Goal: Task Accomplishment & Management: Manage account settings

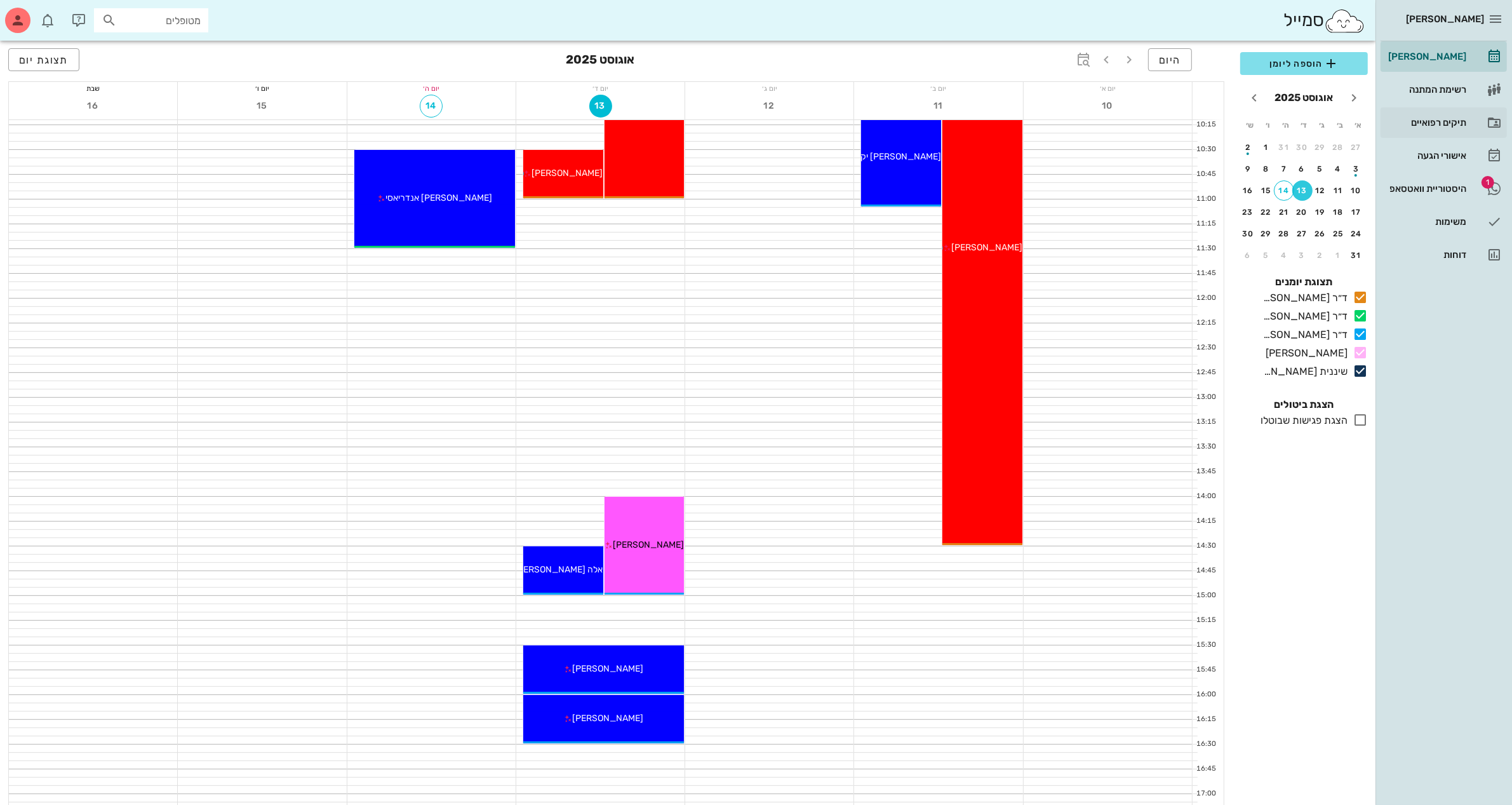
scroll to position [318, 0]
click at [1428, 119] on div "תיקים רפואיים" at bounding box center [1426, 123] width 80 height 11
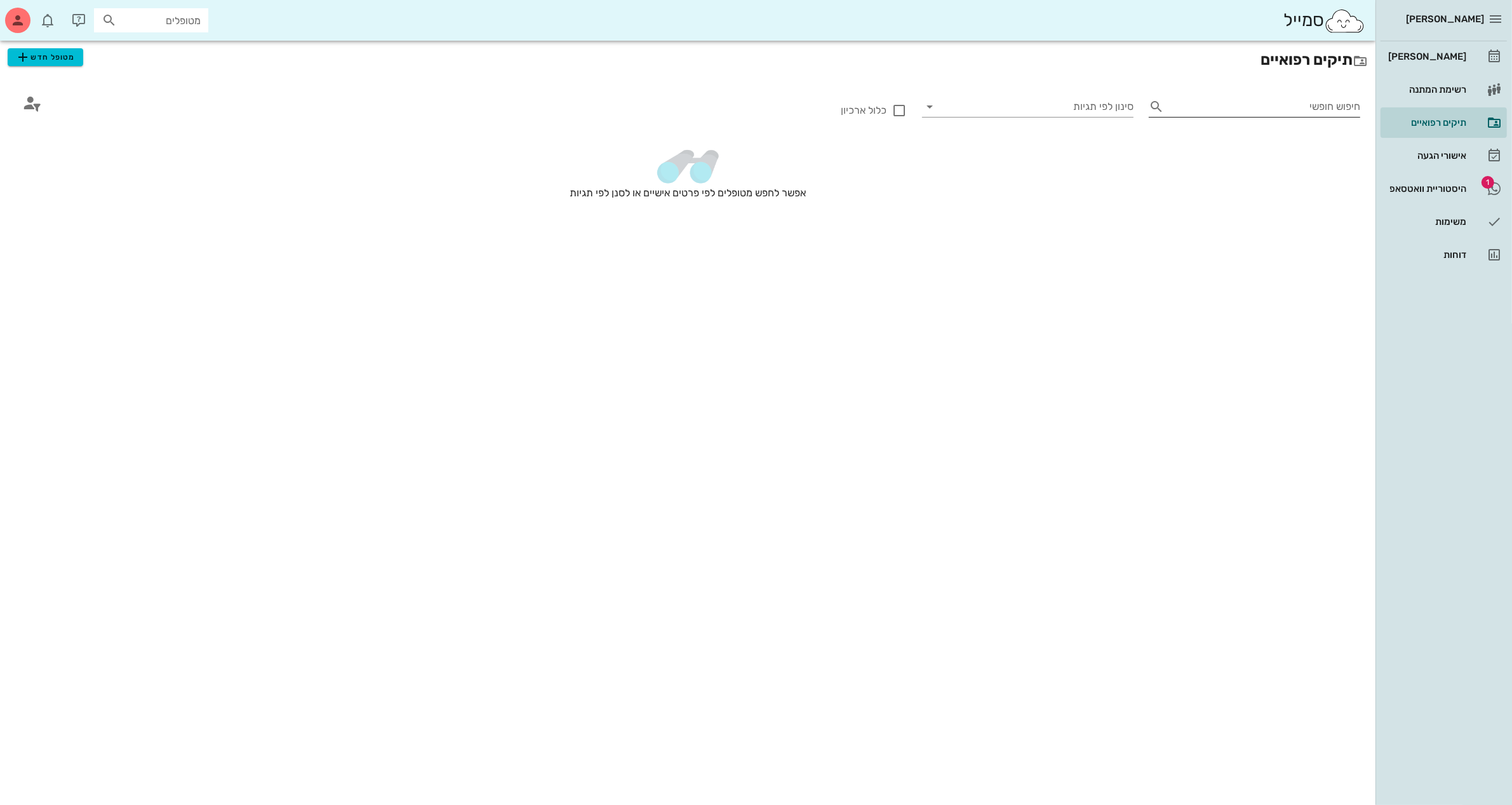
click at [1202, 103] on input "חיפוש חופשי" at bounding box center [1265, 106] width 191 height 20
type input "E"
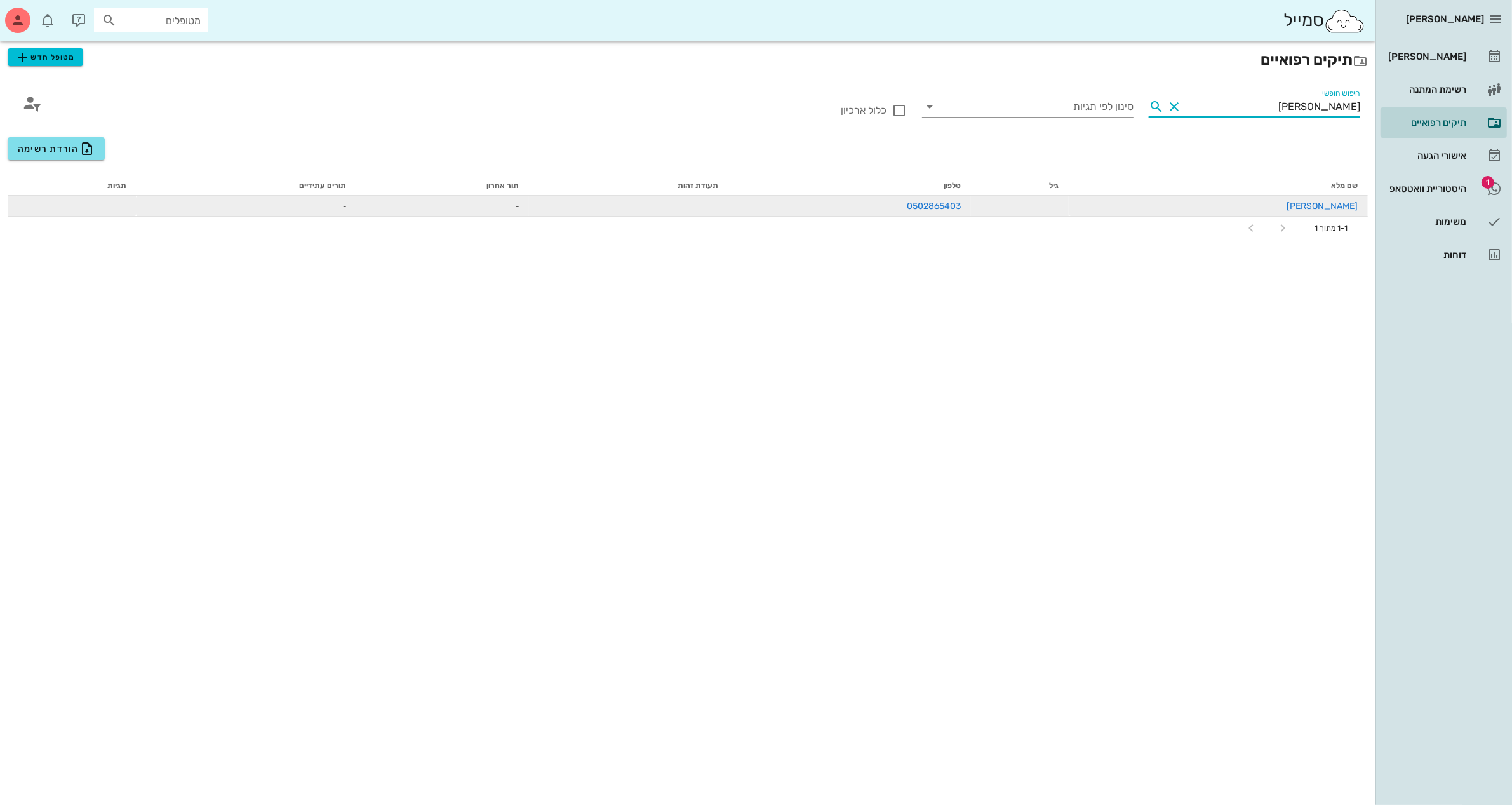
type input "קובי"
click at [1342, 210] on div "קובי חיון" at bounding box center [1218, 206] width 279 height 13
click at [1337, 204] on link "קובי חיון" at bounding box center [1322, 207] width 71 height 11
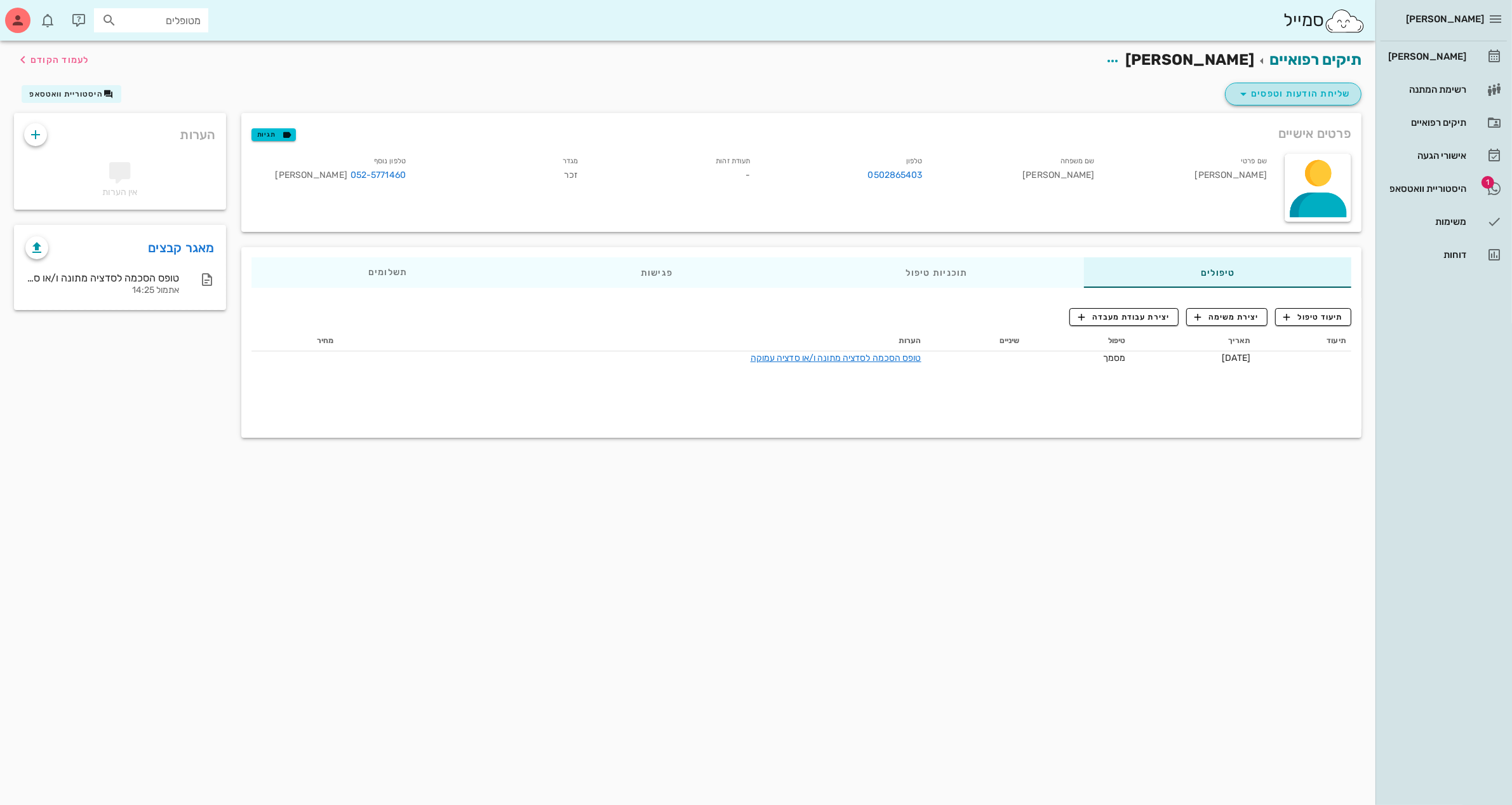
click at [1309, 95] on span "שליחת הודעות וטפסים" at bounding box center [1293, 94] width 115 height 15
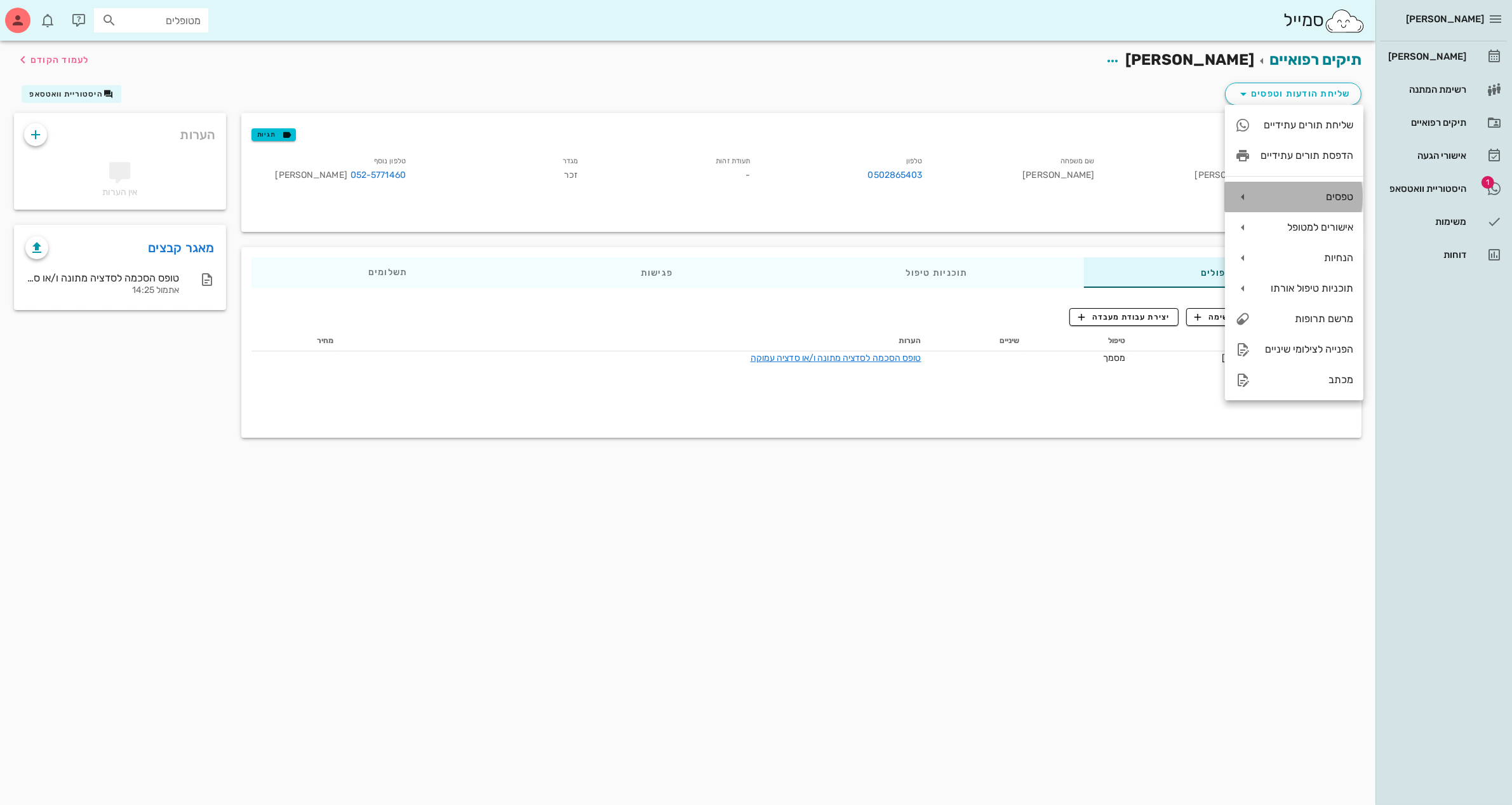
click at [1322, 199] on div "טפסים" at bounding box center [1306, 197] width 93 height 12
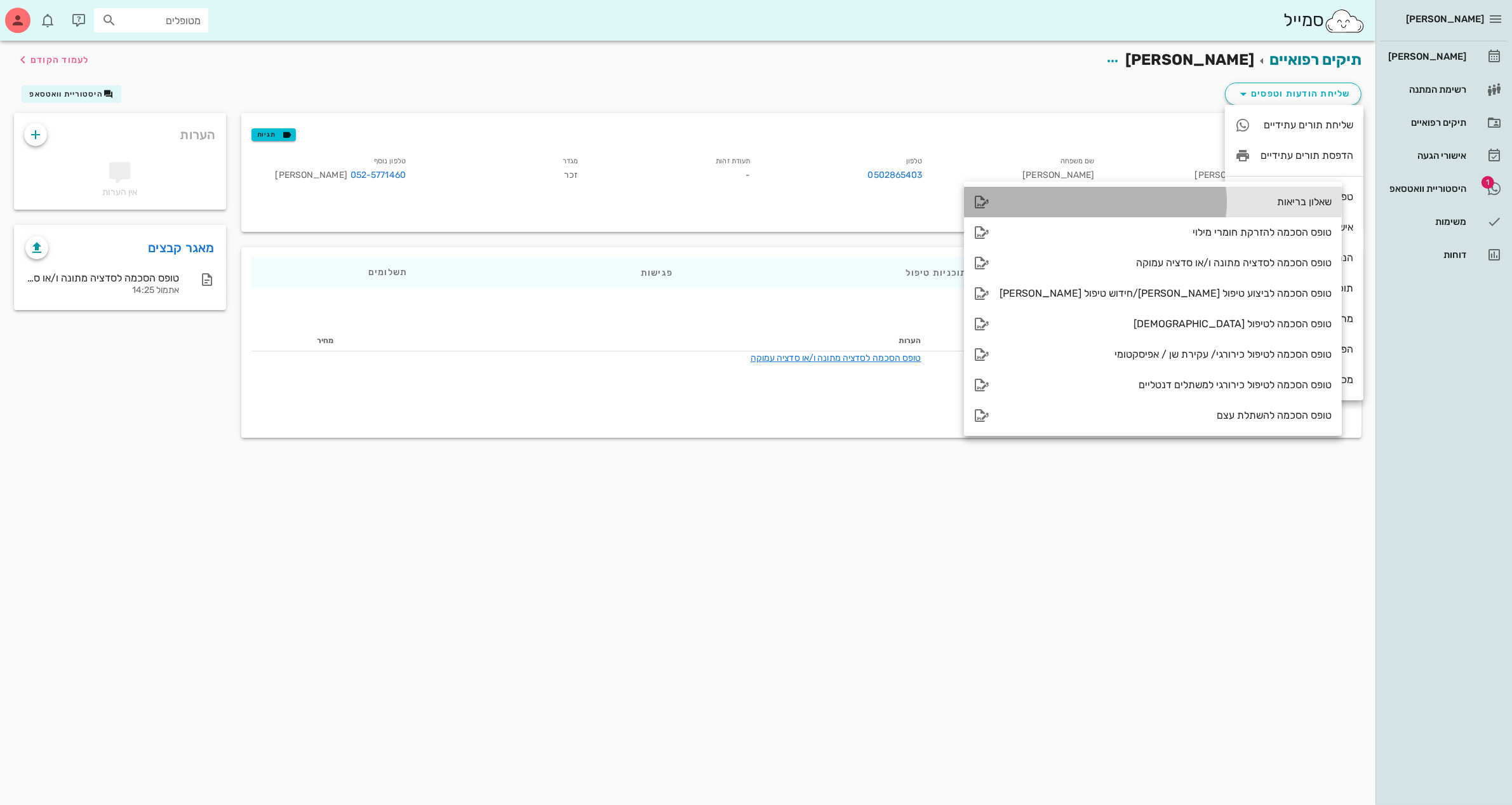
click at [1182, 199] on div "שאלון בריאות" at bounding box center [1165, 202] width 333 height 12
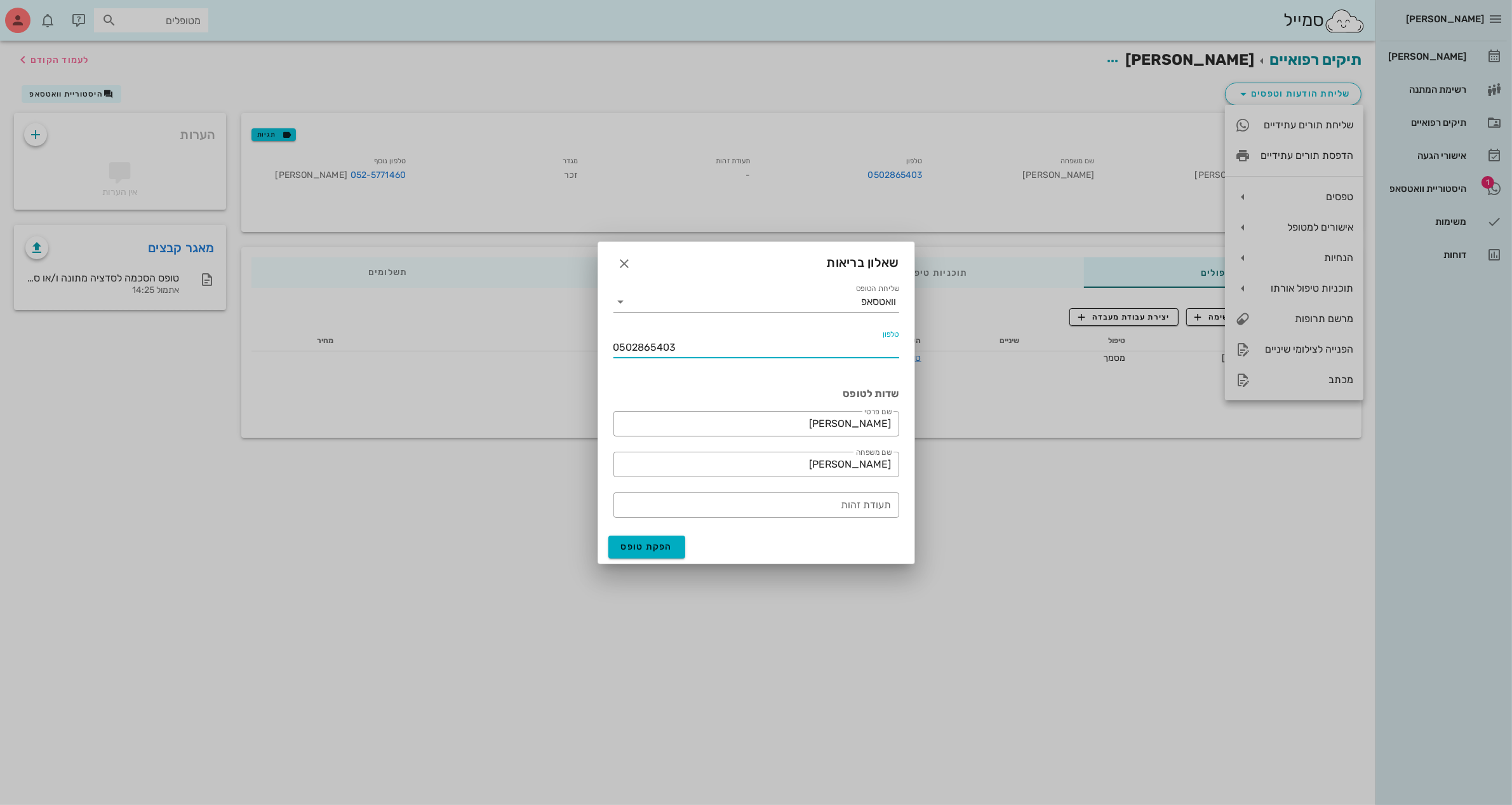
drag, startPoint x: 685, startPoint y: 350, endPoint x: 503, endPoint y: 359, distance: 182.2
click at [518, 360] on div "ביאדסה דנט יומן מרפאה רשימת המתנה תיקים רפואיים אישורי הגעה 1 היסטוריית וואטסאפ…" at bounding box center [756, 402] width 1512 height 805
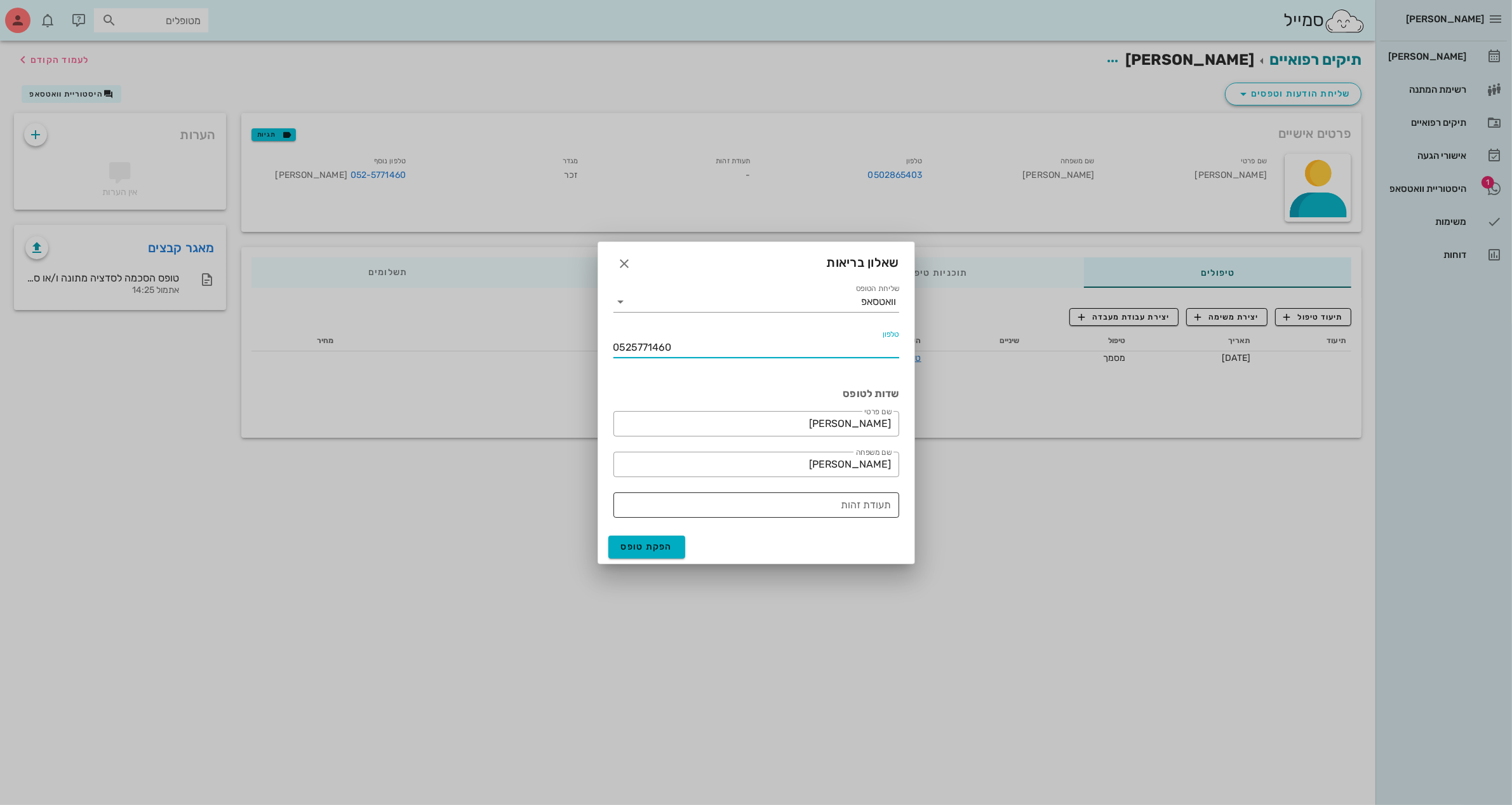
type input "0525771460"
click at [731, 505] on input "תעודת זהות" at bounding box center [756, 505] width 271 height 20
type input "059183665"
drag, startPoint x: 673, startPoint y: 347, endPoint x: 461, endPoint y: 354, distance: 212.1
click at [461, 354] on div "ביאדסה דנט יומן מרפאה רשימת המתנה תיקים רפואיים אישורי הגעה 1 היסטוריית וואטסאפ…" at bounding box center [756, 402] width 1512 height 805
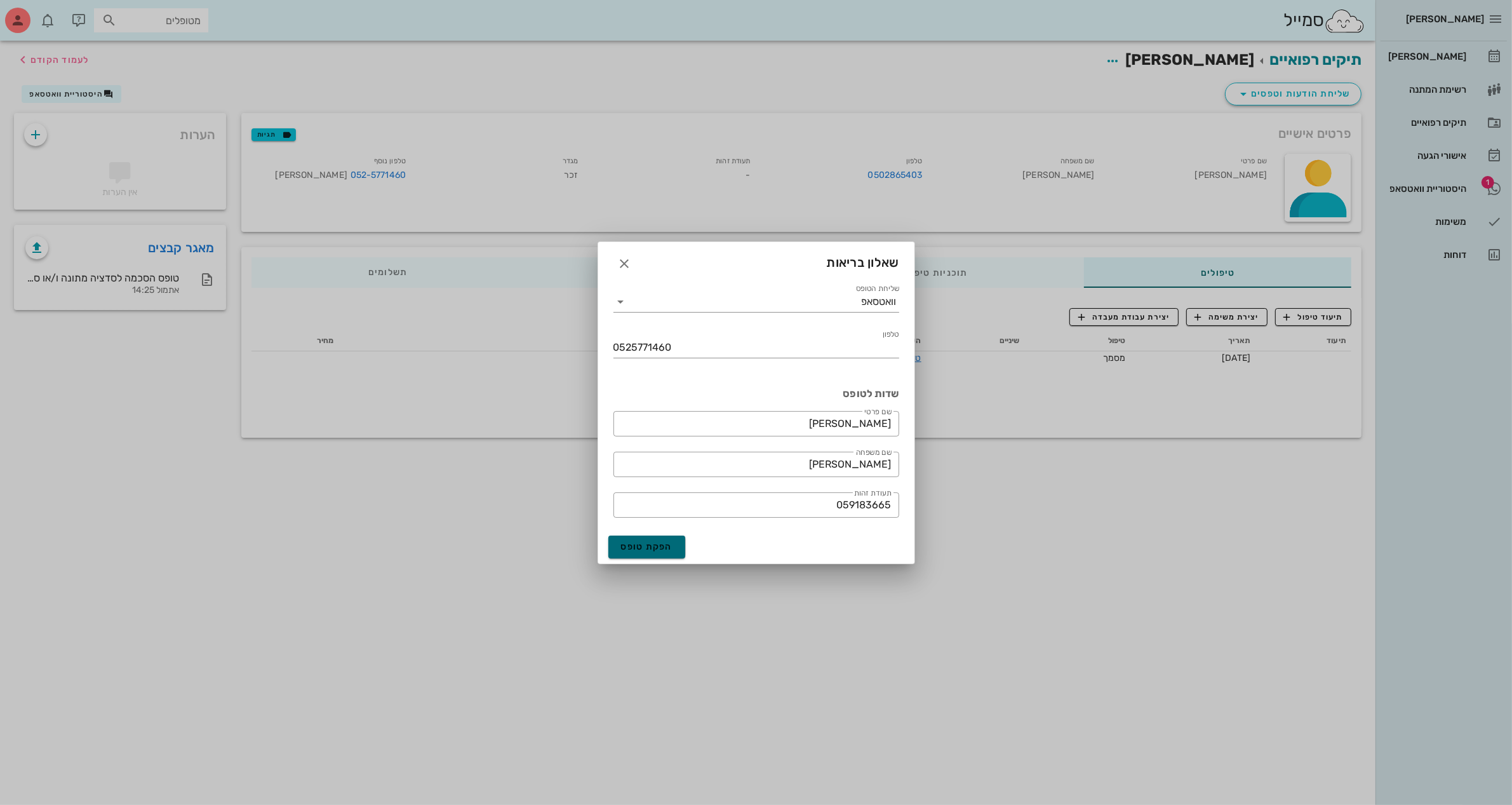
click at [652, 544] on span "הפקת טופס" at bounding box center [647, 546] width 52 height 11
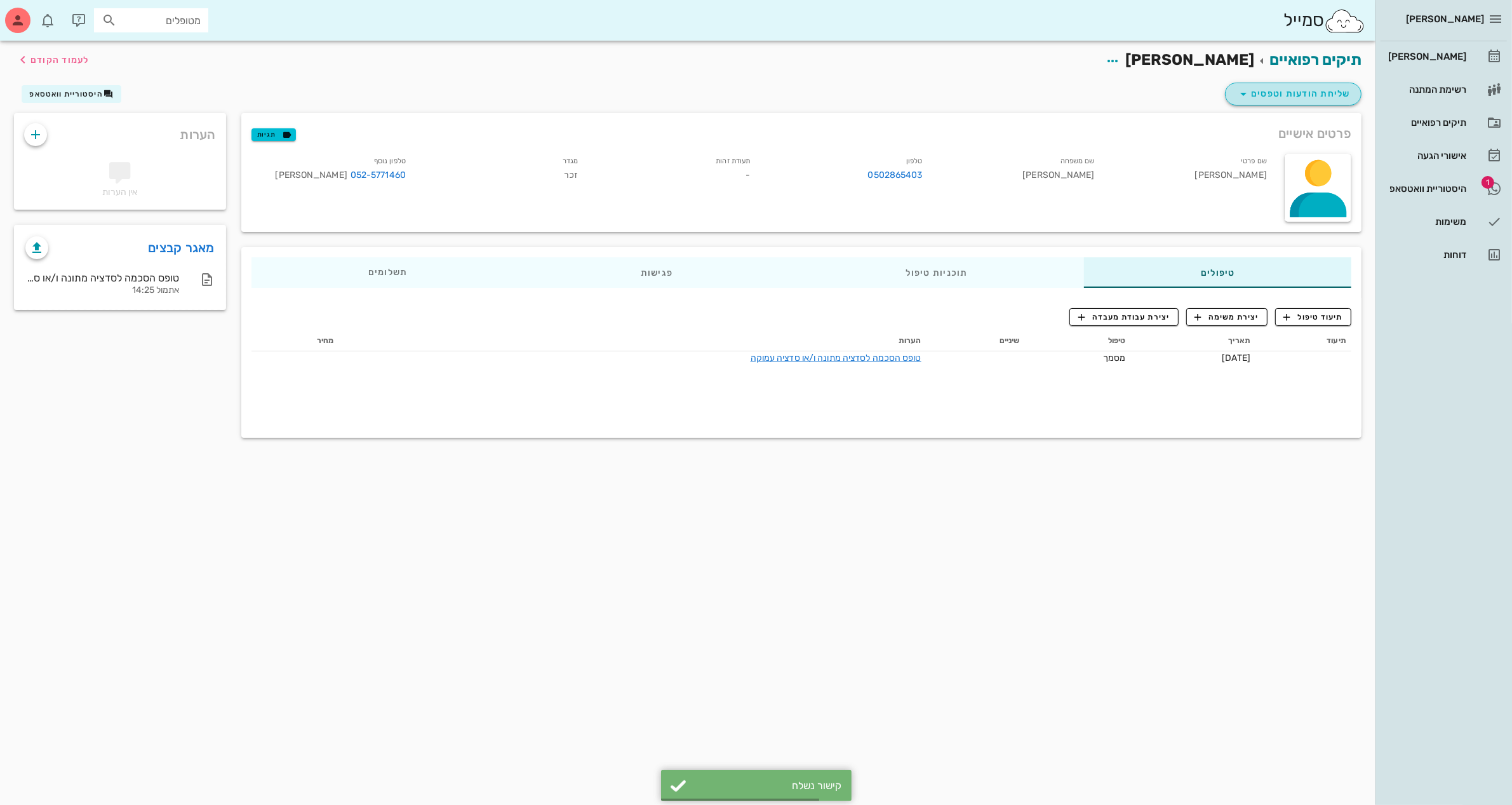
click at [1287, 92] on span "שליחת הודעות וטפסים" at bounding box center [1293, 94] width 115 height 15
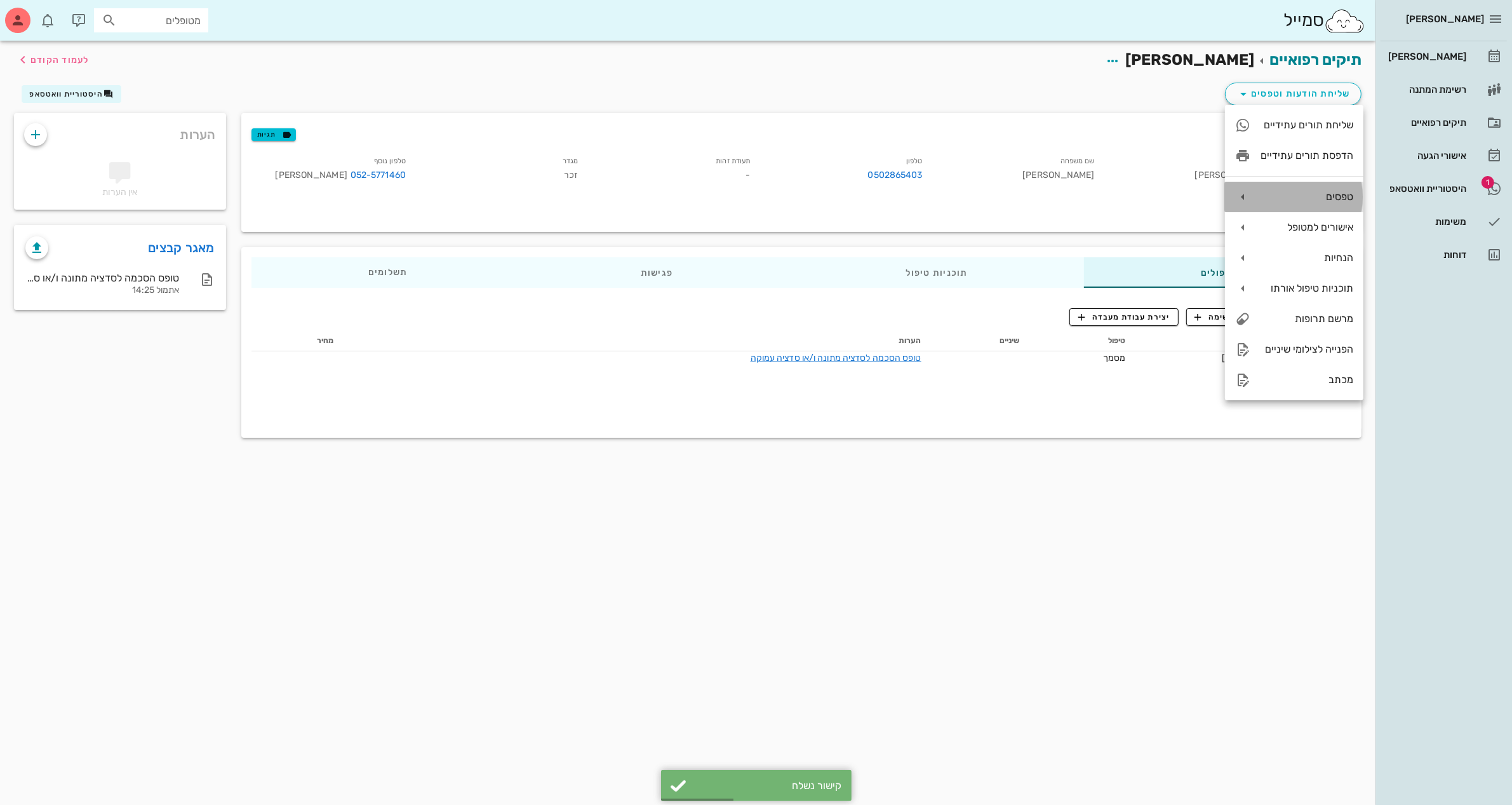
click at [1277, 196] on div "טפסים" at bounding box center [1306, 197] width 93 height 12
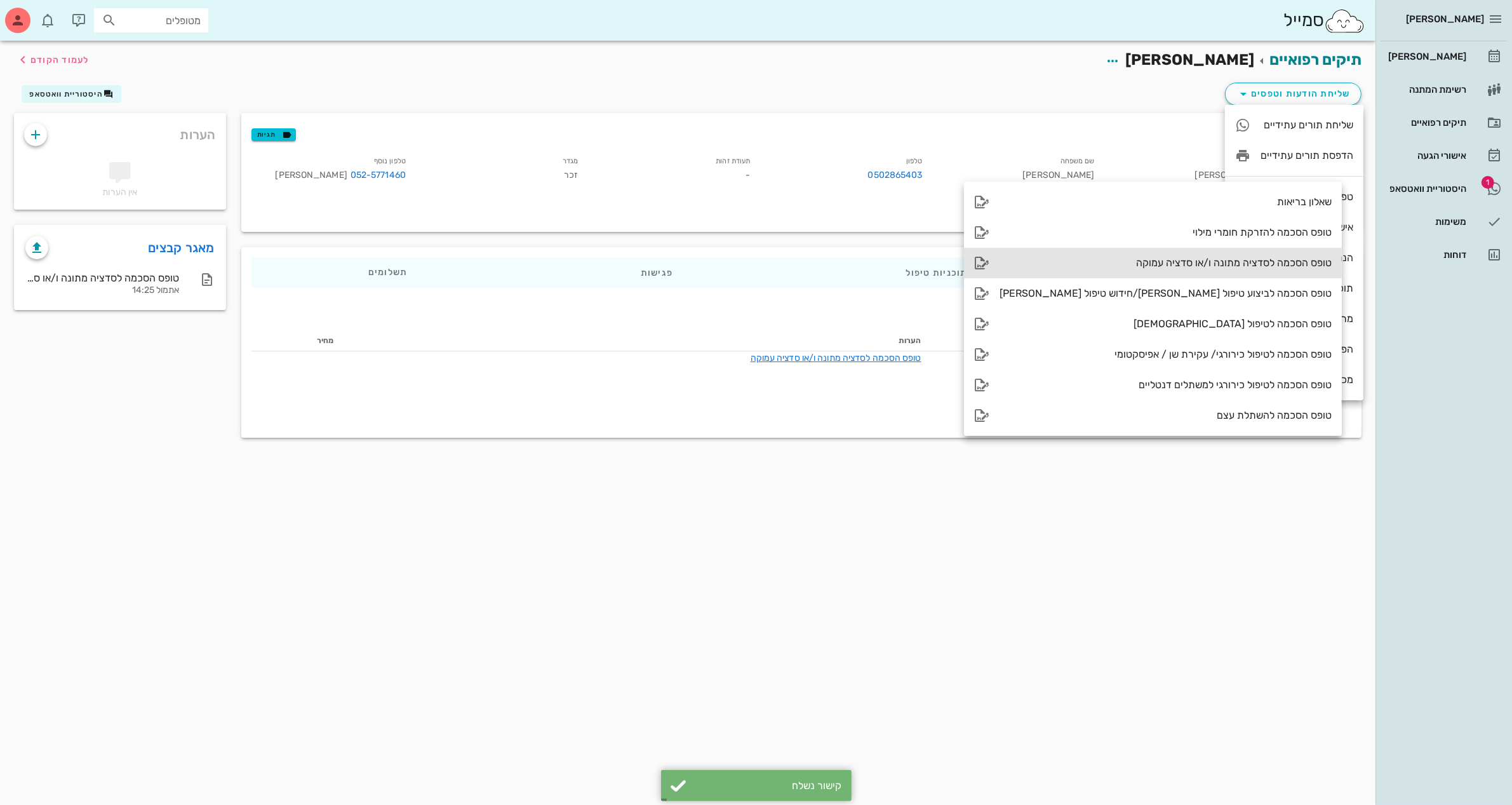
click at [1128, 262] on div "טופס הסכמה לסדציה מתונה ו/או סדציה עמוקה" at bounding box center [1165, 263] width 333 height 12
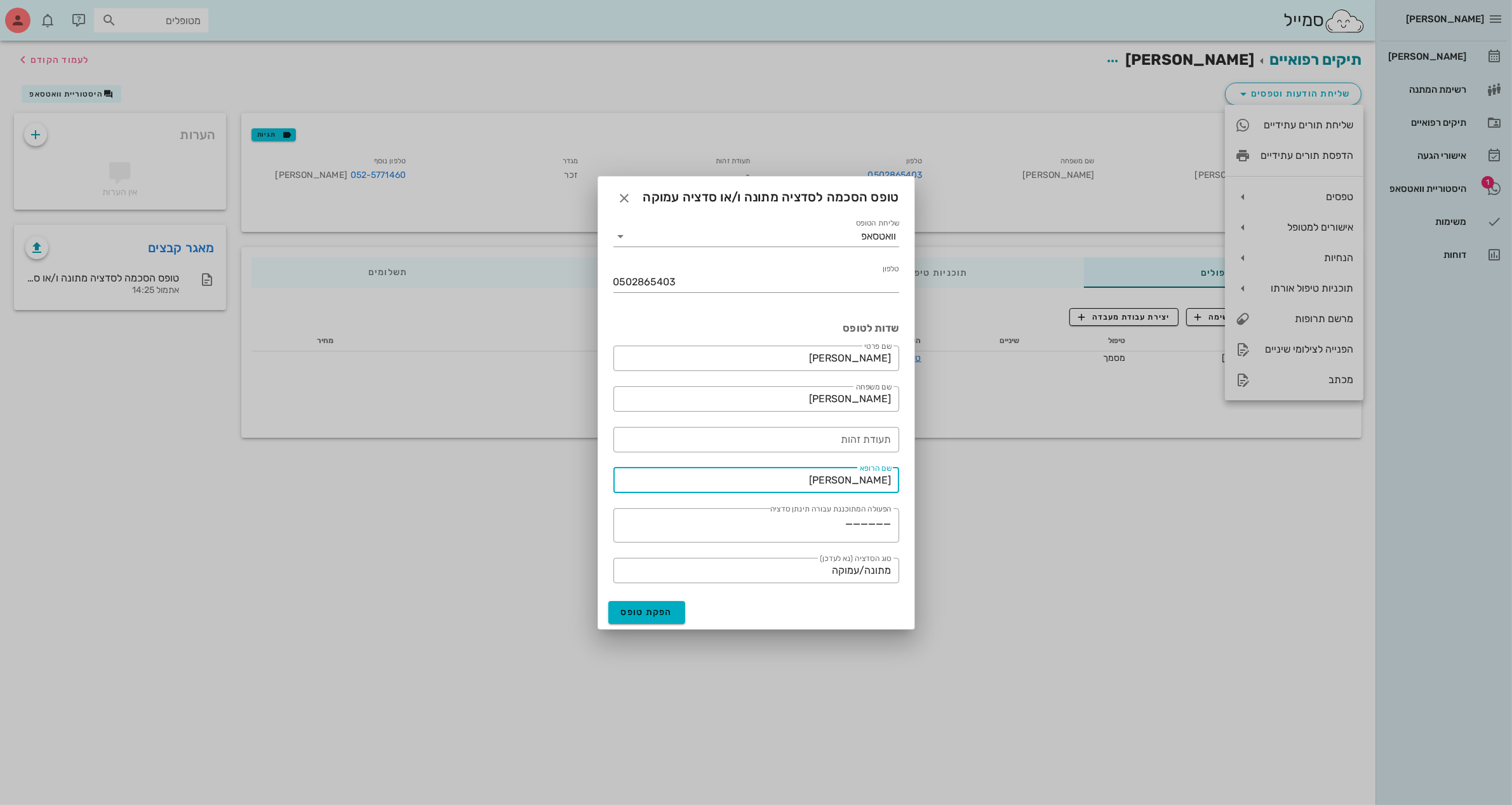
drag, startPoint x: 841, startPoint y: 485, endPoint x: 998, endPoint y: 485, distance: 157.0
click at [998, 485] on div "ביאדסה דנט יומן מרפאה רשימת המתנה תיקים רפואיים אישורי הגעה 1 היסטוריית וואטסאפ…" at bounding box center [756, 402] width 1512 height 805
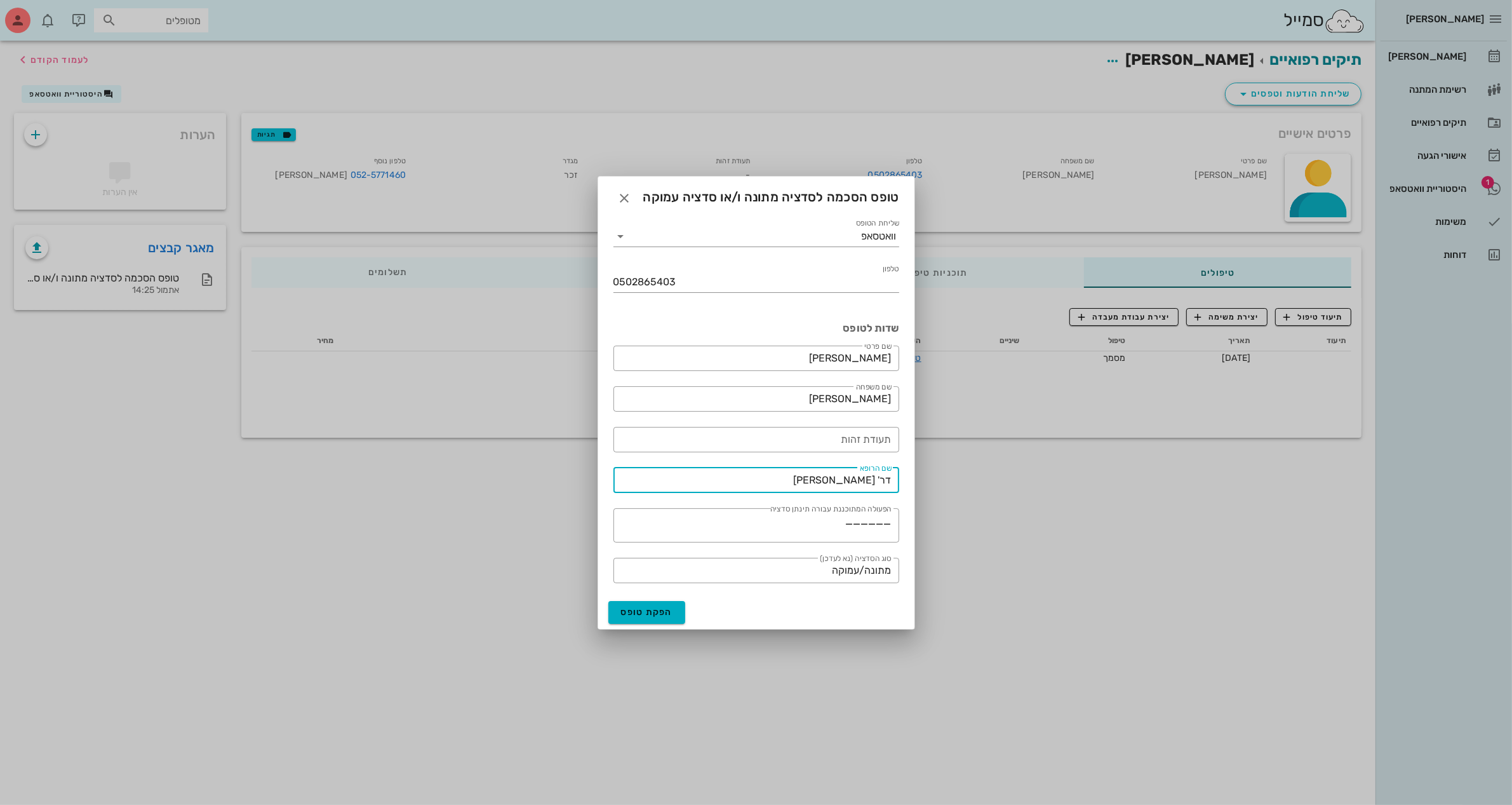
type input "דר' ג'מיל ביאדסה"
drag, startPoint x: 598, startPoint y: 287, endPoint x: 430, endPoint y: 285, distance: 168.0
click at [433, 285] on div "ביאדסה דנט יומן מרפאה רשימת המתנה תיקים רפואיים אישורי הגעה 1 היסטוריית וואטסאפ…" at bounding box center [756, 402] width 1512 height 805
paste input "25771460"
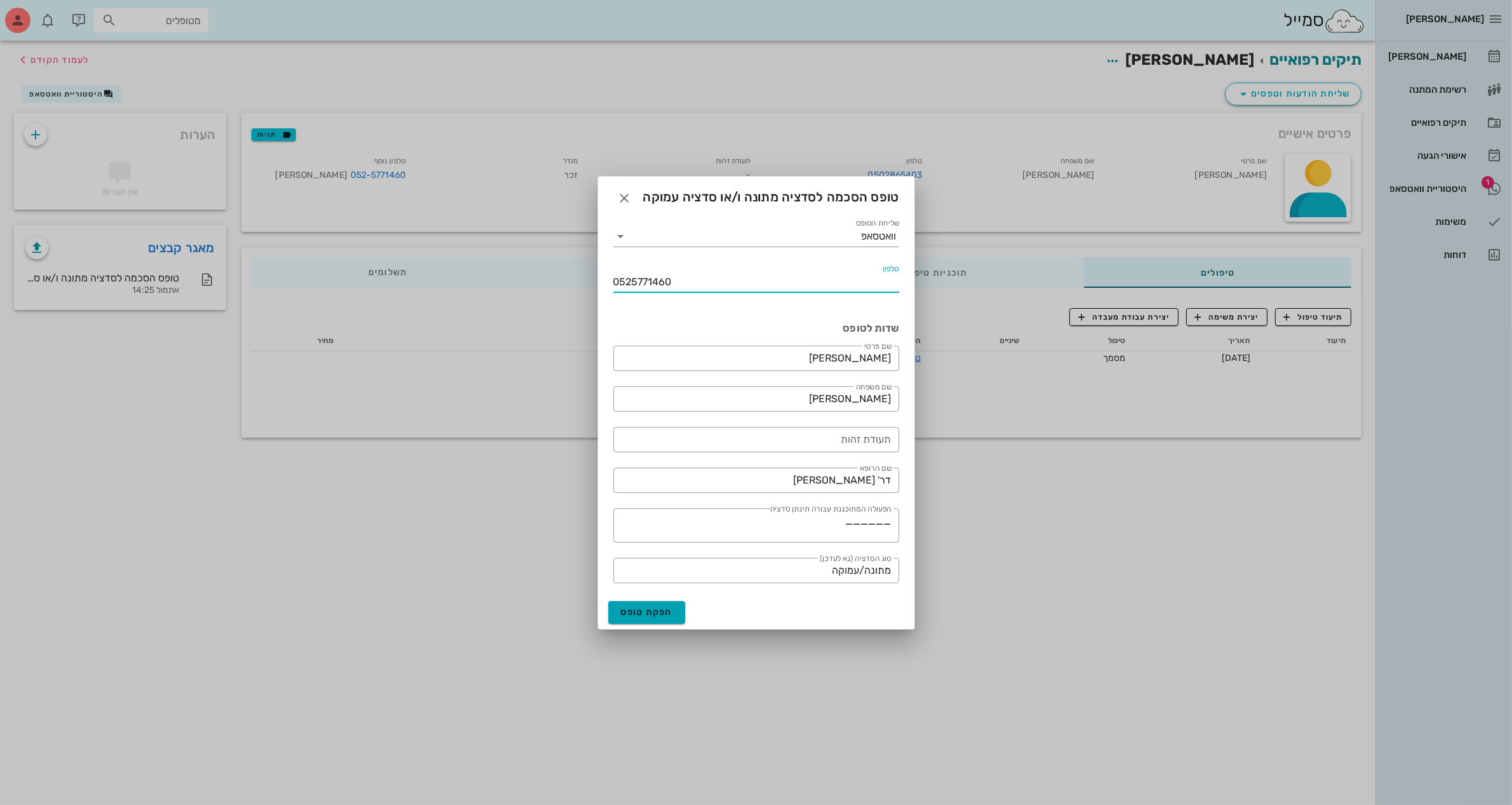
type input "0525771460"
click at [641, 614] on span "הפקת טופס" at bounding box center [647, 613] width 52 height 11
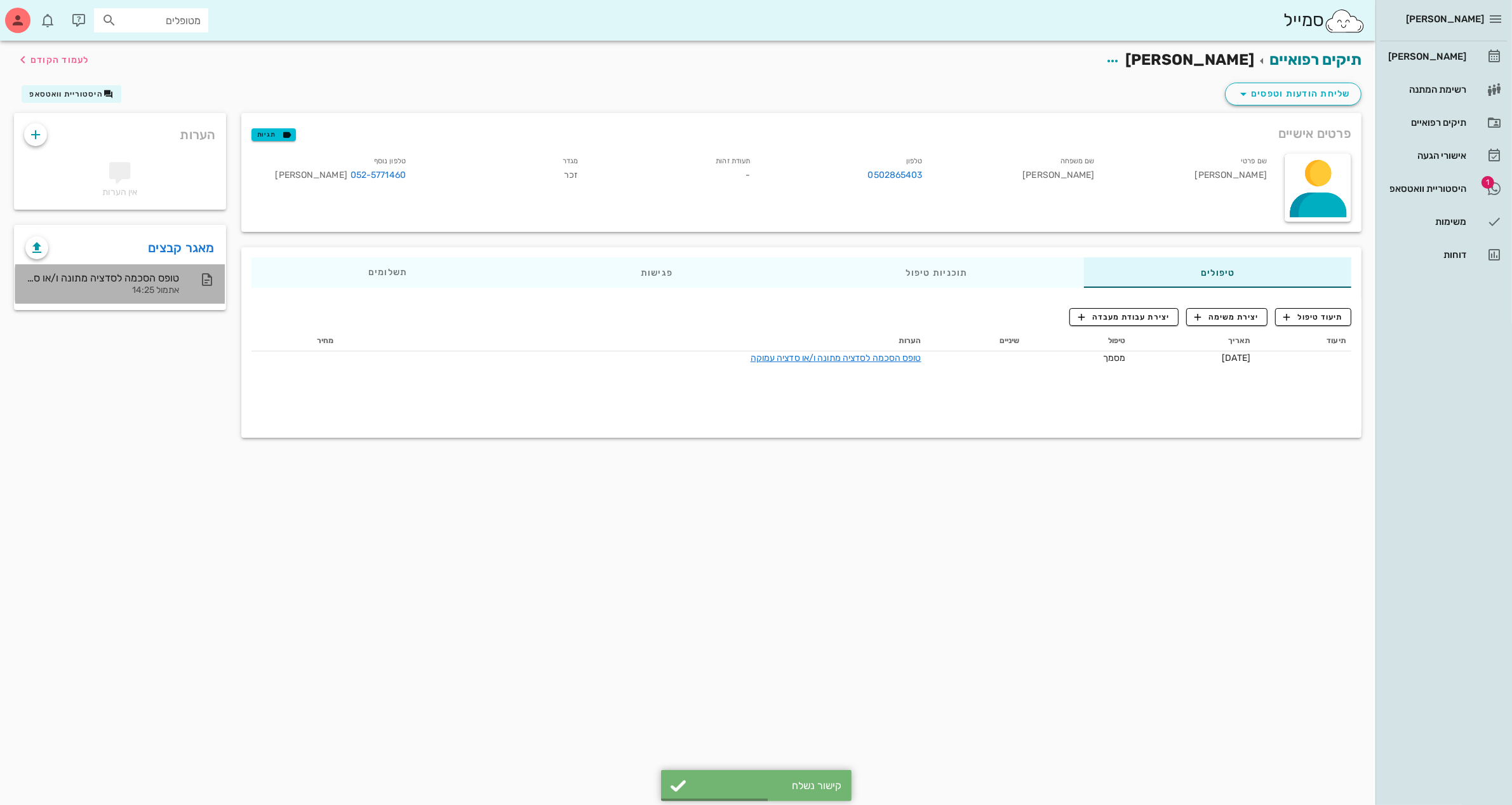
click at [142, 277] on div "טופס הסכמה לסדציה מתונה ו/או סדציה עמוקה" at bounding box center [102, 278] width 153 height 12
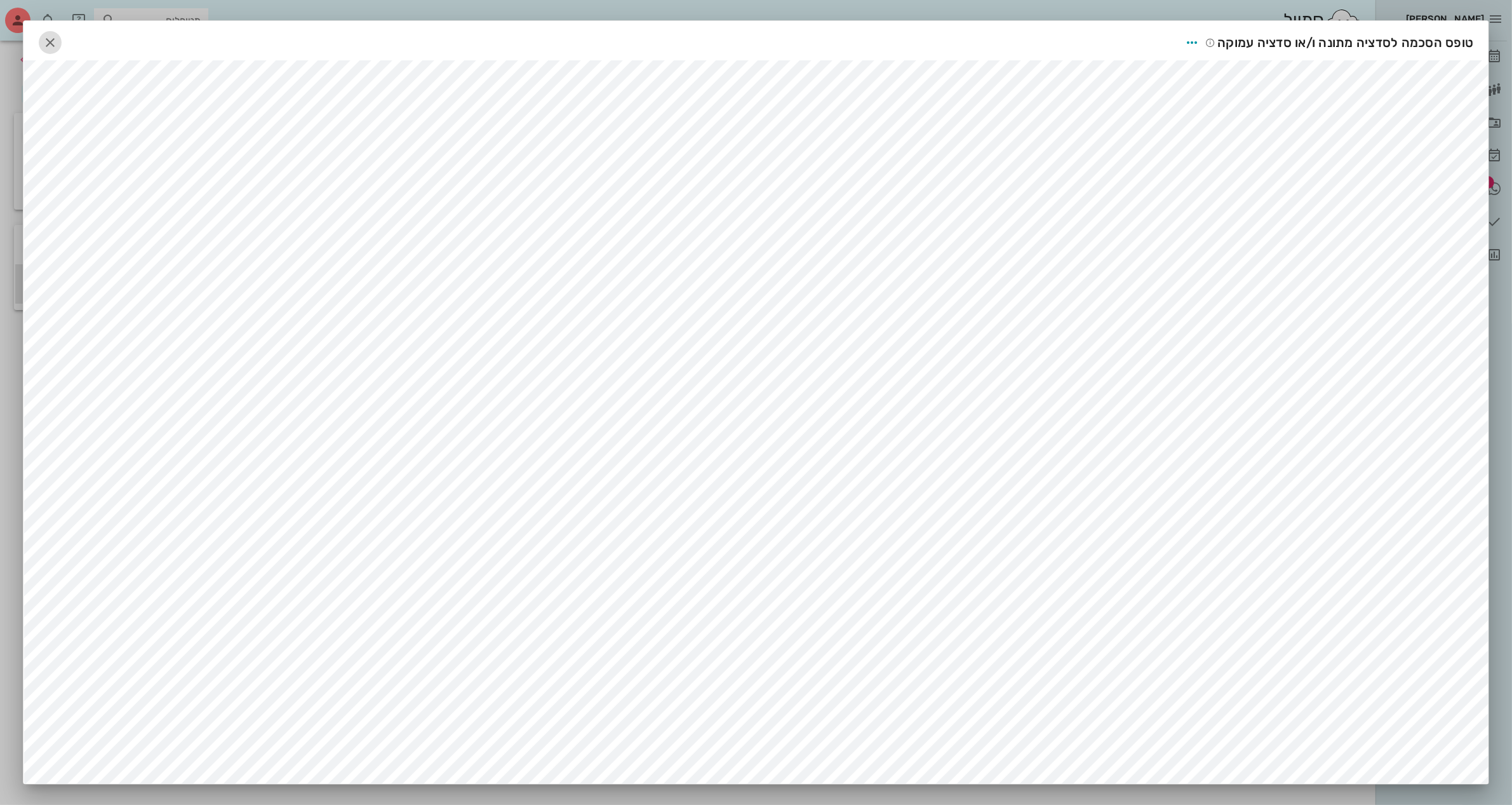
click at [54, 44] on icon "button" at bounding box center [49, 42] width 15 height 15
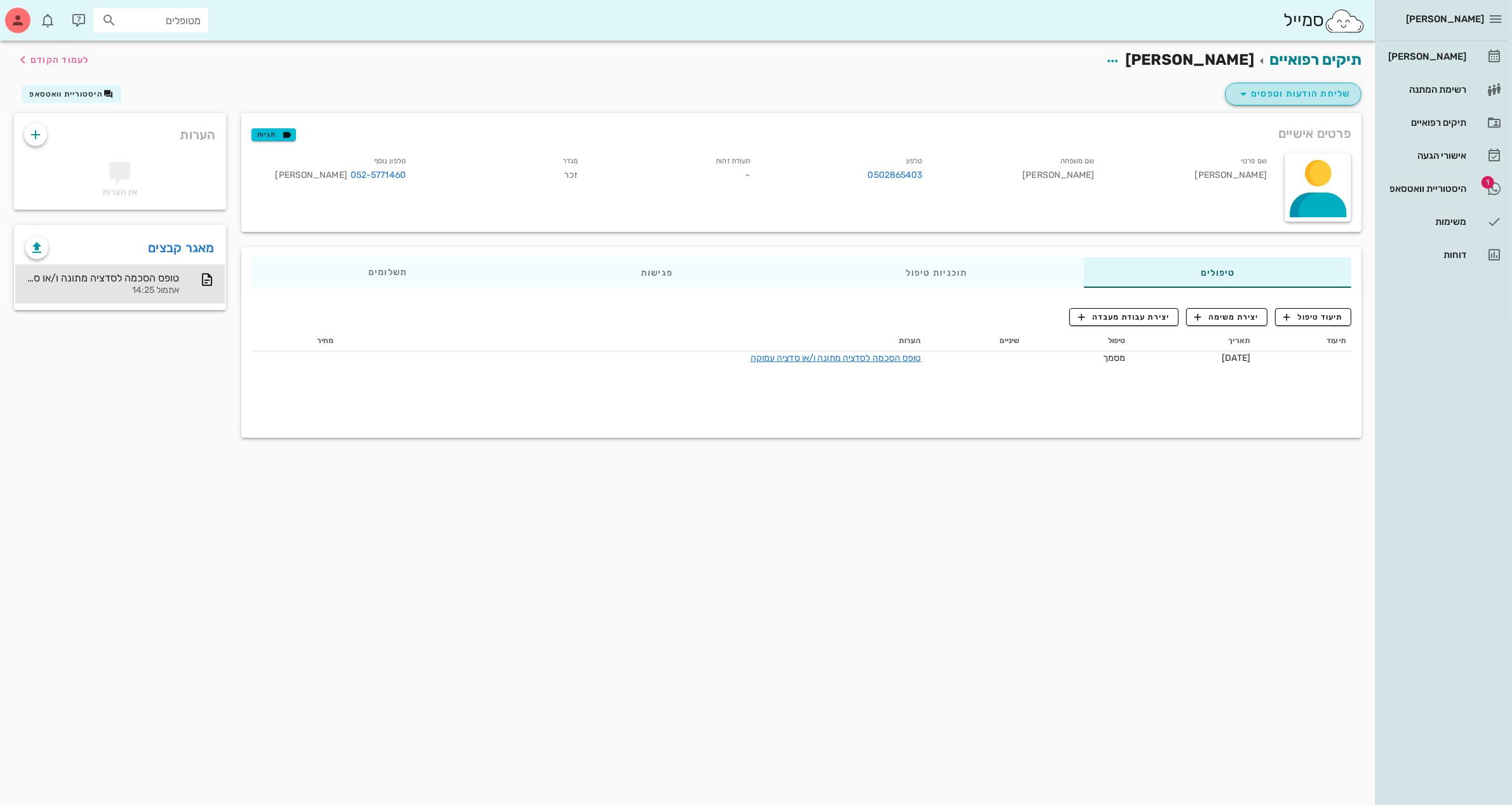
click at [1287, 97] on span "שליחת הודעות וטפסים" at bounding box center [1293, 94] width 115 height 15
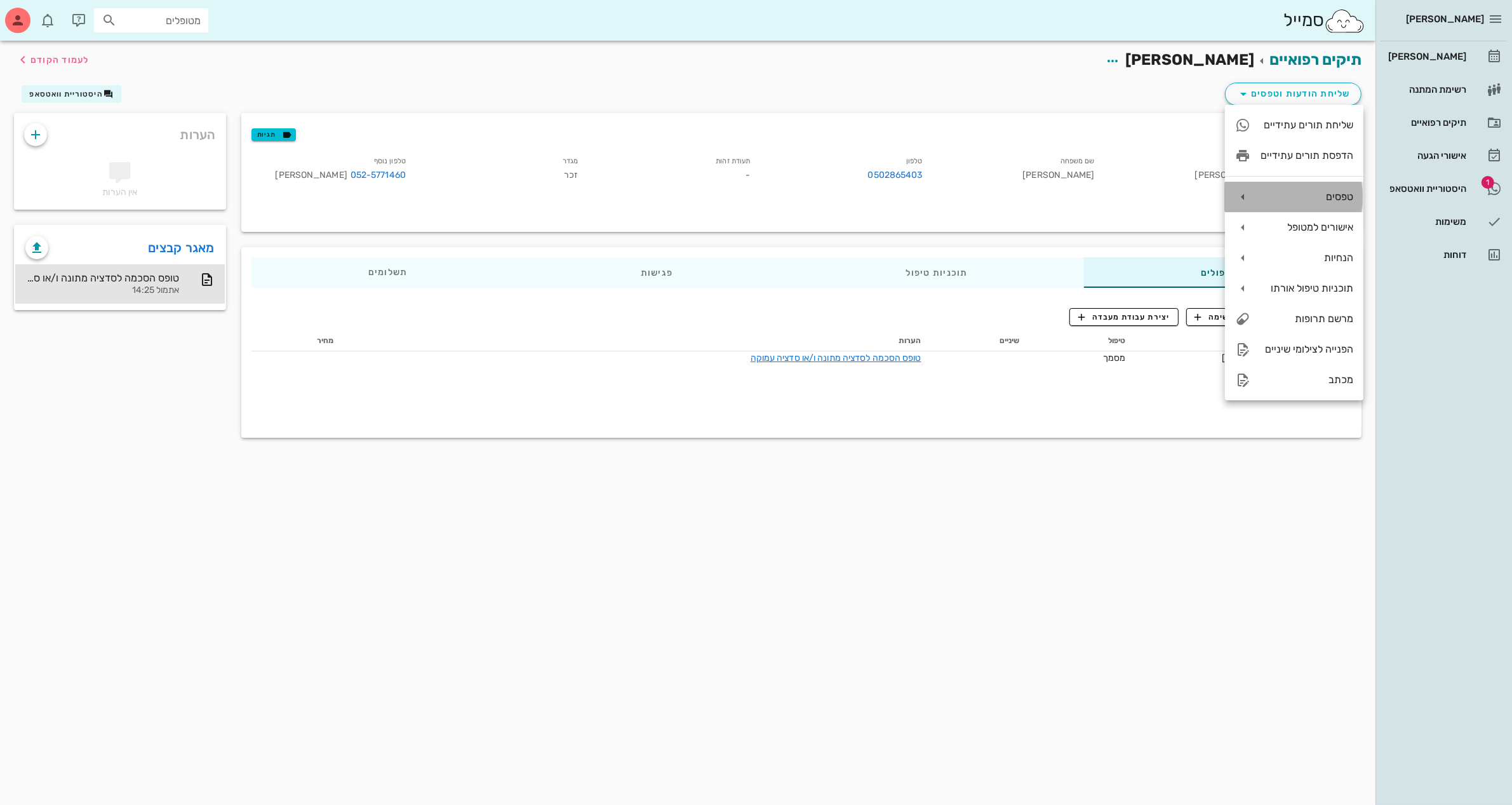
click at [1291, 192] on div "טפסים" at bounding box center [1306, 197] width 93 height 12
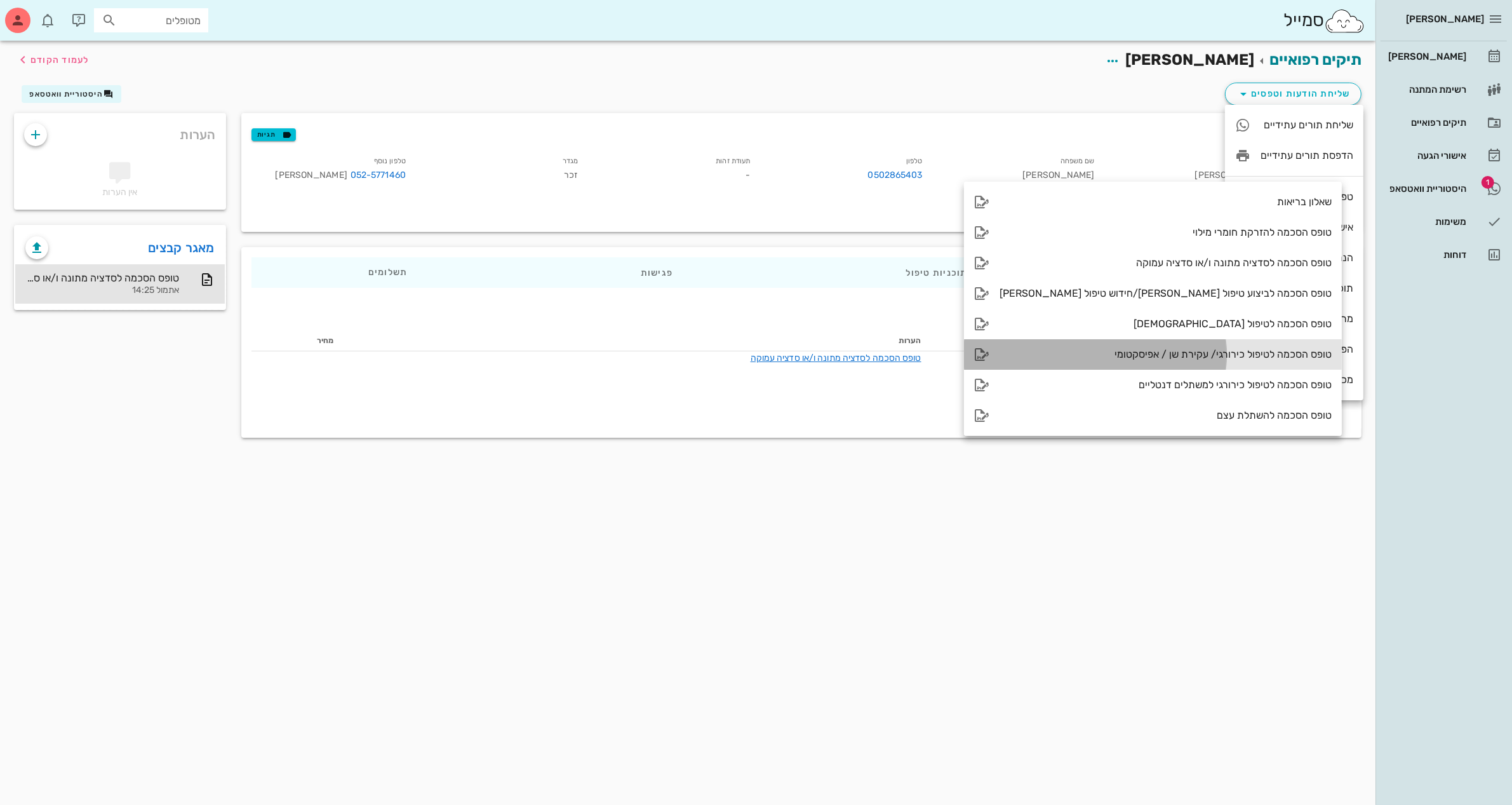
click at [1116, 353] on div "טופס הסכמה לטיפול כירורגי/ עקירת שן / אפיסקטומי" at bounding box center [1165, 355] width 333 height 12
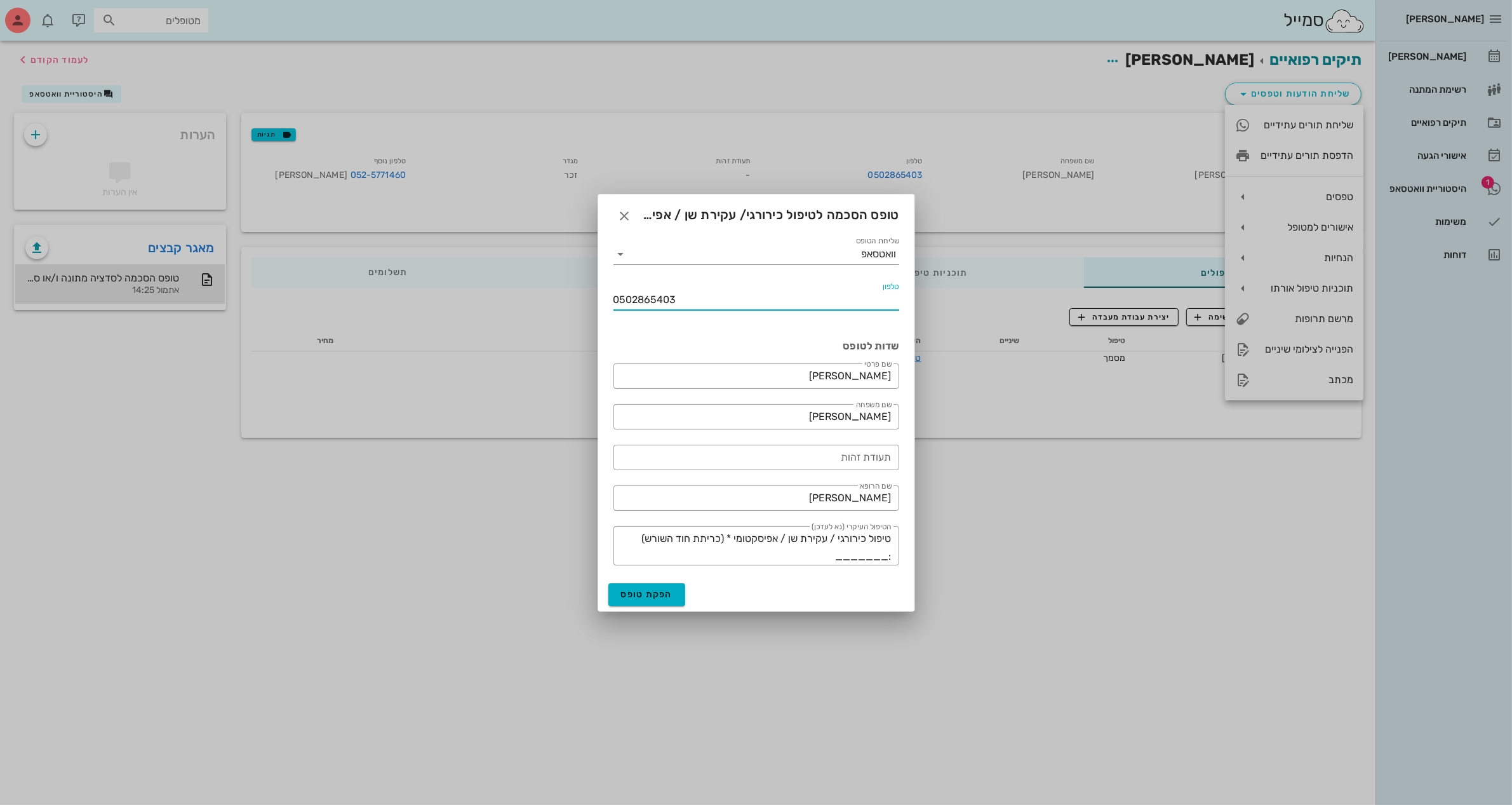
drag, startPoint x: 691, startPoint y: 298, endPoint x: 525, endPoint y: 313, distance: 166.7
click at [490, 315] on div "ביאדסה דנט יומן מרפאה רשימת המתנה תיקים רפואיים אישורי הגעה 1 היסטוריית וואטסאפ…" at bounding box center [756, 402] width 1512 height 805
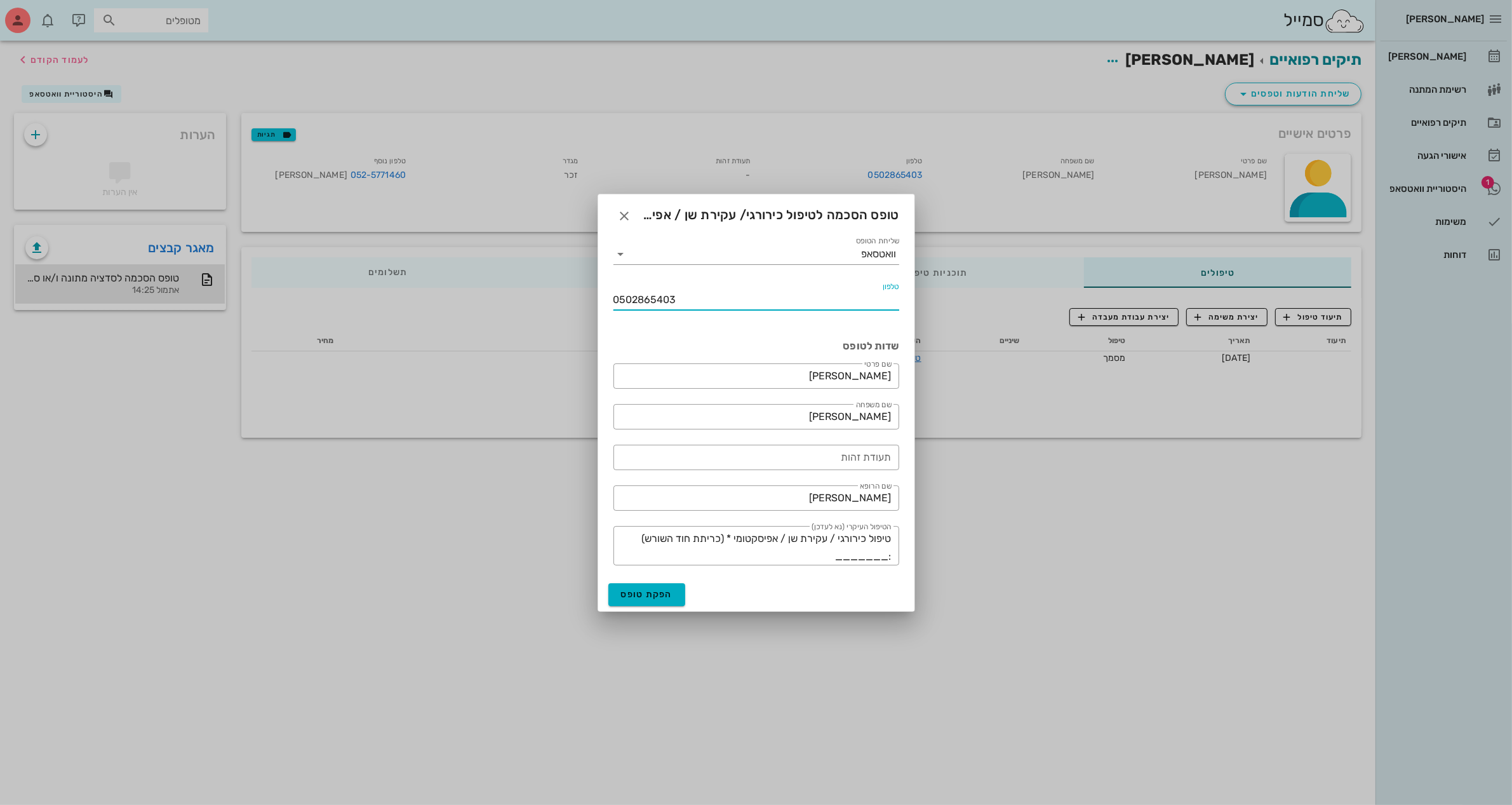
paste input "25771460"
type input "0525771460"
drag, startPoint x: 839, startPoint y: 502, endPoint x: 1049, endPoint y: 498, distance: 210.0
click at [1049, 498] on div "ביאדסה דנט יומן מרפאה רשימת המתנה תיקים רפואיים אישורי הגעה 1 היסטוריית וואטסאפ…" at bounding box center [756, 402] width 1512 height 805
type input "דר' ג'מיל ביאדסה"
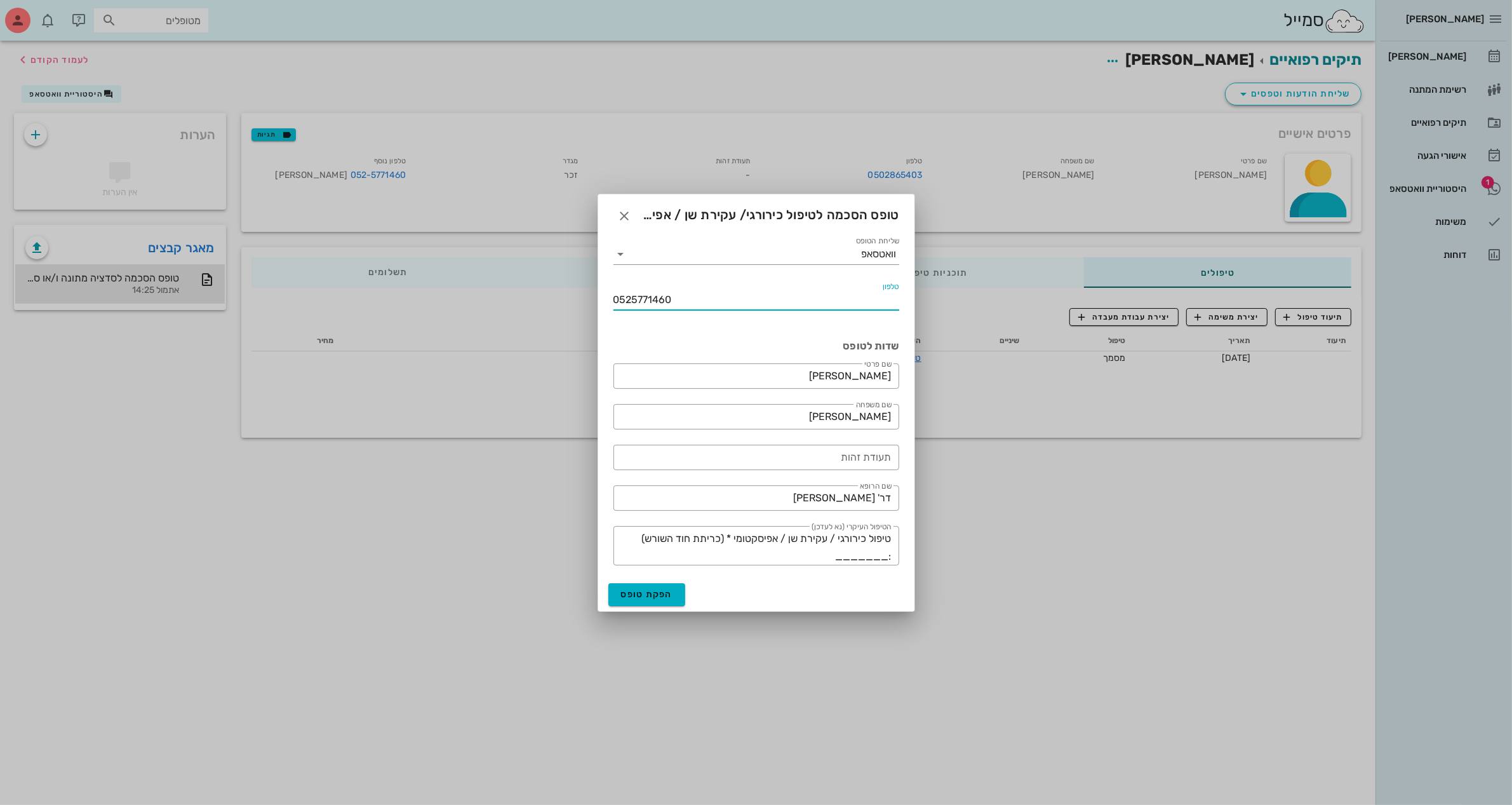
click at [655, 296] on input "0525771460" at bounding box center [757, 299] width 286 height 20
click at [648, 595] on span "הפקת טופס" at bounding box center [647, 594] width 52 height 11
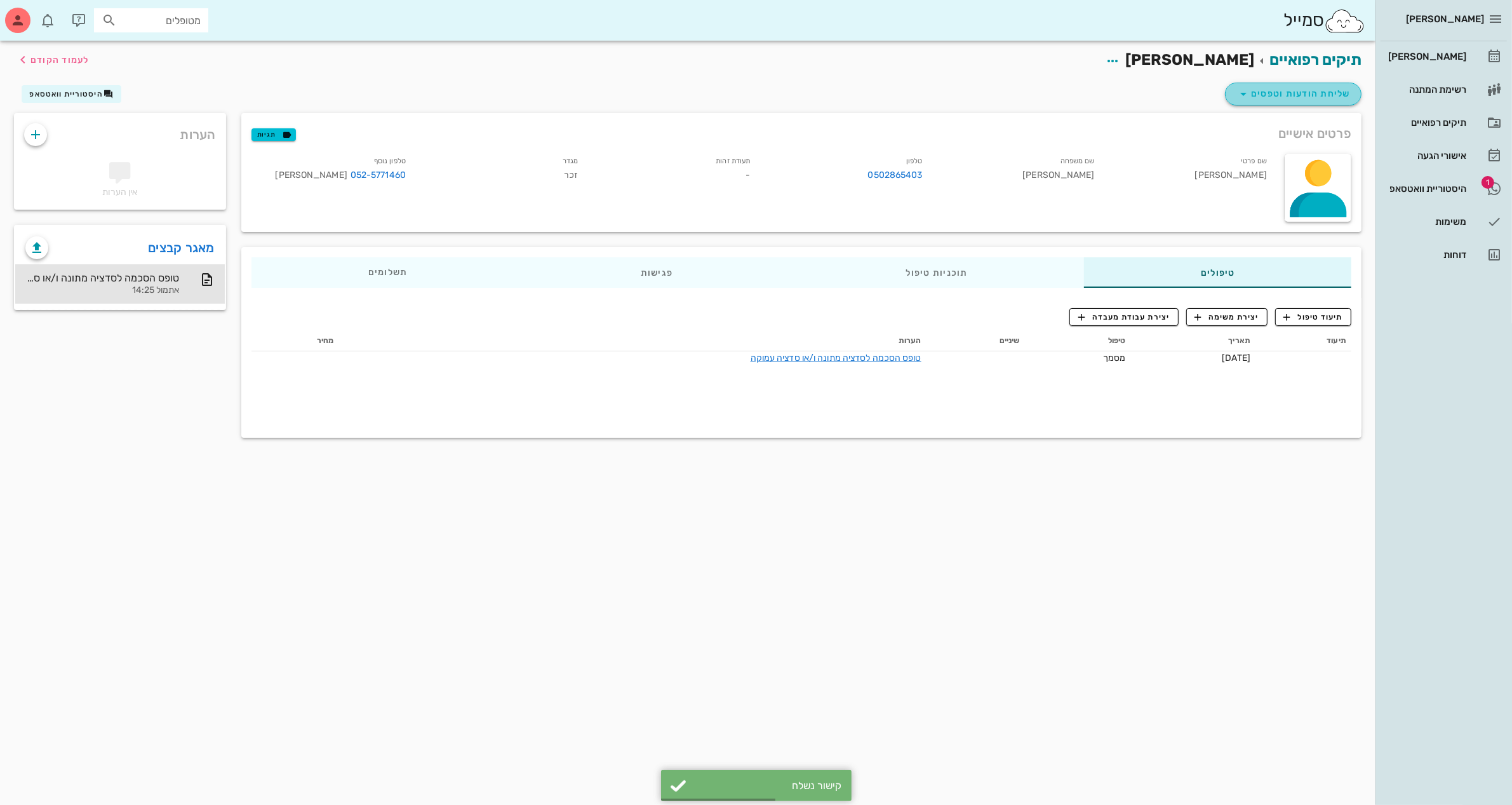
click at [1282, 89] on span "שליחת הודעות וטפסים" at bounding box center [1293, 94] width 115 height 15
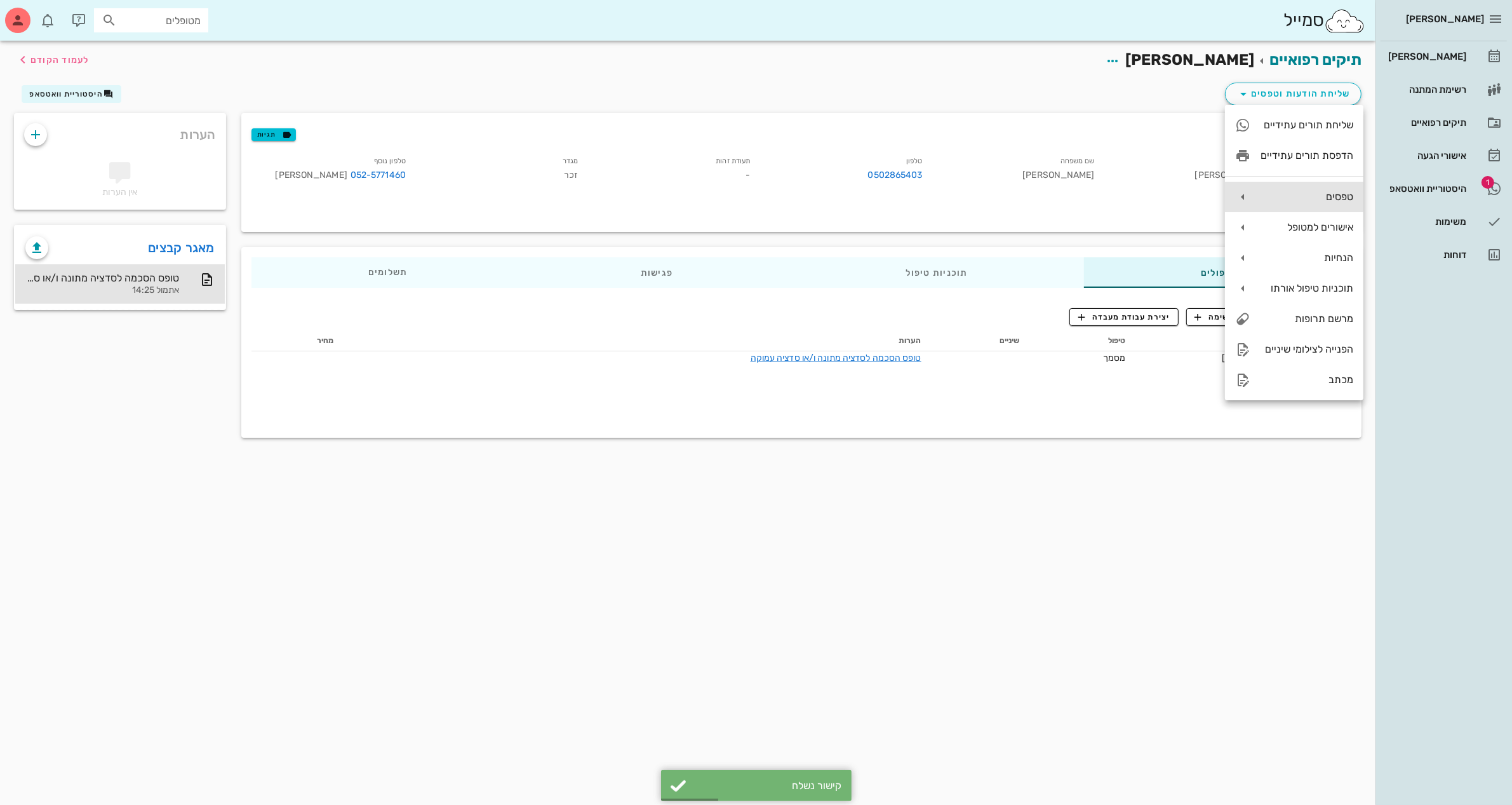
click at [1272, 192] on div "טפסים" at bounding box center [1306, 197] width 93 height 12
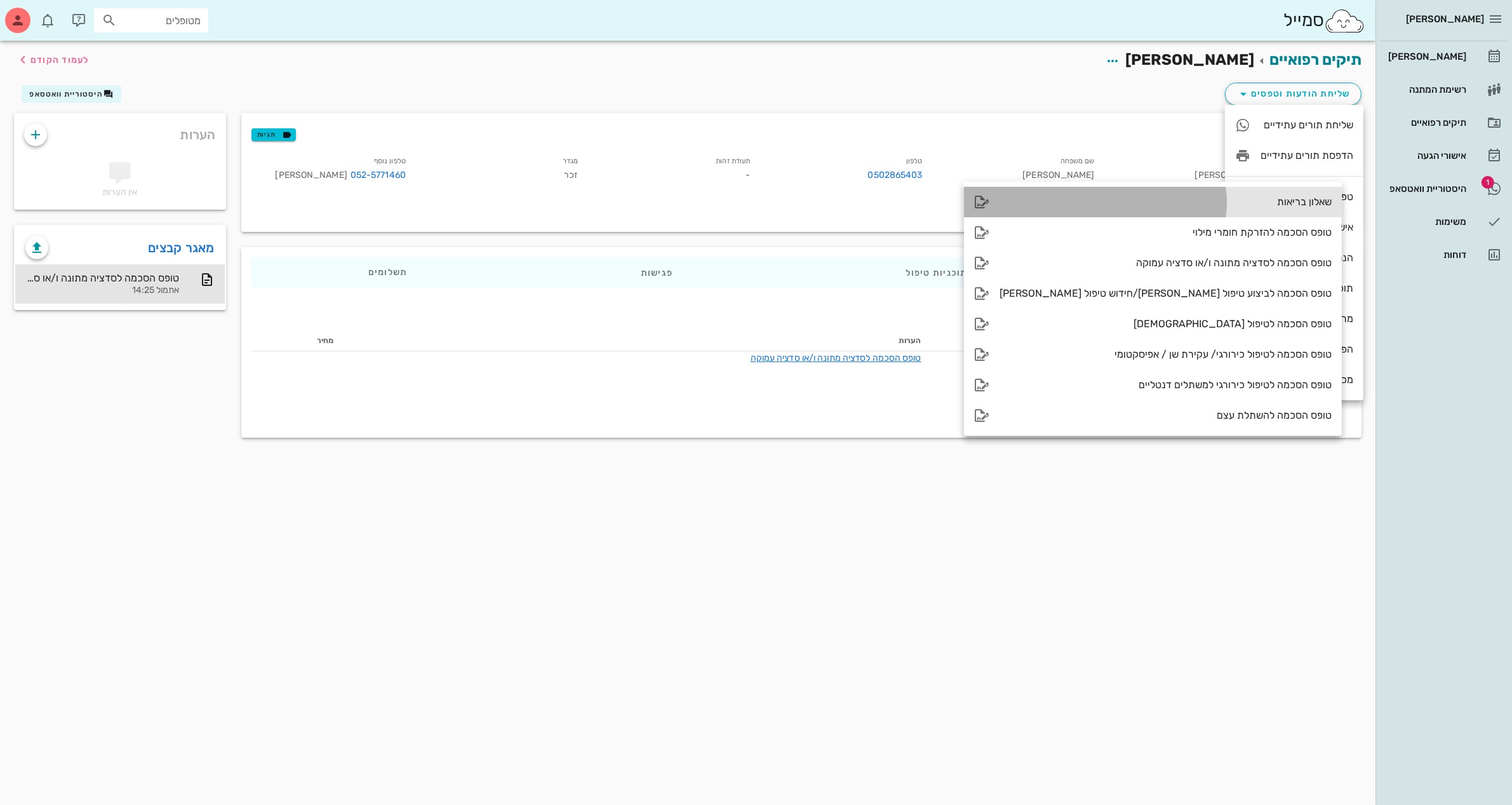
click at [1147, 197] on div "שאלון בריאות" at bounding box center [1165, 202] width 333 height 12
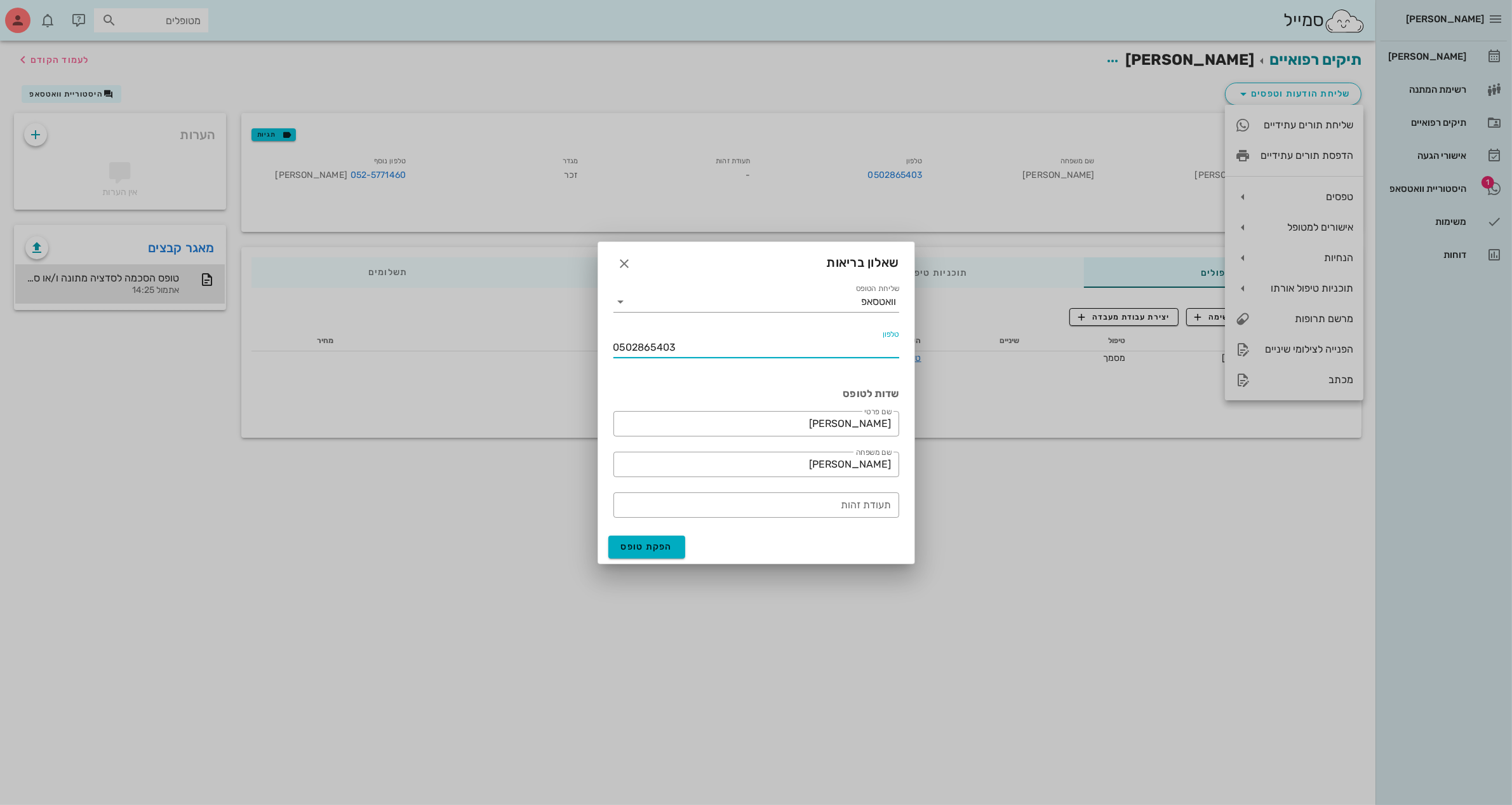
drag, startPoint x: 710, startPoint y: 349, endPoint x: 312, endPoint y: 376, distance: 398.9
click at [312, 376] on div "ביאדסה דנט יומן מרפאה רשימת המתנה תיקים רפואיים אישורי הגעה 1 היסטוריית וואטסאפ…" at bounding box center [756, 402] width 1512 height 805
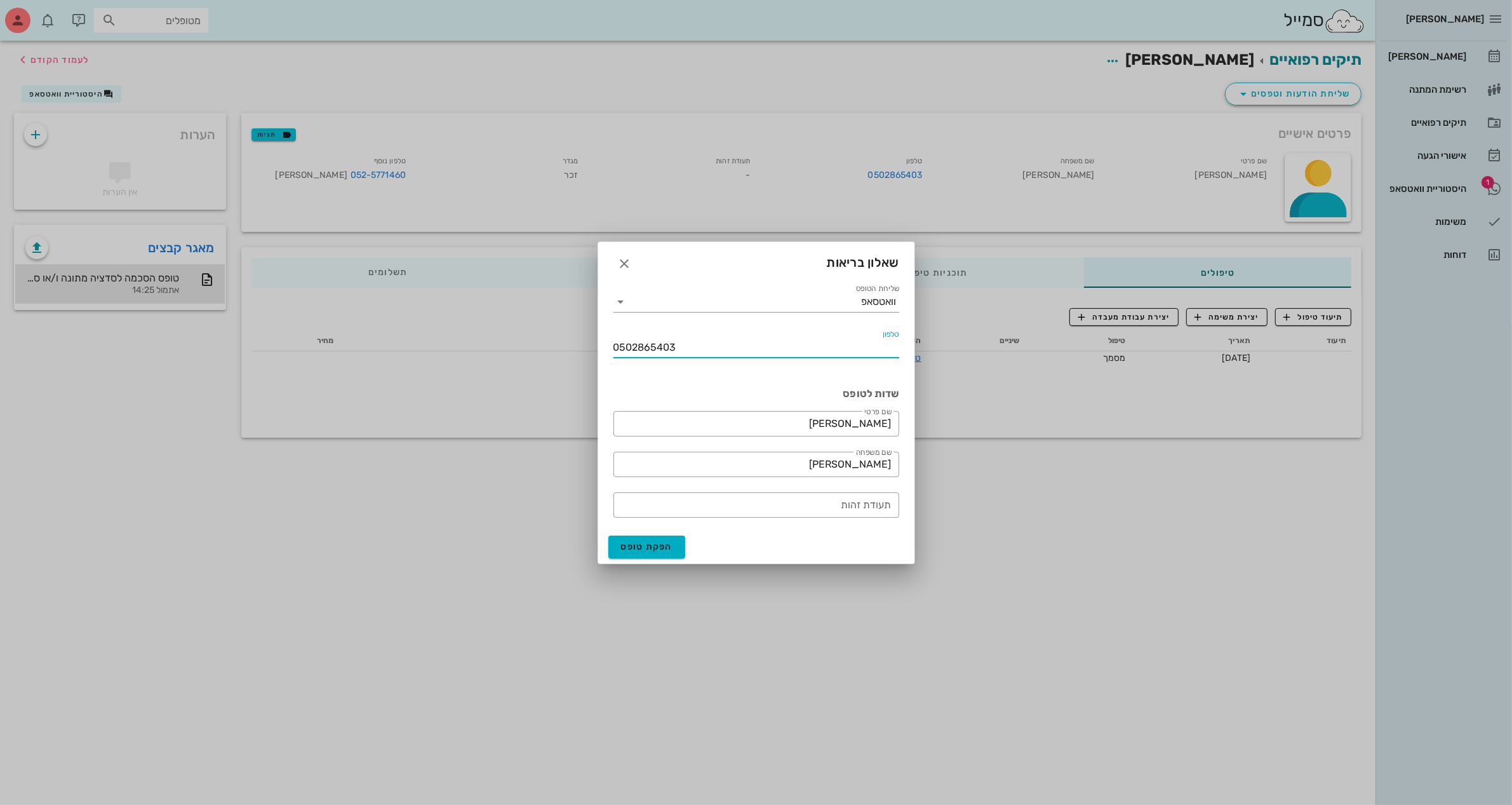
paste input "25771460"
type input "0525771460"
click at [647, 545] on span "הפקת טופס" at bounding box center [647, 546] width 52 height 11
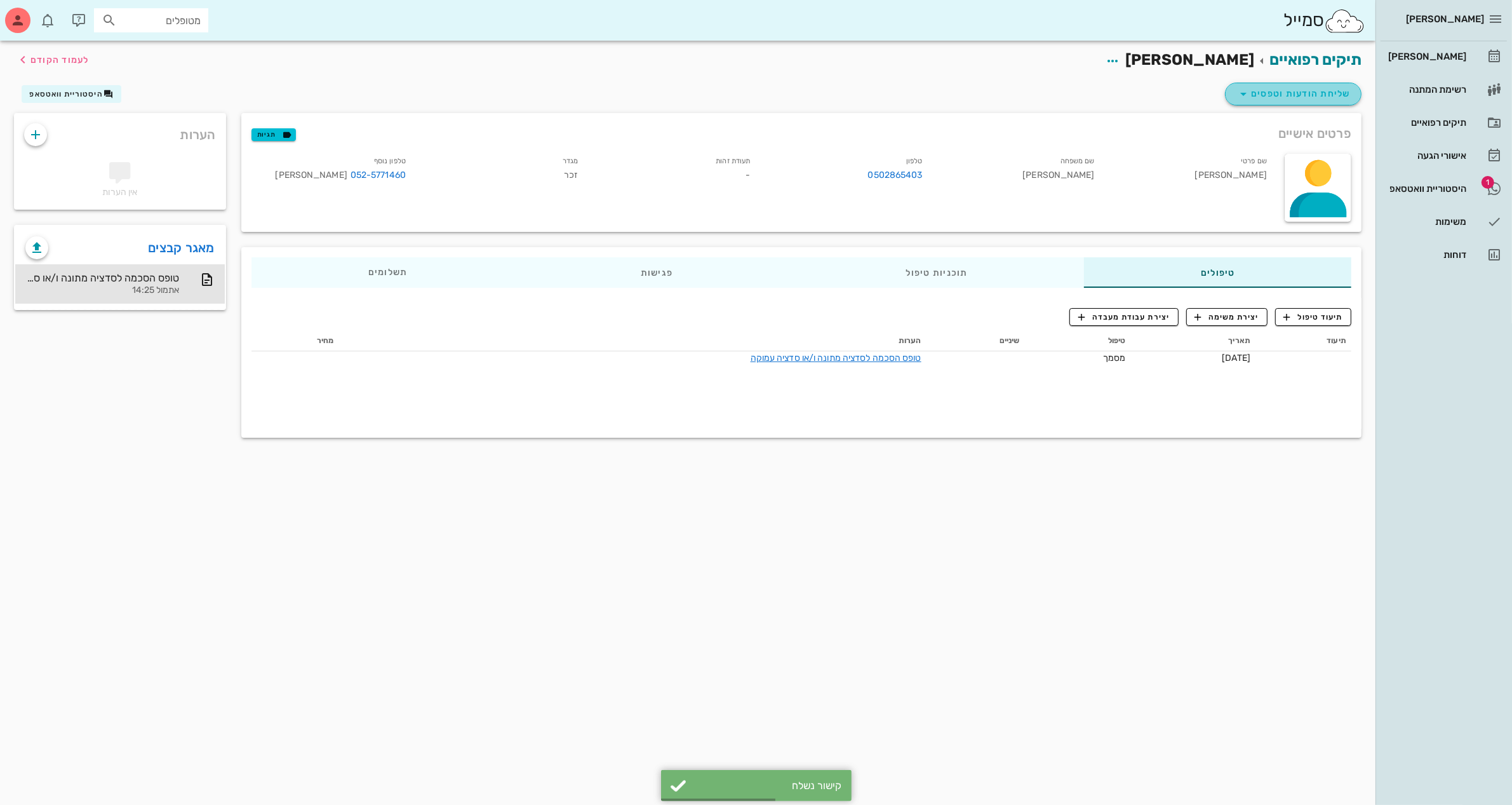
click at [1284, 91] on span "שליחת הודעות וטפסים" at bounding box center [1293, 94] width 115 height 15
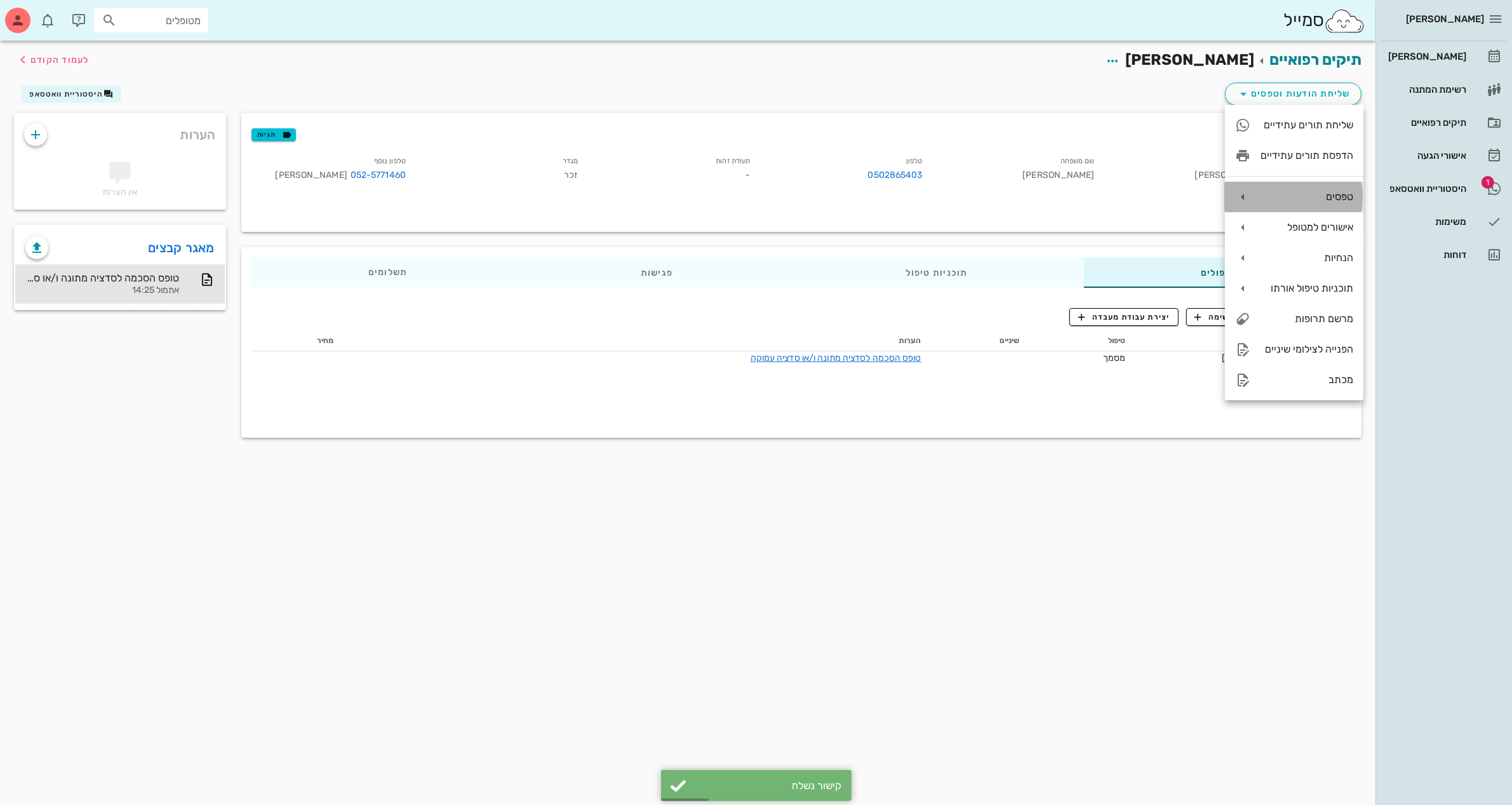
click at [1274, 197] on div "טפסים" at bounding box center [1306, 197] width 93 height 12
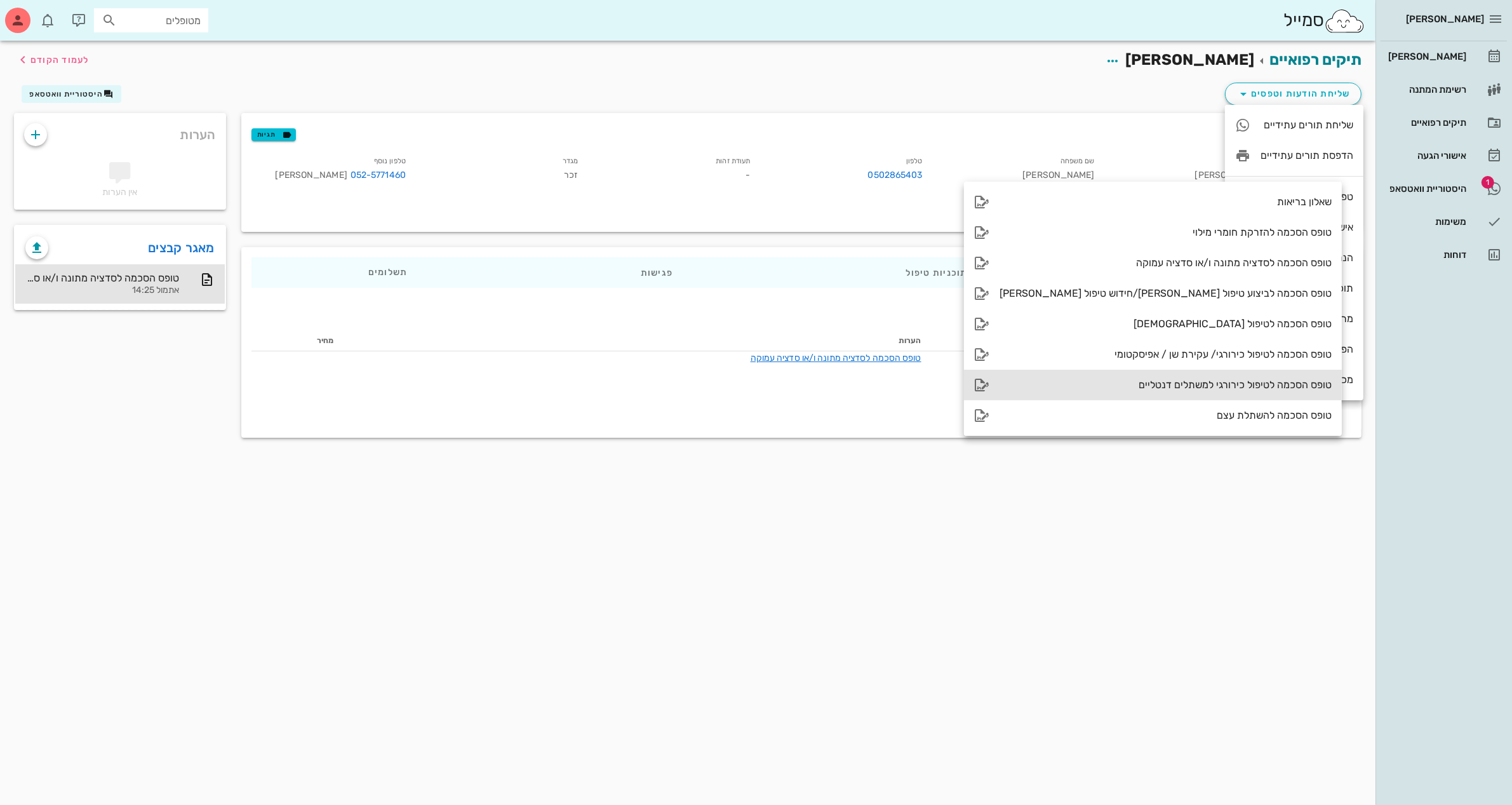
click at [1159, 378] on div "טופס הסכמה לטיפול כירורגי למשתלים דנטליים" at bounding box center [1153, 385] width 378 height 31
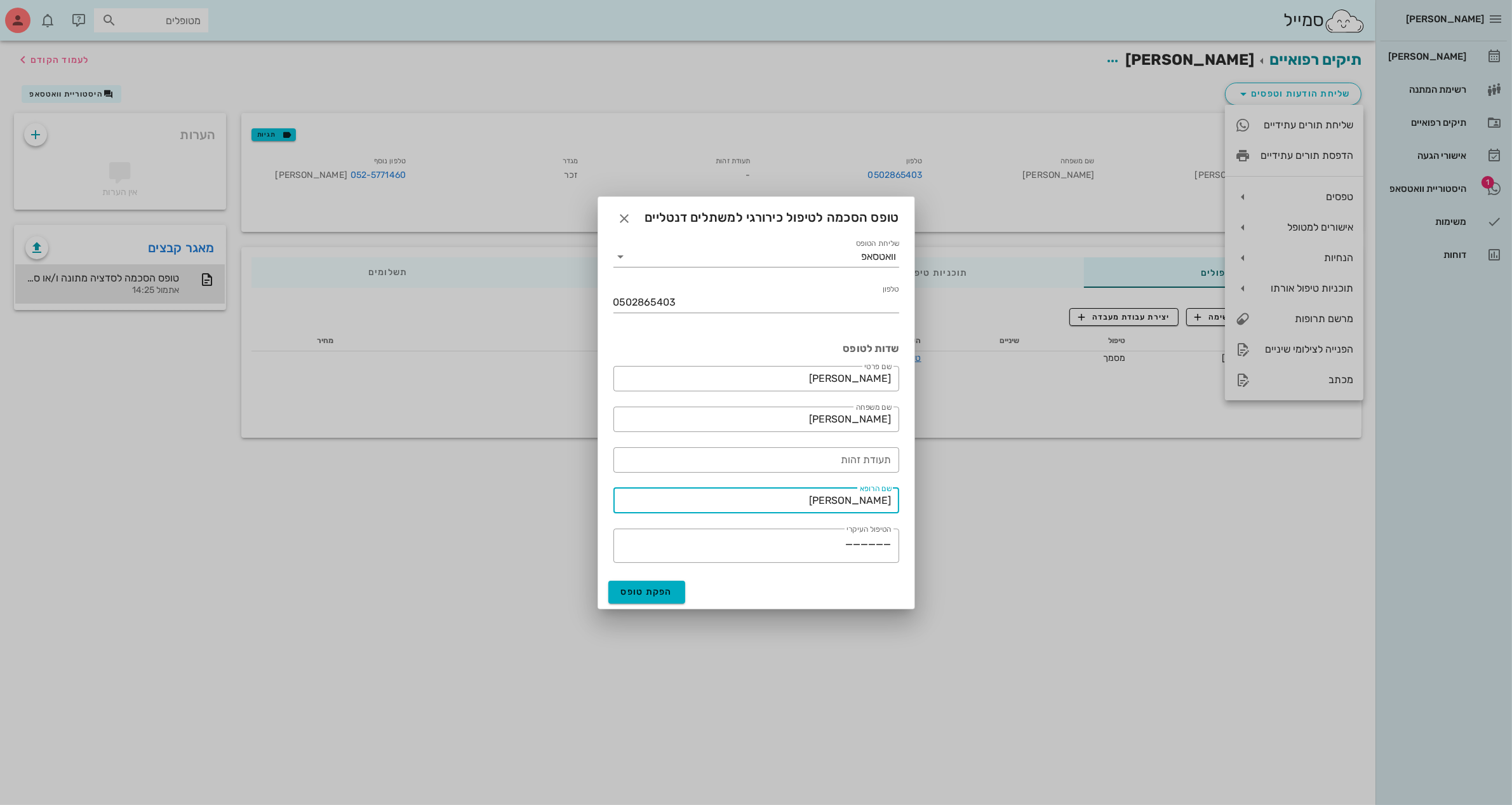
drag, startPoint x: 830, startPoint y: 498, endPoint x: 961, endPoint y: 508, distance: 131.4
click at [961, 508] on div "ביאדסה דנט יומן מרפאה רשימת המתנה תיקים רפואיים אישורי הגעה 1 היסטוריית וואטסאפ…" at bounding box center [756, 402] width 1512 height 805
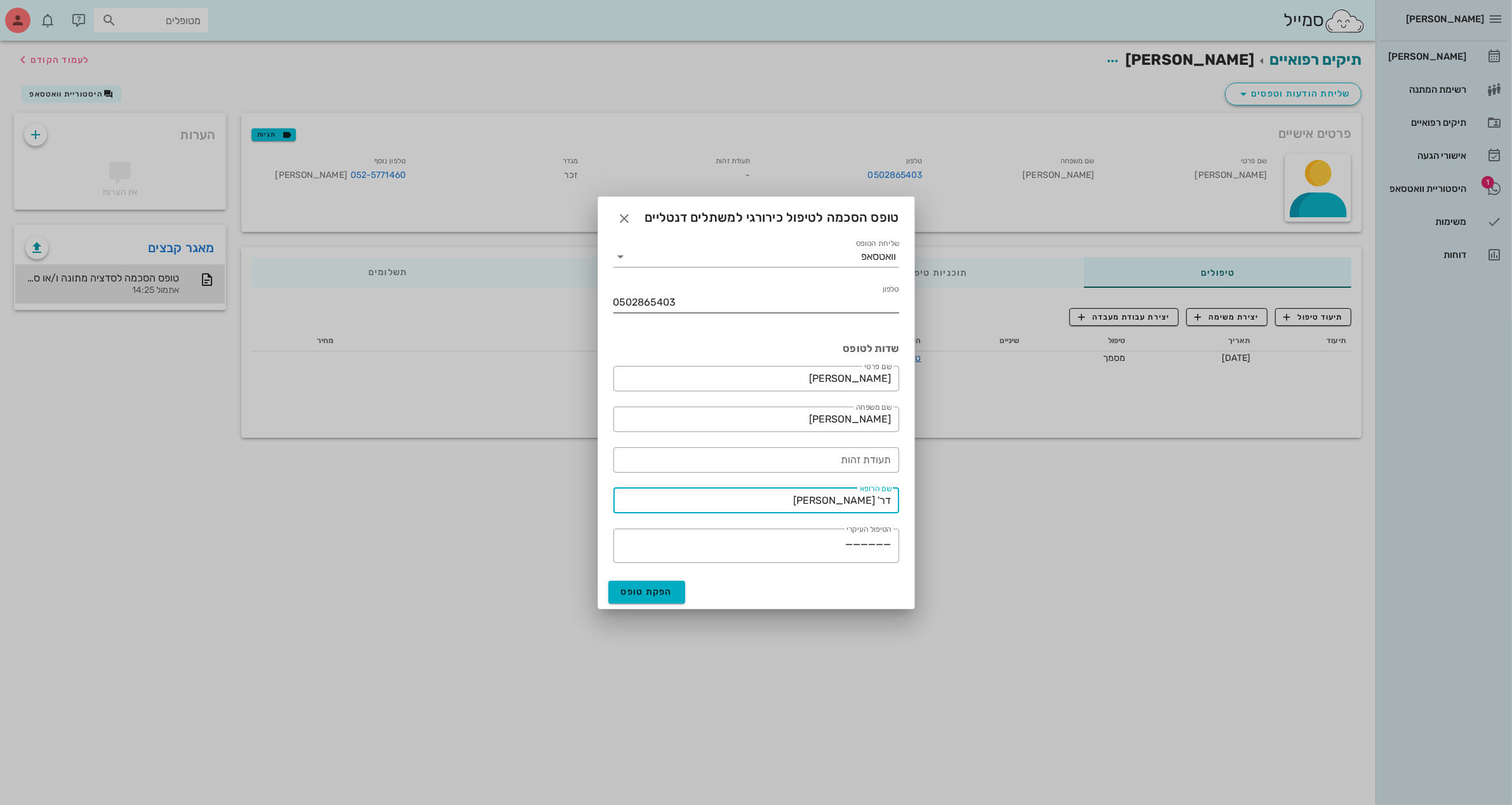
type input "דר' ג'מיל ביאדסה"
drag, startPoint x: 697, startPoint y: 305, endPoint x: 520, endPoint y: 331, distance: 178.9
click at [520, 331] on div "ביאדסה דנט יומן מרפאה רשימת המתנה תיקים רפואיים אישורי הגעה 1 היסטוריית וואטסאפ…" at bounding box center [756, 402] width 1512 height 805
paste input "25771460"
type input "0525771460"
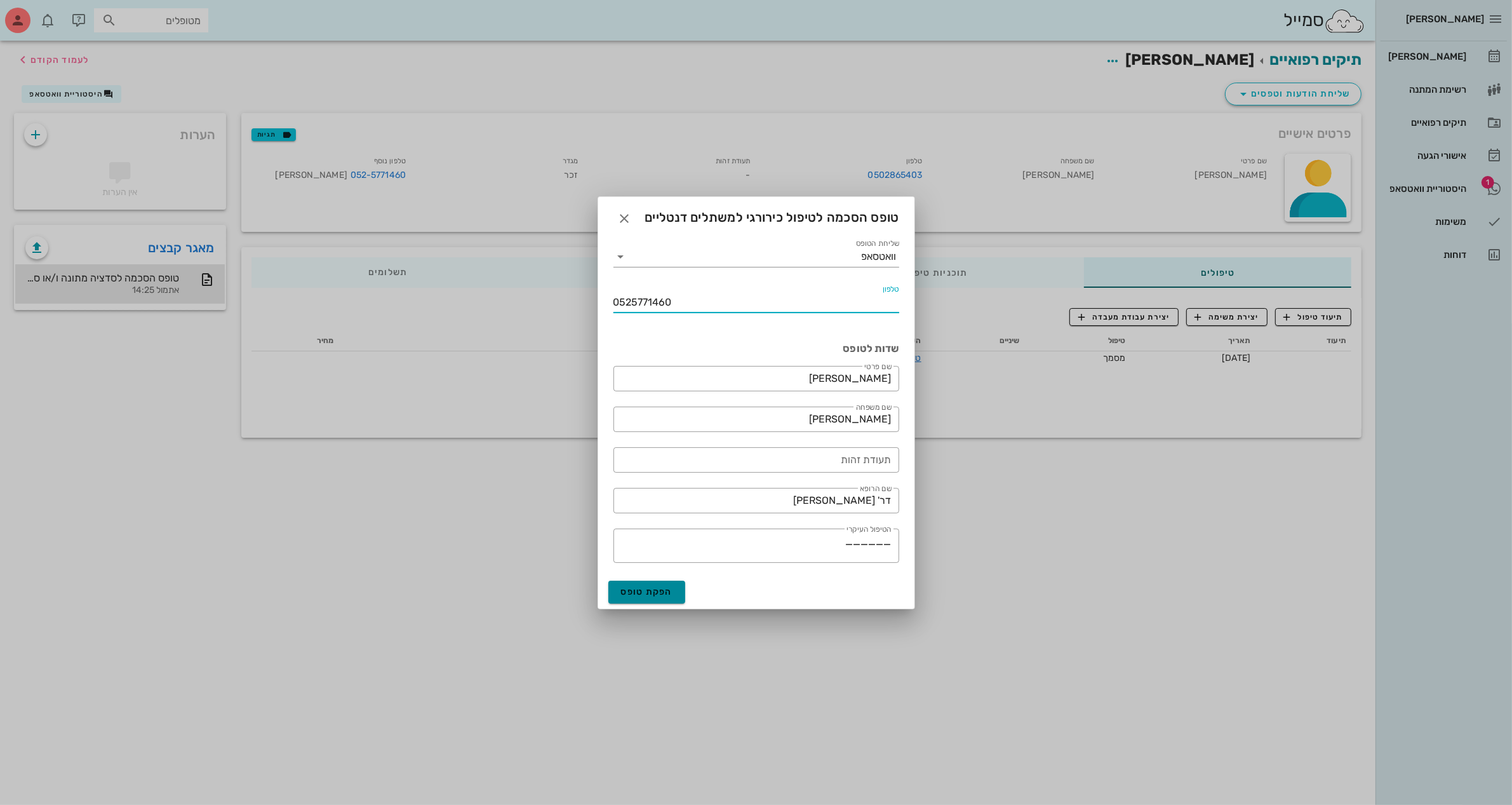
click at [630, 591] on span "הפקת טופס" at bounding box center [647, 592] width 52 height 11
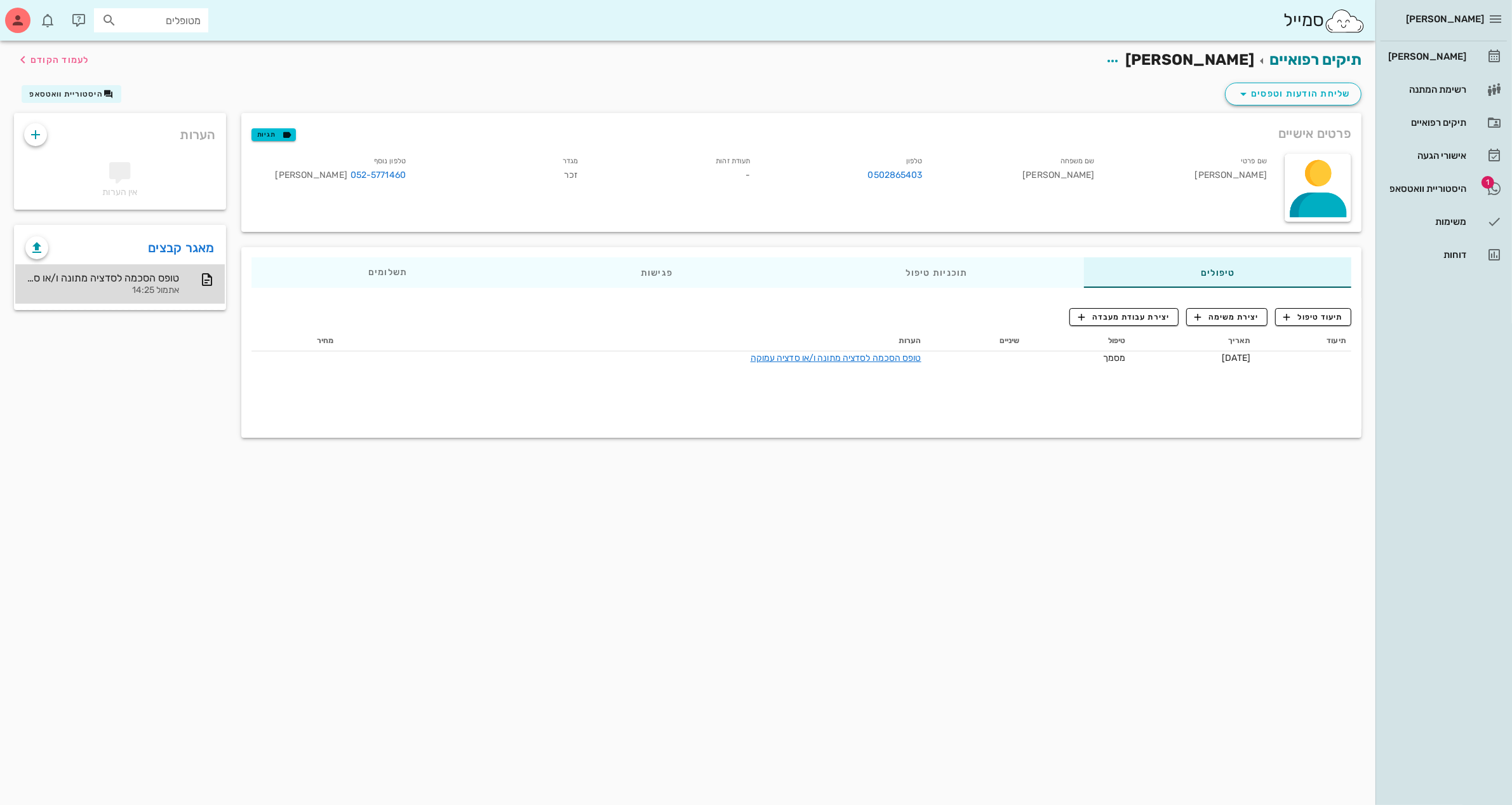
click at [157, 277] on div "טופס הסכמה לסדציה מתונה ו/או סדציה עמוקה" at bounding box center [102, 278] width 153 height 12
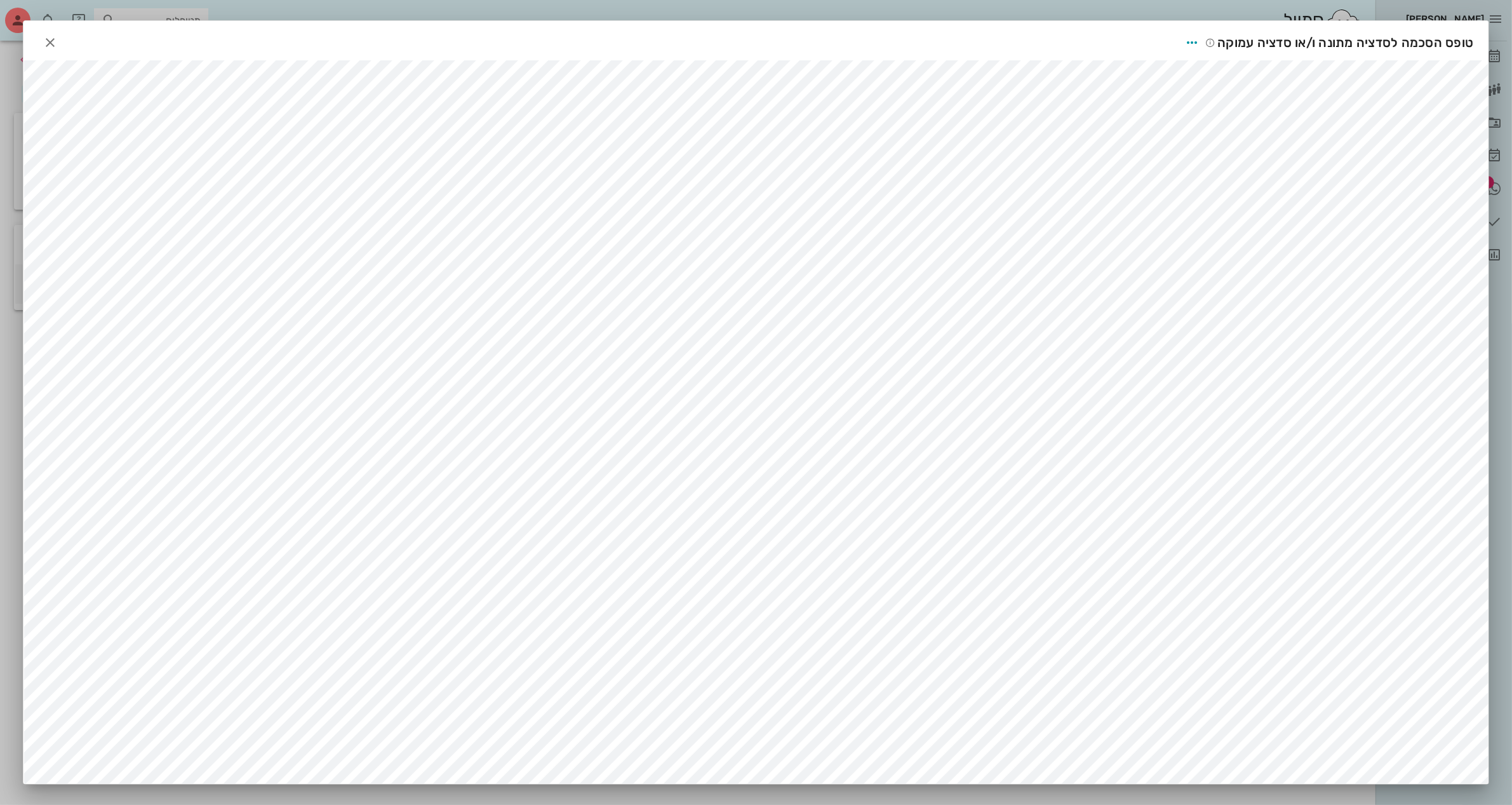
scroll to position [17, 0]
click at [51, 35] on button "button" at bounding box center [50, 42] width 23 height 23
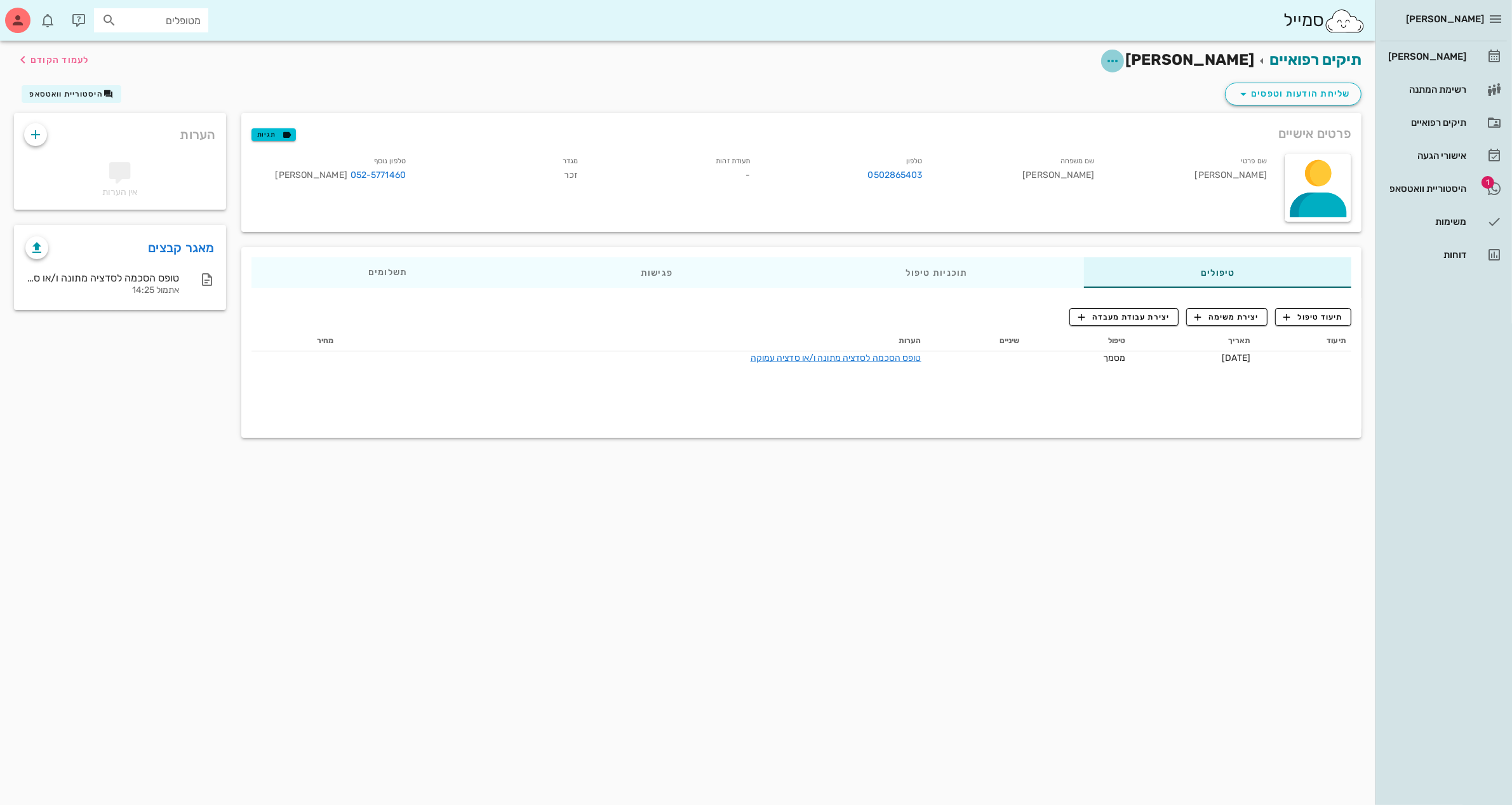
click at [1120, 57] on icon "button" at bounding box center [1112, 60] width 15 height 15
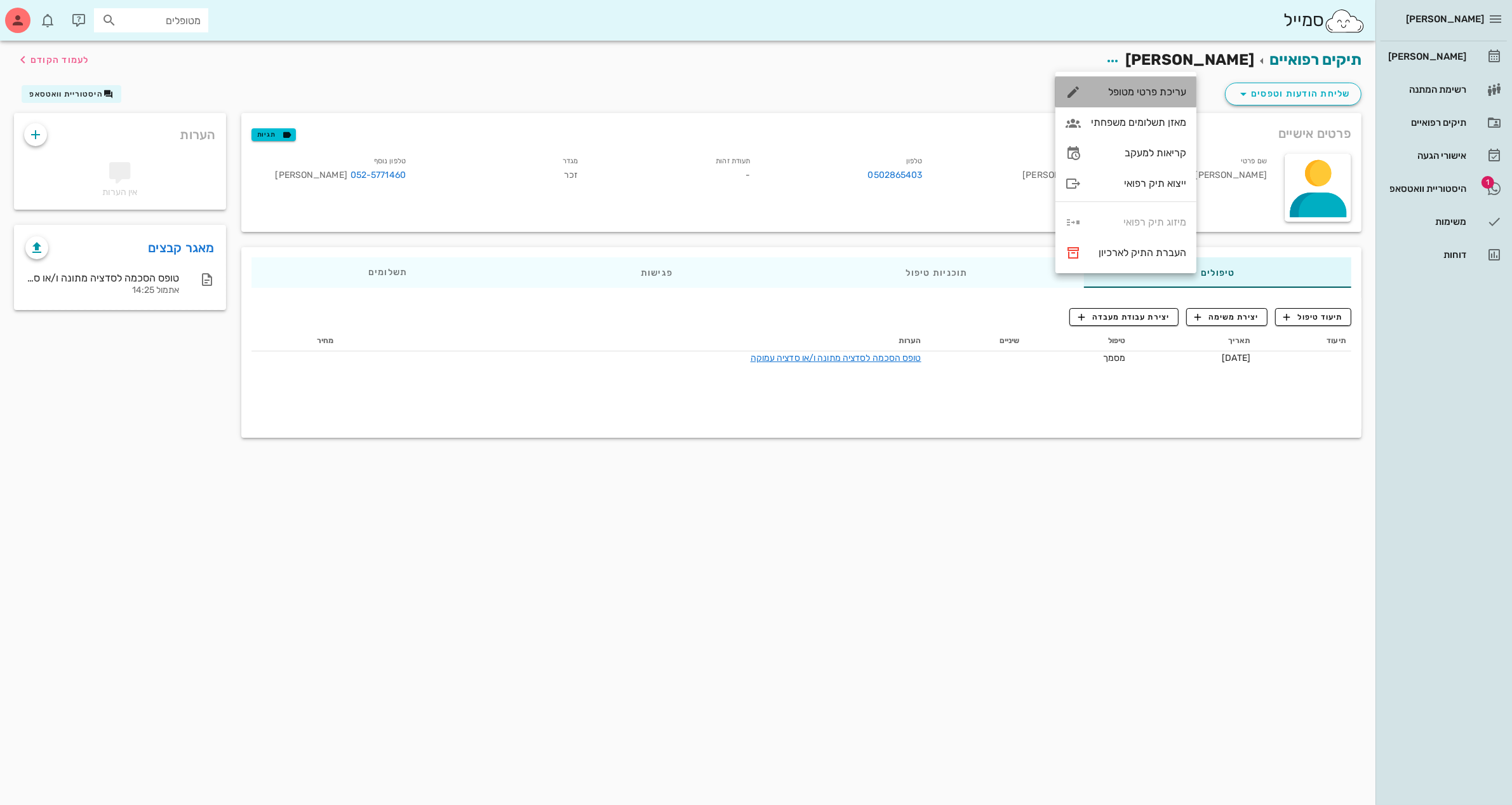
click at [1148, 94] on div "עריכת פרטי מטופל" at bounding box center [1139, 92] width 95 height 12
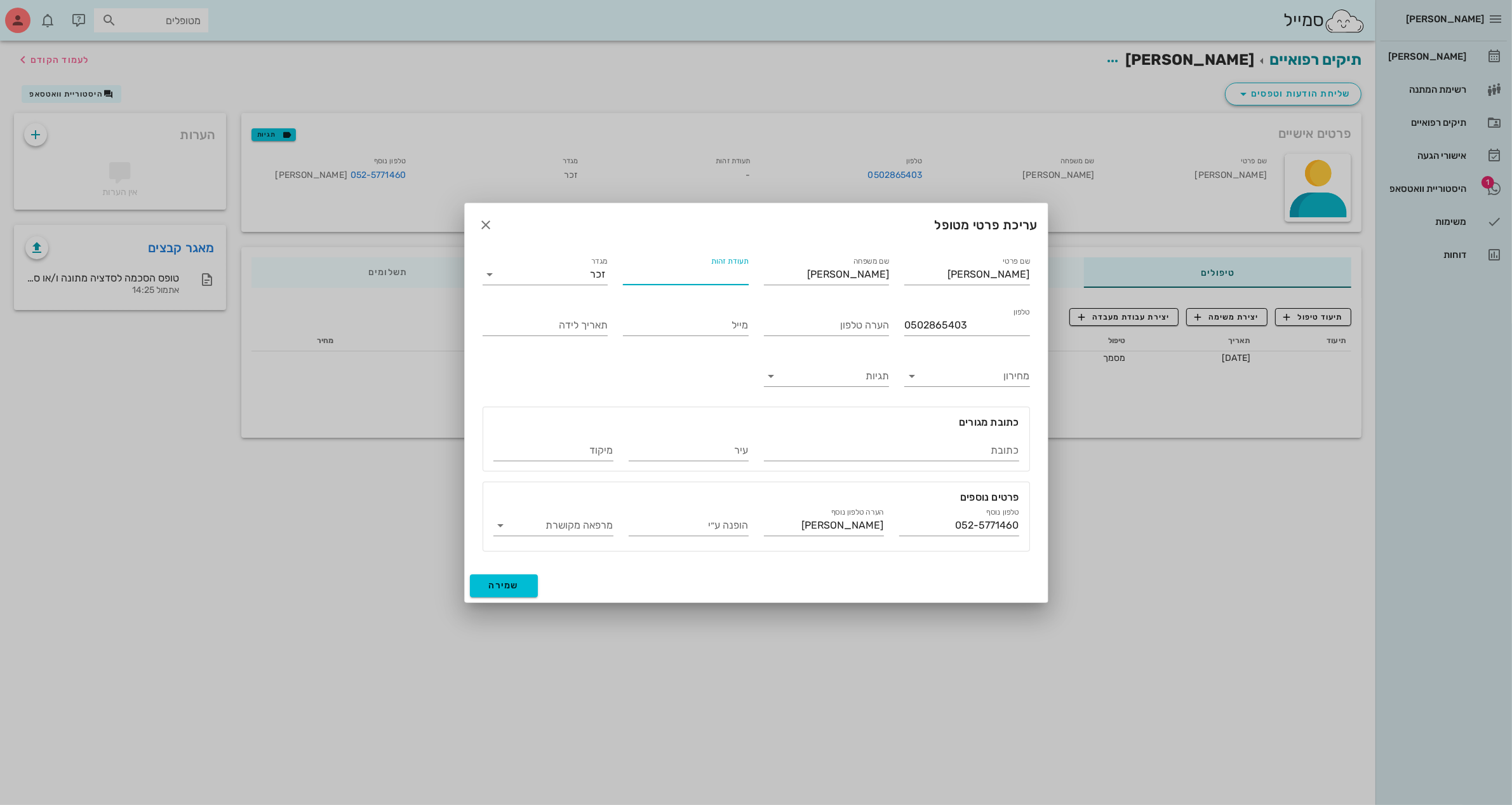
click at [684, 278] on input "תעודת זהות" at bounding box center [685, 275] width 126 height 20
type input "059183665"
click at [582, 323] on input "תאריך לידה" at bounding box center [545, 325] width 126 height 20
type input "15/05/1965"
click at [587, 387] on div "שם פרטי קובי שם משפחה חיון תעודת זהות 059183665 מגדר זכר טלפון 0502865403 הערה …" at bounding box center [757, 402] width 563 height 312
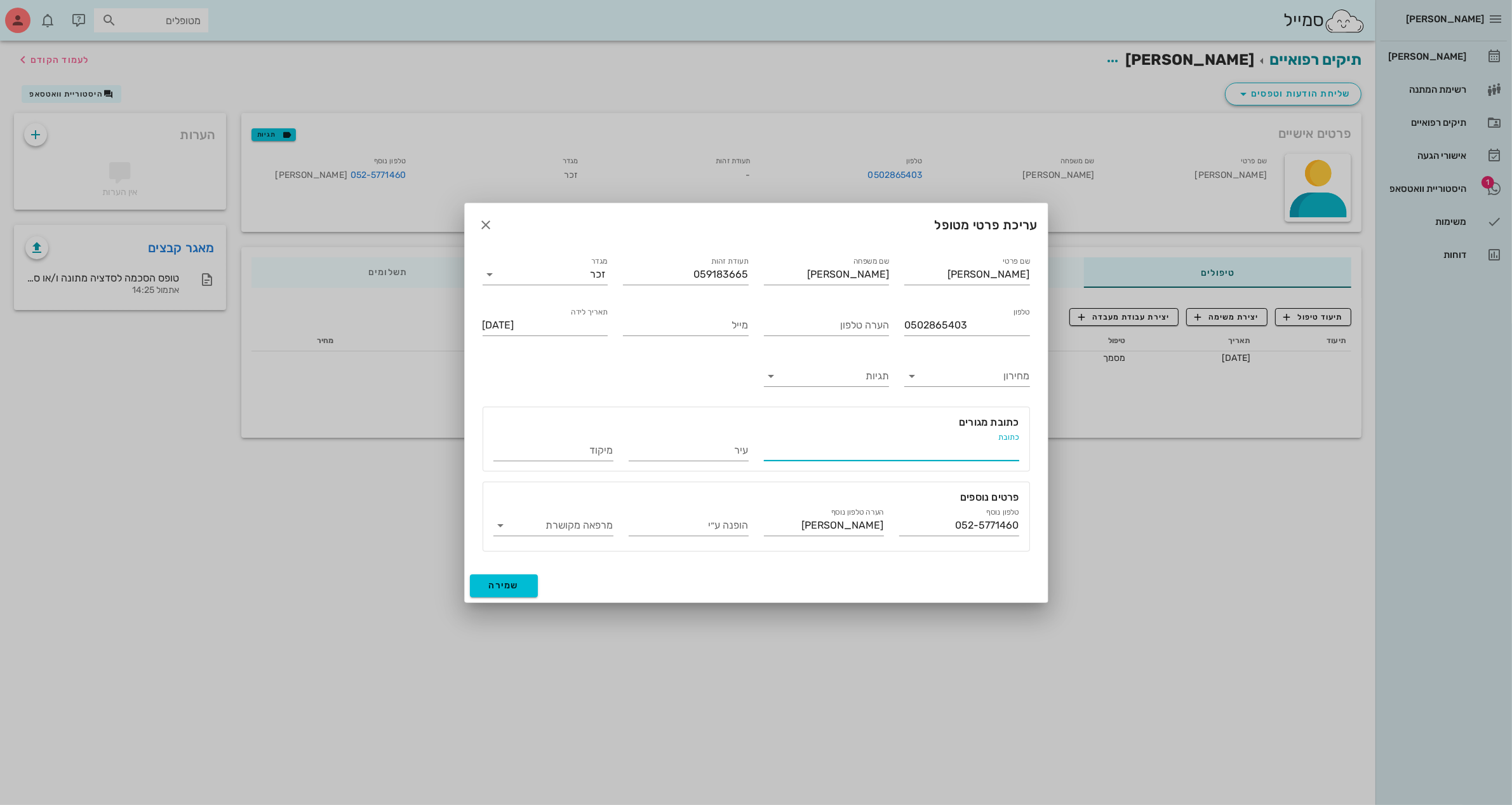
click at [936, 446] on input "כתובת" at bounding box center [891, 450] width 255 height 20
click at [1013, 450] on input "חער בן שמן 27" at bounding box center [891, 450] width 255 height 20
click at [1013, 449] on input "חער בן שמן 27" at bounding box center [891, 450] width 255 height 20
type input "יער בן שמן 27"
click at [686, 449] on input "עיר" at bounding box center [689, 450] width 120 height 20
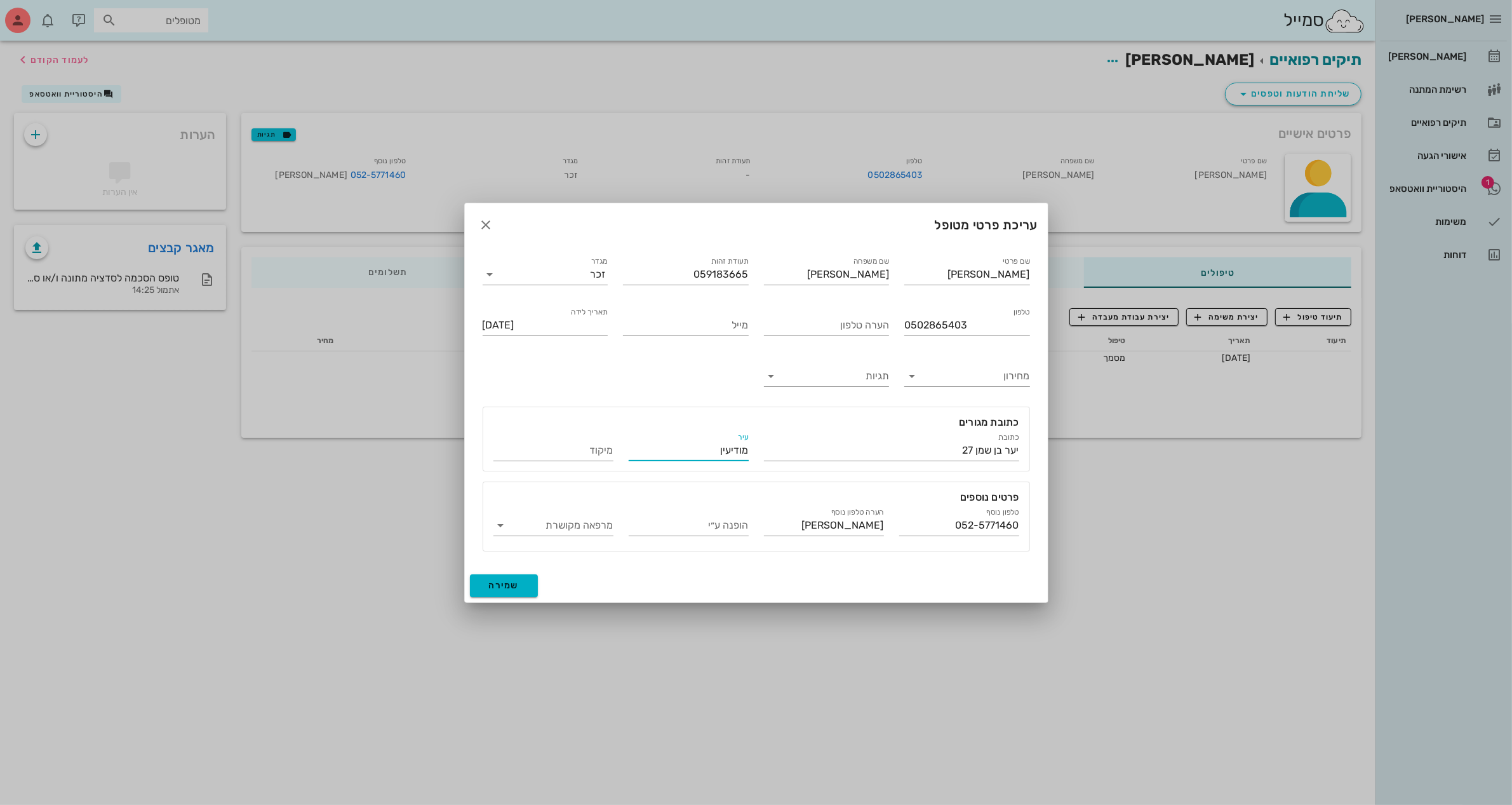
type input "מודיעין"
click at [503, 579] on button "שמירה" at bounding box center [505, 586] width 69 height 23
type input "1965-05-15"
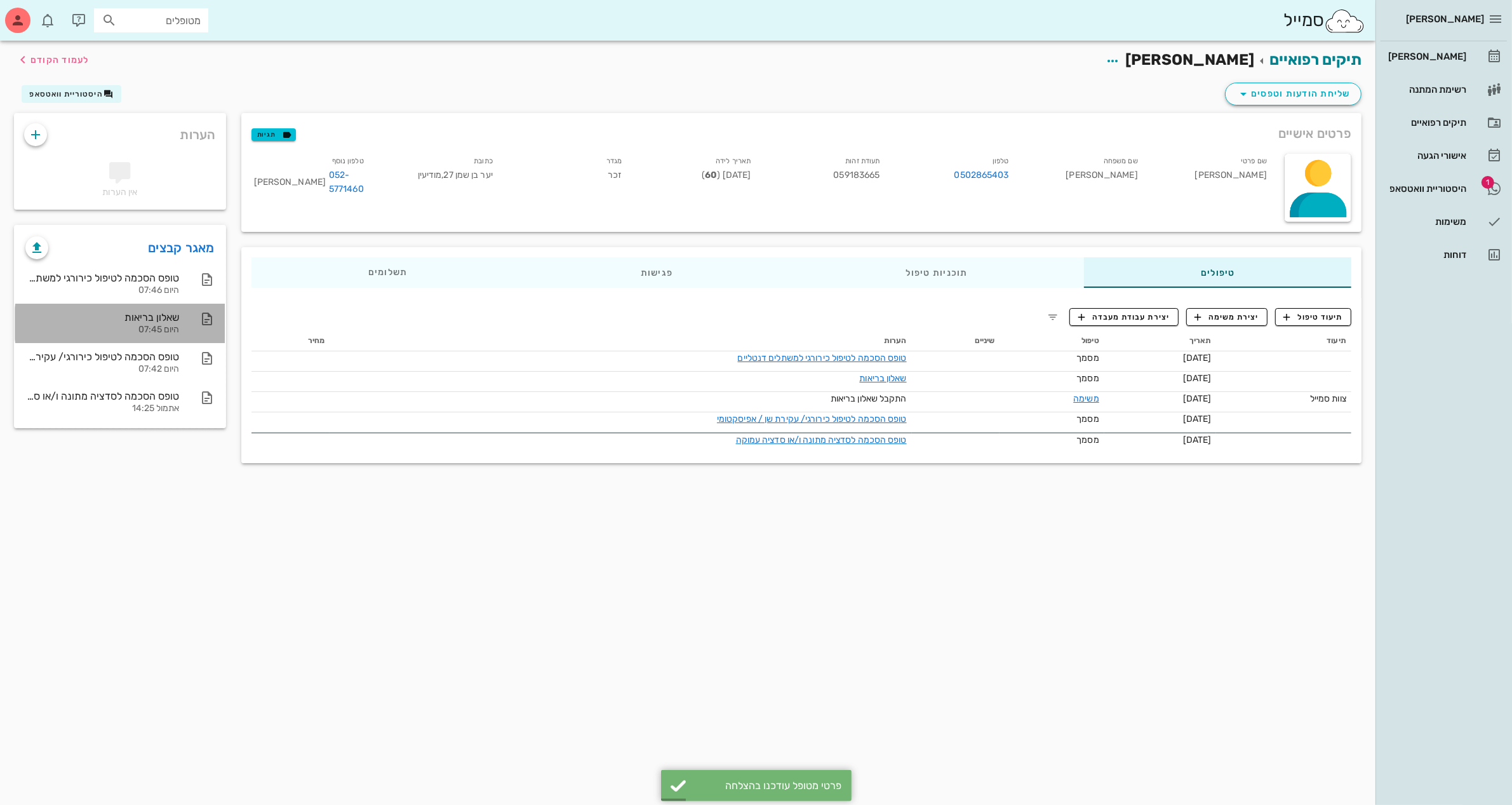
click at [155, 313] on div "שאלון בריאות" at bounding box center [102, 318] width 153 height 12
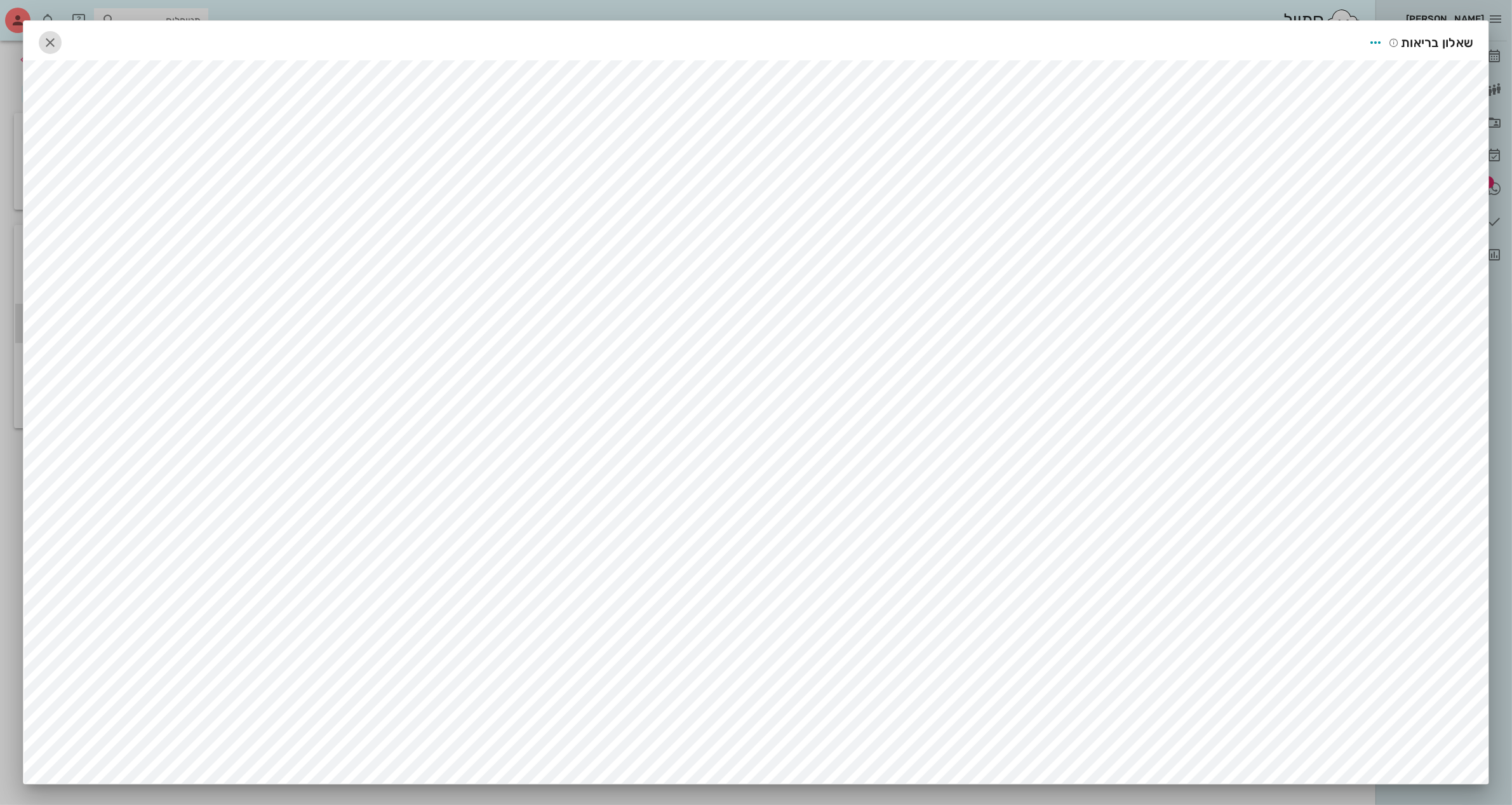
click at [56, 40] on icon "button" at bounding box center [49, 42] width 15 height 15
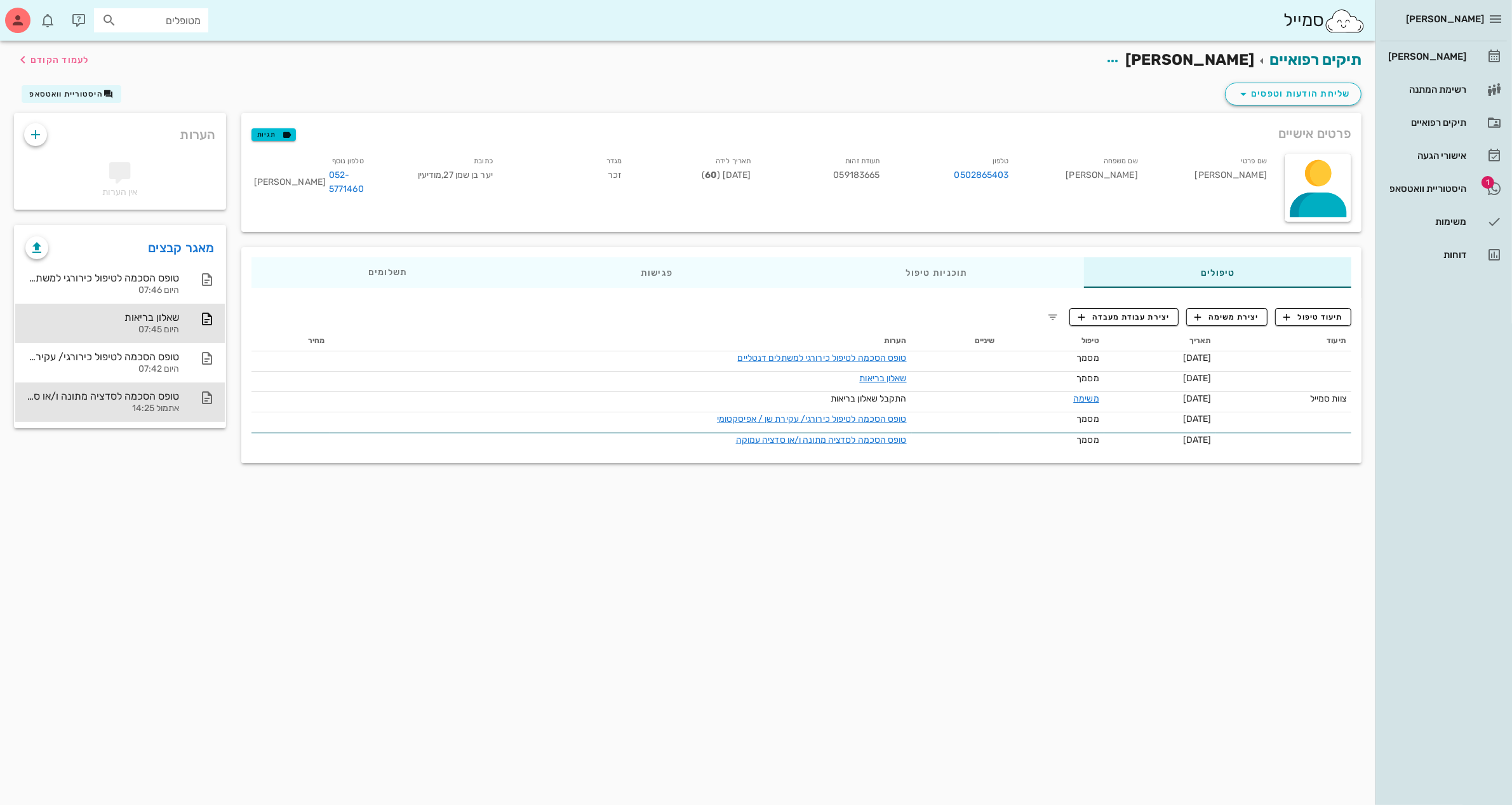
click at [125, 395] on div "טופס הסכמה לסדציה מתונה ו/או סדציה עמוקה" at bounding box center [102, 396] width 153 height 12
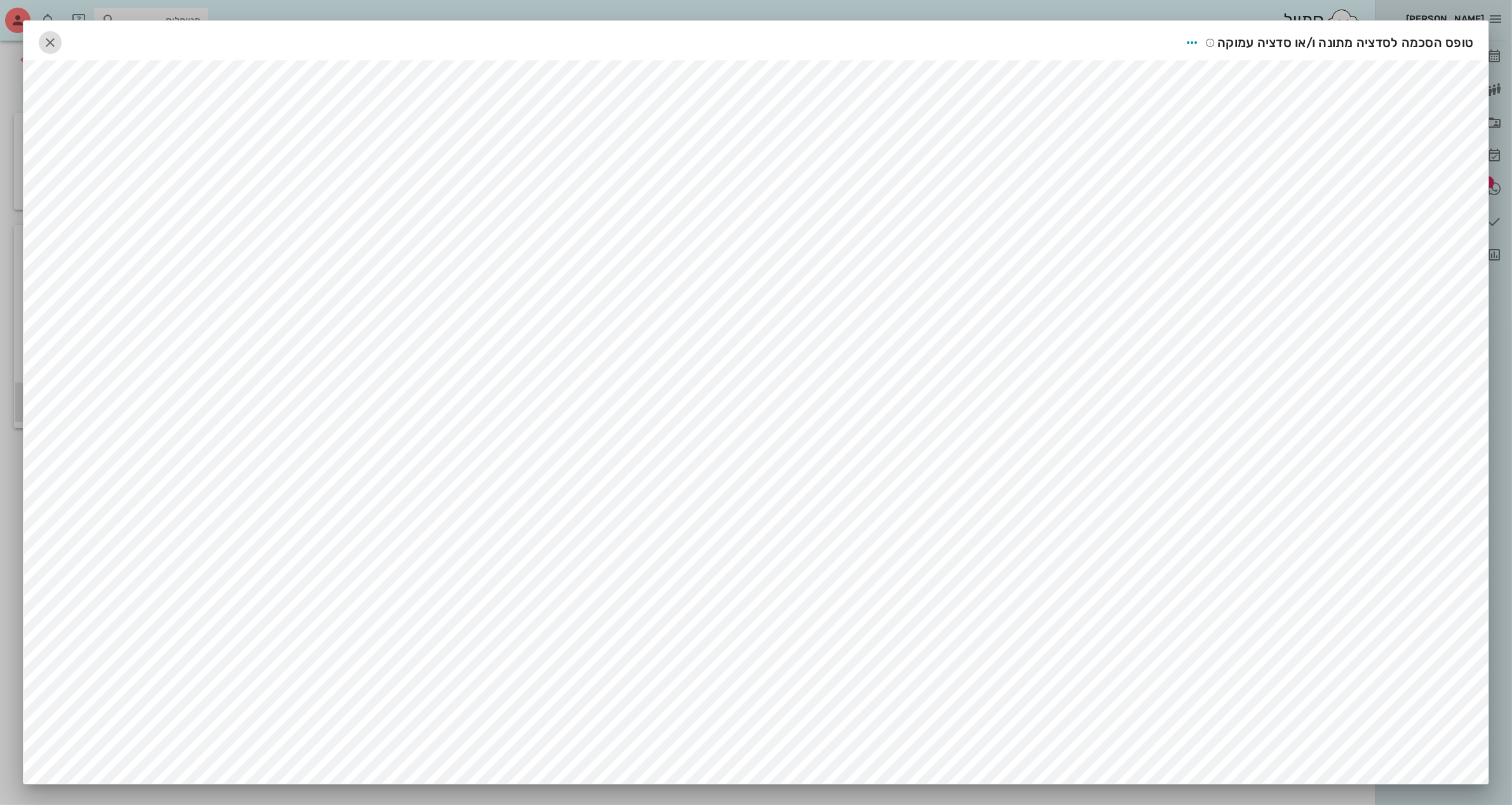
click at [58, 35] on icon "button" at bounding box center [49, 42] width 15 height 15
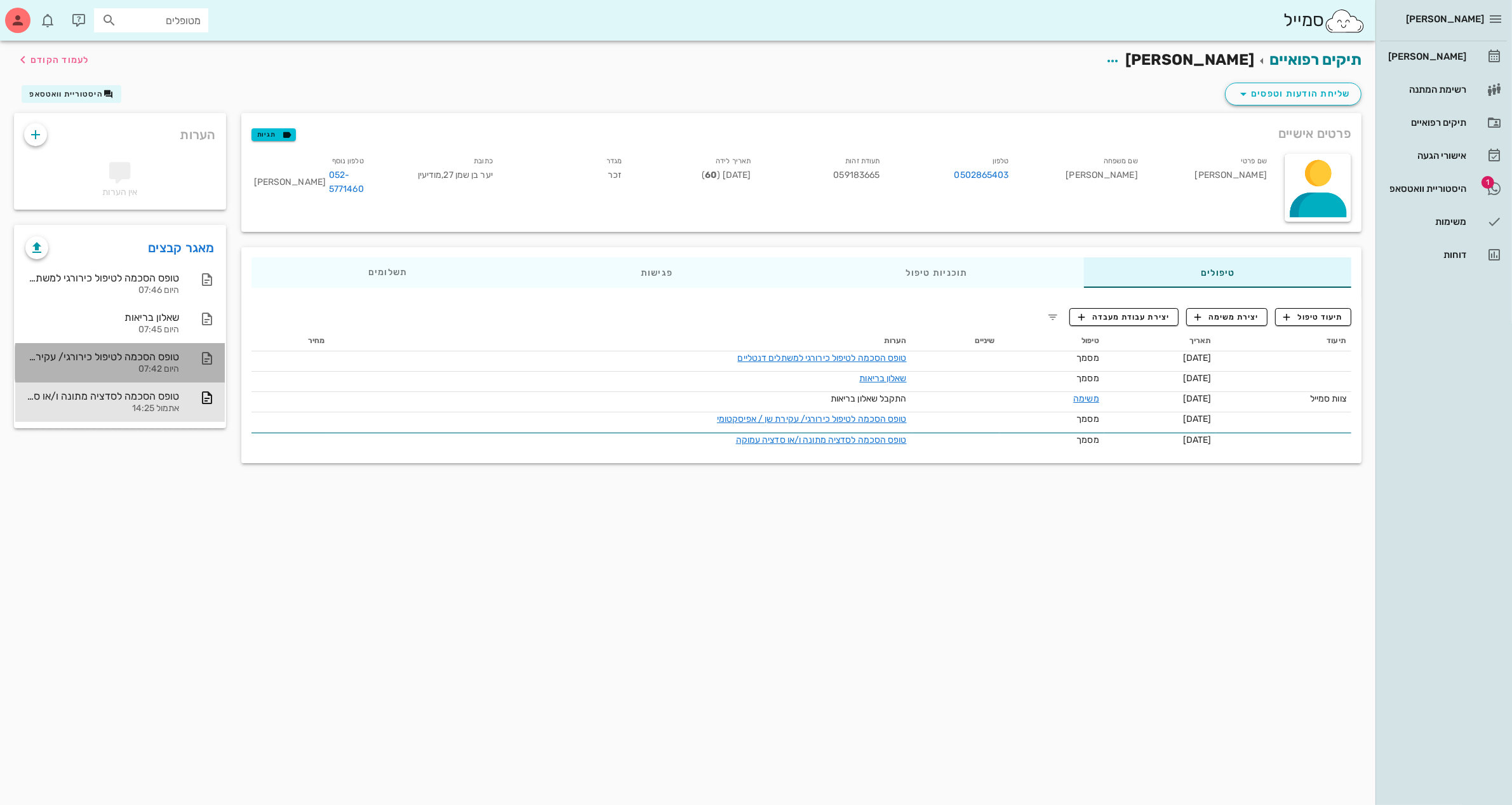
click at [160, 357] on div "טופס הסכמה לטיפול כירורגי/ עקירת שן / אפיסקטומי" at bounding box center [102, 357] width 153 height 12
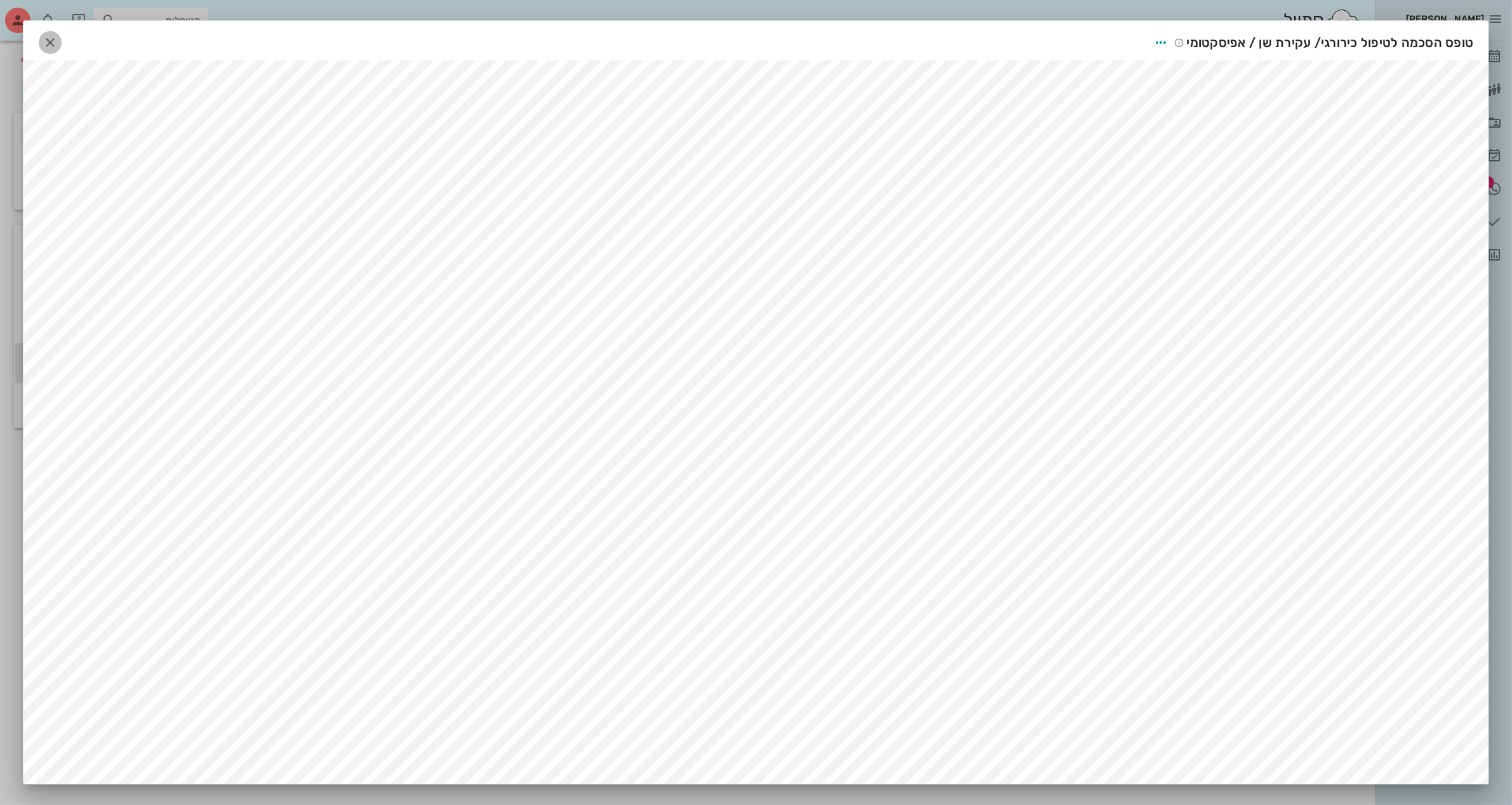
click at [45, 42] on span "button" at bounding box center [50, 42] width 23 height 15
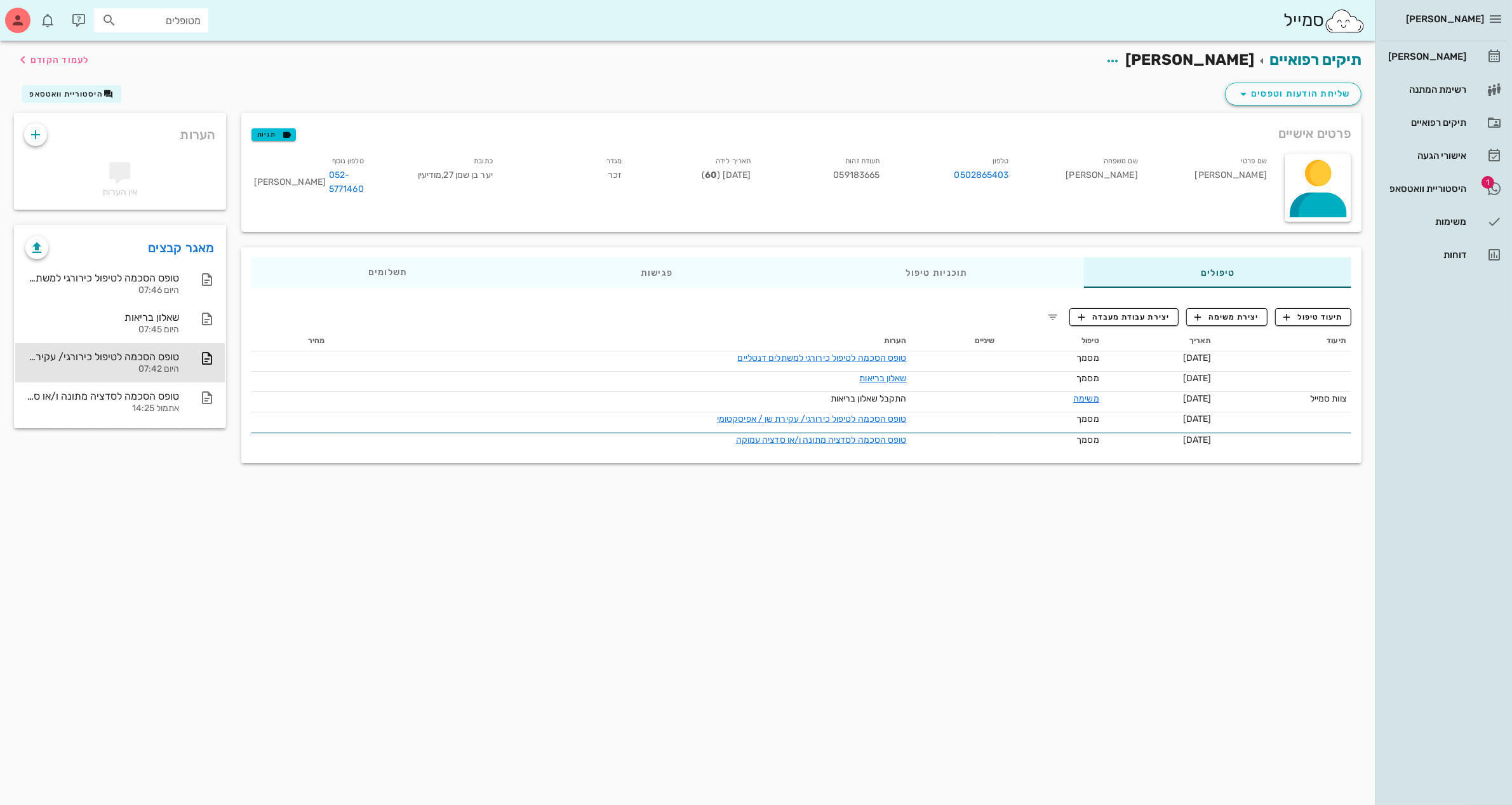
drag, startPoint x: 157, startPoint y: 359, endPoint x: 506, endPoint y: 641, distance: 448.7
click at [506, 641] on div "תיקים רפואיים קובי חיון לעמוד הקודם שליחת הודעות וטפסים היסטוריית וואטסאפ פרטים…" at bounding box center [688, 423] width 1376 height 764
click at [1439, 194] on div "היסטוריית וואטסאפ" at bounding box center [1426, 189] width 80 height 11
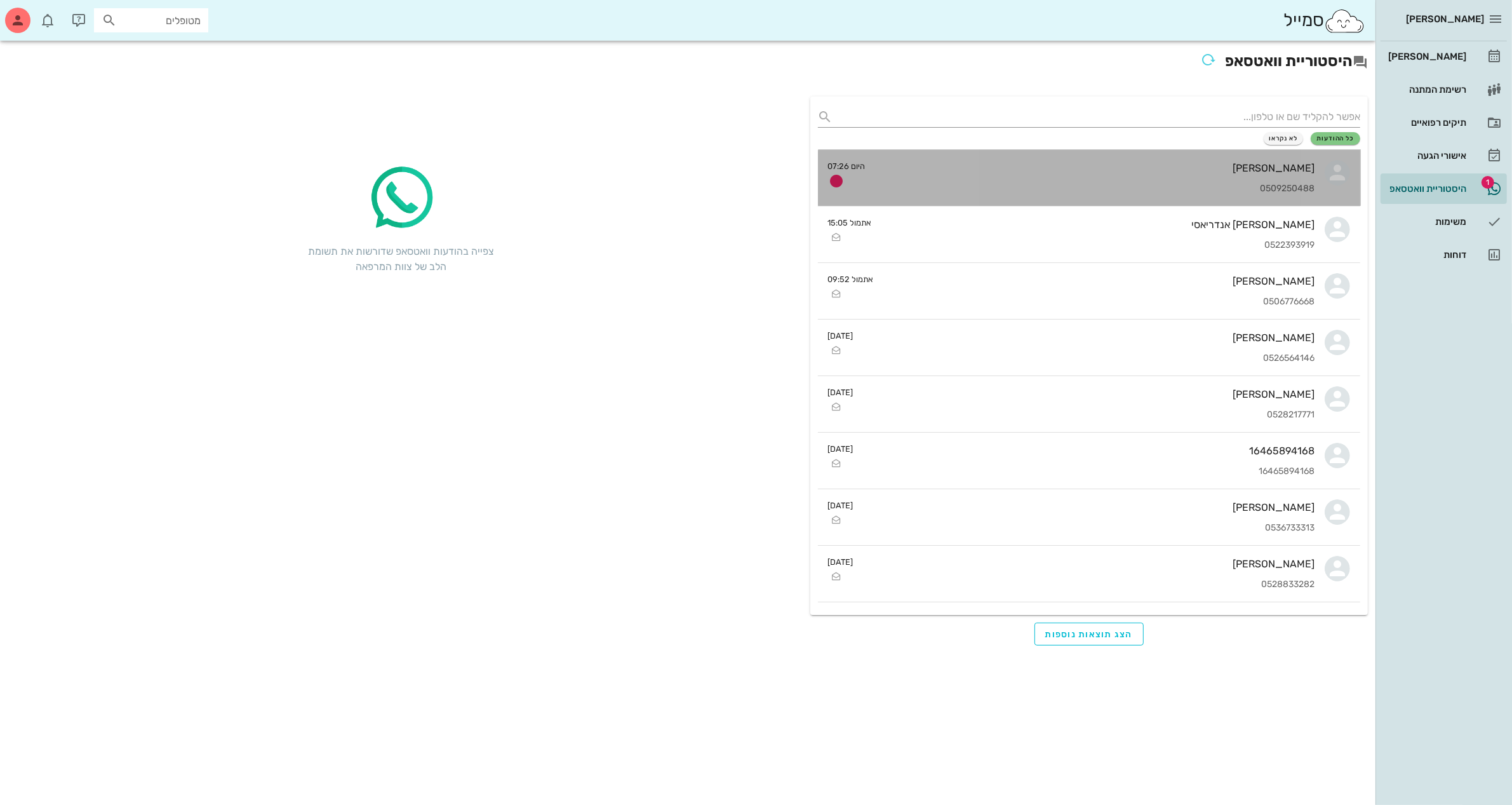
click at [1088, 167] on div "[PERSON_NAME]" at bounding box center [1096, 169] width 439 height 12
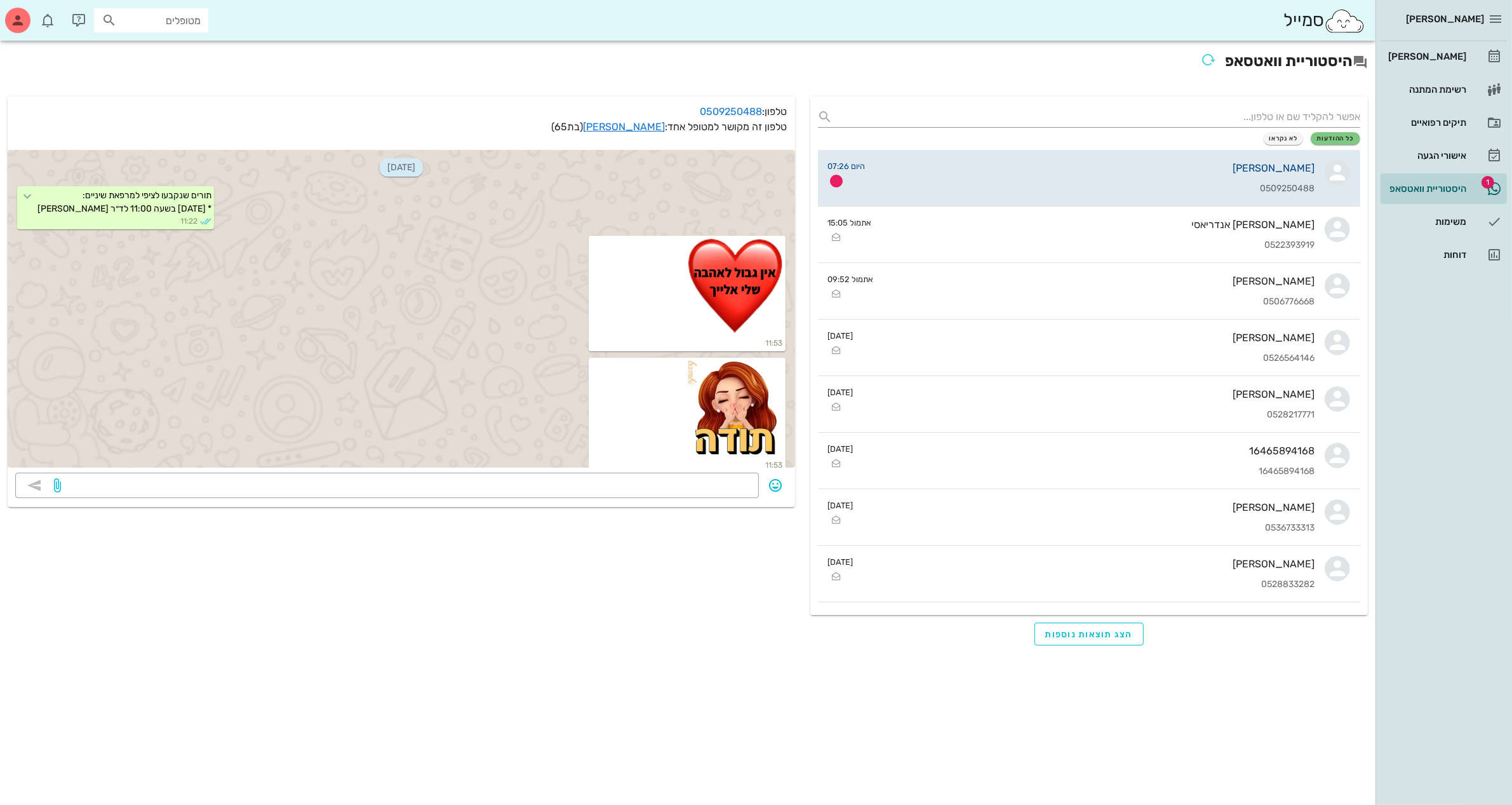
scroll to position [178, 0]
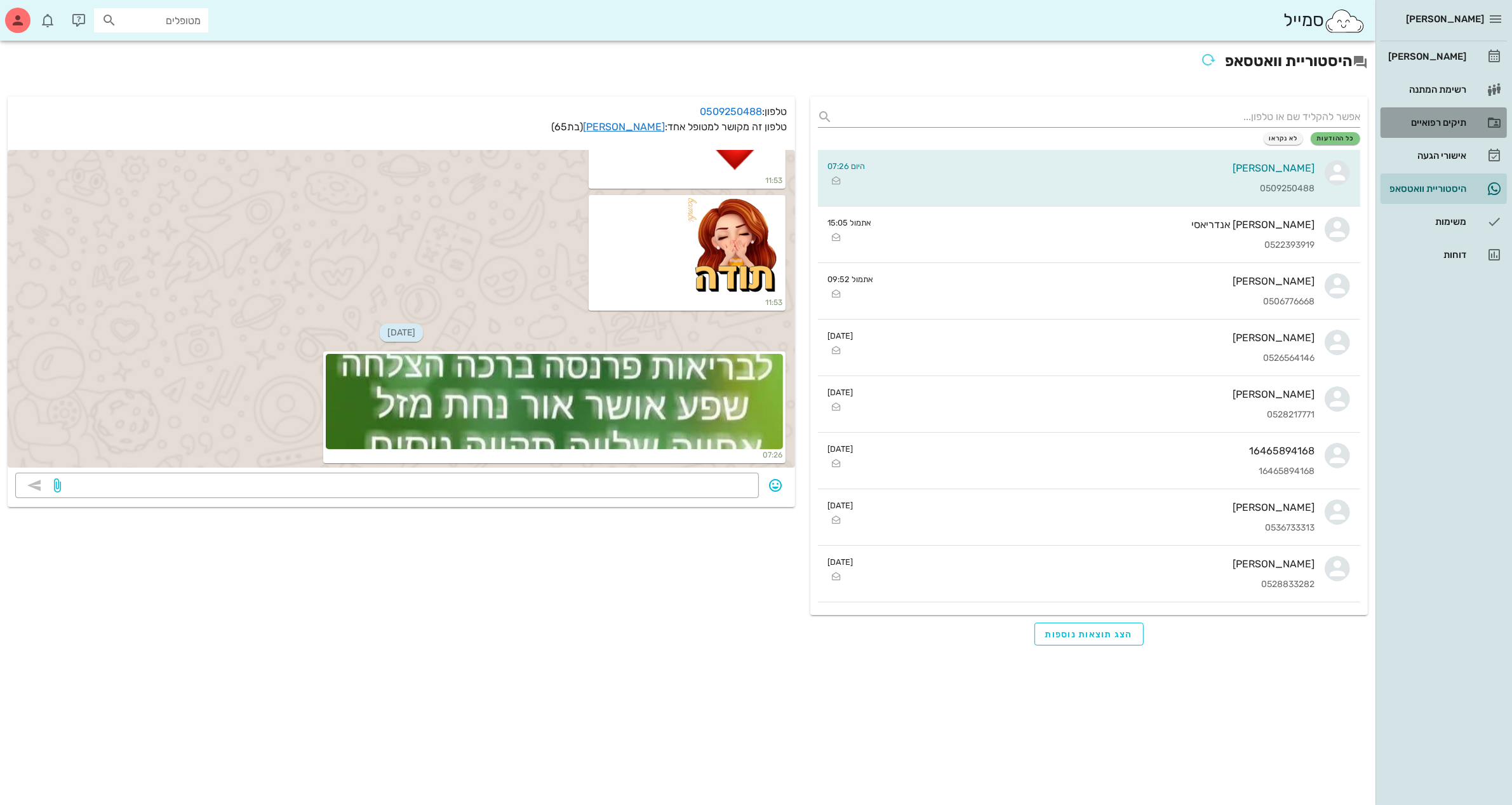
click at [1424, 121] on div "תיקים רפואיים" at bounding box center [1426, 123] width 80 height 11
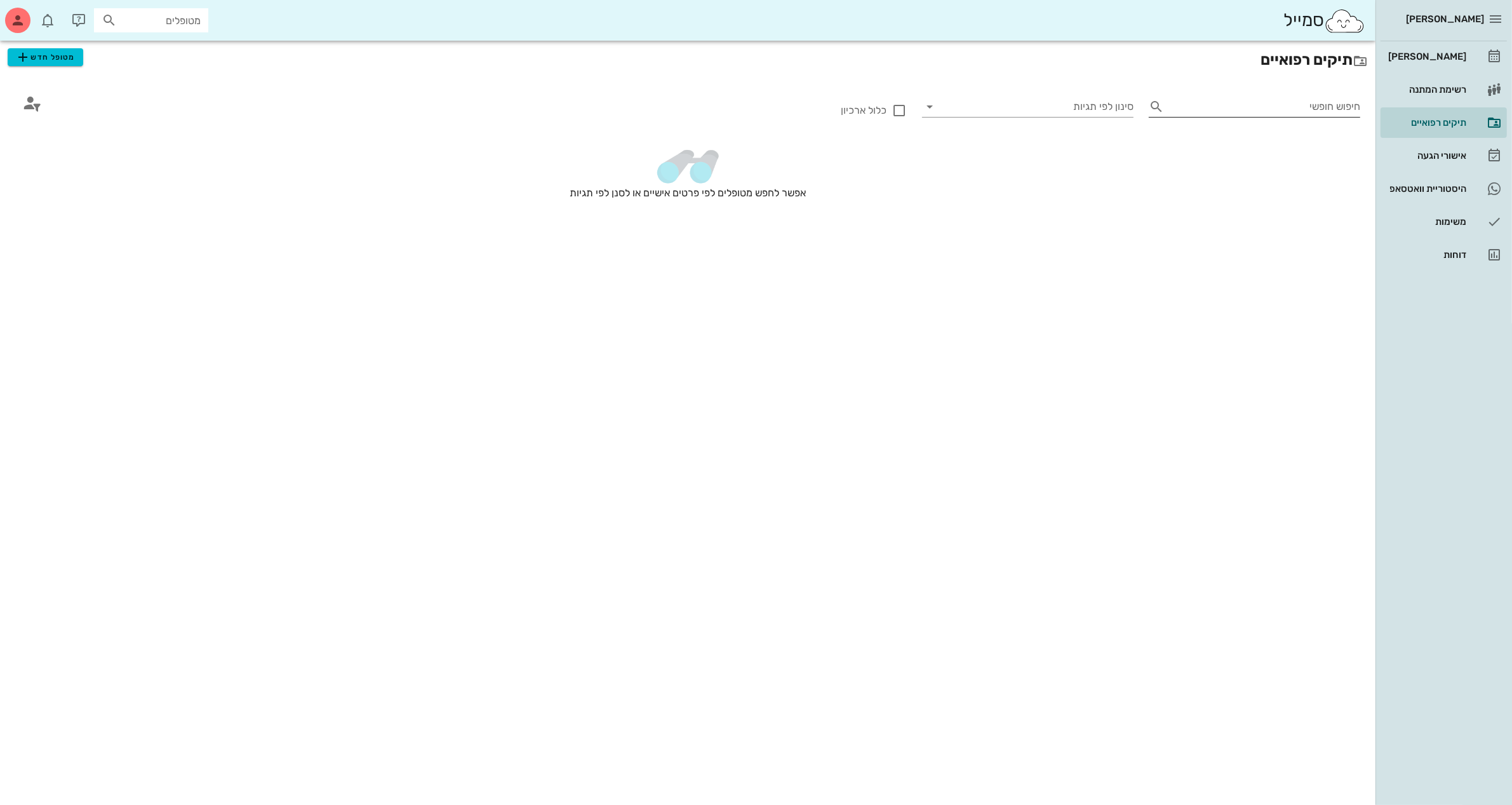
click at [1276, 107] on input "חיפוש חופשי" at bounding box center [1265, 106] width 191 height 20
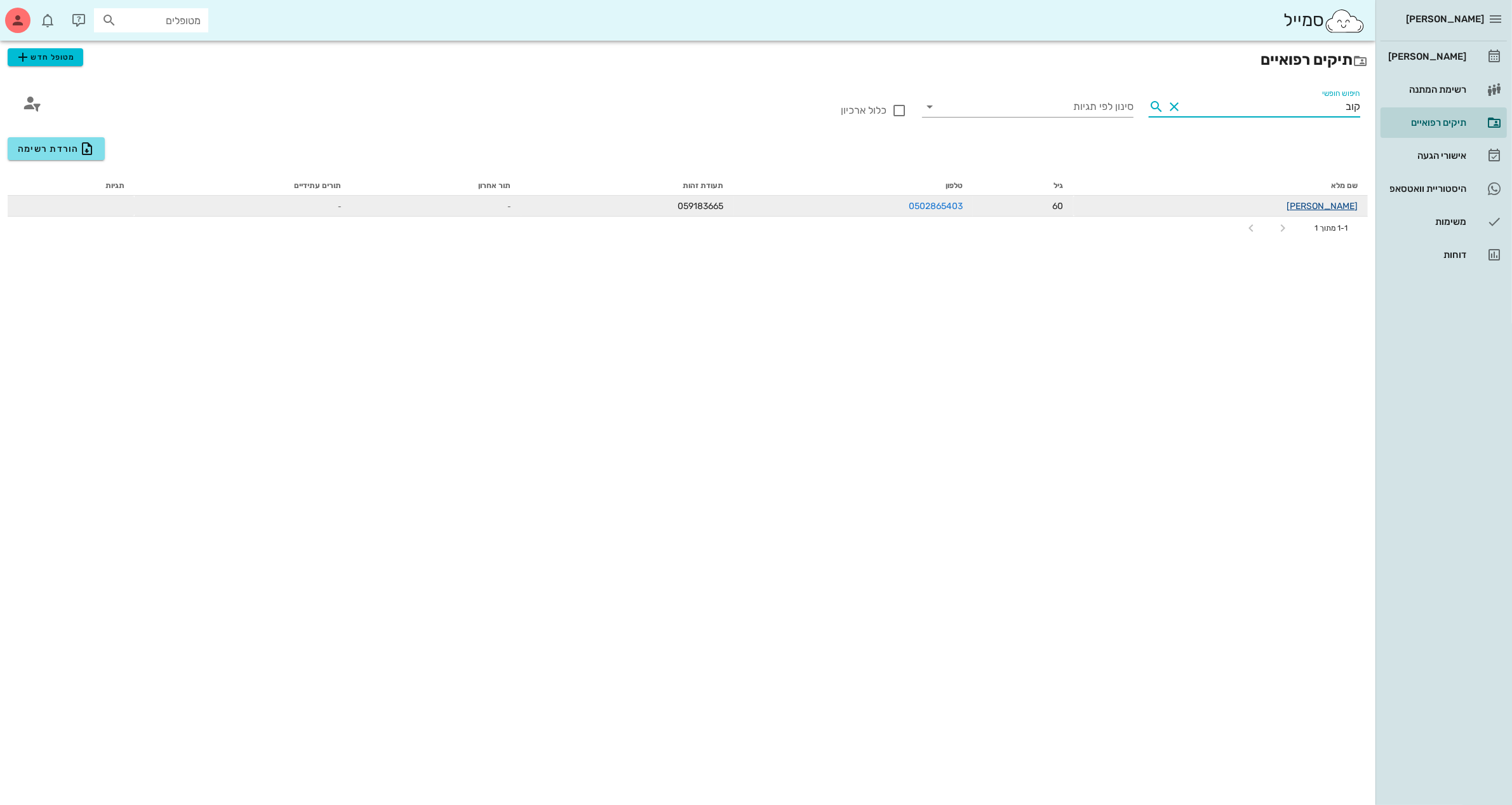
type input "קוב"
click at [1351, 201] on link "קובי חיון" at bounding box center [1322, 207] width 71 height 11
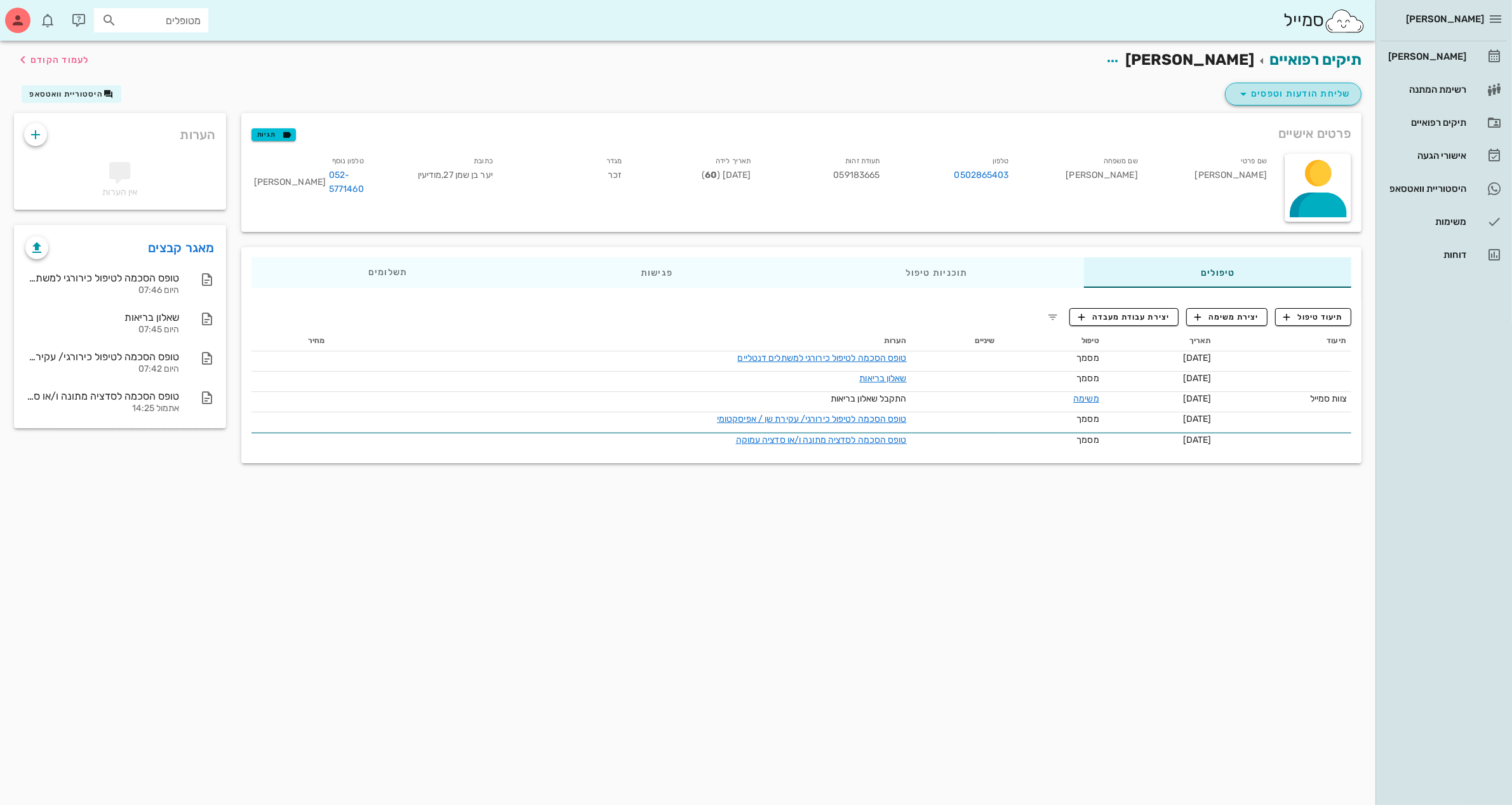
click at [1299, 93] on span "שליחת הודעות וטפסים" at bounding box center [1293, 94] width 115 height 15
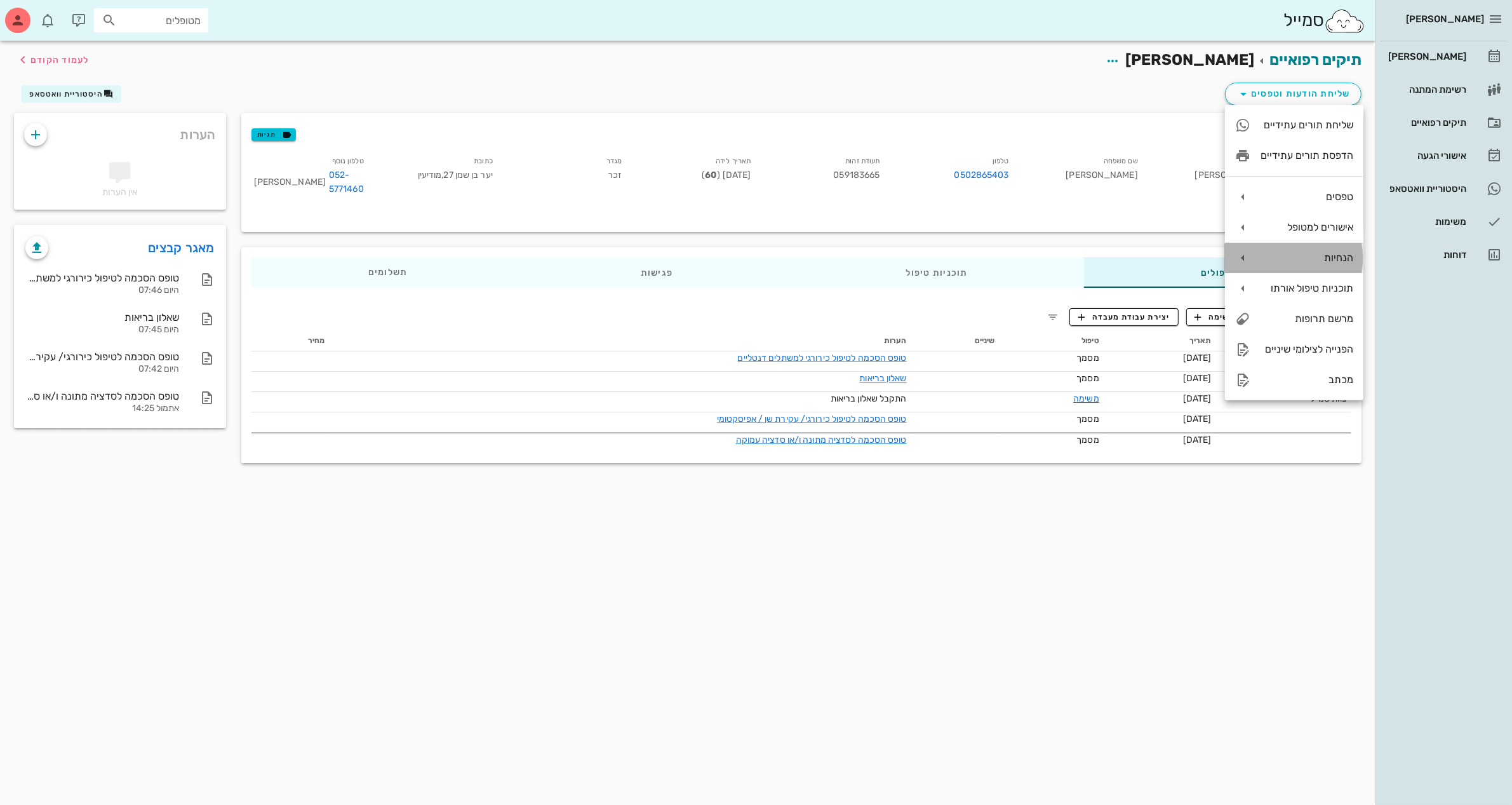
click at [1335, 255] on div "הנחיות" at bounding box center [1306, 258] width 93 height 12
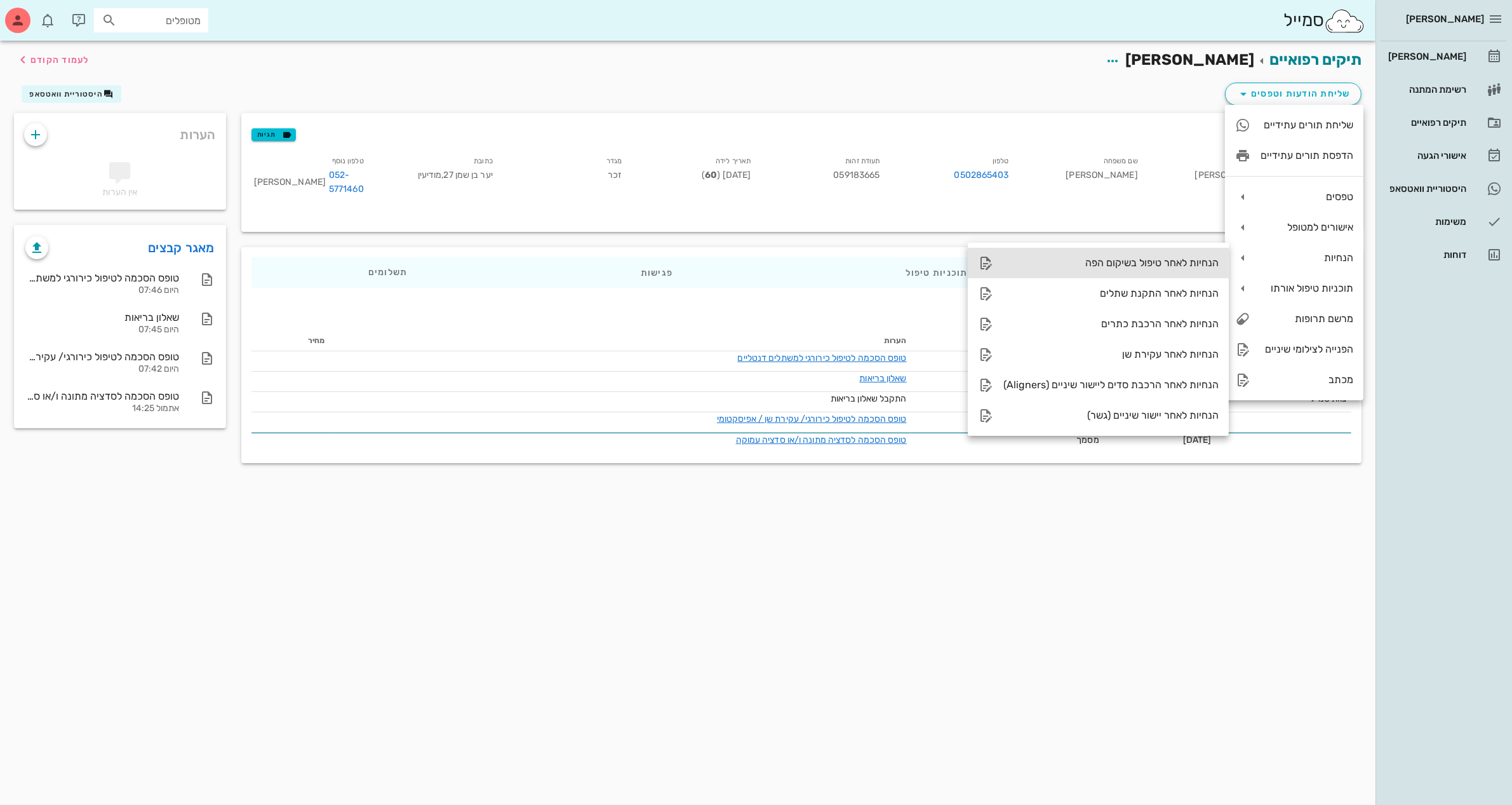
click at [1171, 257] on div "הנחיות לאחר טיפול בשיקום הפה" at bounding box center [1112, 263] width 215 height 12
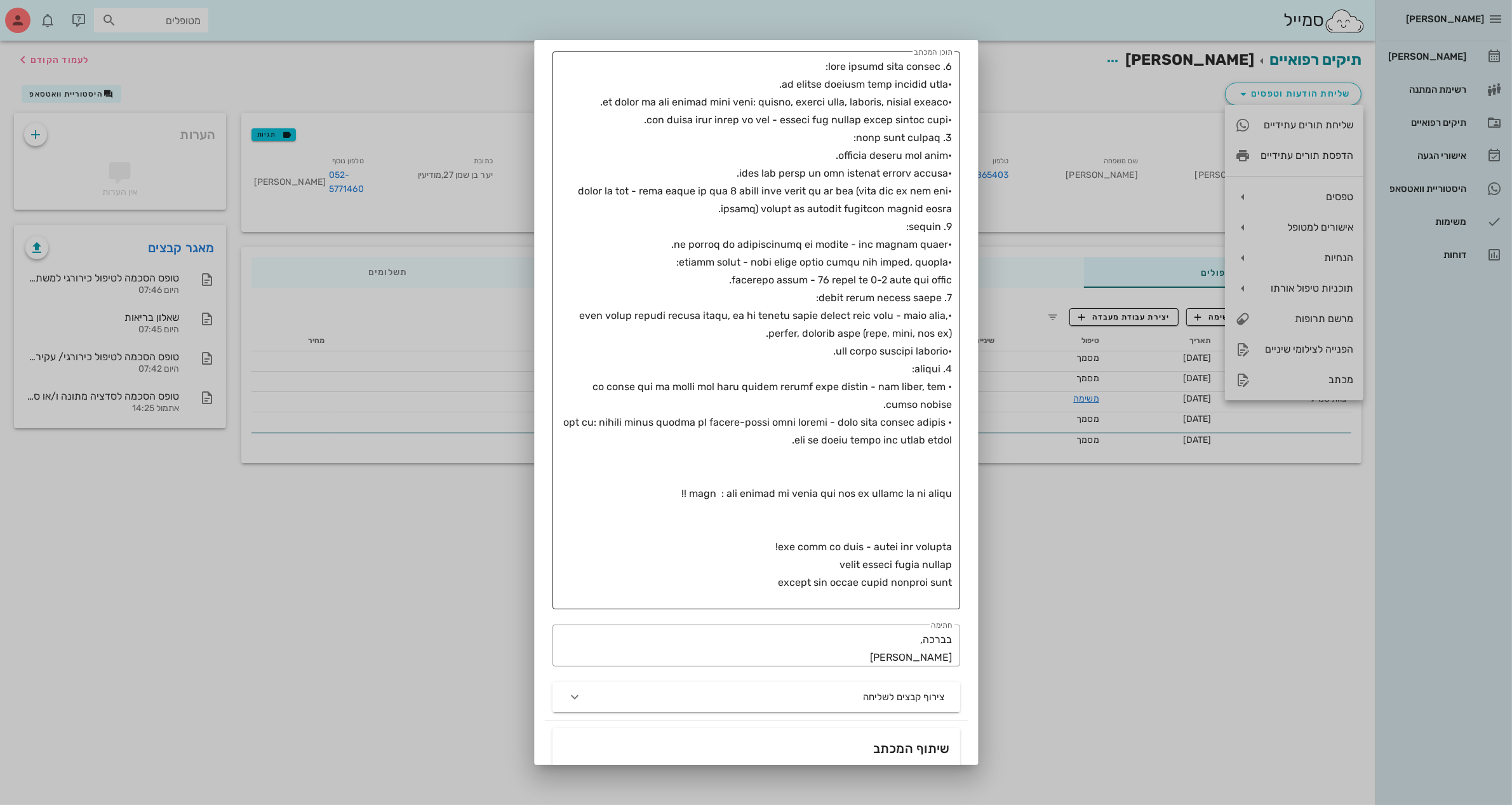
scroll to position [326, 0]
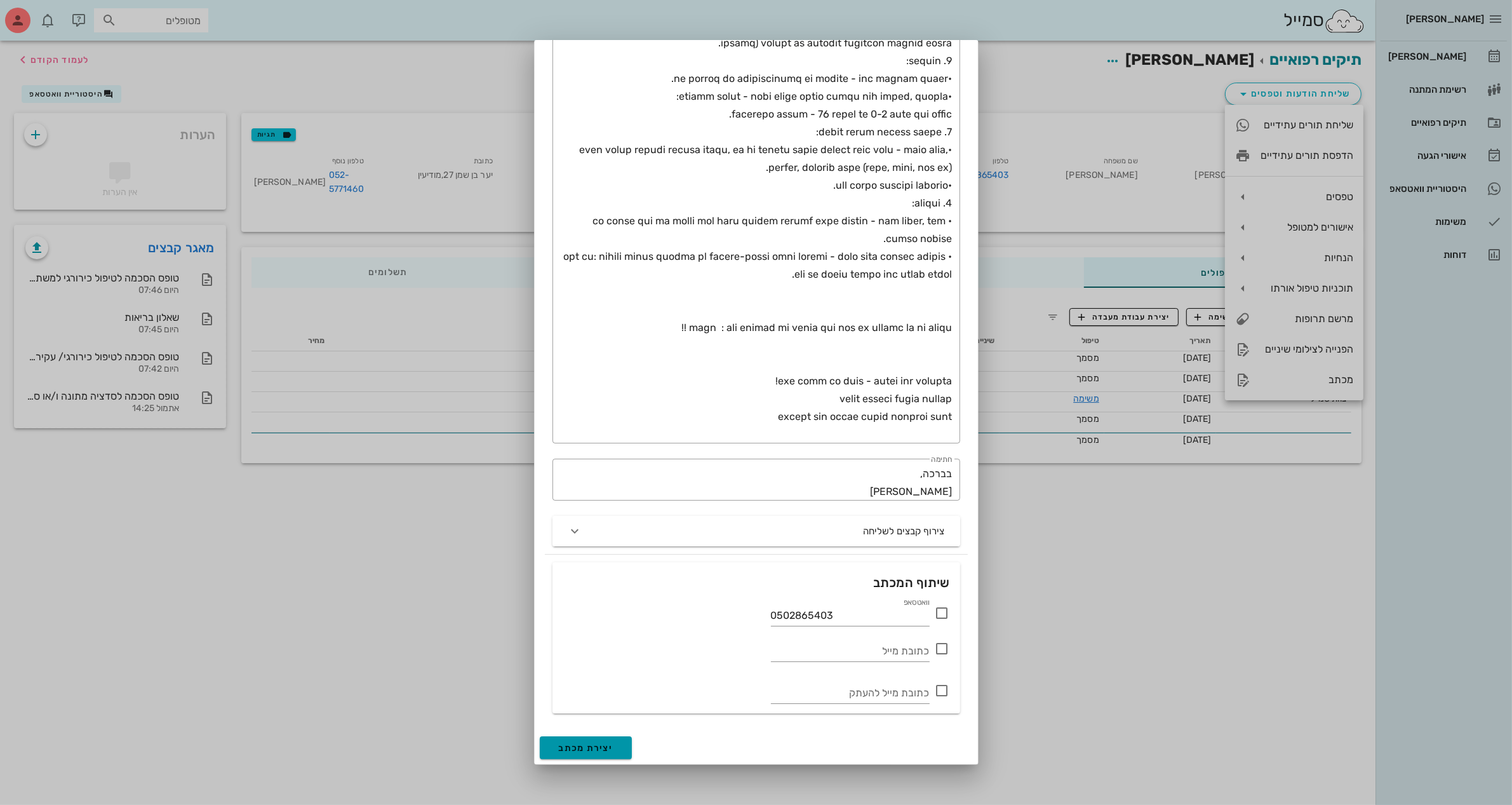
click at [595, 750] on span "יצירת מכתב" at bounding box center [587, 749] width 55 height 11
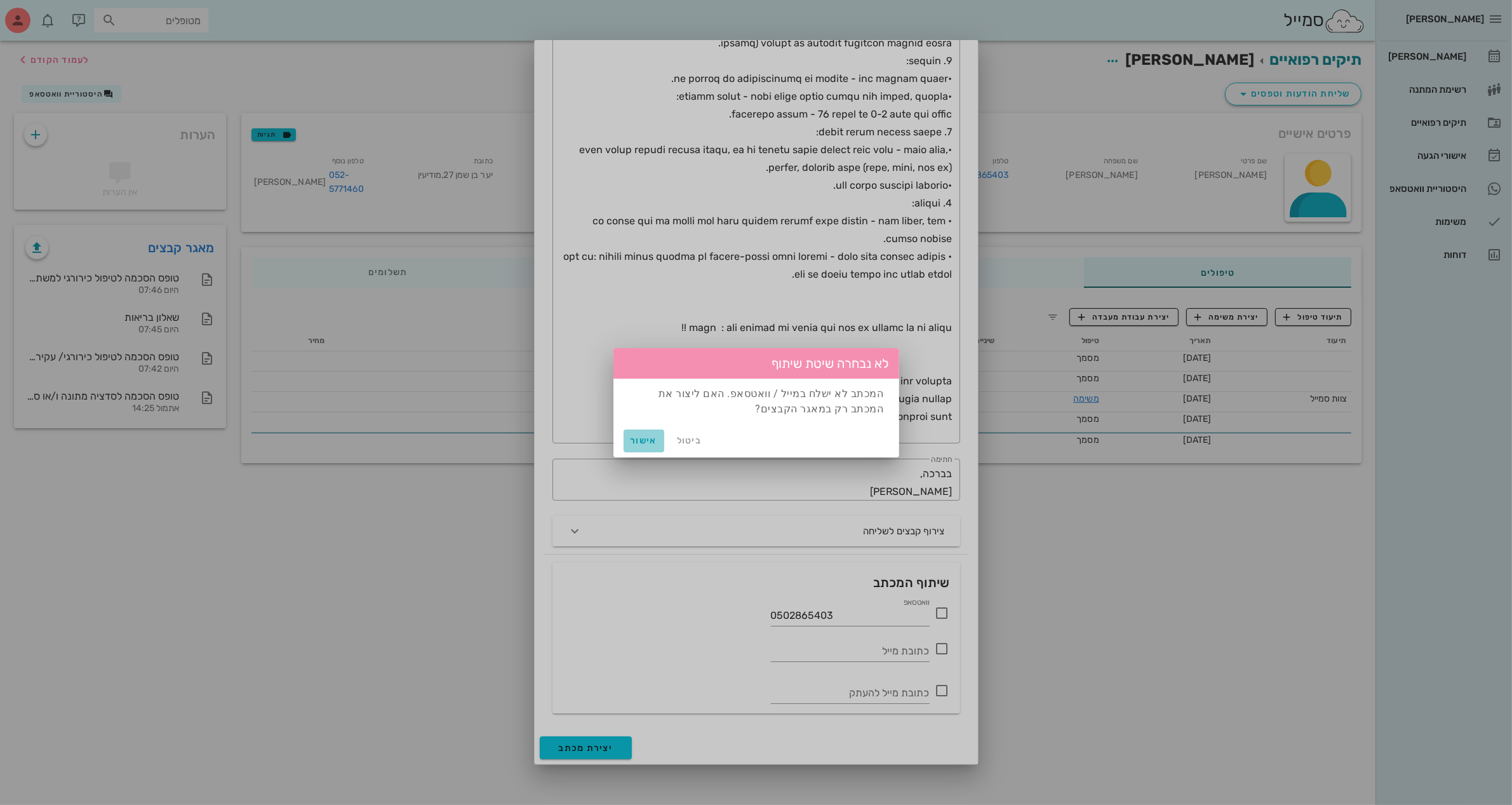
click at [646, 434] on button "אישור" at bounding box center [644, 441] width 41 height 23
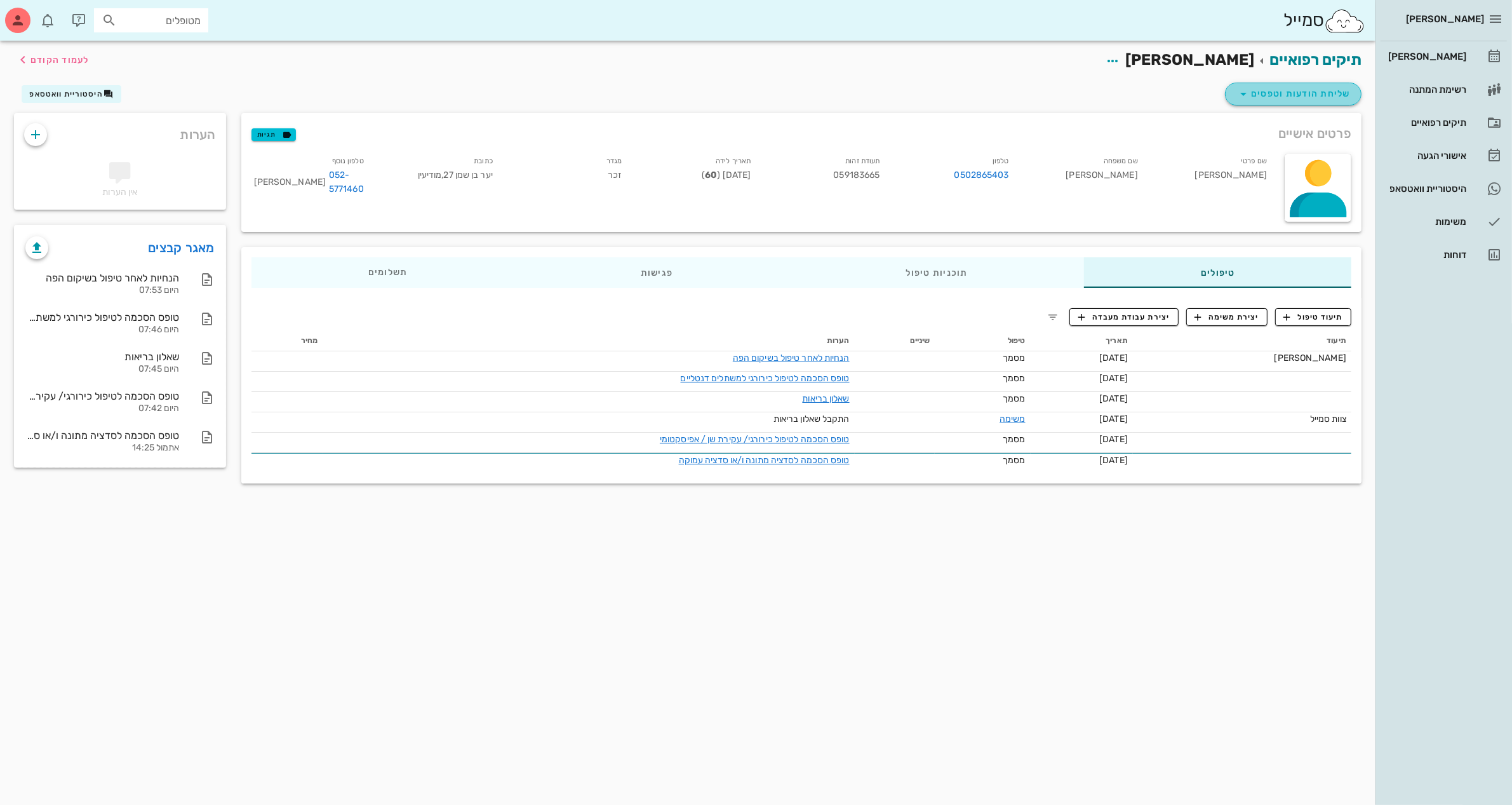
click at [1301, 90] on span "שליחת הודעות וטפסים" at bounding box center [1293, 94] width 115 height 15
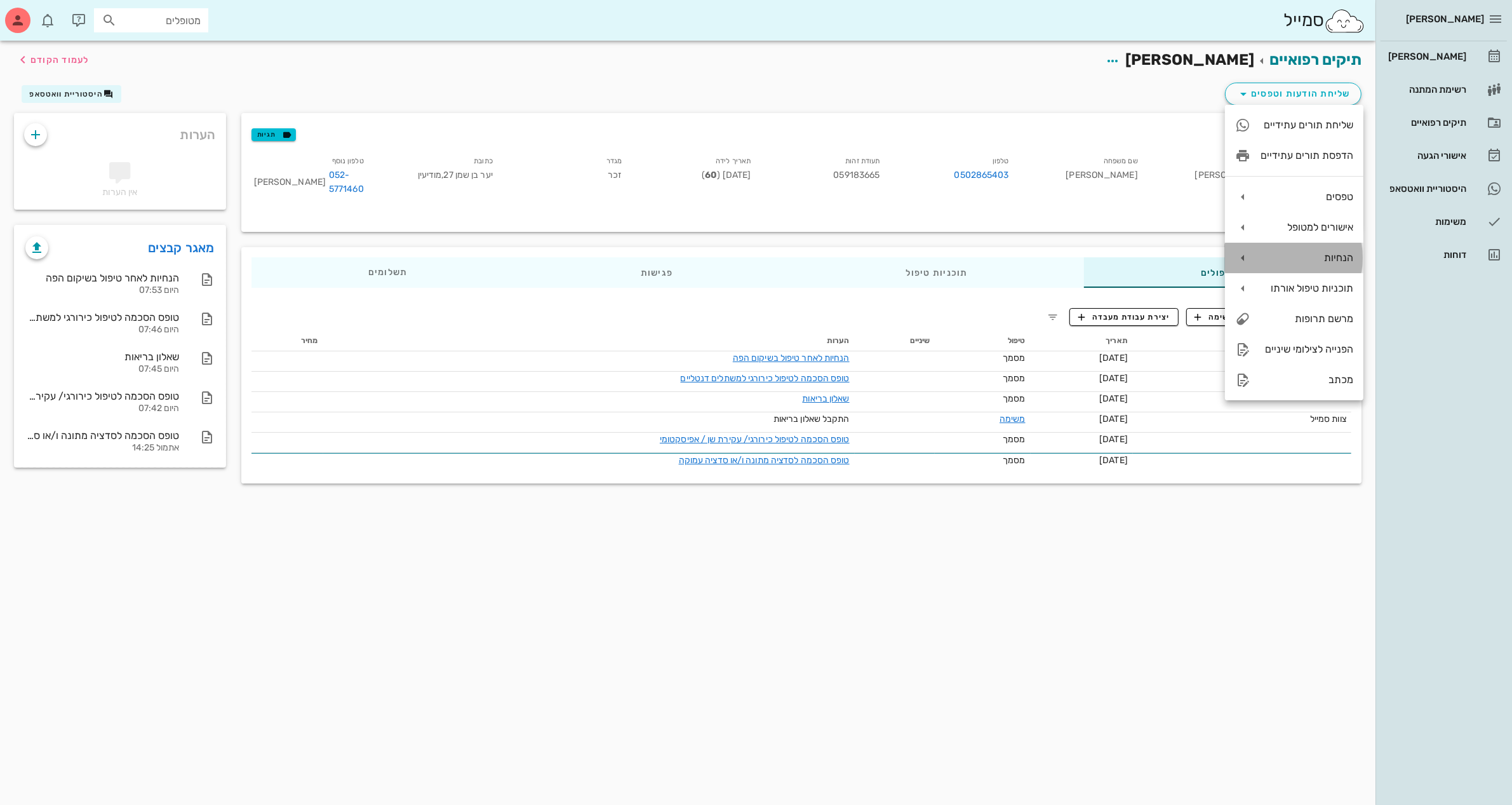
click at [1329, 260] on div "הנחיות" at bounding box center [1306, 258] width 93 height 12
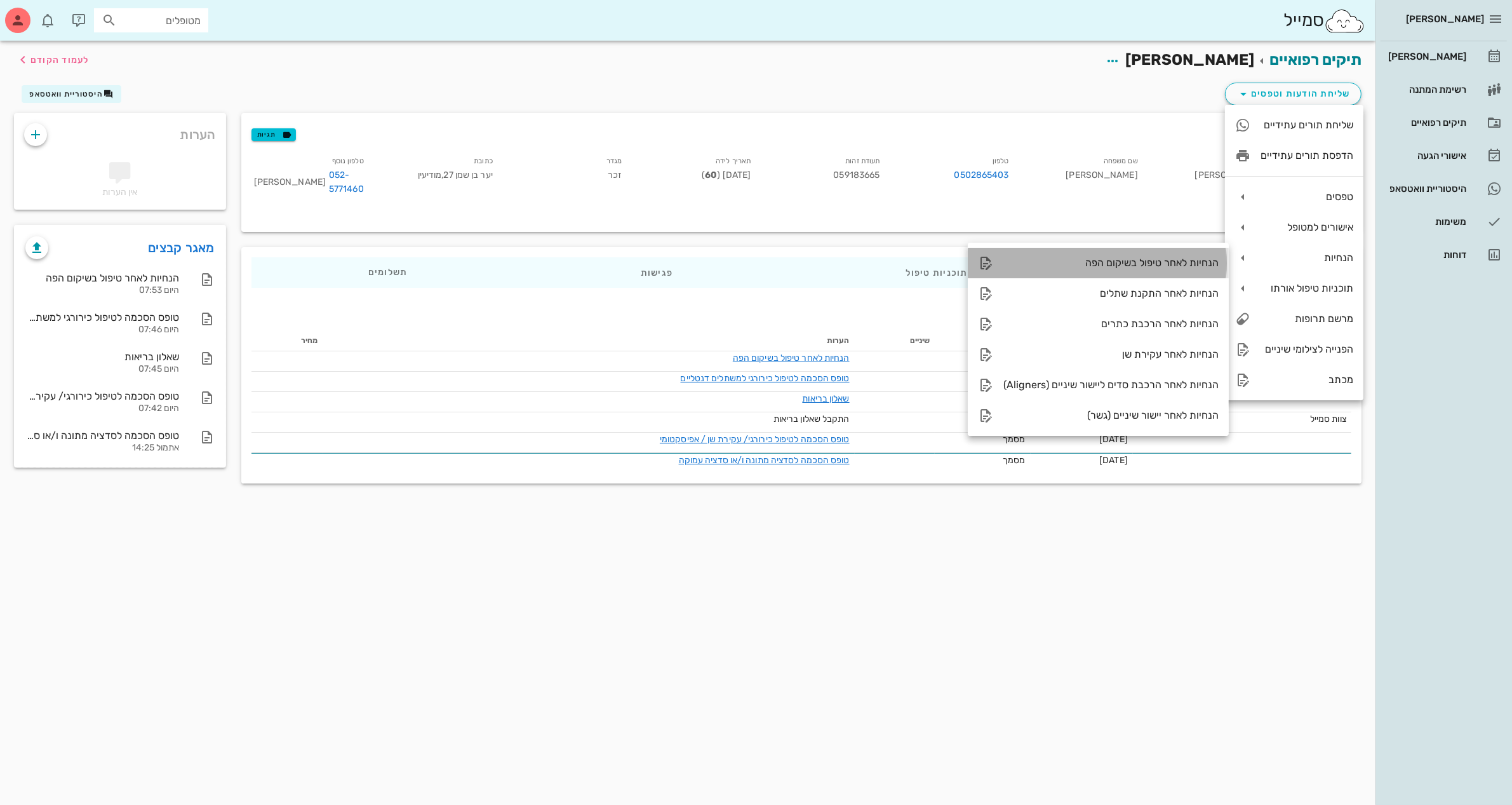
click at [1196, 264] on div "הנחיות לאחר טיפול בשיקום הפה" at bounding box center [1112, 263] width 215 height 12
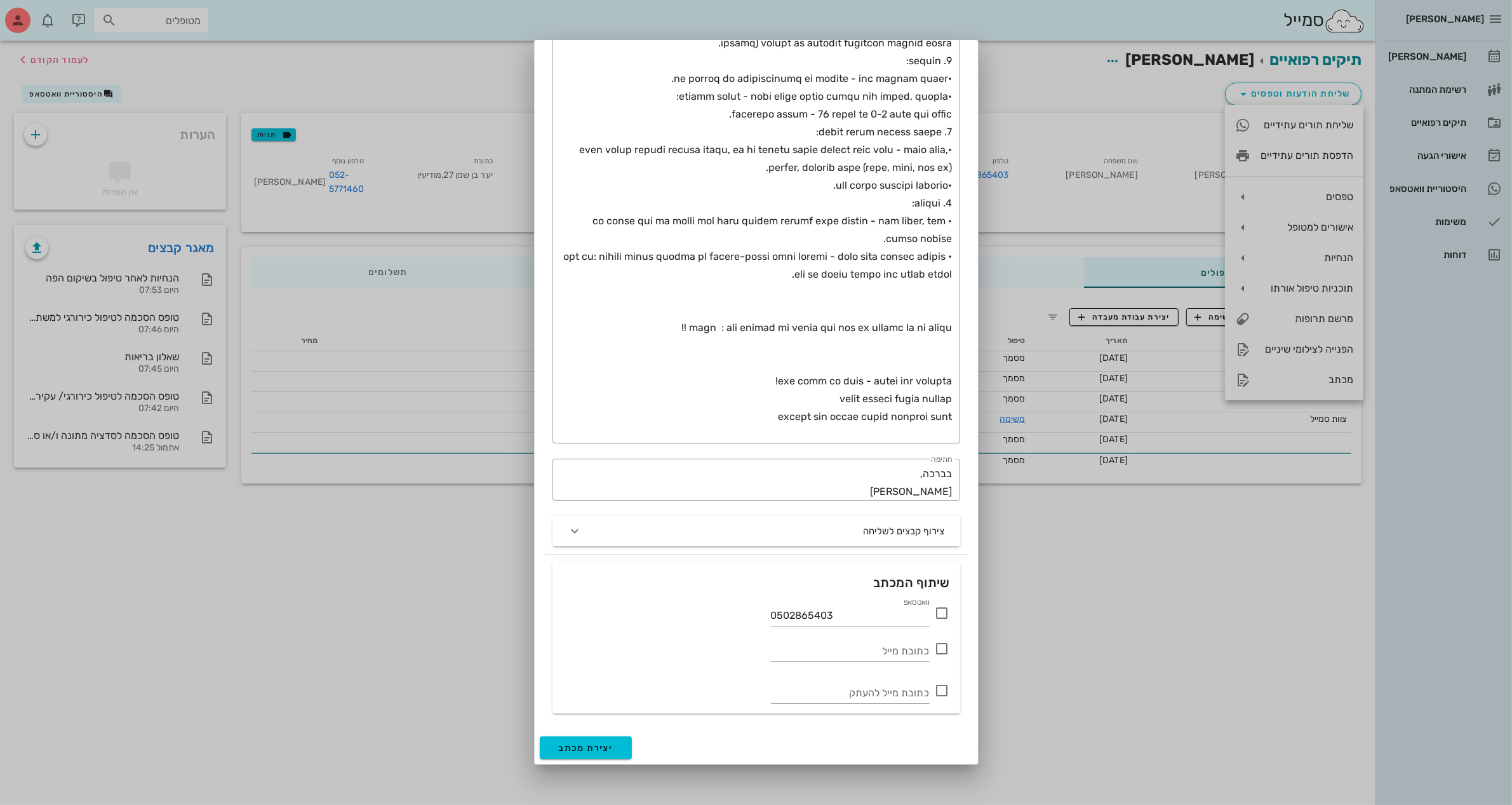
click at [940, 613] on icon at bounding box center [942, 613] width 15 height 15
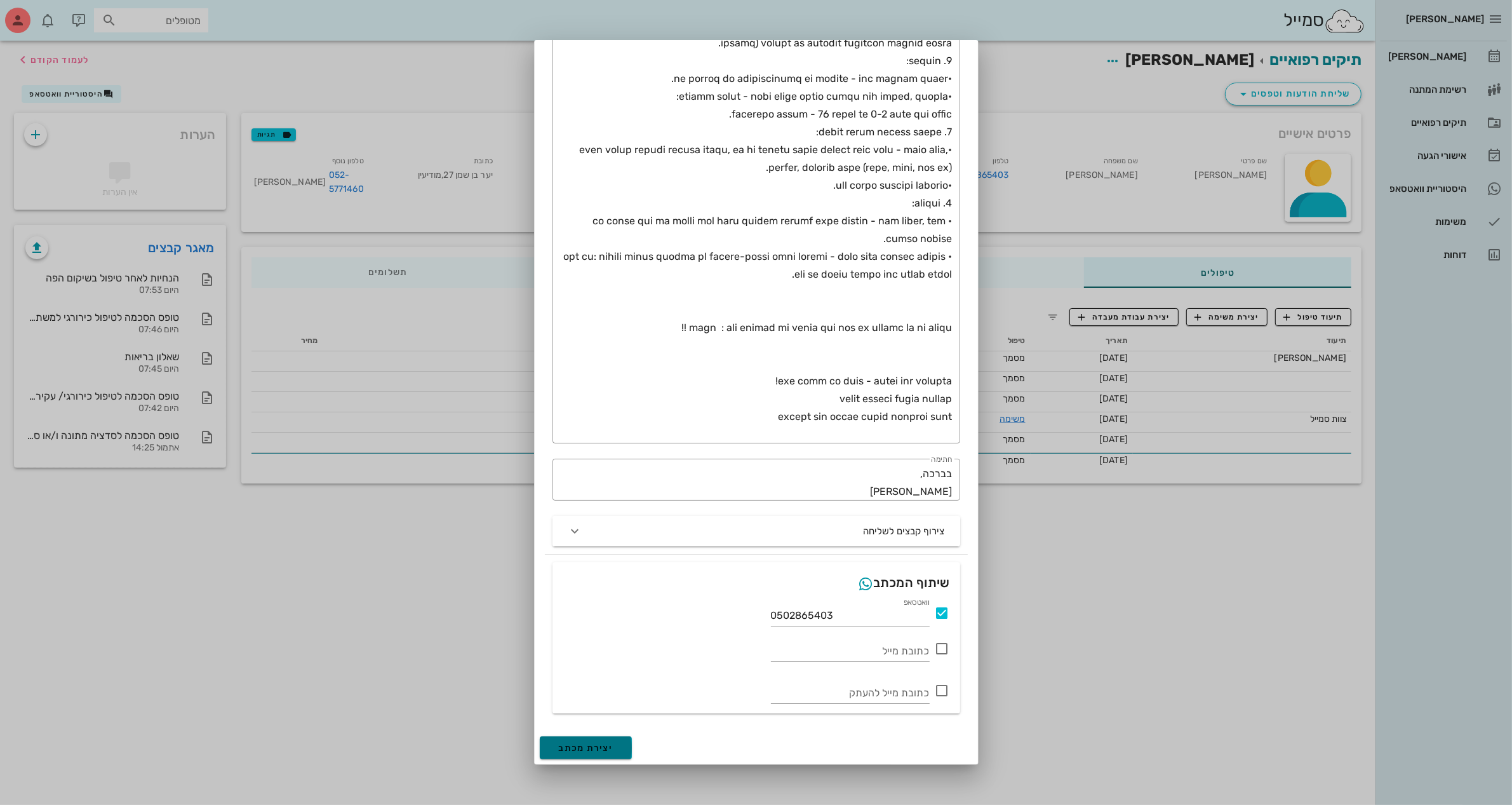
click at [588, 745] on span "יצירת מכתב" at bounding box center [587, 749] width 55 height 11
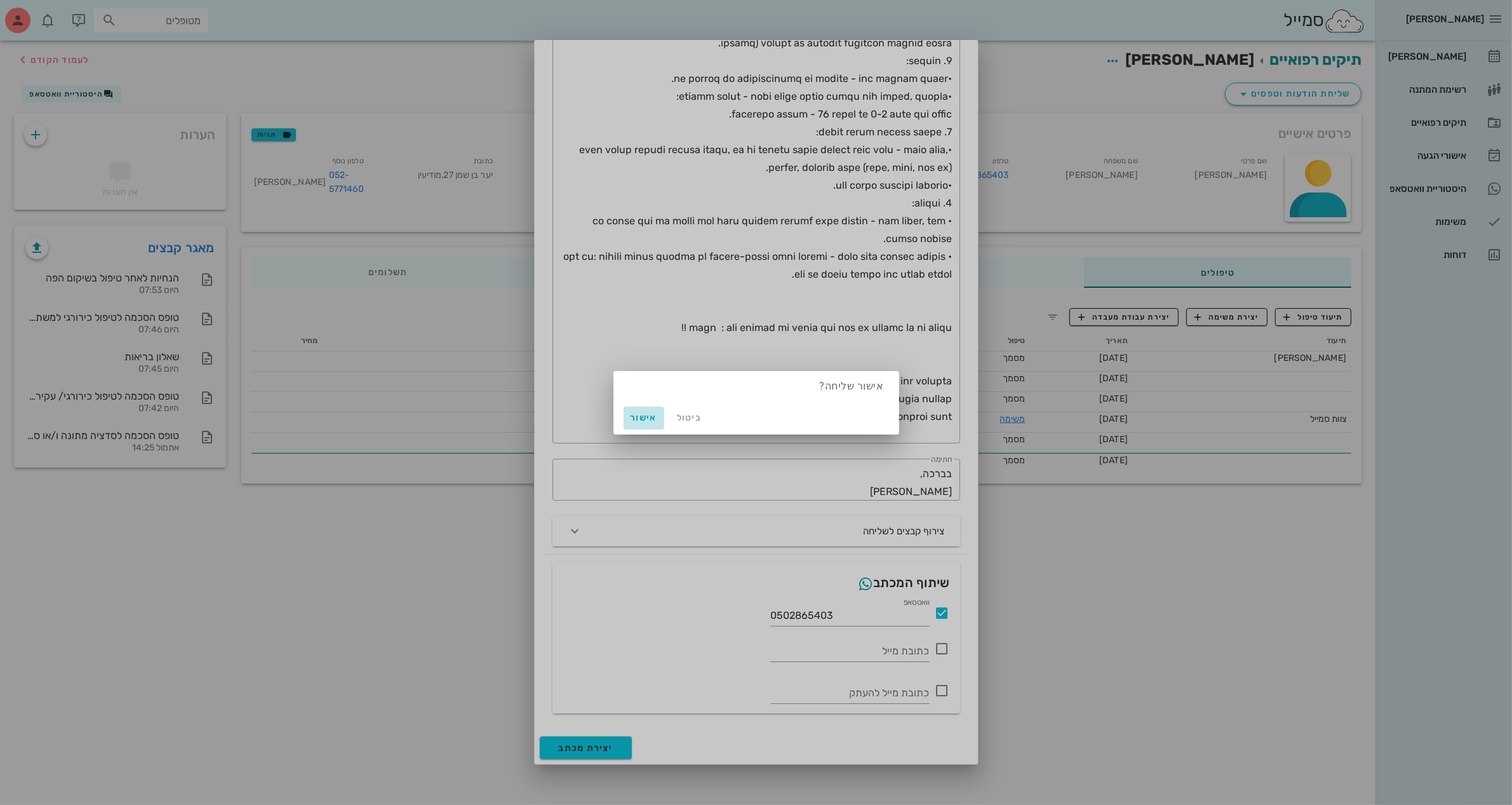
click at [647, 418] on span "אישור" at bounding box center [644, 418] width 31 height 11
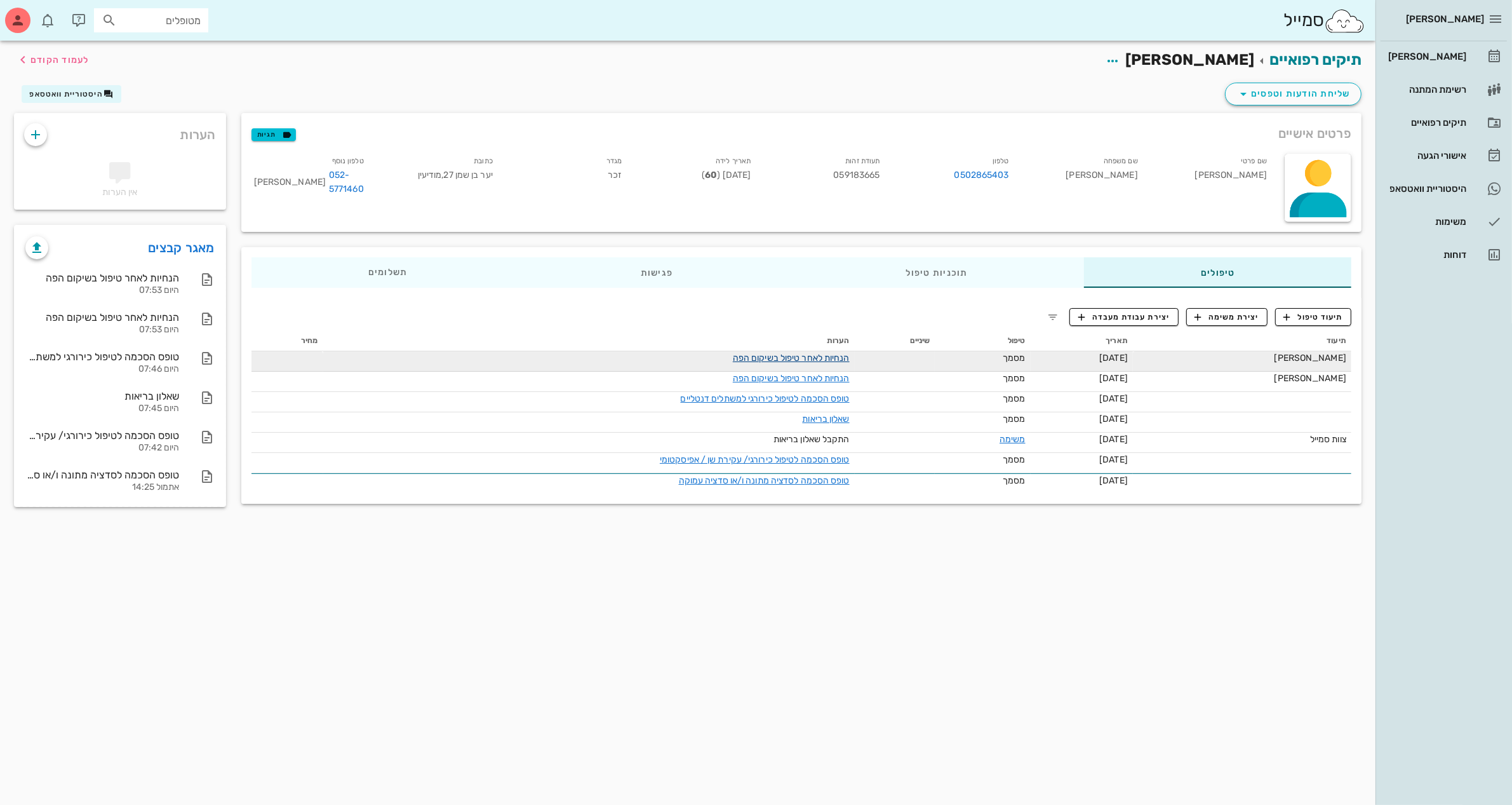
click at [815, 356] on link "הנחיות לאחר טיפול בשיקום הפה" at bounding box center [791, 358] width 116 height 11
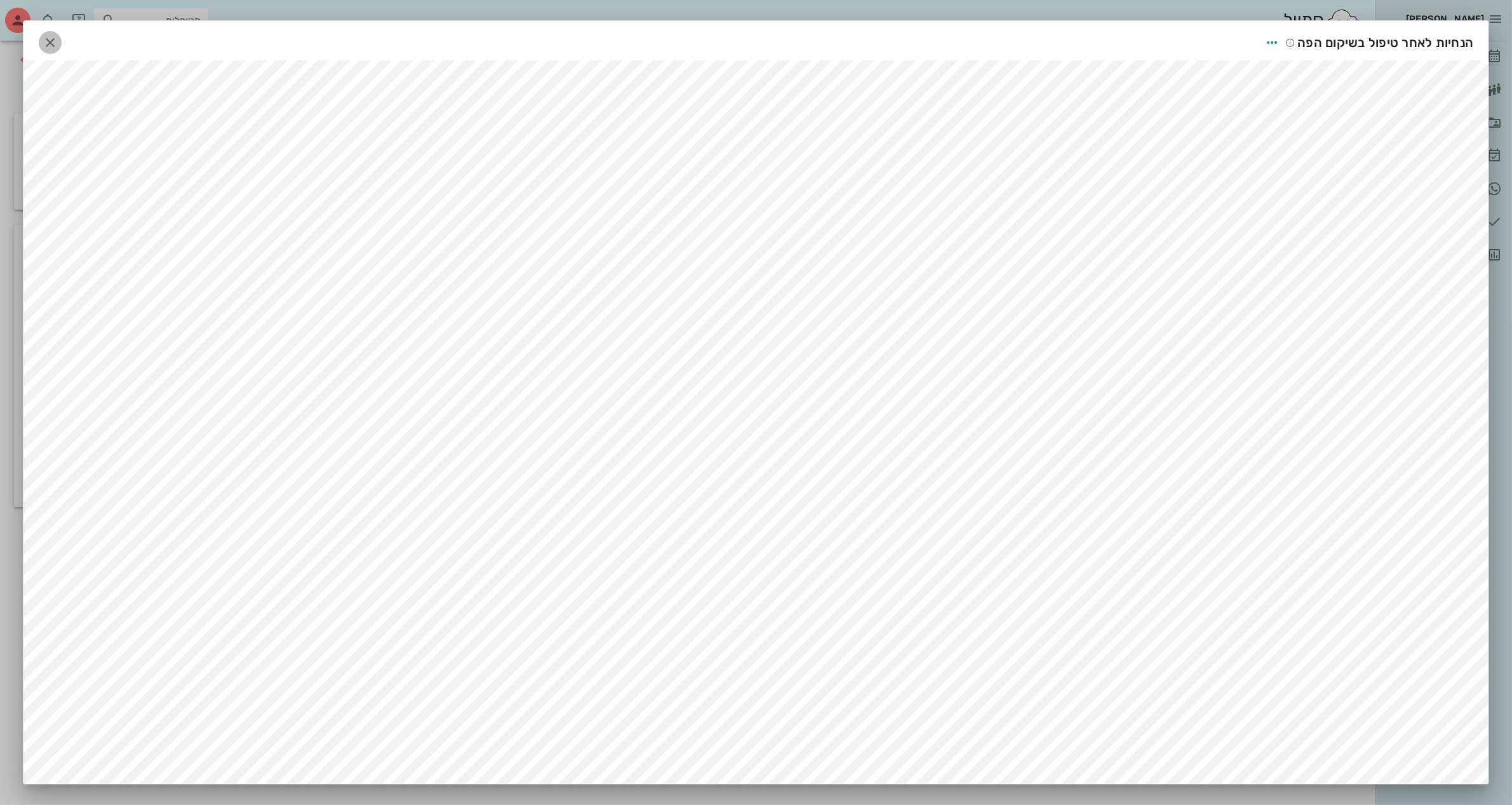
click at [58, 42] on icon "button" at bounding box center [49, 42] width 15 height 15
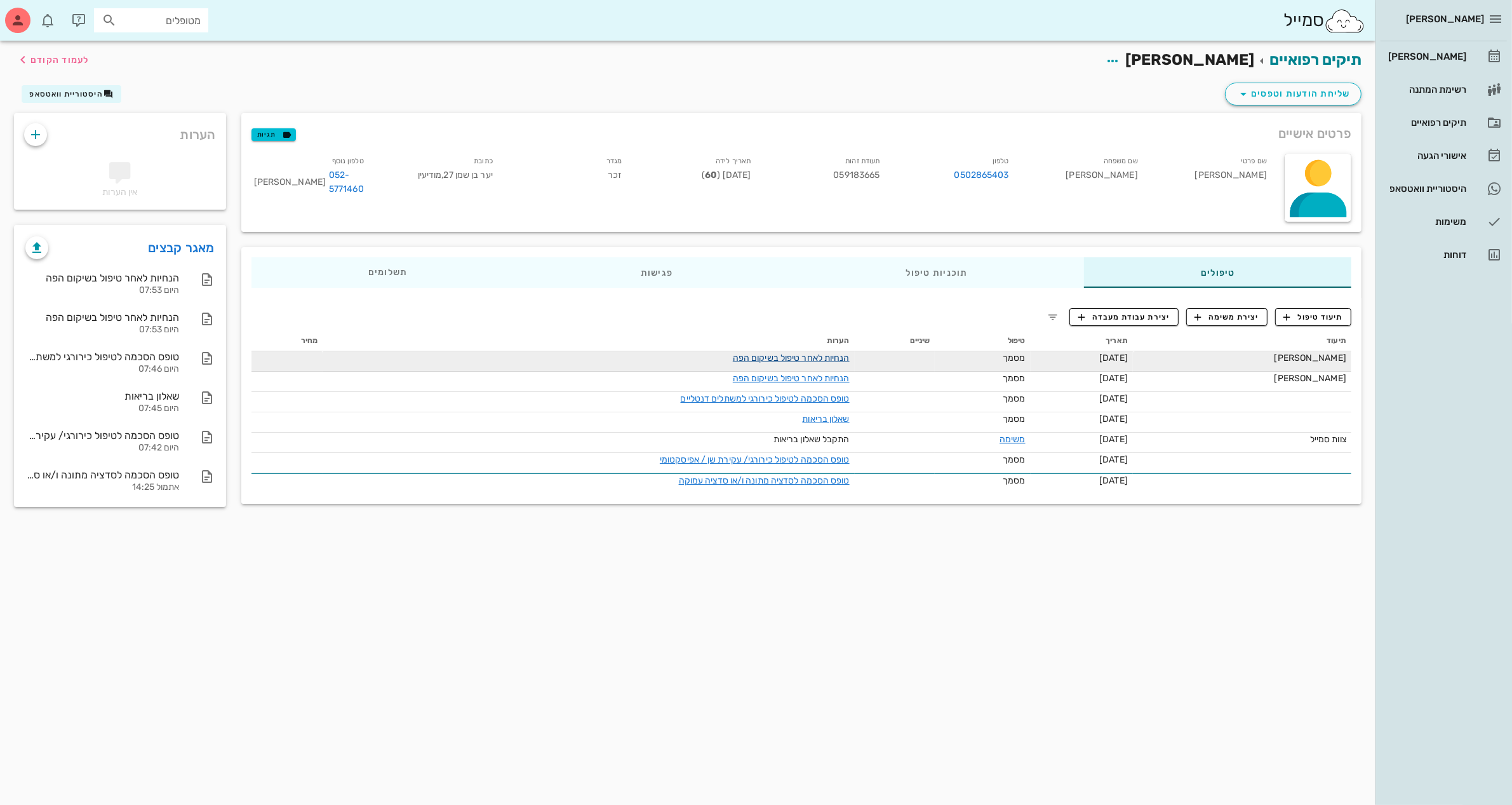
click at [836, 357] on link "הנחיות לאחר טיפול בשיקום הפה" at bounding box center [791, 358] width 116 height 11
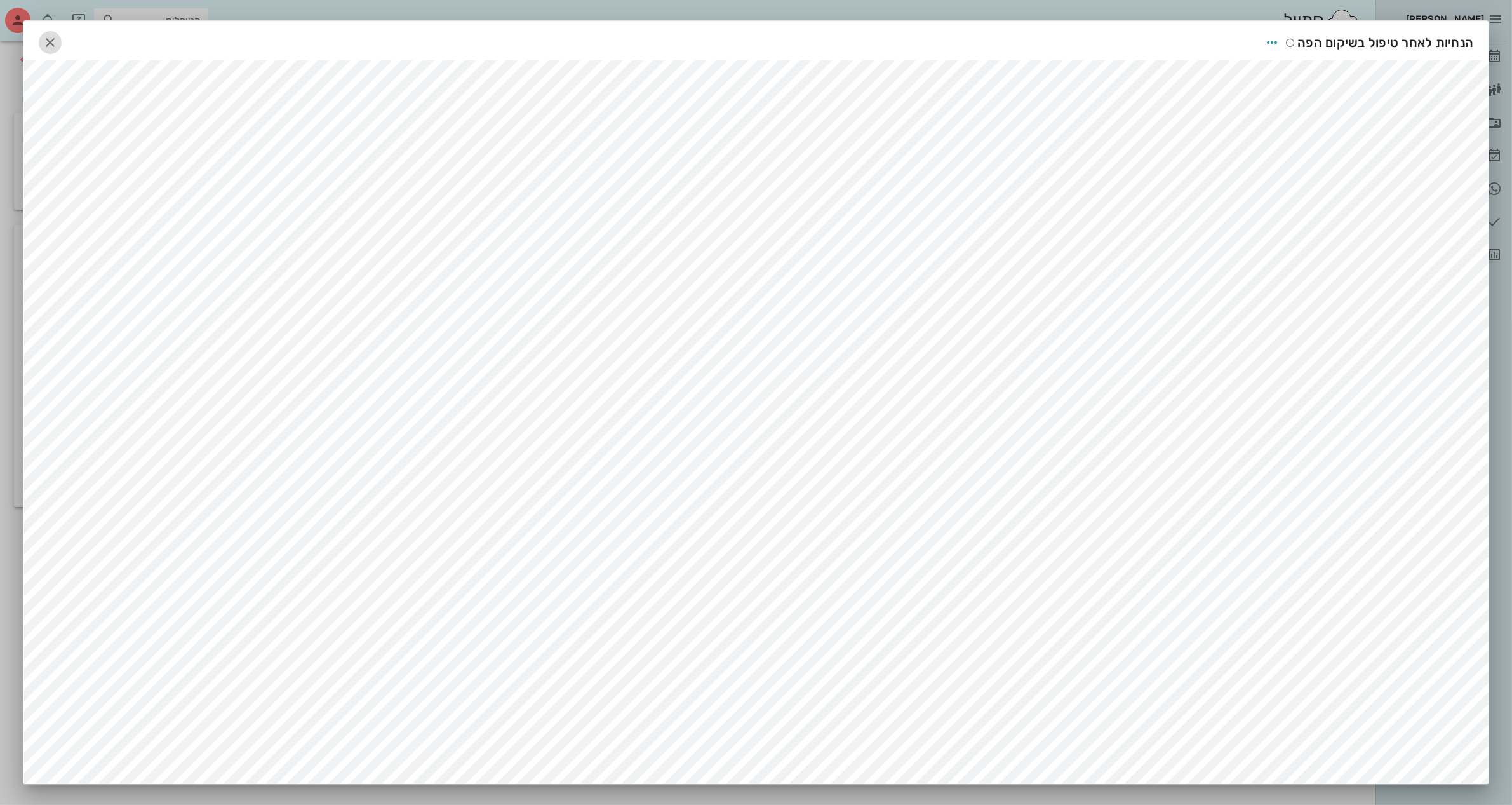
click at [52, 40] on icon "button" at bounding box center [49, 42] width 15 height 15
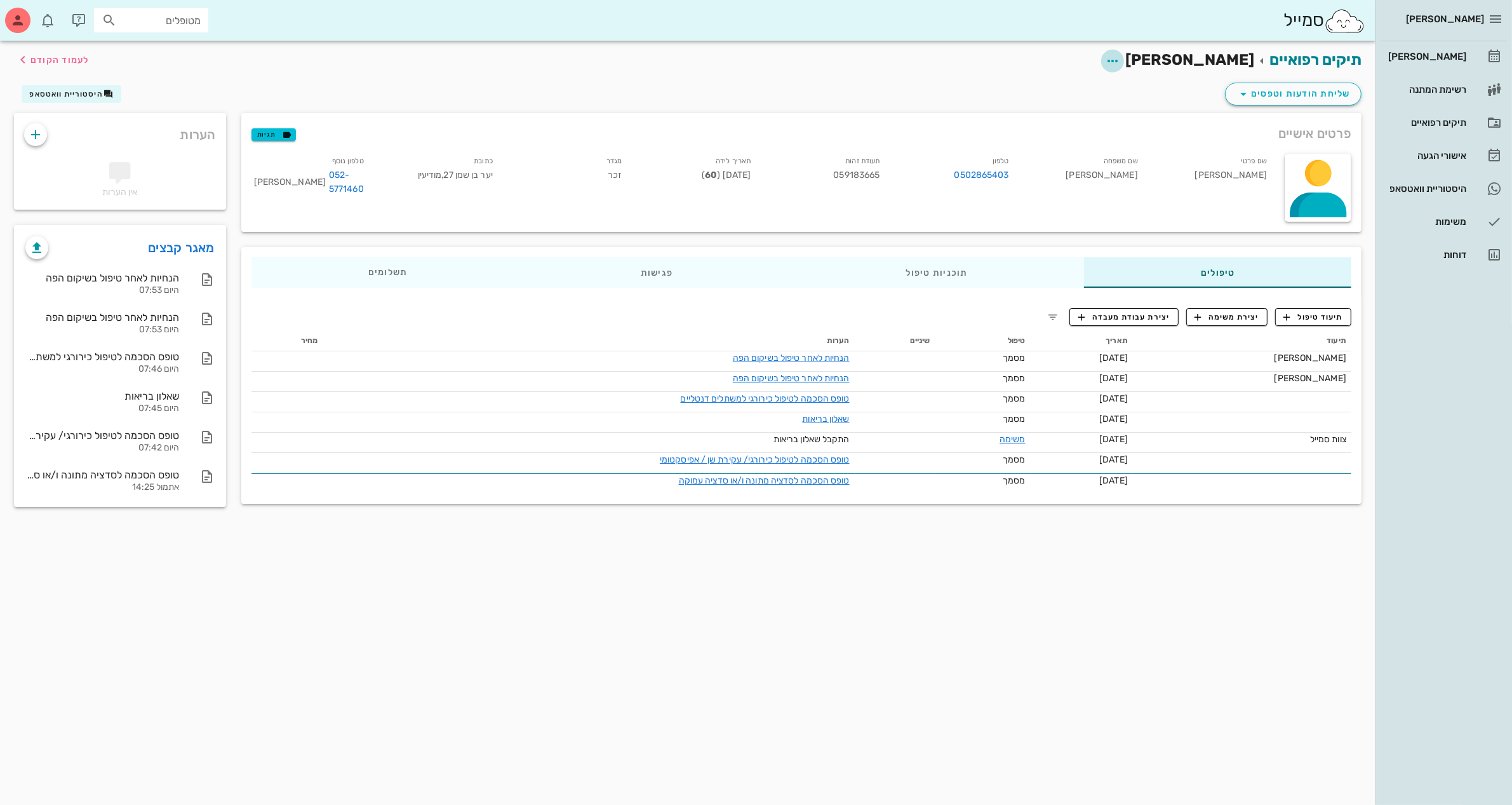
click at [1120, 57] on icon "button" at bounding box center [1112, 60] width 15 height 15
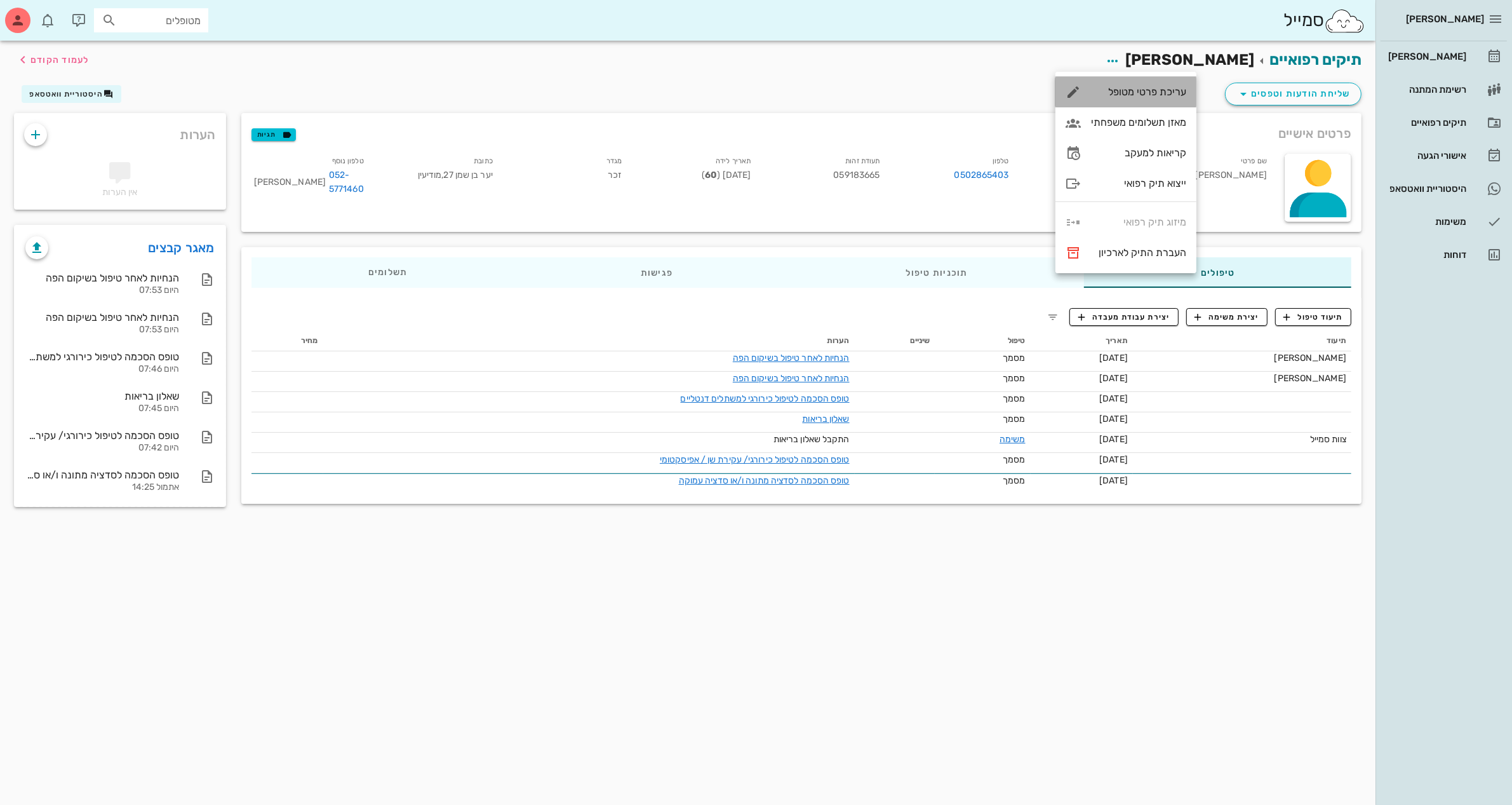
click at [1135, 93] on div "עריכת פרטי מטופל" at bounding box center [1139, 92] width 95 height 12
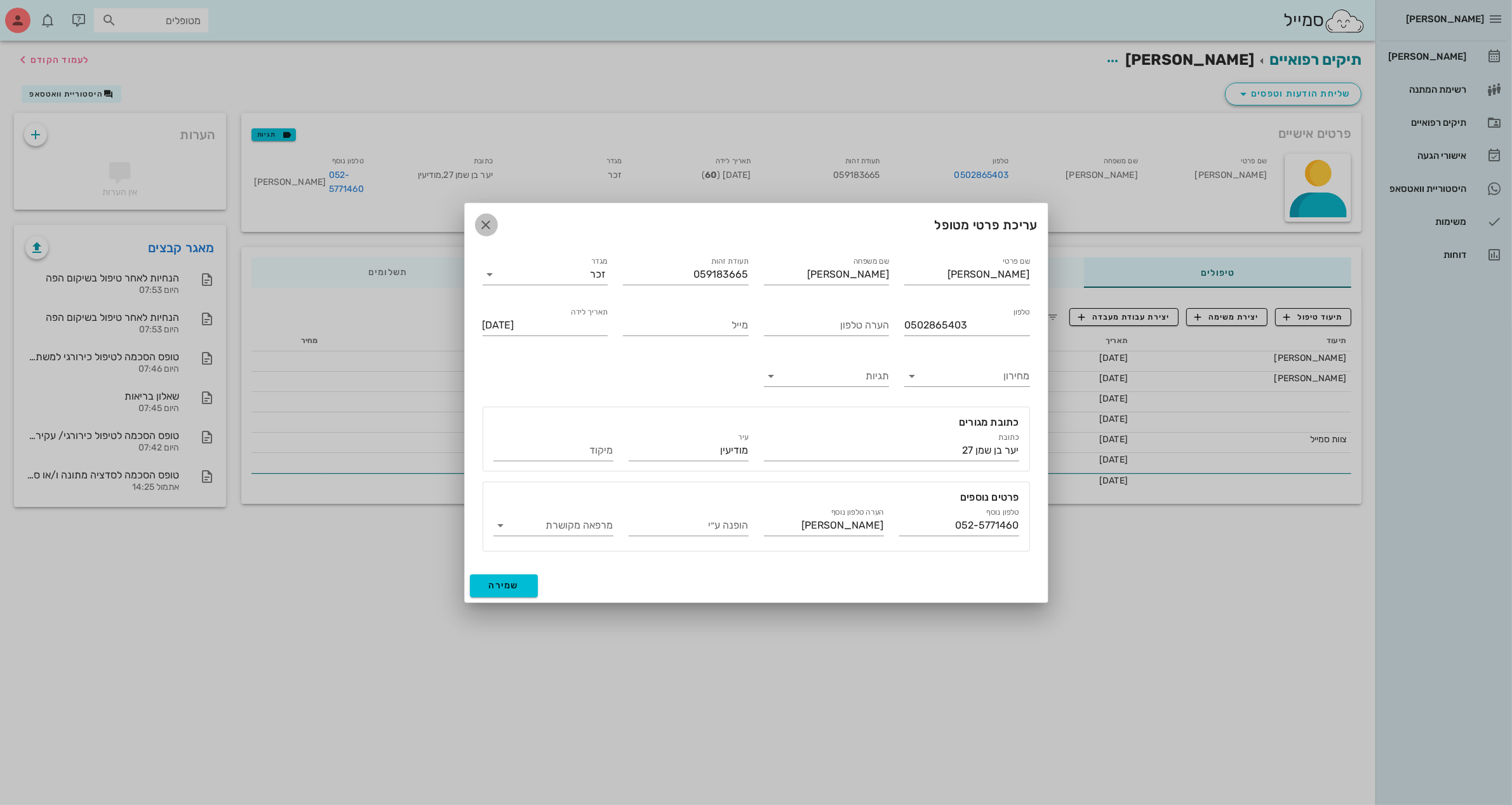
click at [484, 223] on icon "button" at bounding box center [486, 224] width 15 height 15
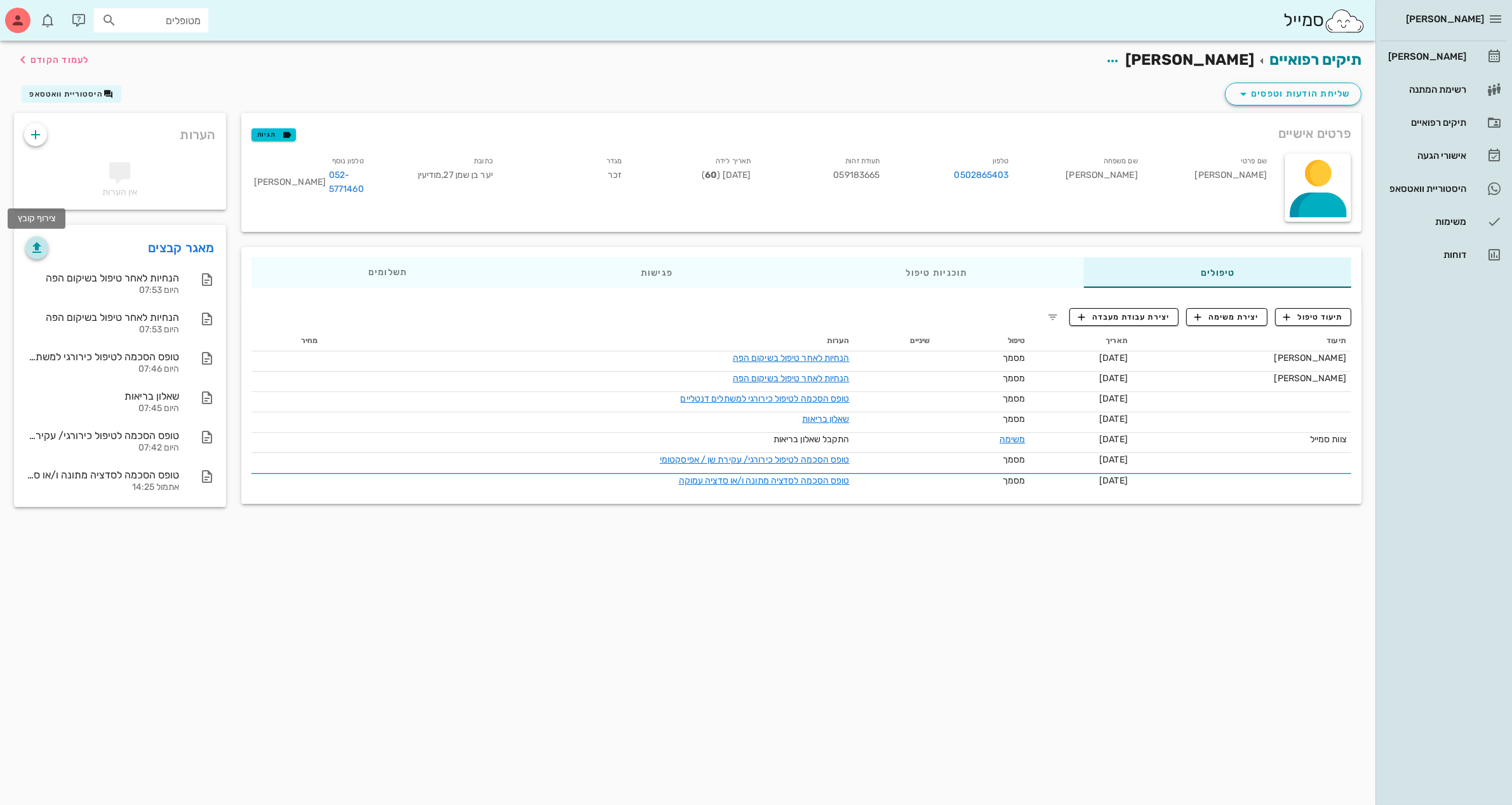
click at [40, 252] on icon "button" at bounding box center [36, 247] width 15 height 15
drag, startPoint x: 144, startPoint y: 282, endPoint x: 271, endPoint y: 53, distance: 261.9
click at [271, 53] on div "תיקים רפואיים קובי חיון לעמוד הקודם" at bounding box center [687, 60] width 1363 height 40
click at [792, 96] on div "שליחת הודעות וטפסים היסטוריית וואטסאפ" at bounding box center [687, 96] width 1363 height 33
click at [1291, 89] on span "שליחת הודעות וטפסים" at bounding box center [1293, 94] width 115 height 15
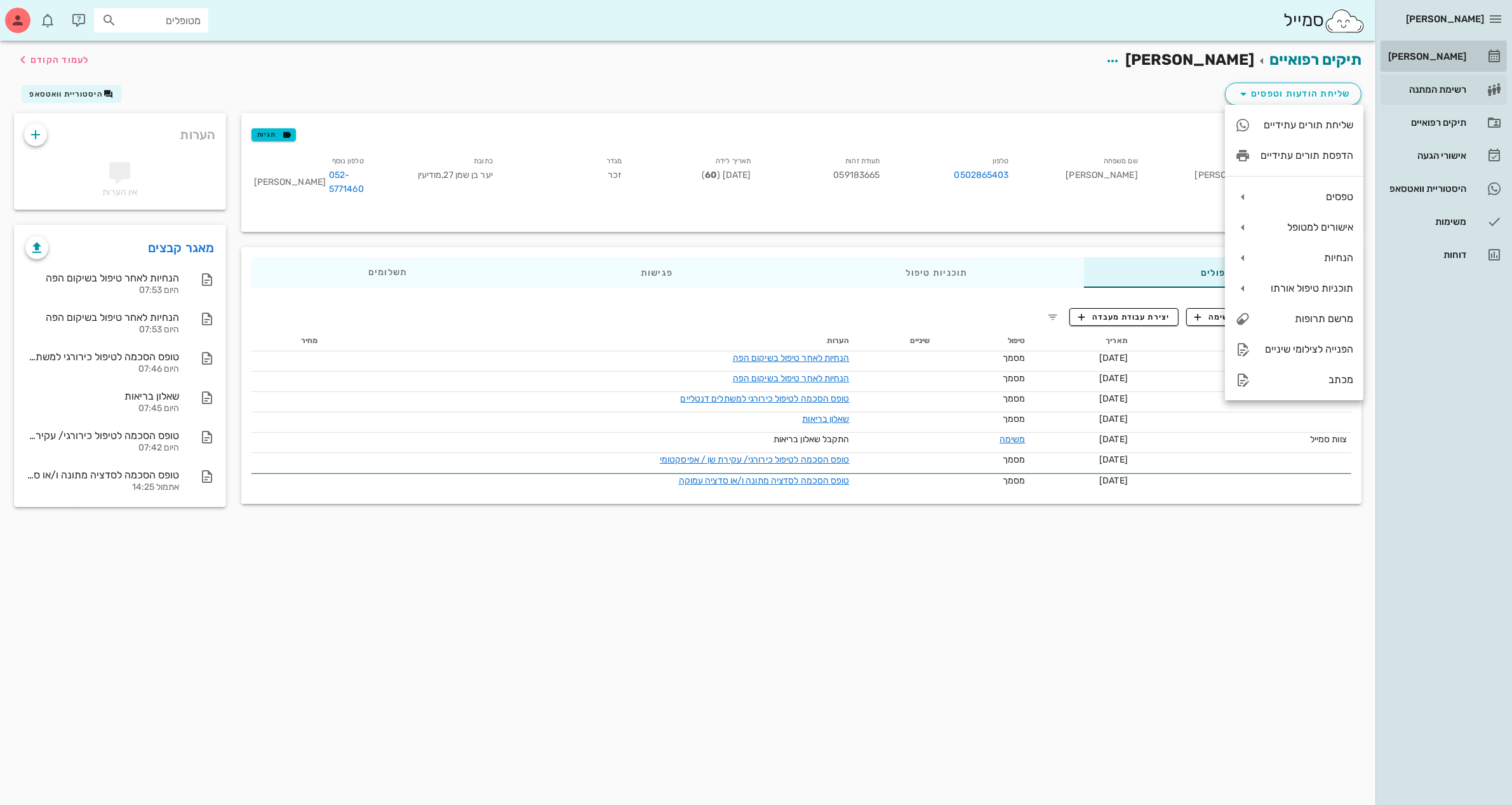
click at [1421, 60] on div "[PERSON_NAME]" at bounding box center [1426, 56] width 80 height 11
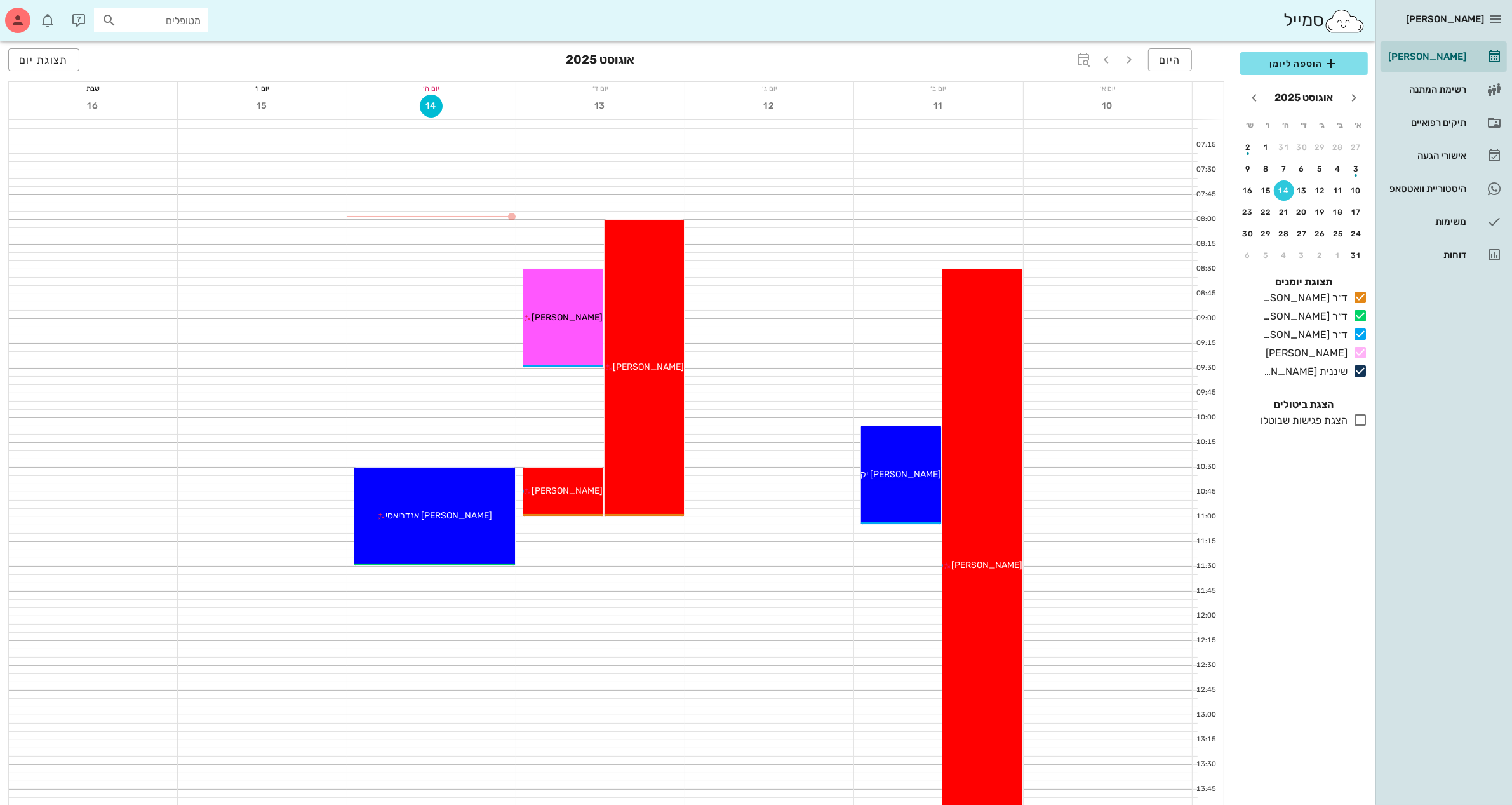
click at [842, 37] on div "סמייל מטופלים" at bounding box center [688, 20] width 1376 height 41
click at [1357, 246] on button "31" at bounding box center [1356, 255] width 20 height 20
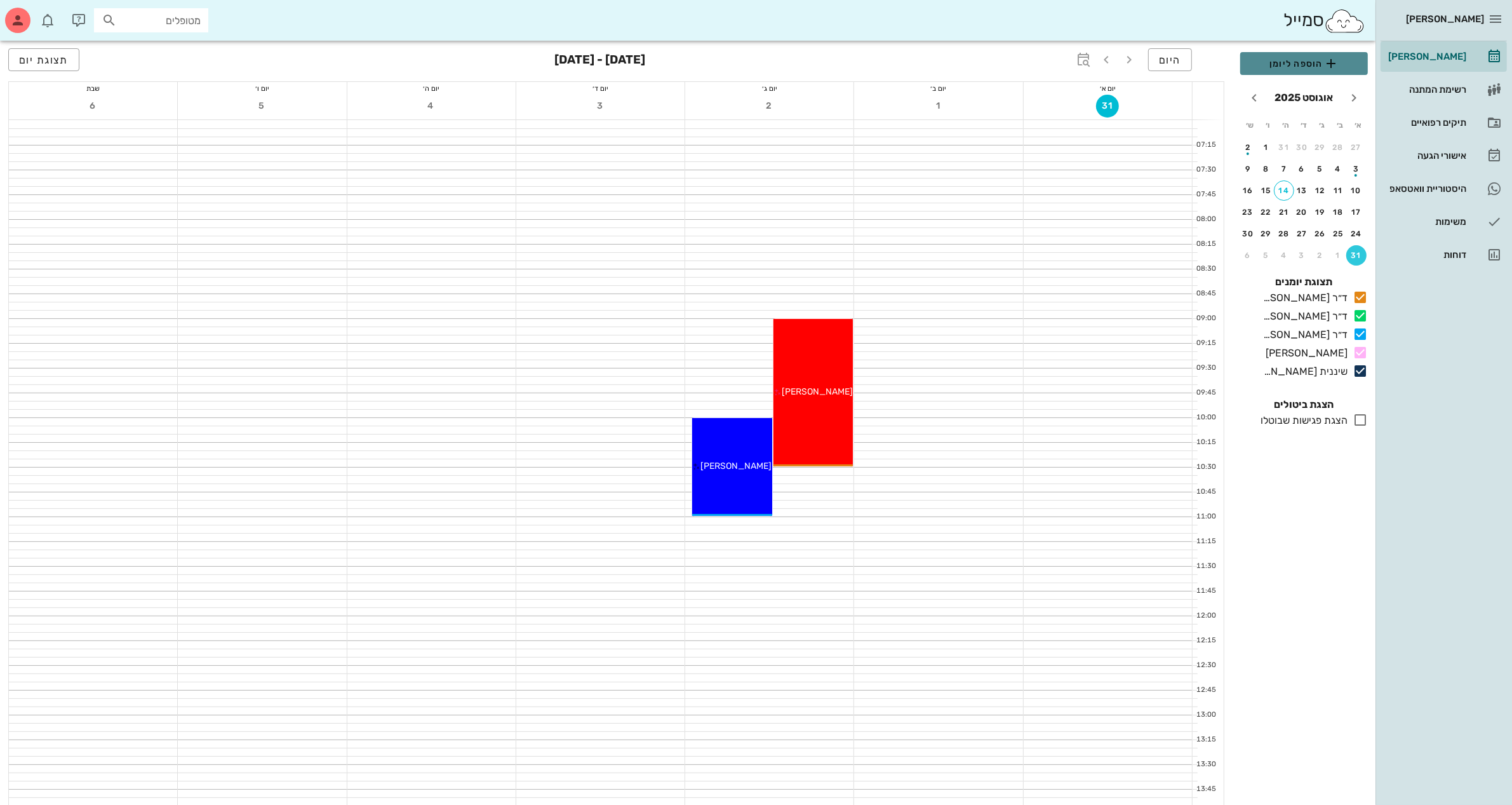
click at [1282, 58] on span "הוספה ליומן" at bounding box center [1305, 63] width 108 height 15
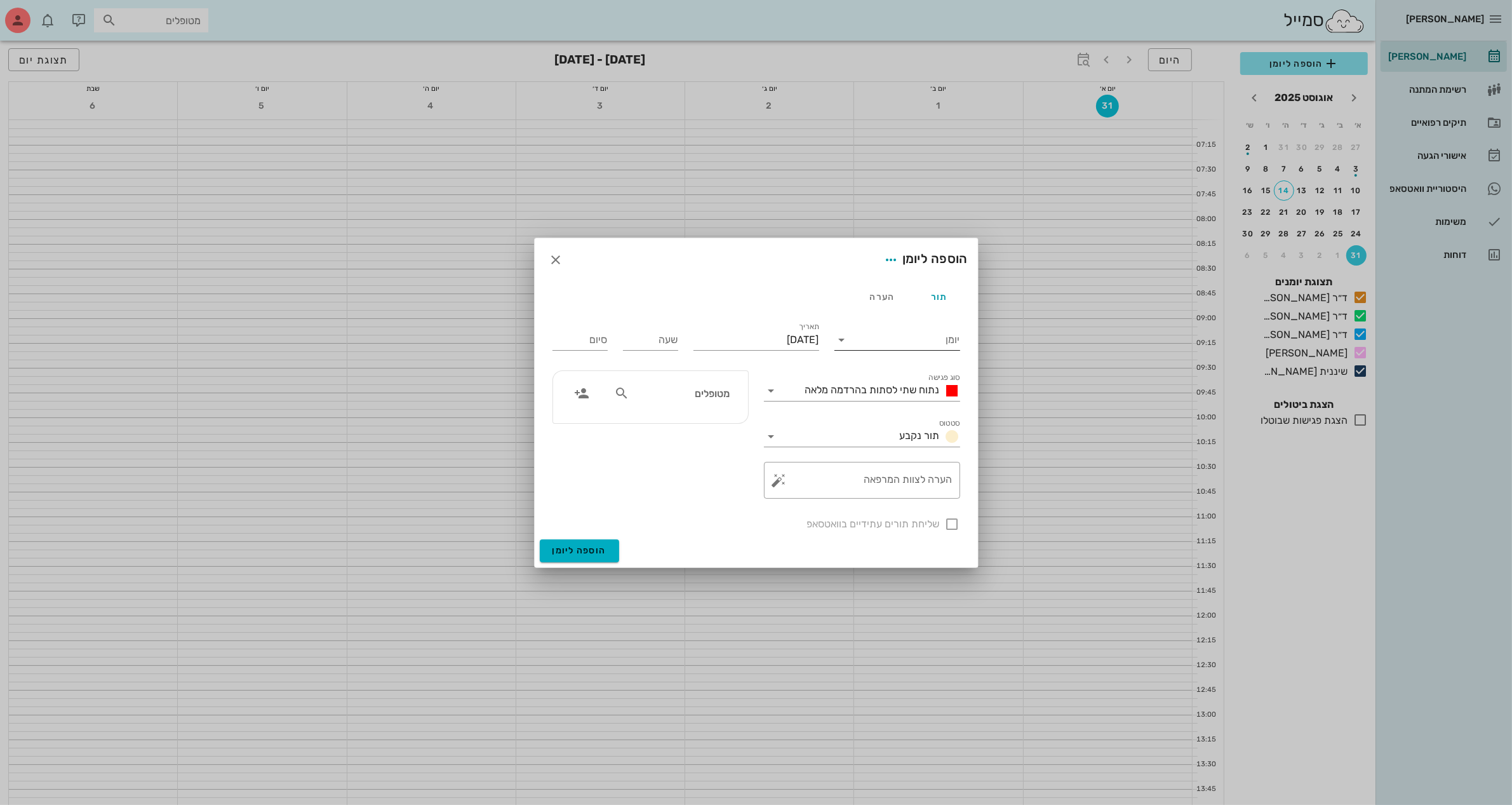
click at [842, 338] on icon at bounding box center [842, 340] width 15 height 15
click at [872, 412] on div "ד״ר [PERSON_NAME]" at bounding box center [901, 411] width 112 height 12
click at [643, 340] on input "שעה" at bounding box center [650, 340] width 56 height 20
type input "0830"
type input "16:30"
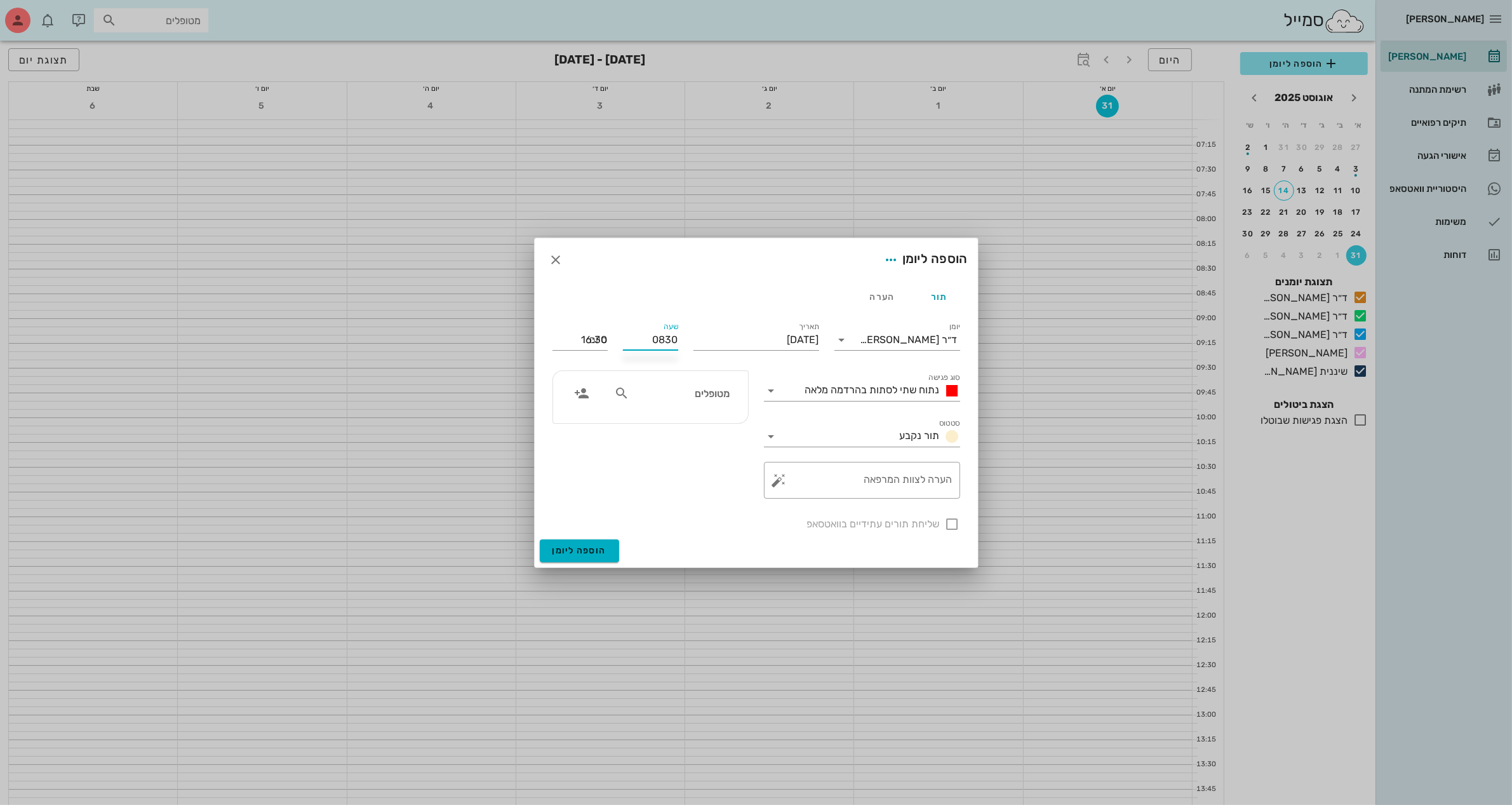
type input "08:30"
click at [767, 395] on icon at bounding box center [771, 390] width 15 height 15
type input "09:30"
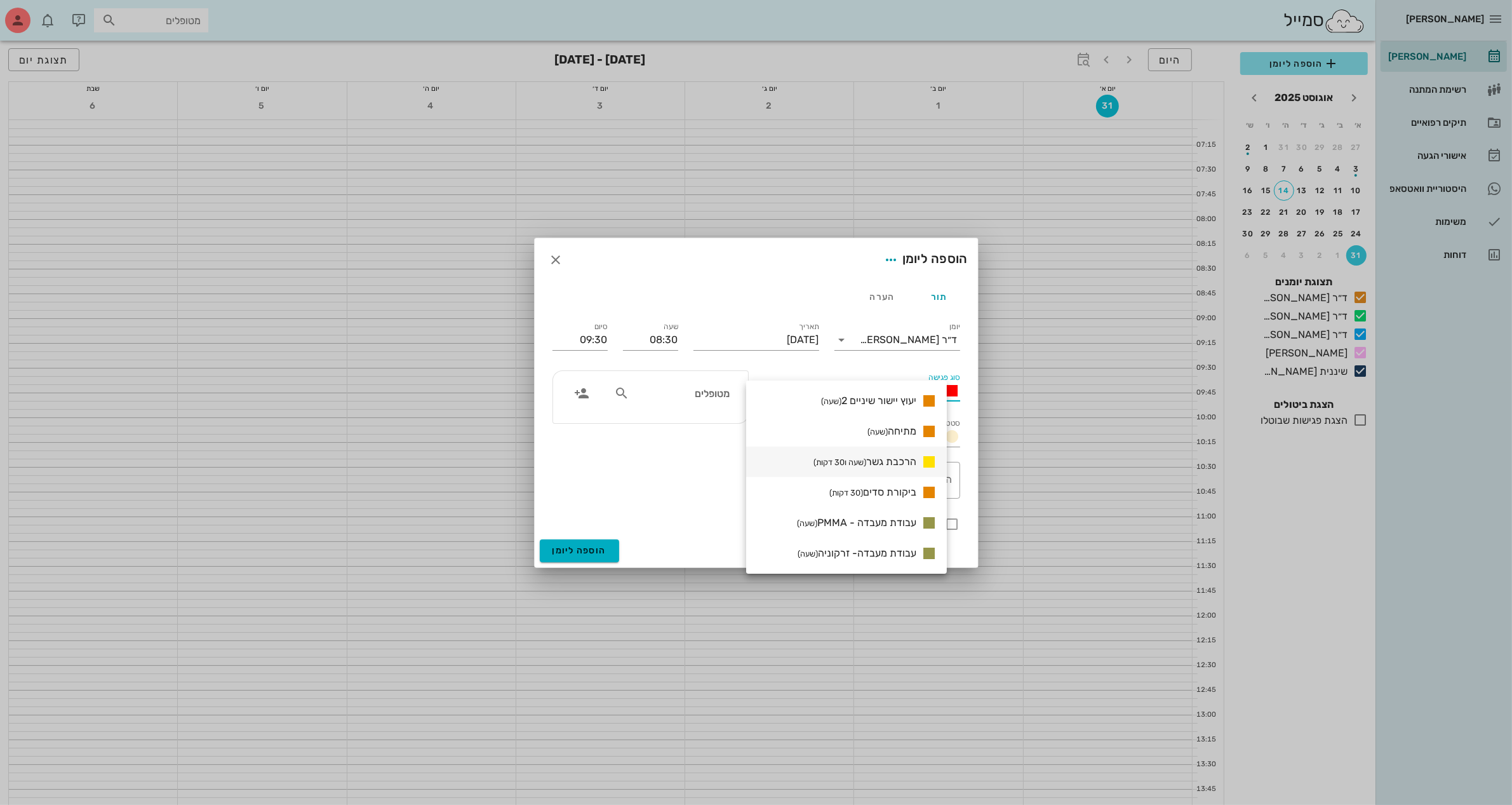
scroll to position [591, 0]
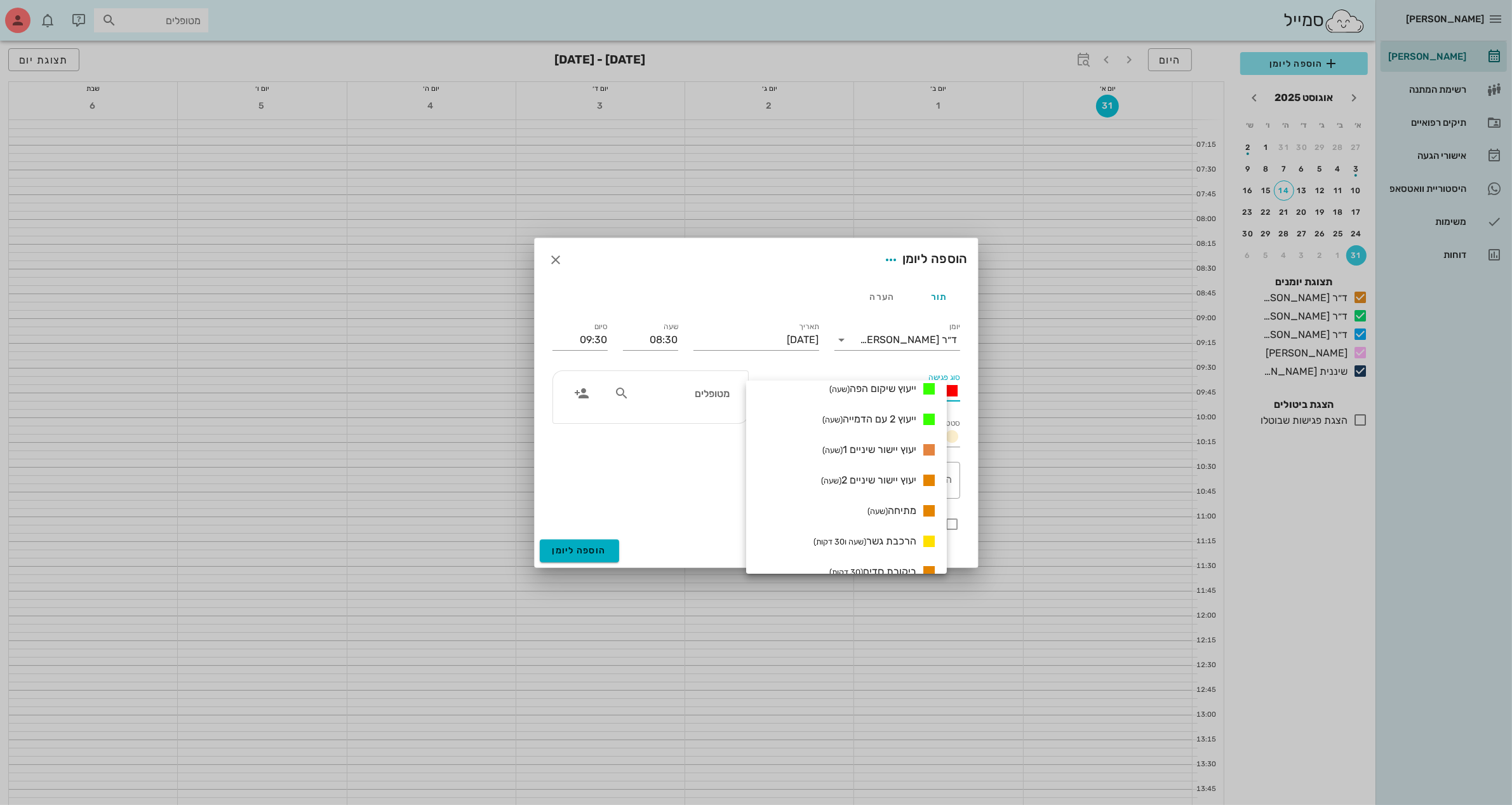
click at [621, 391] on icon at bounding box center [621, 393] width 15 height 15
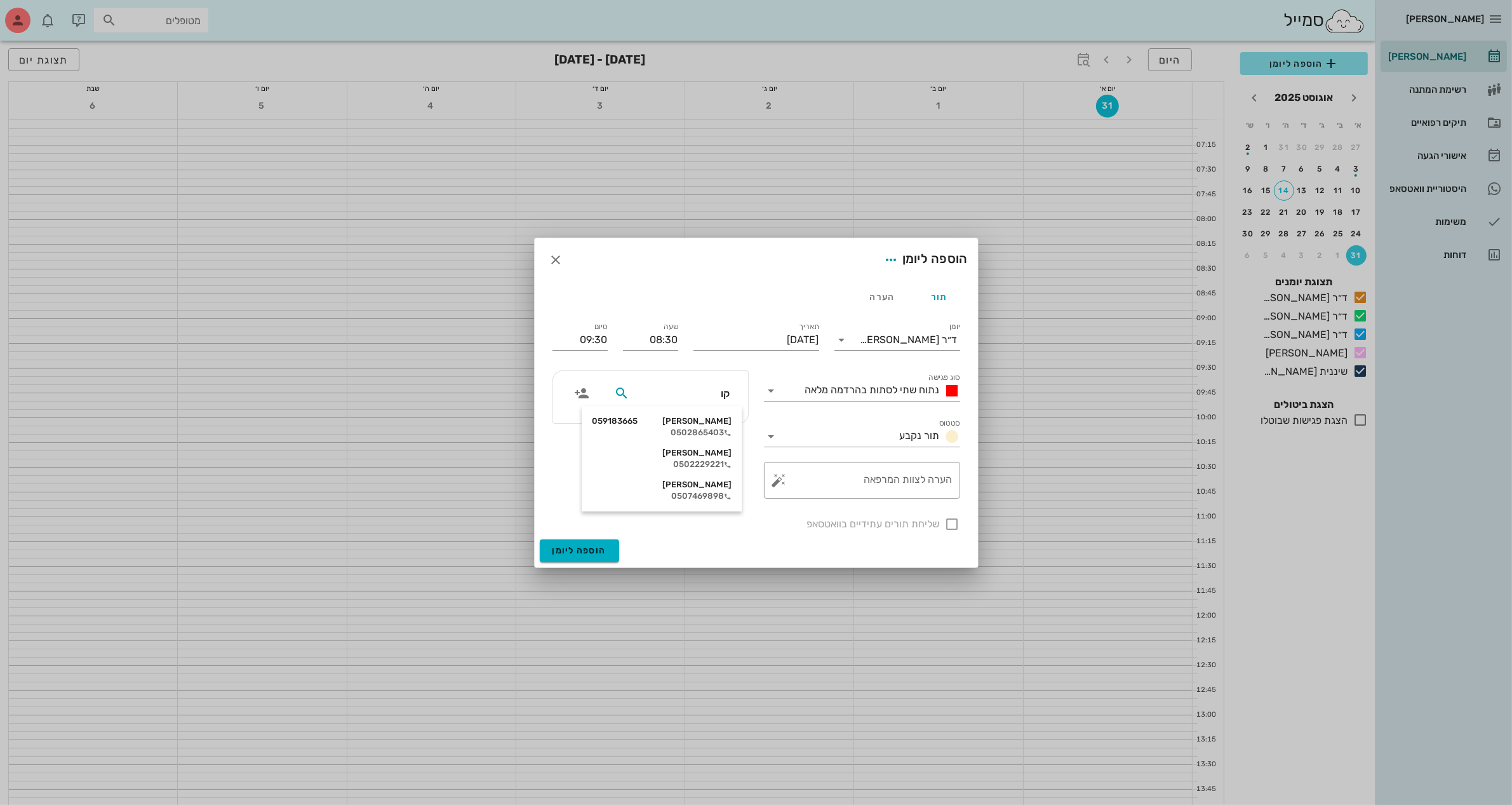
type input "קוב"
click at [689, 425] on div "קובי חיון 059183665" at bounding box center [662, 422] width 139 height 11
click at [772, 386] on icon at bounding box center [771, 390] width 15 height 15
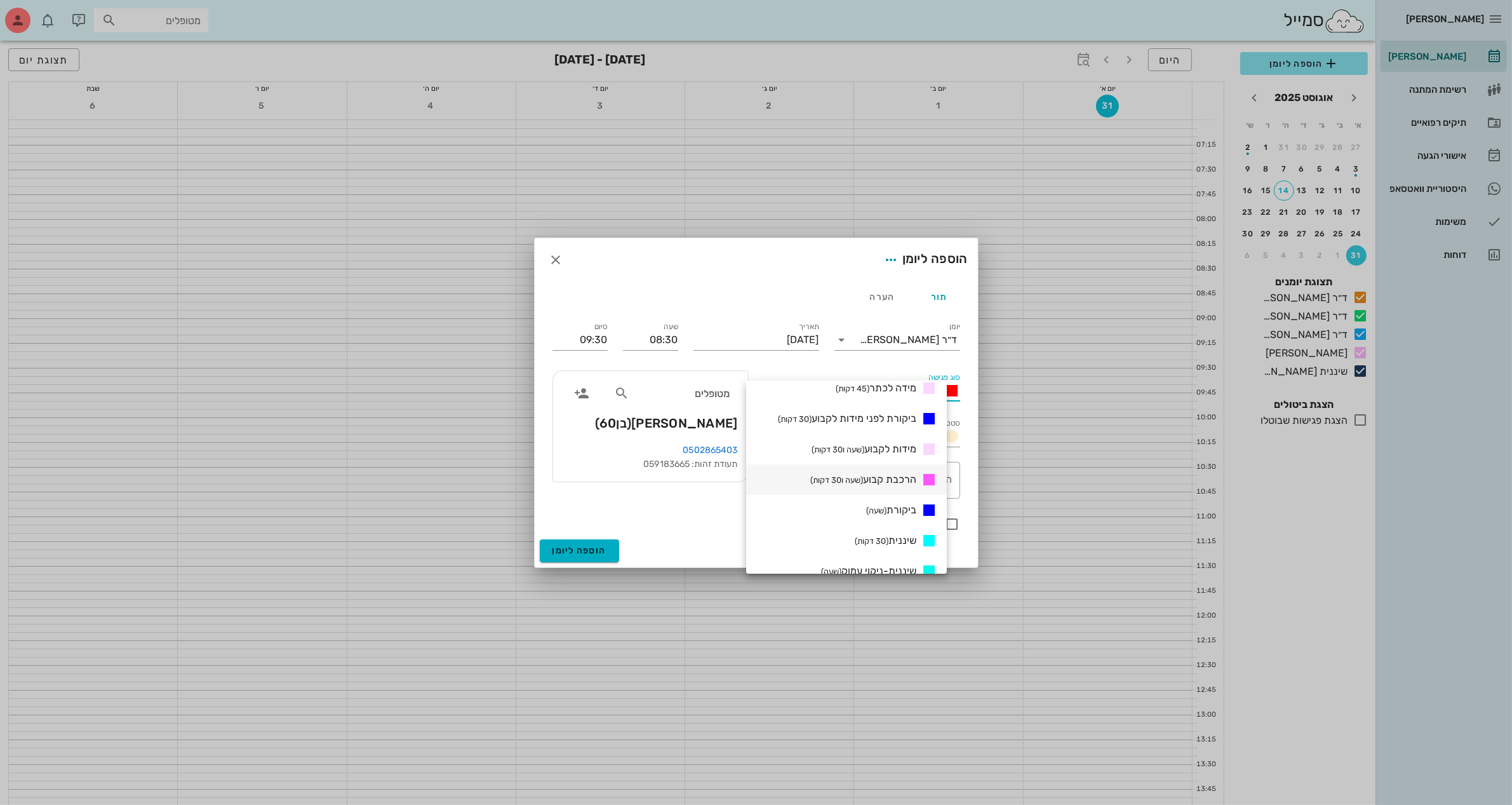
scroll to position [238, 0]
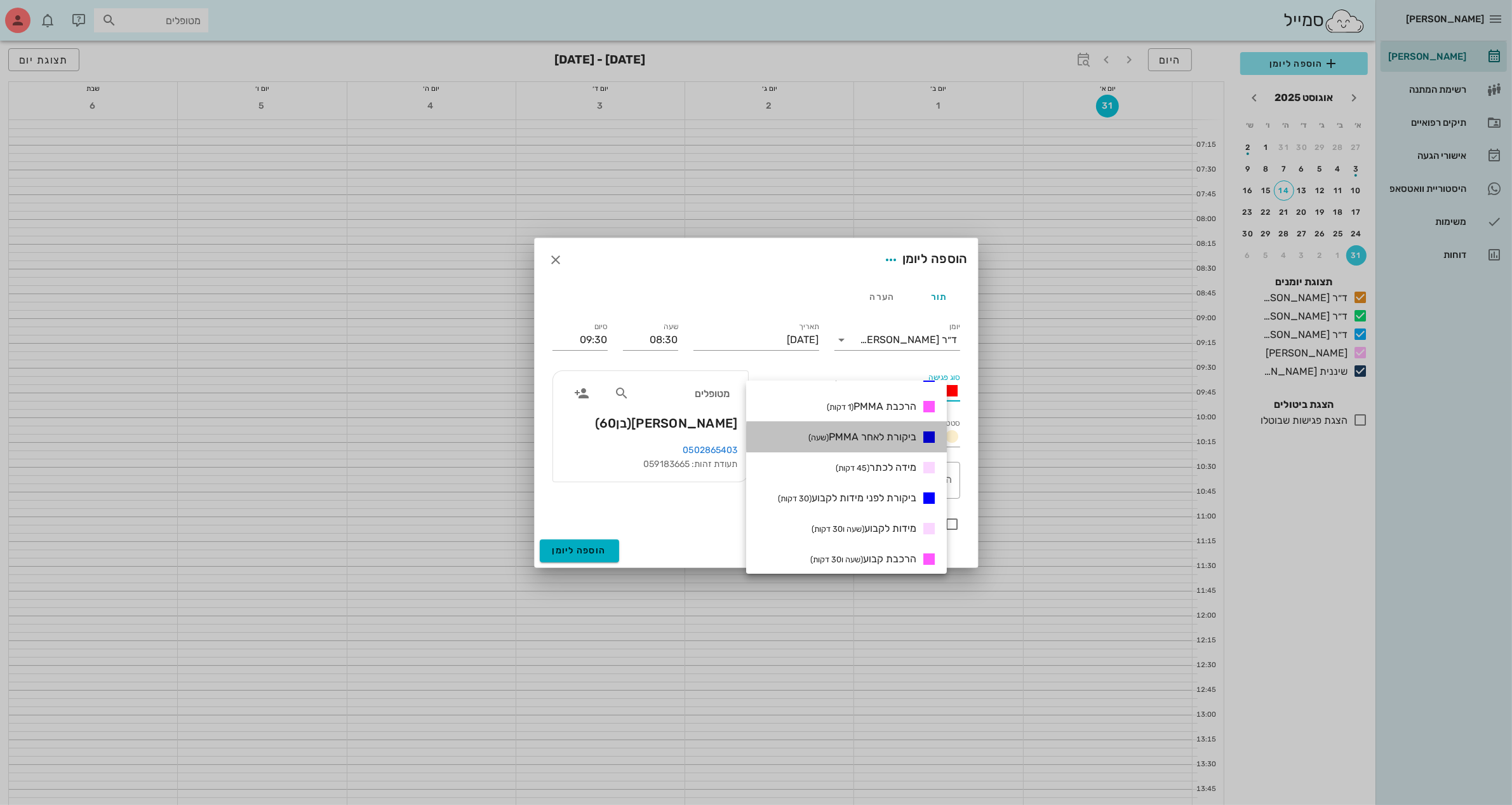
click at [879, 437] on span "ביקורת לאחר PMMA (שעה)" at bounding box center [863, 437] width 108 height 12
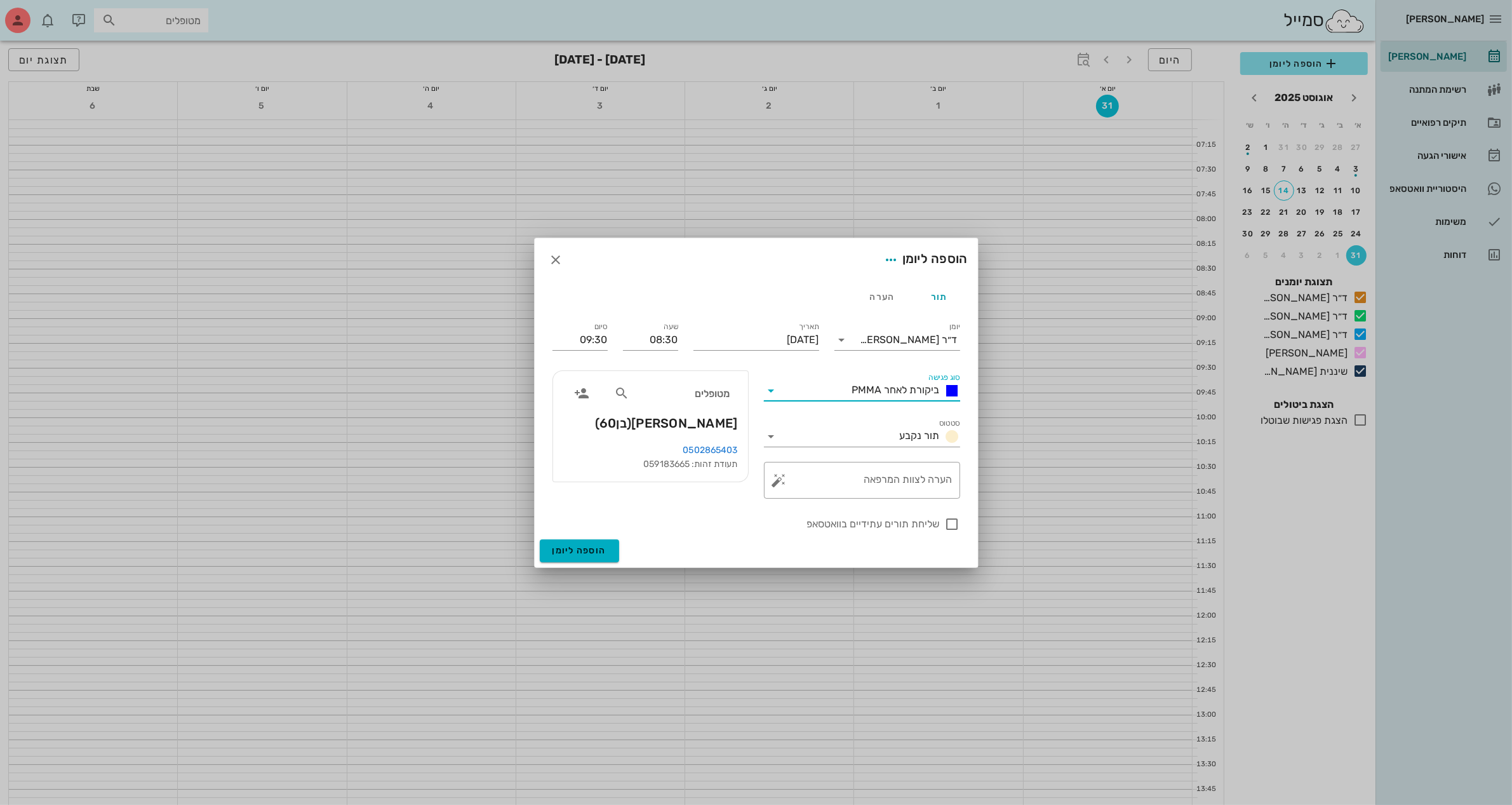
click at [886, 389] on span "ביקורת לאחר PMMA" at bounding box center [895, 390] width 87 height 12
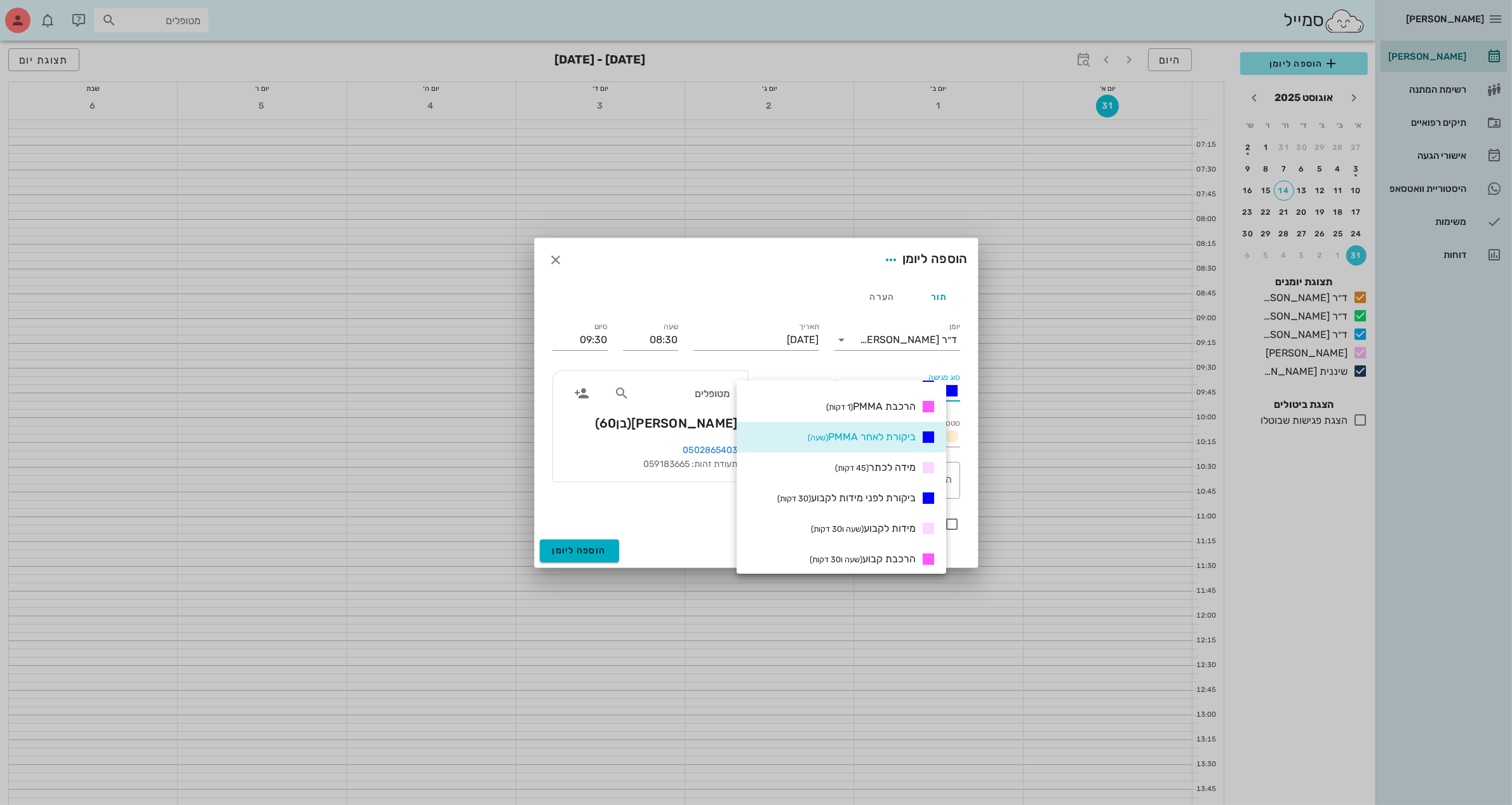
click at [772, 639] on div at bounding box center [756, 402] width 1512 height 805
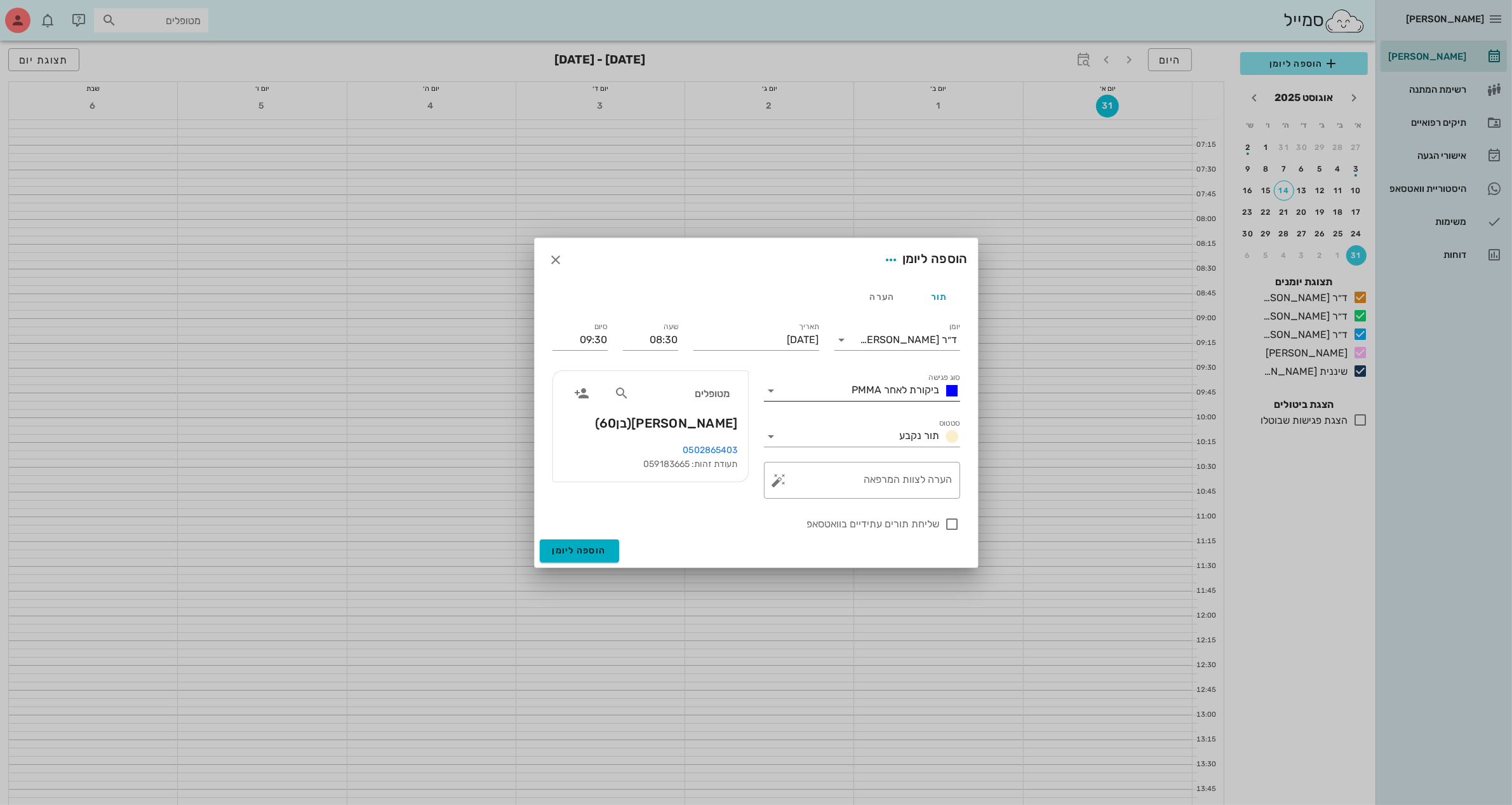
click at [841, 392] on input "סוג פגישה" at bounding box center [814, 390] width 65 height 20
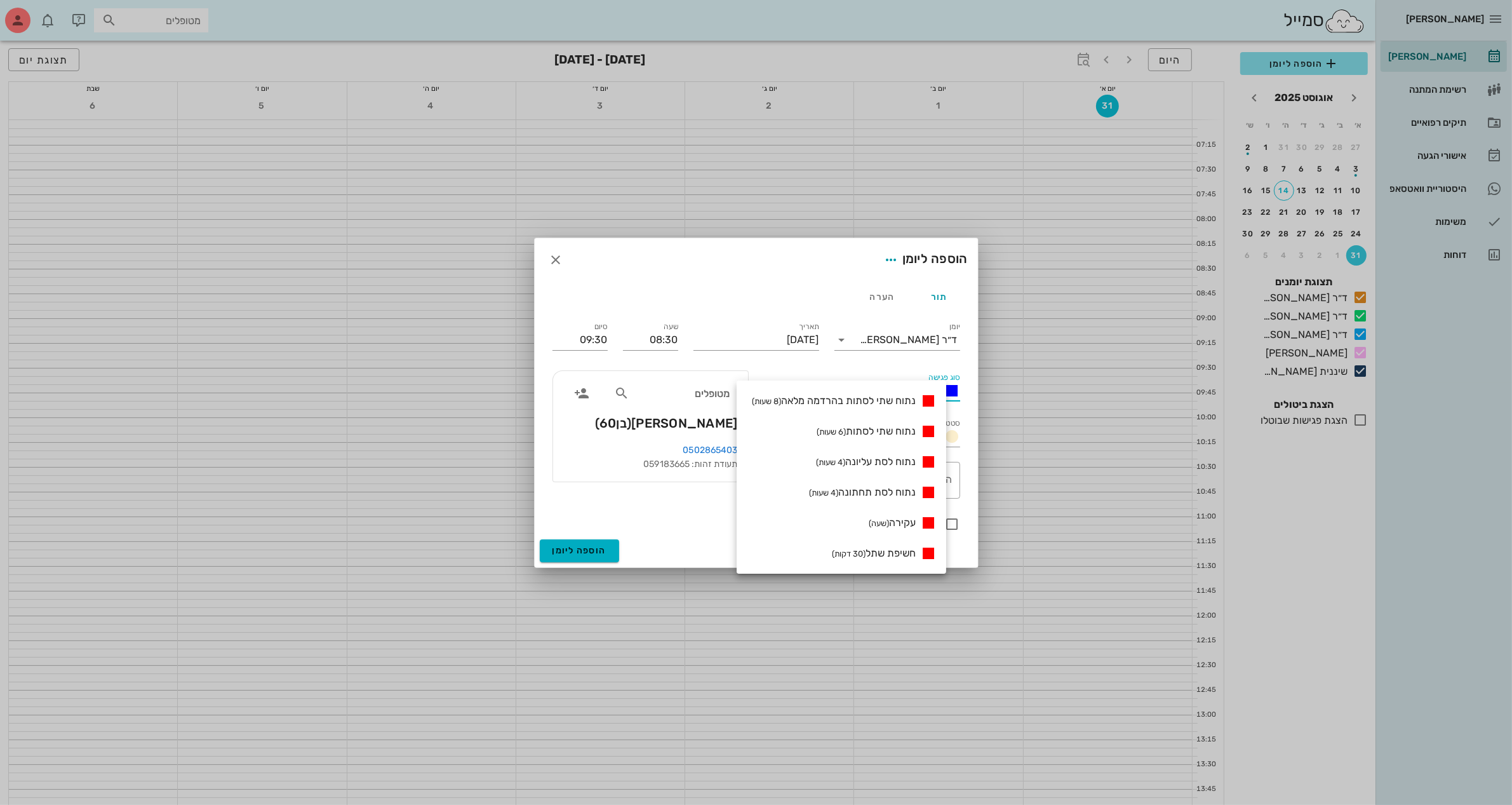
click at [902, 371] on div "סוג פגישה ביקורת לאחר PMMA" at bounding box center [863, 386] width 212 height 46
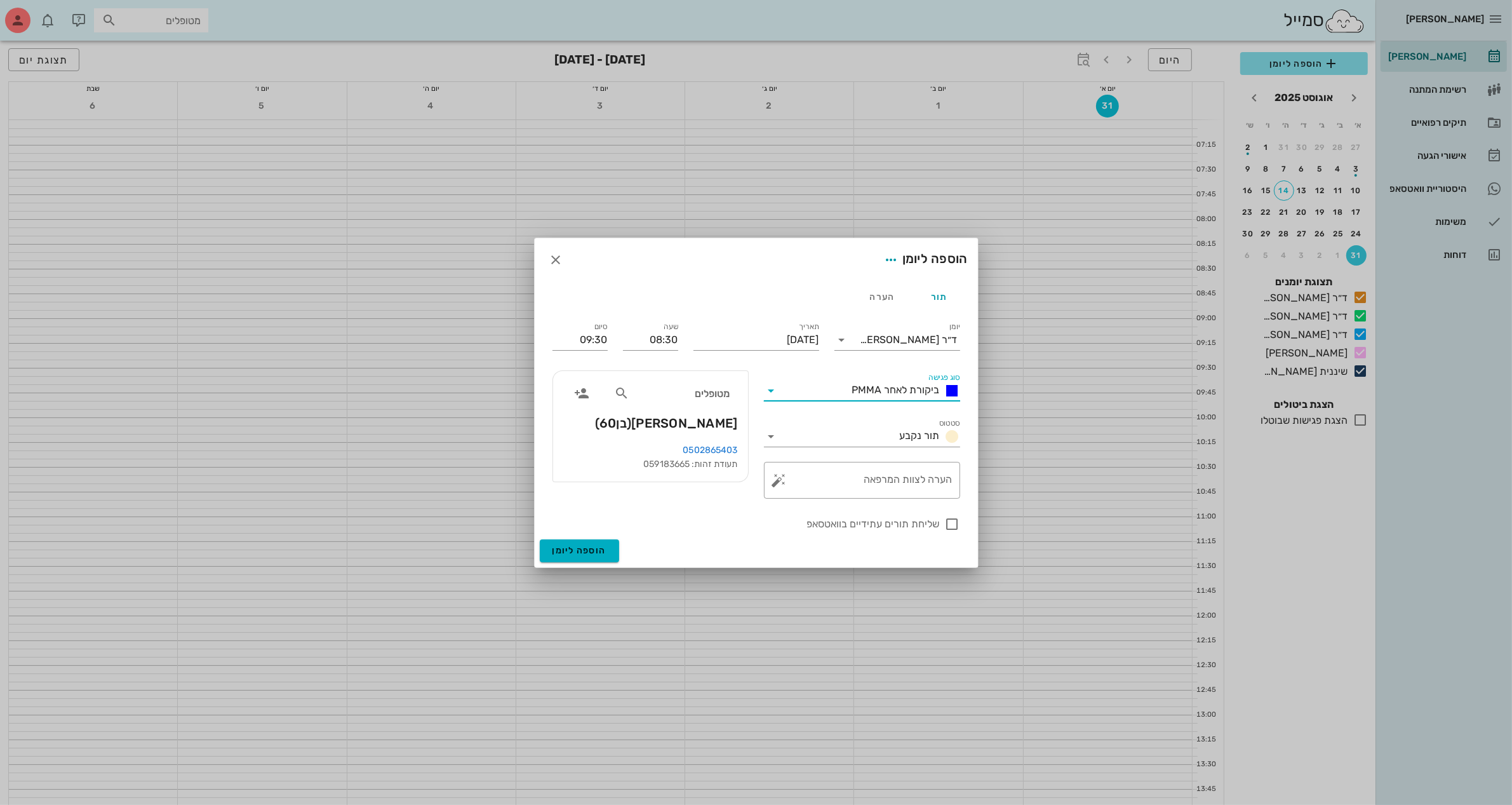
drag, startPoint x: 848, startPoint y: 387, endPoint x: 922, endPoint y: 396, distance: 74.5
click at [922, 396] on div "ביקורת לאחר PMMA" at bounding box center [871, 390] width 178 height 20
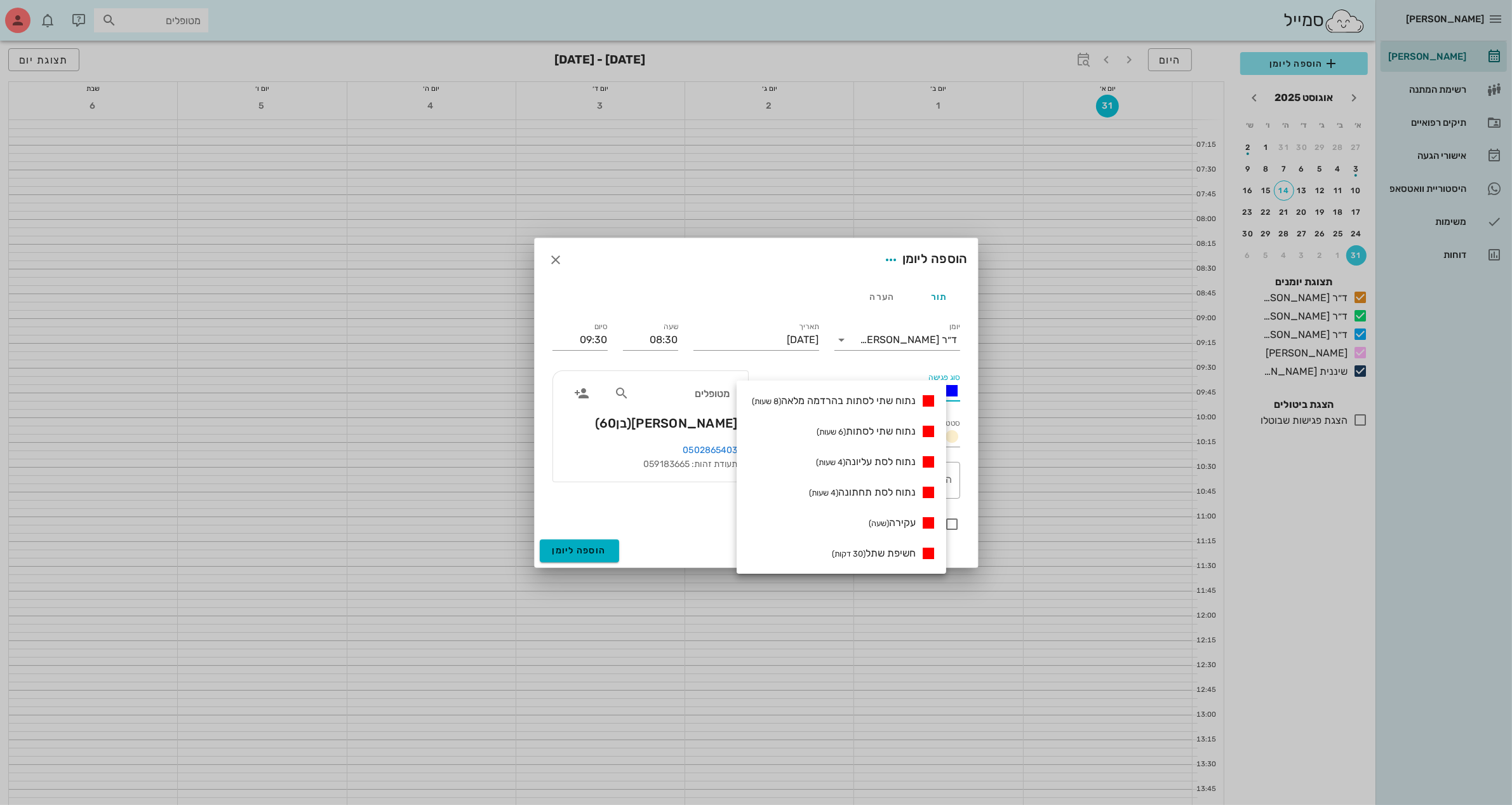
scroll to position [397, 0]
click at [910, 434] on span "ביקורת (שעה)" at bounding box center [890, 431] width 50 height 12
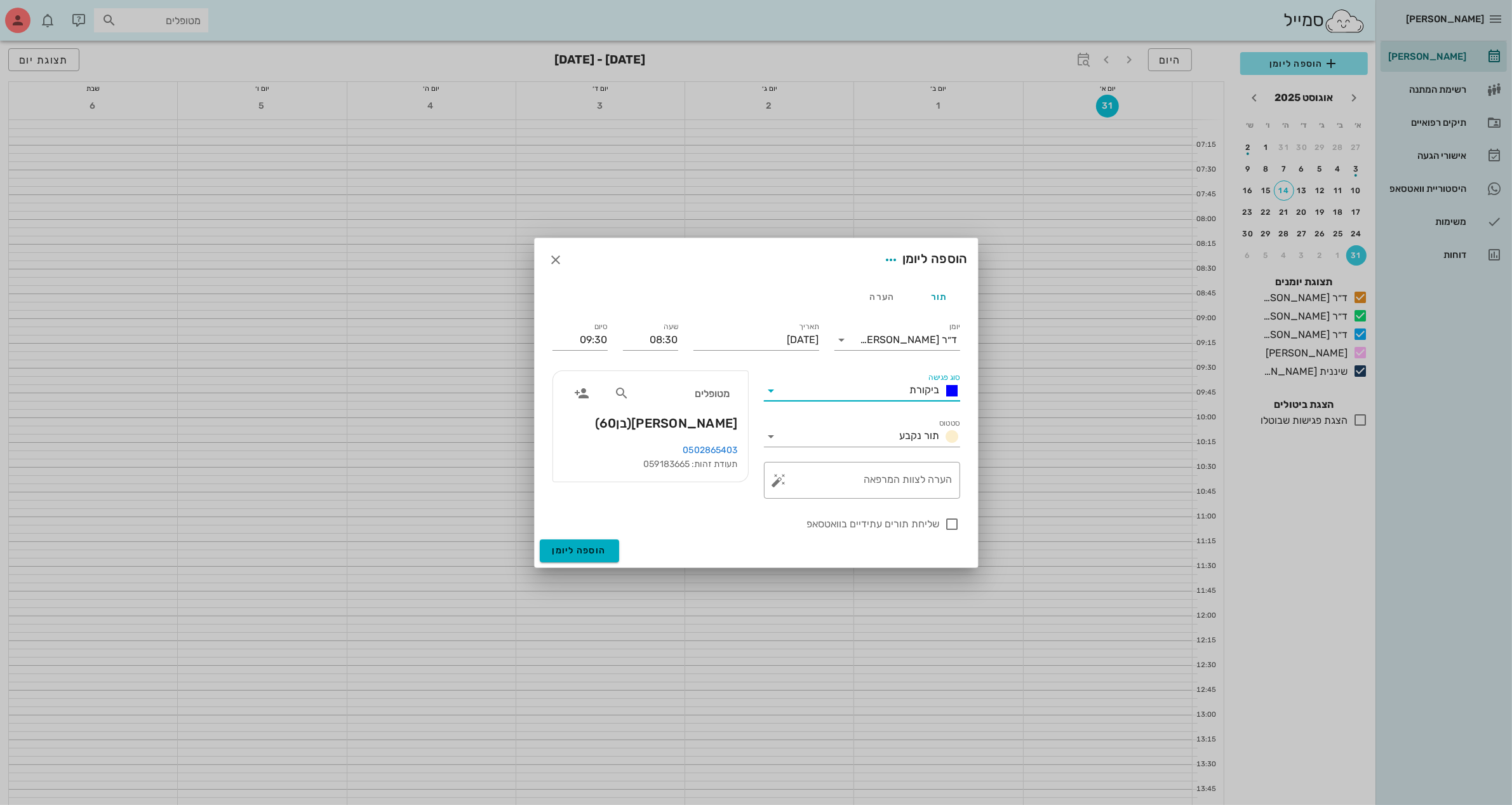
click at [918, 393] on span "ביקורת" at bounding box center [925, 390] width 30 height 12
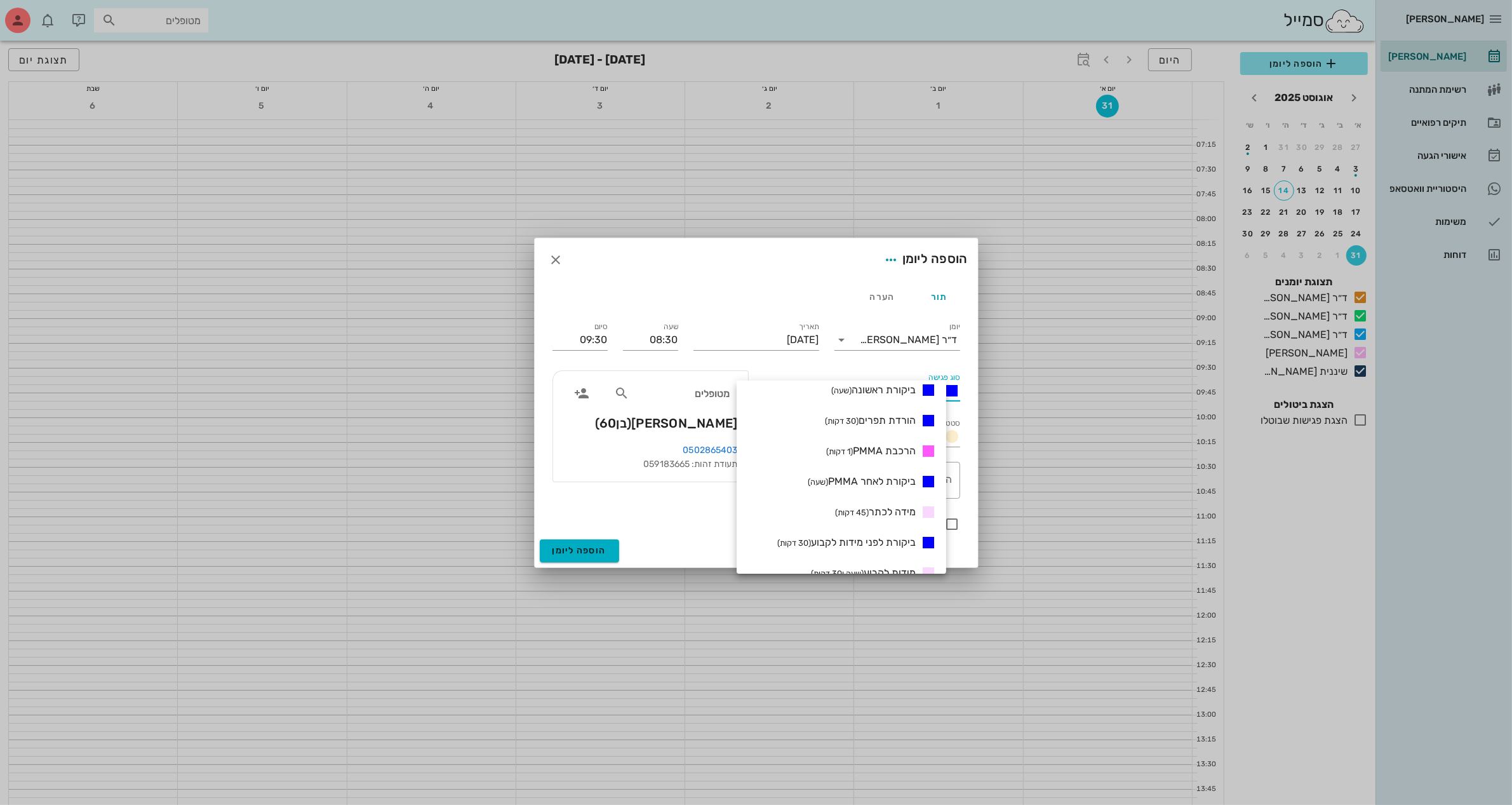
scroll to position [194, 0]
click at [893, 418] on span "הורדת תפרים (30 דקות)" at bounding box center [870, 420] width 91 height 12
type input "09:00"
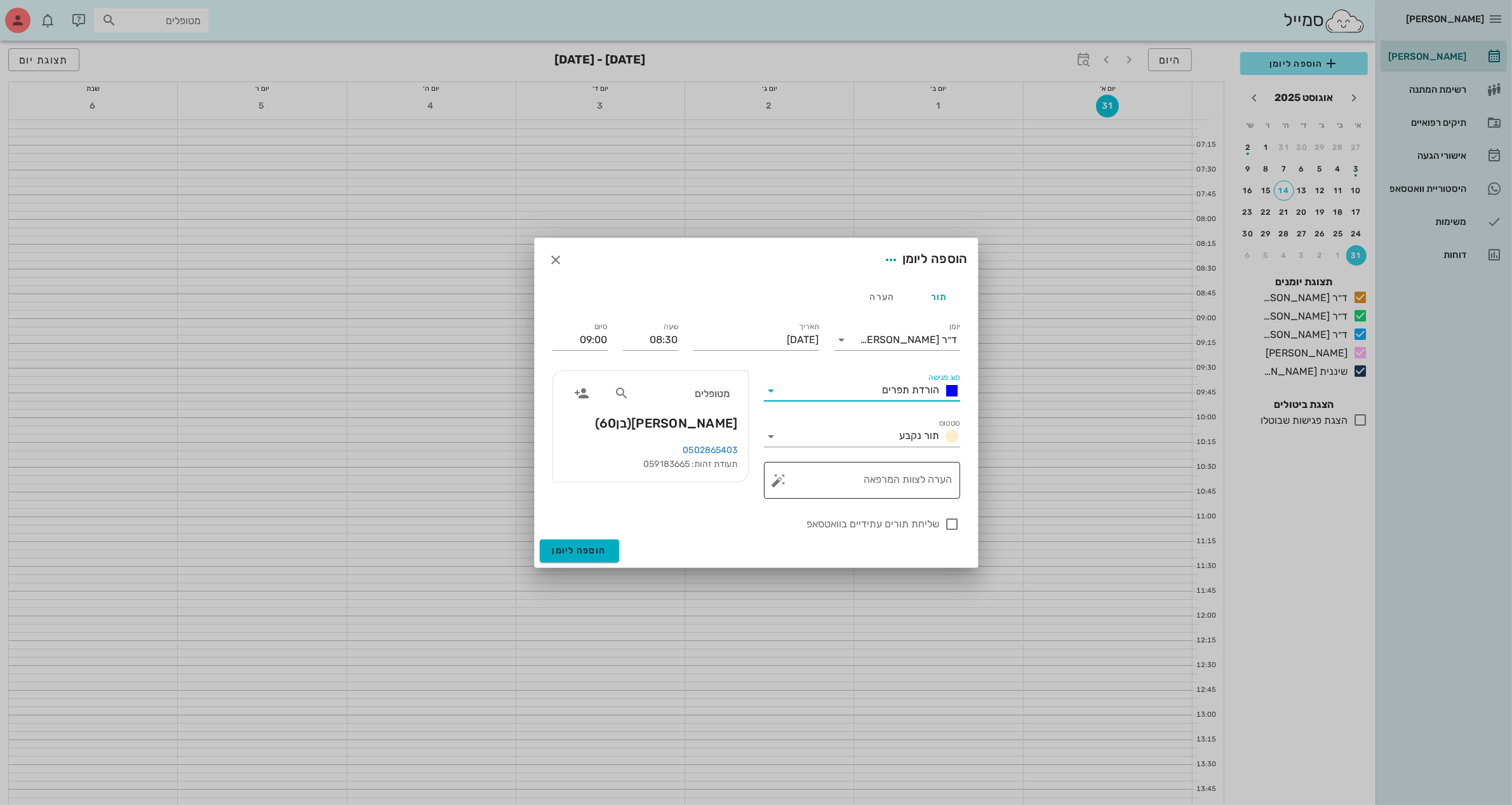
click at [887, 480] on textarea "הערה לצוות המרפאה" at bounding box center [867, 484] width 171 height 31
type textarea "הורדת תפרים ומידות לפני PMMA"
click at [951, 525] on div at bounding box center [953, 524] width 21 height 21
checkbox input "true"
click at [604, 338] on input "09:00" at bounding box center [580, 340] width 56 height 20
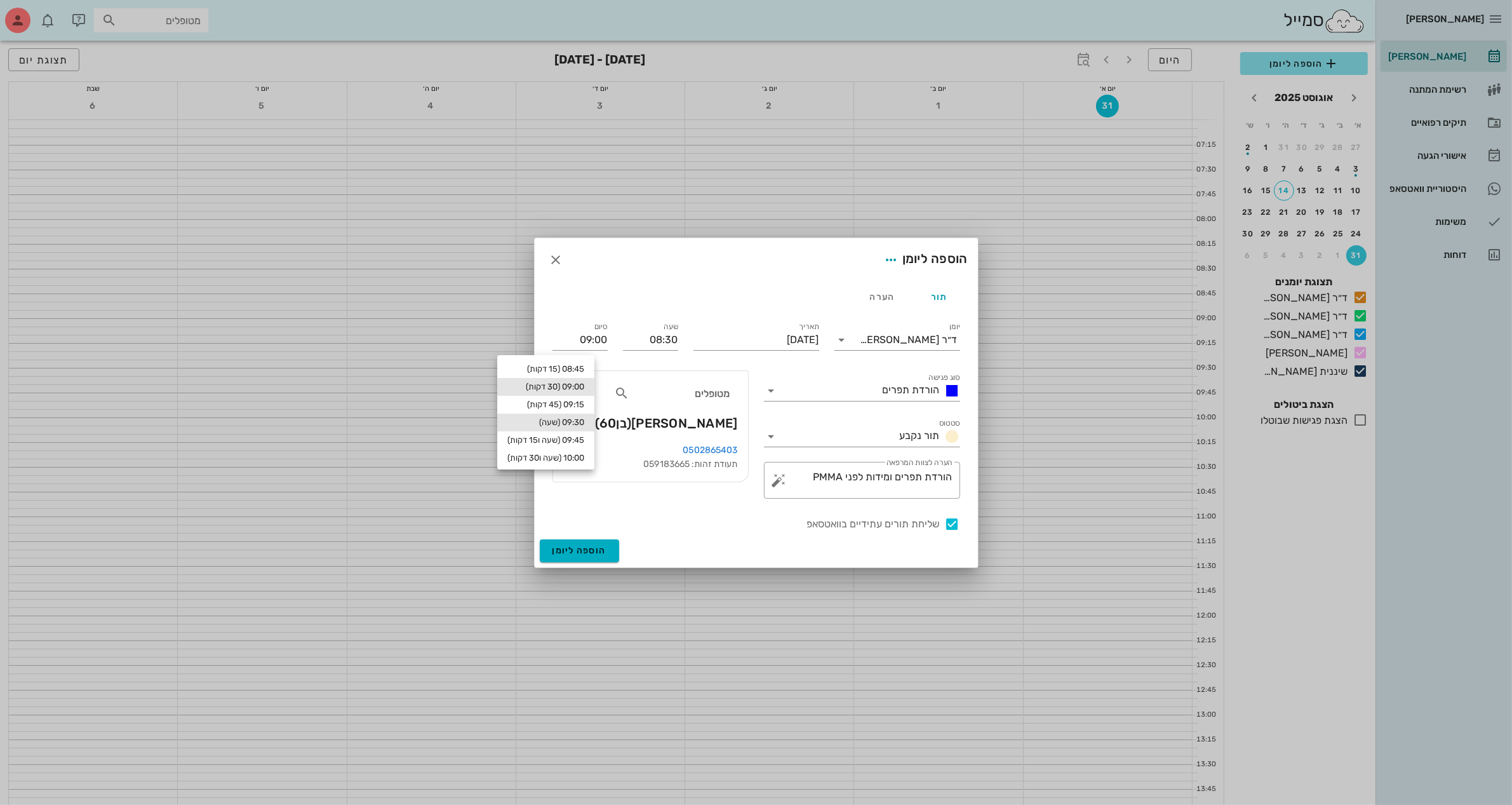
click at [584, 418] on div "09:30 (שעה)" at bounding box center [545, 423] width 77 height 11
type input "09:30"
click at [588, 548] on span "הוספה ליומן" at bounding box center [579, 551] width 54 height 11
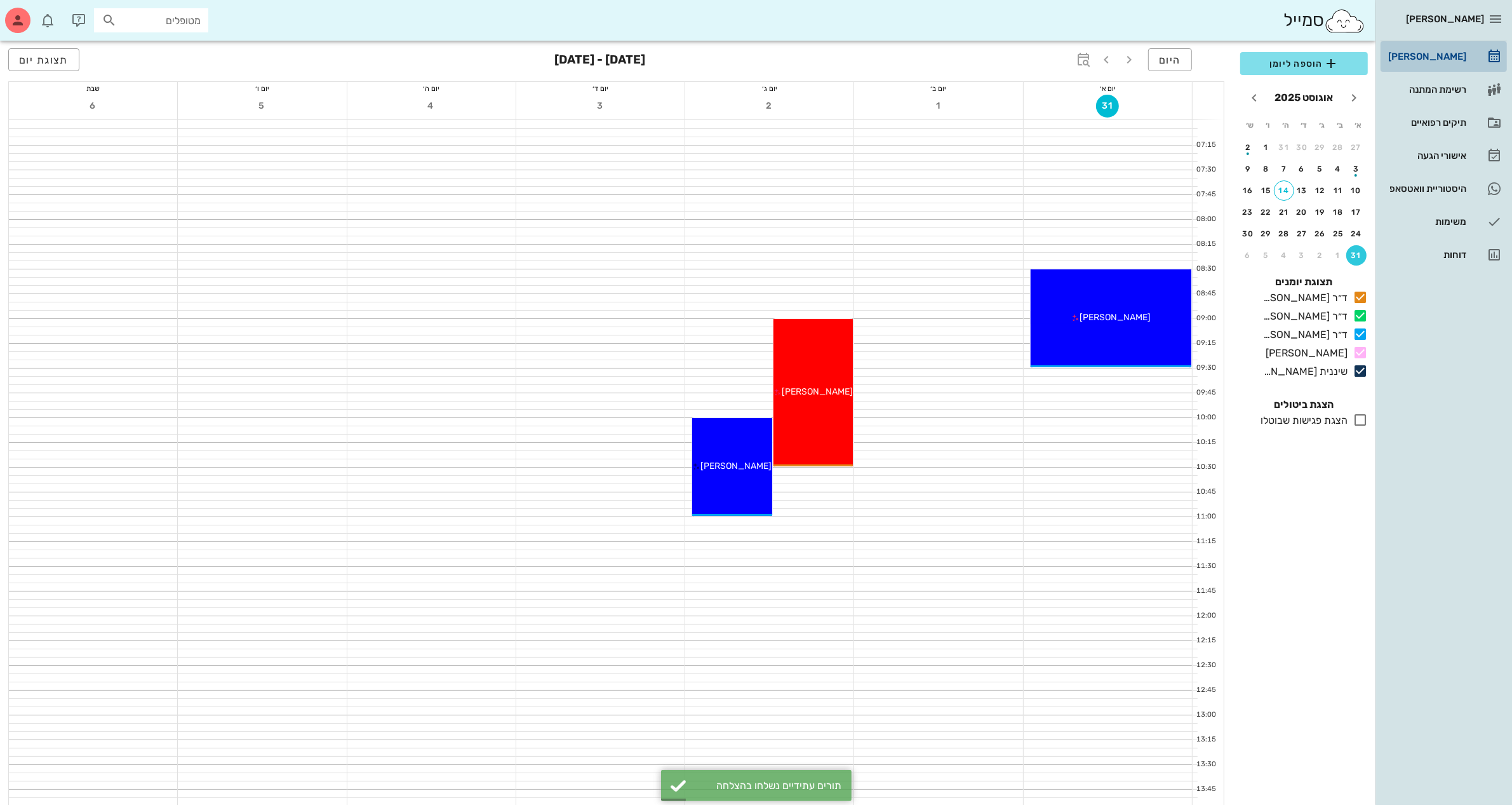
click at [1431, 52] on div "[PERSON_NAME]" at bounding box center [1426, 56] width 80 height 11
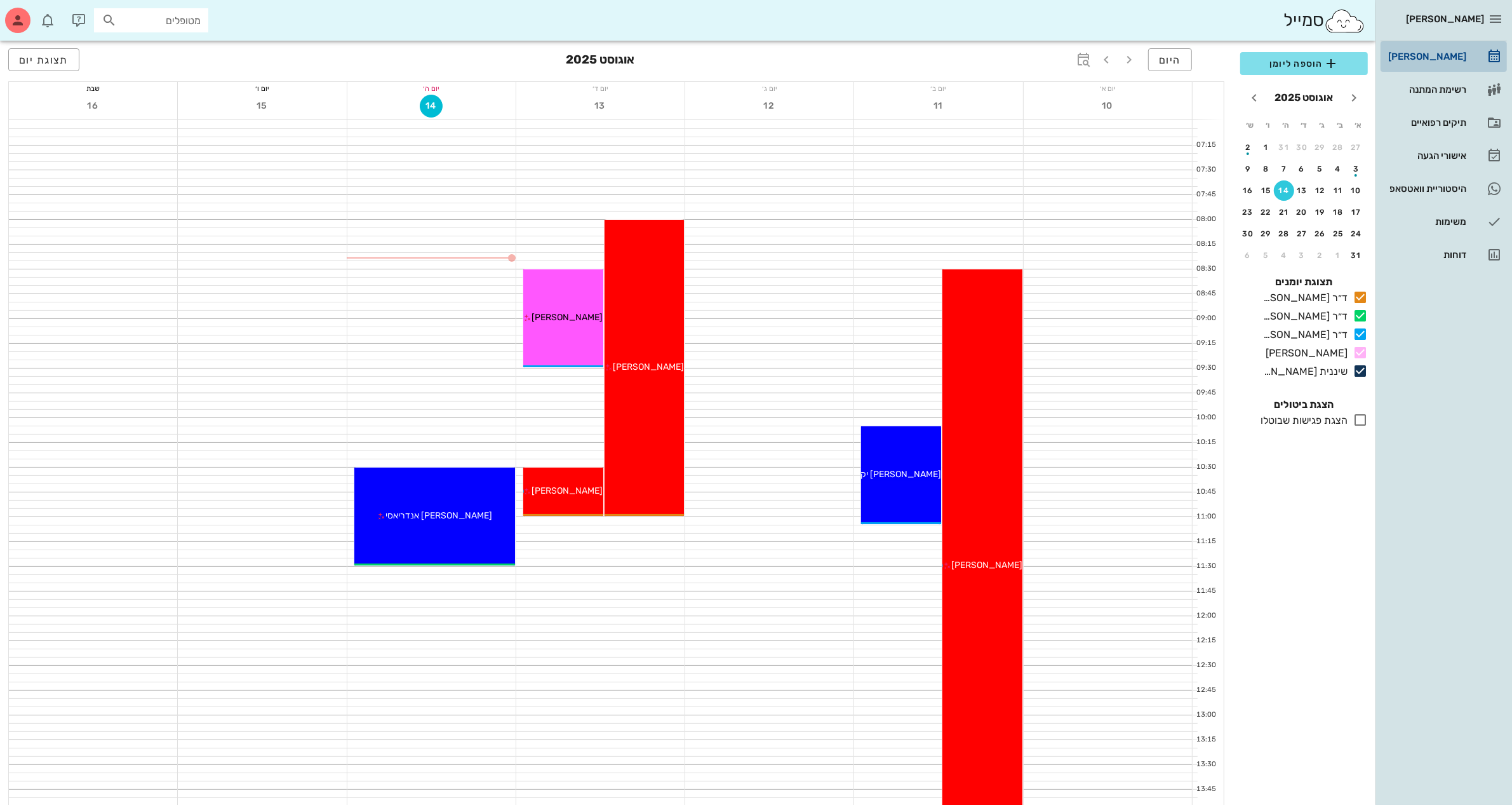
click at [1434, 56] on div "[PERSON_NAME]" at bounding box center [1426, 56] width 80 height 11
click at [1292, 57] on span "הוספה ליומן" at bounding box center [1305, 63] width 108 height 15
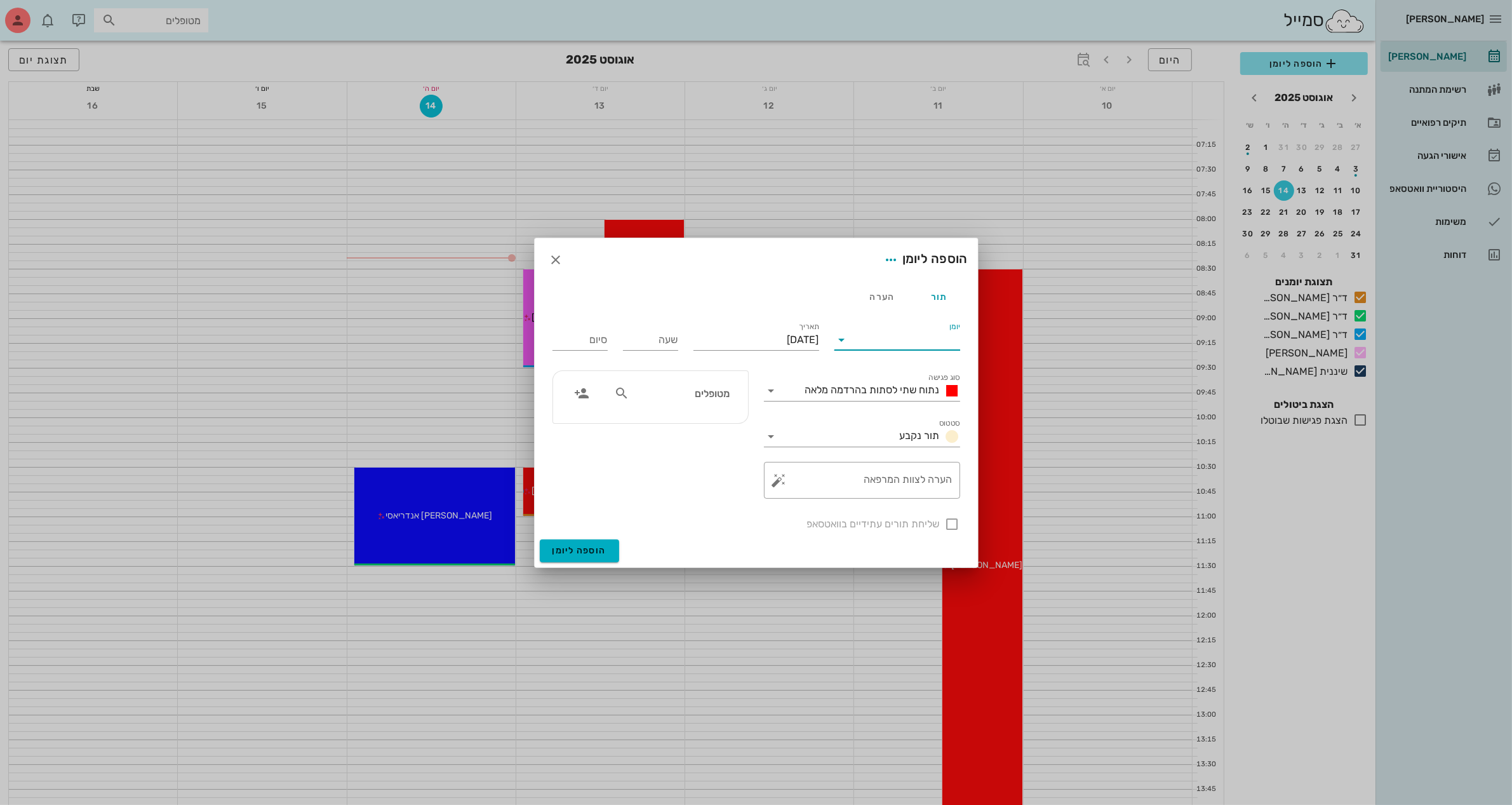
click at [906, 341] on input "יומן" at bounding box center [906, 340] width 108 height 20
click at [913, 408] on div "ד״ר [PERSON_NAME]" at bounding box center [901, 411] width 112 height 12
click at [663, 343] on input "שעה" at bounding box center [650, 340] width 56 height 20
type input "09:45"
click at [595, 340] on input "17:45" at bounding box center [580, 340] width 56 height 20
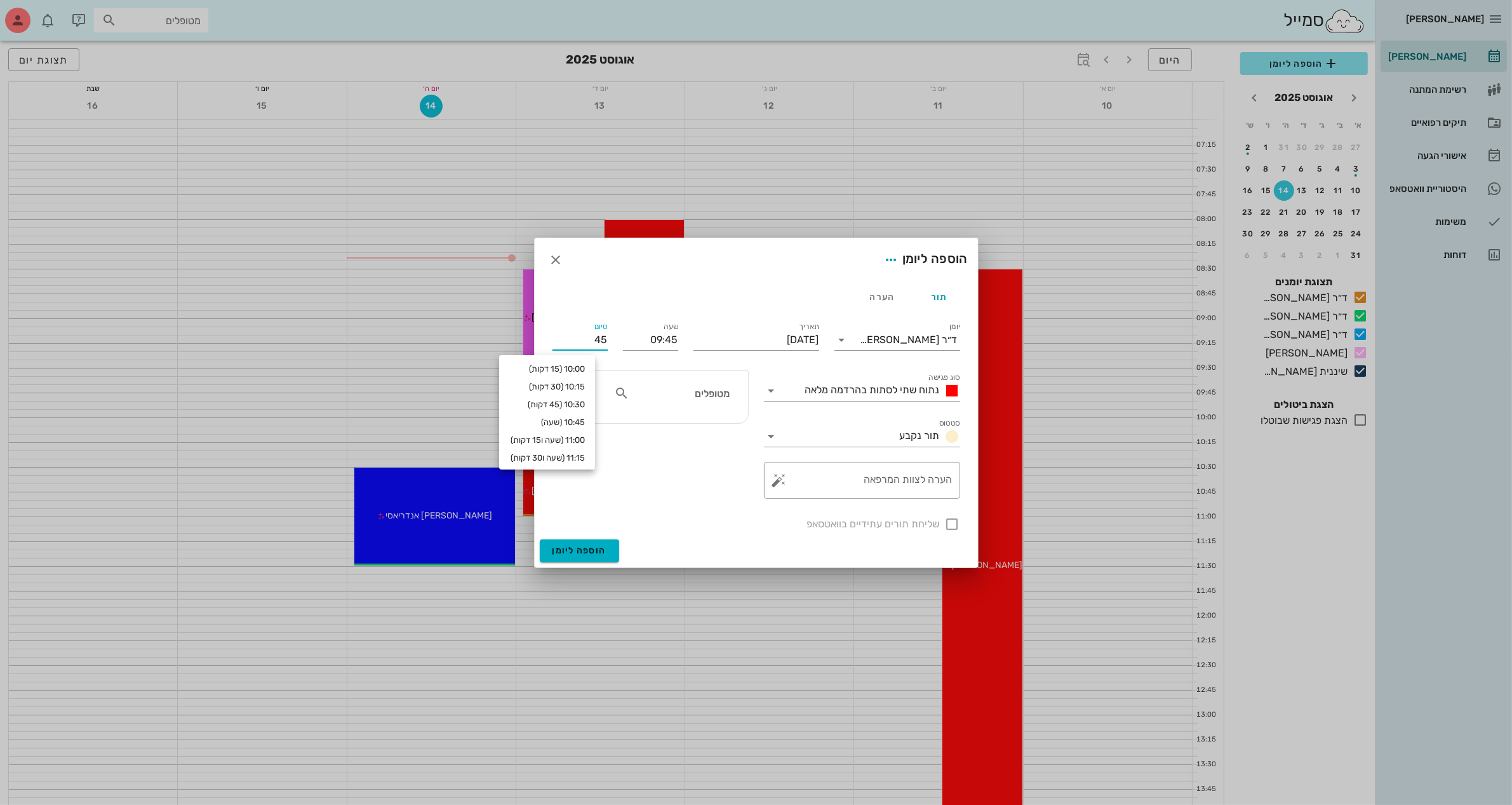
type input "5"
click at [655, 337] on input "09:45" at bounding box center [650, 340] width 56 height 20
type input "08:45"
click at [589, 339] on input "16:45" at bounding box center [580, 340] width 56 height 20
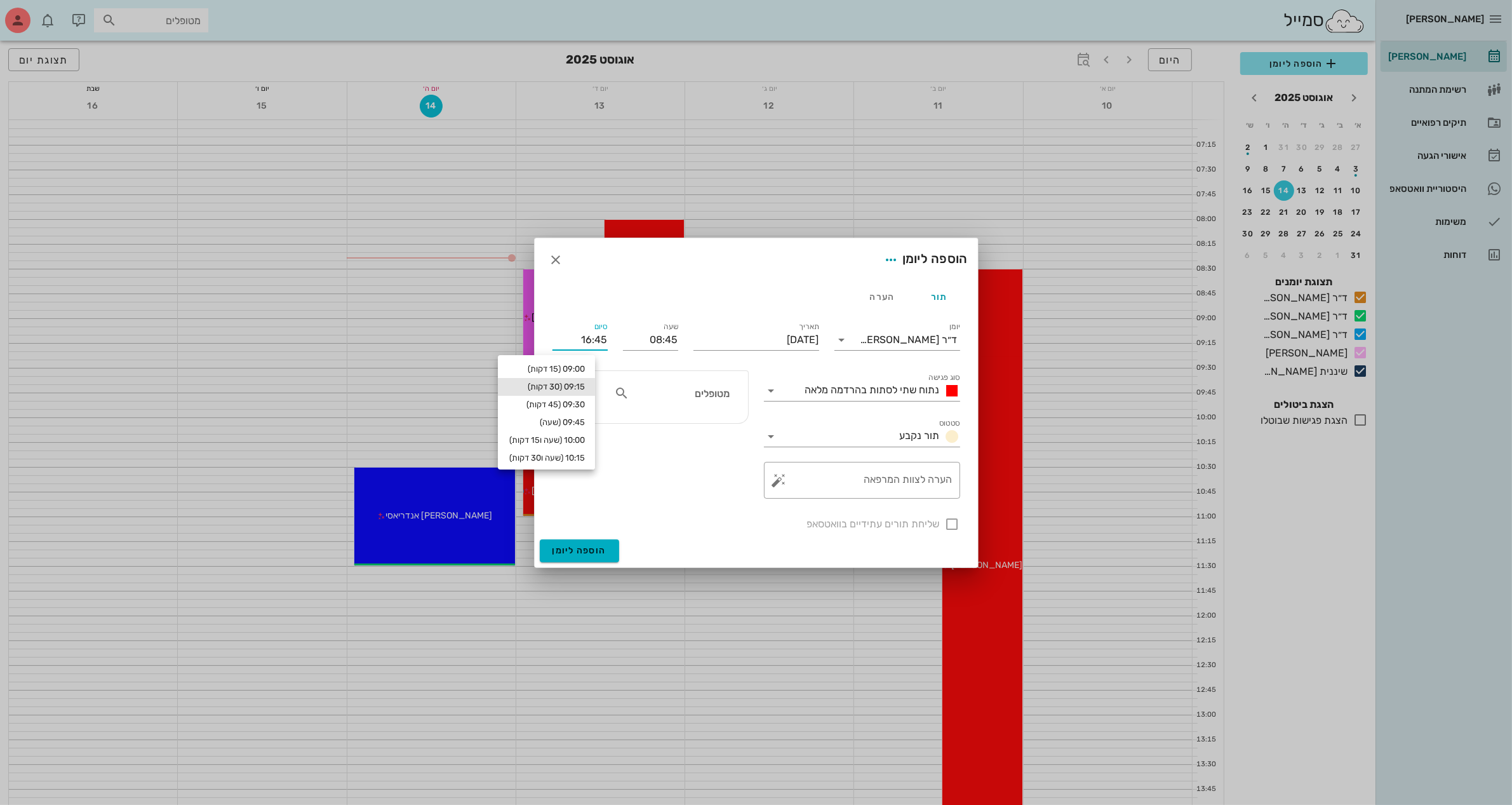
click at [585, 382] on div "09:15 (30 דקות)" at bounding box center [546, 387] width 77 height 11
click at [770, 387] on icon at bounding box center [771, 390] width 15 height 15
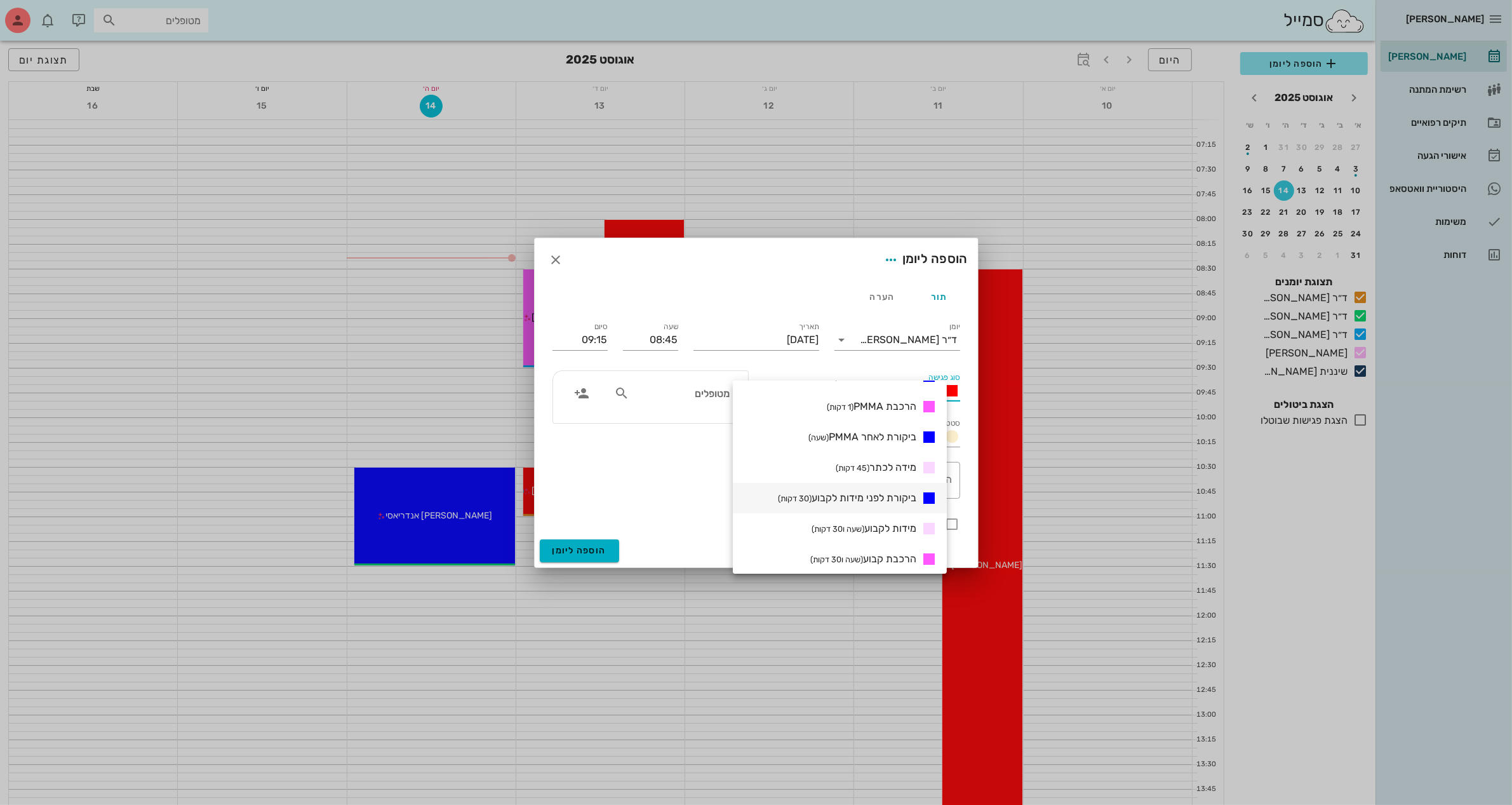
scroll to position [318, 0]
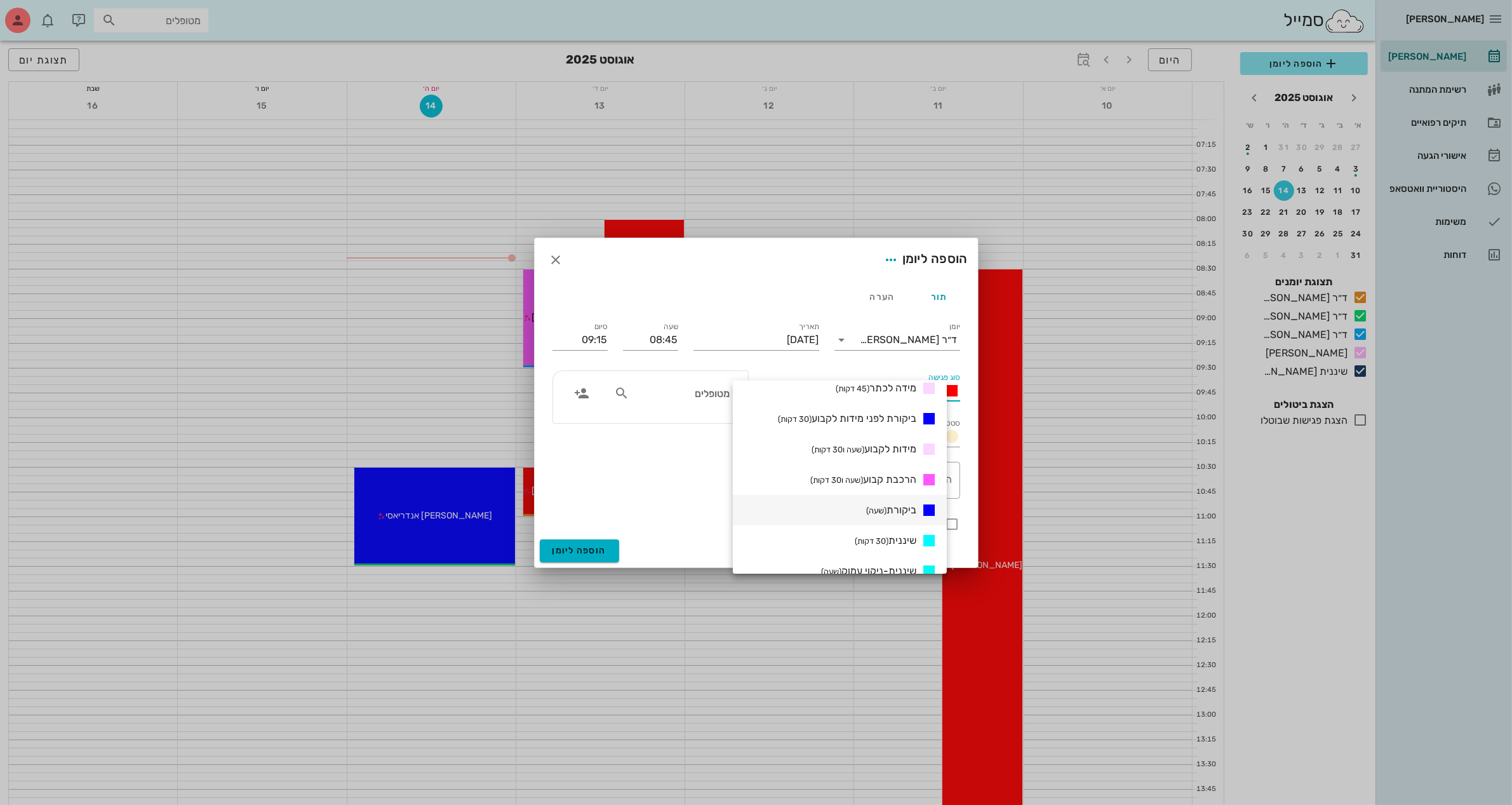
click at [887, 508] on small "(שעה)" at bounding box center [876, 510] width 20 height 10
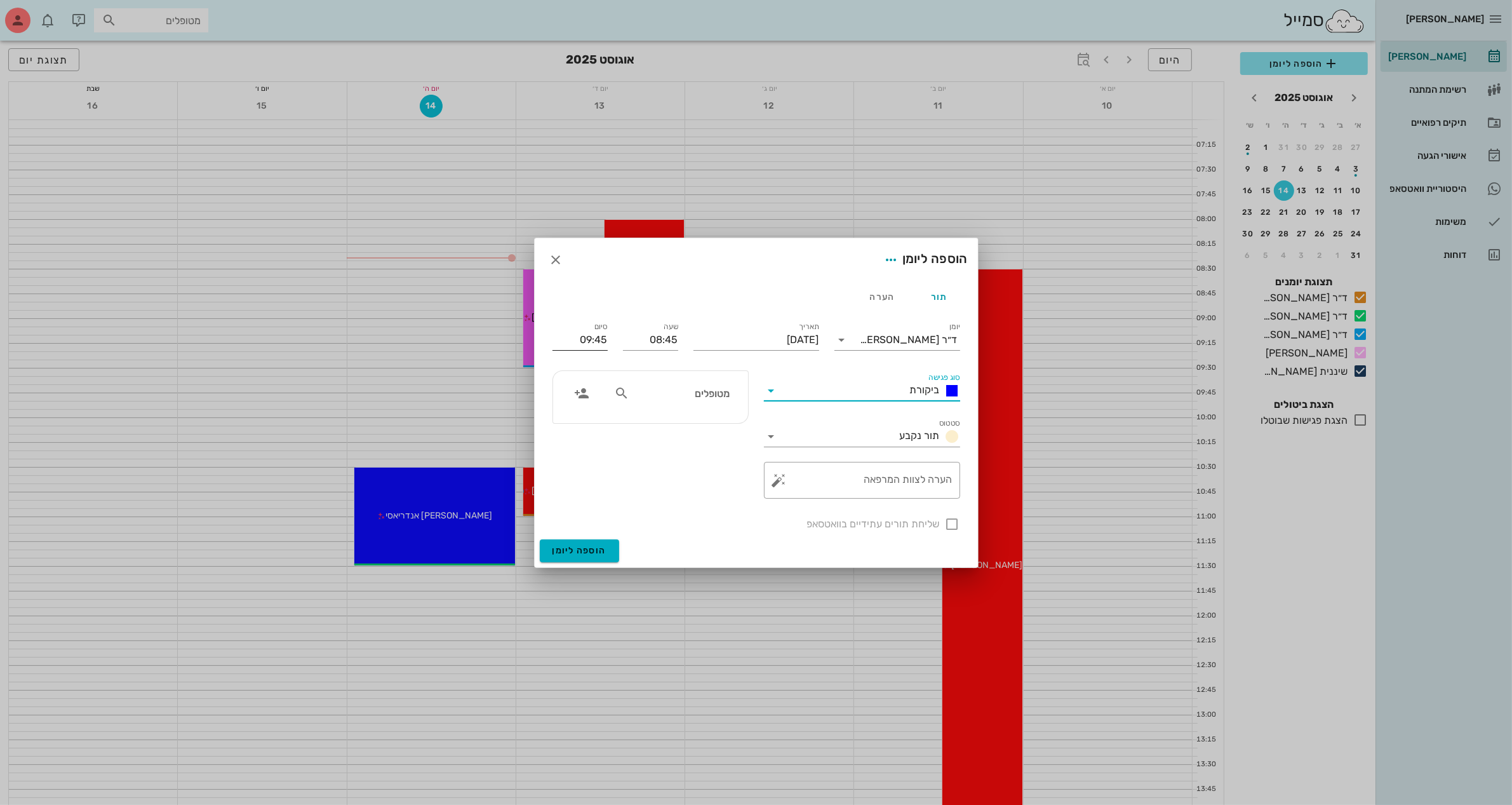
click at [599, 335] on input "09:45" at bounding box center [580, 340] width 56 height 20
type input "09:15"
click at [874, 480] on textarea "הערה לצוות המרפאה" at bounding box center [867, 484] width 171 height 31
type textarea "ביקורת לאחר 2 לסתות"
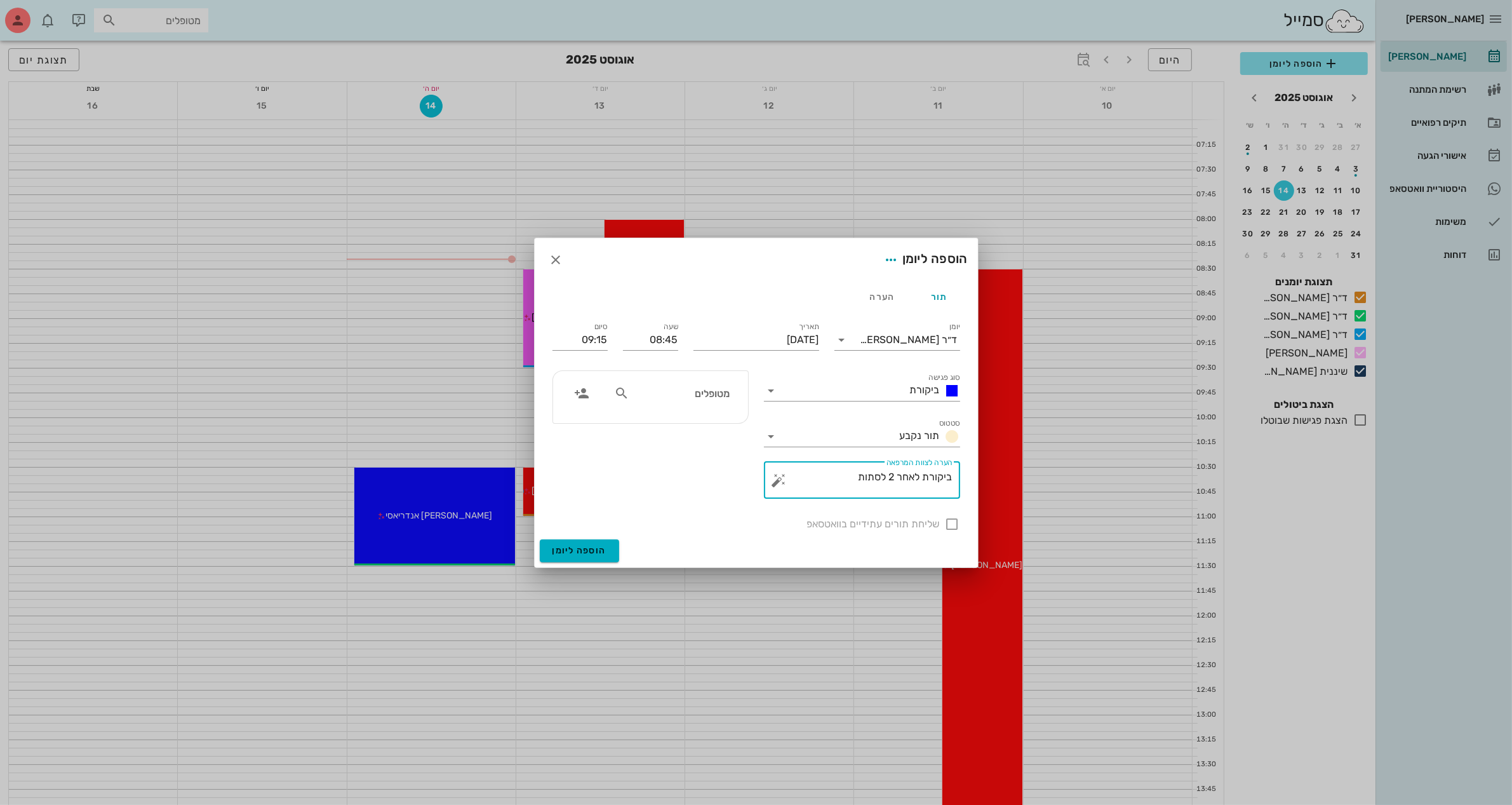
click at [690, 403] on div "מטופלים" at bounding box center [672, 393] width 131 height 24
type input "רח"
click at [712, 429] on div "0545865884" at bounding box center [658, 433] width 139 height 11
click at [579, 548] on span "הוספה ליומן" at bounding box center [579, 551] width 54 height 11
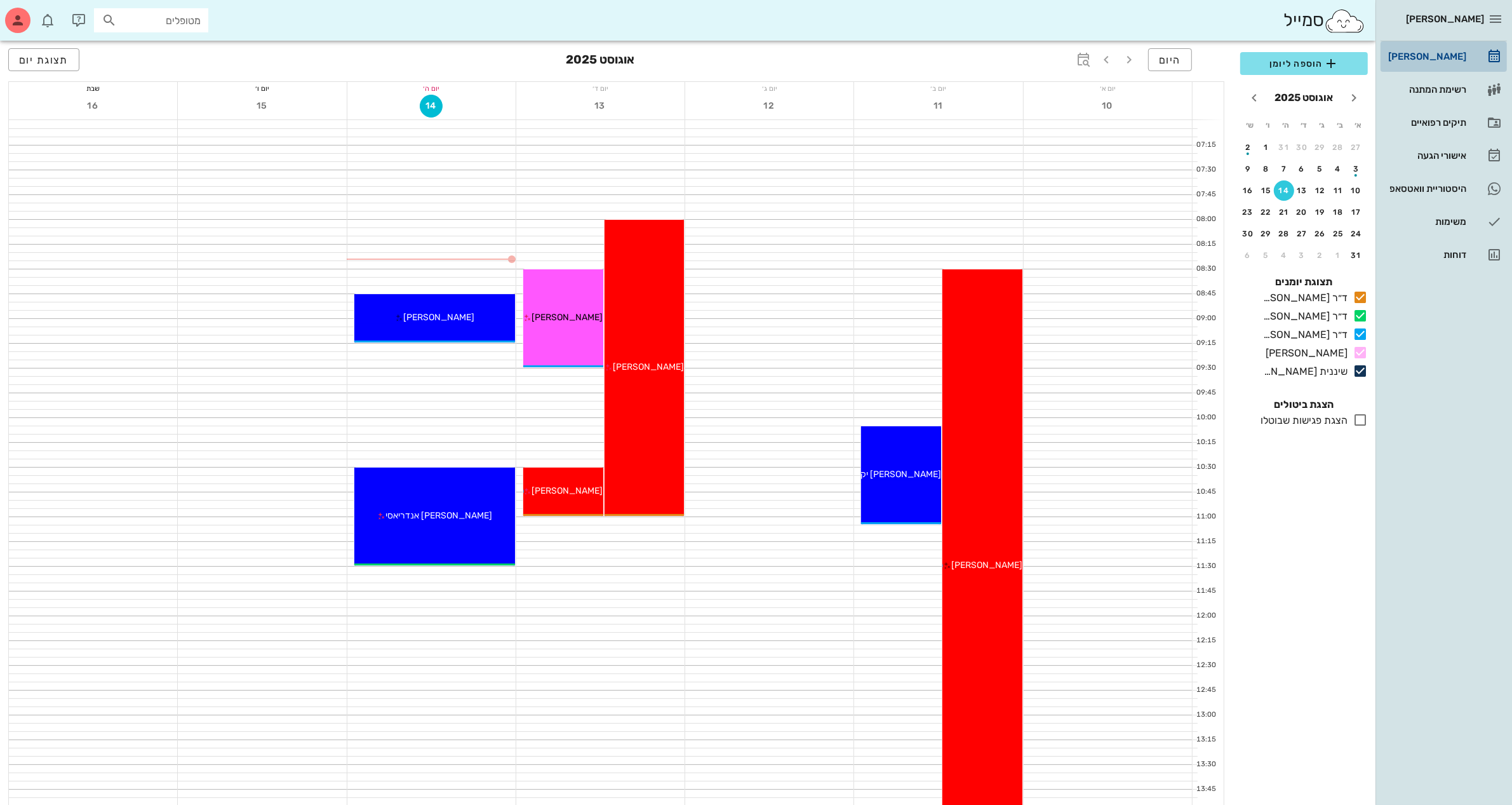
click at [1428, 52] on div "[PERSON_NAME]" at bounding box center [1426, 56] width 80 height 11
click at [1417, 118] on div "תיקים רפואיים" at bounding box center [1426, 123] width 80 height 11
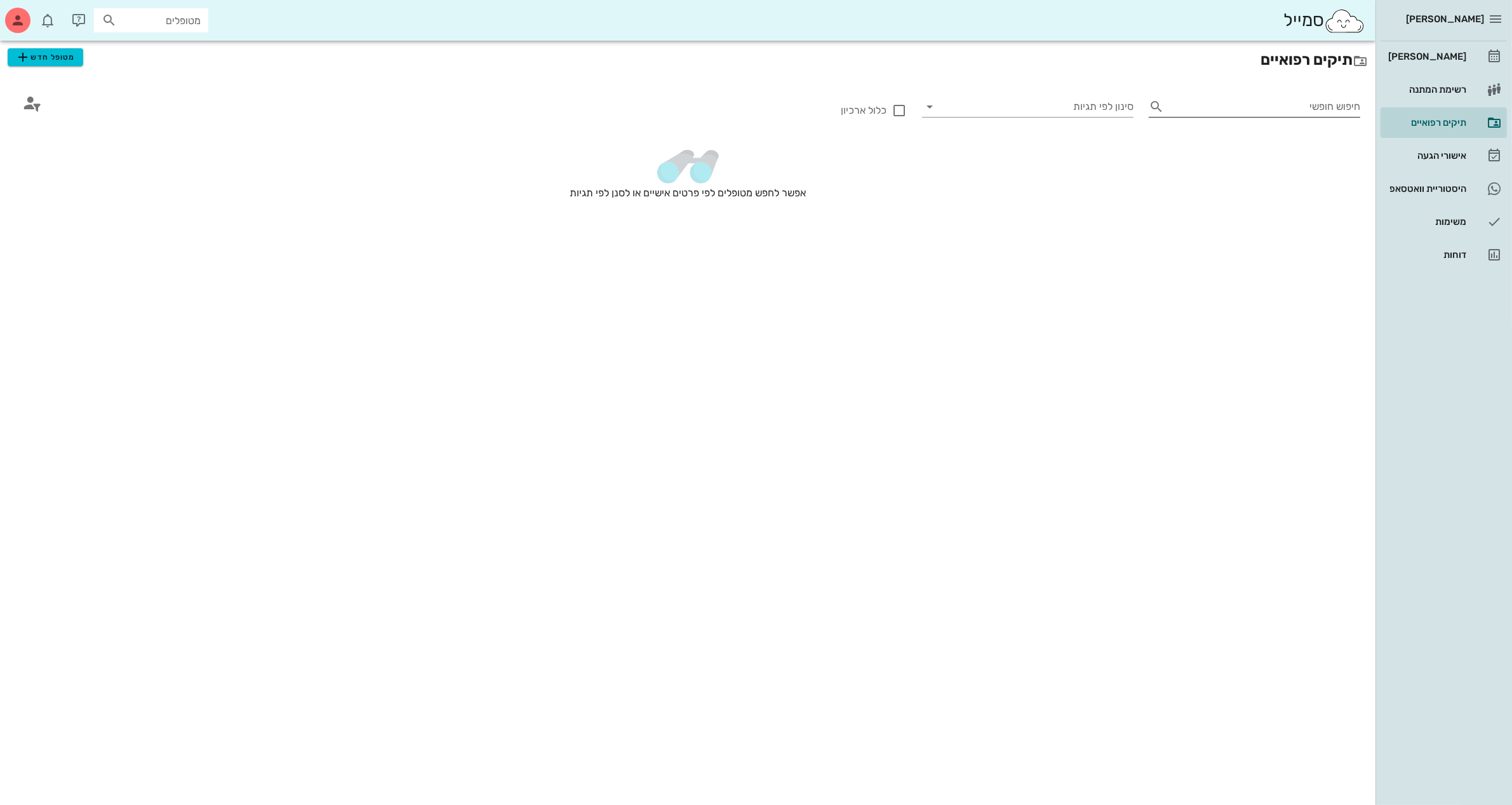
click at [1210, 106] on input "חיפוש חופשי" at bounding box center [1265, 106] width 191 height 20
type input "ליאת"
click at [37, 58] on span "מטופל חדש" at bounding box center [45, 56] width 60 height 15
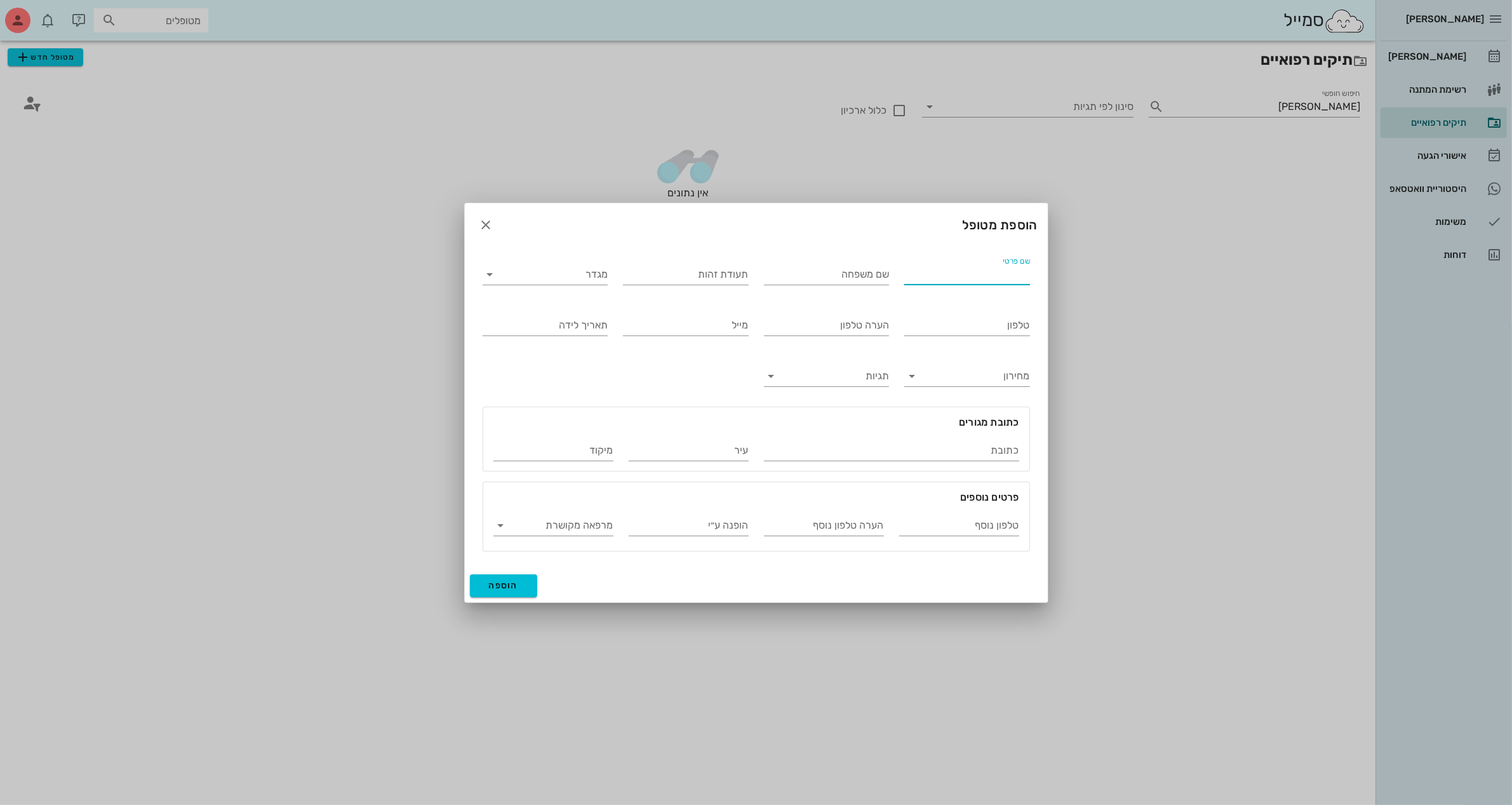
click at [1021, 272] on input "שם פרטי" at bounding box center [967, 275] width 126 height 20
type input "ליאת"
type input "ס"
type input "סרוסי"
click at [925, 328] on input "טלפון" at bounding box center [967, 325] width 126 height 20
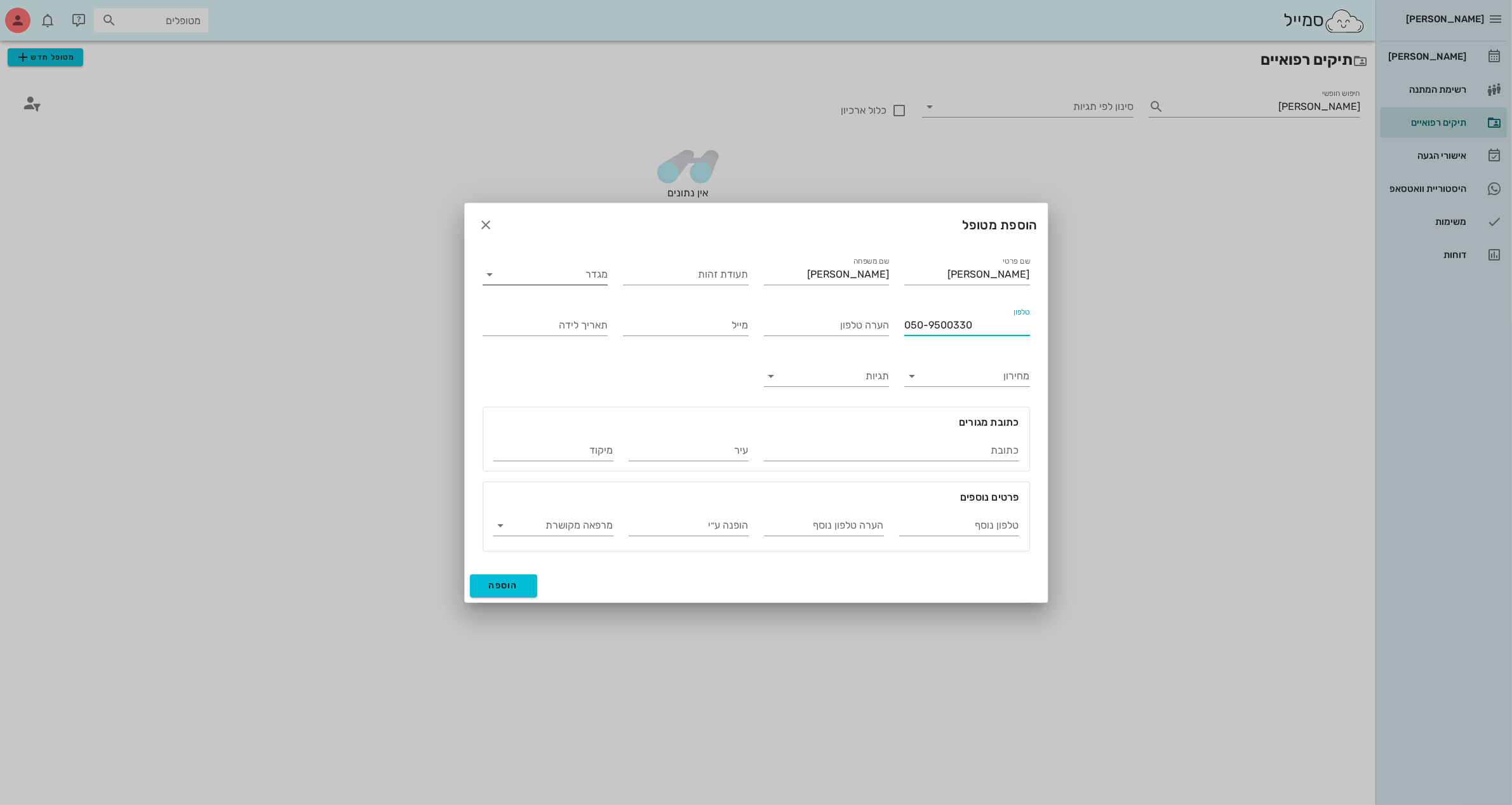
type input "050-9500330"
click at [591, 278] on input "מגדר" at bounding box center [556, 275] width 106 height 20
click at [581, 312] on div "נקבה" at bounding box center [545, 314] width 105 height 12
click at [499, 584] on span "הוספה" at bounding box center [504, 585] width 30 height 11
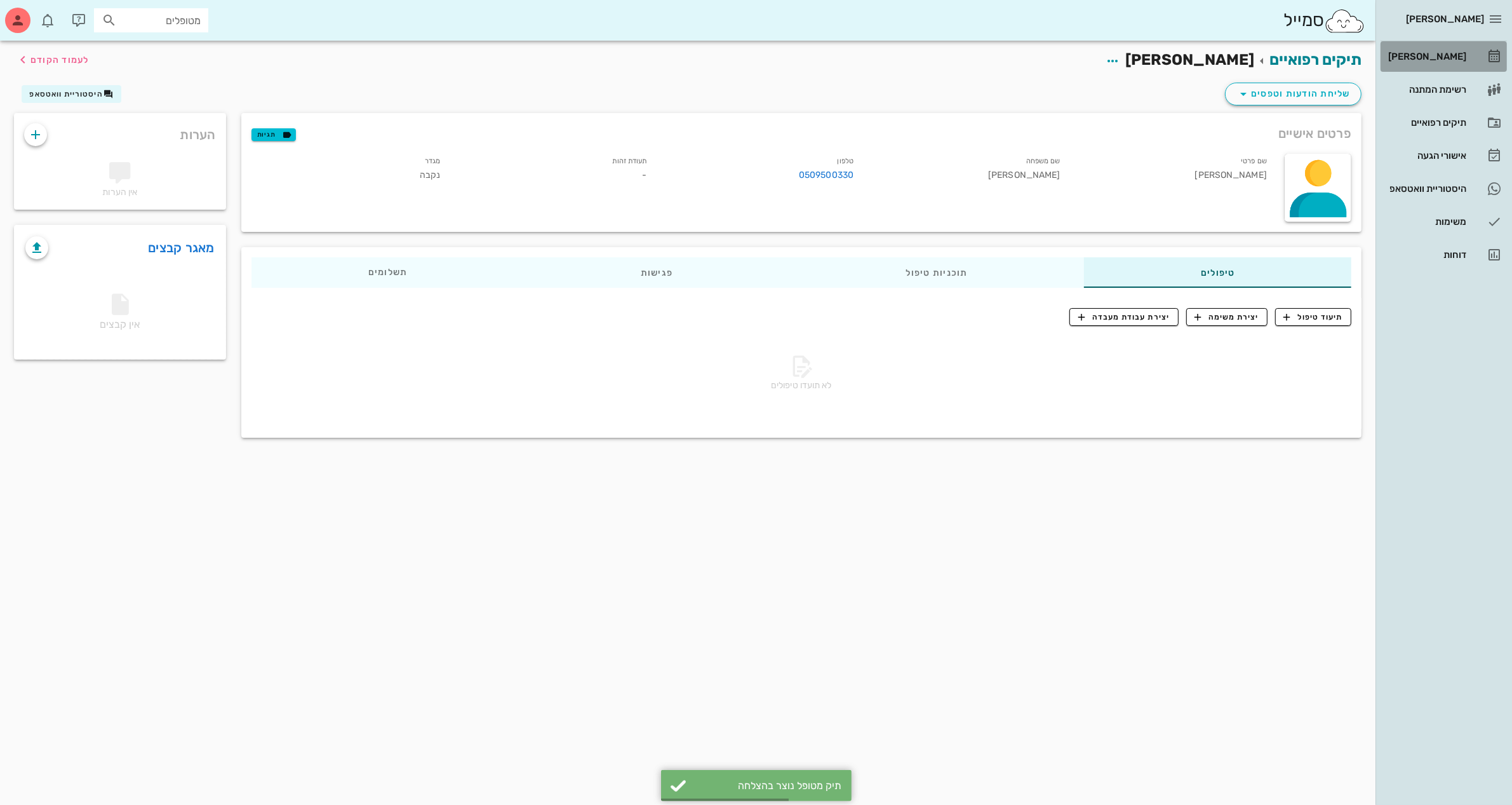
click at [1447, 51] on div "[PERSON_NAME]" at bounding box center [1426, 56] width 80 height 11
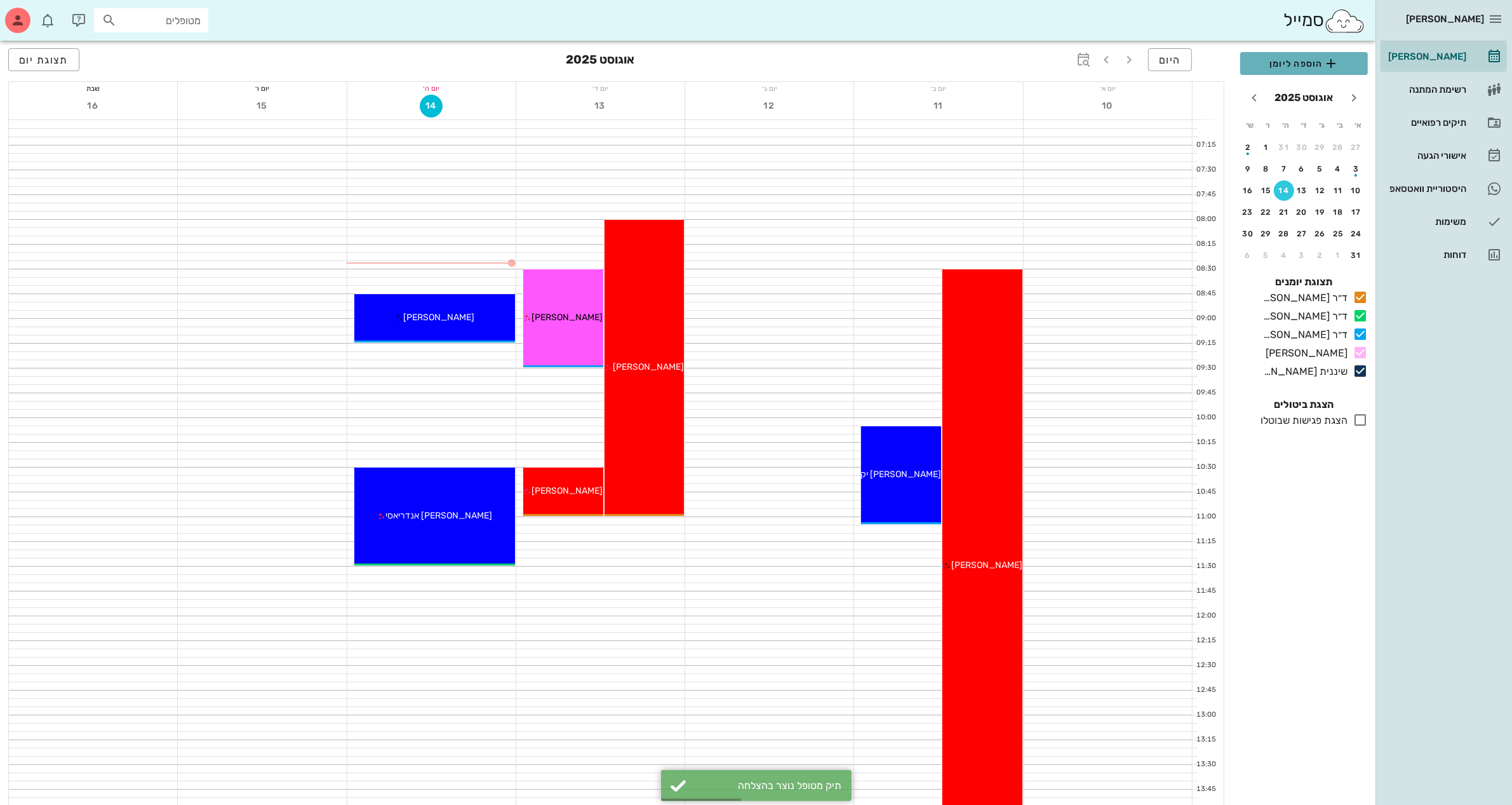
click at [1280, 56] on span "הוספה ליומן" at bounding box center [1305, 63] width 108 height 15
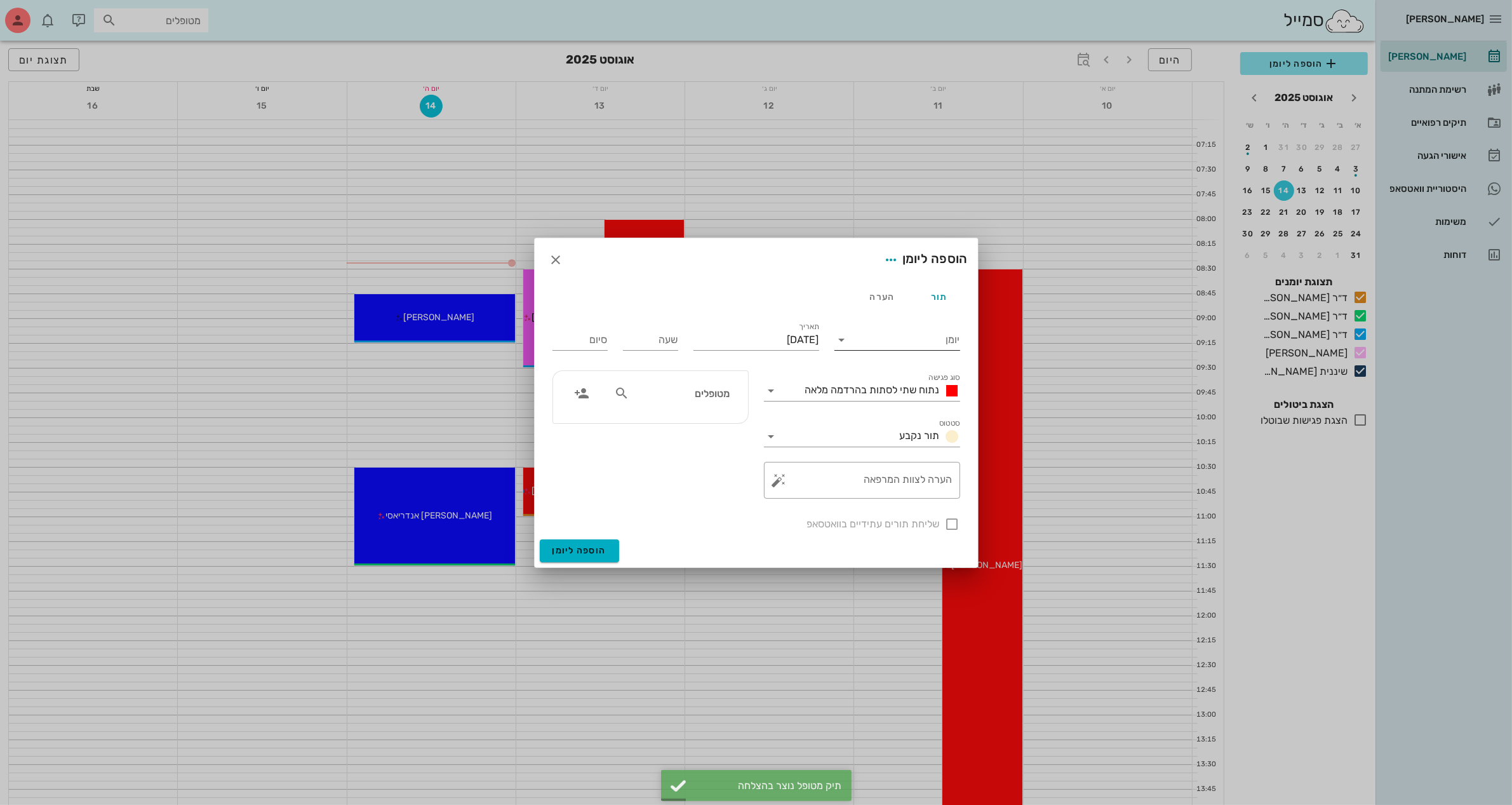
click at [870, 338] on input "יומן" at bounding box center [906, 340] width 108 height 20
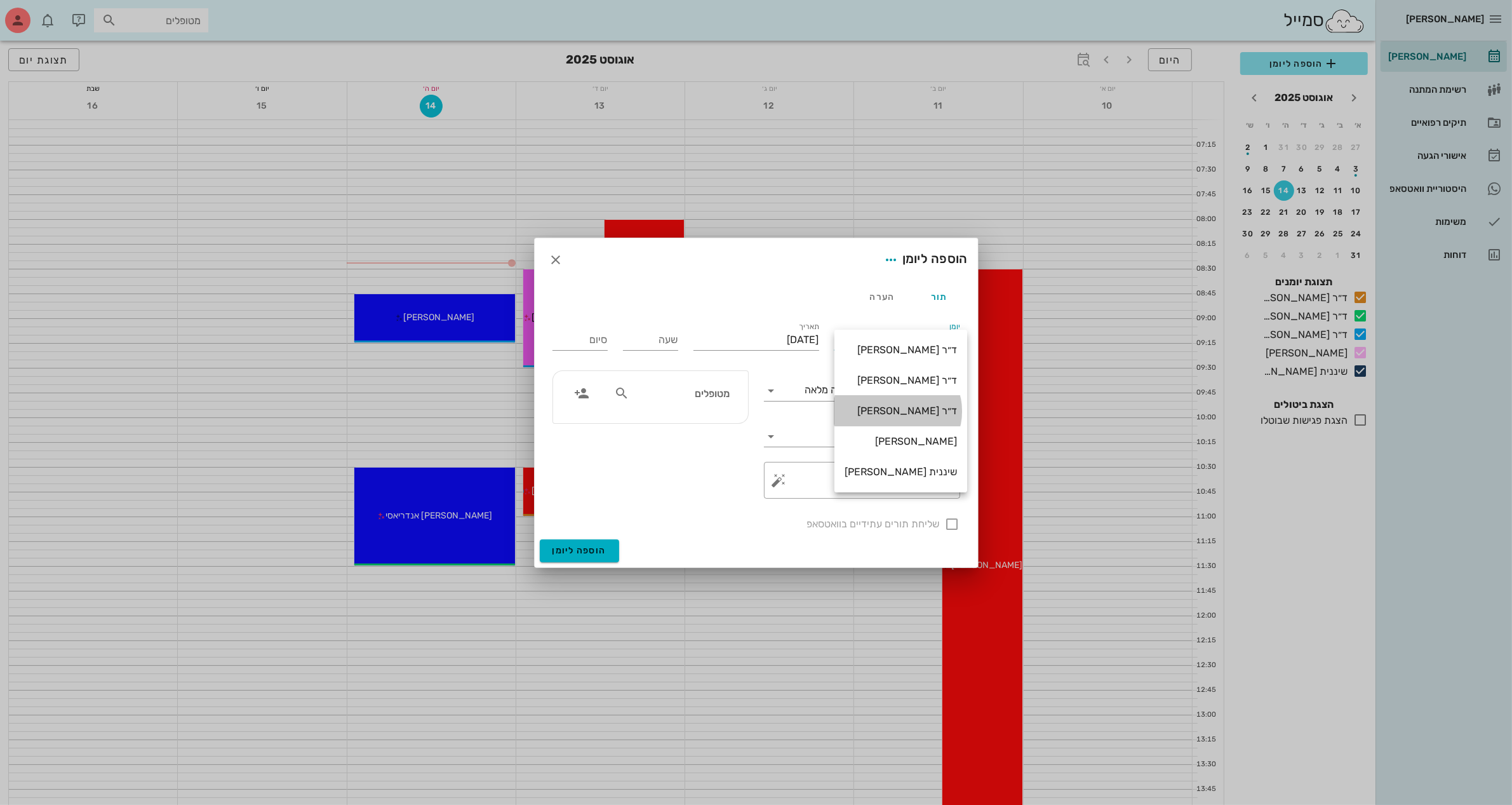
click at [906, 414] on div "ד״ר [PERSON_NAME]" at bounding box center [901, 411] width 112 height 12
click at [670, 342] on input "שעה" at bounding box center [650, 340] width 56 height 20
type input "09:30"
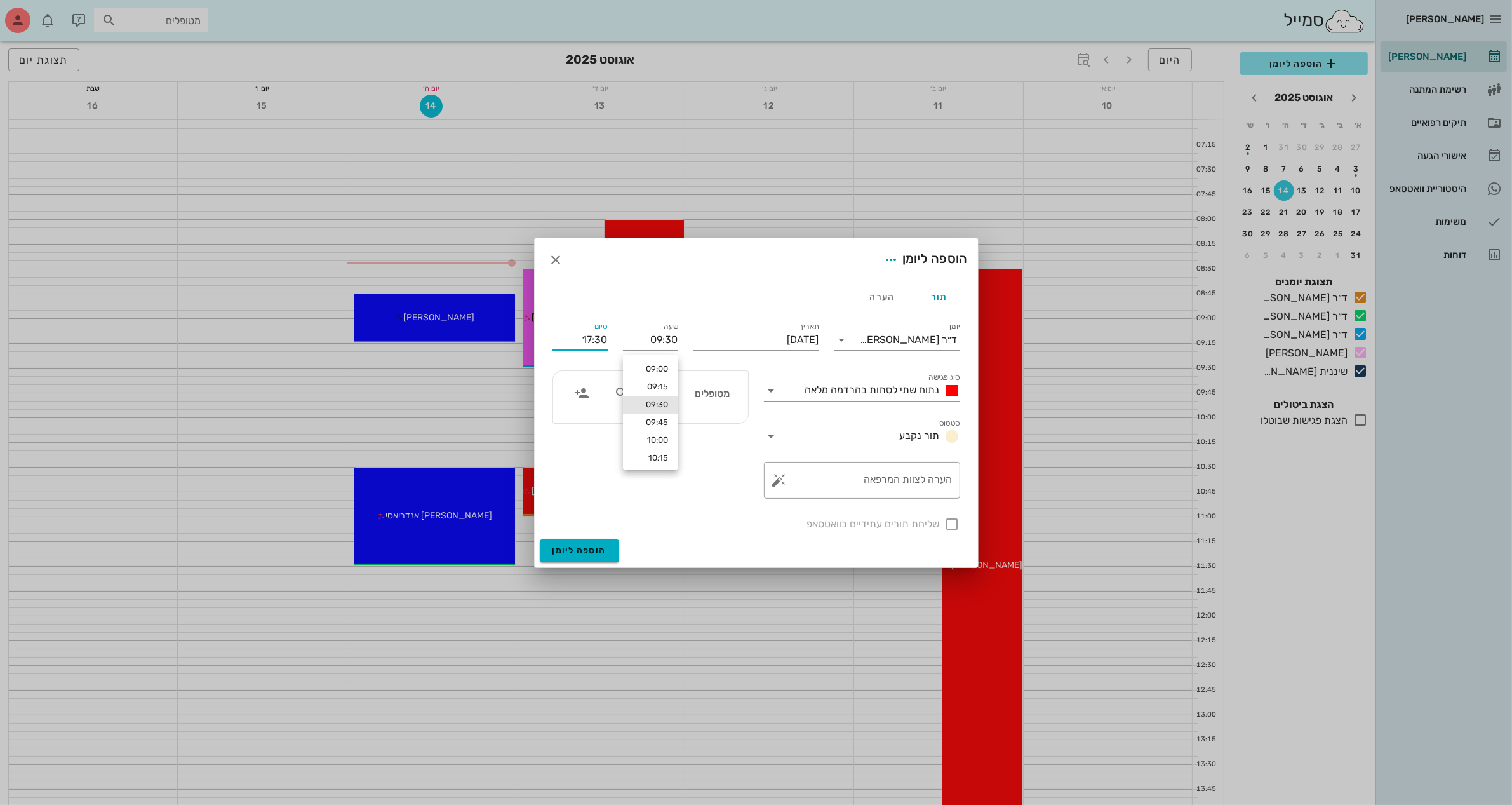
click at [566, 341] on input "17:30" at bounding box center [580, 340] width 56 height 20
click at [582, 418] on div "10:30 (שעה)" at bounding box center [547, 423] width 76 height 11
click at [772, 391] on icon at bounding box center [771, 390] width 15 height 15
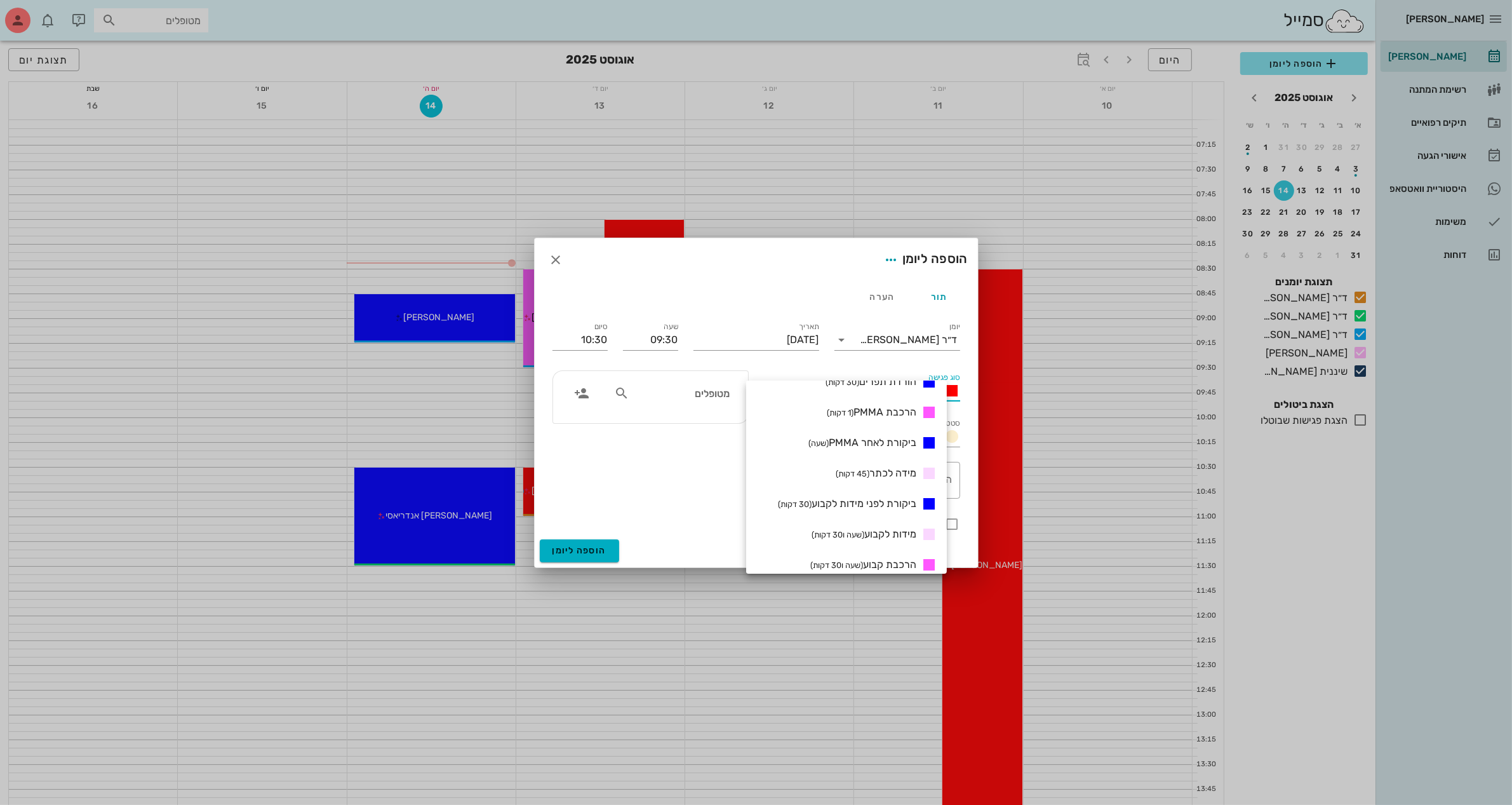
scroll to position [238, 0]
click at [885, 528] on span "מידות לקבוע (שעה ו30 דקות)" at bounding box center [864, 529] width 105 height 12
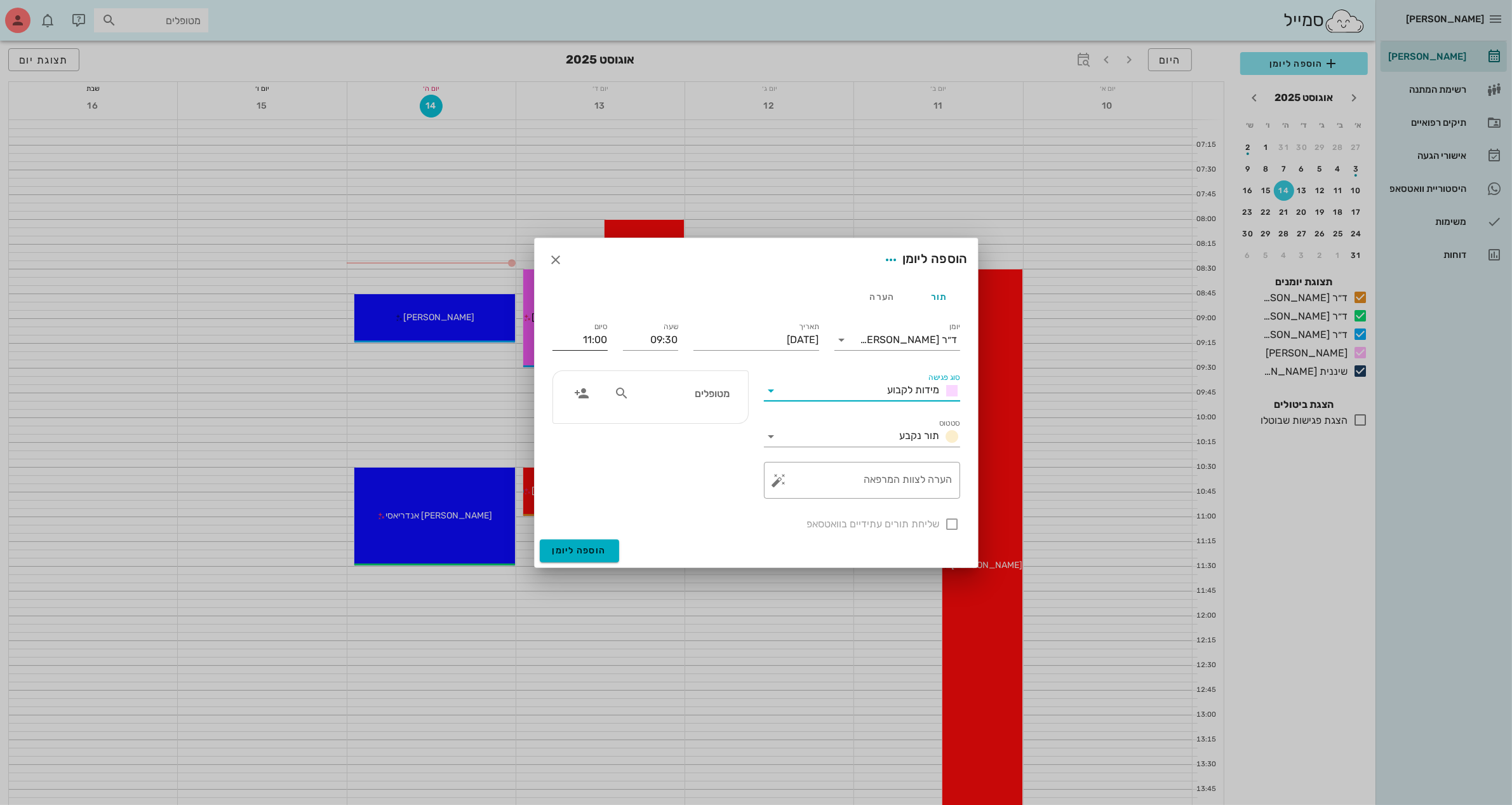
click at [592, 340] on input "11:00" at bounding box center [580, 340] width 56 height 20
click at [582, 421] on div "10:30 (שעה)" at bounding box center [547, 423] width 76 height 11
type input "10:30"
click at [632, 392] on input "מטופלים" at bounding box center [680, 393] width 98 height 17
type input "ליא"
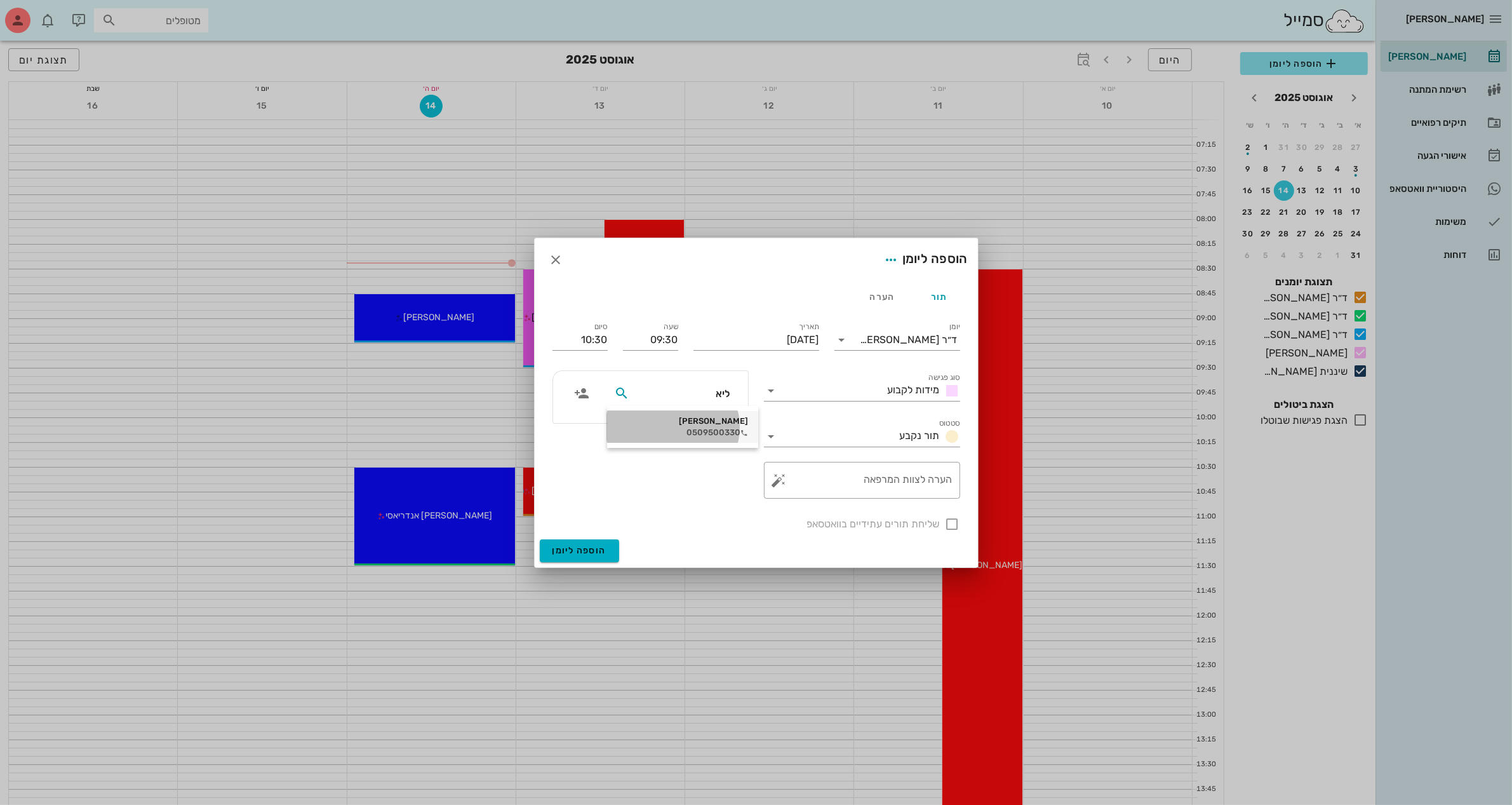
click at [709, 428] on div "0509500330" at bounding box center [683, 433] width 131 height 11
click at [827, 482] on textarea "הערה לצוות המרפאה" at bounding box center [867, 484] width 171 height 31
type textarea "מידות לקבוע"
click at [582, 551] on span "הוספה ליומן" at bounding box center [579, 551] width 54 height 11
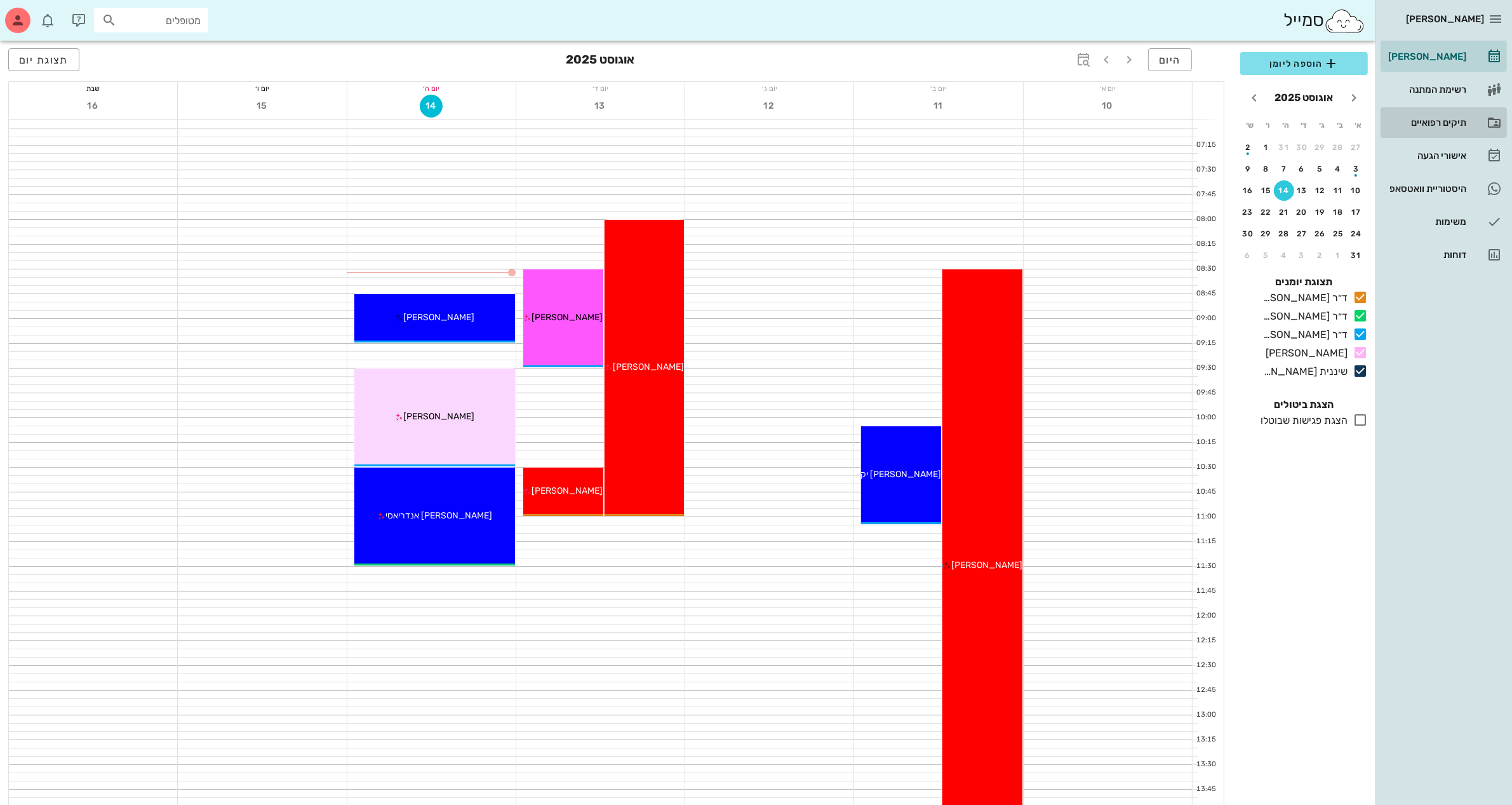
click at [1433, 119] on div "תיקים רפואיים" at bounding box center [1426, 123] width 80 height 11
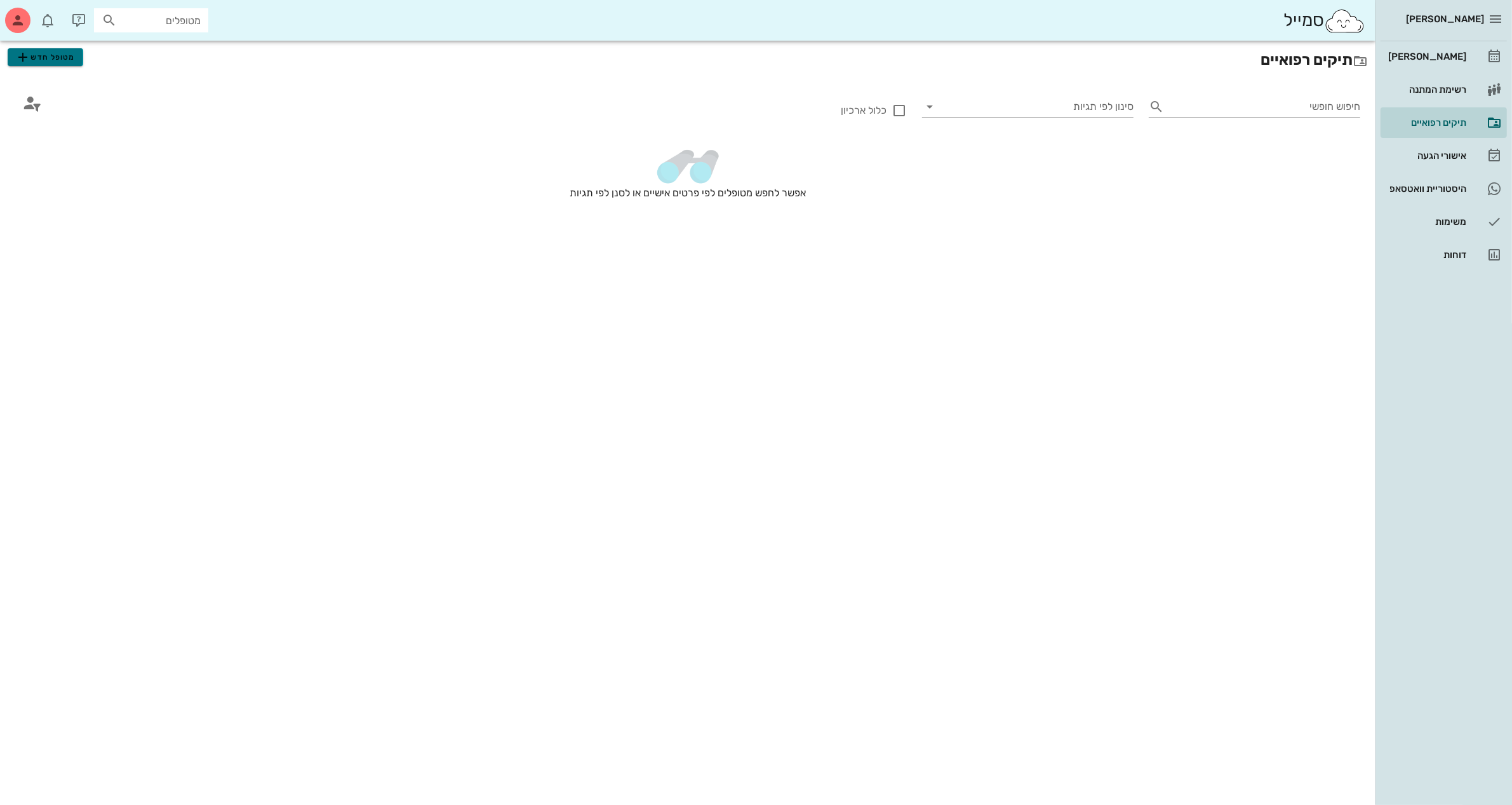
click at [68, 59] on span "מטופל חדש" at bounding box center [45, 56] width 60 height 15
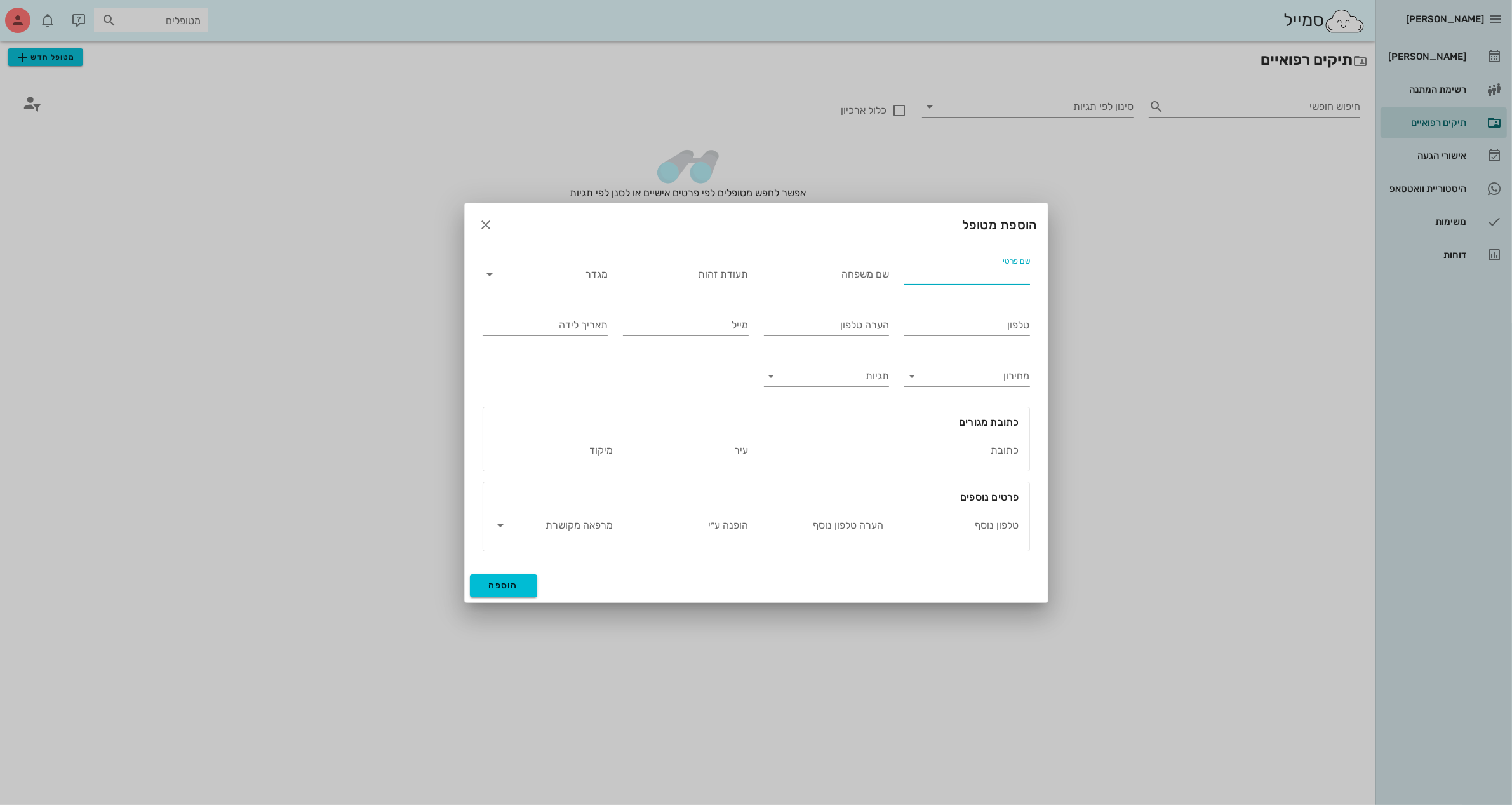
click at [977, 272] on input "שם פרטי" at bounding box center [967, 275] width 126 height 20
type input "ענת"
type input "רחמני"
drag, startPoint x: 541, startPoint y: 272, endPoint x: 535, endPoint y: 276, distance: 7.2
click at [538, 274] on input "מגדר" at bounding box center [556, 275] width 106 height 20
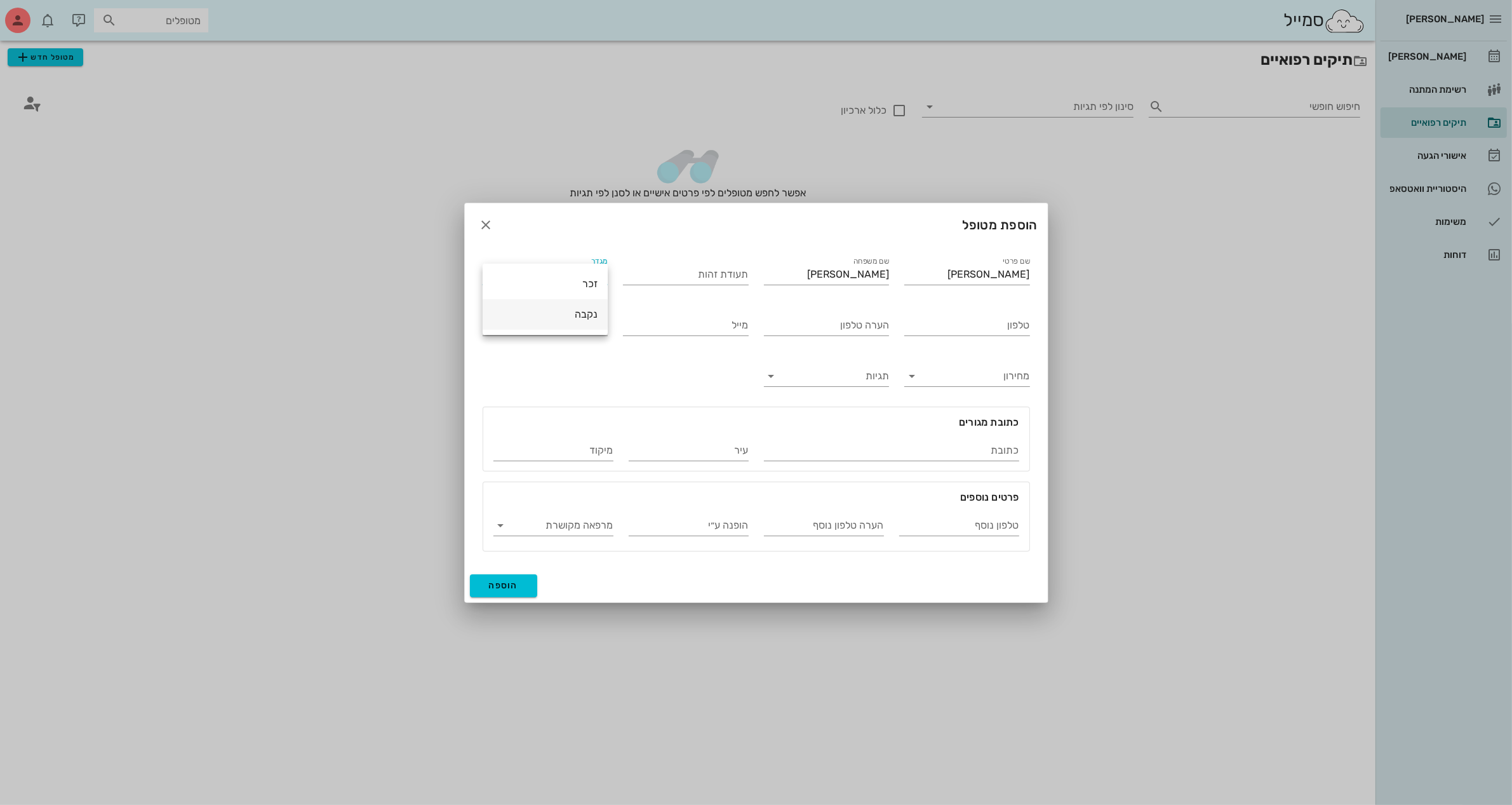
click at [547, 314] on div "נקבה" at bounding box center [545, 314] width 105 height 12
click at [953, 320] on input "טלפון" at bounding box center [967, 325] width 126 height 20
type input "050-2628988"
click at [496, 589] on span "הוספה" at bounding box center [504, 585] width 30 height 11
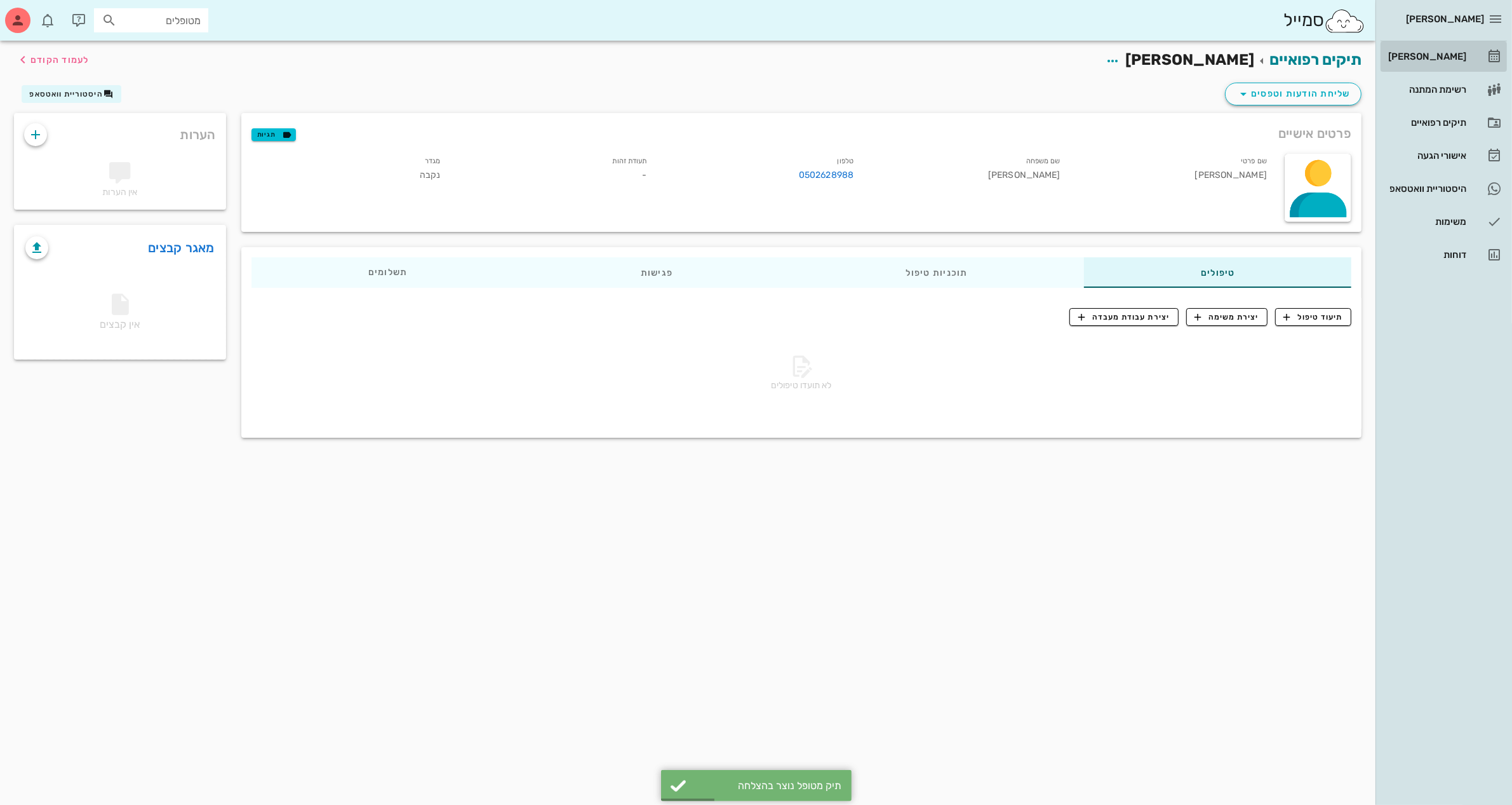
click at [1446, 53] on div "[PERSON_NAME]" at bounding box center [1426, 56] width 80 height 11
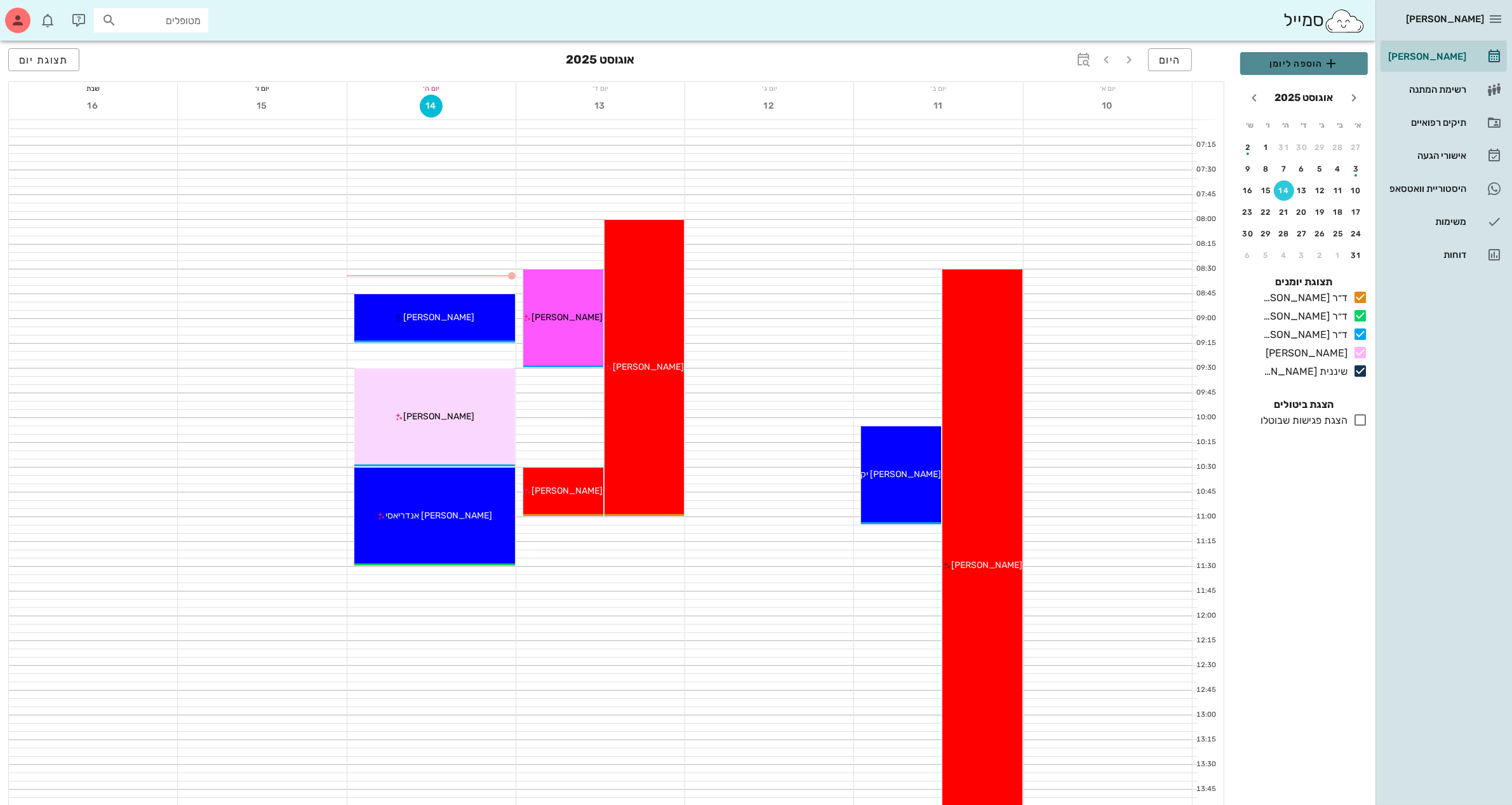
click at [1299, 58] on span "הוספה ליומן" at bounding box center [1305, 63] width 108 height 15
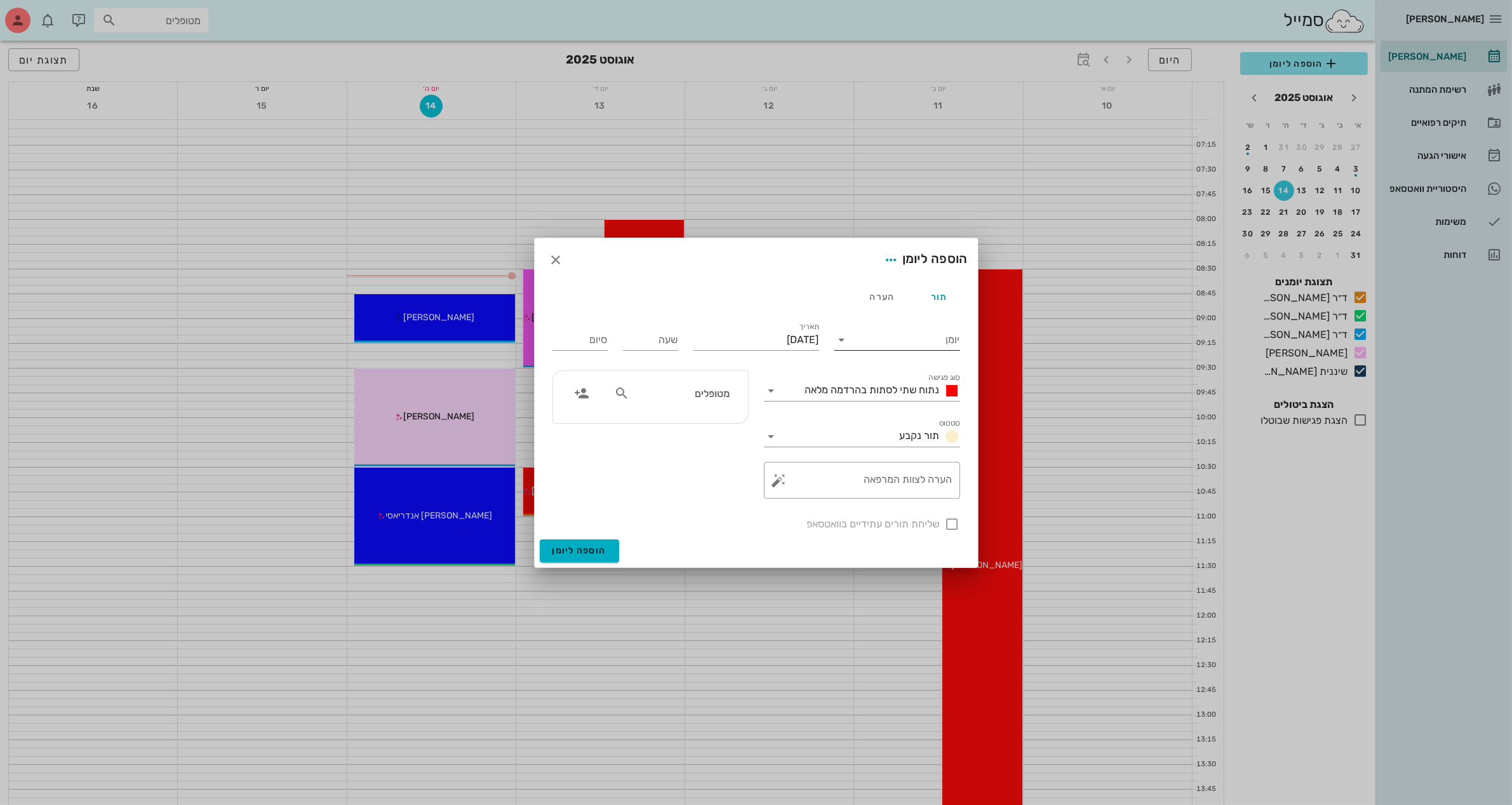
click at [889, 339] on input "יומן" at bounding box center [906, 340] width 108 height 20
click at [880, 412] on div "ד״ר [PERSON_NAME]" at bounding box center [901, 411] width 112 height 12
click at [725, 342] on input "[DATE]" at bounding box center [756, 340] width 126 height 20
click at [662, 342] on input "שעה" at bounding box center [650, 340] width 56 height 20
type input "11:30"
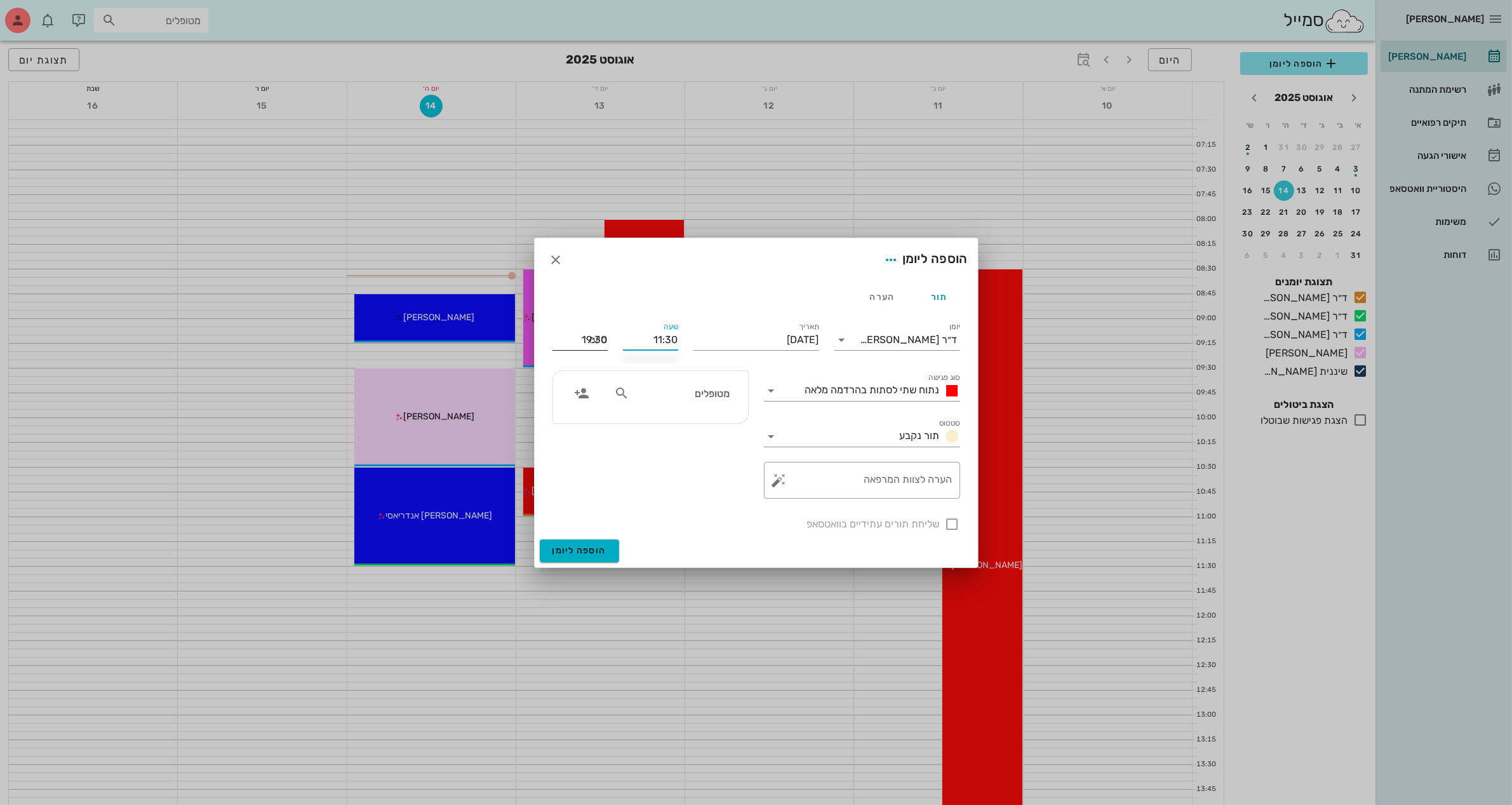
click at [601, 339] on div "סיום 19:30" at bounding box center [580, 340] width 56 height 20
type input "0"
click at [770, 392] on icon at bounding box center [771, 390] width 15 height 15
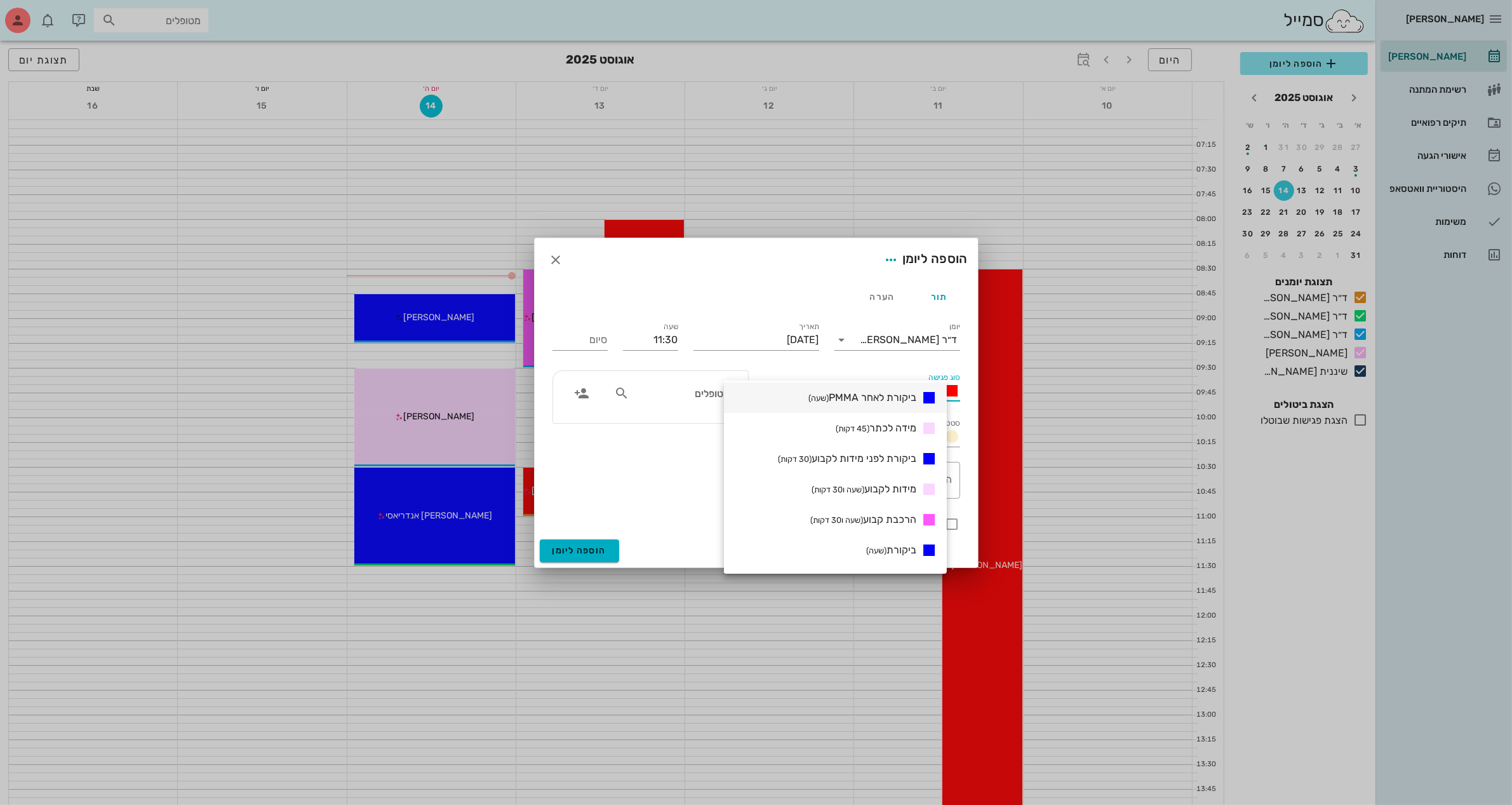
scroll to position [318, 0]
click at [883, 478] on span "הרכבת קבוע (שעה ו30 דקות)" at bounding box center [864, 479] width 106 height 12
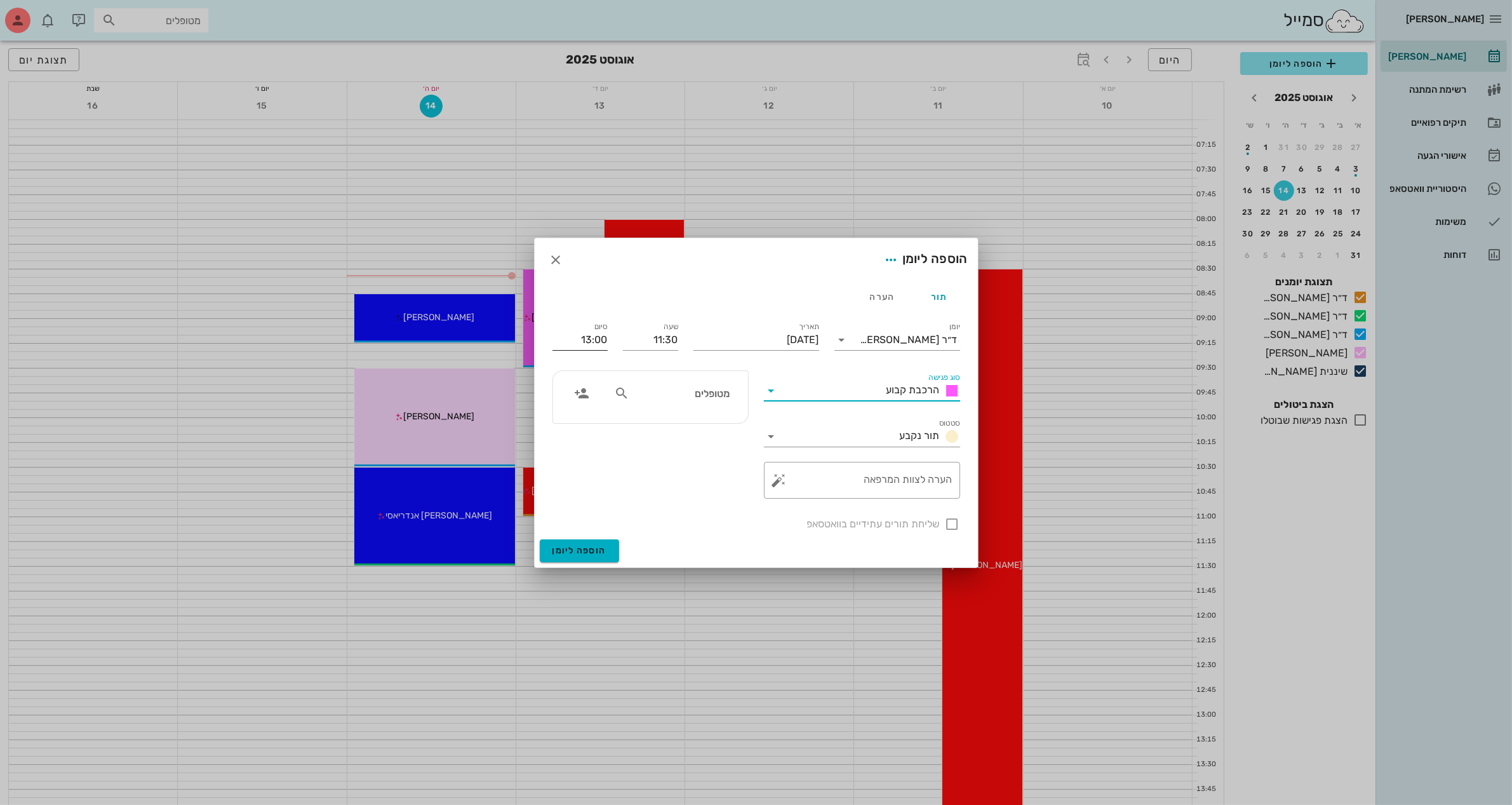
click at [588, 341] on input "13:00" at bounding box center [580, 340] width 56 height 20
click at [601, 337] on input "12:00" at bounding box center [580, 340] width 56 height 20
type input "12:30"
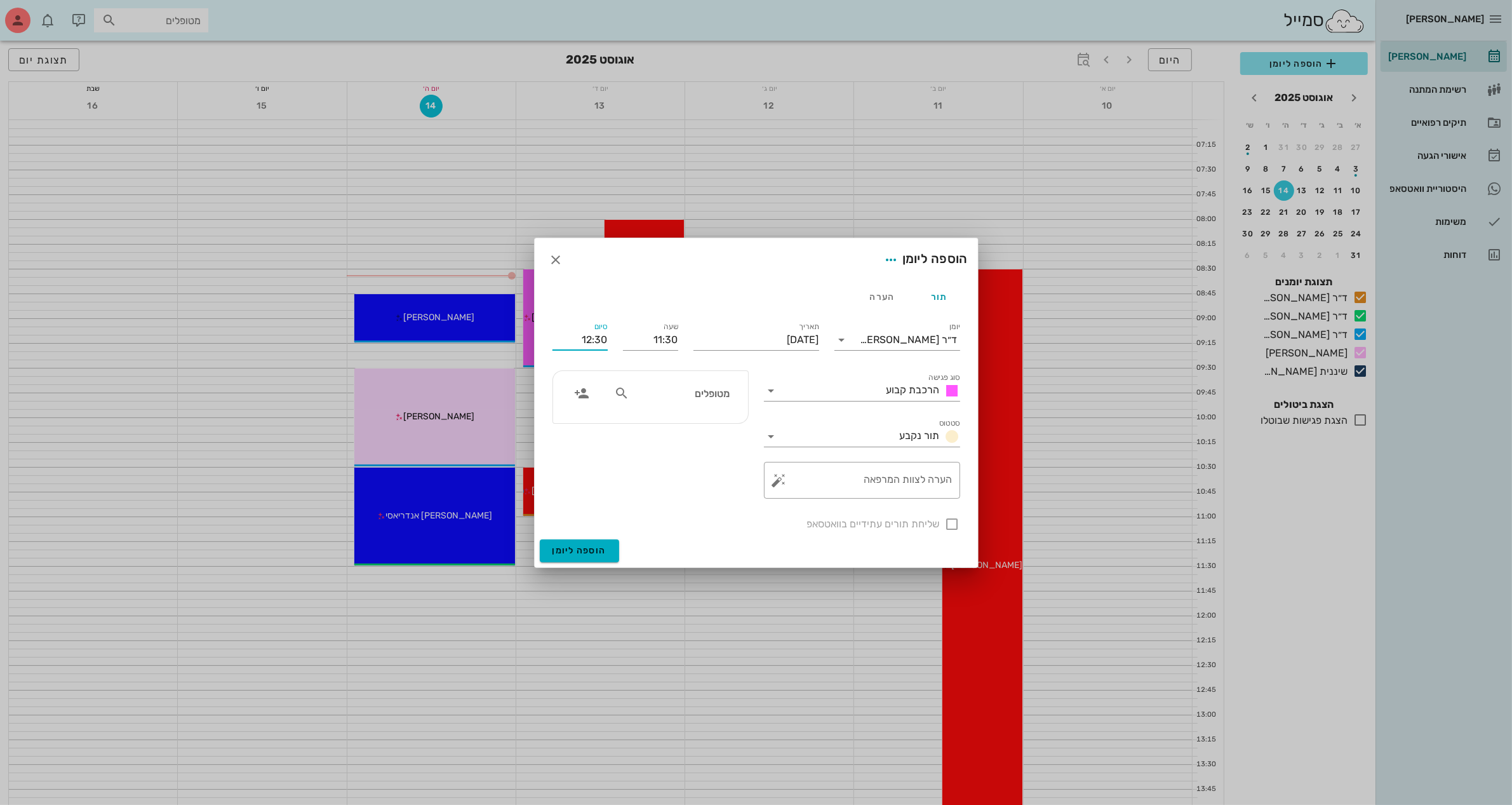
click at [700, 392] on input "מטופלים" at bounding box center [680, 393] width 98 height 17
type input "ענת"
click at [712, 424] on div "[PERSON_NAME]" at bounding box center [683, 422] width 131 height 11
click at [842, 482] on textarea "הערה לצוות המרפאה" at bounding box center [867, 484] width 171 height 31
type textarea "הרכבה"
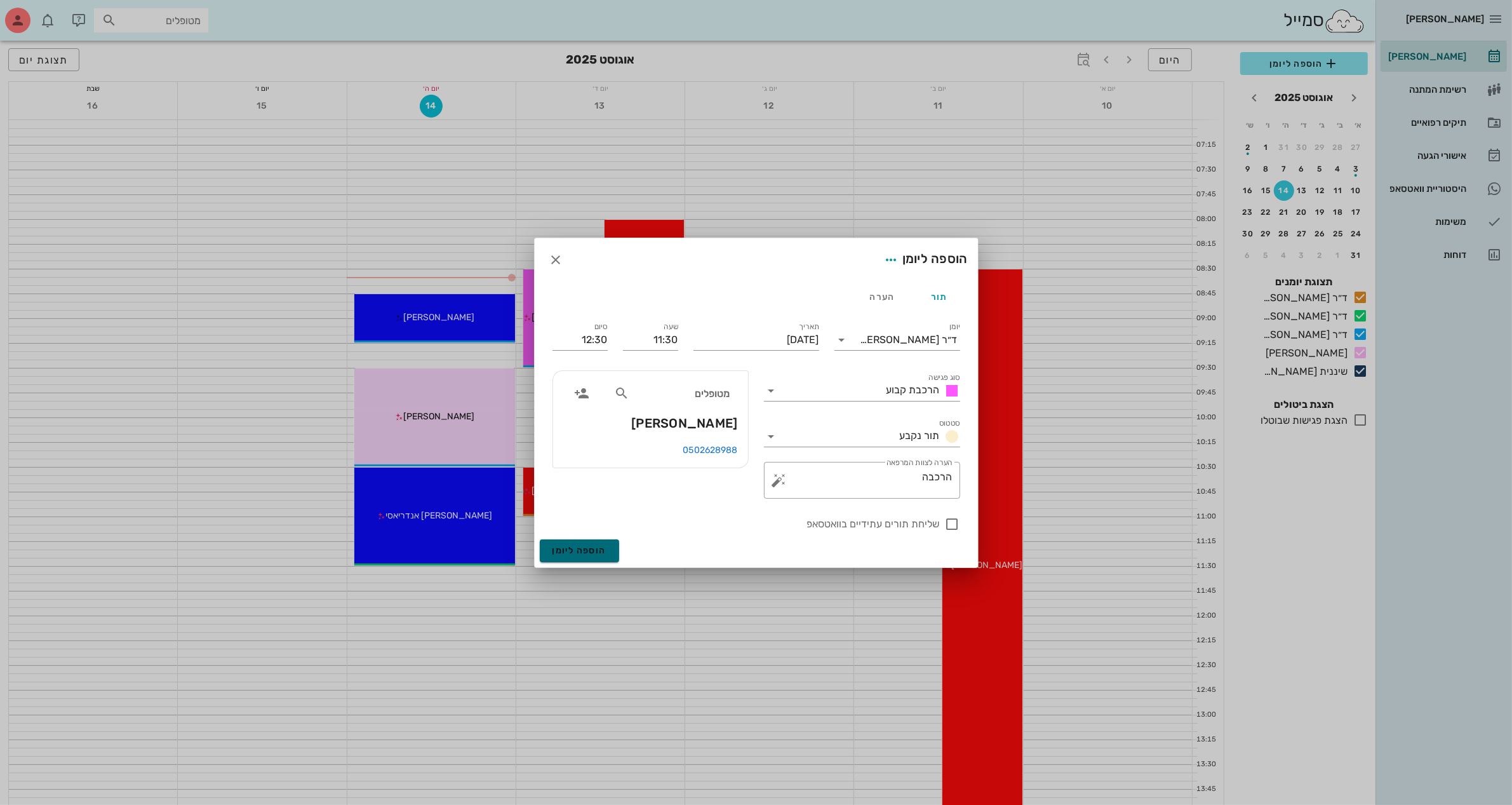
click at [582, 554] on span "הוספה ליומן" at bounding box center [579, 551] width 54 height 11
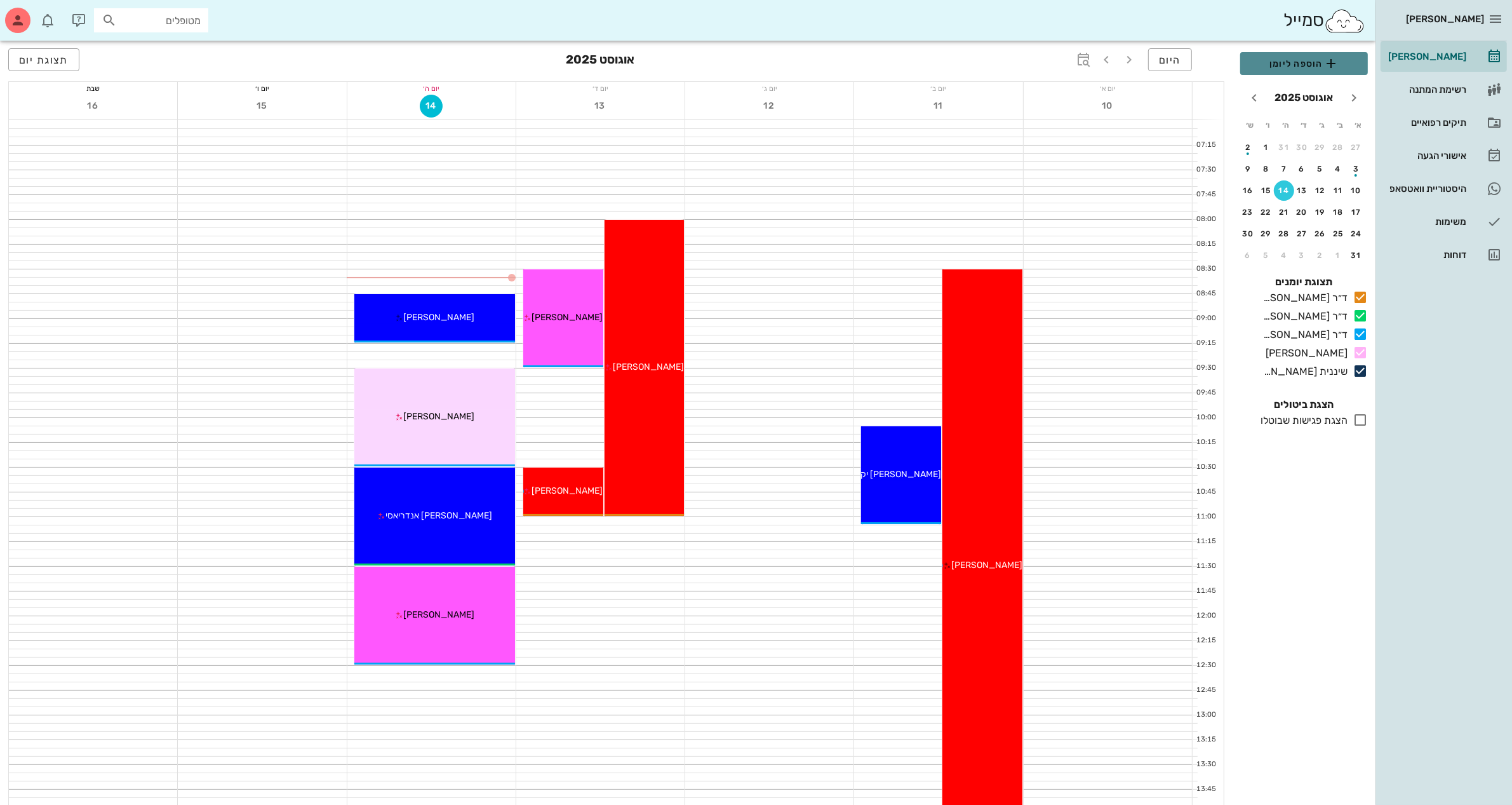
click at [1291, 62] on span "הוספה ליומן" at bounding box center [1305, 63] width 108 height 15
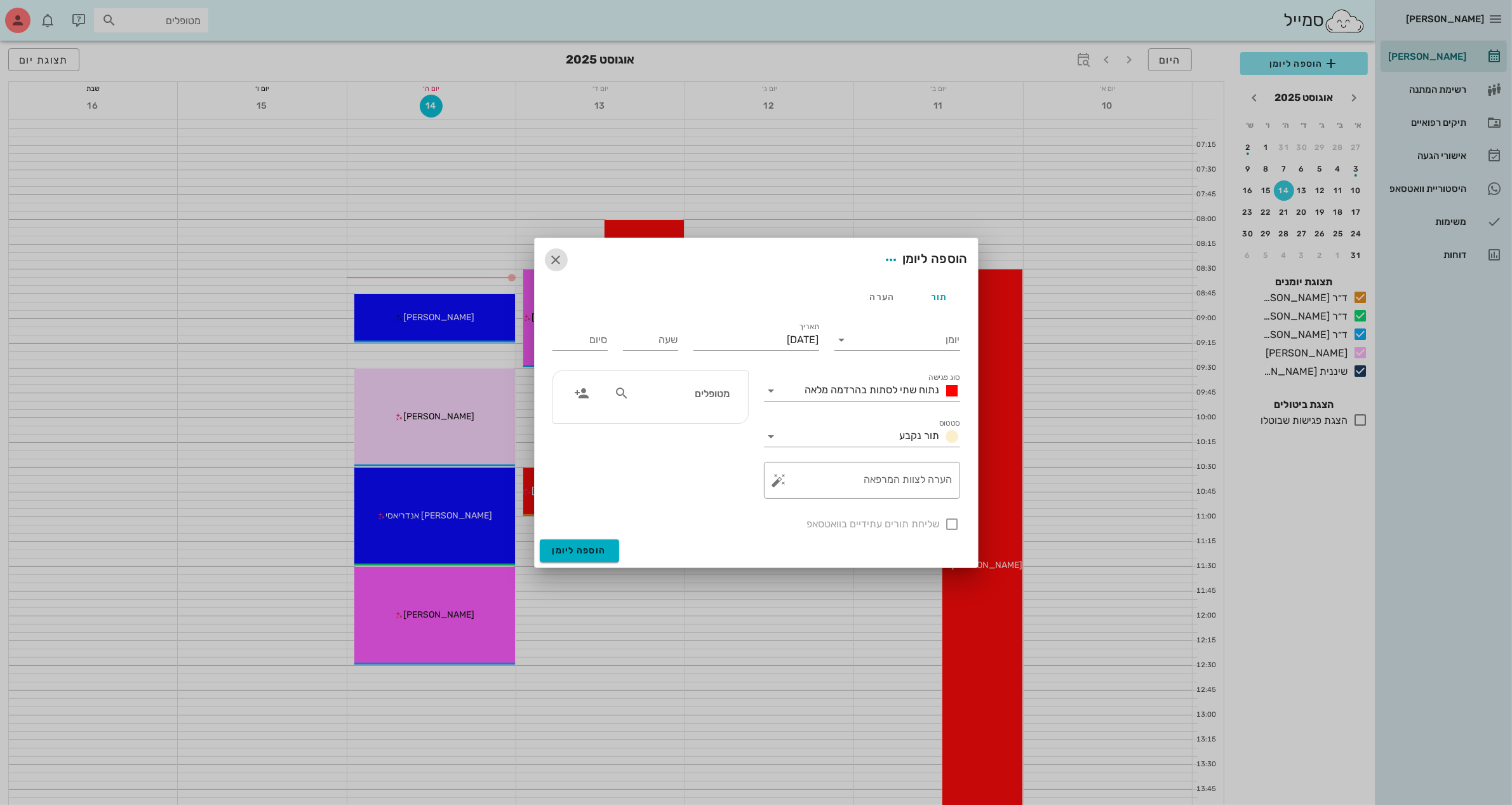
click at [562, 264] on icon "button" at bounding box center [556, 260] width 15 height 15
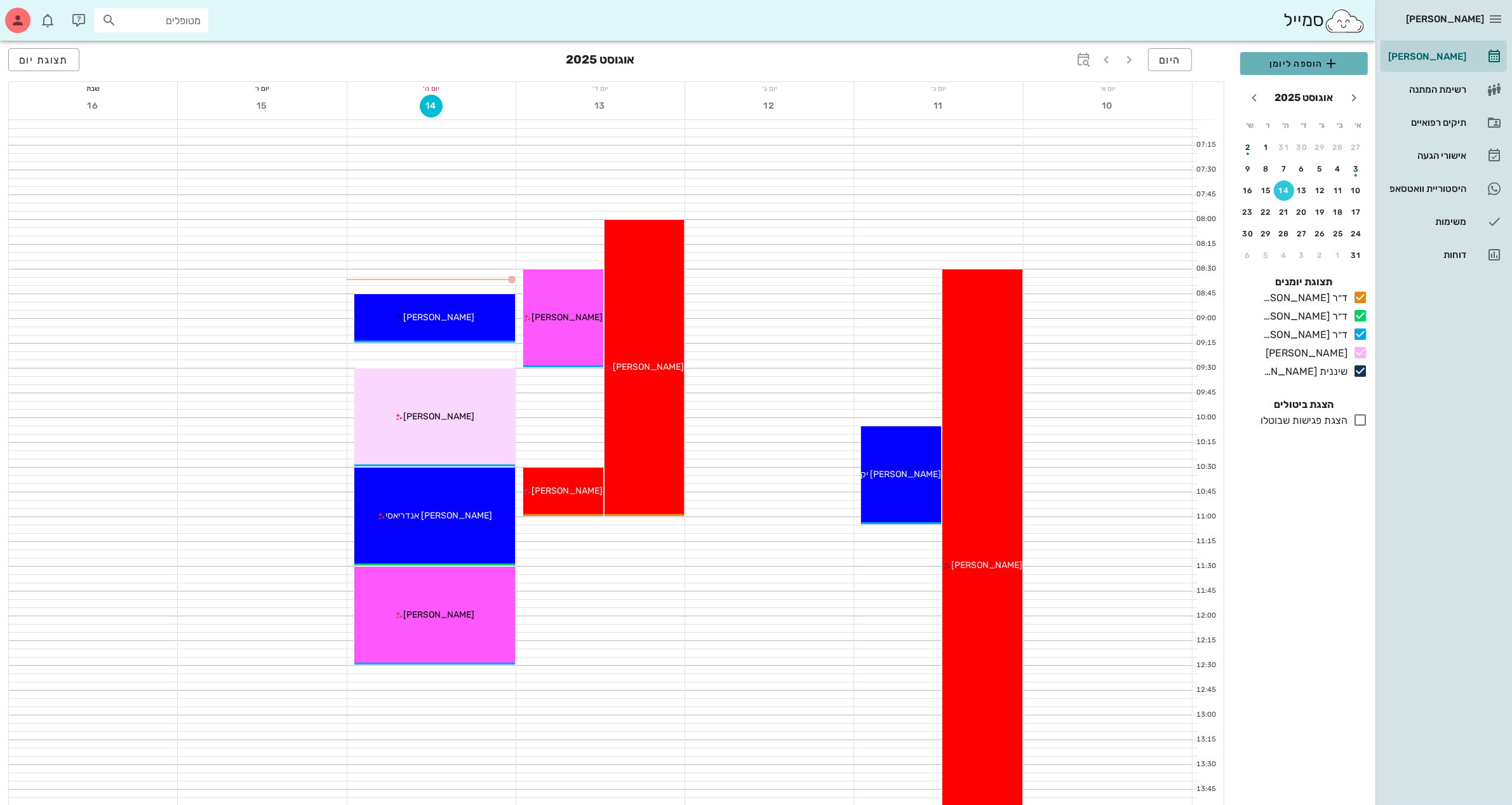
click at [1284, 60] on span "הוספה ליומן" at bounding box center [1305, 63] width 108 height 15
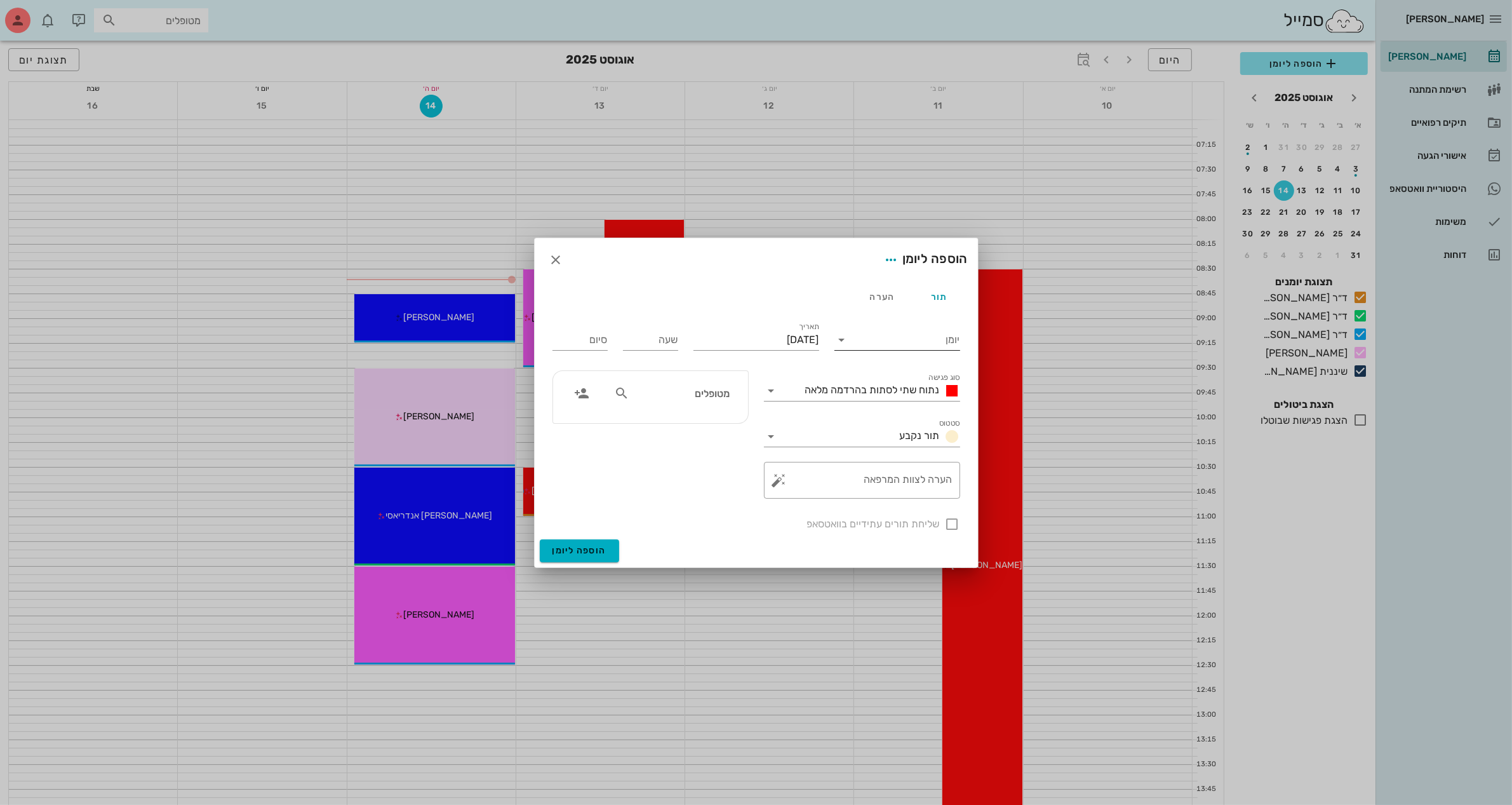
click at [841, 338] on icon at bounding box center [842, 340] width 15 height 15
click at [880, 408] on div "ד״ר [PERSON_NAME]" at bounding box center [901, 411] width 112 height 12
click at [665, 343] on input "שעה" at bounding box center [650, 340] width 56 height 20
type input "14:00"
click at [595, 340] on input "22:00" at bounding box center [580, 340] width 56 height 20
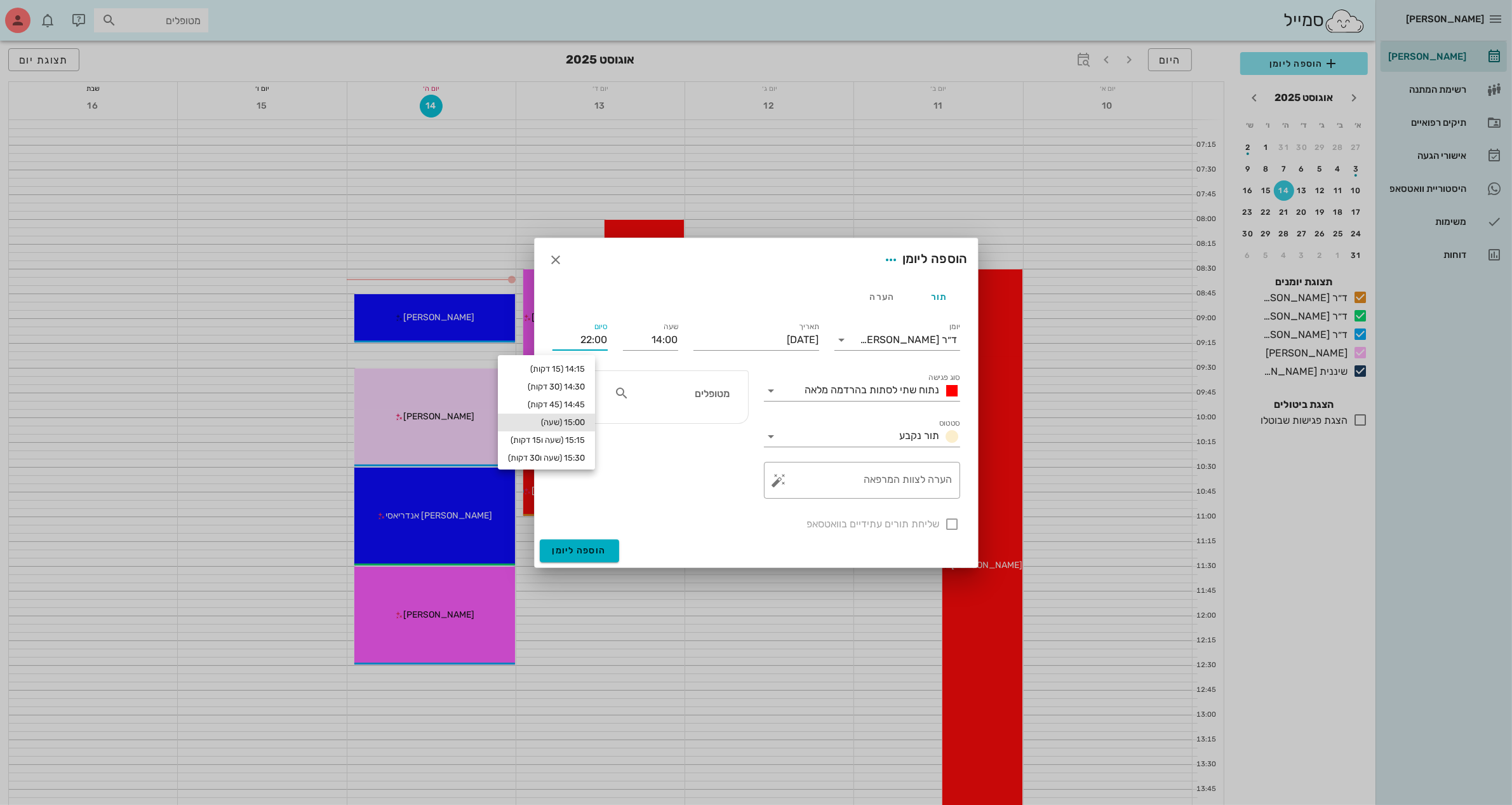
click at [585, 420] on div "15:00 (שעה)" at bounding box center [546, 423] width 77 height 11
click at [767, 393] on icon at bounding box center [771, 390] width 15 height 15
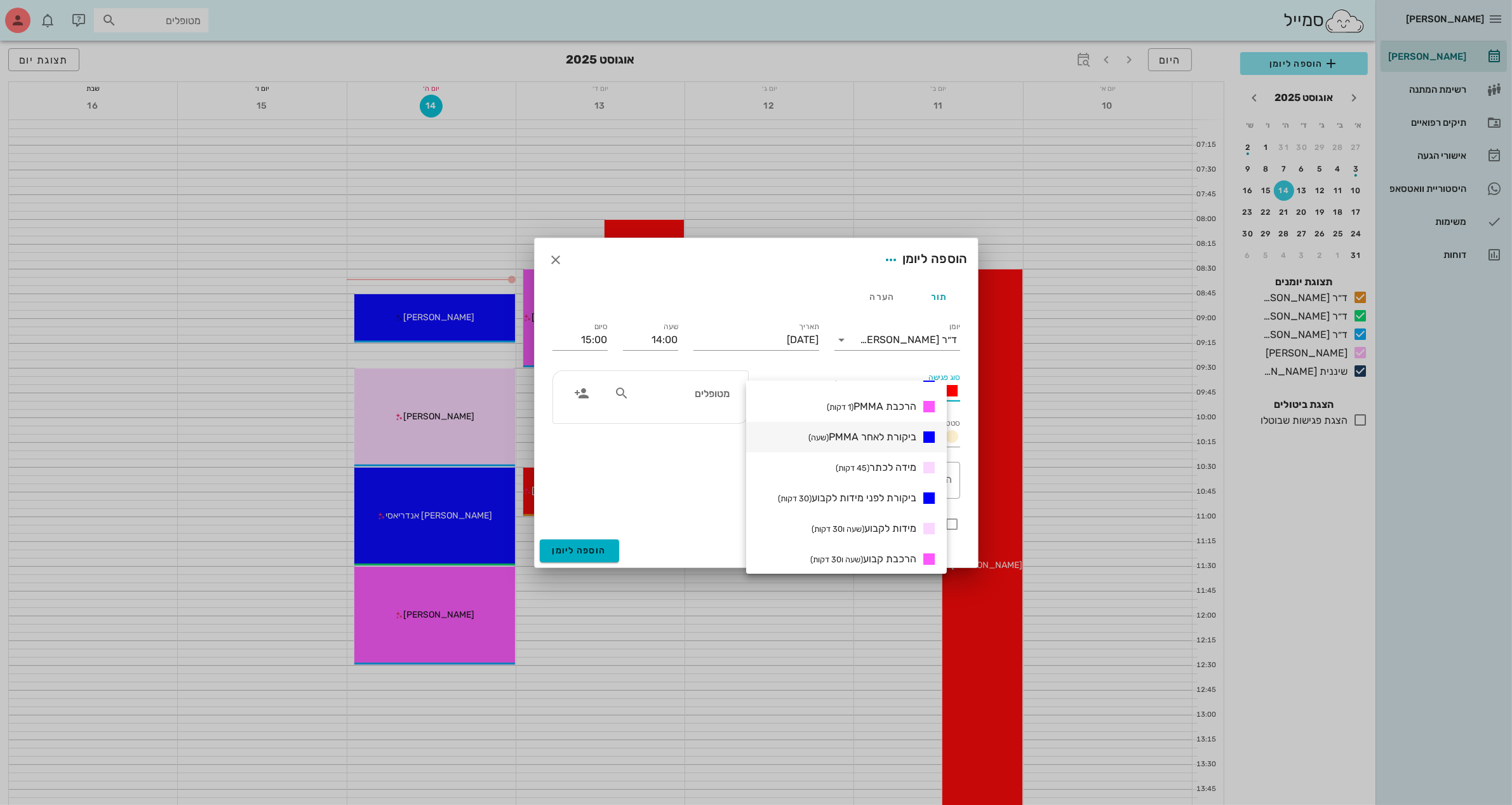
scroll to position [159, 0]
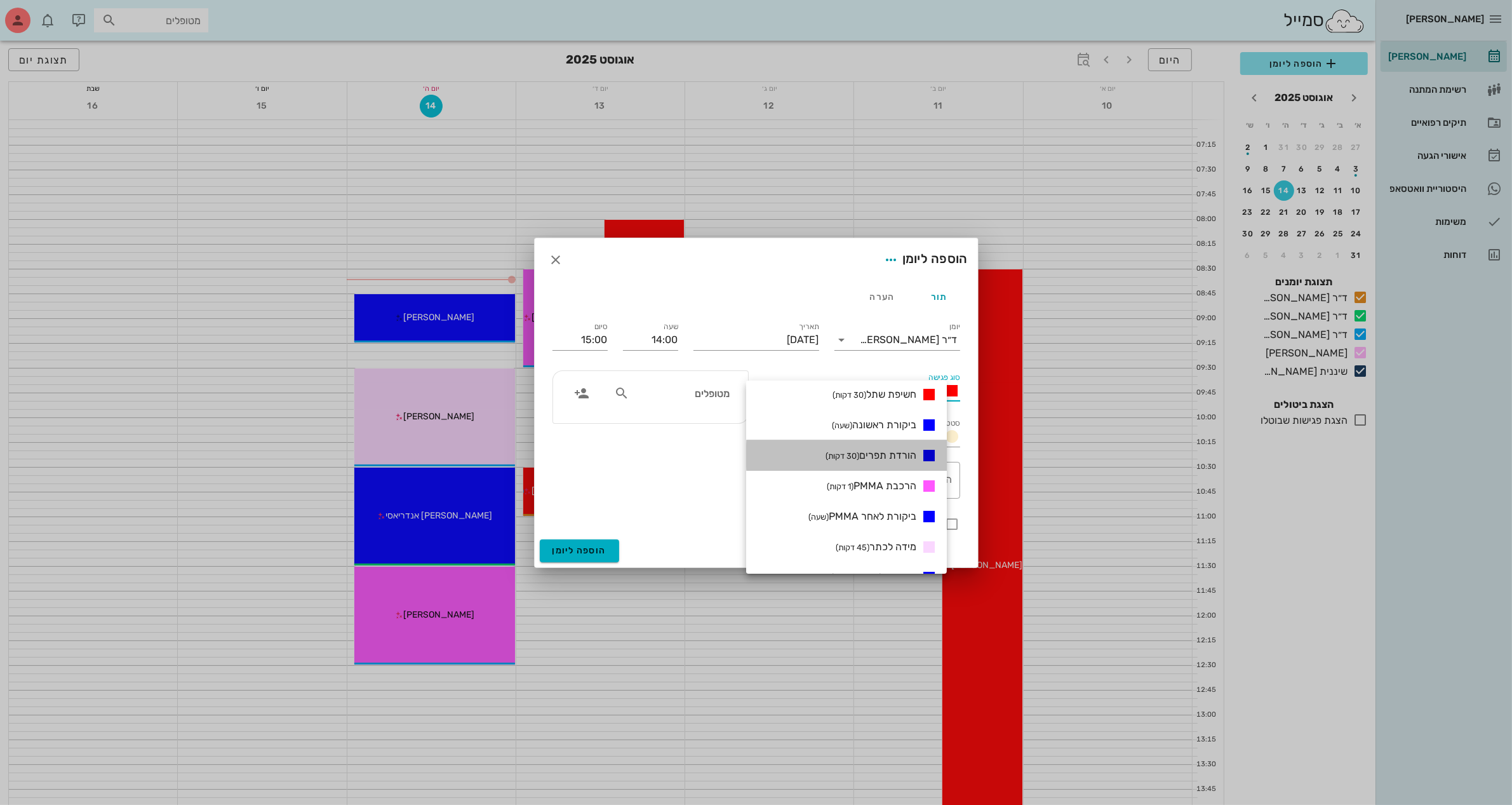
click at [893, 455] on span "הורדת תפרים (30 דקות)" at bounding box center [871, 455] width 91 height 12
type input "14:30"
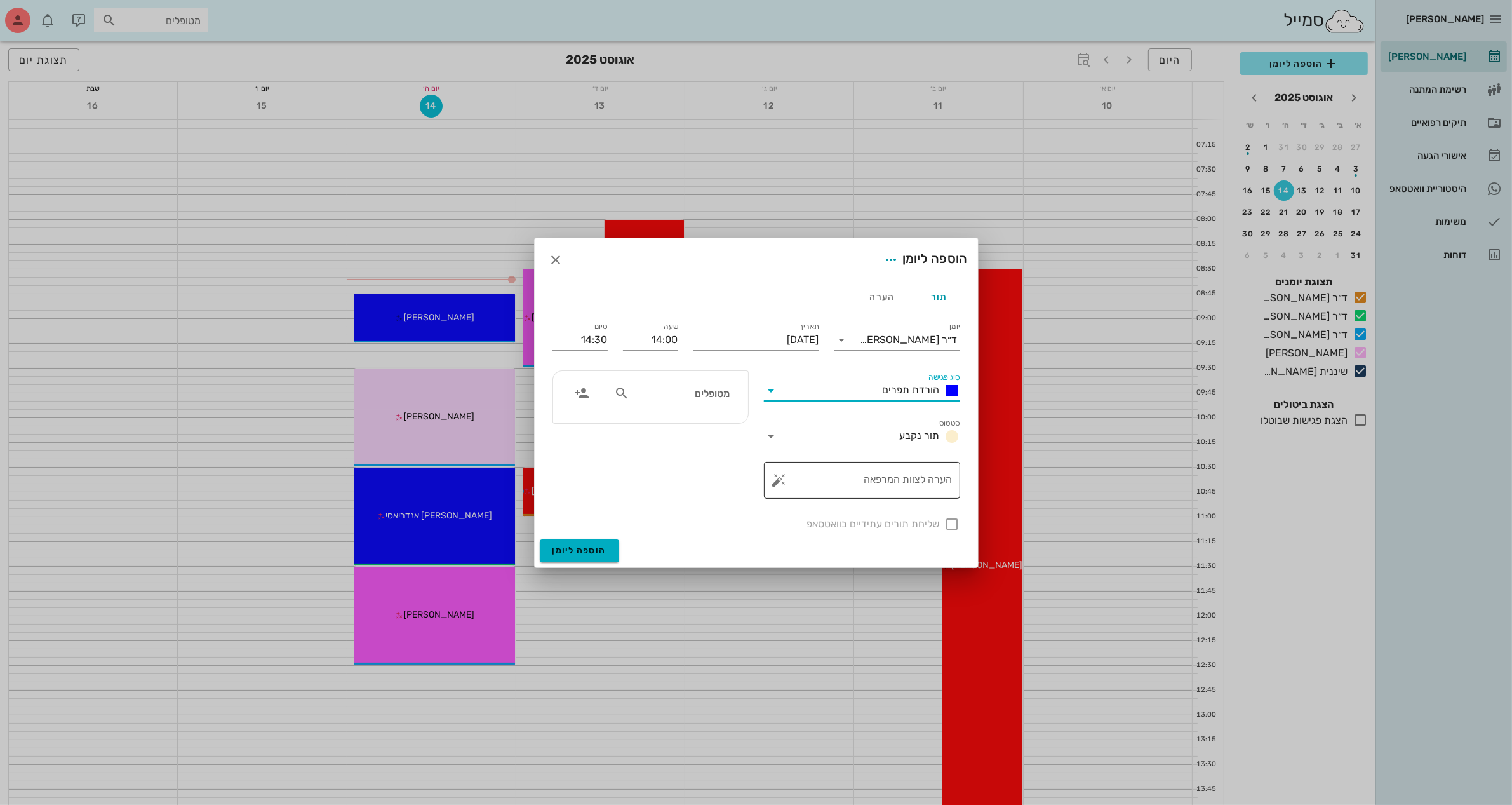
click at [872, 481] on textarea "הערה לצוות המרפאה" at bounding box center [867, 484] width 171 height 31
type textarea "הורדת תפרים ןמידות"
click at [639, 394] on input "text" at bounding box center [680, 393] width 98 height 17
type input "שרה"
click at [745, 650] on div at bounding box center [756, 402] width 1512 height 805
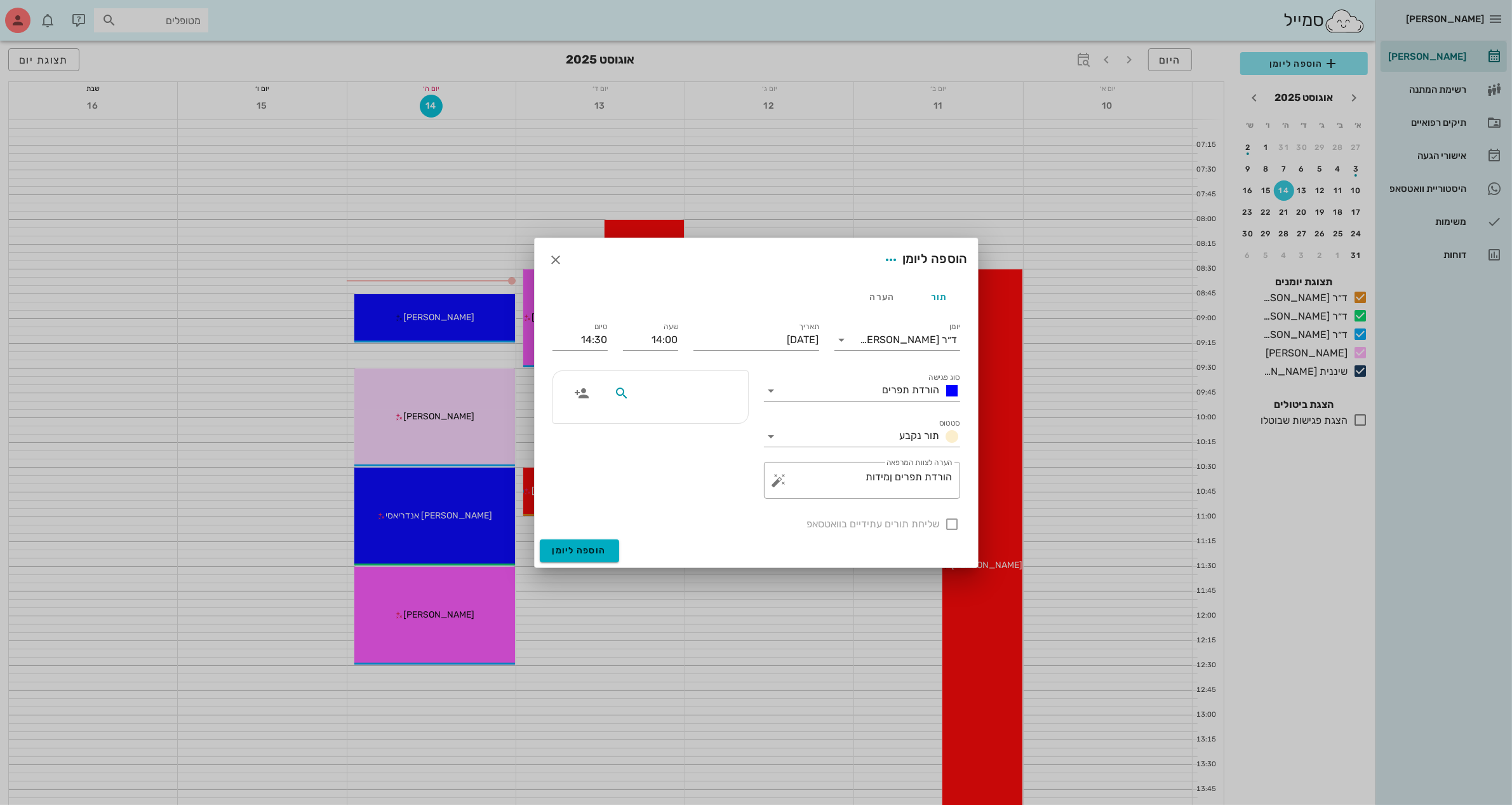
click at [646, 389] on input "text" at bounding box center [680, 393] width 98 height 17
type input "ש"
click at [1423, 122] on div at bounding box center [756, 402] width 1512 height 805
click at [559, 260] on icon "button" at bounding box center [556, 260] width 15 height 15
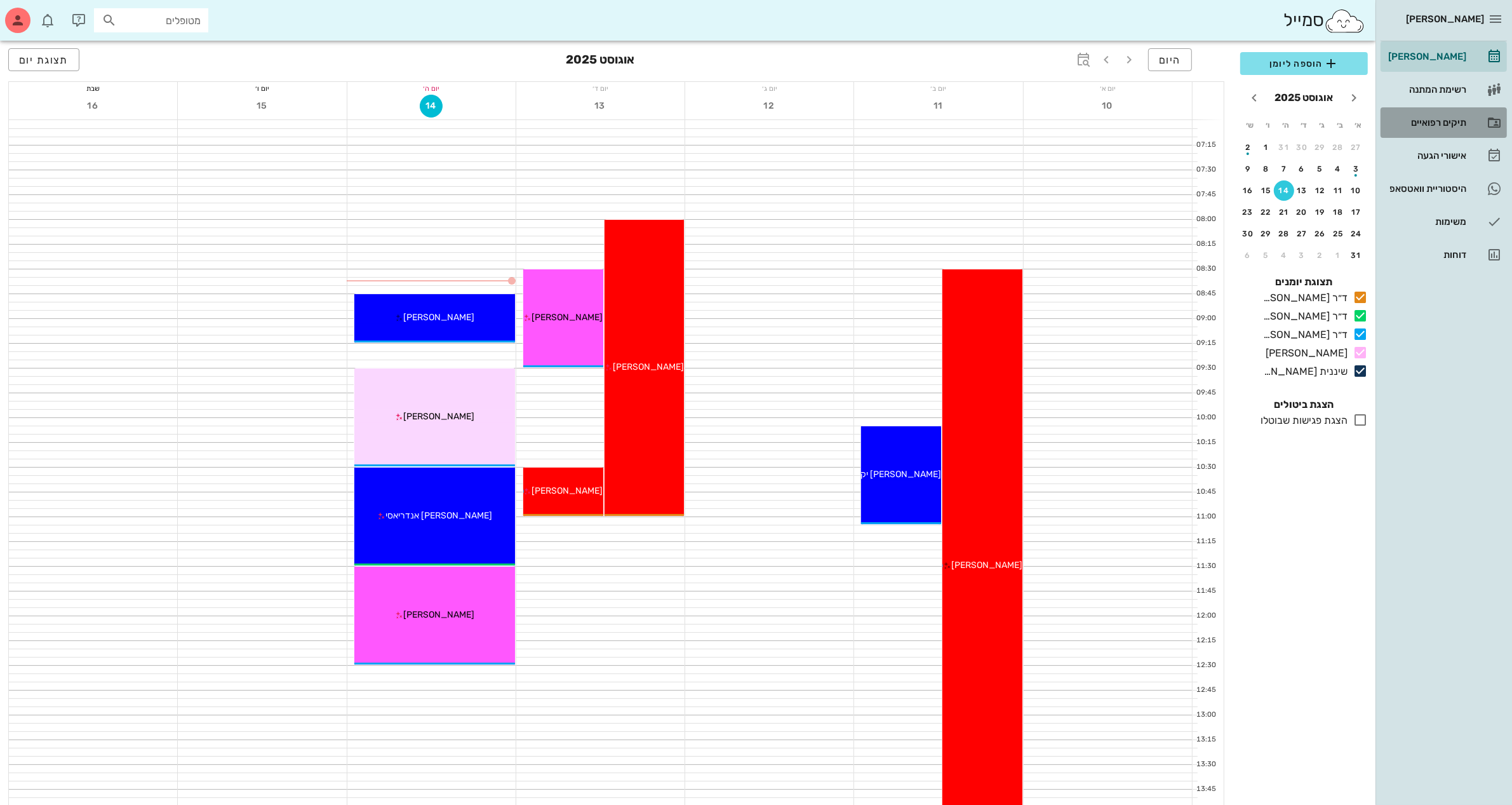
click at [1439, 121] on div "תיקים רפואיים" at bounding box center [1426, 123] width 80 height 11
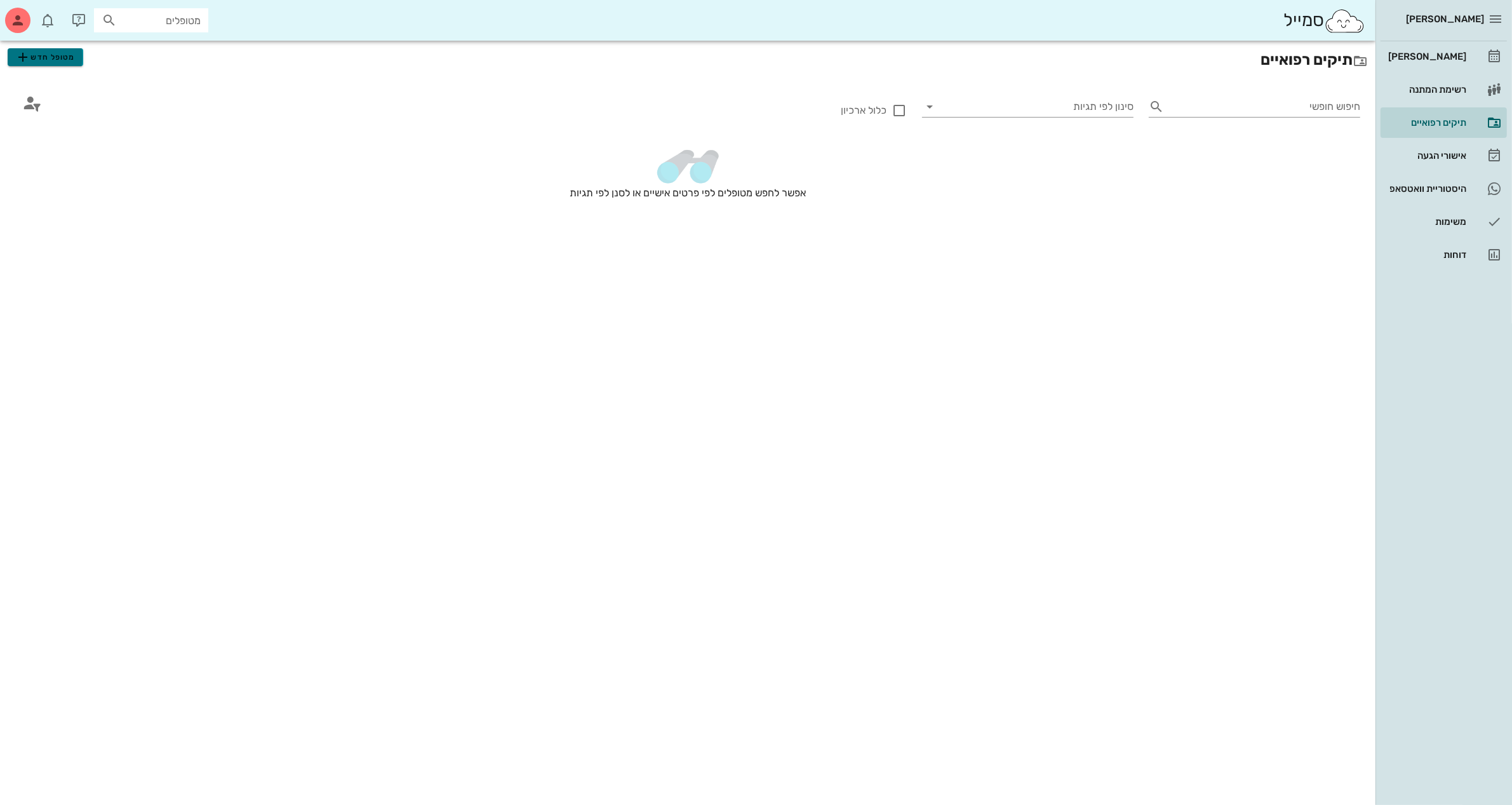
click at [45, 57] on span "מטופל חדש" at bounding box center [45, 56] width 60 height 15
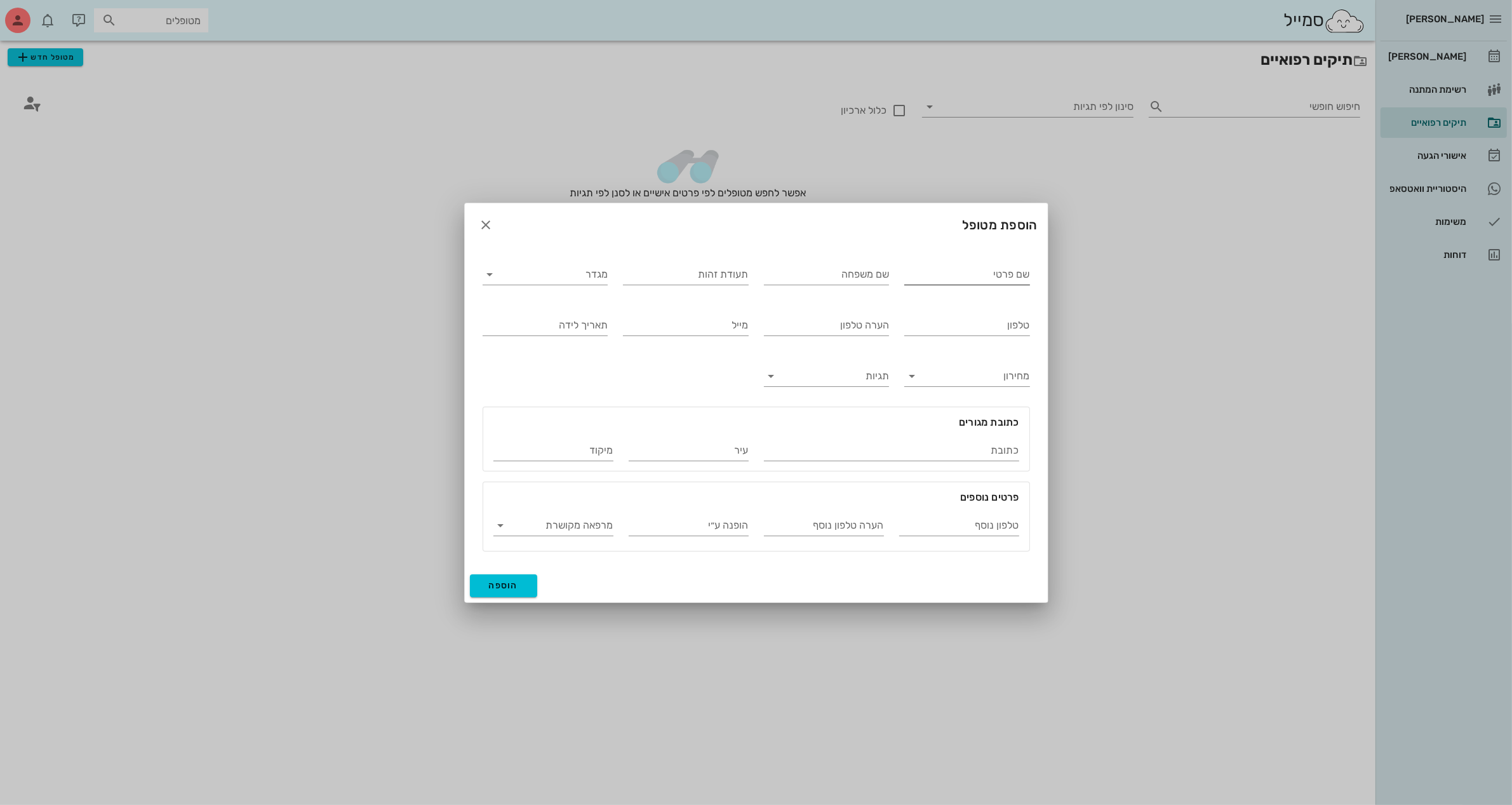
click at [922, 274] on input "שם פרטי" at bounding box center [967, 275] width 126 height 20
click at [1020, 268] on input "רה" at bounding box center [967, 275] width 126 height 20
drag, startPoint x: 999, startPoint y: 267, endPoint x: 1219, endPoint y: 244, distance: 221.2
click at [1218, 244] on div "ביאדסה דנט יומן מרפאה רשימת המתנה תיקים רפואיים אישורי הגעה היסטוריית וואטסאפ מ…" at bounding box center [756, 402] width 1512 height 805
type input "שרה"
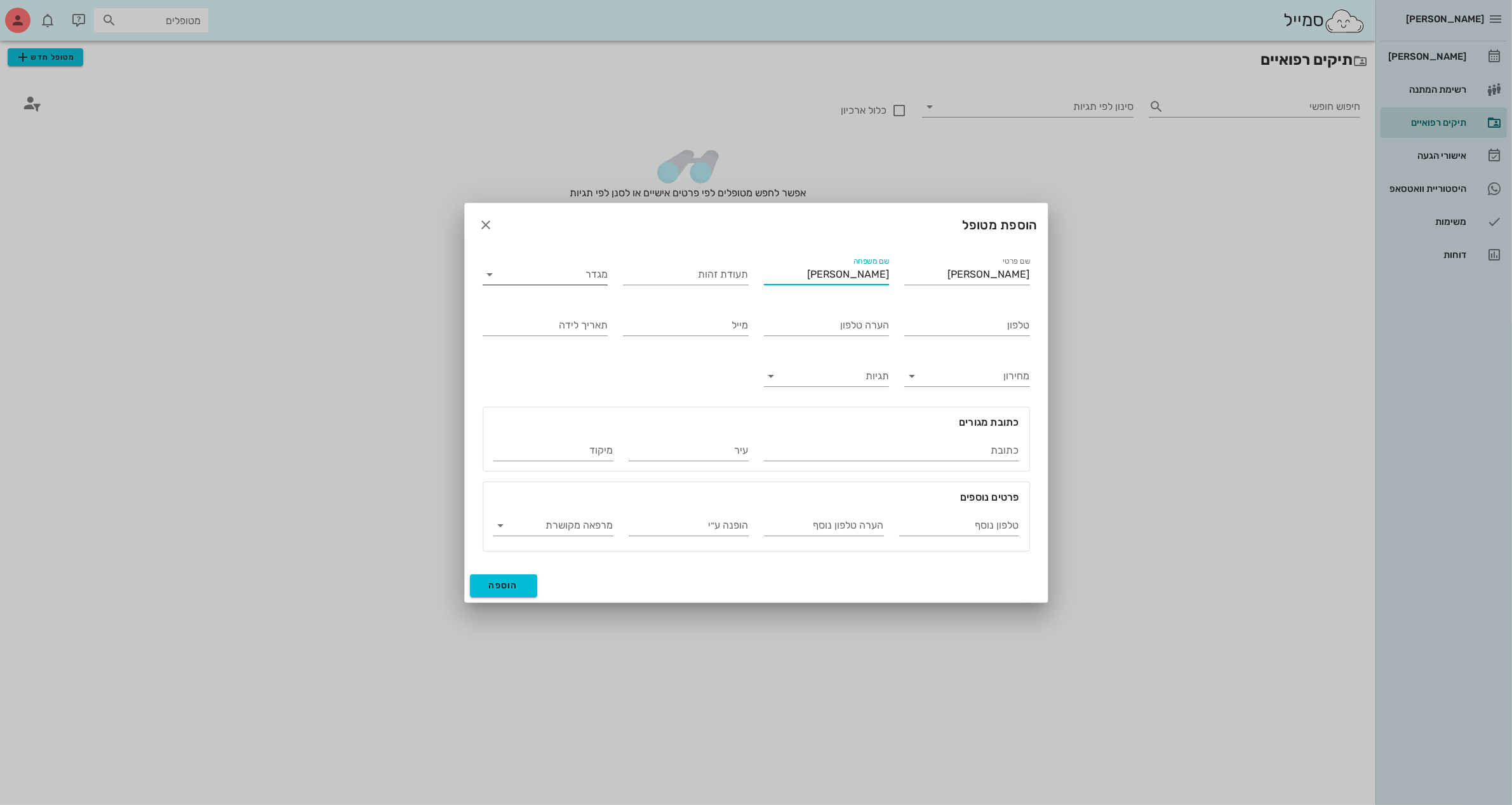
type input "חיון"
click at [541, 281] on input "מגדר" at bounding box center [556, 275] width 106 height 20
click at [554, 316] on div "נקבה" at bounding box center [545, 314] width 105 height 12
click at [941, 328] on input "טלפון" at bounding box center [967, 325] width 126 height 20
click at [928, 329] on input "טלפון" at bounding box center [967, 325] width 126 height 20
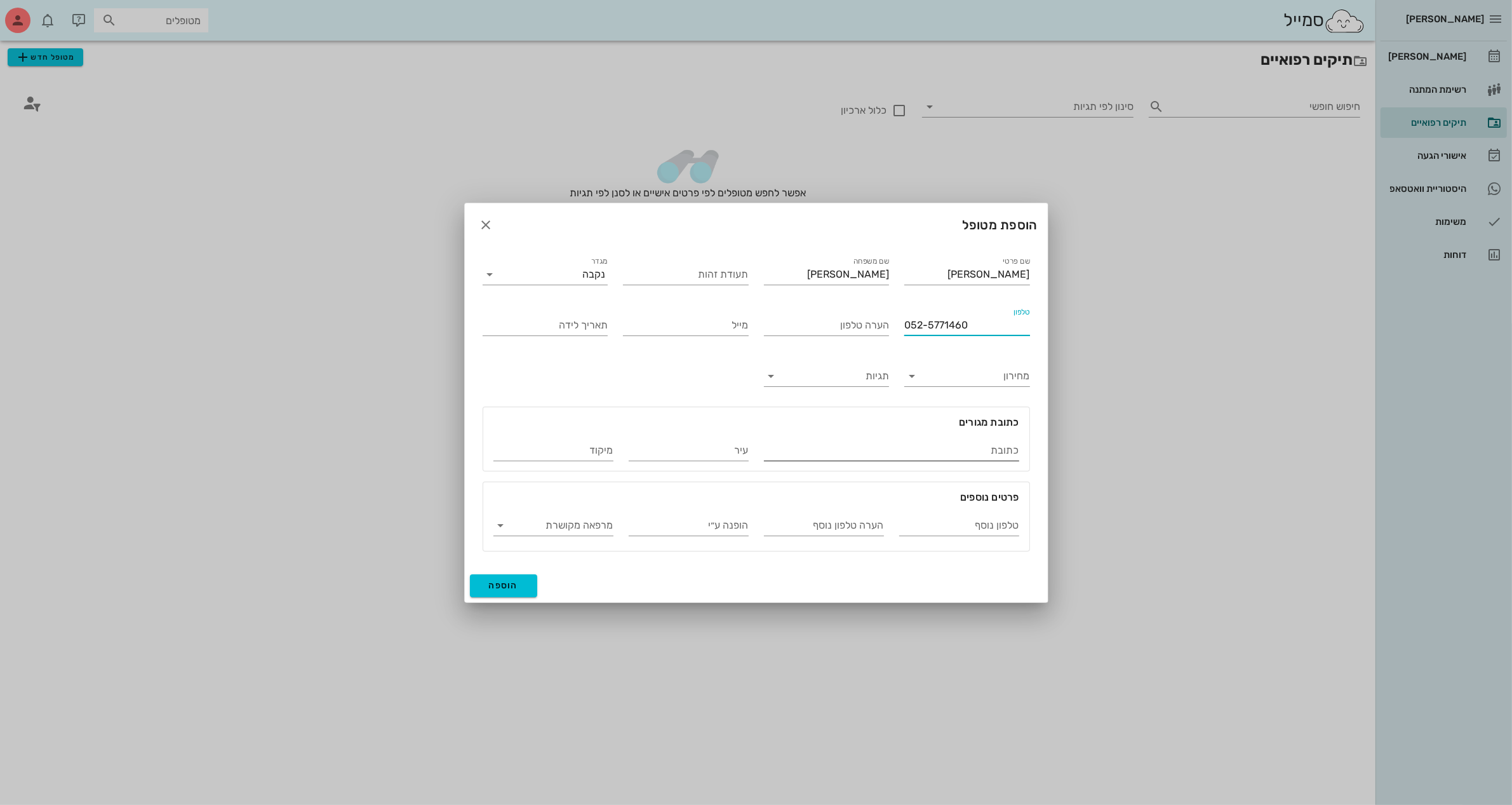
type input "052-5771460"
click at [928, 448] on input "כתובת" at bounding box center [891, 450] width 255 height 20
type input "יער בן שמן 27"
type input "מודיעין"
click at [507, 586] on span "הוספה" at bounding box center [504, 585] width 30 height 11
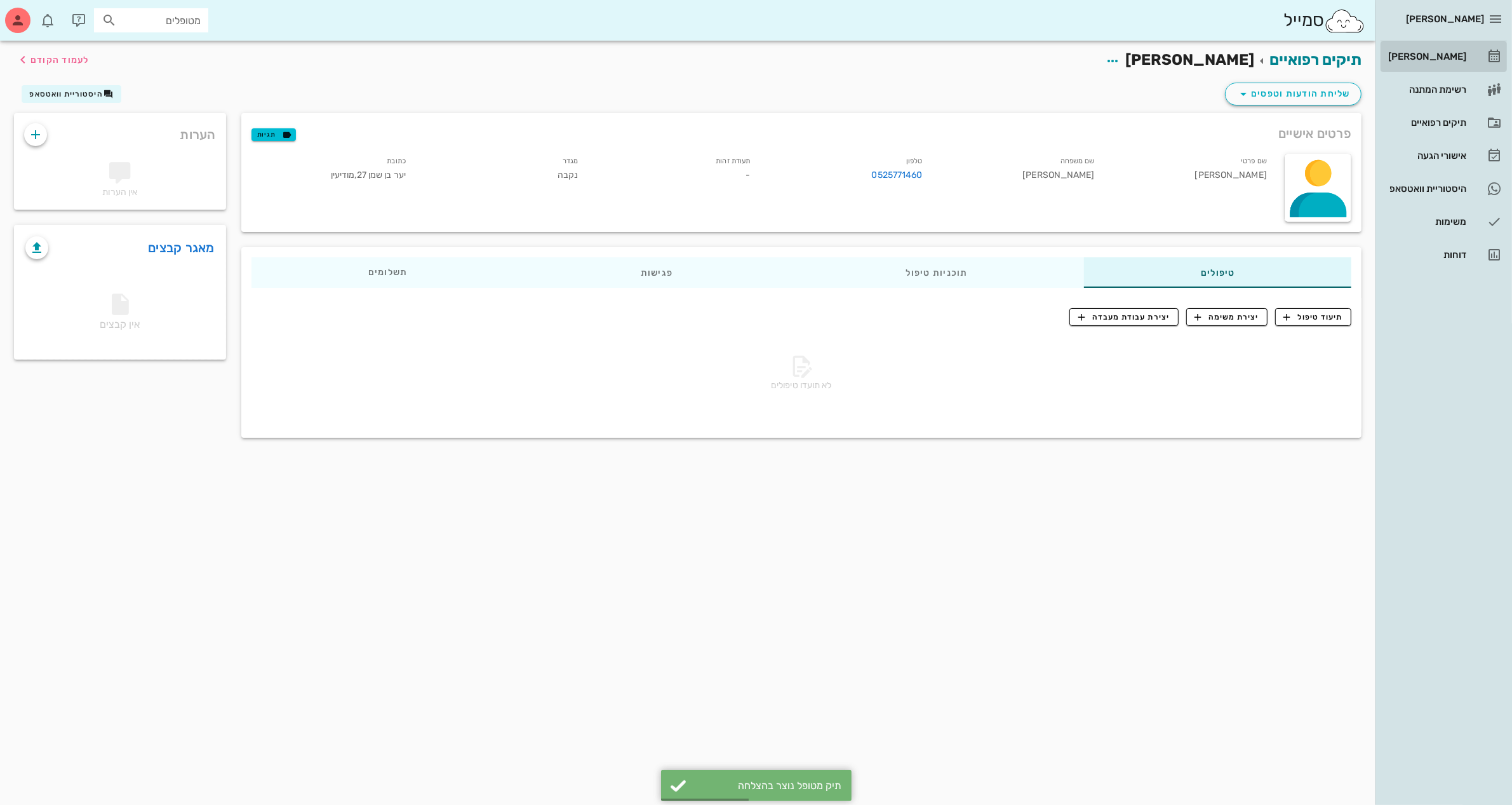
click at [1430, 54] on div "[PERSON_NAME]" at bounding box center [1426, 56] width 80 height 11
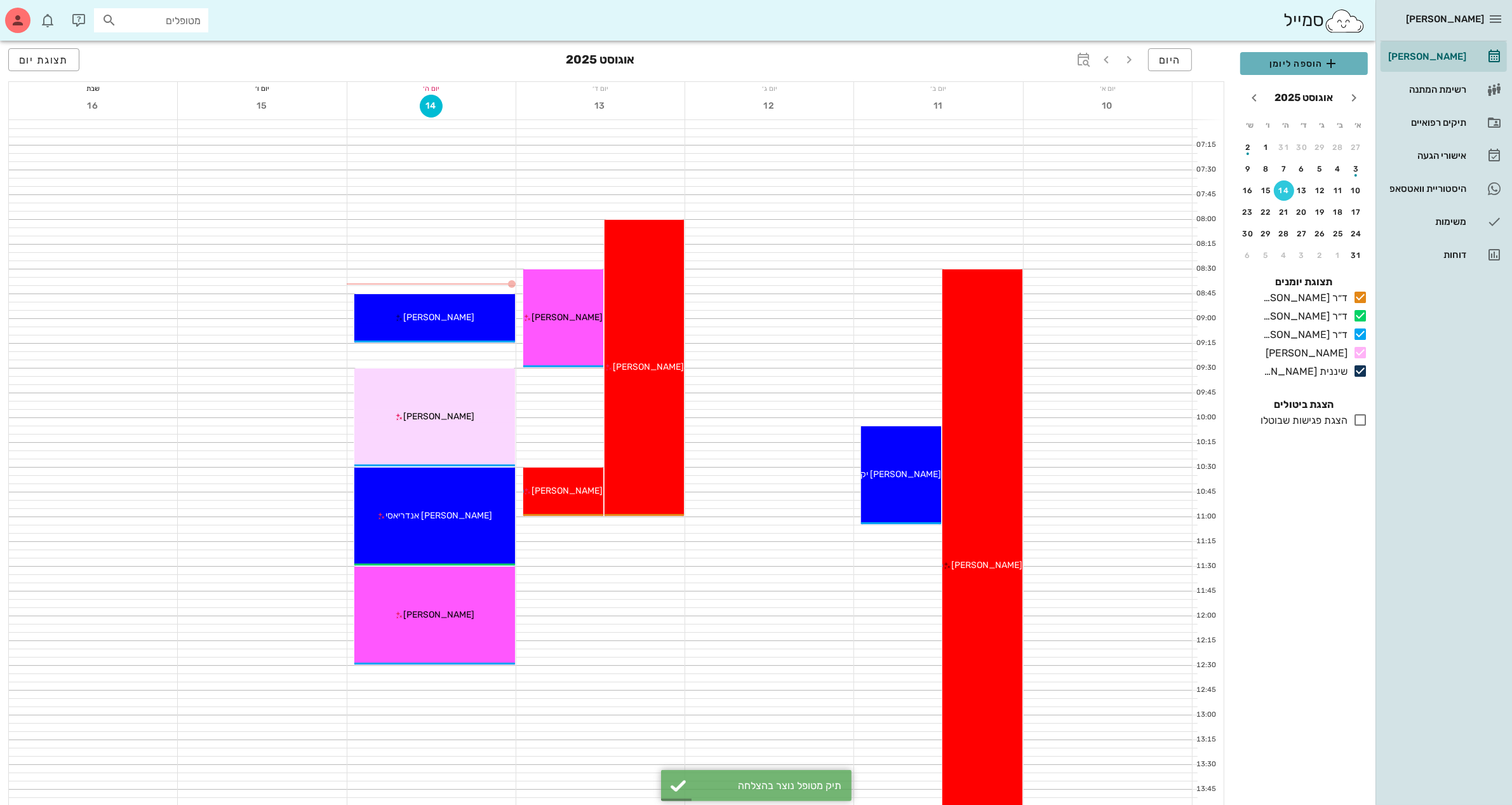
click at [1275, 64] on span "הוספה ליומן" at bounding box center [1305, 63] width 108 height 15
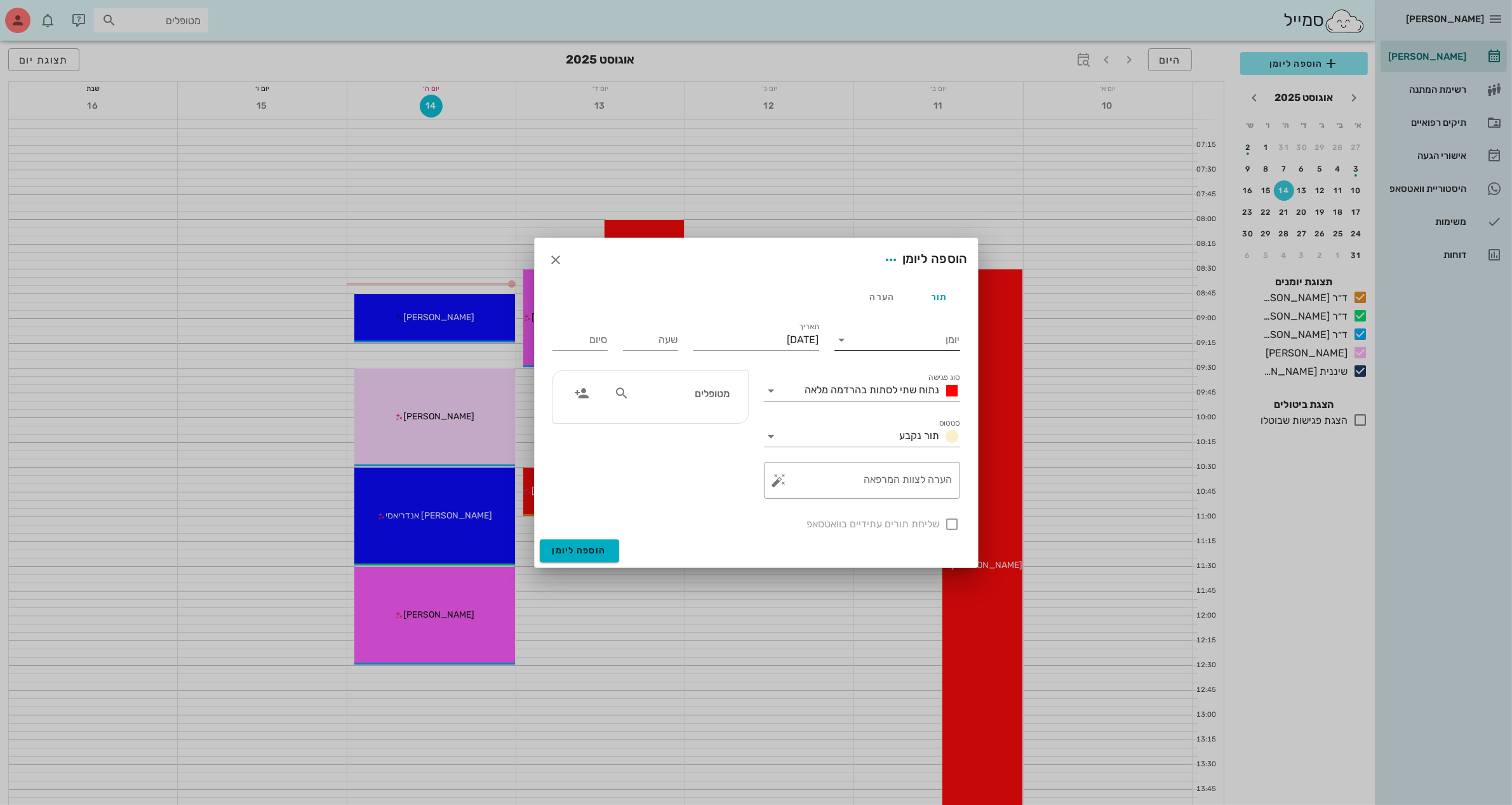
click at [858, 334] on input "יומן" at bounding box center [906, 340] width 108 height 20
click at [897, 408] on div "ד״ר [PERSON_NAME]" at bounding box center [901, 411] width 112 height 12
click at [663, 342] on input "שעה" at bounding box center [650, 340] width 56 height 20
type input "14:00"
click at [598, 346] on input "22:00" at bounding box center [580, 340] width 56 height 20
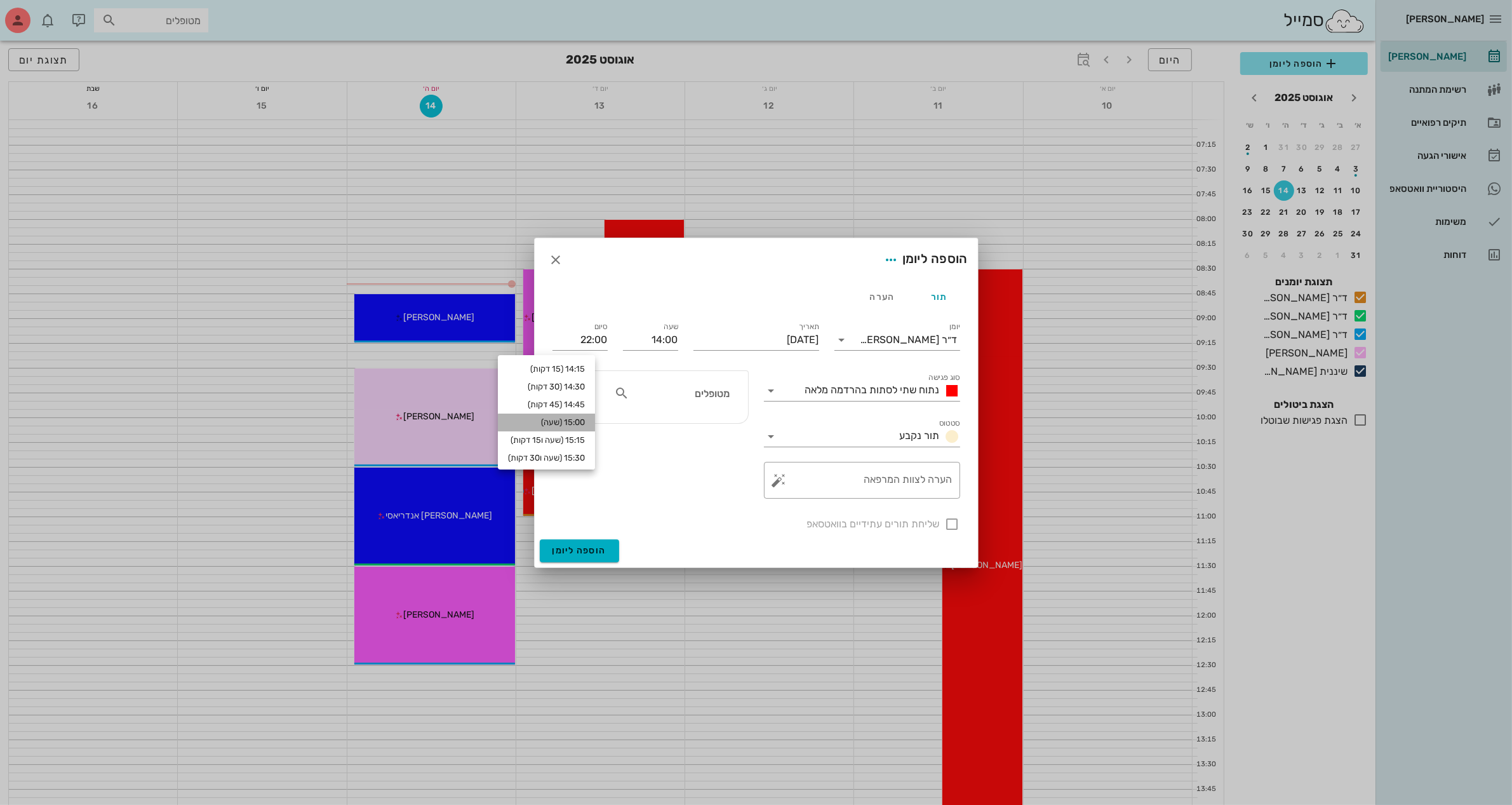
click at [585, 425] on div "15:00 (שעה)" at bounding box center [546, 423] width 77 height 11
click at [772, 392] on icon at bounding box center [771, 390] width 15 height 15
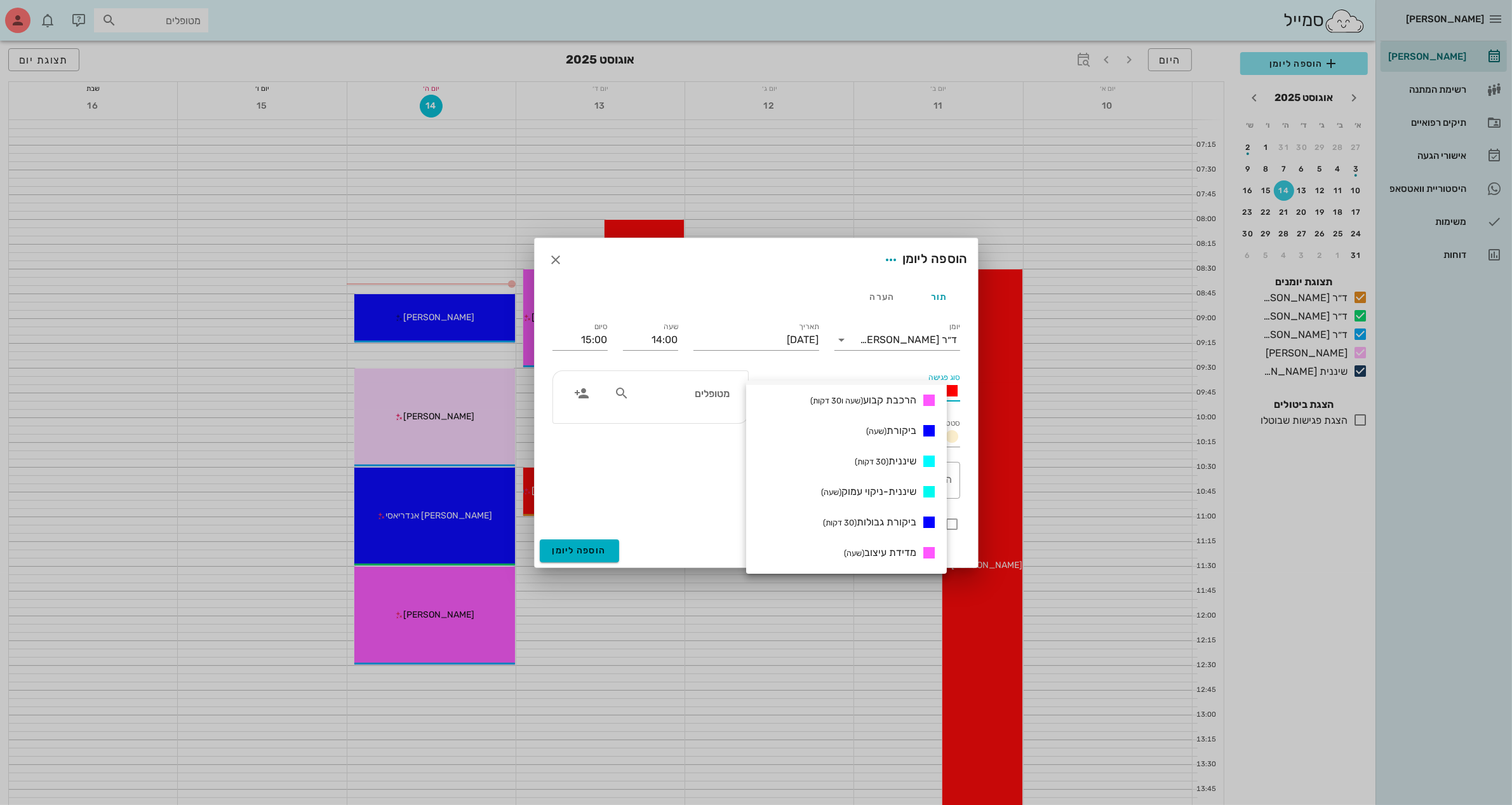
scroll to position [159, 0]
click at [897, 452] on span "הורדת תפרים (30 דקות)" at bounding box center [871, 455] width 91 height 12
type input "14:30"
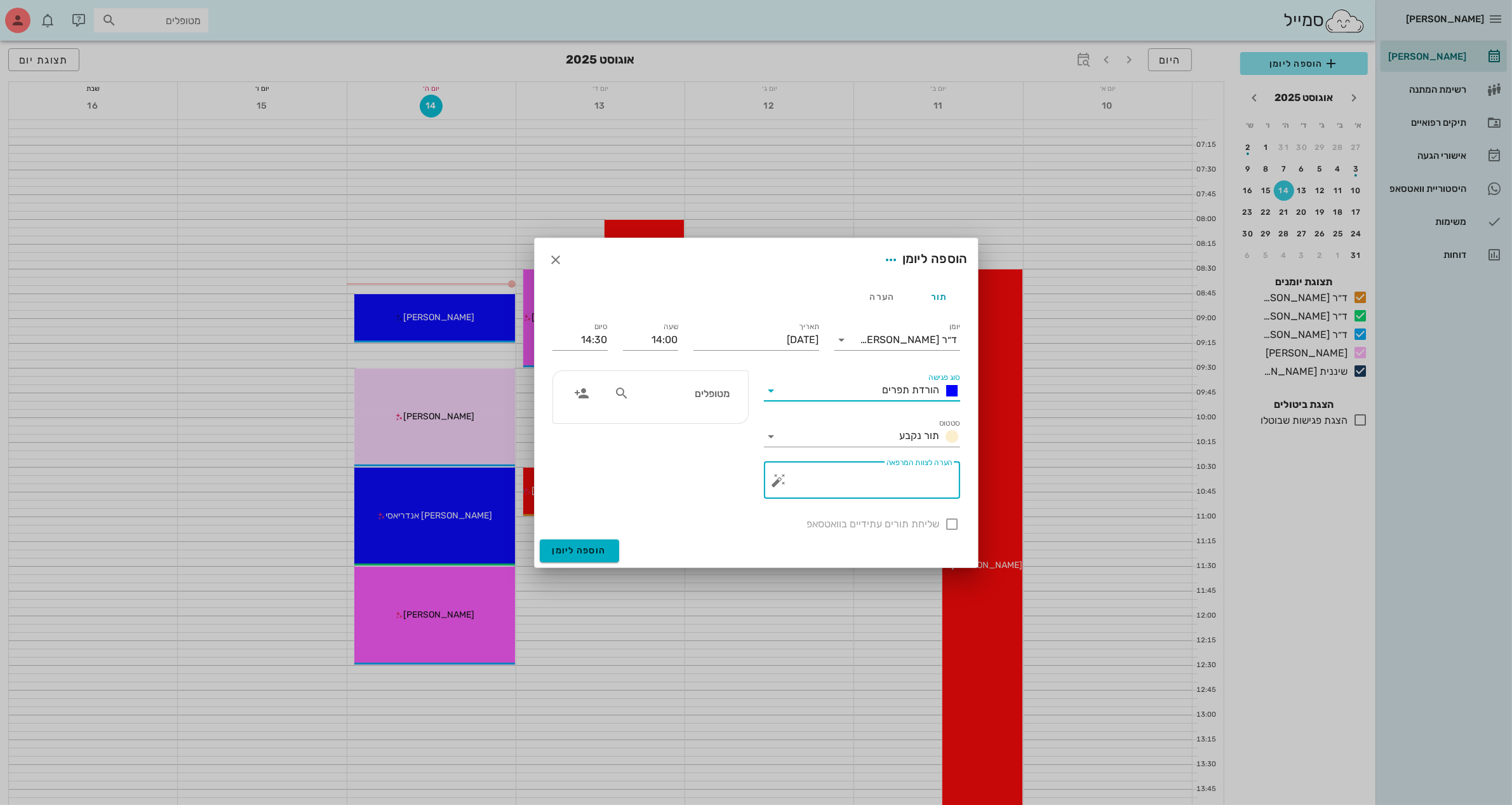
click at [877, 478] on textarea "הערה לצוות המרפאה" at bounding box center [867, 484] width 171 height 31
type textarea "הורדת תפרים ומידות"
click at [623, 394] on icon at bounding box center [621, 393] width 15 height 15
type input "שר"
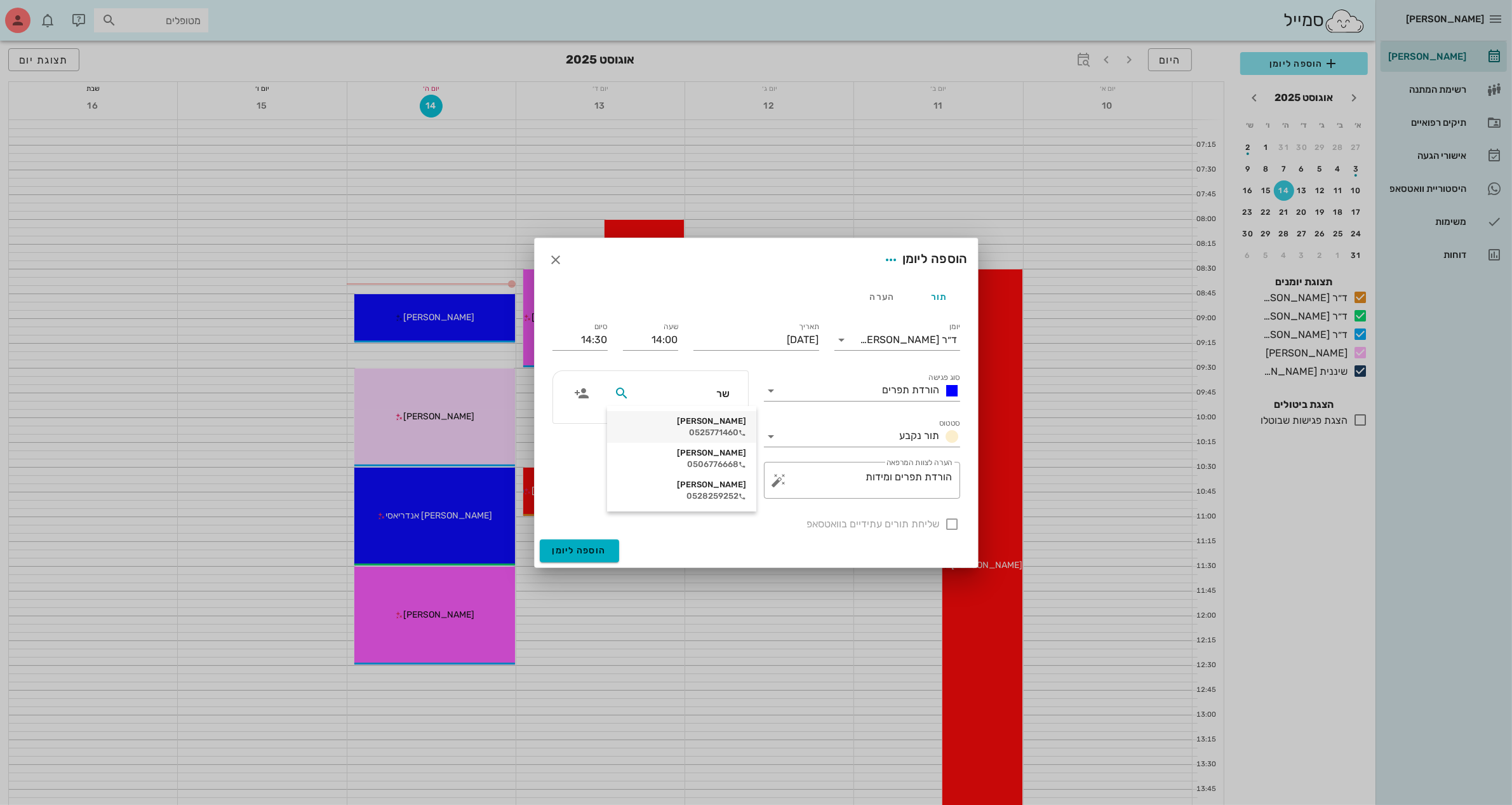
click at [686, 421] on div "[PERSON_NAME]" at bounding box center [682, 422] width 129 height 11
click at [599, 340] on input "14:30" at bounding box center [580, 340] width 56 height 20
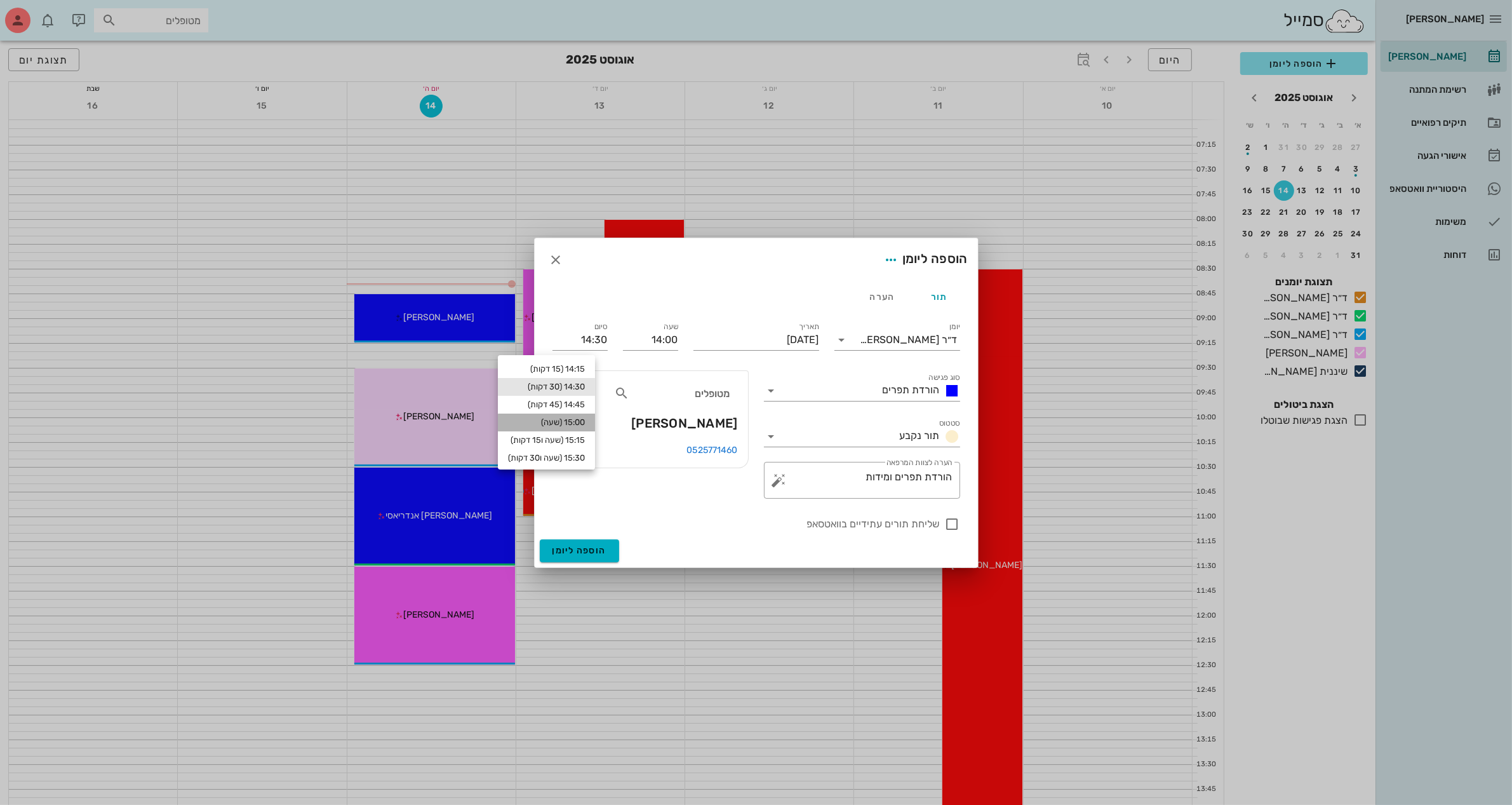
click at [584, 418] on div "15:00 (שעה)" at bounding box center [546, 423] width 77 height 11
type input "15:00"
click at [591, 545] on span "הוספה ליומן" at bounding box center [579, 551] width 54 height 11
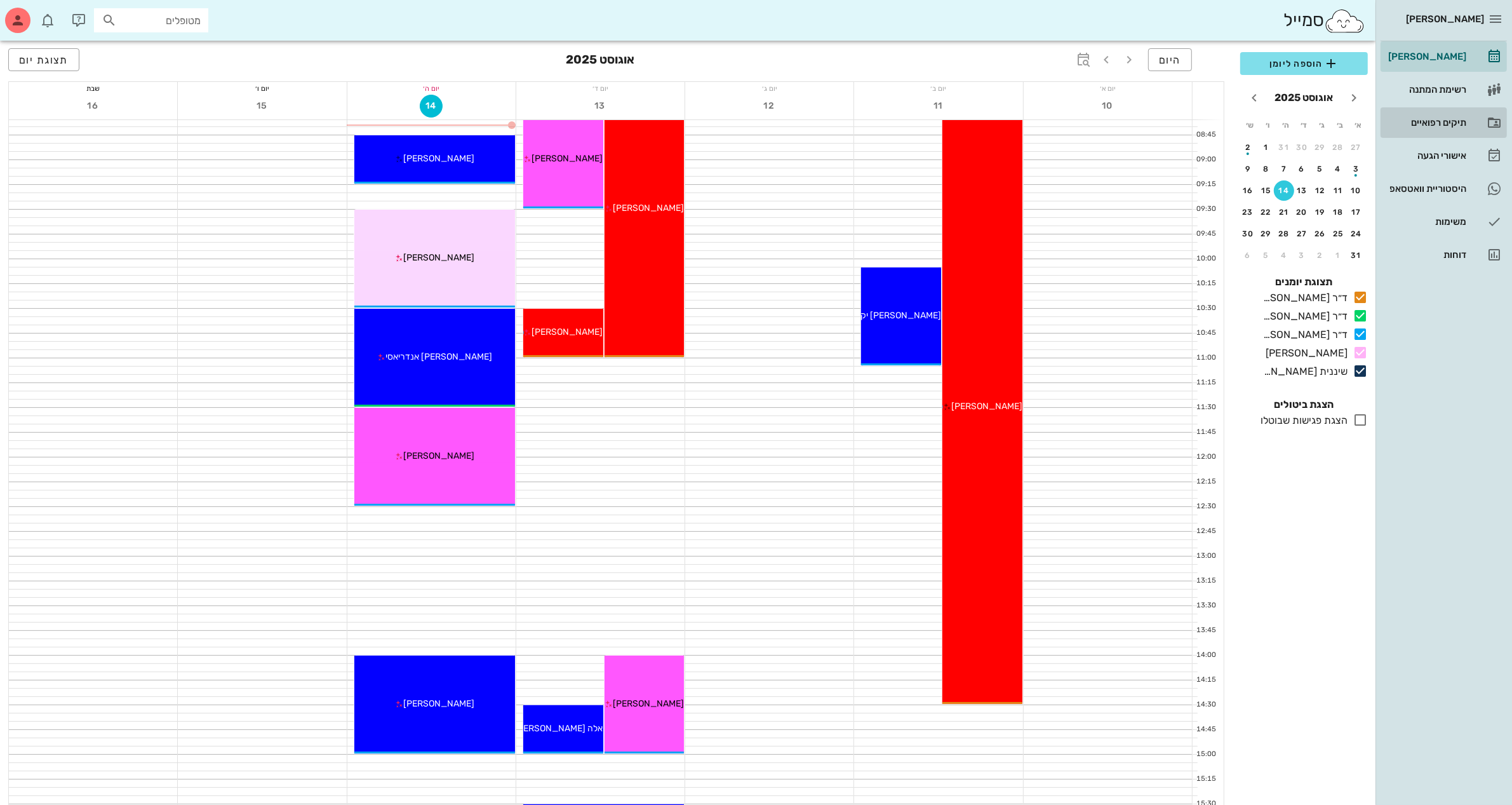
click at [1433, 115] on div "תיקים רפואיים" at bounding box center [1426, 122] width 80 height 20
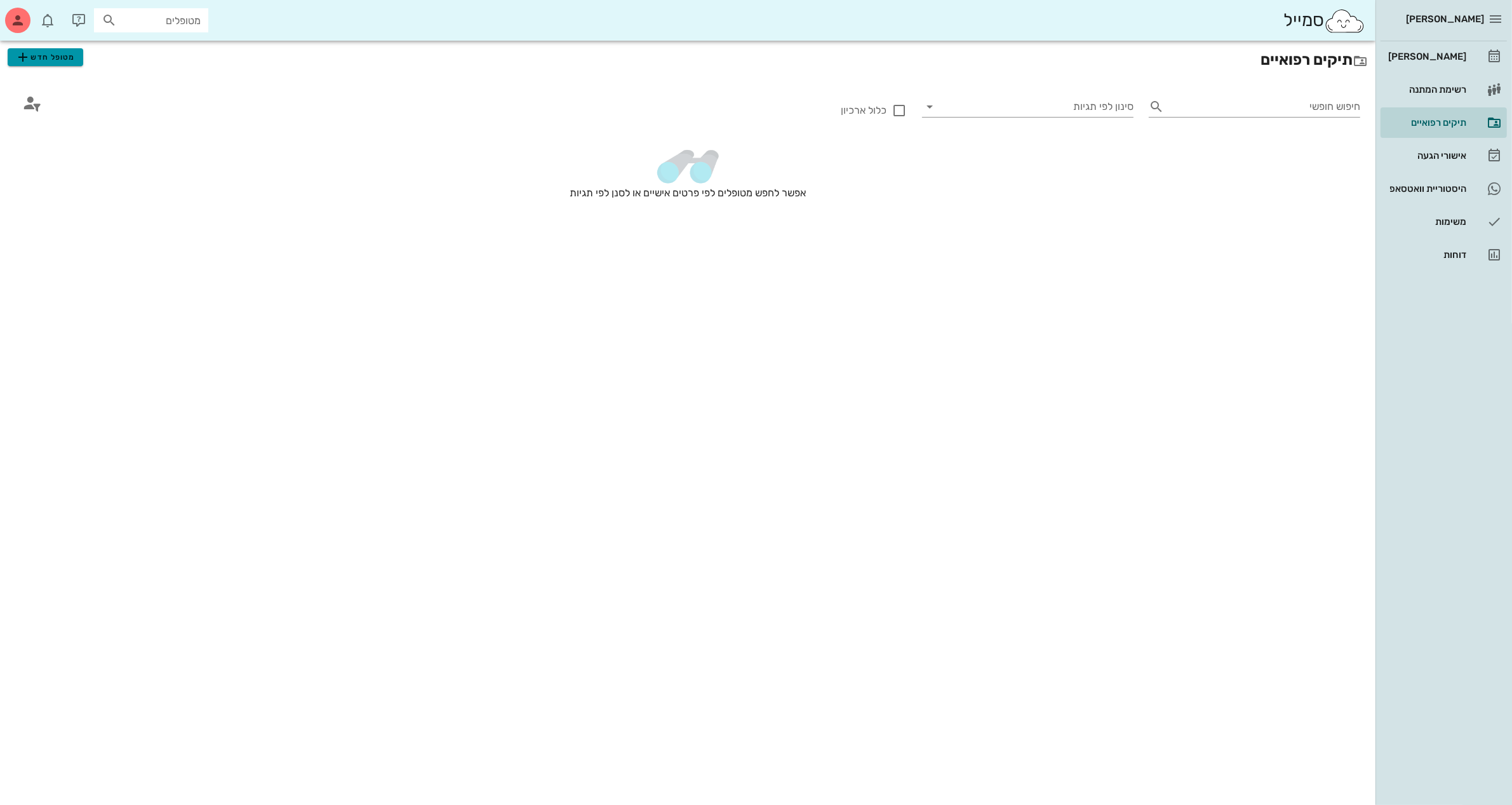
click at [45, 59] on span "מטופל חדש" at bounding box center [45, 56] width 60 height 15
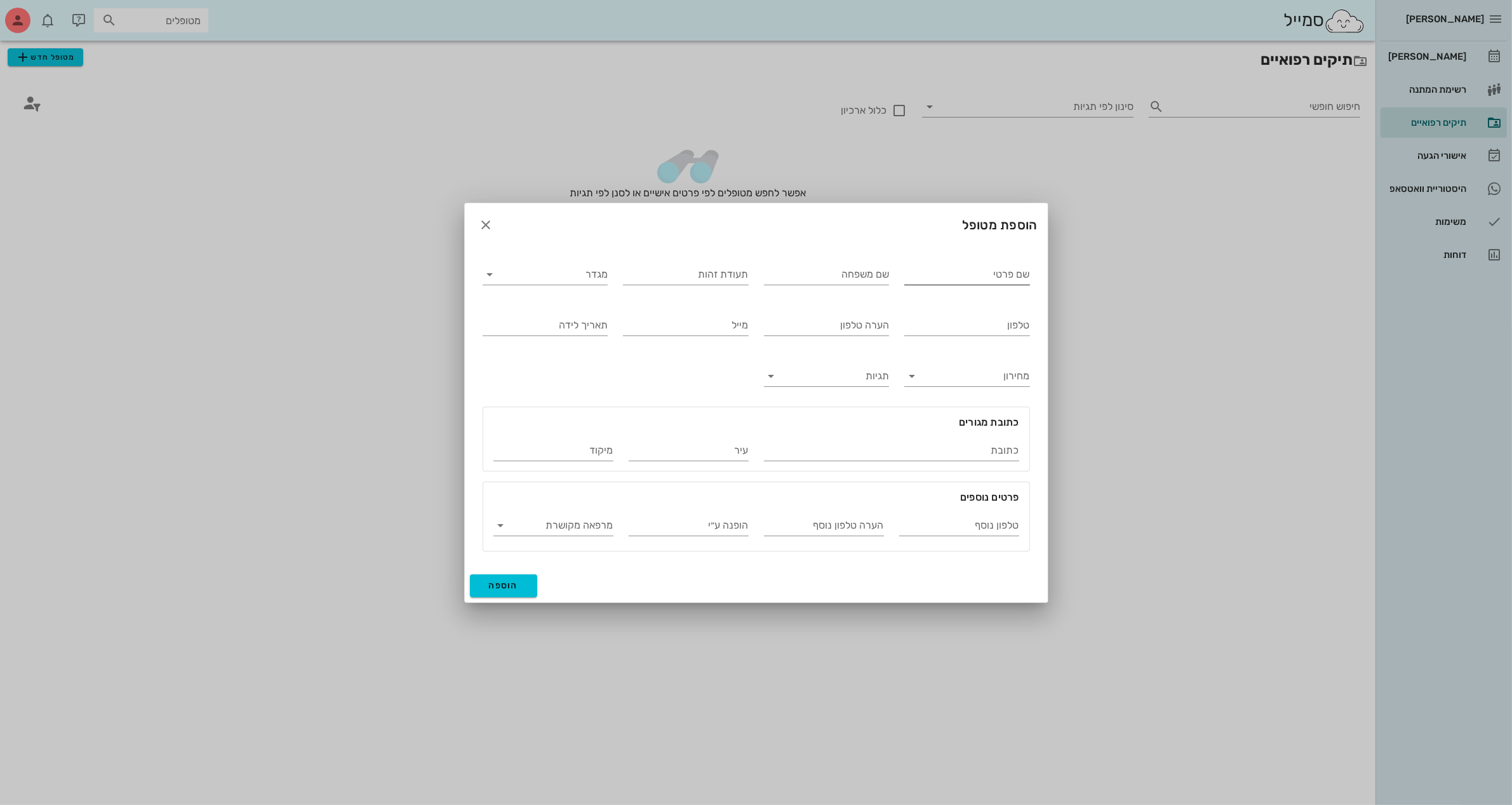
click at [968, 268] on input "שם פרטי" at bounding box center [967, 275] width 126 height 20
type input "אורה"
type input "בוסקילה"
click at [602, 276] on input "מגדר" at bounding box center [556, 275] width 106 height 20
click at [591, 313] on div "נקבה" at bounding box center [545, 314] width 105 height 12
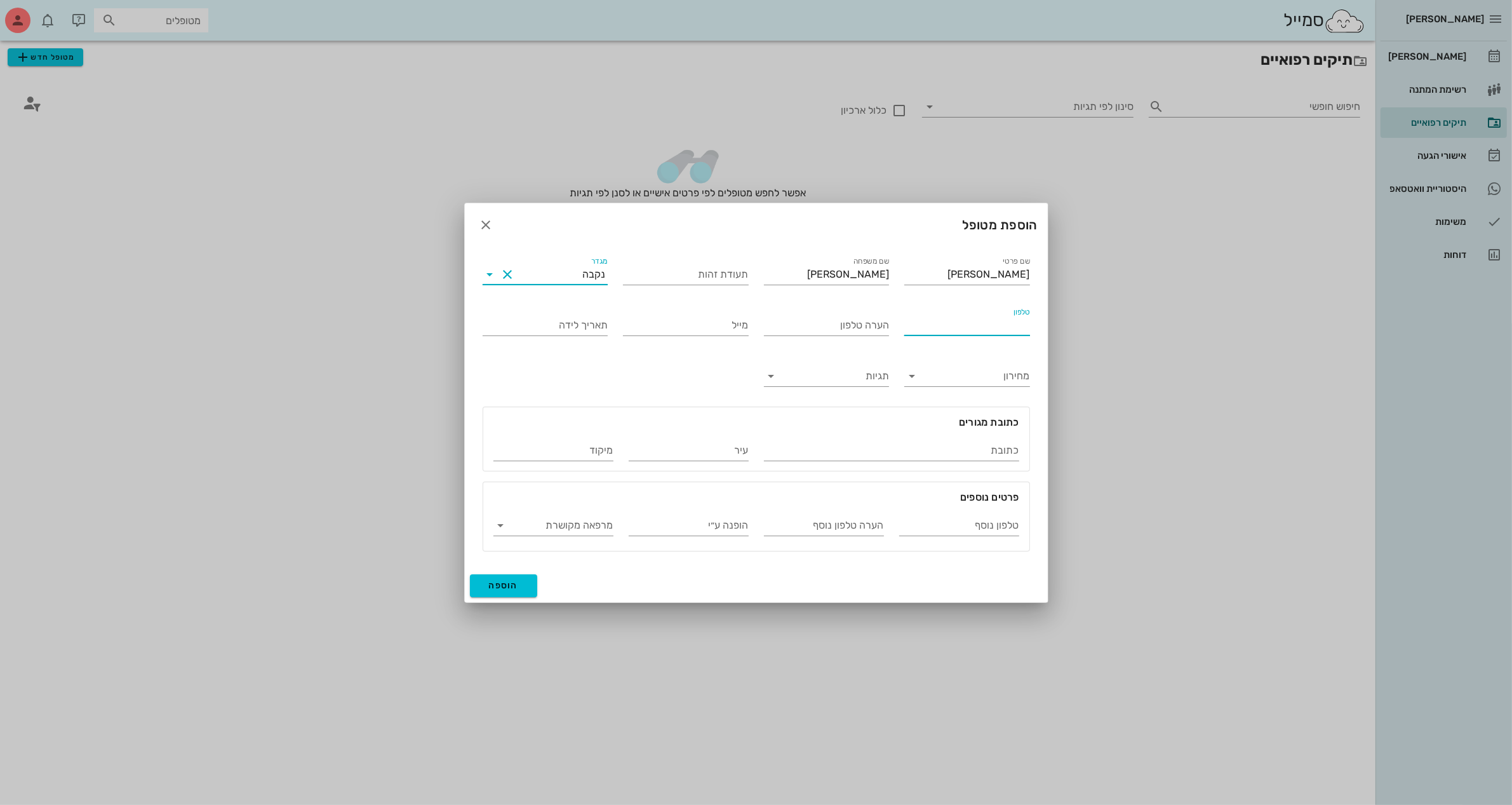
click at [948, 328] on input "טלפון" at bounding box center [967, 325] width 126 height 20
type input "054-7351749"
click at [935, 528] on input "טלפון נוסף" at bounding box center [960, 525] width 120 height 20
type input "052-2827858"
click at [786, 526] on input "הערה טלפון נוסף" at bounding box center [824, 525] width 120 height 20
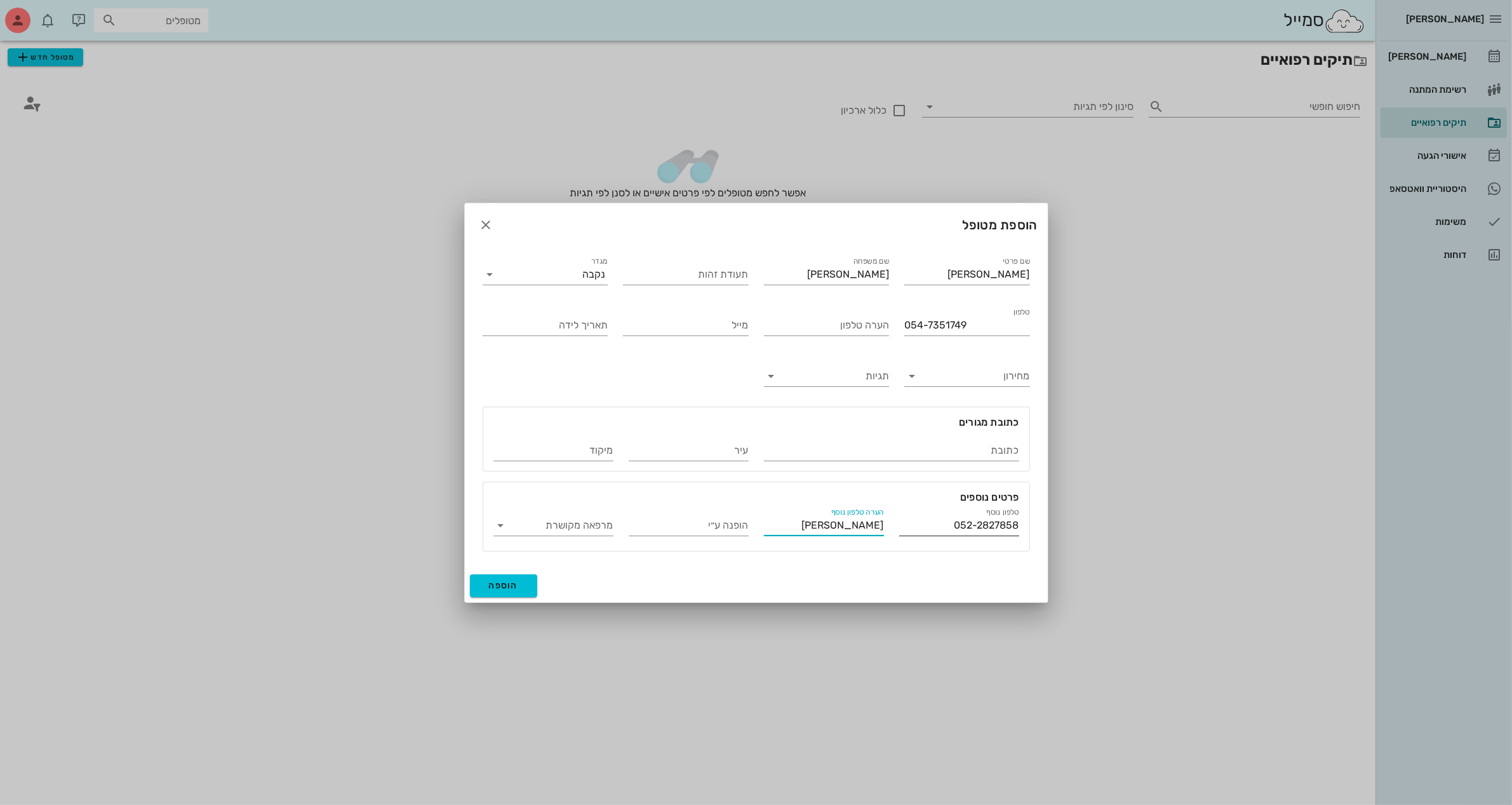
drag, startPoint x: 834, startPoint y: 525, endPoint x: 935, endPoint y: 535, distance: 101.5
click at [935, 535] on div "טלפון נוסף 052-2827858 הערה טלפון נוסף רינה הבת שלה הופנה ע״י מרפאה מקושרת" at bounding box center [756, 523] width 541 height 51
type input "רינה דהאן"
click at [510, 587] on span "הוספה" at bounding box center [504, 585] width 30 height 11
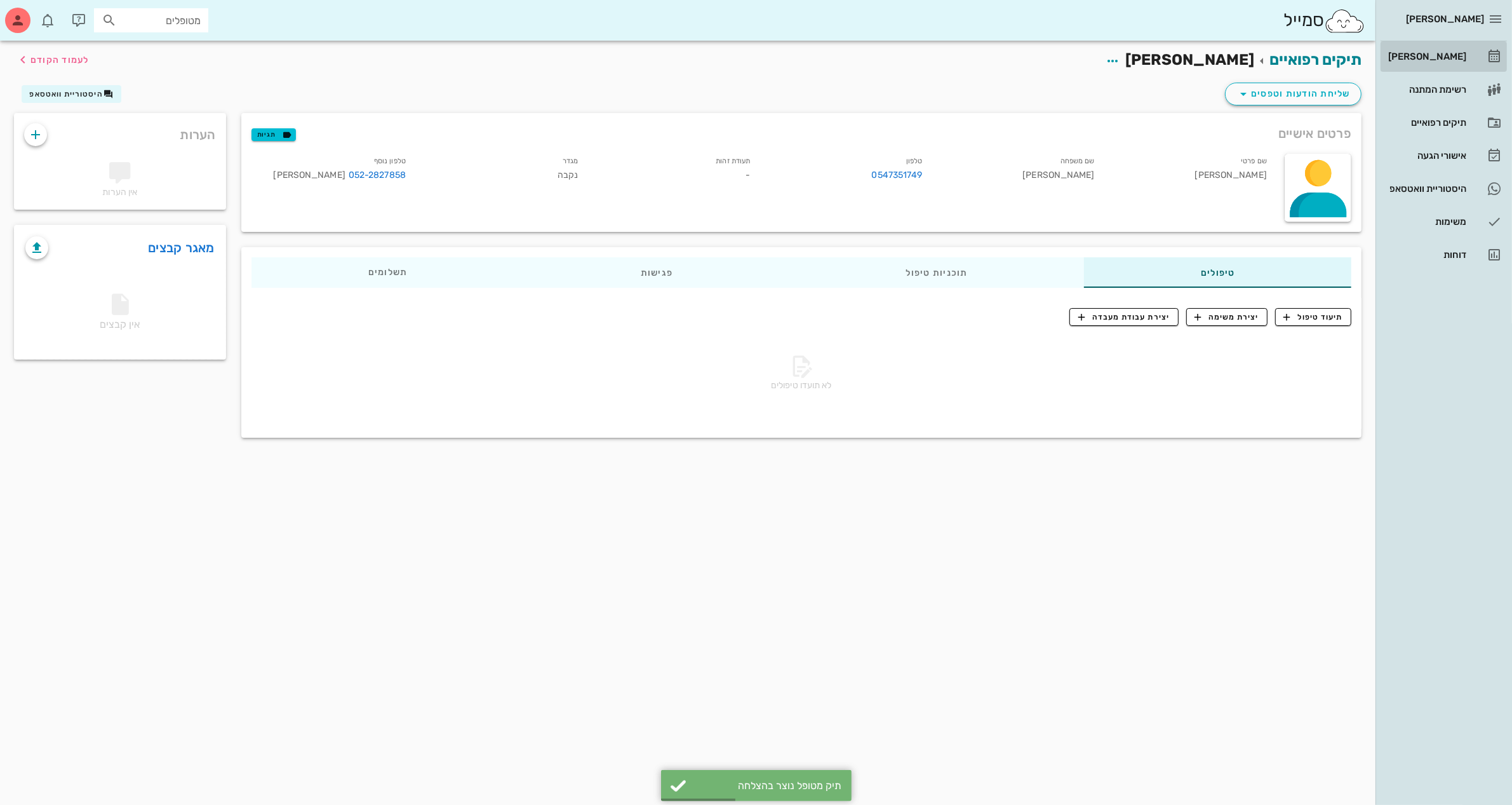
click at [1444, 52] on div "[PERSON_NAME]" at bounding box center [1426, 56] width 80 height 11
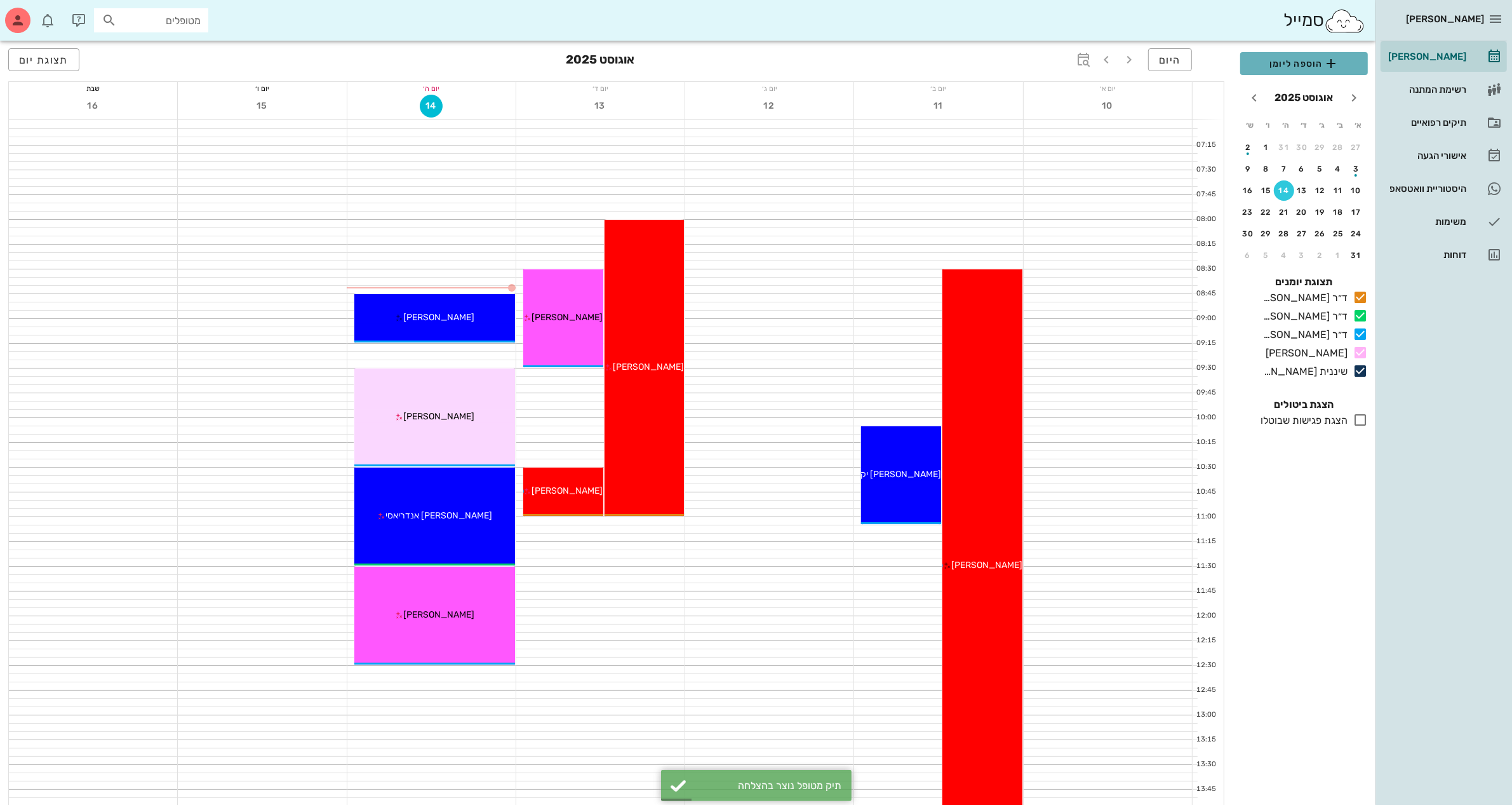
click at [1297, 64] on span "הוספה ליומן" at bounding box center [1305, 63] width 108 height 15
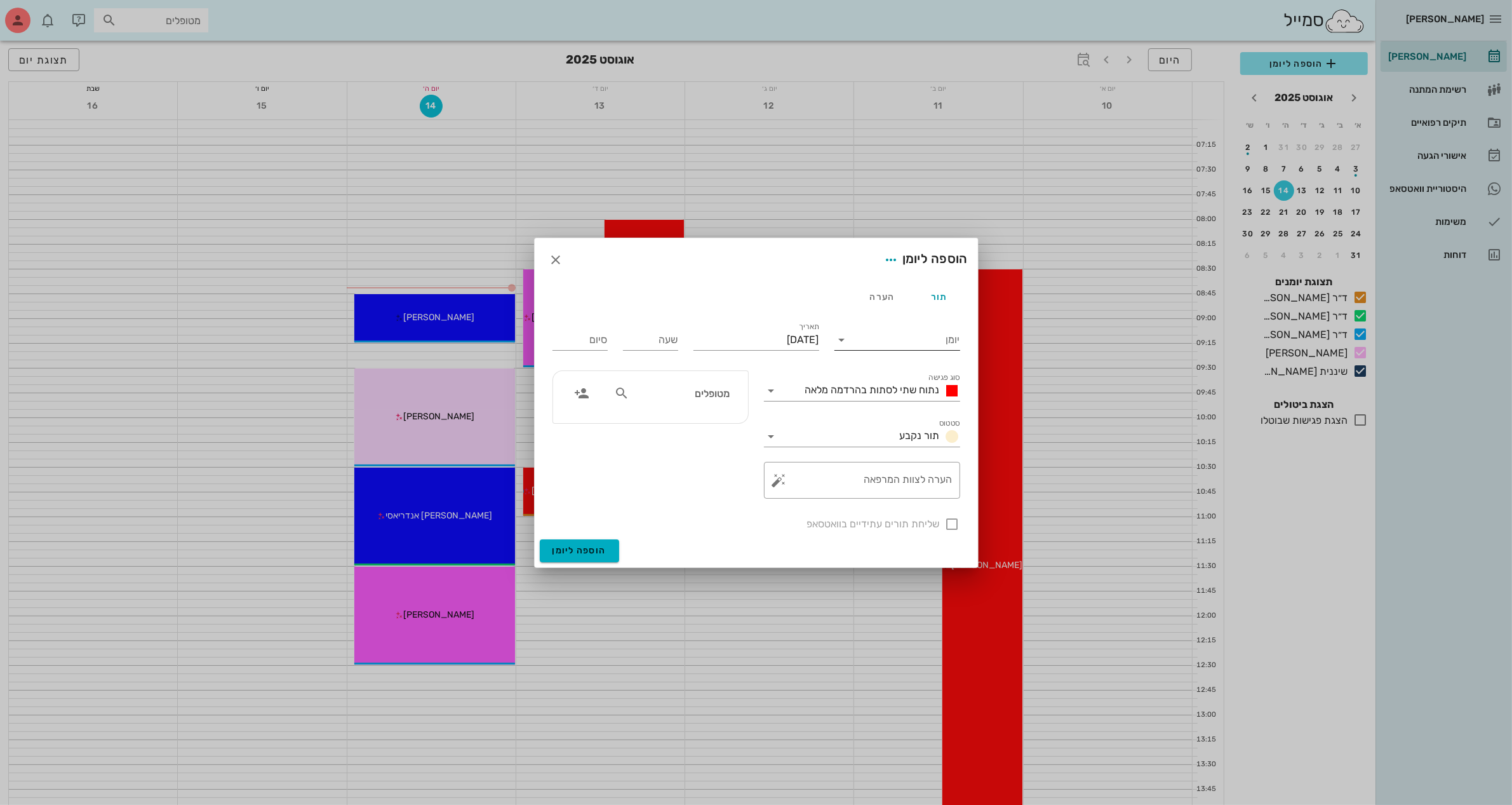
click at [848, 341] on icon at bounding box center [842, 340] width 15 height 15
click at [868, 410] on div "ד״ר [PERSON_NAME]" at bounding box center [901, 411] width 112 height 12
click at [648, 335] on input "שעה" at bounding box center [650, 340] width 56 height 20
type input "1400"
type input "22:00"
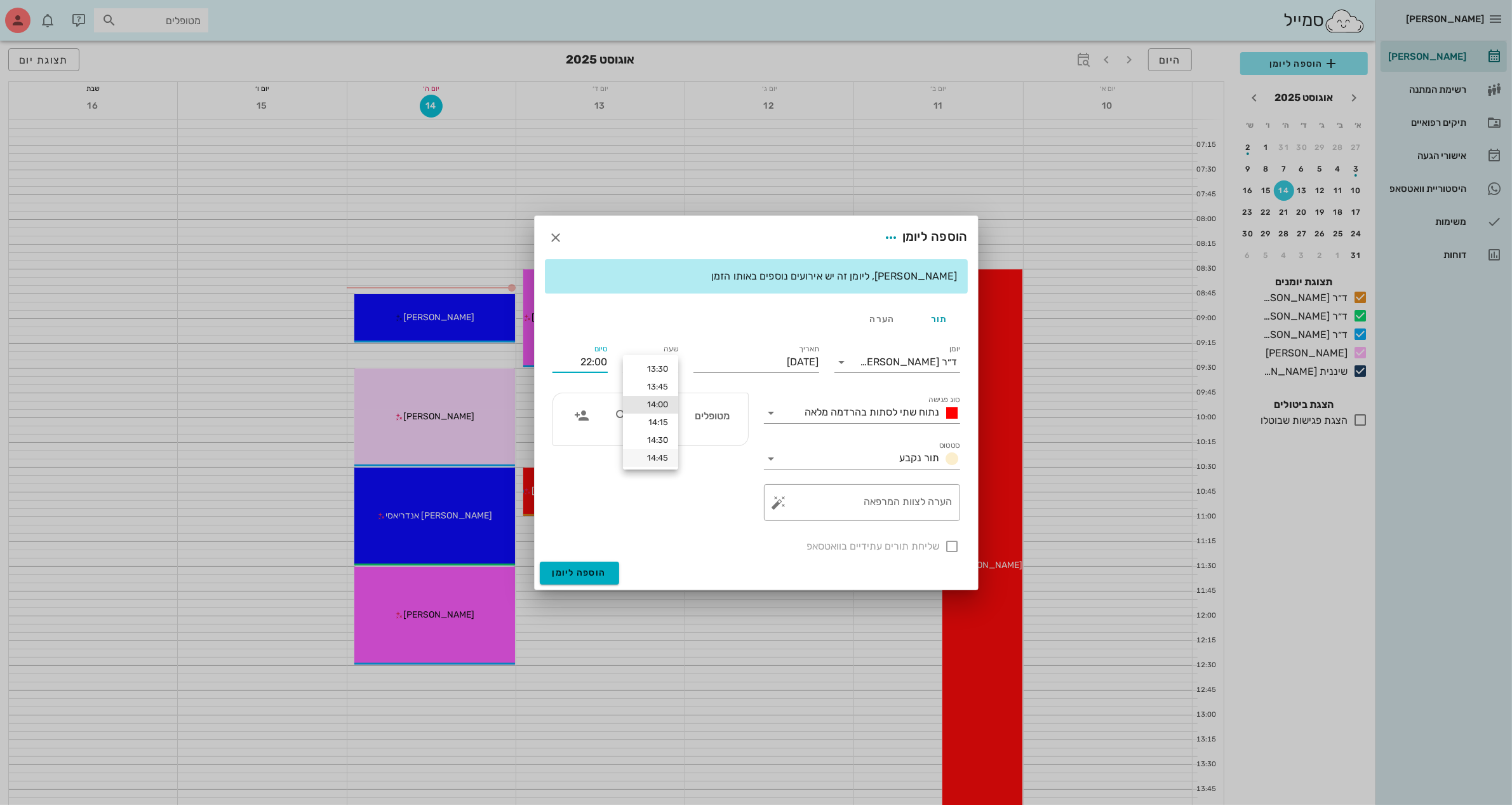
scroll to position [15, 0]
click at [653, 456] on div "15:00" at bounding box center [651, 462] width 35 height 11
type input "15:00"
type input "23:00"
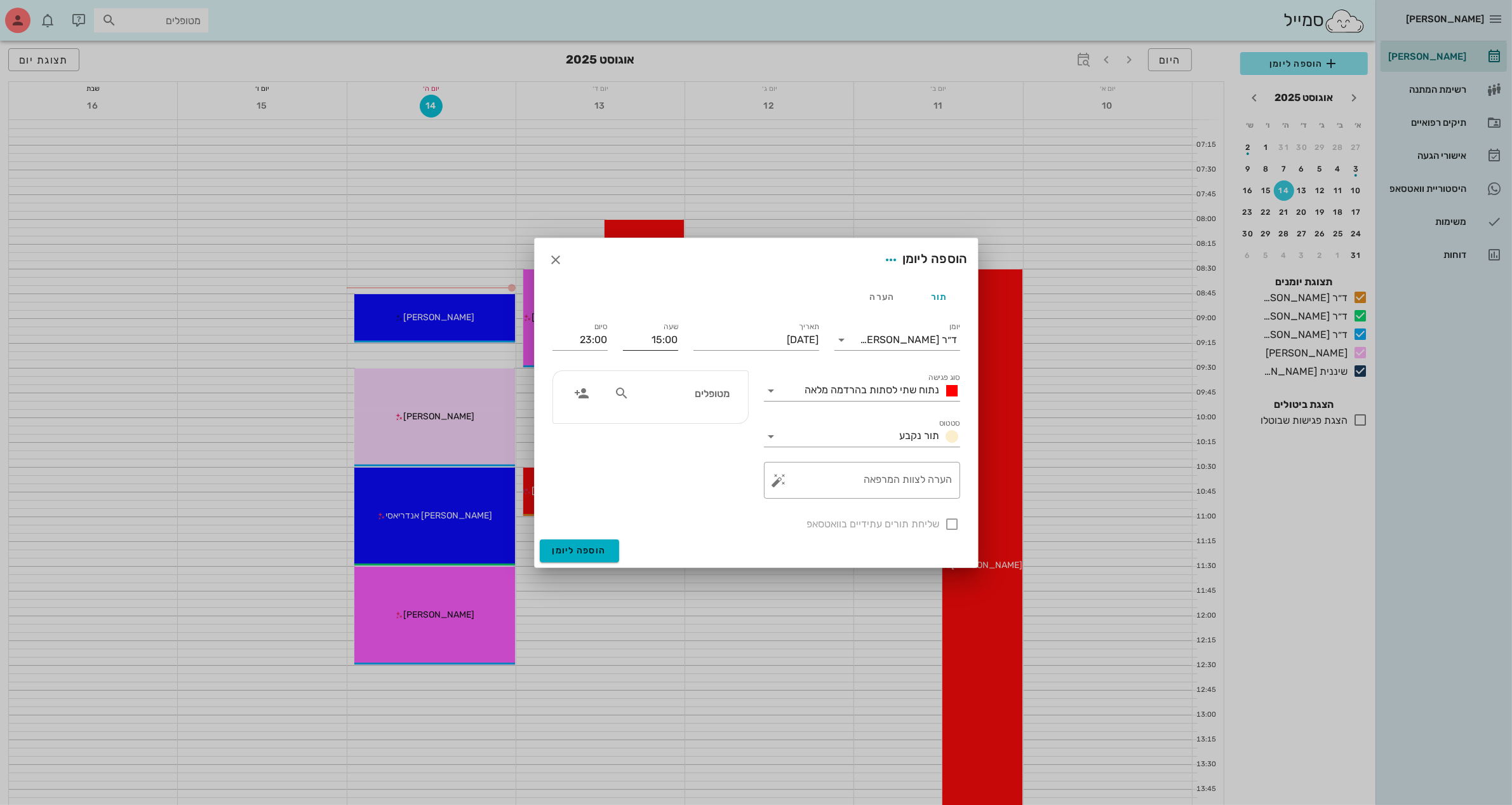
click at [655, 338] on input "15:00" at bounding box center [650, 340] width 56 height 20
click at [662, 341] on input "15:00" at bounding box center [650, 340] width 56 height 20
click at [658, 341] on input "15:00" at bounding box center [650, 340] width 56 height 20
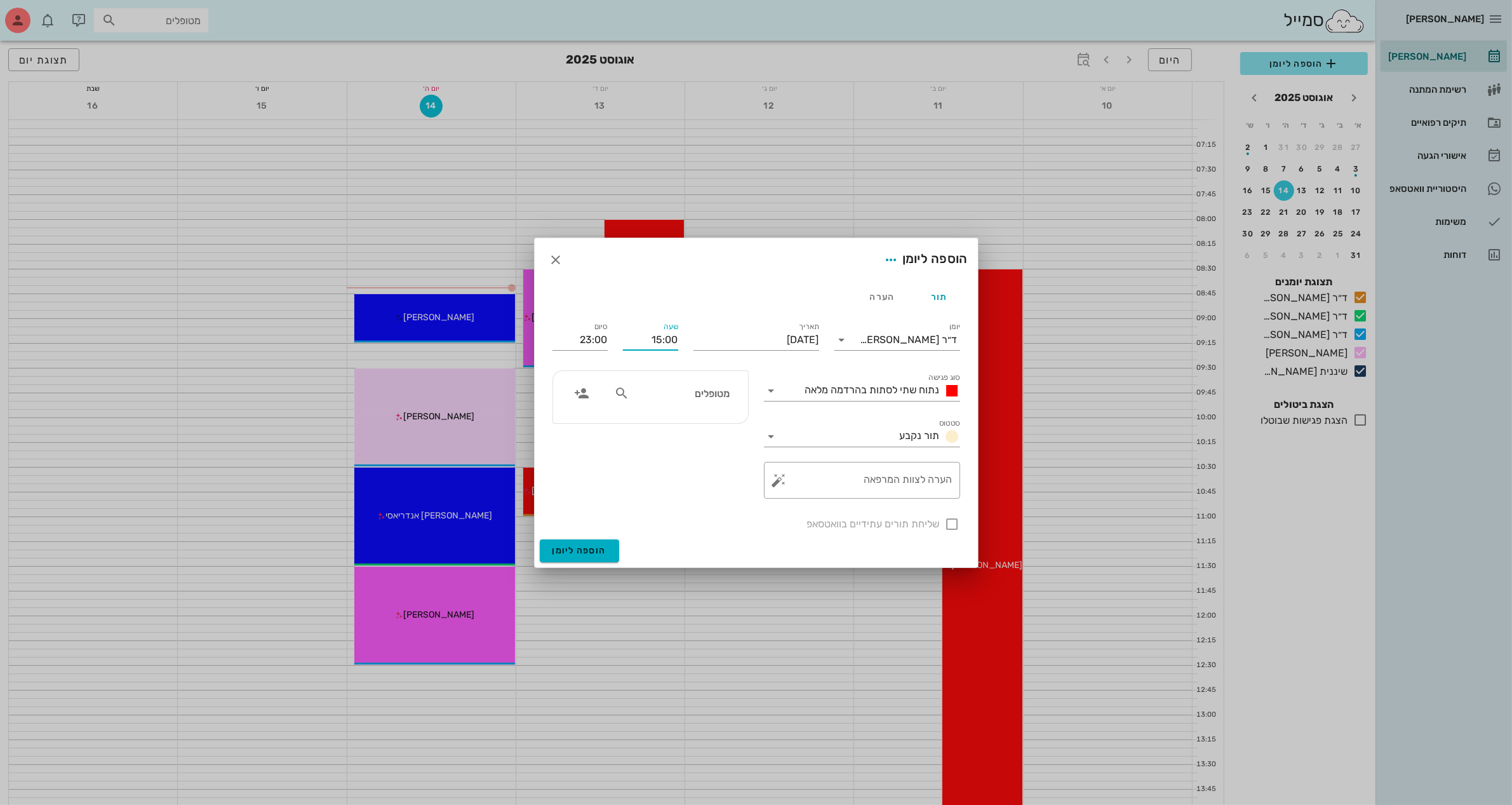
click at [658, 341] on input "15:00" at bounding box center [650, 340] width 56 height 20
type input "14:00"
click at [597, 337] on div "סיום 22:00" at bounding box center [580, 338] width 71 height 51
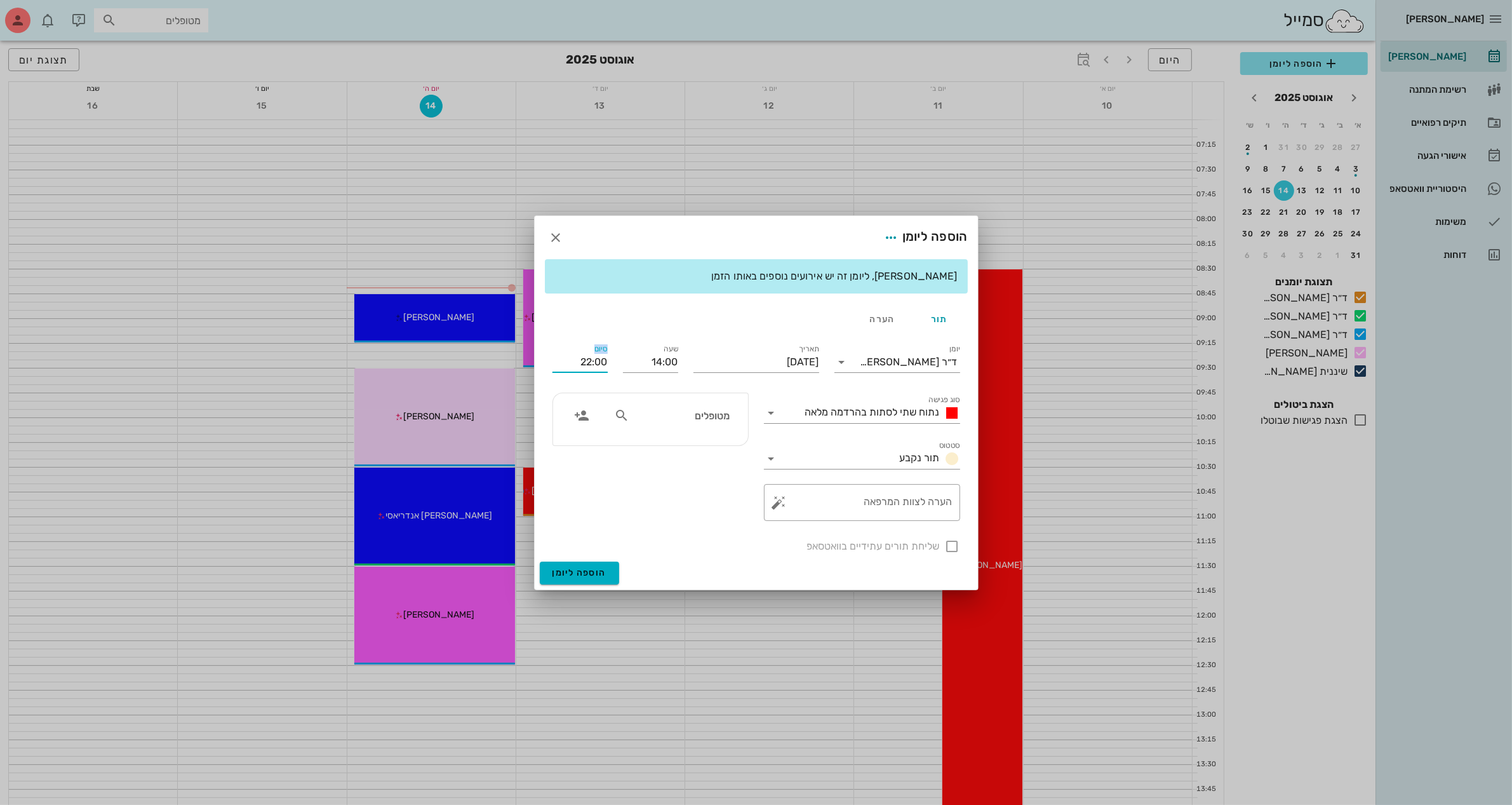
click at [597, 337] on div "סיום 22:00" at bounding box center [580, 360] width 71 height 51
drag, startPoint x: 573, startPoint y: 366, endPoint x: 620, endPoint y: 353, distance: 48.8
click at [618, 355] on div "יומן ד״ר עמראן ביאדסה סוג פגישה נתוח שתי לסתות בהרדמה מלאה סטטוס תור נקבע תאריך…" at bounding box center [757, 448] width 423 height 228
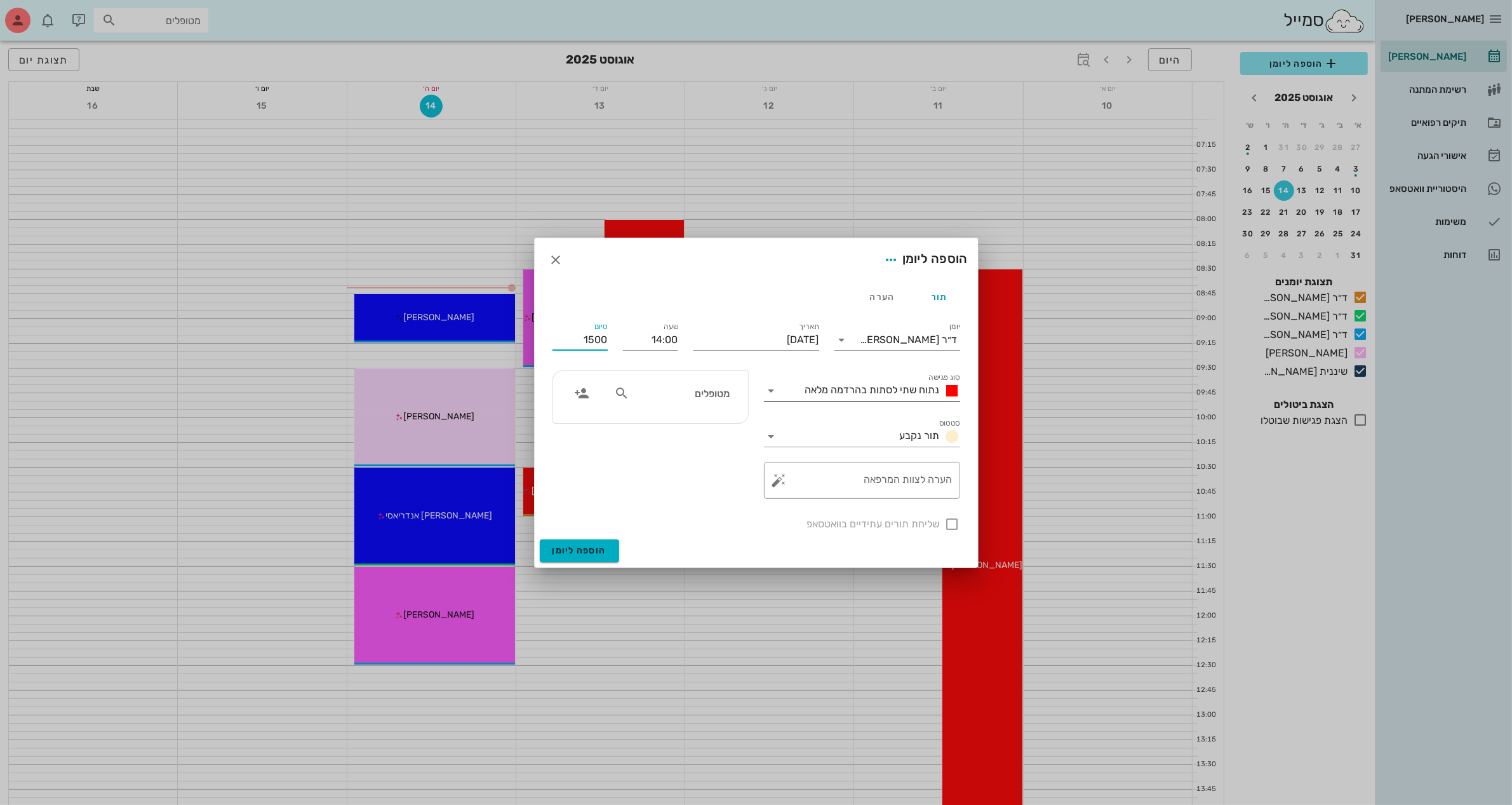
click at [780, 385] on div at bounding box center [773, 390] width 18 height 15
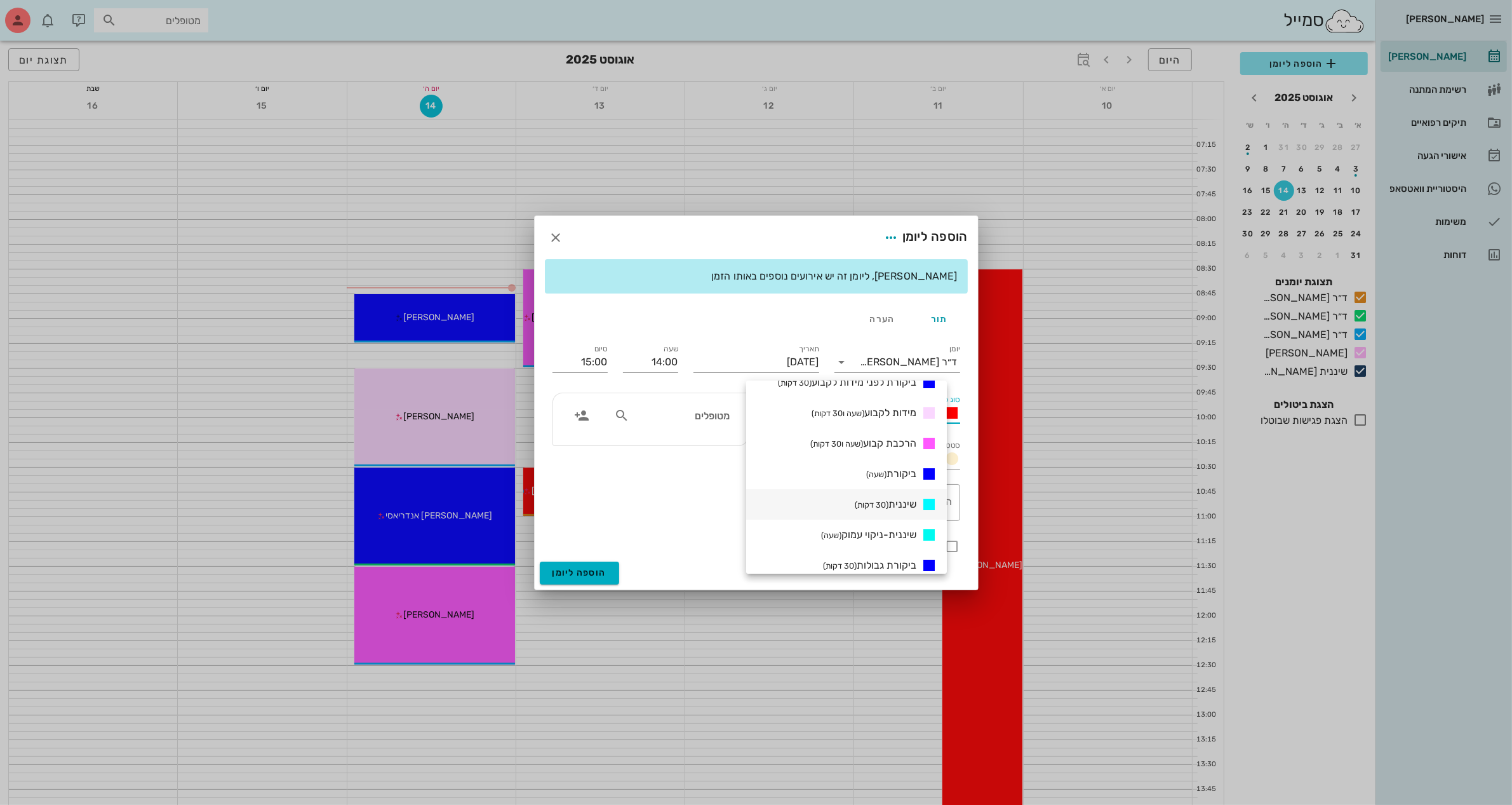
scroll to position [318, 0]
click at [890, 476] on span "הרכבת קבוע (שעה ו30 דקות)" at bounding box center [864, 479] width 106 height 12
type input "15:30"
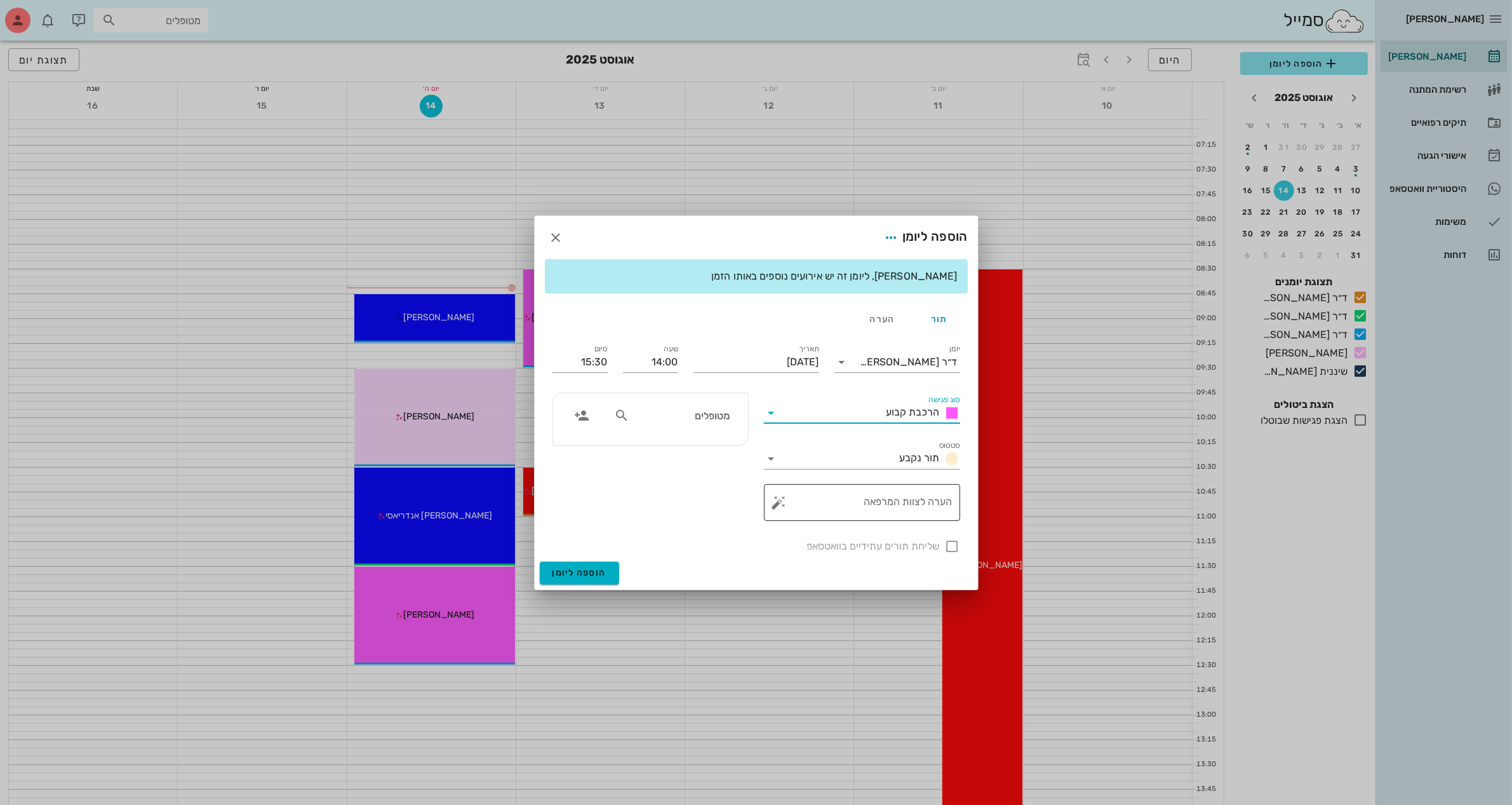
click at [802, 507] on textarea "הערה לצוות המרפאה" at bounding box center [867, 506] width 171 height 31
type textarea "הרכבה"
click at [627, 414] on icon at bounding box center [621, 415] width 15 height 15
type input "אור"
click at [707, 450] on div "0547351749" at bounding box center [680, 455] width 126 height 11
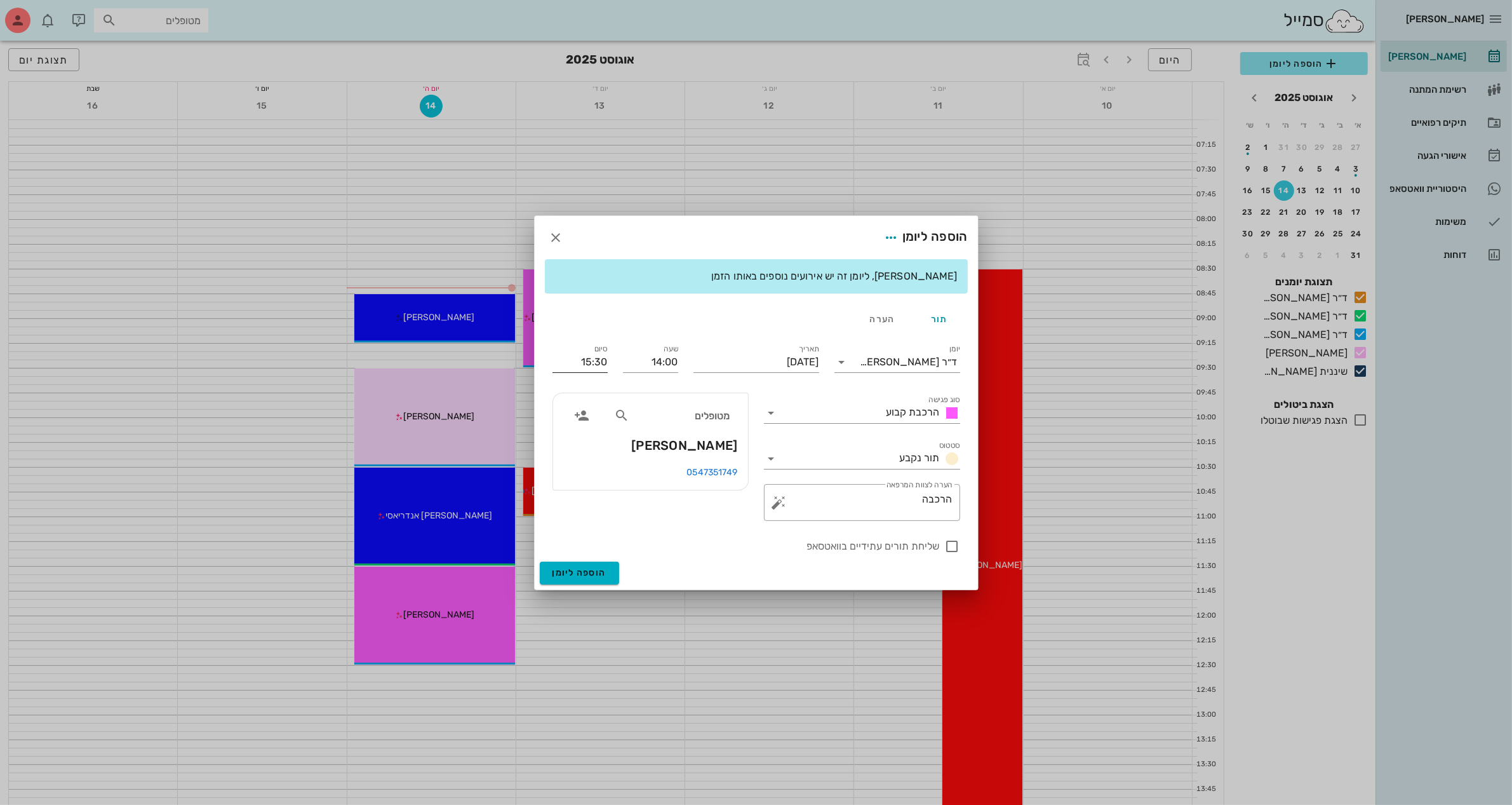
click at [602, 360] on input "15:30" at bounding box center [580, 362] width 56 height 20
type input "15:00"
click at [578, 569] on span "הוספה ליומן" at bounding box center [579, 573] width 54 height 11
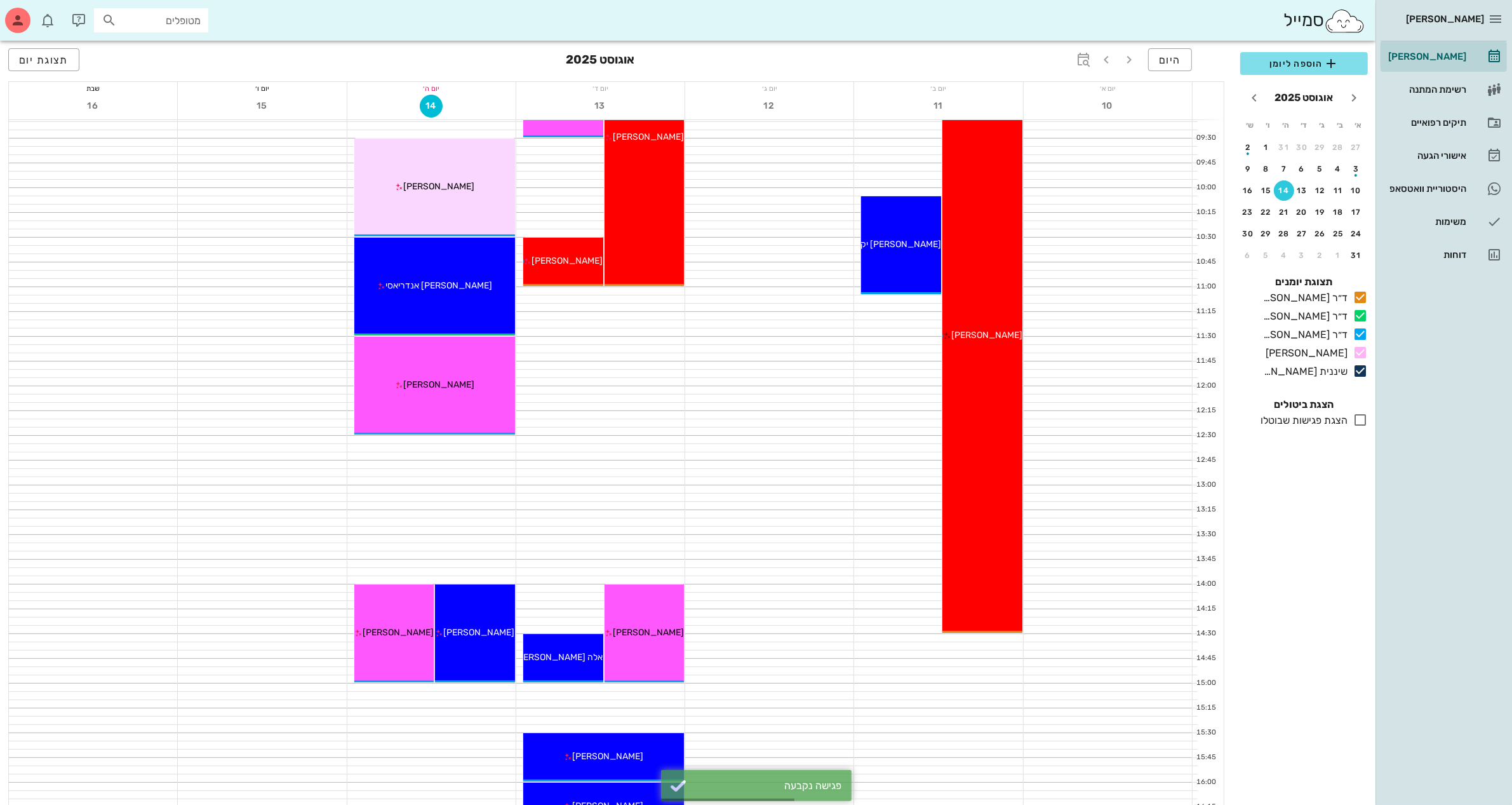
scroll to position [238, 0]
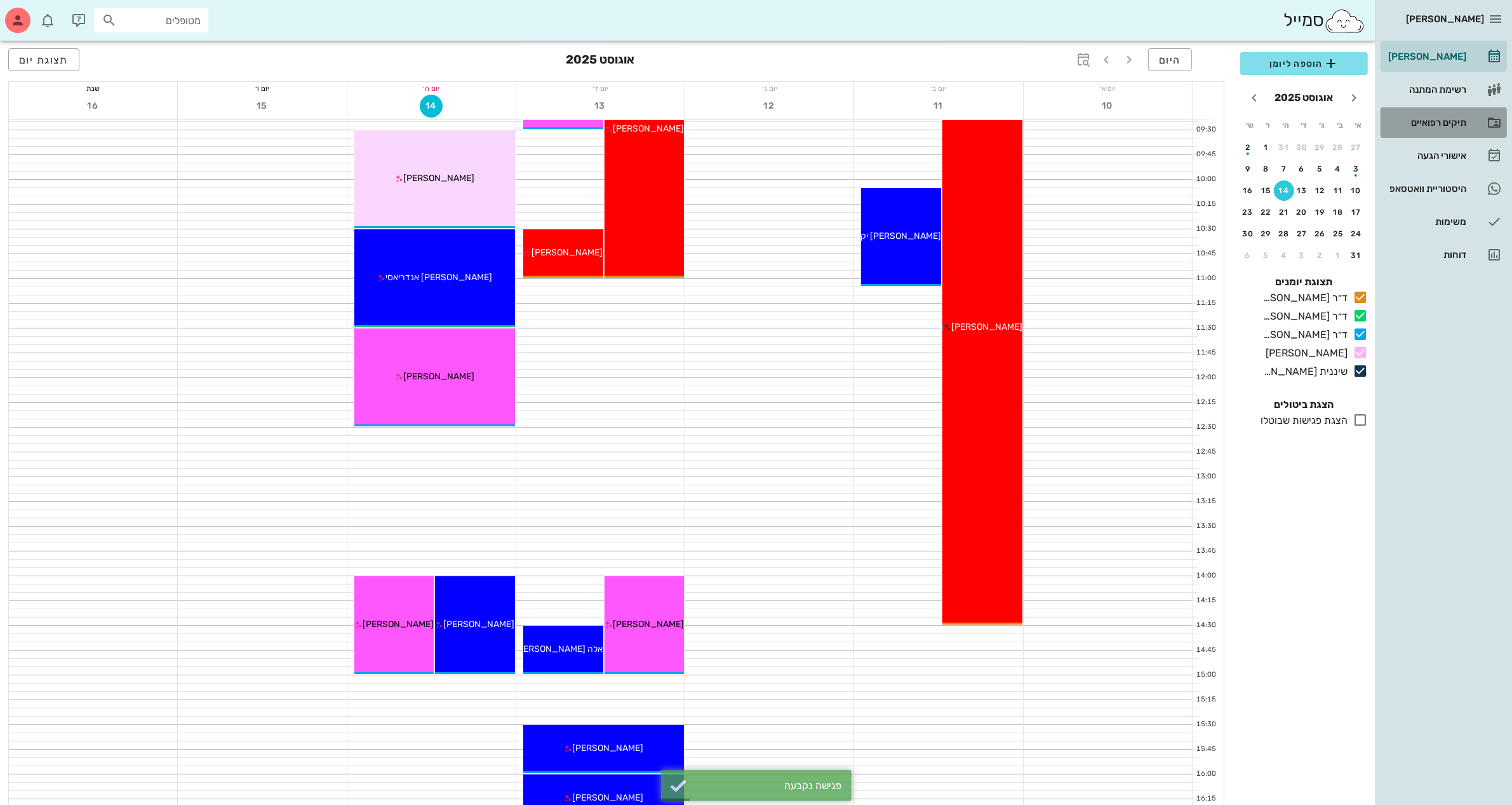
click at [1434, 117] on div "תיקים רפואיים" at bounding box center [1426, 123] width 80 height 11
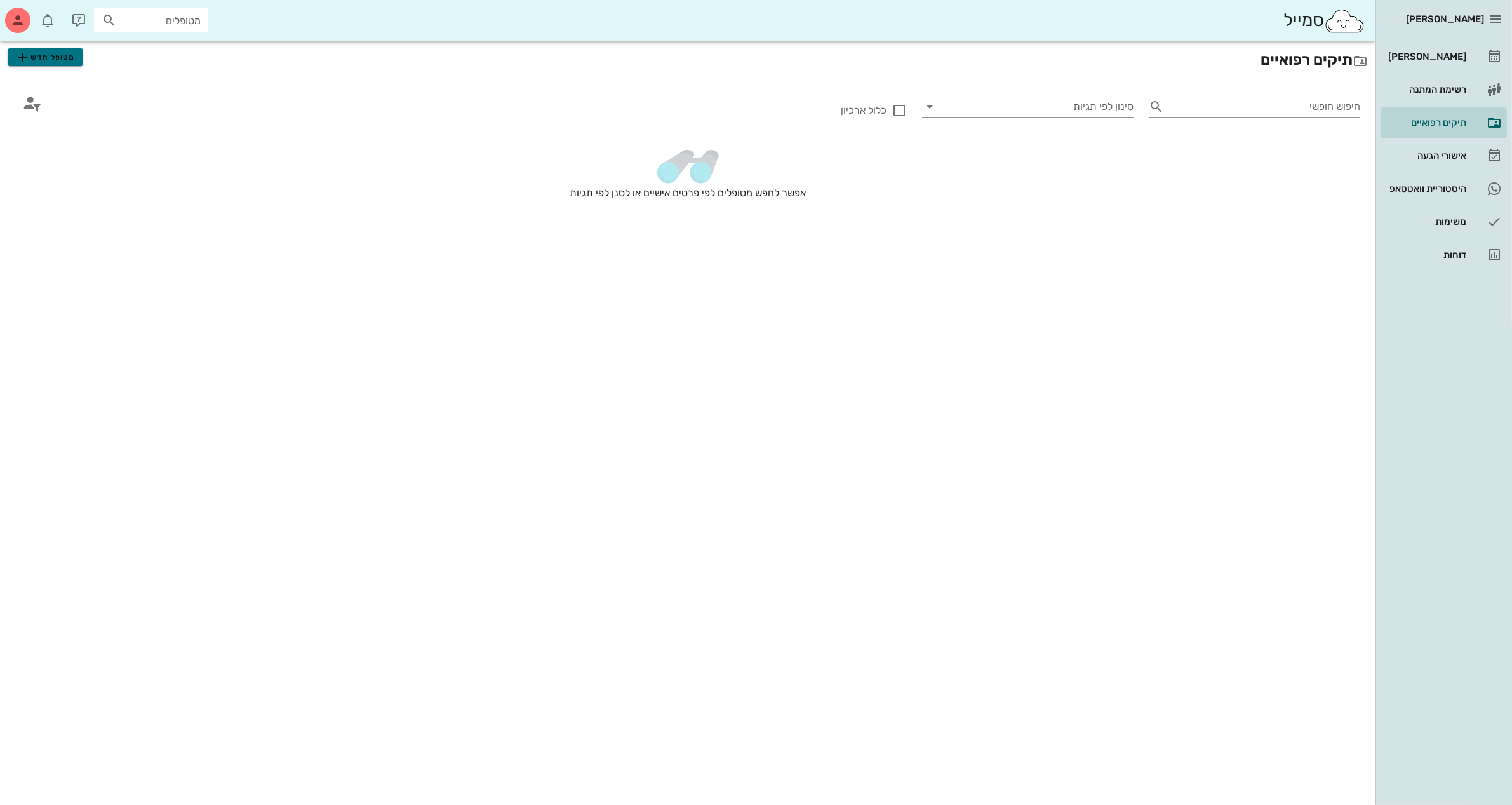
click at [62, 53] on span "מטופל חדש" at bounding box center [45, 56] width 60 height 15
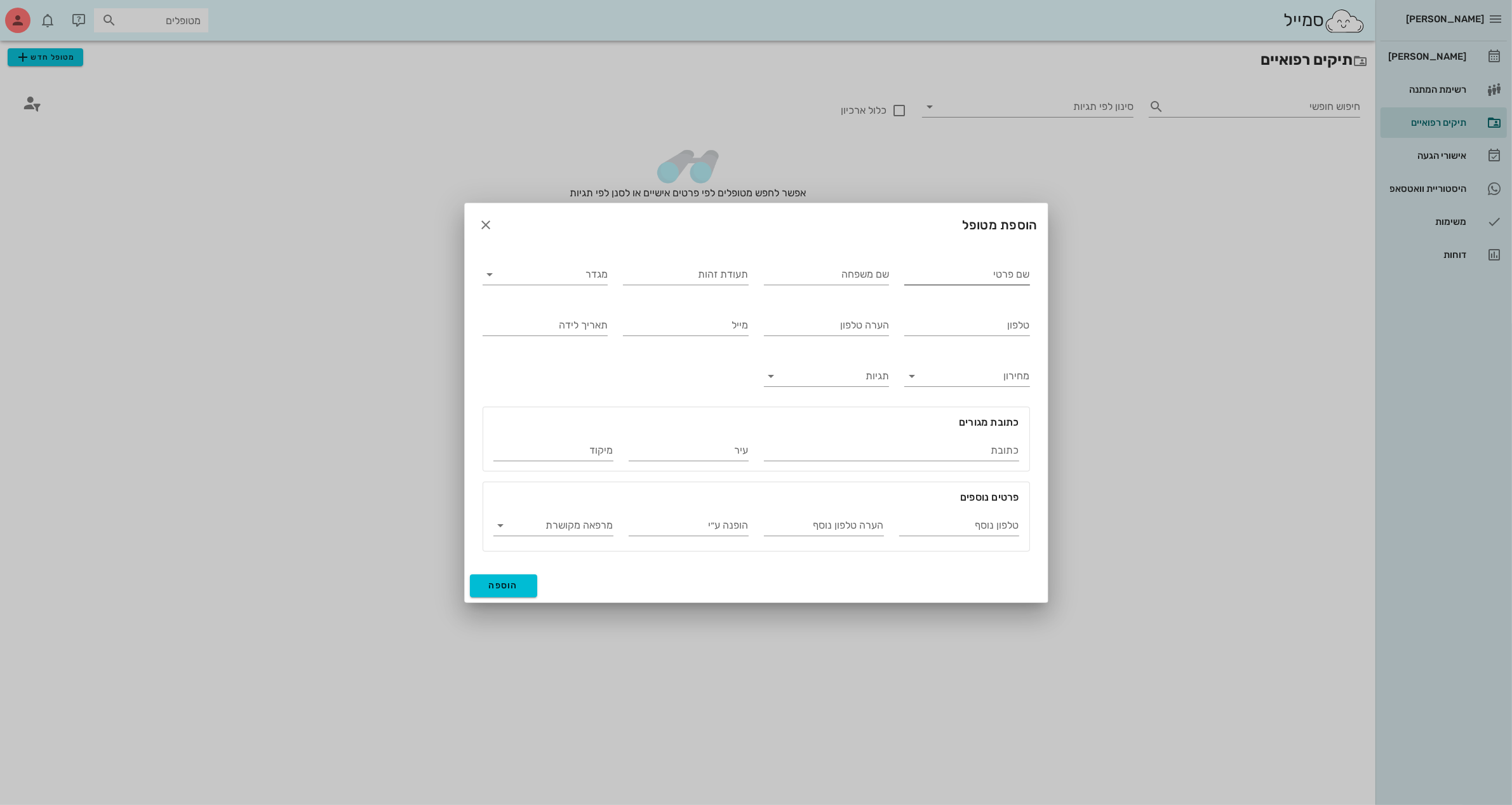
click at [945, 274] on input "שם פרטי" at bounding box center [967, 275] width 126 height 20
type input "אביחי"
type input "ממן"
click at [578, 276] on input "מגדר" at bounding box center [556, 275] width 106 height 20
click at [588, 280] on div "זכר" at bounding box center [545, 284] width 105 height 12
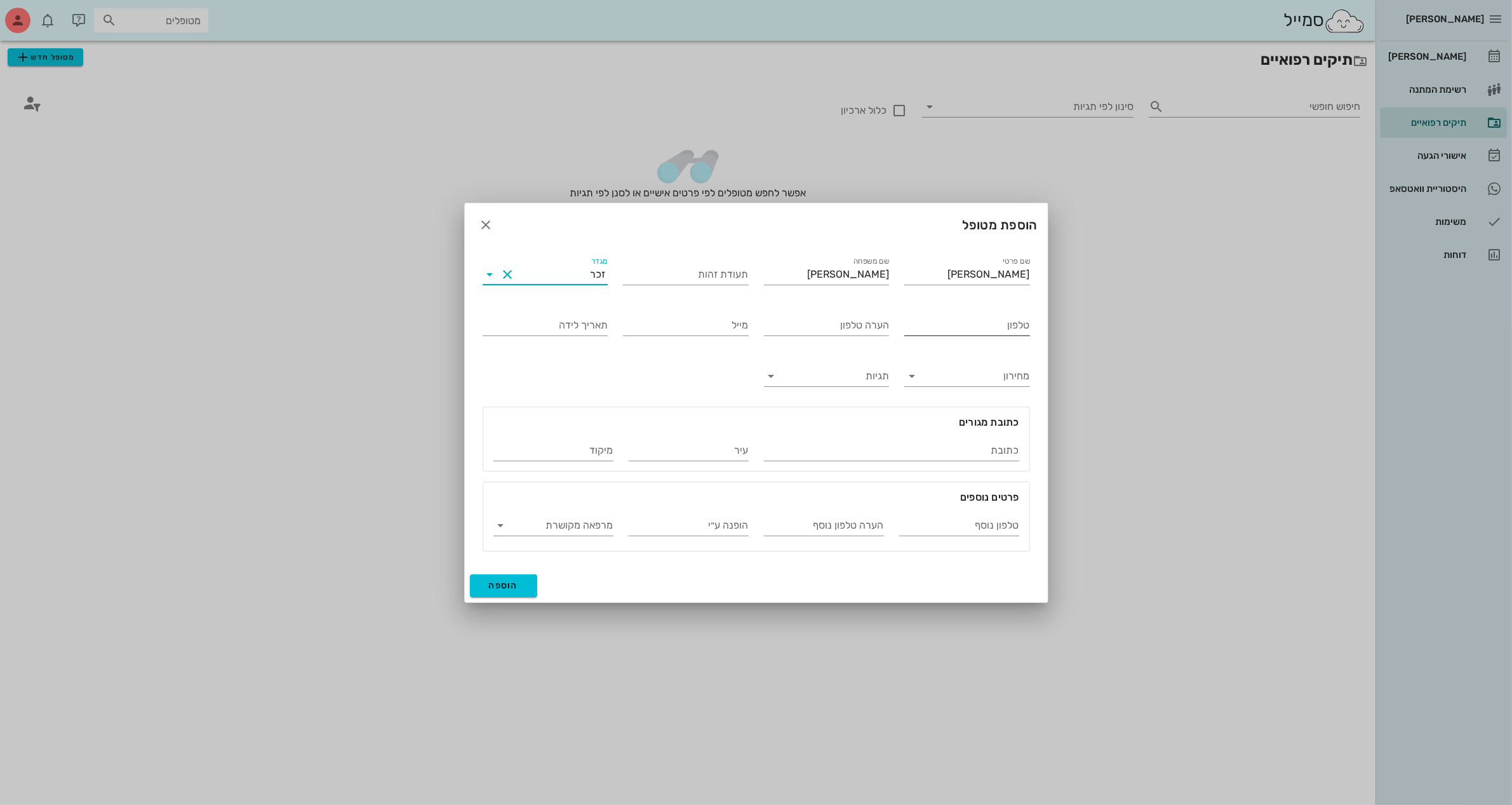
click at [967, 320] on input "טלפון" at bounding box center [967, 325] width 126 height 20
type input "054-2883577"
click at [505, 583] on span "הוספה" at bounding box center [504, 585] width 30 height 11
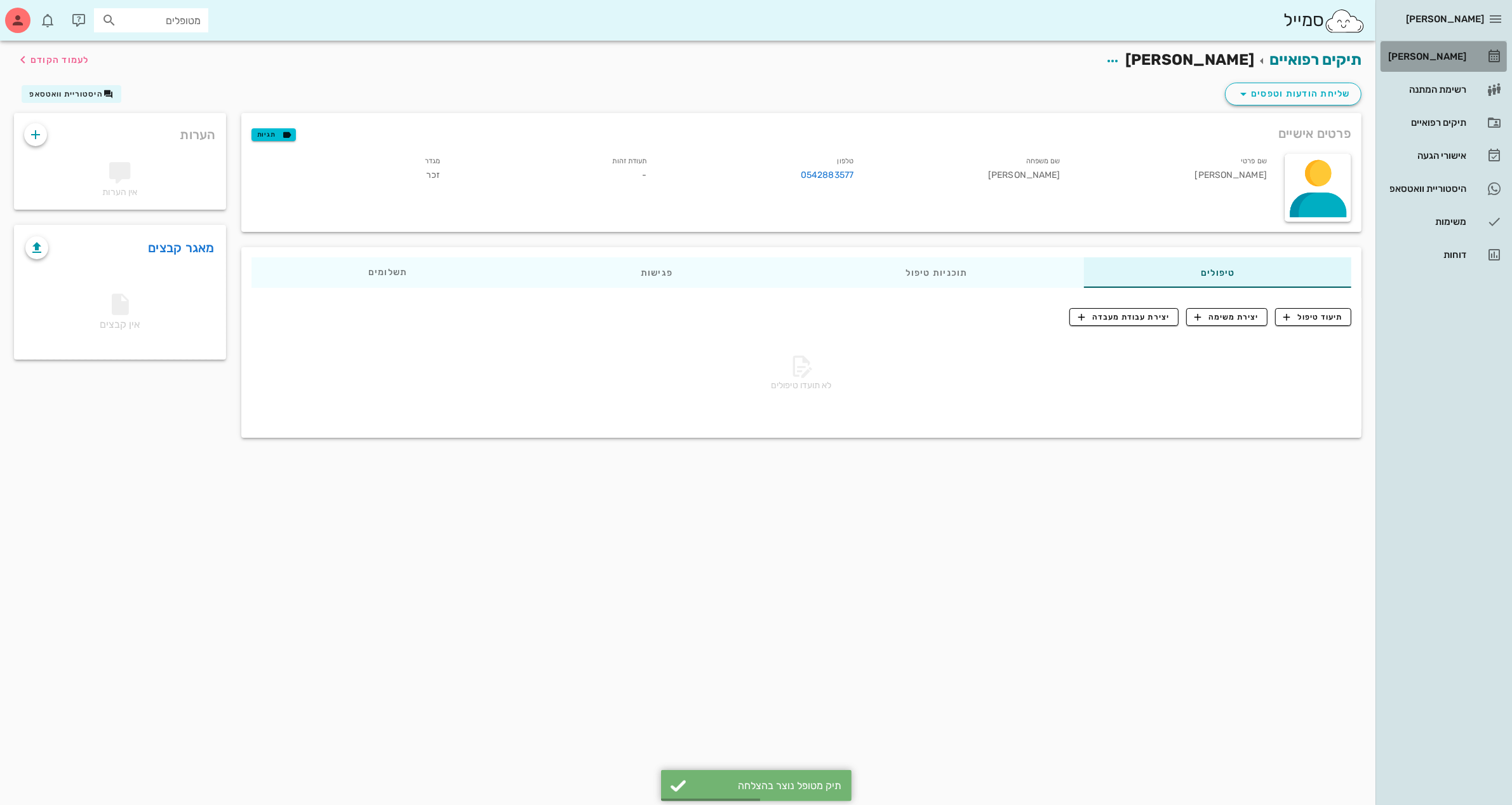
click at [1424, 49] on div "[PERSON_NAME]" at bounding box center [1426, 56] width 80 height 20
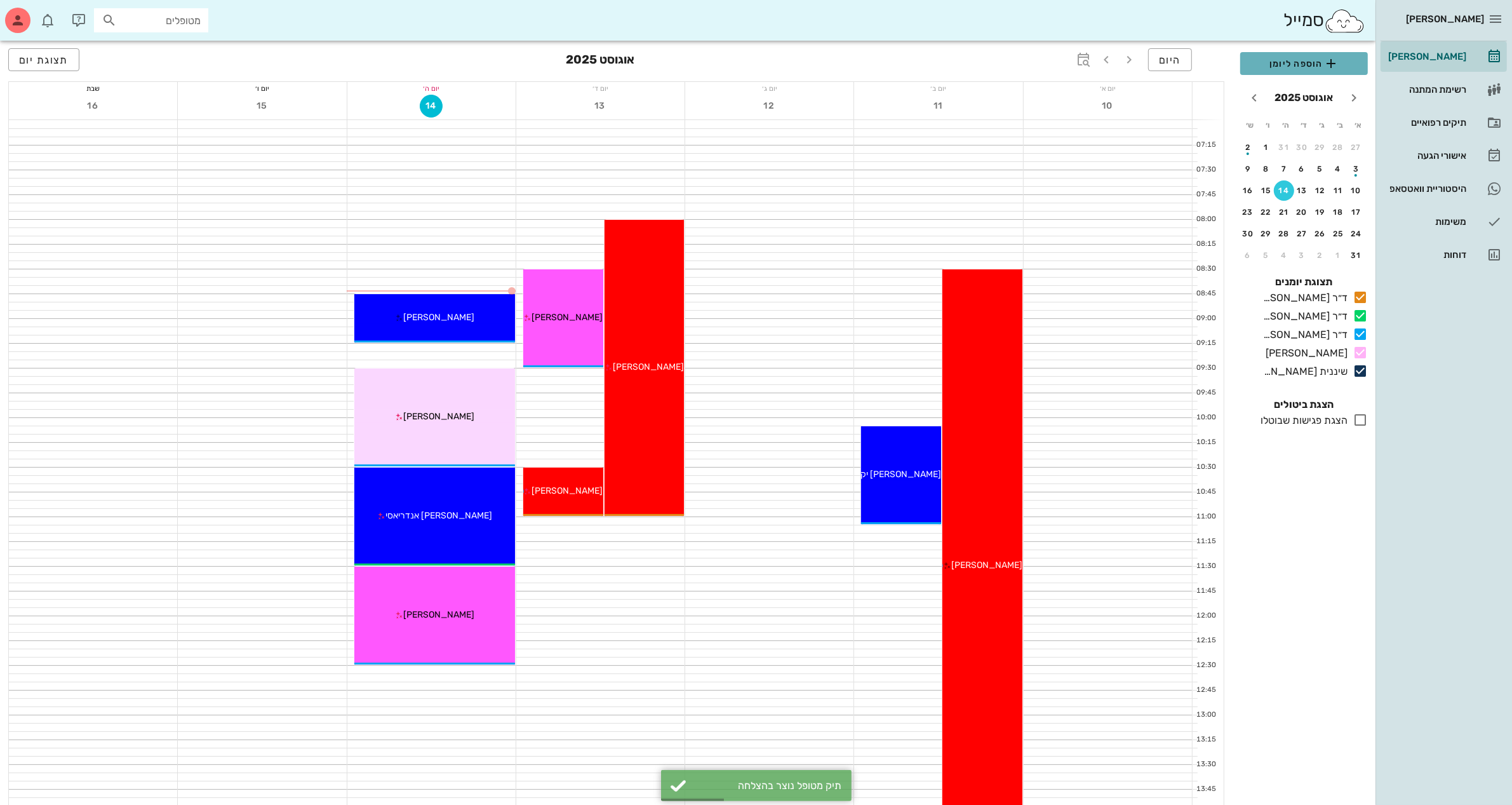
click at [1286, 57] on span "הוספה ליומן" at bounding box center [1305, 63] width 108 height 15
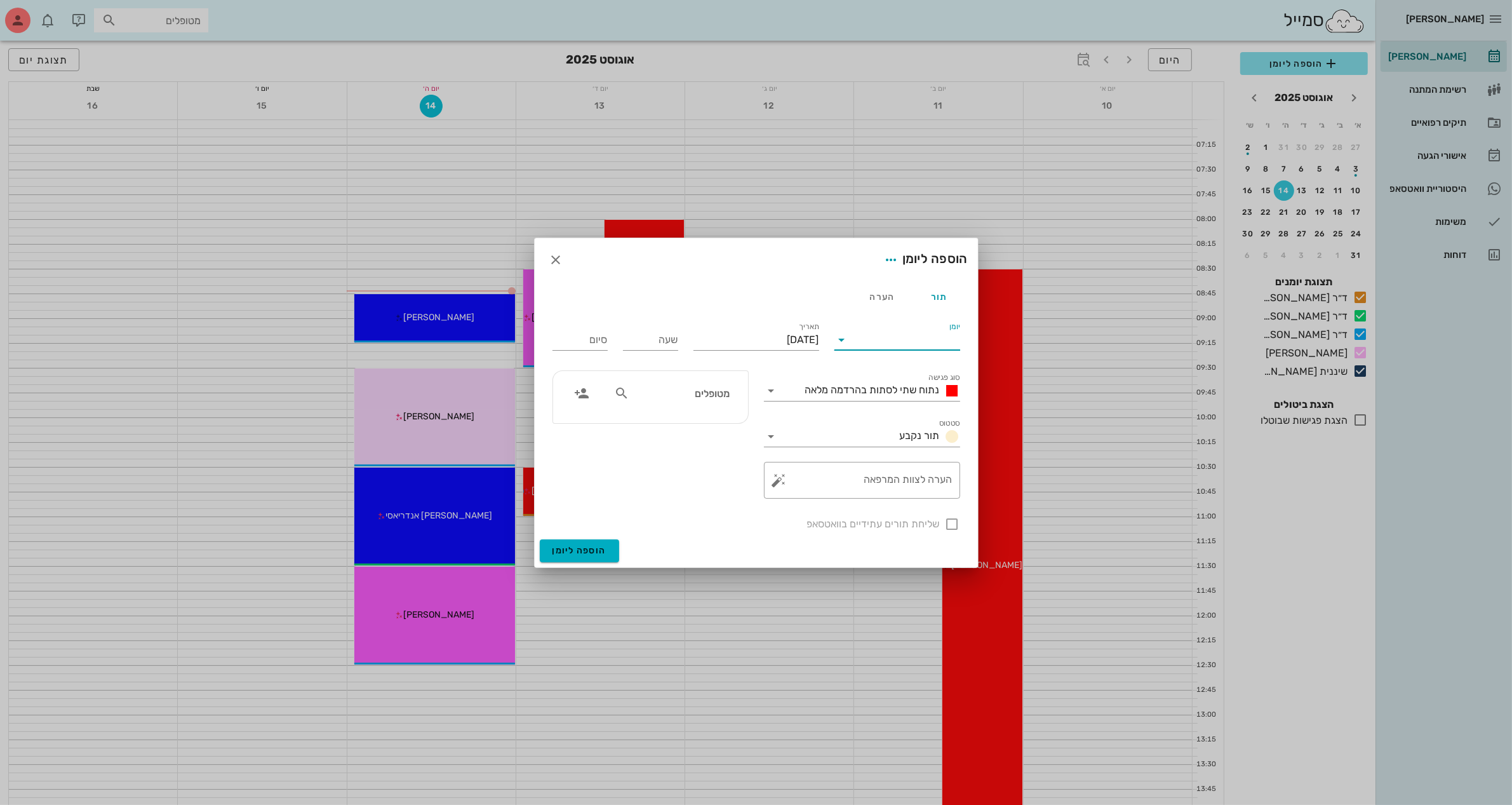
click at [868, 340] on input "יומן" at bounding box center [906, 340] width 108 height 20
click at [662, 337] on div "שעה" at bounding box center [650, 340] width 56 height 20
type input "15"
type input "23:00"
type input "15:00"
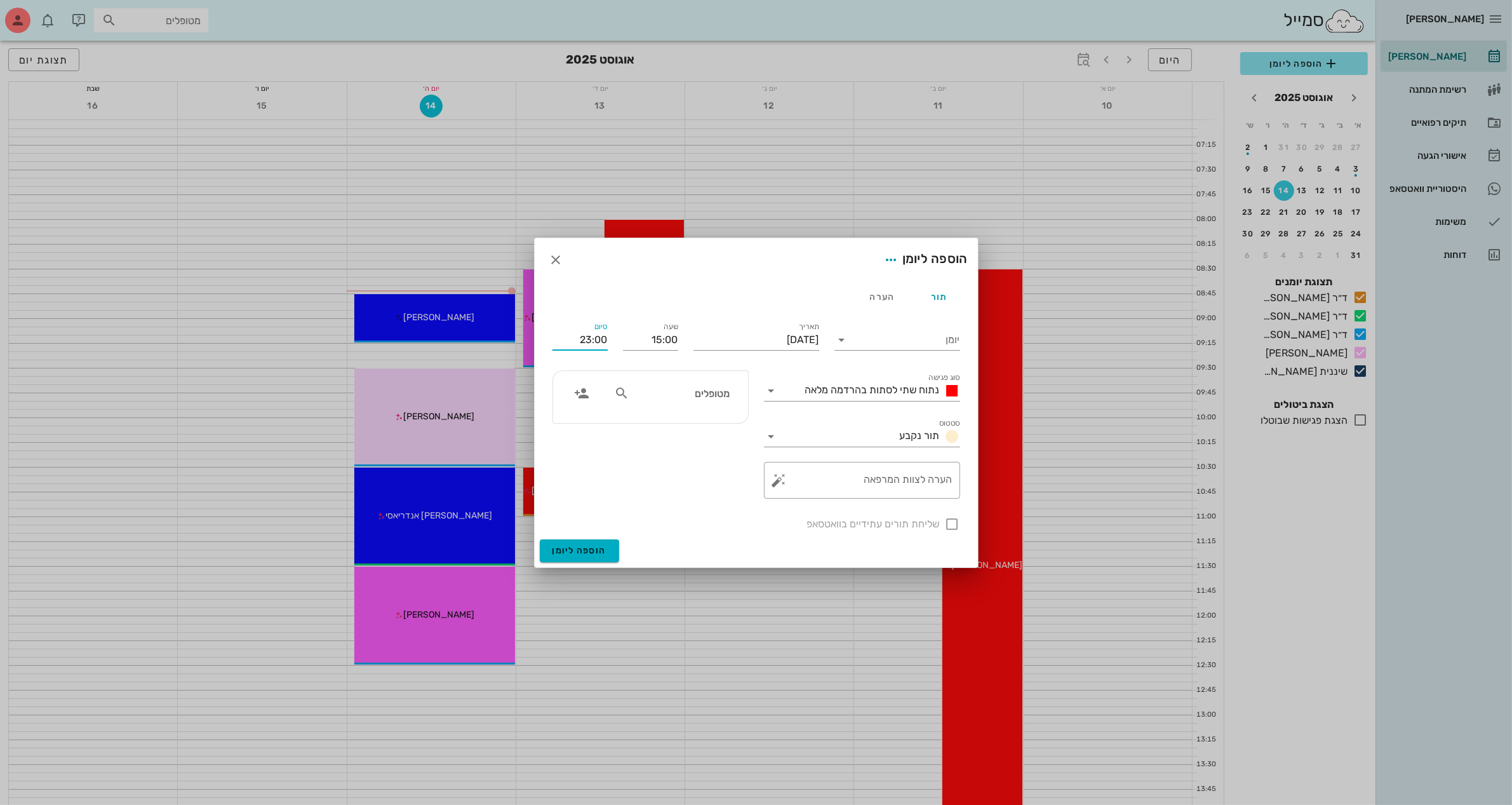
click at [584, 340] on input "23:00" at bounding box center [580, 340] width 56 height 20
click at [809, 394] on span "נתוח שתי לסתות בהרדמה מלאה" at bounding box center [872, 390] width 135 height 12
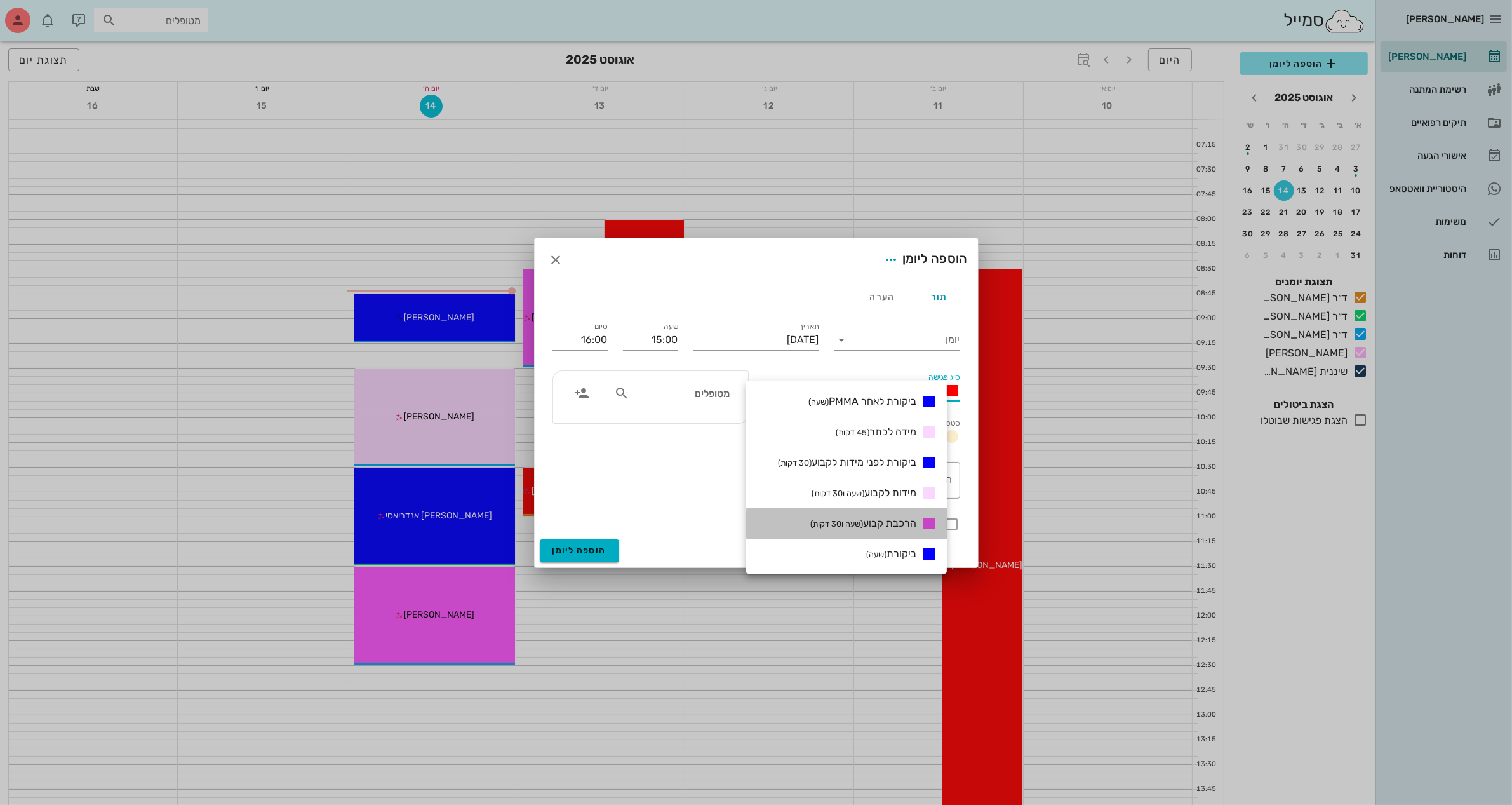
click at [887, 518] on span "הרכבת קבוע (שעה ו30 דקות)" at bounding box center [864, 523] width 106 height 12
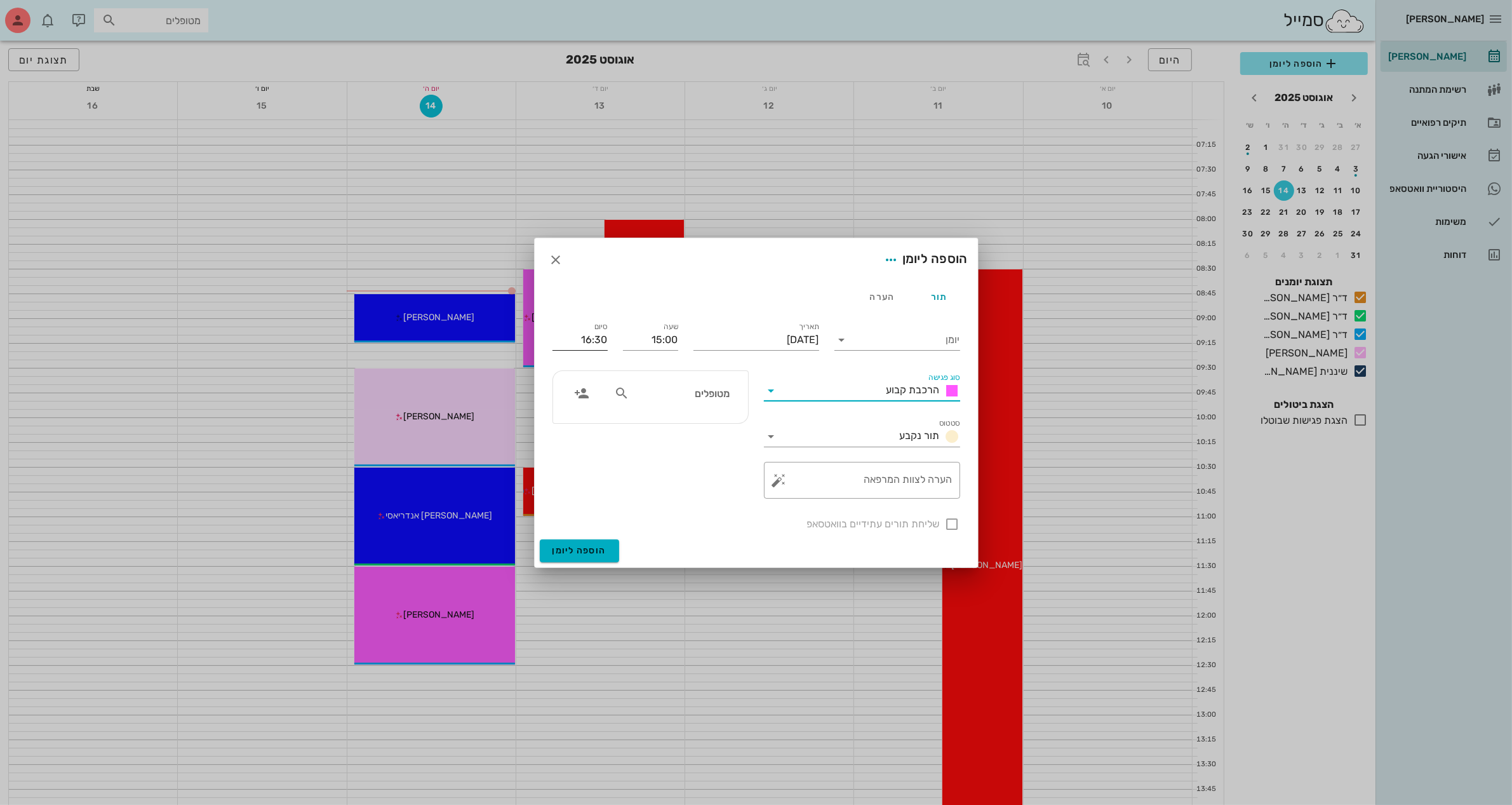
click at [603, 337] on input "16:30" at bounding box center [580, 340] width 56 height 20
type input "16:00"
click at [805, 485] on textarea "הערה לצוות המרפאה" at bounding box center [867, 484] width 171 height 31
type textarea "הרכבת זמני"
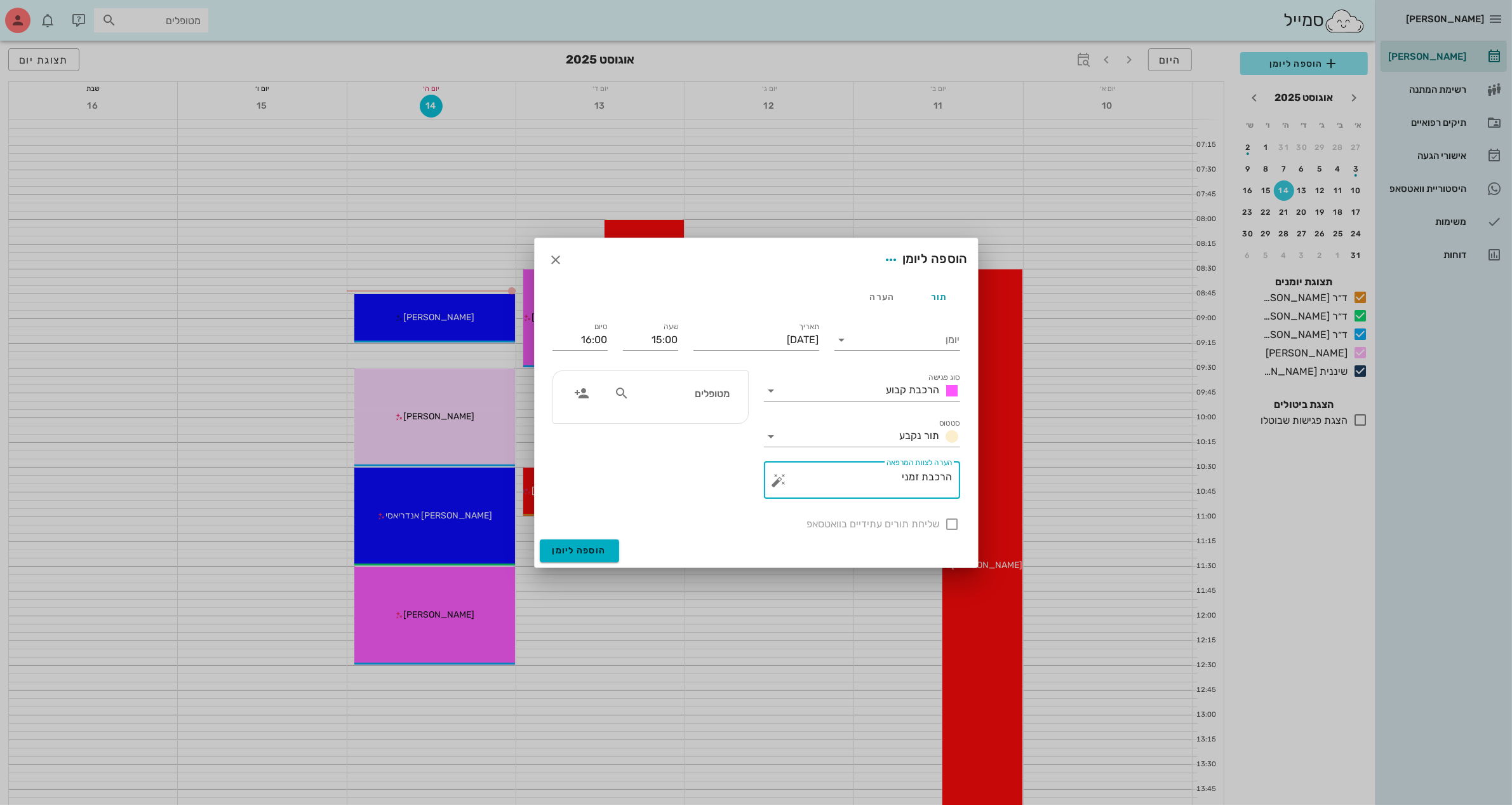
click at [675, 392] on input "מטופלים" at bounding box center [680, 393] width 98 height 17
type input "אב"
click at [707, 420] on div "[PERSON_NAME]" at bounding box center [662, 422] width 139 height 11
click at [855, 340] on input "יומן" at bounding box center [906, 340] width 108 height 20
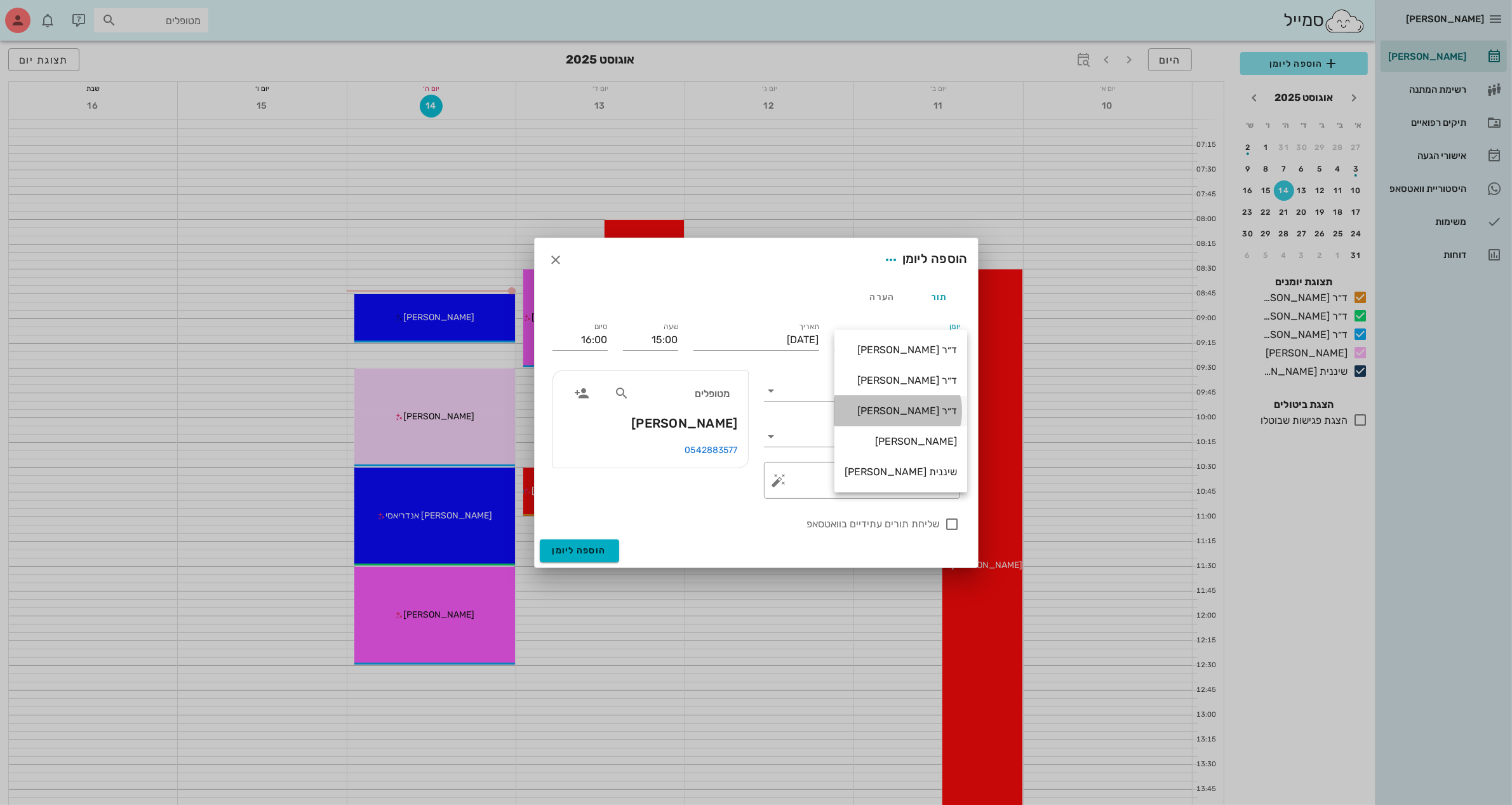
click at [904, 411] on div "ד״ר [PERSON_NAME]" at bounding box center [901, 411] width 112 height 12
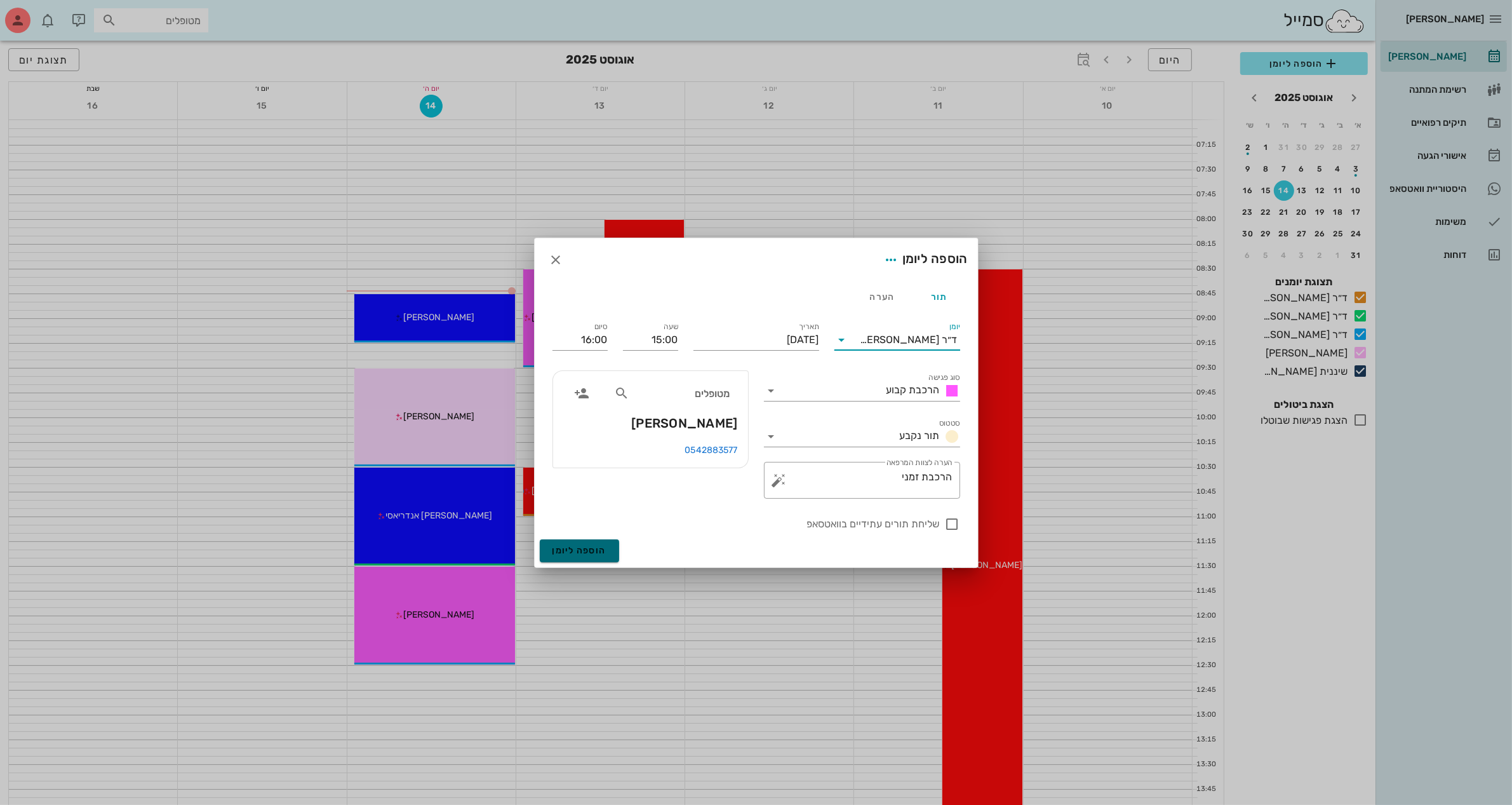
click at [581, 548] on span "הוספה ליומן" at bounding box center [579, 551] width 54 height 11
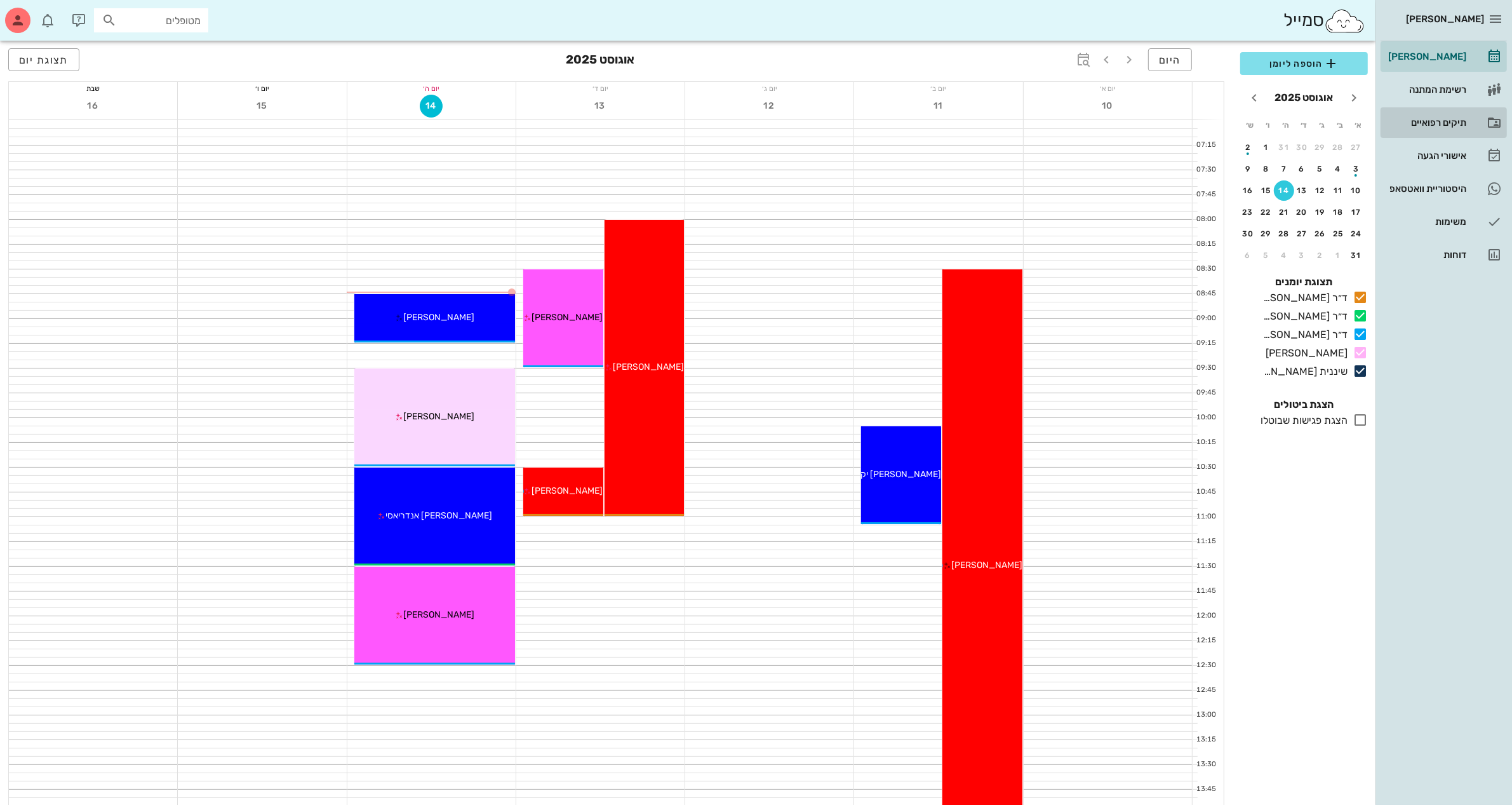
click at [1437, 119] on div "תיקים רפואיים" at bounding box center [1426, 123] width 80 height 11
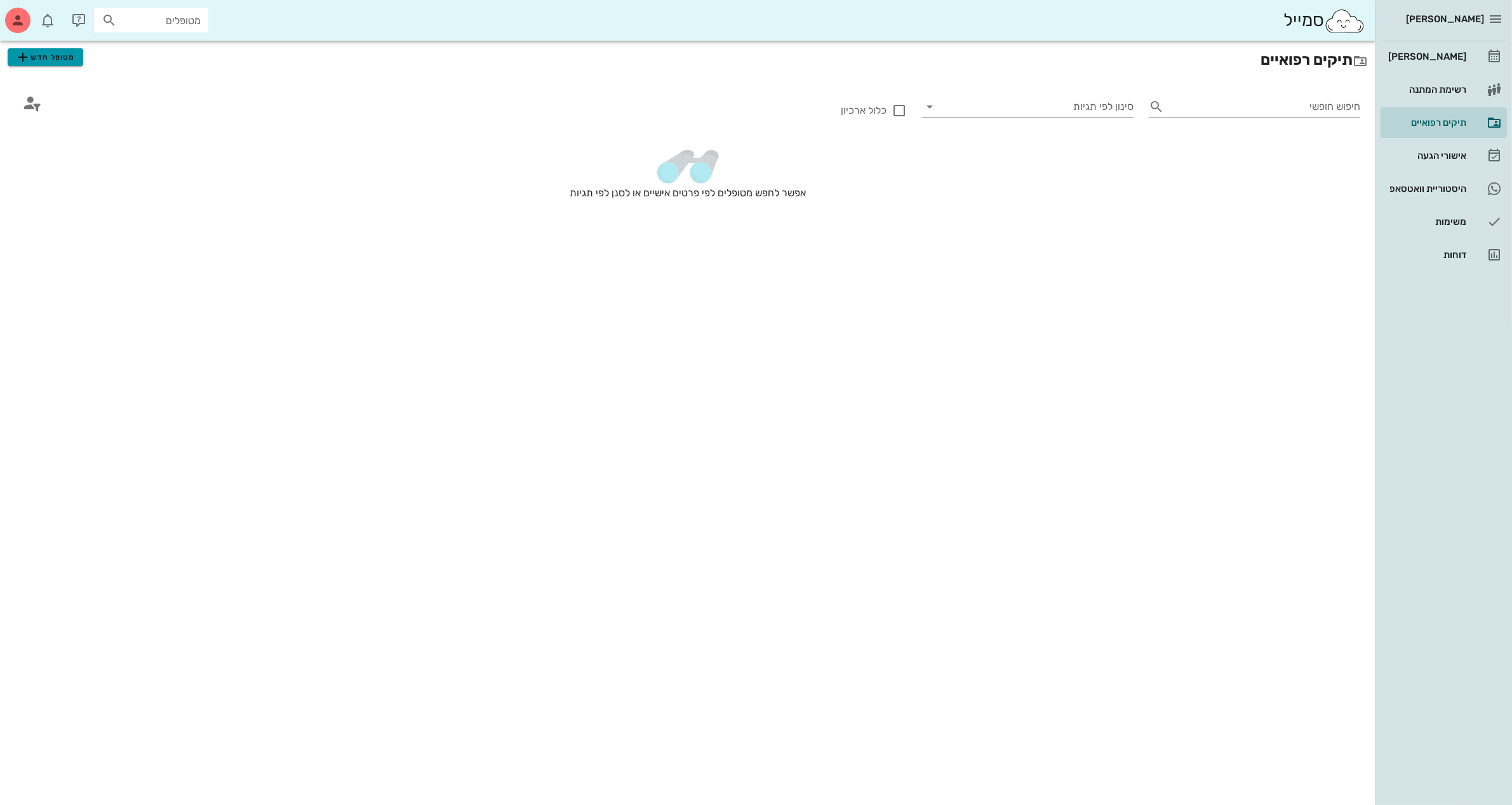
click at [64, 58] on span "מטופל חדש" at bounding box center [45, 56] width 60 height 15
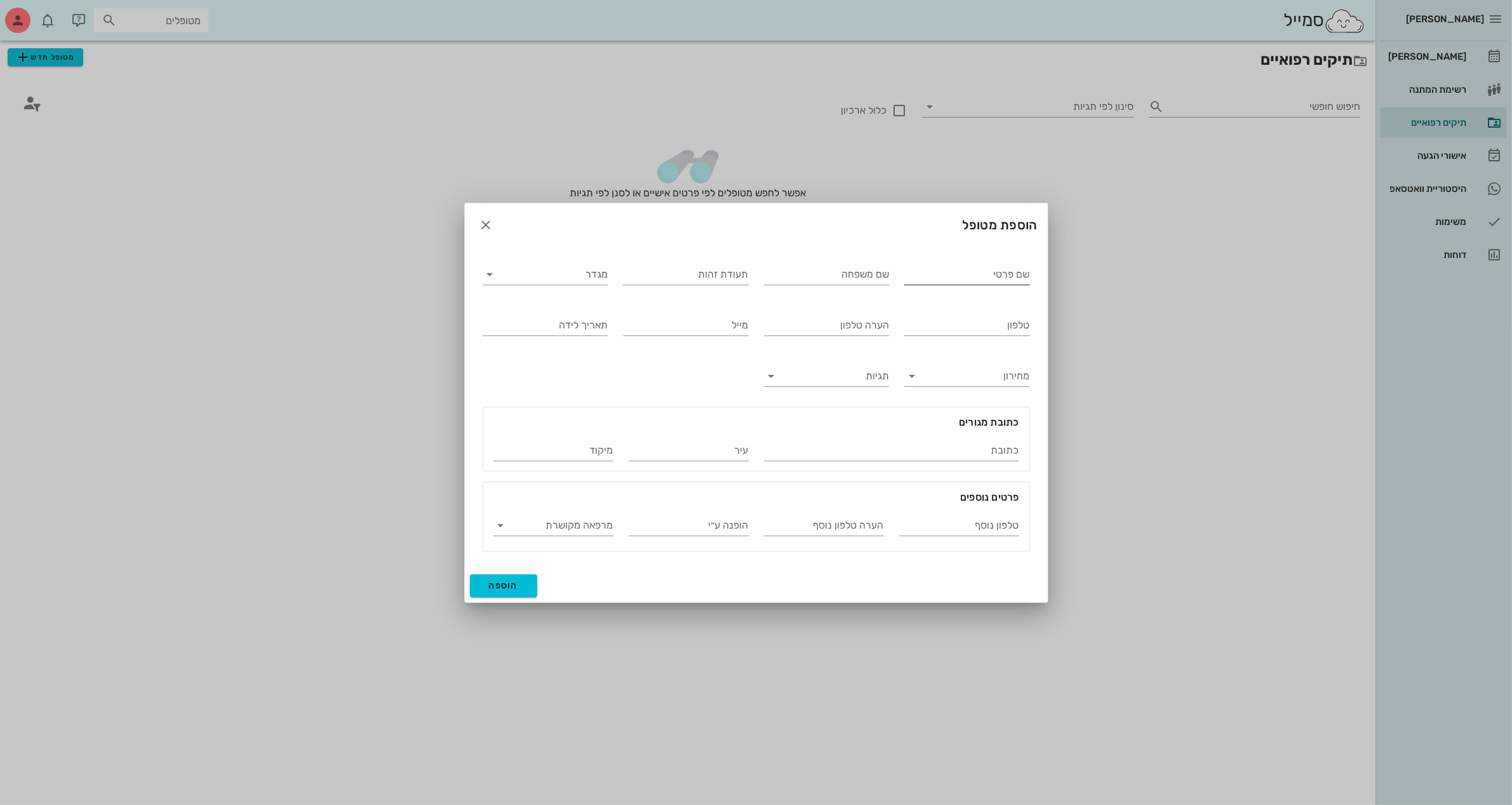
click at [1008, 269] on input "שם פרטי" at bounding box center [967, 275] width 126 height 20
type input "שוקי"
type input "פרץ"
click at [563, 275] on input "מגדר" at bounding box center [556, 275] width 106 height 20
click at [572, 285] on div "זכר" at bounding box center [545, 284] width 105 height 12
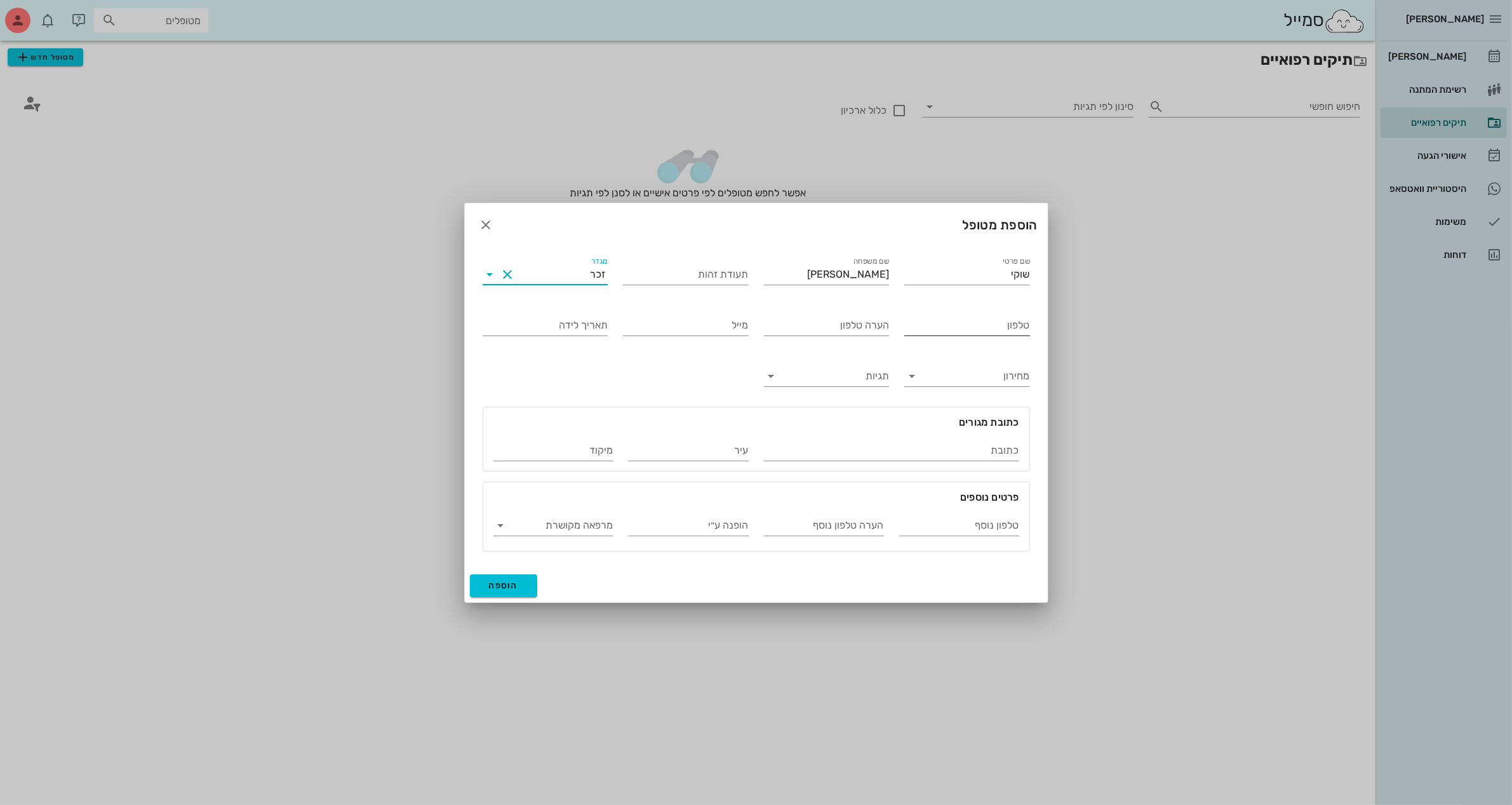
click at [967, 321] on input "טלפון" at bounding box center [967, 325] width 126 height 20
type input "054-6542603"
click at [872, 453] on input "כתובת" at bounding box center [891, 450] width 255 height 20
type input "כובשי החרמון 20"
type input "קרית עקרון"
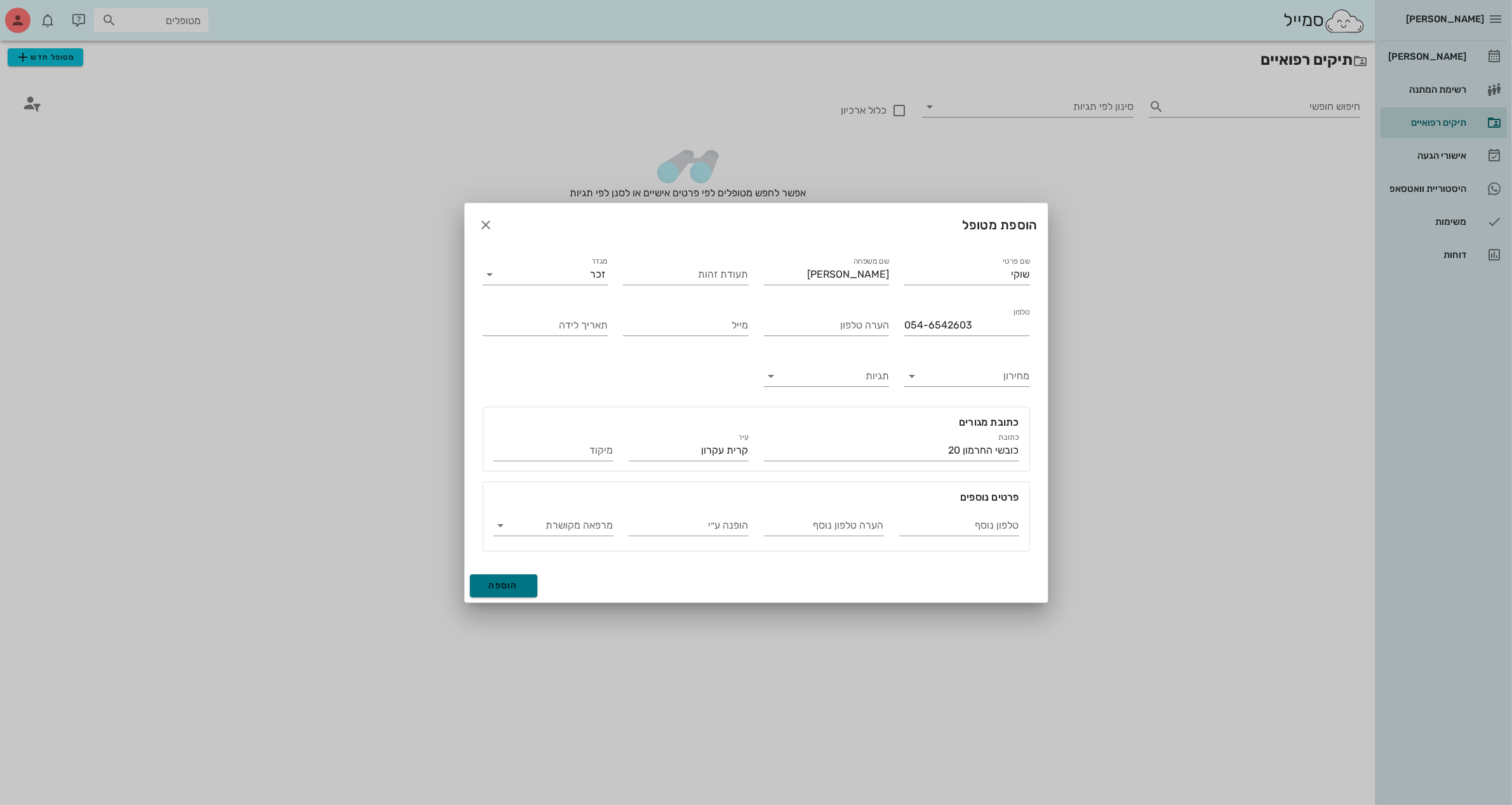
click at [497, 584] on span "הוספה" at bounding box center [504, 585] width 30 height 11
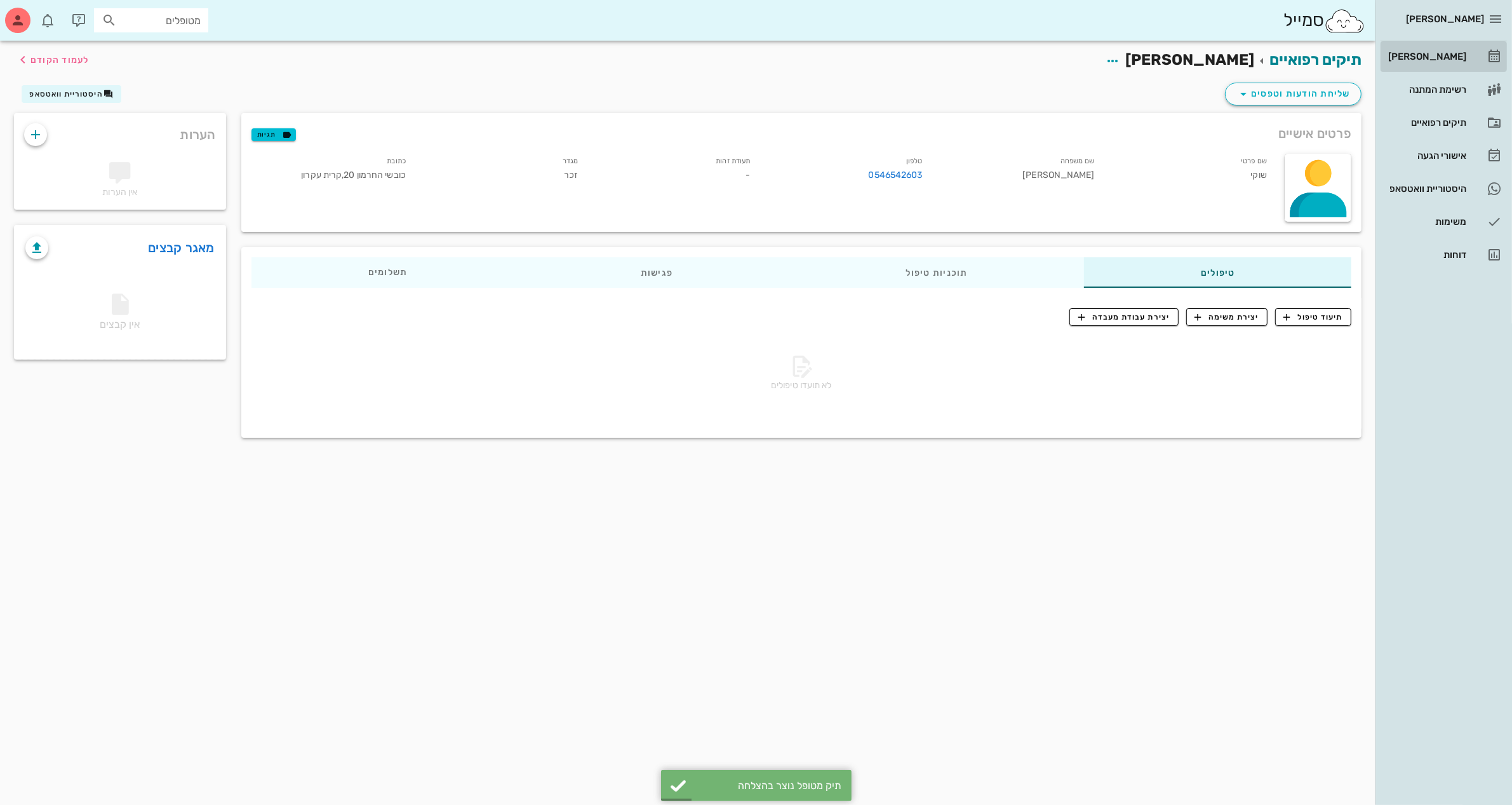
click at [1441, 58] on div "[PERSON_NAME]" at bounding box center [1426, 56] width 80 height 11
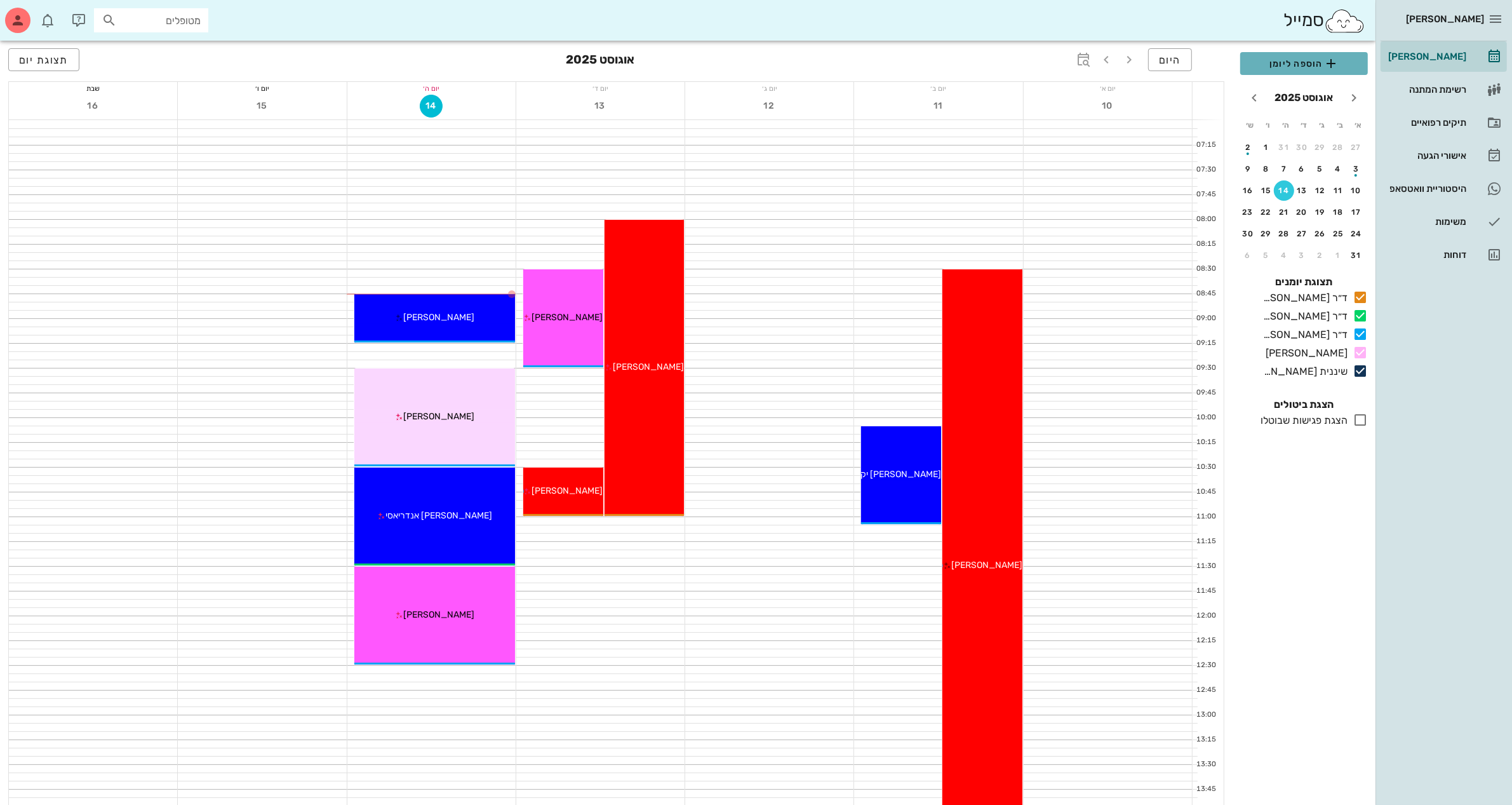
click at [1290, 62] on span "הוספה ליומן" at bounding box center [1305, 63] width 108 height 15
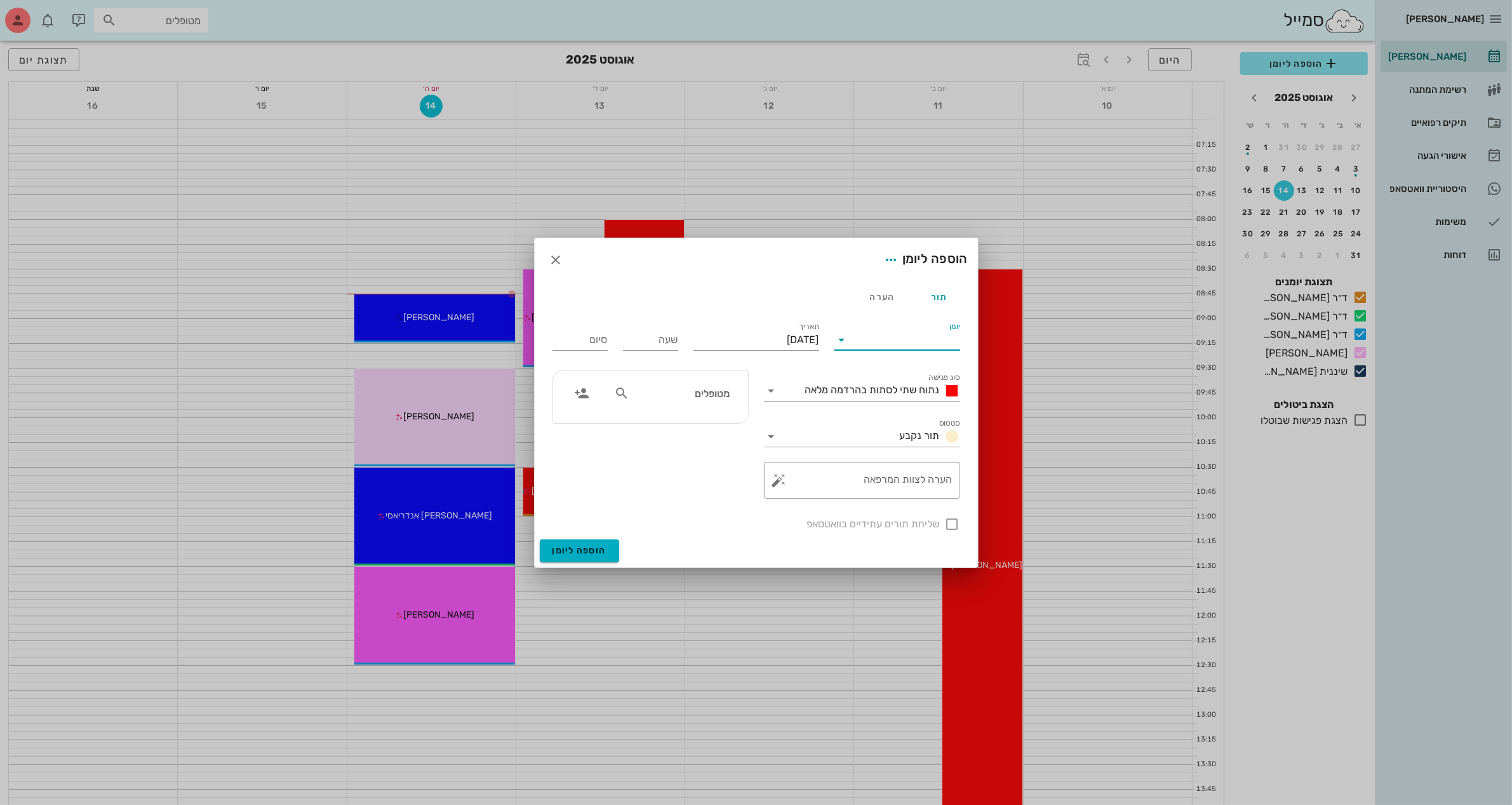
click at [904, 337] on input "יומן" at bounding box center [906, 340] width 108 height 20
click at [904, 410] on div "ד״ר [PERSON_NAME]" at bounding box center [901, 411] width 112 height 12
click at [668, 340] on input "שעה" at bounding box center [650, 340] width 56 height 20
type input "15:30"
click at [604, 338] on div "סיום 23:30" at bounding box center [580, 338] width 71 height 51
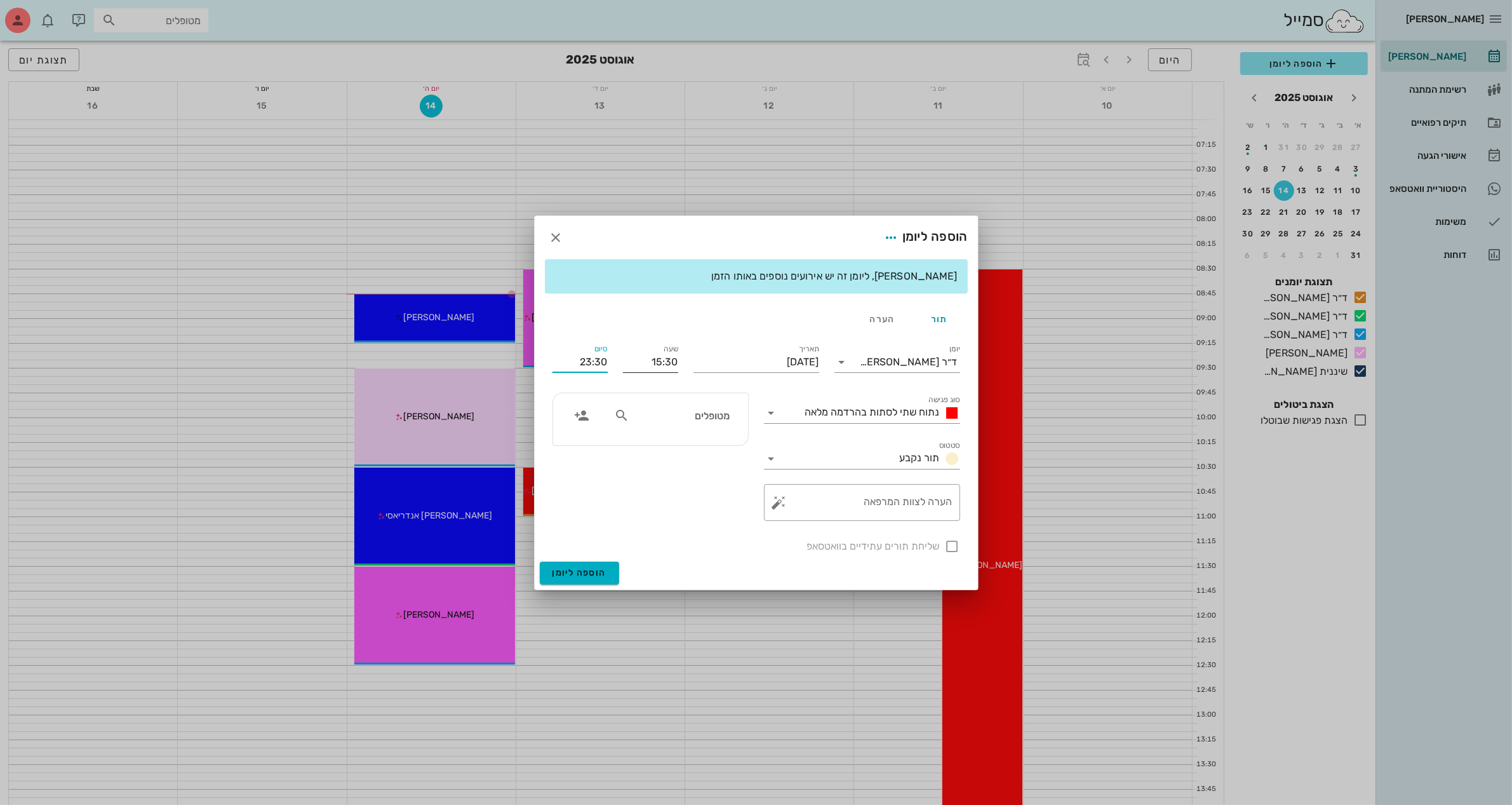
drag, startPoint x: 564, startPoint y: 362, endPoint x: 670, endPoint y: 345, distance: 107.4
click at [670, 345] on div "יומן ד״ר עמראן ביאדסה סוג פגישה נתוח שתי לסתות בהרדמה מלאה סטטוס תור נקבע תאריך…" at bounding box center [757, 448] width 423 height 228
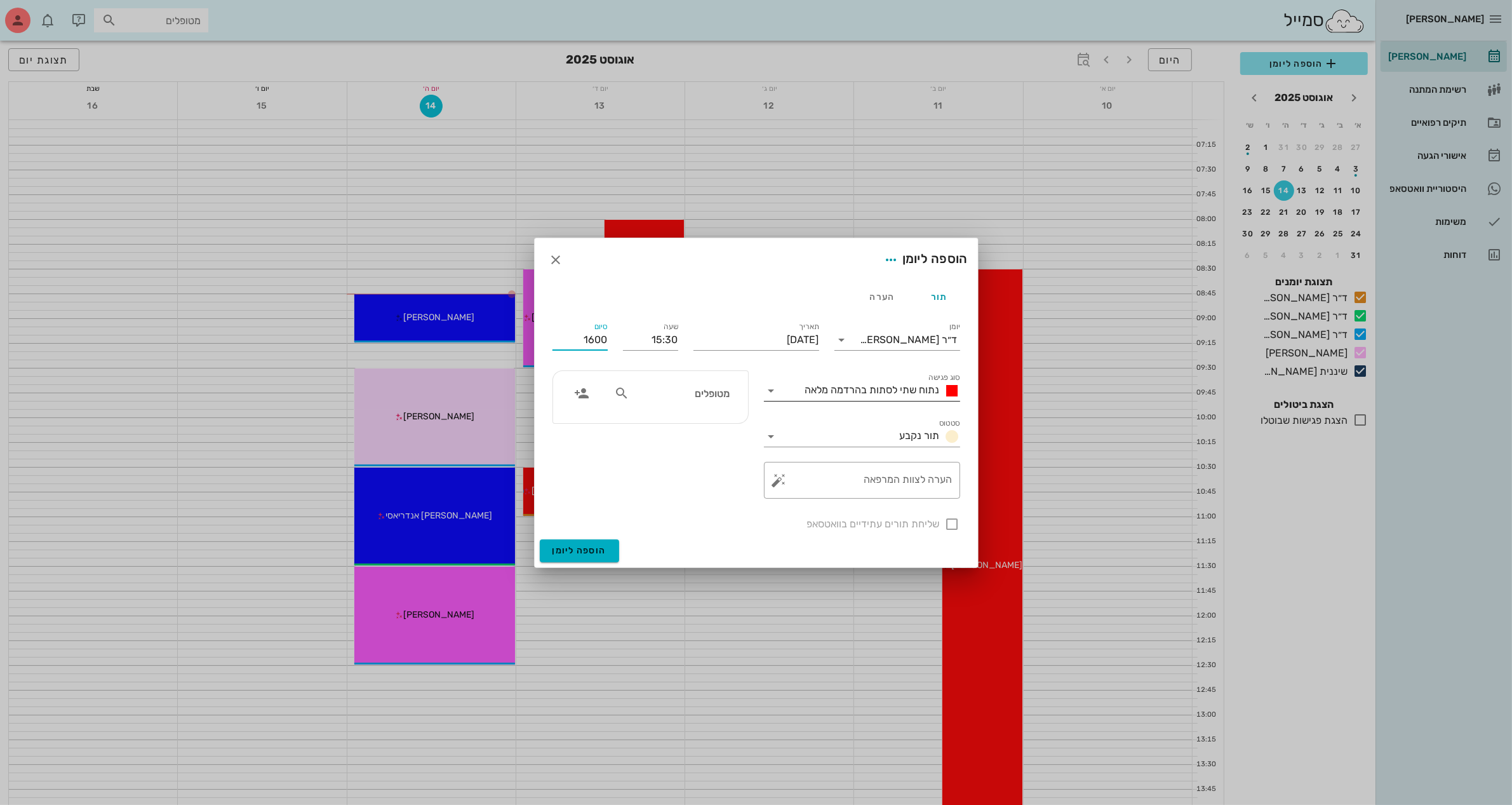
click at [773, 389] on icon at bounding box center [771, 390] width 15 height 15
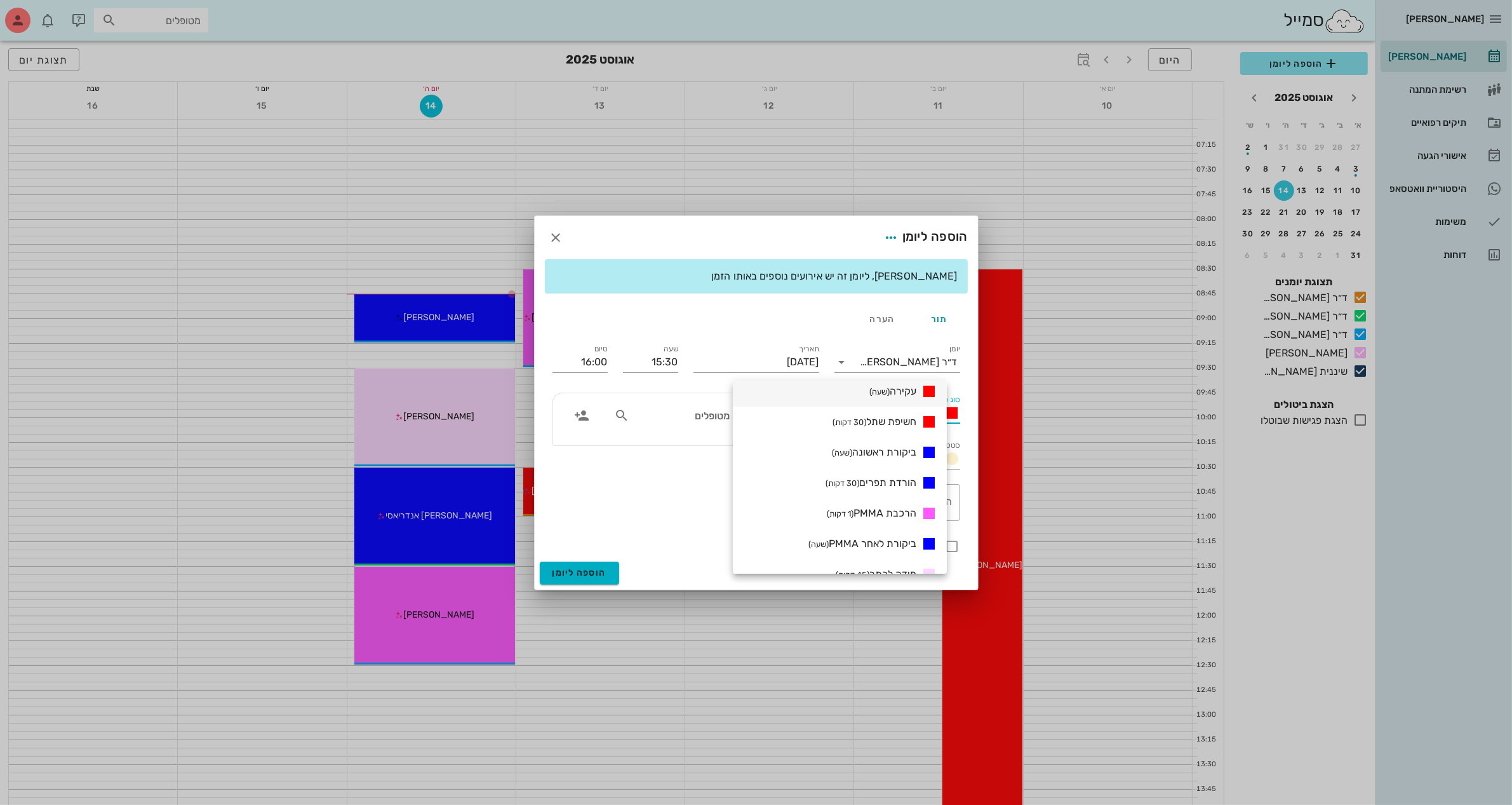
scroll to position [159, 0]
click at [863, 518] on span "ביקורת לאחר PMMA (שעה)" at bounding box center [863, 516] width 108 height 12
type input "16:30"
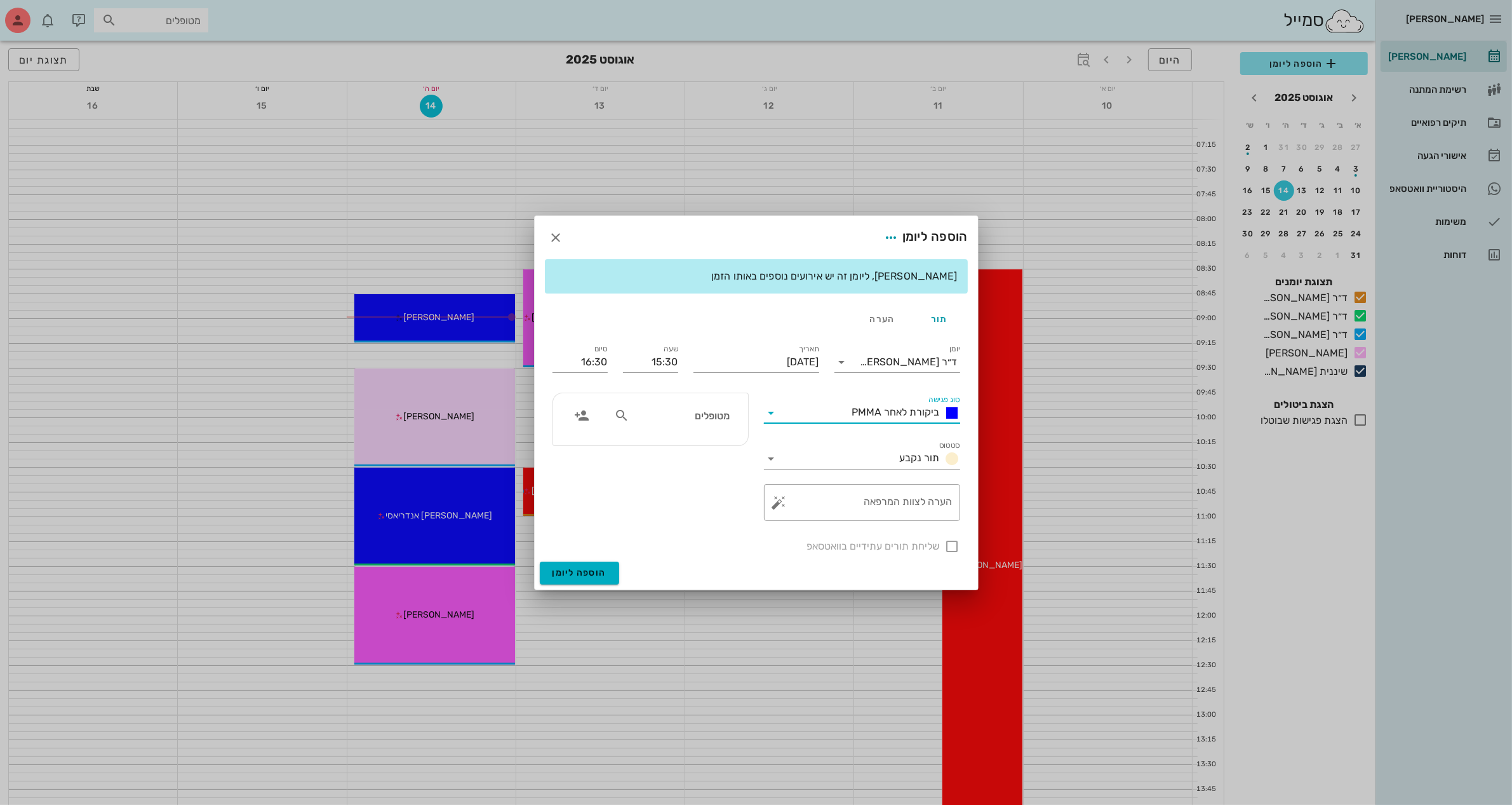
click at [699, 424] on input "מטופלים" at bounding box center [680, 416] width 98 height 17
type input "שו"
click at [702, 446] on div "[PERSON_NAME]" at bounding box center [682, 444] width 129 height 11
click at [858, 503] on textarea "הערה לצוות המרפאה" at bounding box center [867, 506] width 171 height 31
type textarea "ביקורת לאחר PMMA"
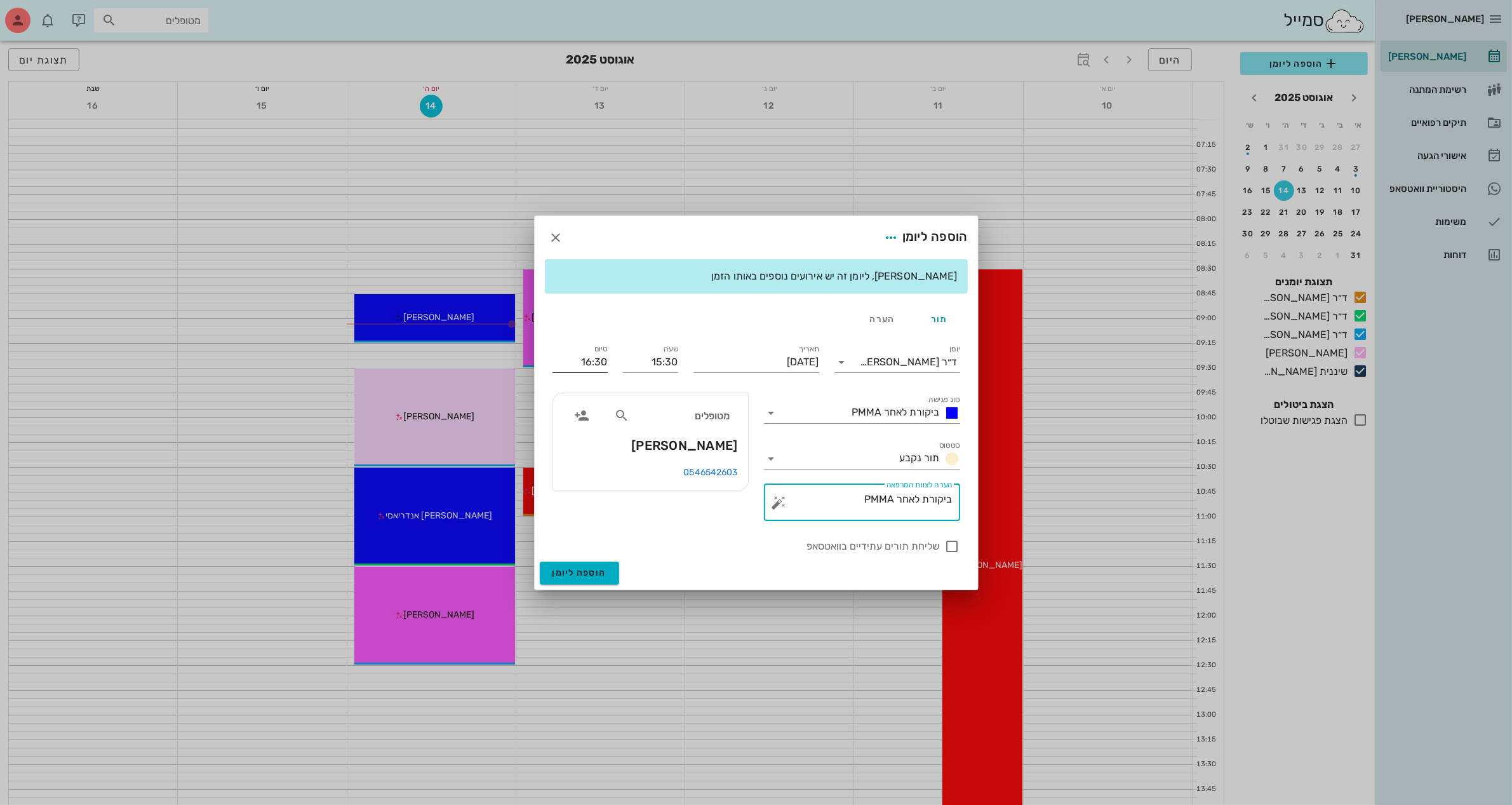
click at [602, 357] on input "16:30" at bounding box center [580, 362] width 56 height 20
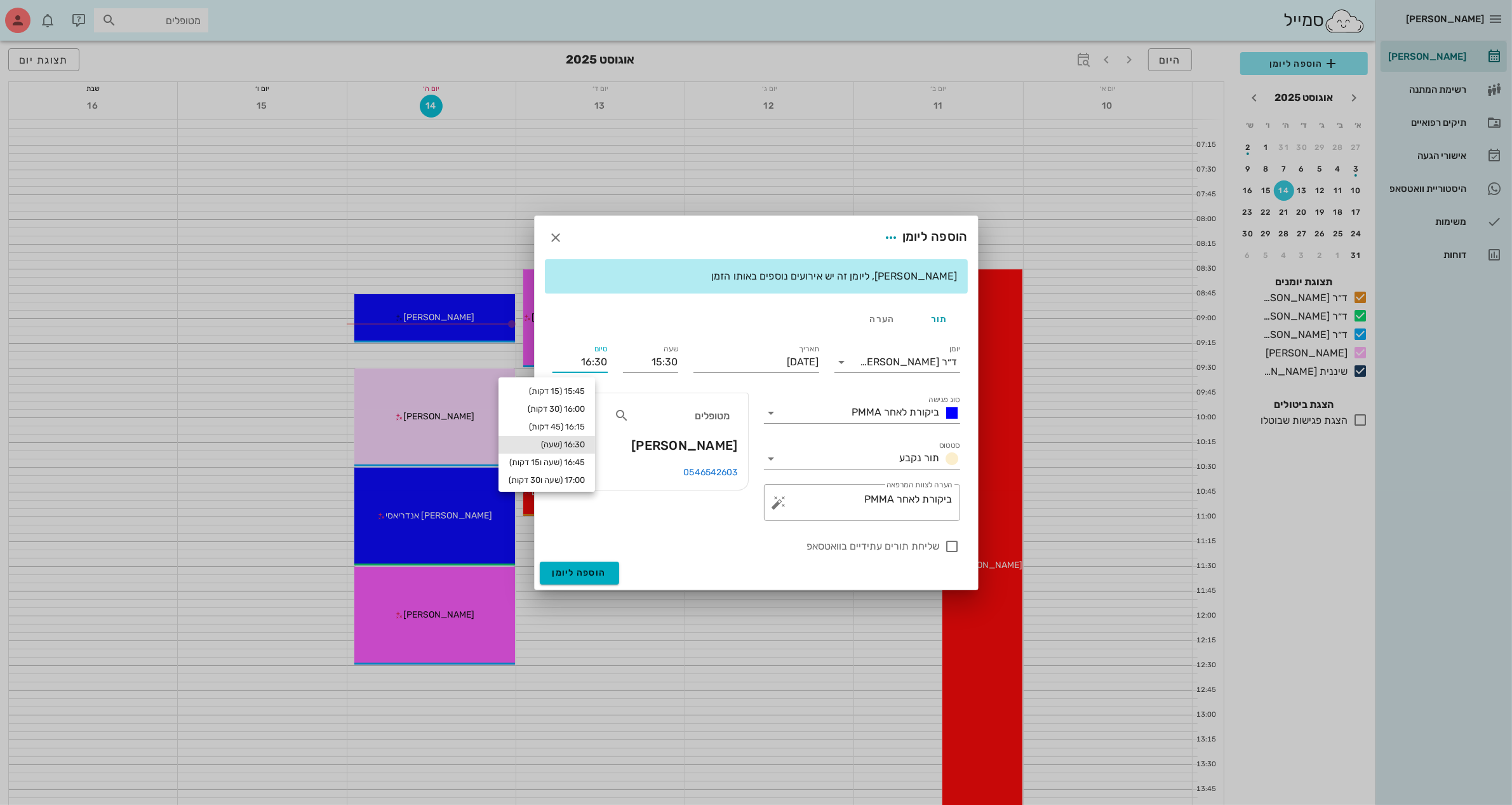
click at [602, 357] on input "16:30" at bounding box center [580, 362] width 56 height 20
click at [593, 402] on div "16:00 (30 דקות)" at bounding box center [546, 410] width 96 height 18
type input "16:00"
click at [585, 569] on span "הוספה ליומן" at bounding box center [579, 573] width 54 height 11
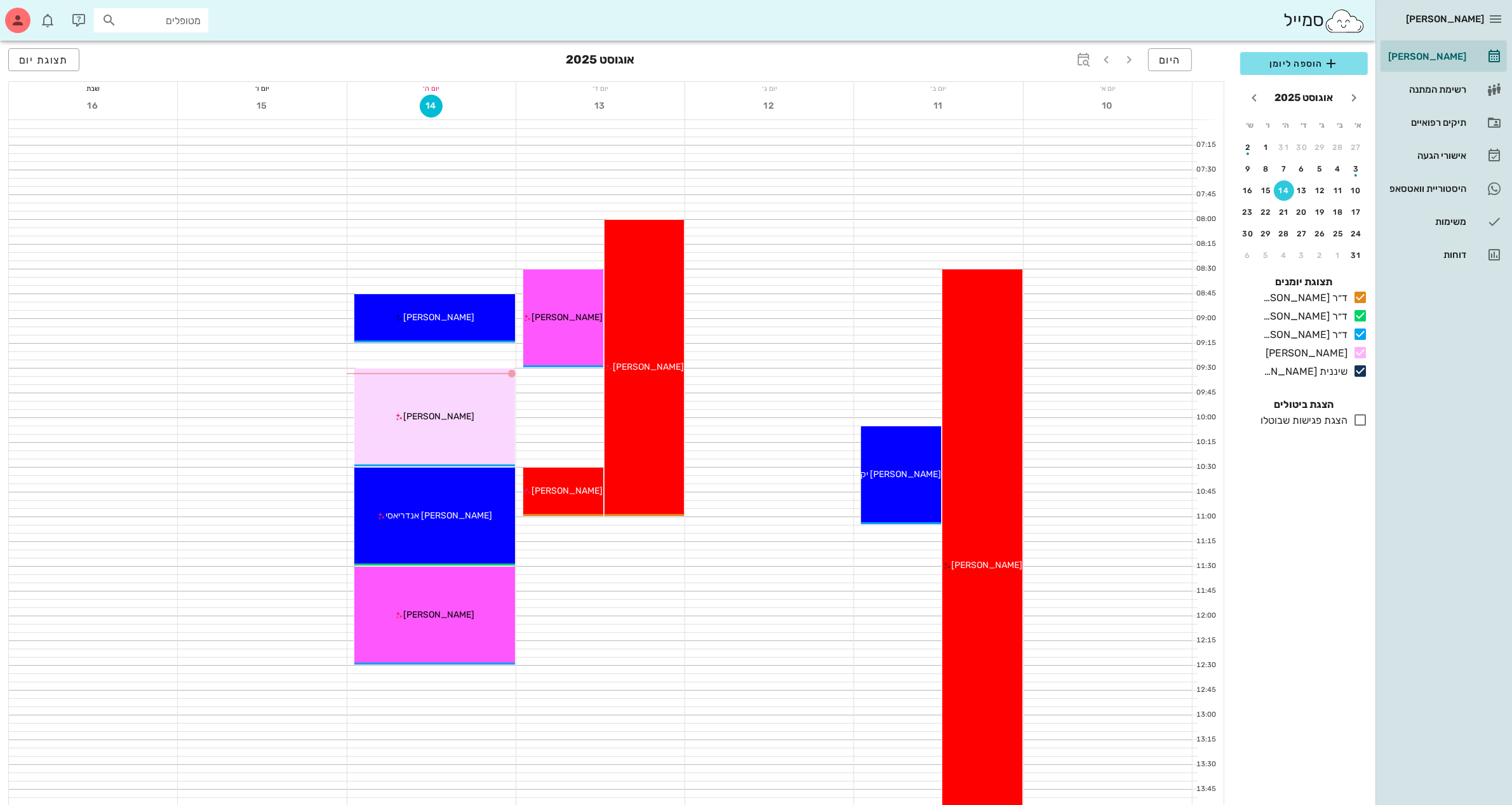
click at [760, 67] on div "היום אוגוסט 2025 תצוגת יום" at bounding box center [616, 61] width 1216 height 41
click at [1427, 116] on div "תיקים רפואיים" at bounding box center [1426, 122] width 80 height 20
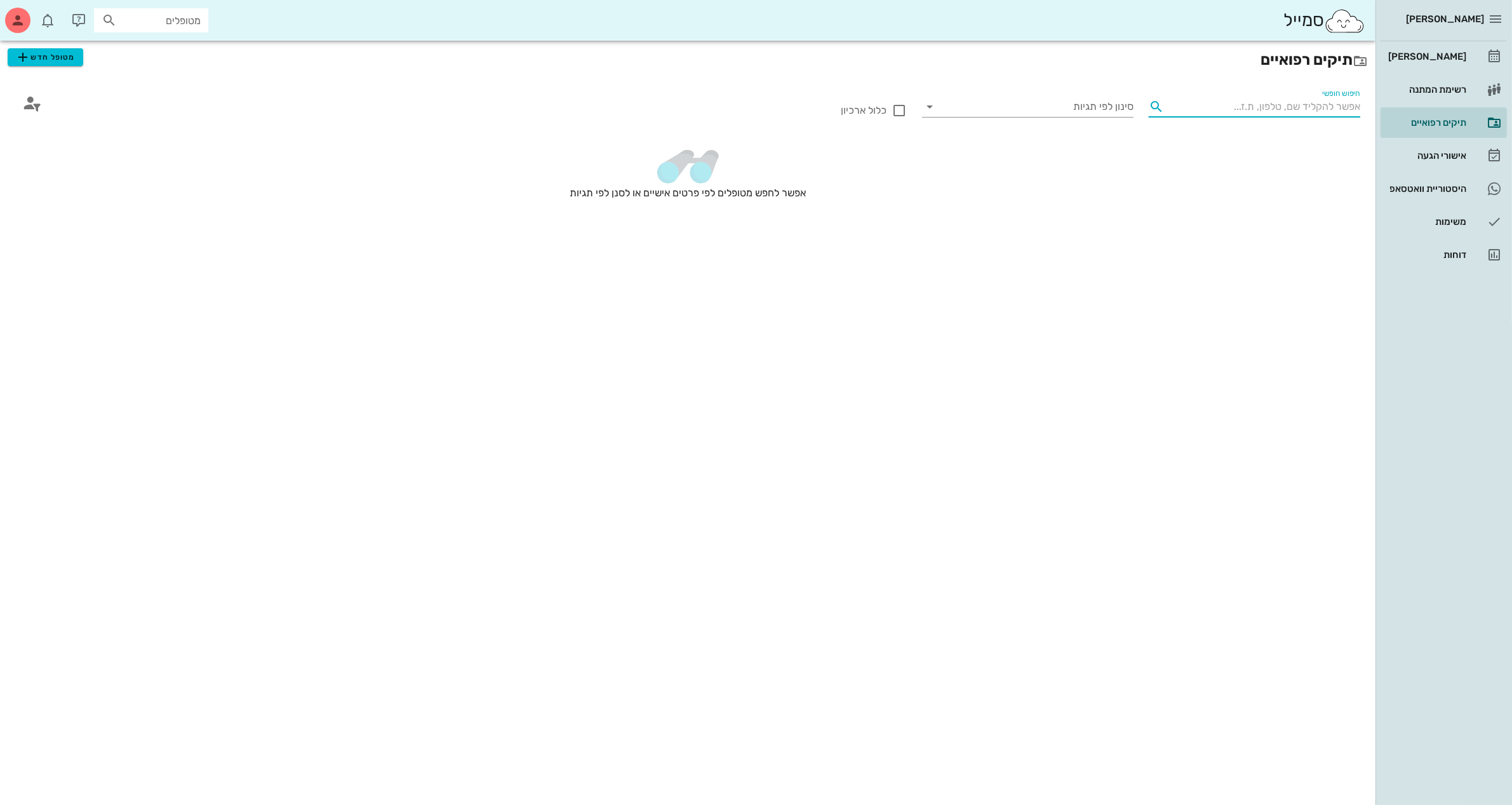
click at [1275, 102] on input "חיפוש חופשי" at bounding box center [1265, 106] width 191 height 20
type input "R"
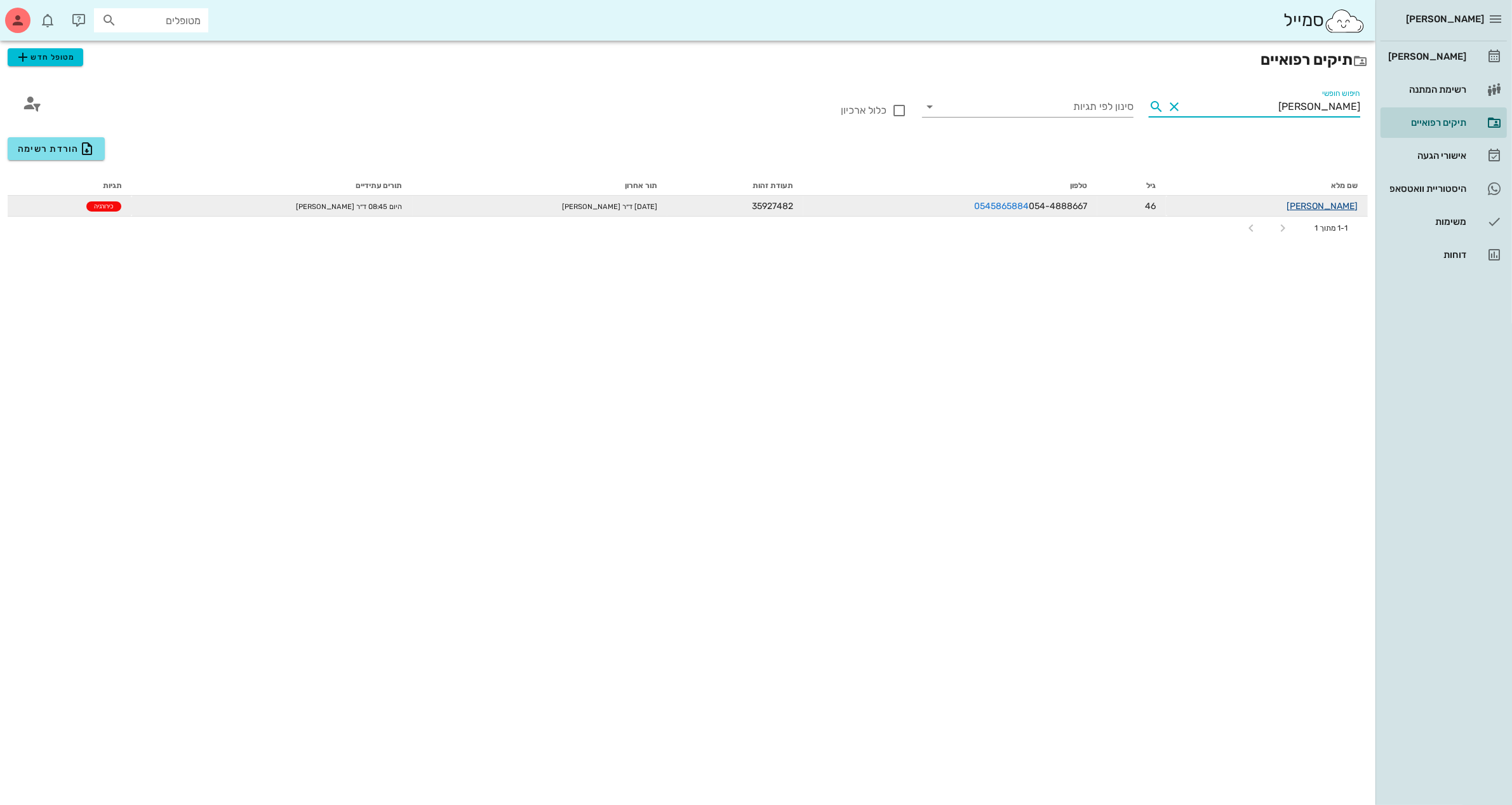
type input "רחל"
click at [1334, 204] on link "רחלי כרמלי" at bounding box center [1322, 207] width 71 height 11
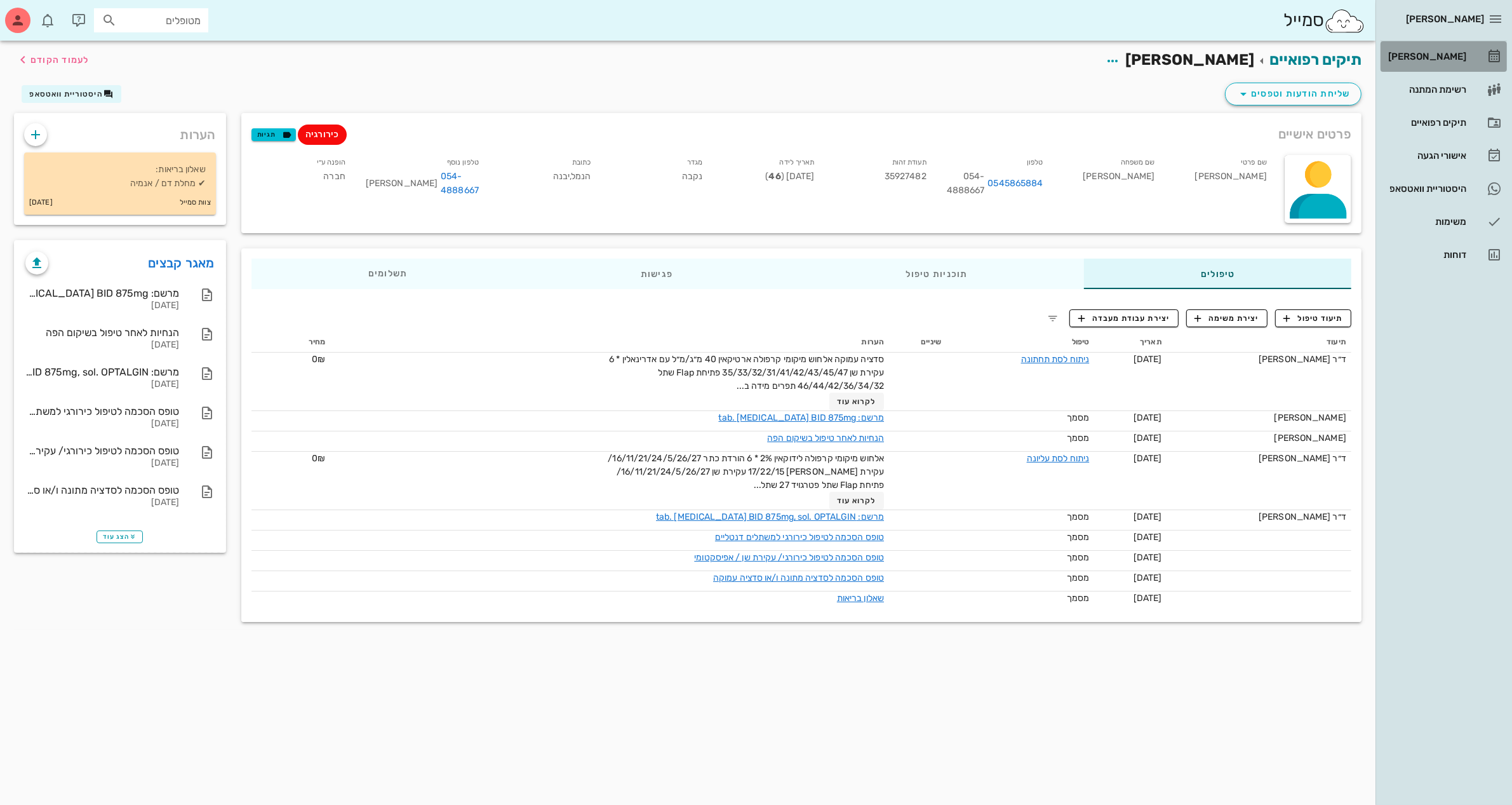
click at [1441, 52] on div "[PERSON_NAME]" at bounding box center [1426, 56] width 80 height 11
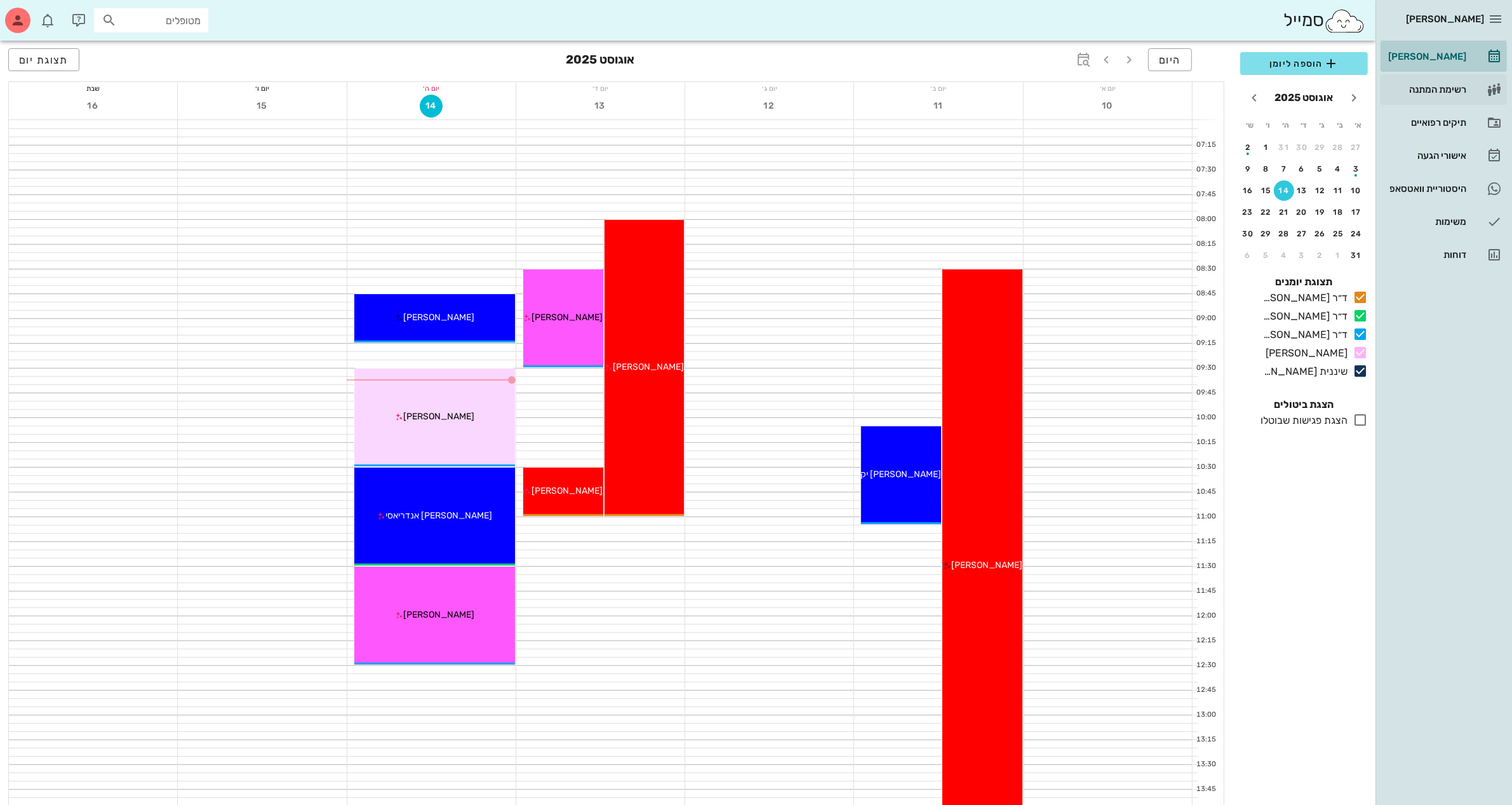
click at [1446, 51] on div "[PERSON_NAME]" at bounding box center [1426, 56] width 80 height 11
click at [1312, 64] on span "הוספה ליומן" at bounding box center [1305, 63] width 108 height 15
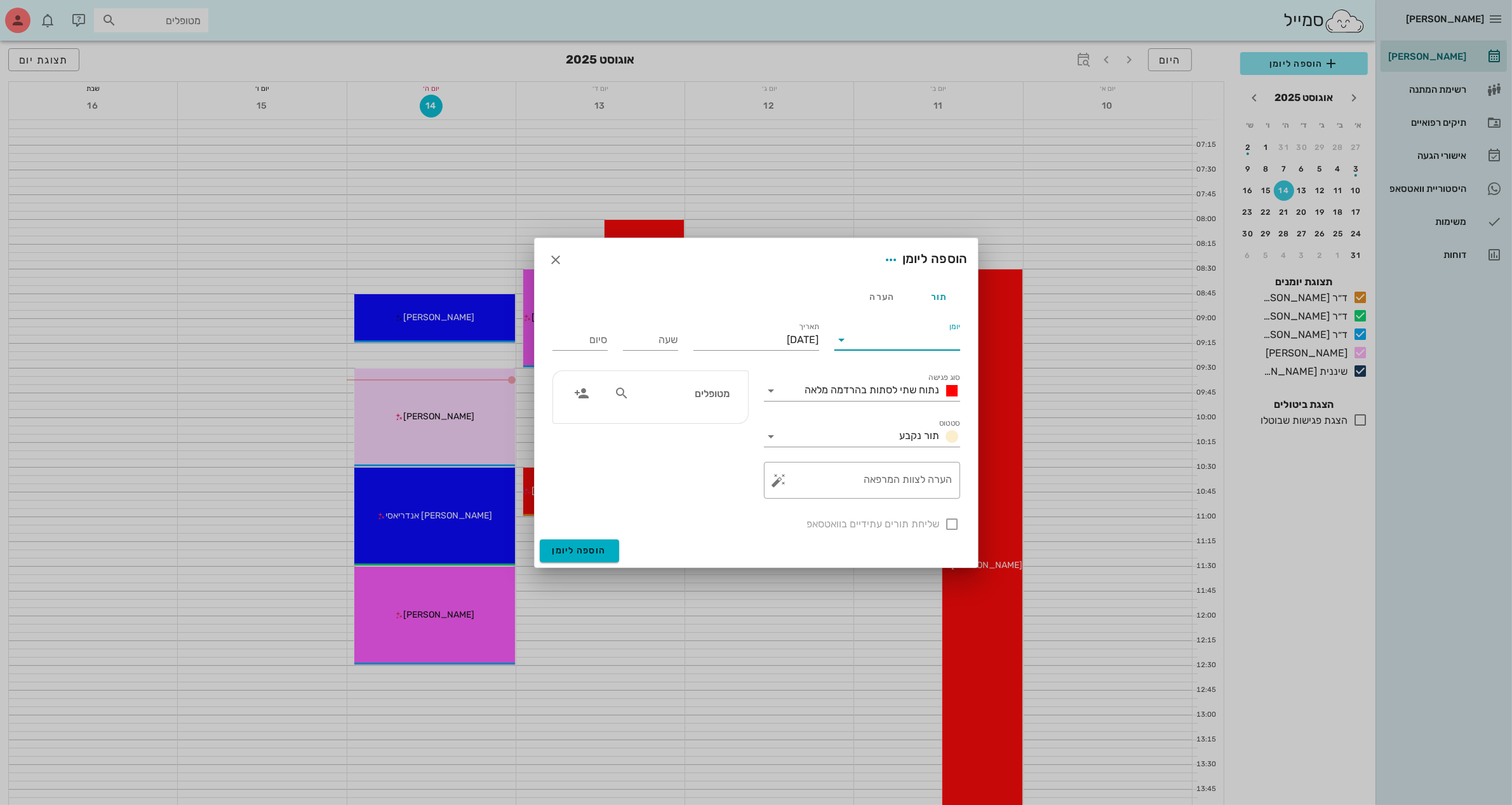
click at [915, 337] on input "יומן" at bounding box center [906, 340] width 108 height 20
click at [895, 414] on div "ד״ר [PERSON_NAME]" at bounding box center [901, 411] width 112 height 12
click at [718, 337] on input "[DATE]" at bounding box center [756, 340] width 126 height 20
click at [773, 502] on div "26" at bounding box center [776, 507] width 20 height 9
type input "[DATE]"
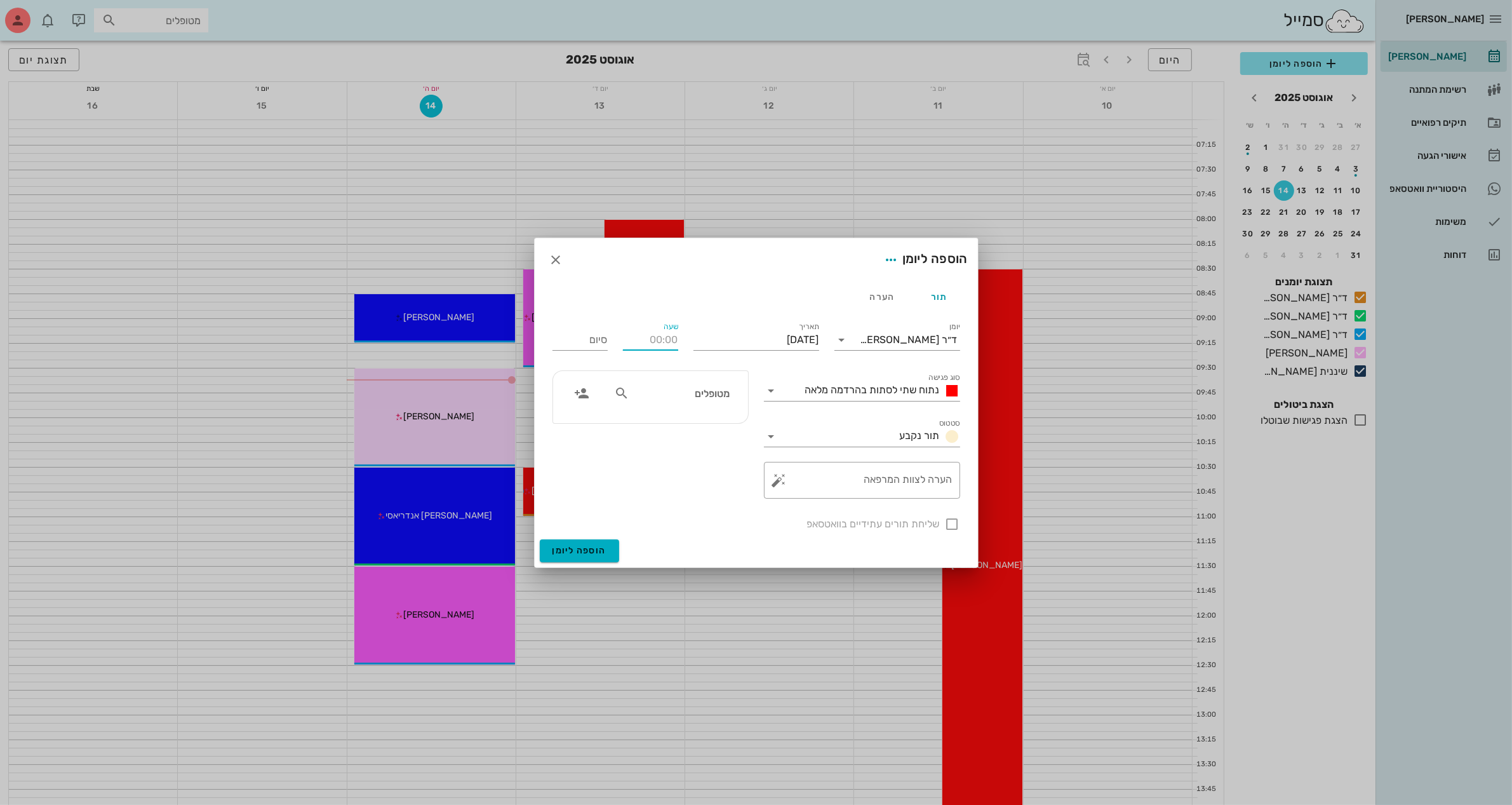
click at [666, 331] on div "שעה" at bounding box center [650, 340] width 56 height 20
type input "1530"
type input "23:30"
type input "15:30"
click at [768, 394] on icon at bounding box center [771, 390] width 15 height 15
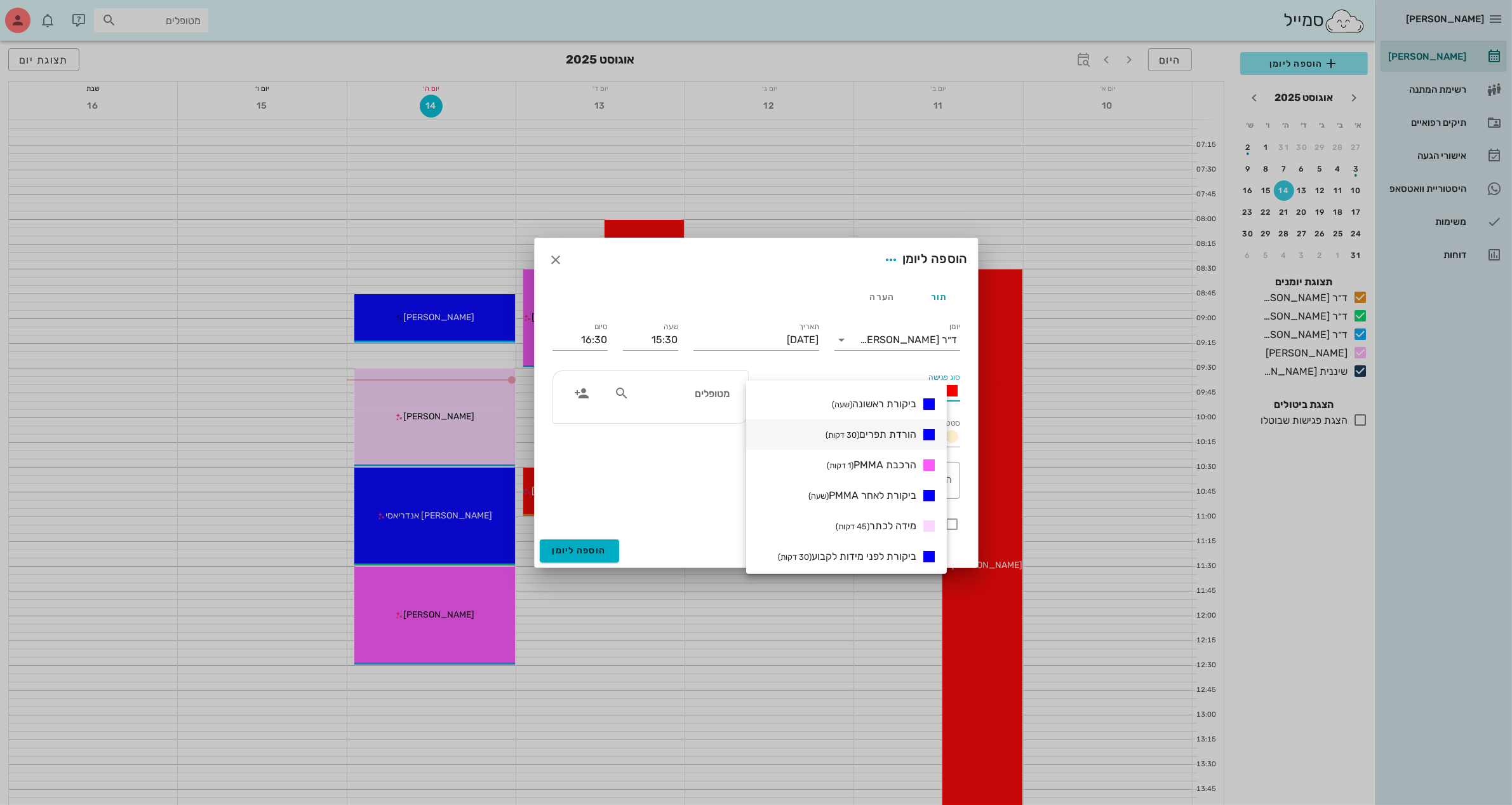
scroll to position [159, 0]
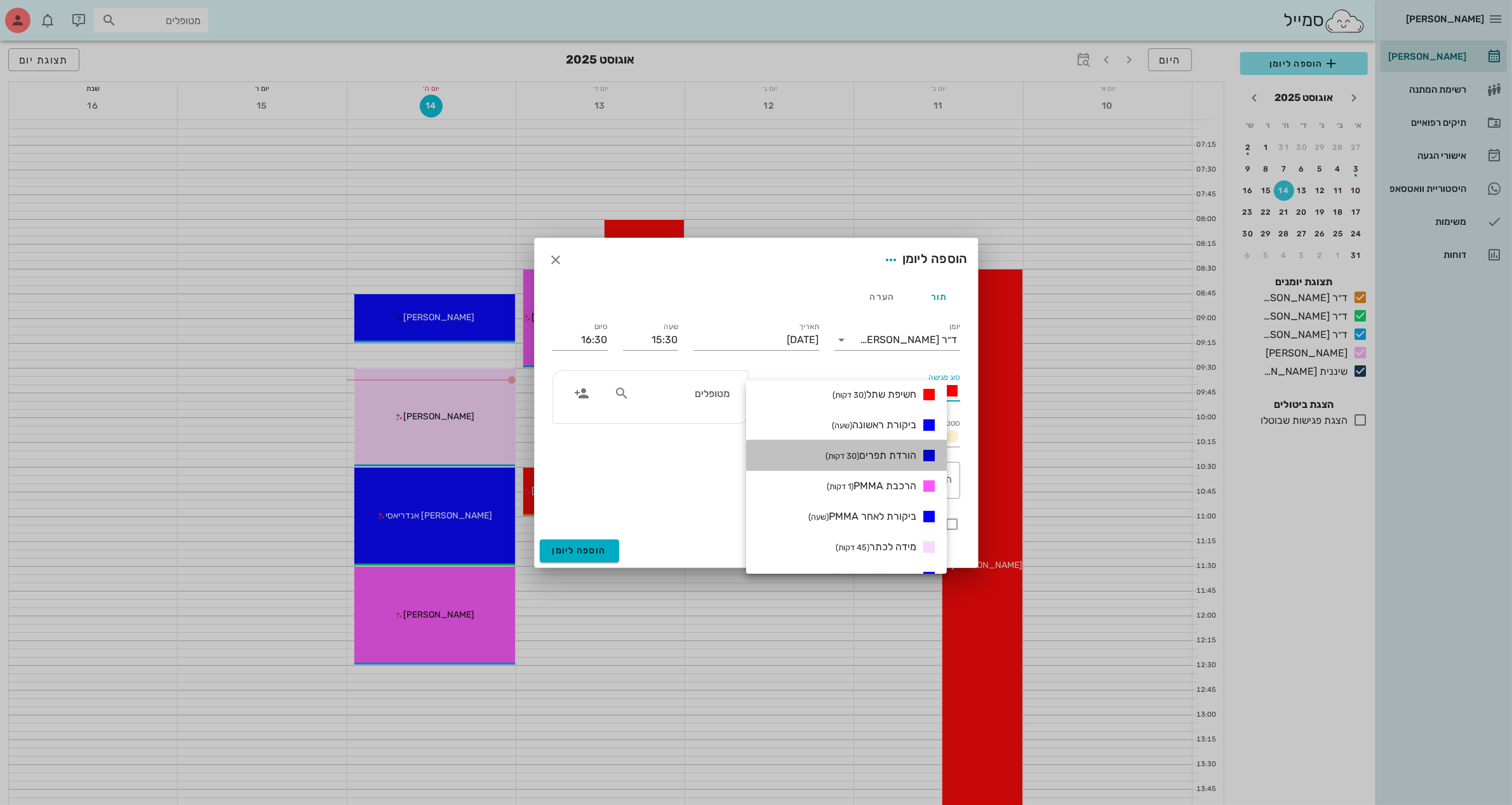
click at [903, 455] on span "הורדת תפרים (30 דקות)" at bounding box center [871, 455] width 91 height 12
type input "16:00"
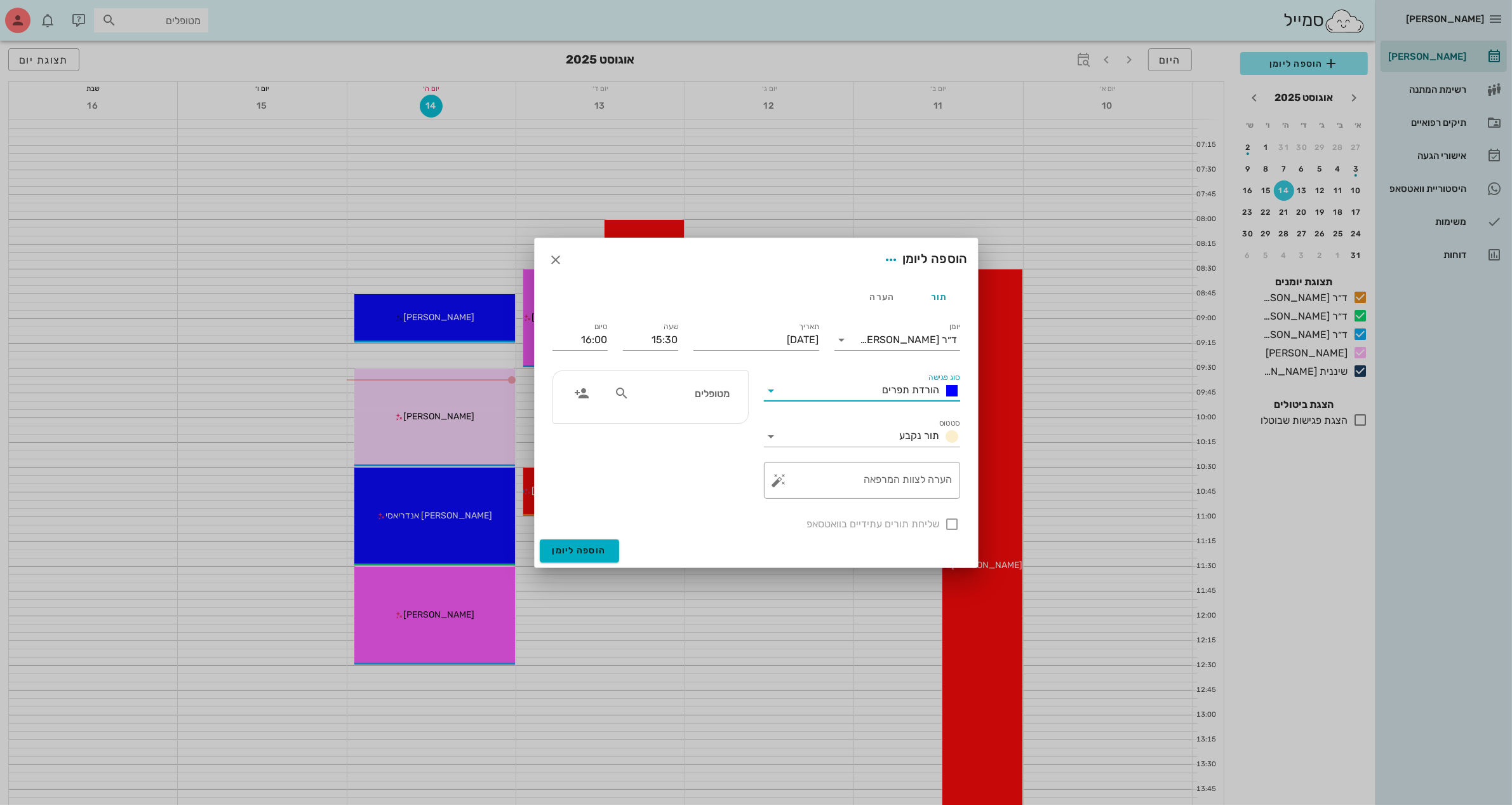
click at [630, 393] on icon at bounding box center [621, 393] width 15 height 15
type input "רח"
click at [700, 460] on div "0545865884" at bounding box center [658, 465] width 139 height 11
click at [880, 482] on textarea "הערה לצוות המרפאה" at bounding box center [867, 484] width 171 height 31
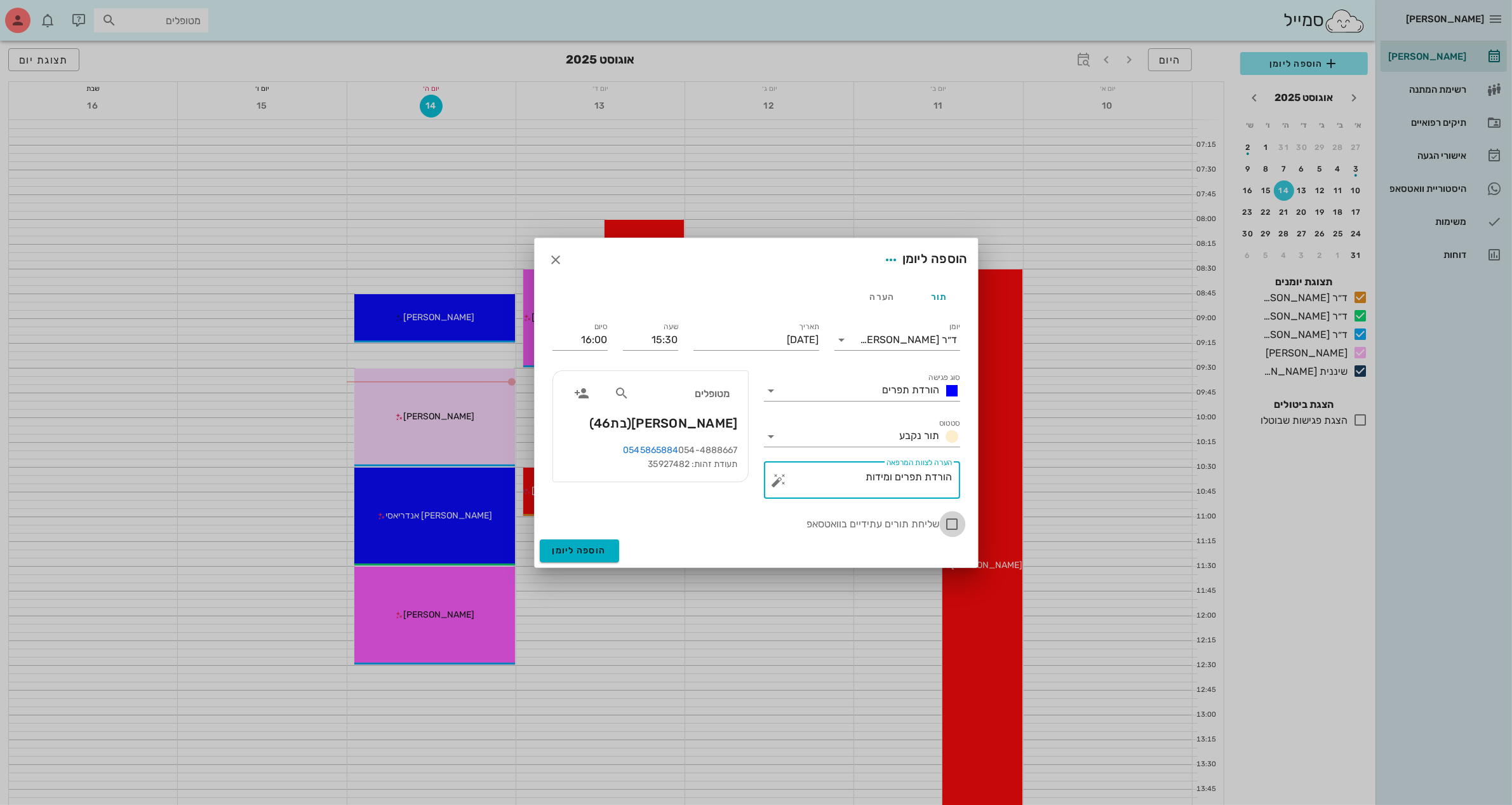
type textarea "הורדת תפרים ומידות"
click at [953, 528] on div at bounding box center [953, 524] width 21 height 21
checkbox input "true"
click at [604, 338] on input "16:00" at bounding box center [580, 340] width 56 height 20
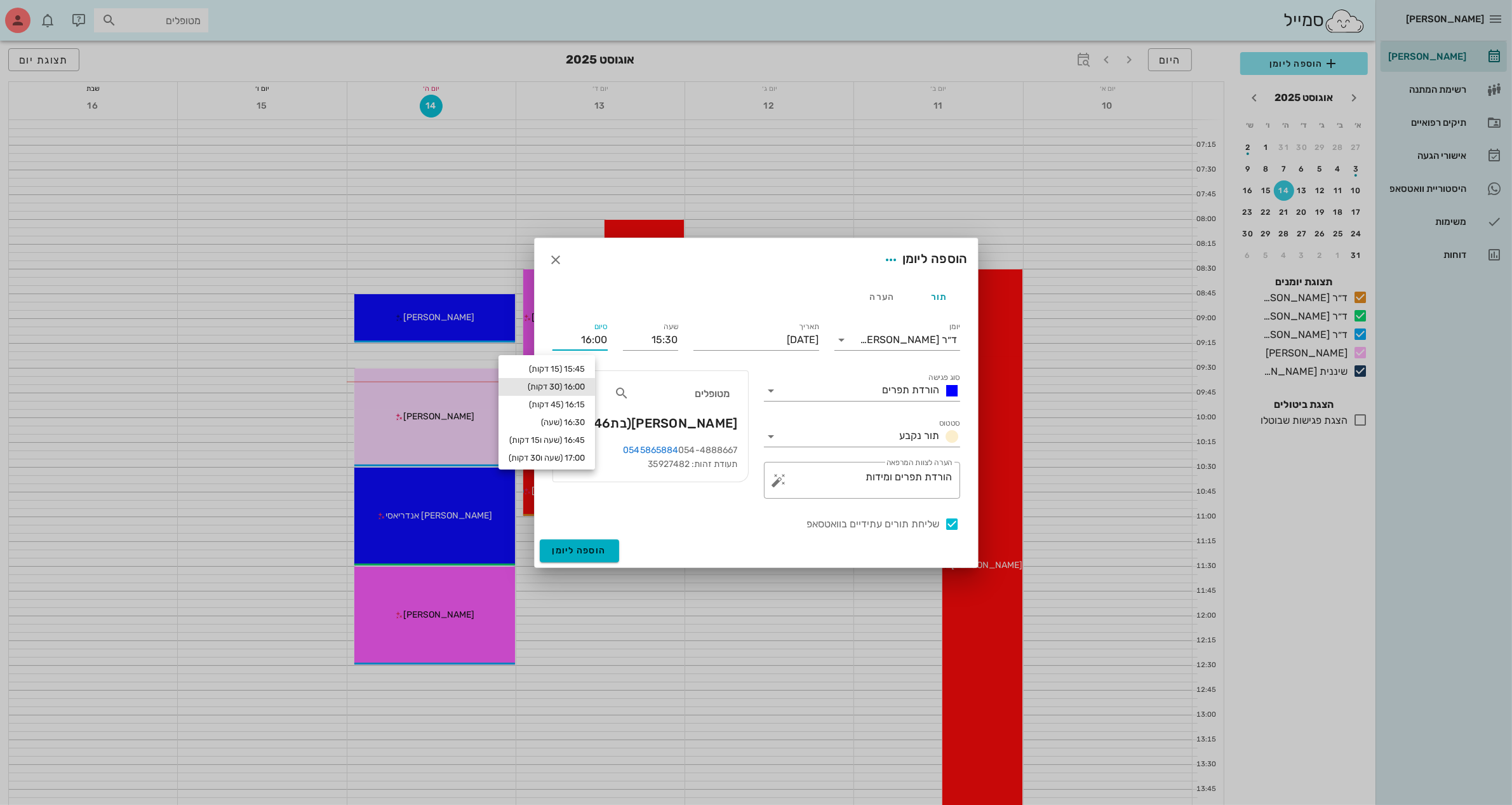
click at [604, 338] on input "16:00" at bounding box center [580, 340] width 56 height 20
click at [600, 337] on input "16:00" at bounding box center [580, 340] width 56 height 20
type input "16:30"
click at [562, 551] on span "הוספה ליומן" at bounding box center [579, 551] width 54 height 11
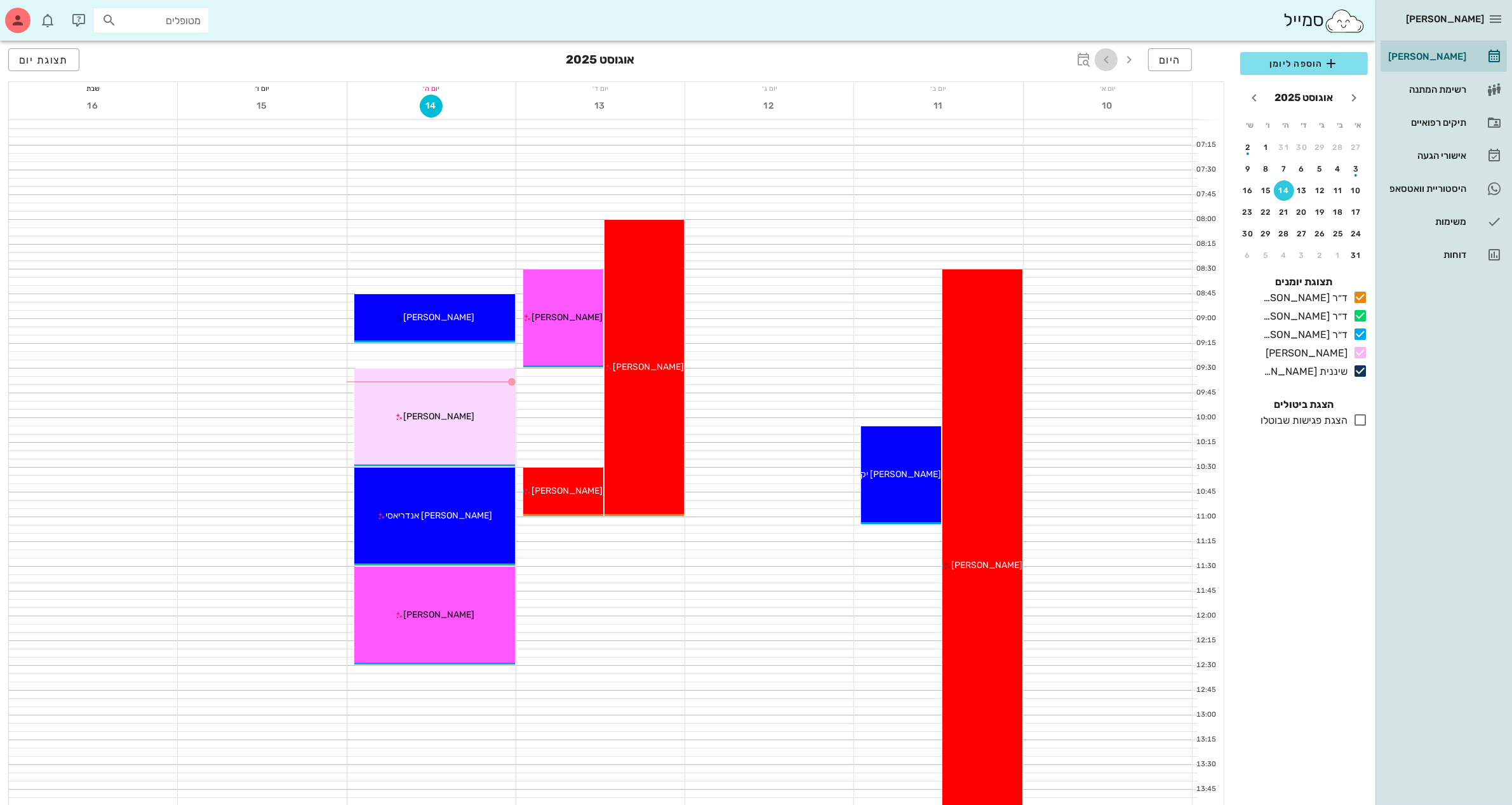
click at [1101, 58] on icon "button" at bounding box center [1106, 59] width 15 height 15
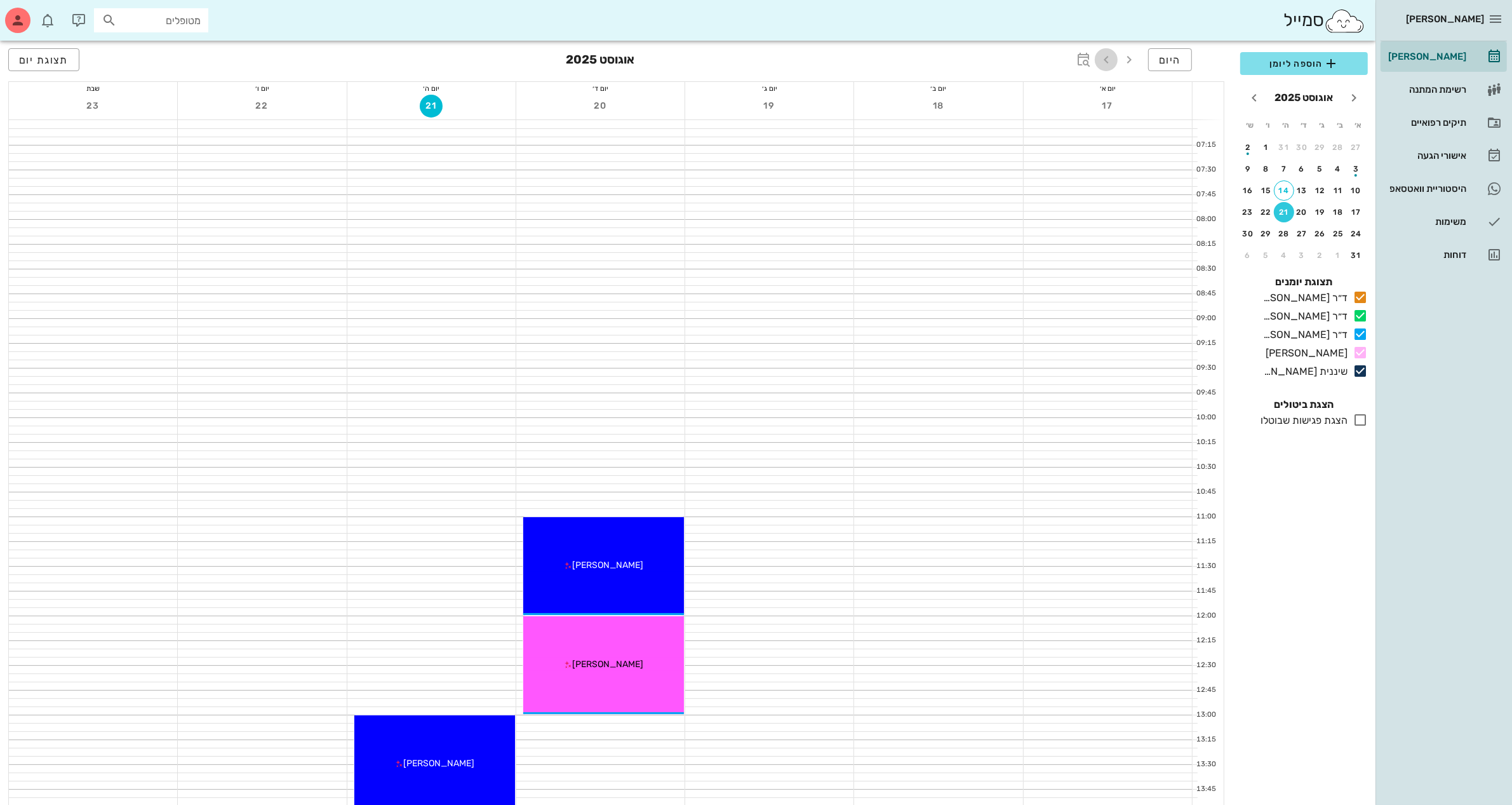
click at [1104, 56] on icon "button" at bounding box center [1106, 59] width 15 height 15
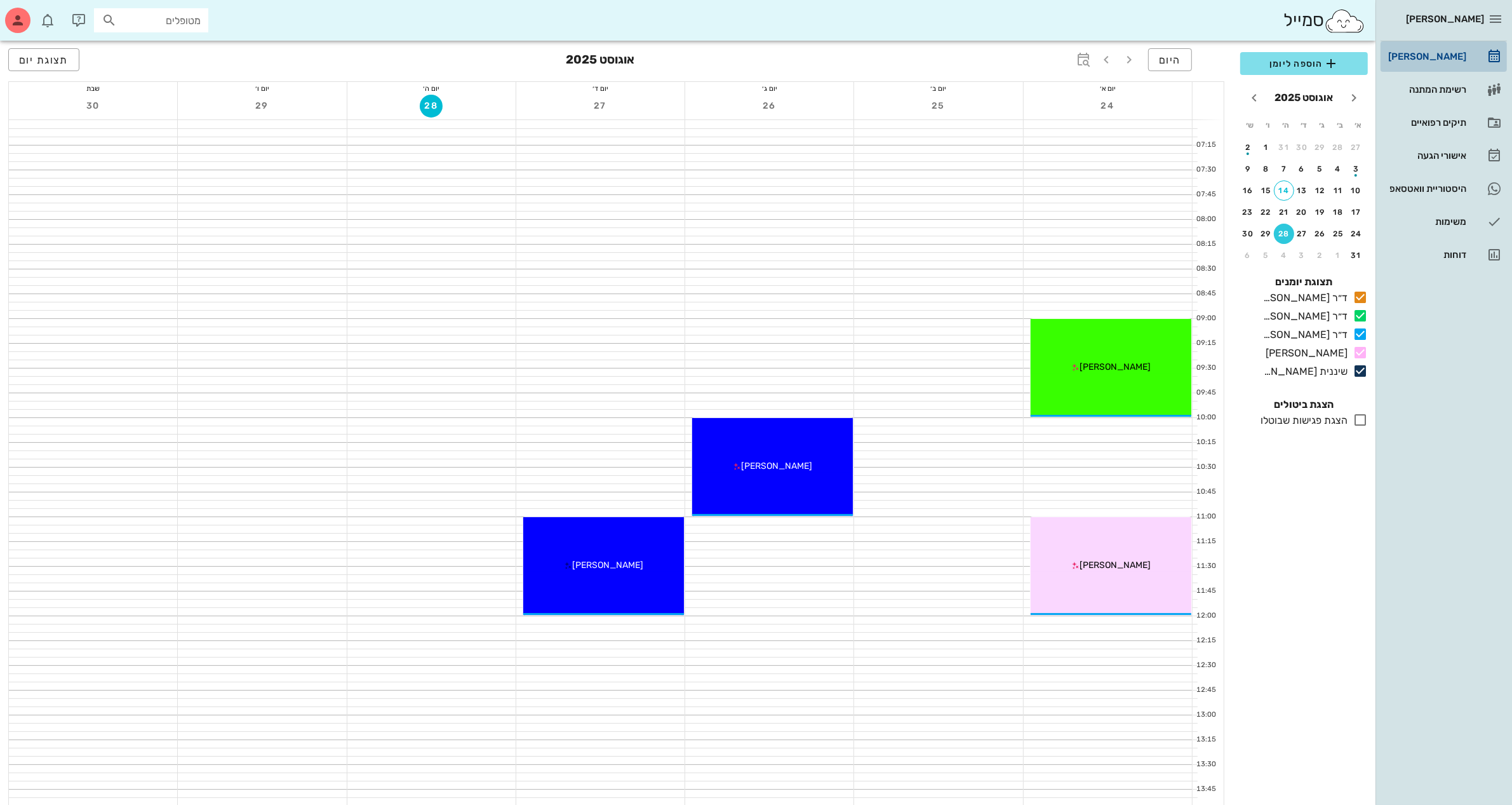
click at [1429, 54] on div "[PERSON_NAME]" at bounding box center [1426, 56] width 80 height 11
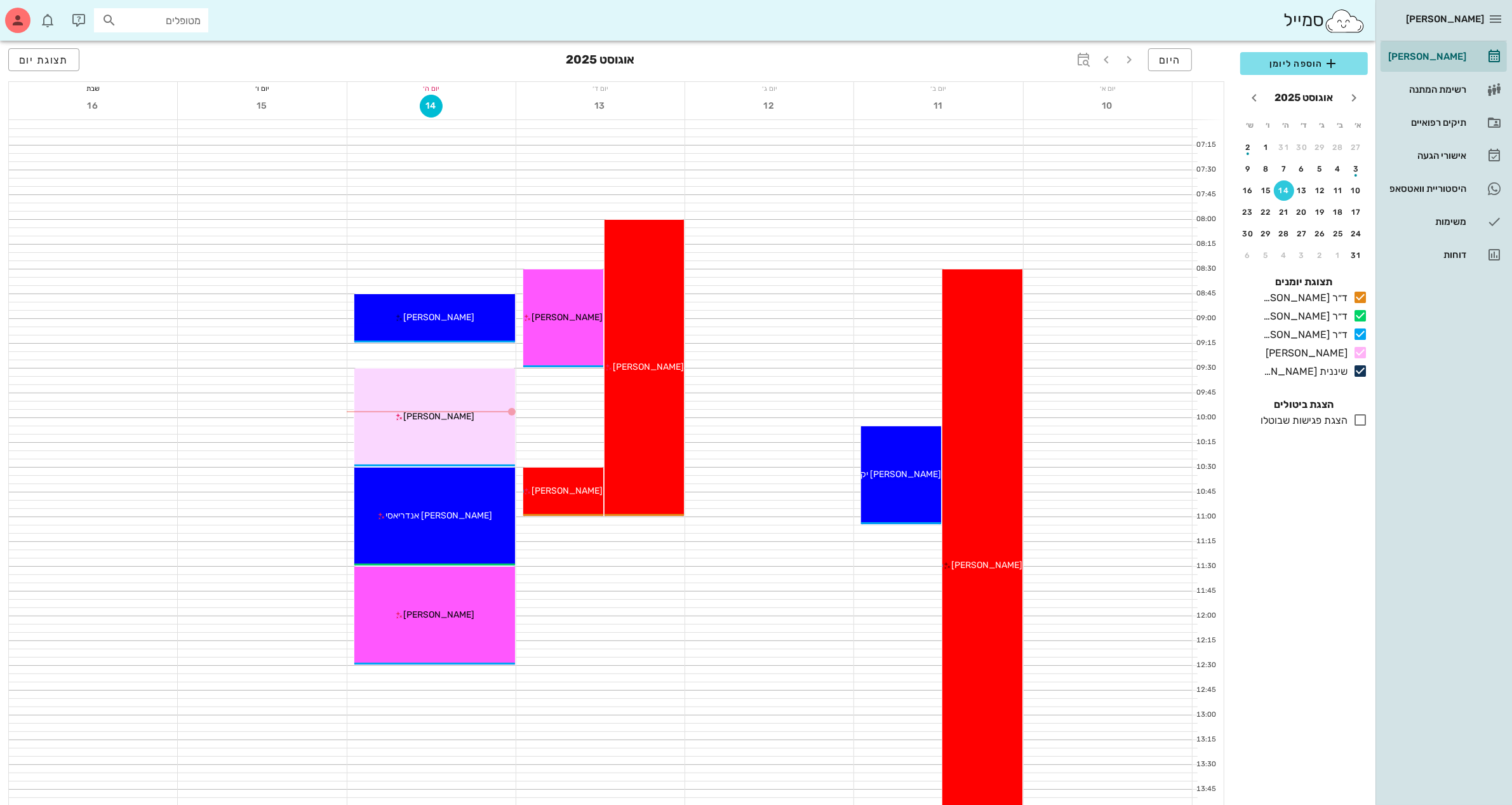
click at [1153, 93] on div "יום א׳" at bounding box center [1108, 88] width 168 height 12
click at [1433, 118] on div "תיקים רפואיים" at bounding box center [1426, 123] width 80 height 11
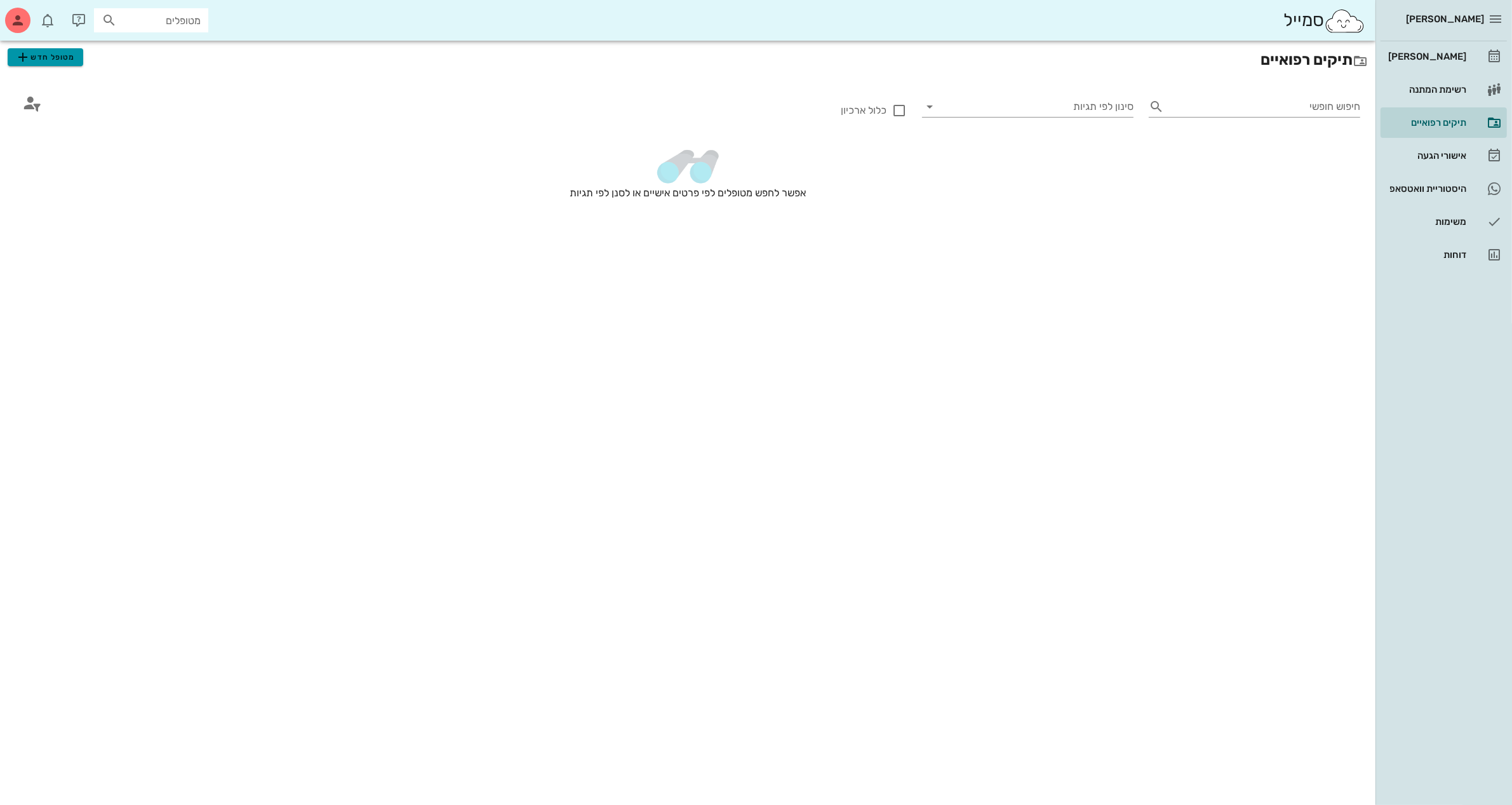
drag, startPoint x: 55, startPoint y: 61, endPoint x: 110, endPoint y: 54, distance: 55.4
click at [54, 62] on span "מטופל חדש" at bounding box center [45, 56] width 60 height 15
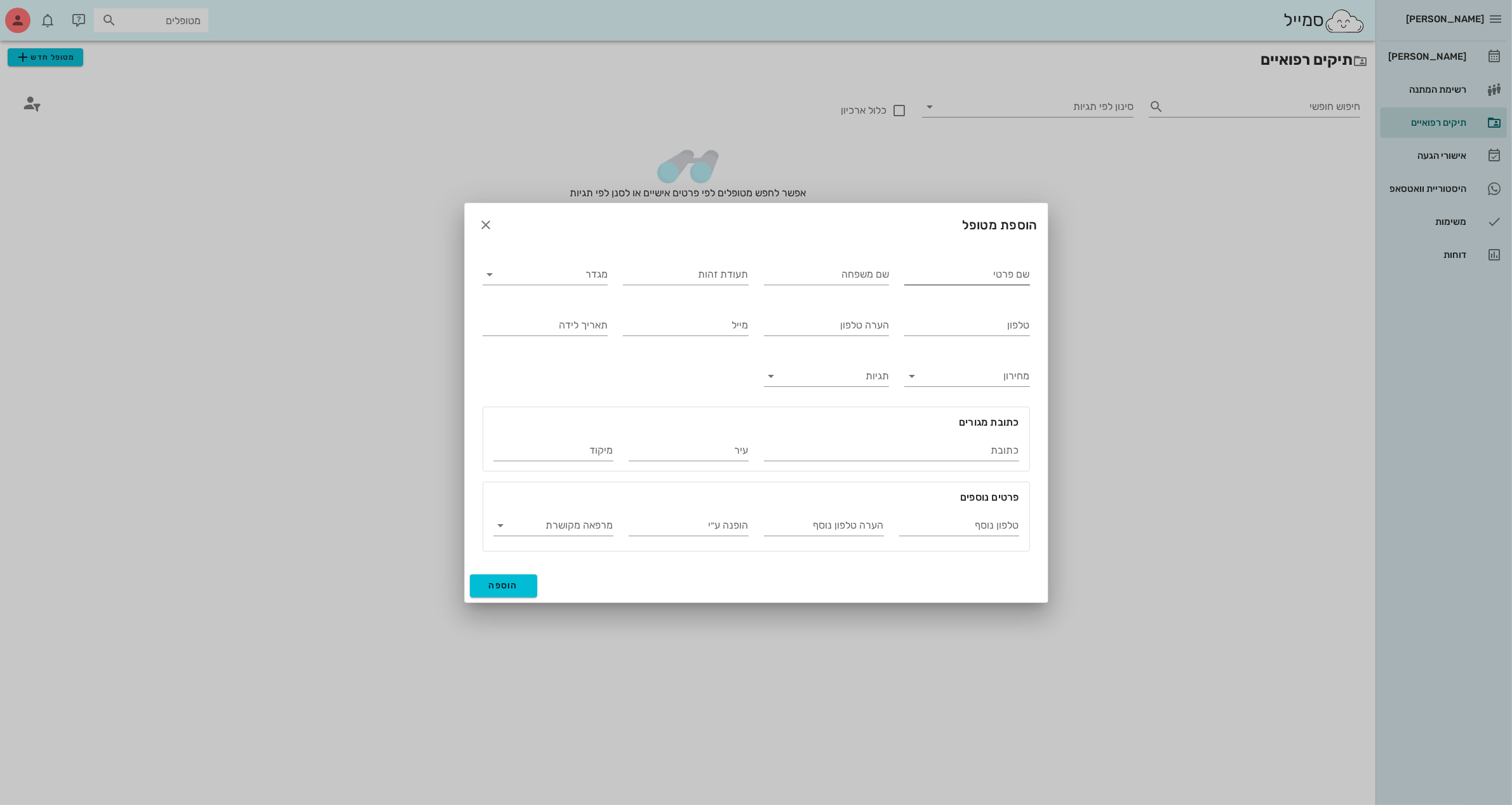
drag, startPoint x: 989, startPoint y: 271, endPoint x: 1000, endPoint y: 262, distance: 14.2
click at [989, 270] on input "שם פרטי" at bounding box center [967, 275] width 126 height 20
type input "דויד"
type input "גורל"
click at [569, 272] on input "מגדר" at bounding box center [556, 275] width 106 height 20
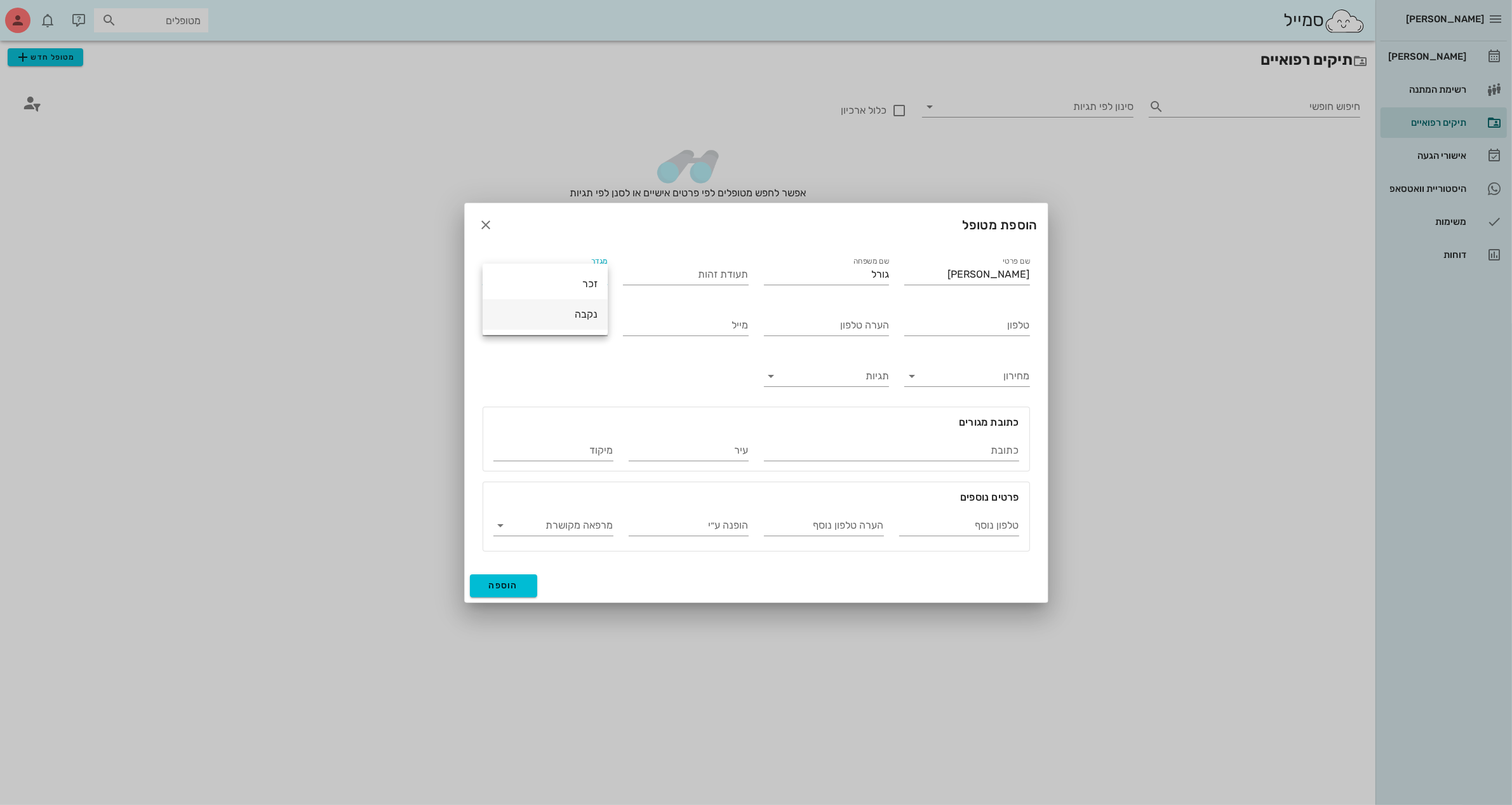
click at [581, 310] on div "נקבה" at bounding box center [545, 314] width 105 height 12
click at [540, 275] on input "מגדר" at bounding box center [550, 275] width 64 height 20
click at [598, 278] on div "זכר" at bounding box center [545, 284] width 125 height 31
click at [712, 274] on input "תעודת זהות" at bounding box center [685, 275] width 126 height 20
type input "050079300"
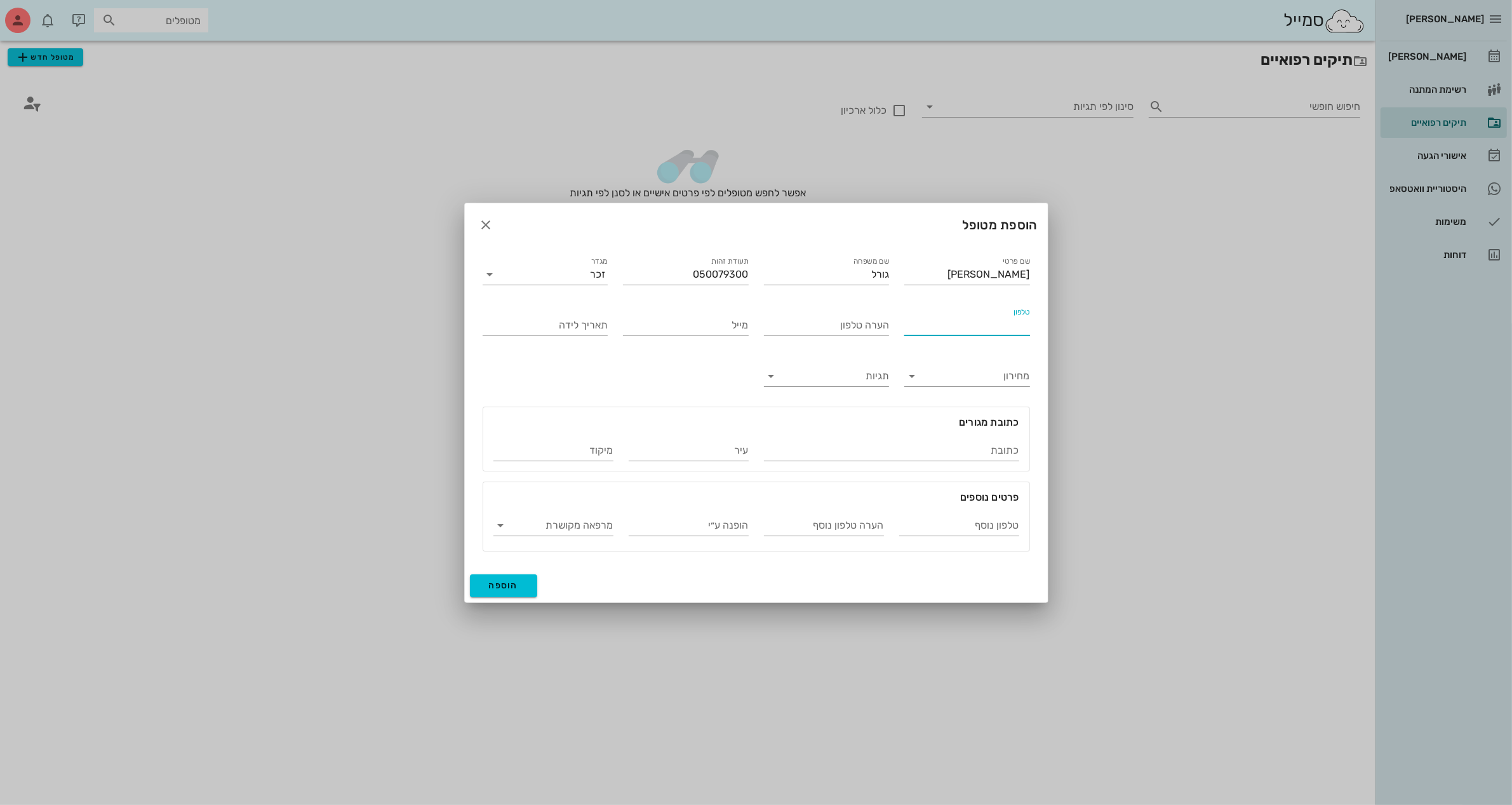
click at [936, 327] on input "טלפון" at bounding box center [967, 325] width 126 height 20
type input "050-3896020"
click at [548, 325] on input "תאריך לידה" at bounding box center [545, 325] width 126 height 20
type input "13/07/1950"
click at [940, 440] on input "כתובת" at bounding box center [891, 450] width 255 height 20
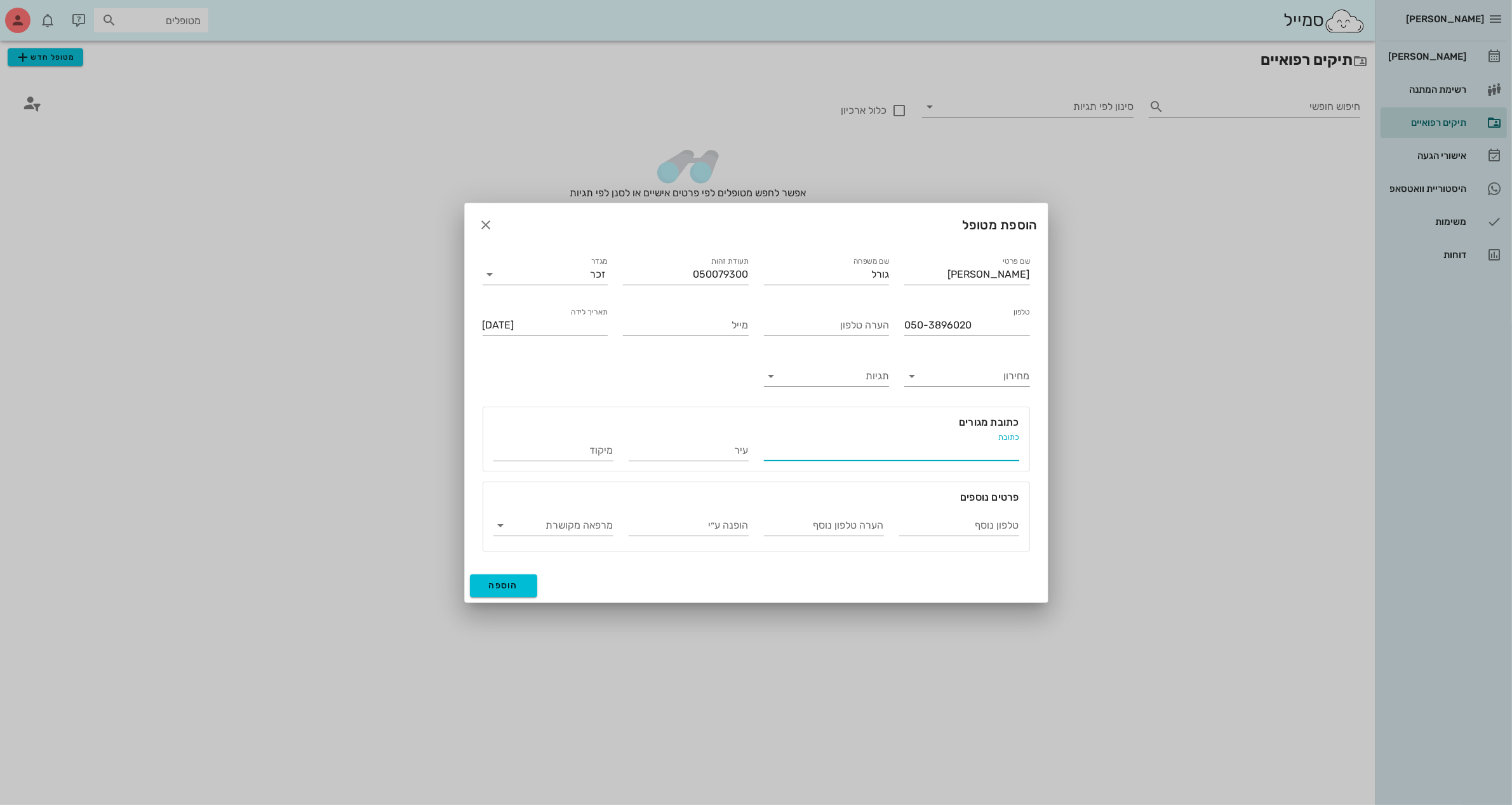
click at [913, 461] on div "כתובת" at bounding box center [891, 450] width 255 height 20
type input "קרניצקי 11"
type input "רמת גן"
click at [714, 526] on input "הופנה ע״י" at bounding box center [689, 525] width 120 height 20
type input "אורי שאול"
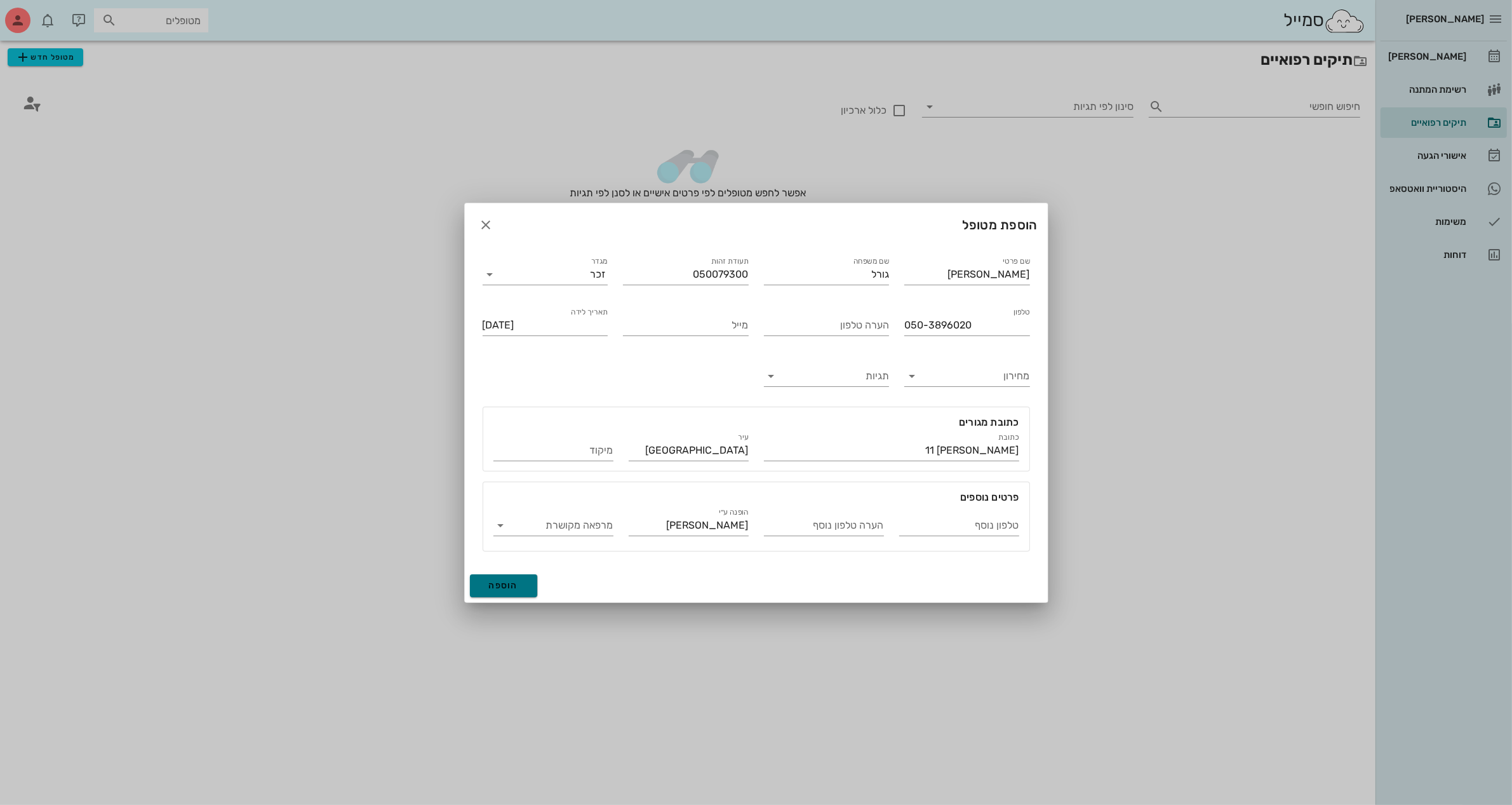
click at [505, 589] on span "הוספה" at bounding box center [504, 585] width 30 height 11
type input "1950-07-13"
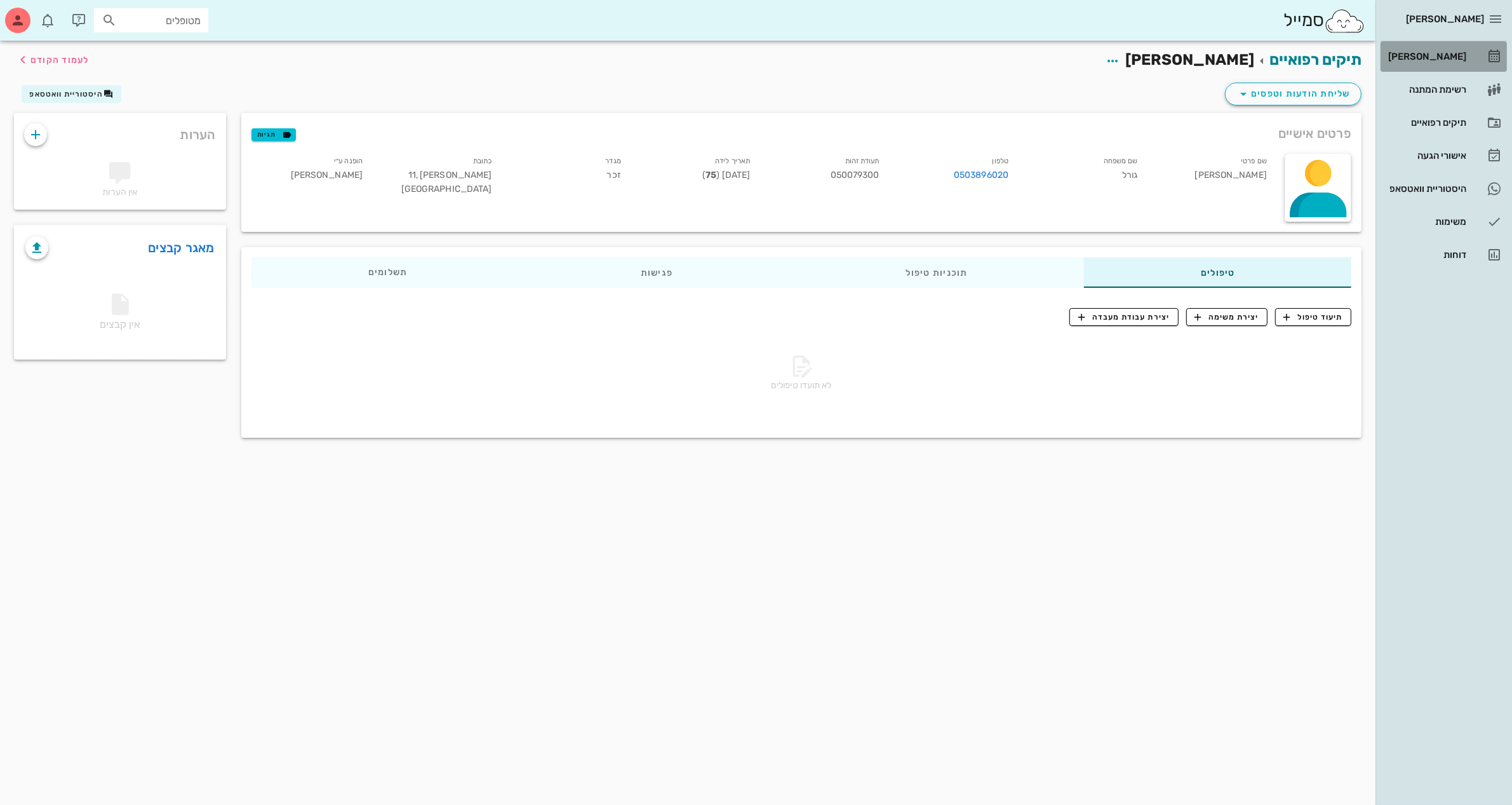
click at [1431, 59] on div "[PERSON_NAME]" at bounding box center [1426, 56] width 80 height 11
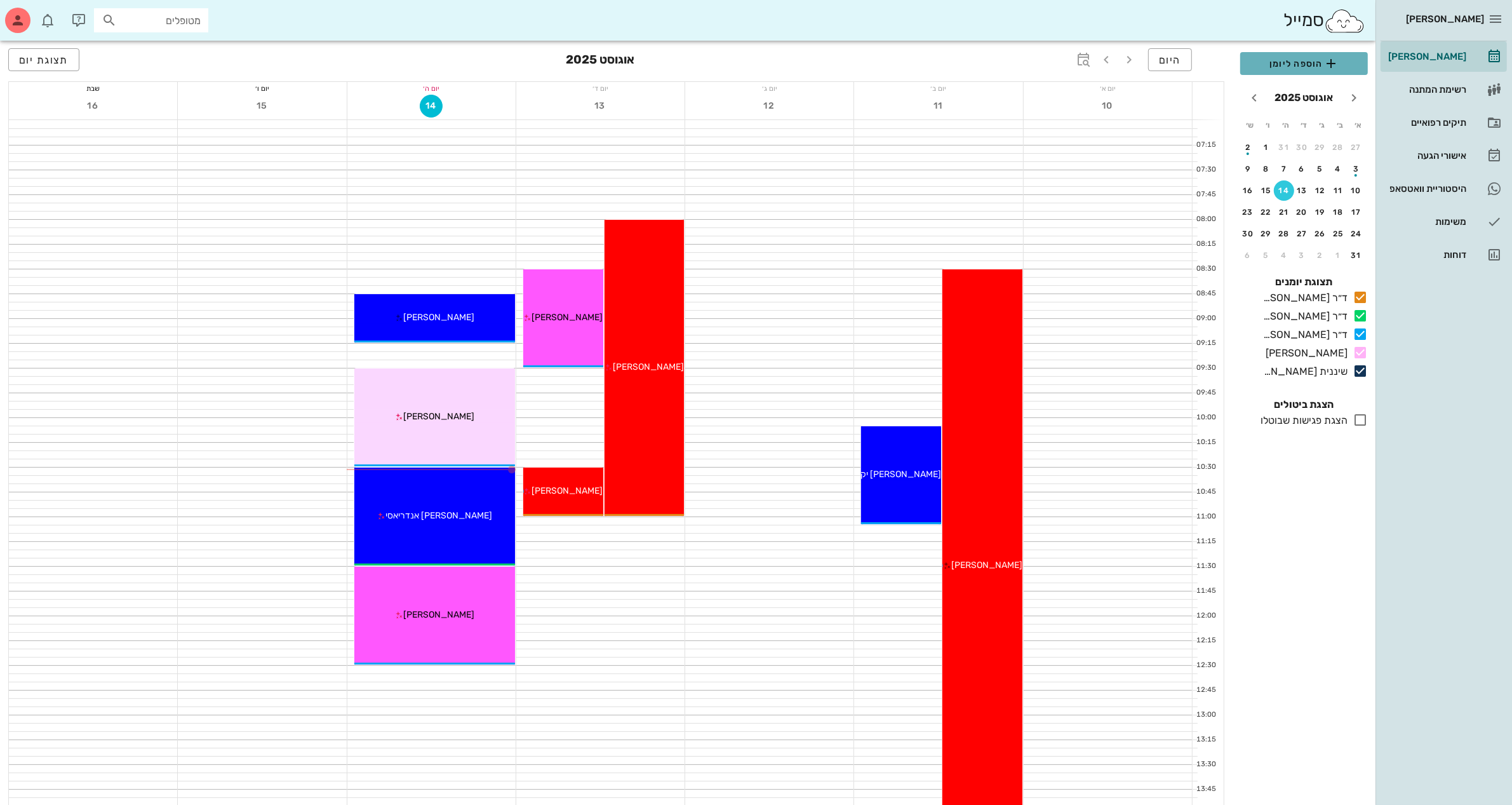
click at [1306, 65] on span "הוספה ליומן" at bounding box center [1305, 63] width 108 height 15
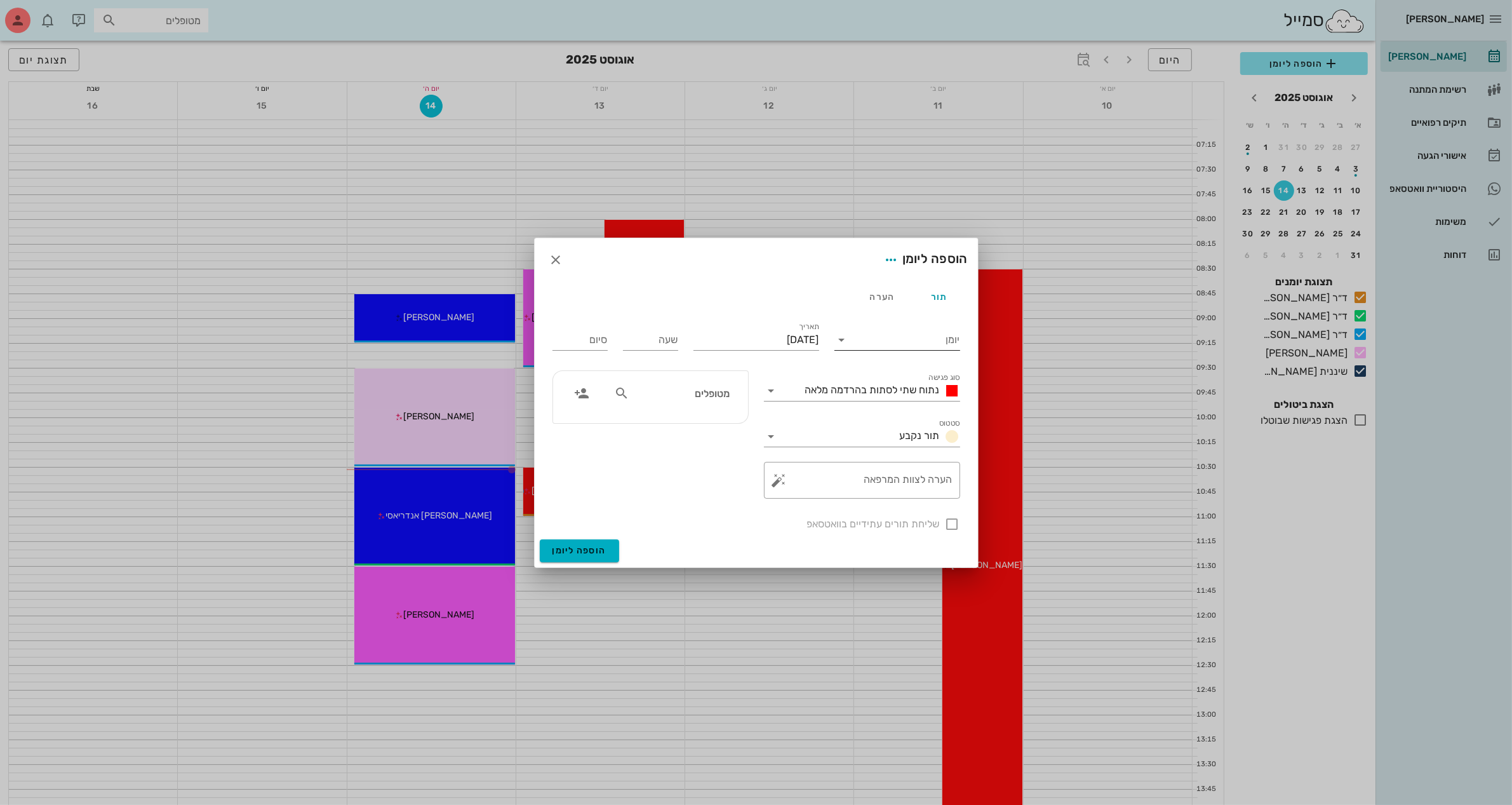
click at [893, 338] on input "יומן" at bounding box center [906, 340] width 108 height 20
click at [900, 413] on div "ד״ר [PERSON_NAME]" at bounding box center [901, 411] width 112 height 12
click at [659, 330] on input "שעה" at bounding box center [650, 340] width 56 height 20
type input "1030"
type input "18:30"
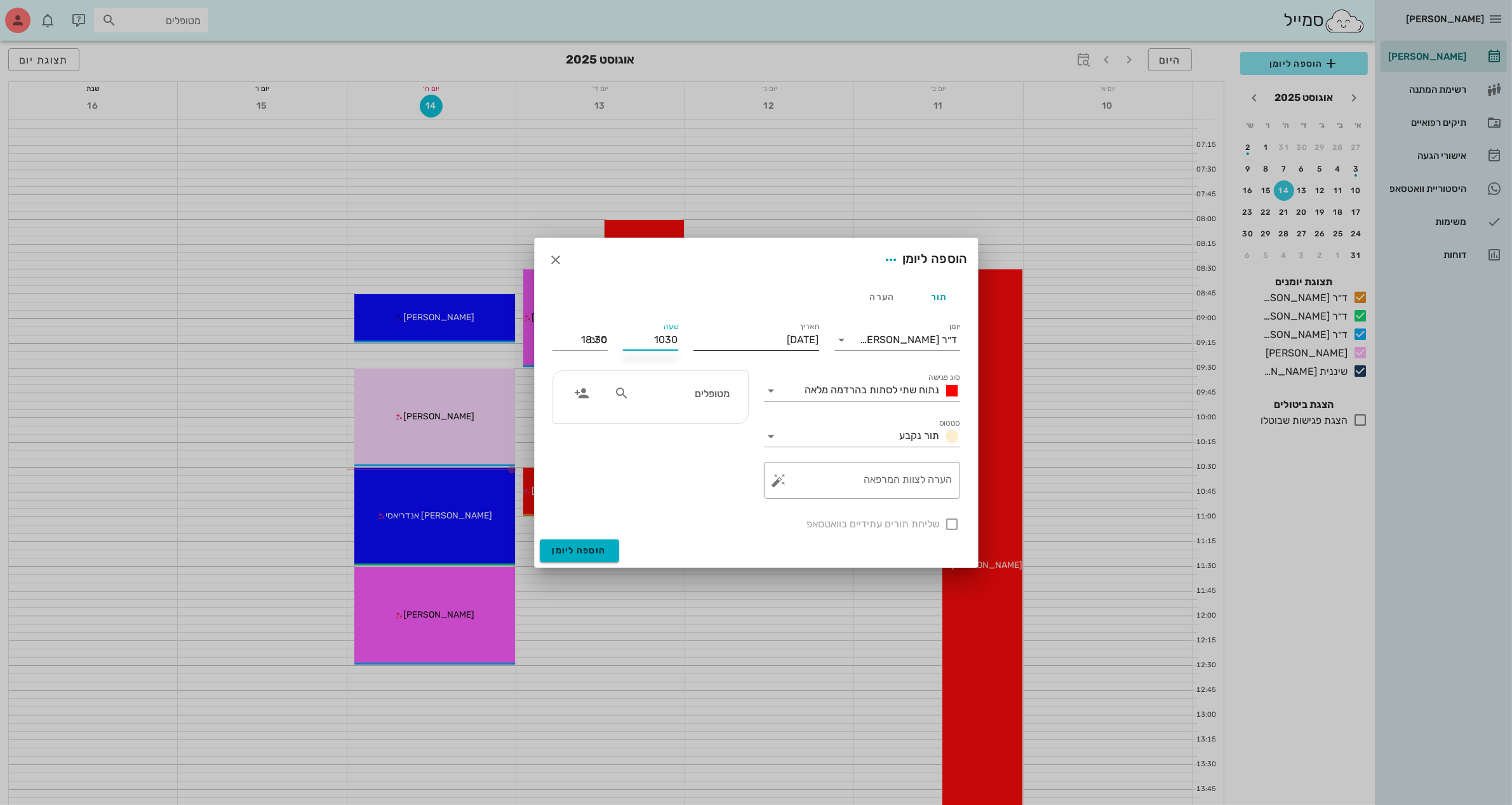
type input "10:30"
click at [802, 380] on div "סוג פגישה נתוח שתי לסתות בהרדמה מלאה" at bounding box center [862, 387] width 196 height 28
click at [560, 331] on input "1130" at bounding box center [580, 340] width 56 height 20
type input "11:30"
click at [575, 419] on div "11:30 (שעה)" at bounding box center [546, 423] width 77 height 11
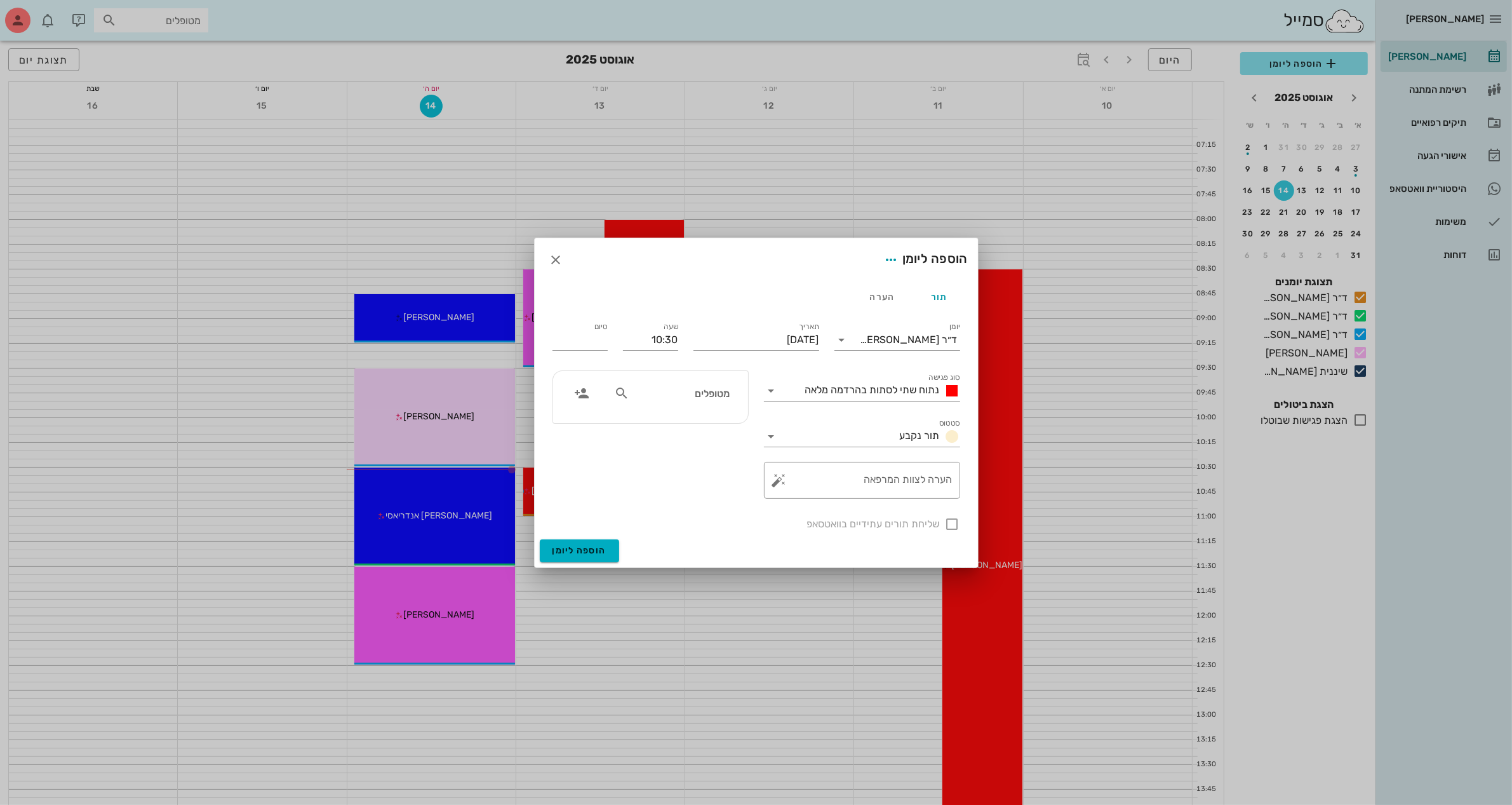
type input "11:30"
click at [805, 385] on div "נתוח שתי לסתות בהרדמה מלאה" at bounding box center [880, 390] width 160 height 15
click at [881, 387] on span "ייעוץ שיקום הפה (שעה)" at bounding box center [872, 388] width 87 height 12
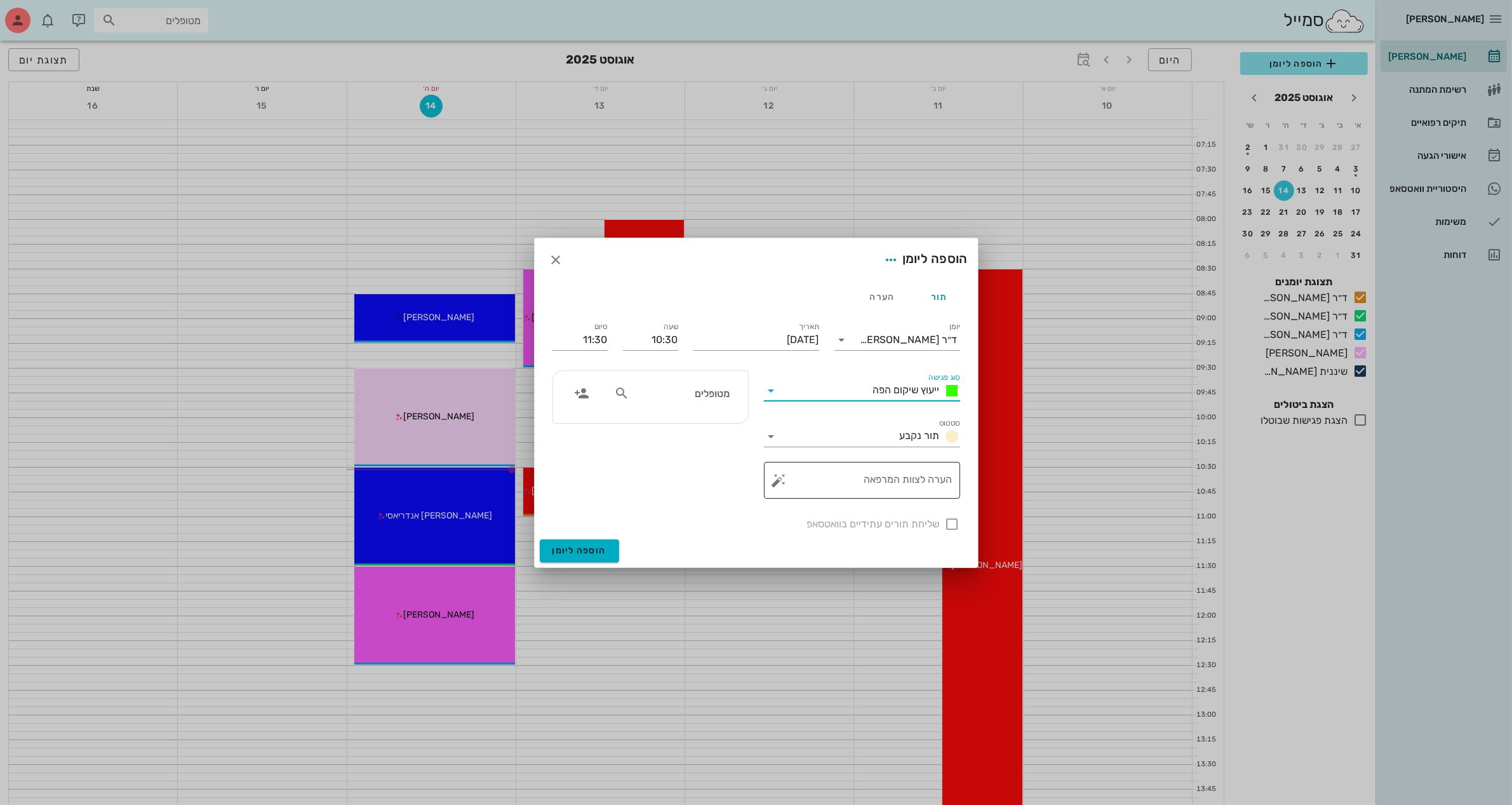
click at [797, 478] on textarea "הערה לצוות המרפאה" at bounding box center [867, 484] width 171 height 31
type textarea "יעוץ ראשון דרך [PERSON_NAME]"
click at [659, 392] on input "מטופלים" at bounding box center [680, 393] width 98 height 17
type input "דויד"
click at [700, 417] on div "דויד גורל 050079300" at bounding box center [658, 422] width 139 height 11
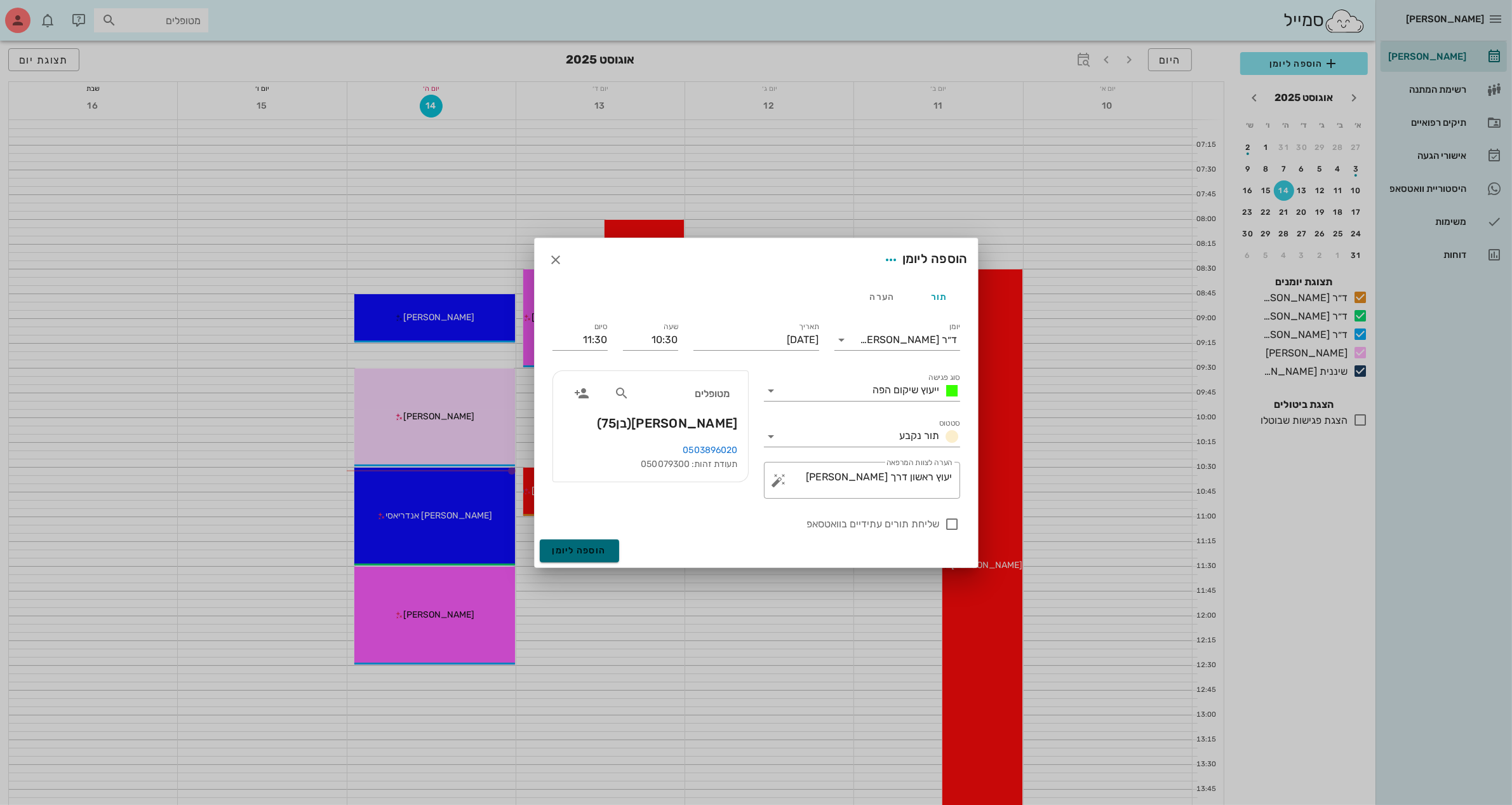
click at [576, 547] on span "הוספה ליומן" at bounding box center [579, 551] width 54 height 11
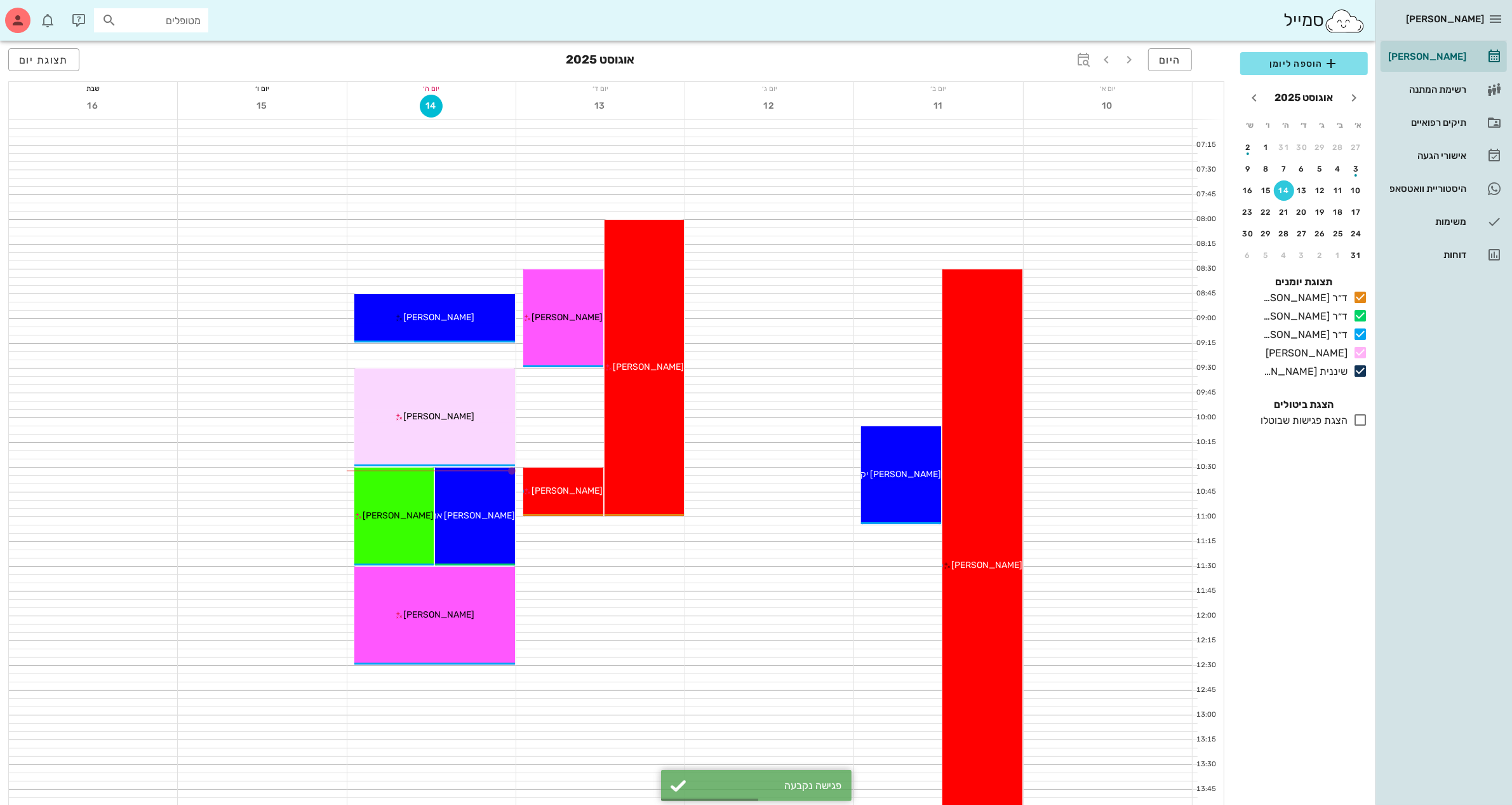
scroll to position [79, 0]
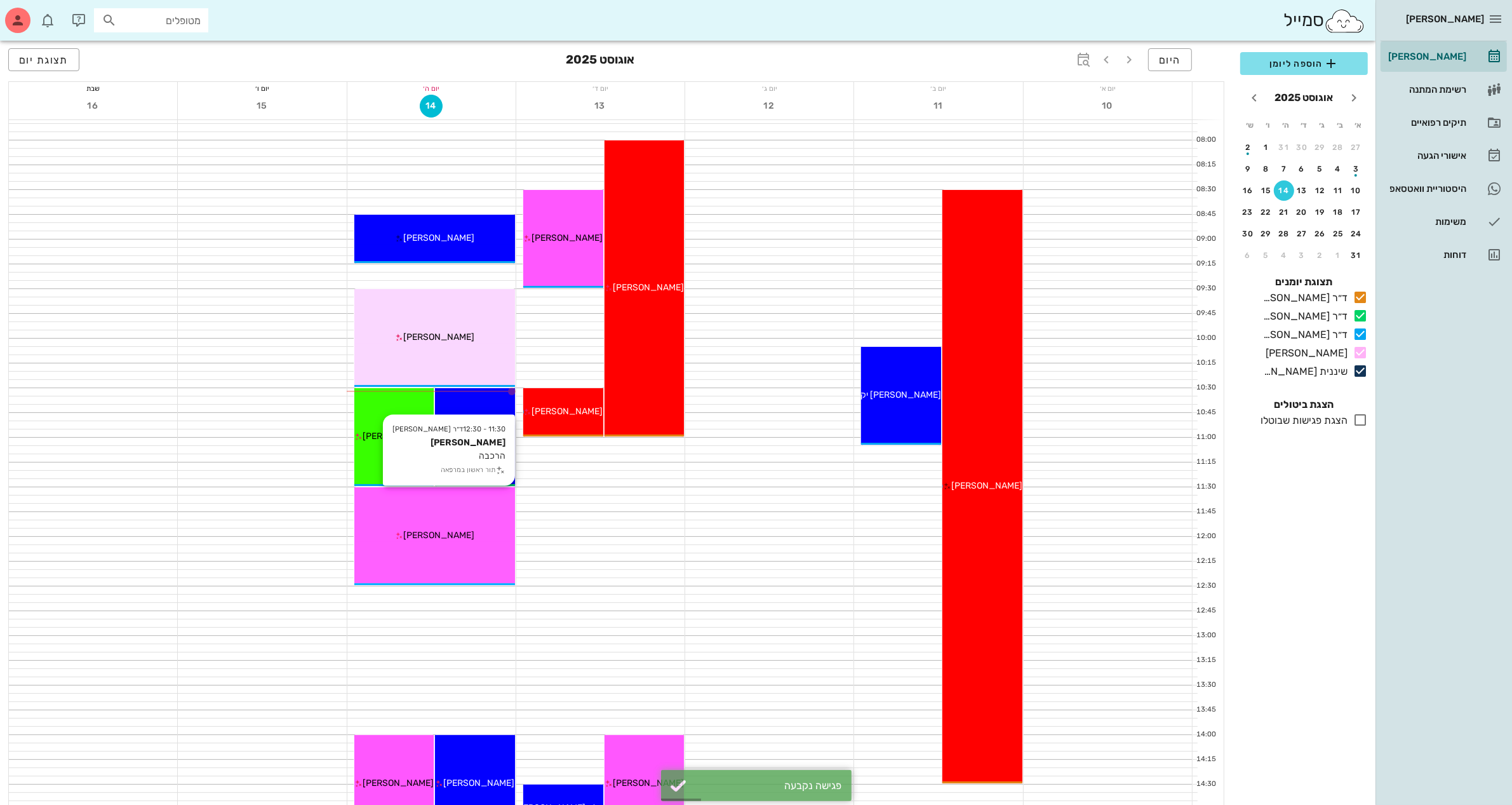
click at [478, 534] on div "[PERSON_NAME]" at bounding box center [435, 535] width 161 height 13
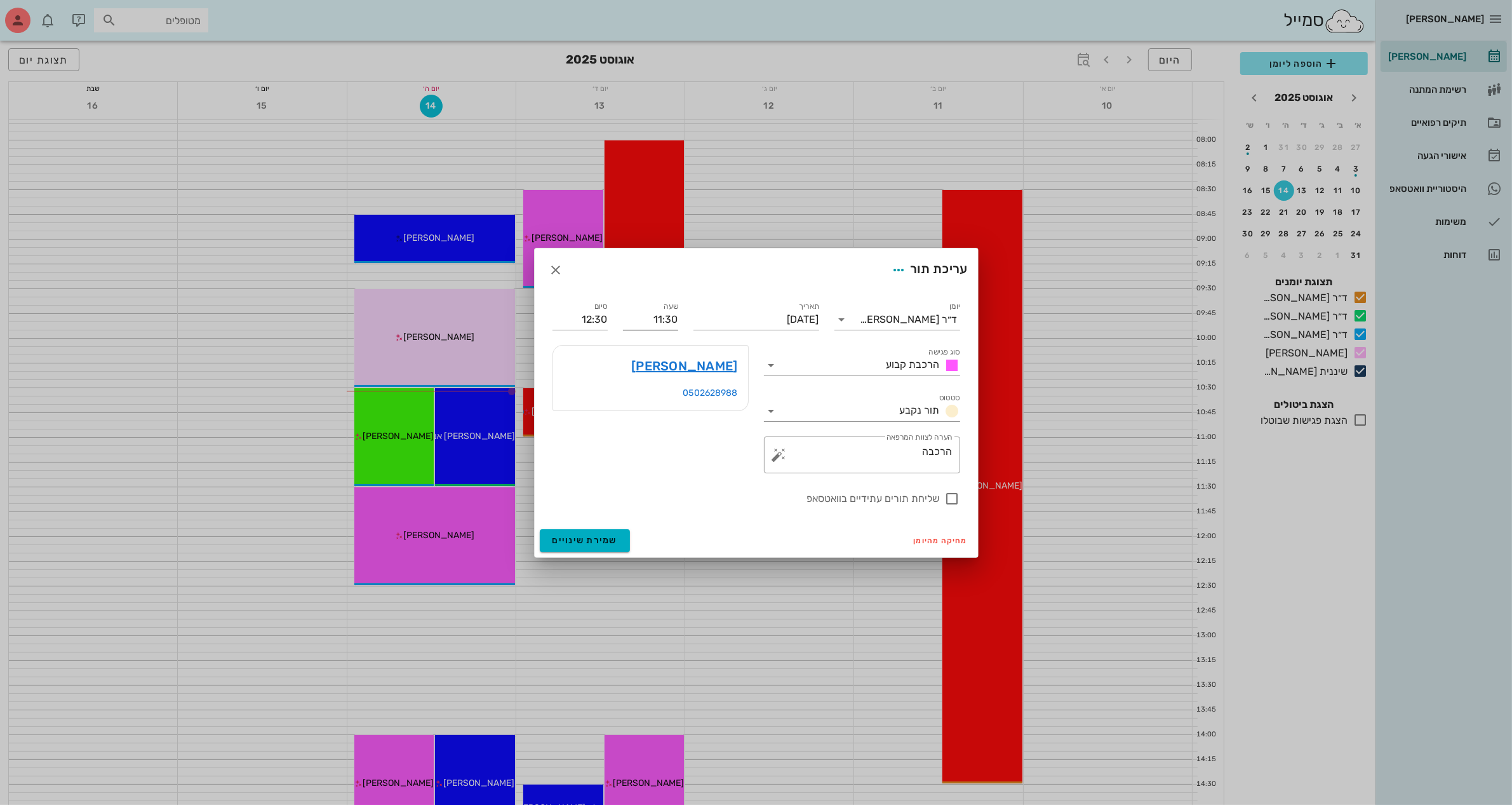
click at [662, 321] on input "11:30" at bounding box center [650, 320] width 56 height 20
click at [658, 319] on input "11:30" at bounding box center [650, 320] width 56 height 20
type input "12:30"
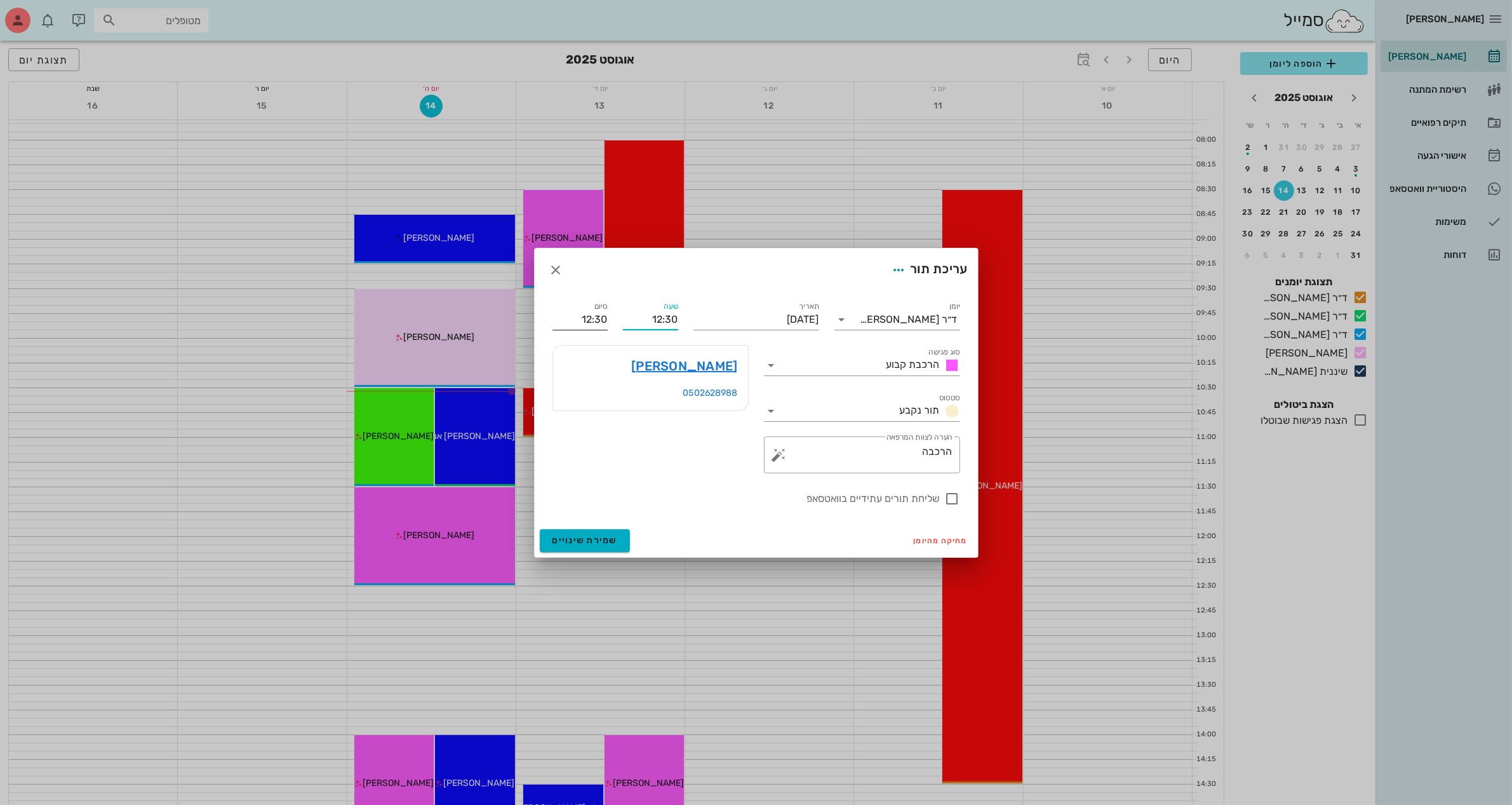
type input "13:30"
click at [588, 316] on input "13:30" at bounding box center [580, 320] width 56 height 20
click at [689, 453] on div "ענת רחמני 0502628988" at bounding box center [651, 409] width 212 height 144
click at [584, 541] on span "שמירת שינויים" at bounding box center [585, 540] width 65 height 11
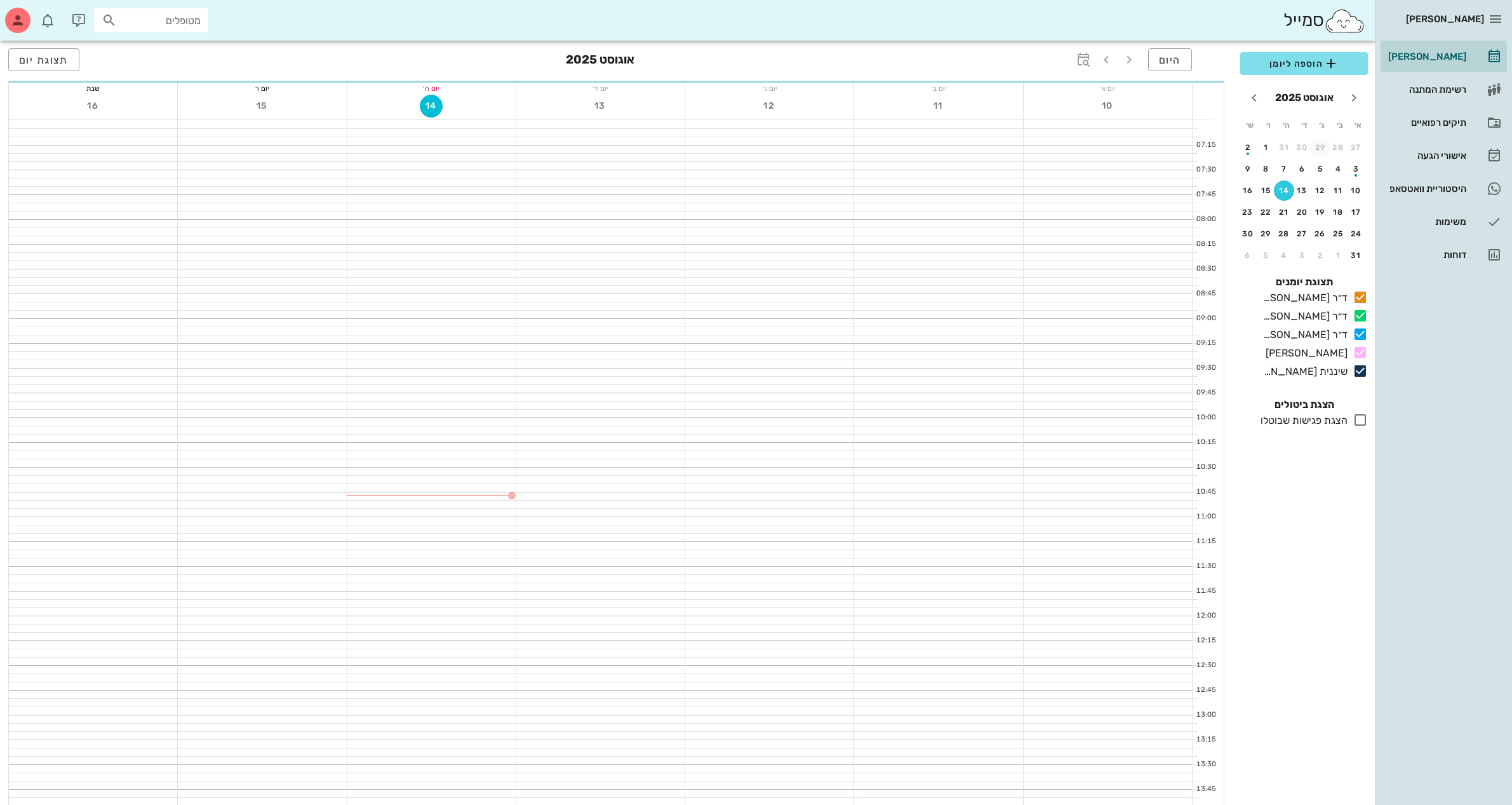
scroll to position [79, 0]
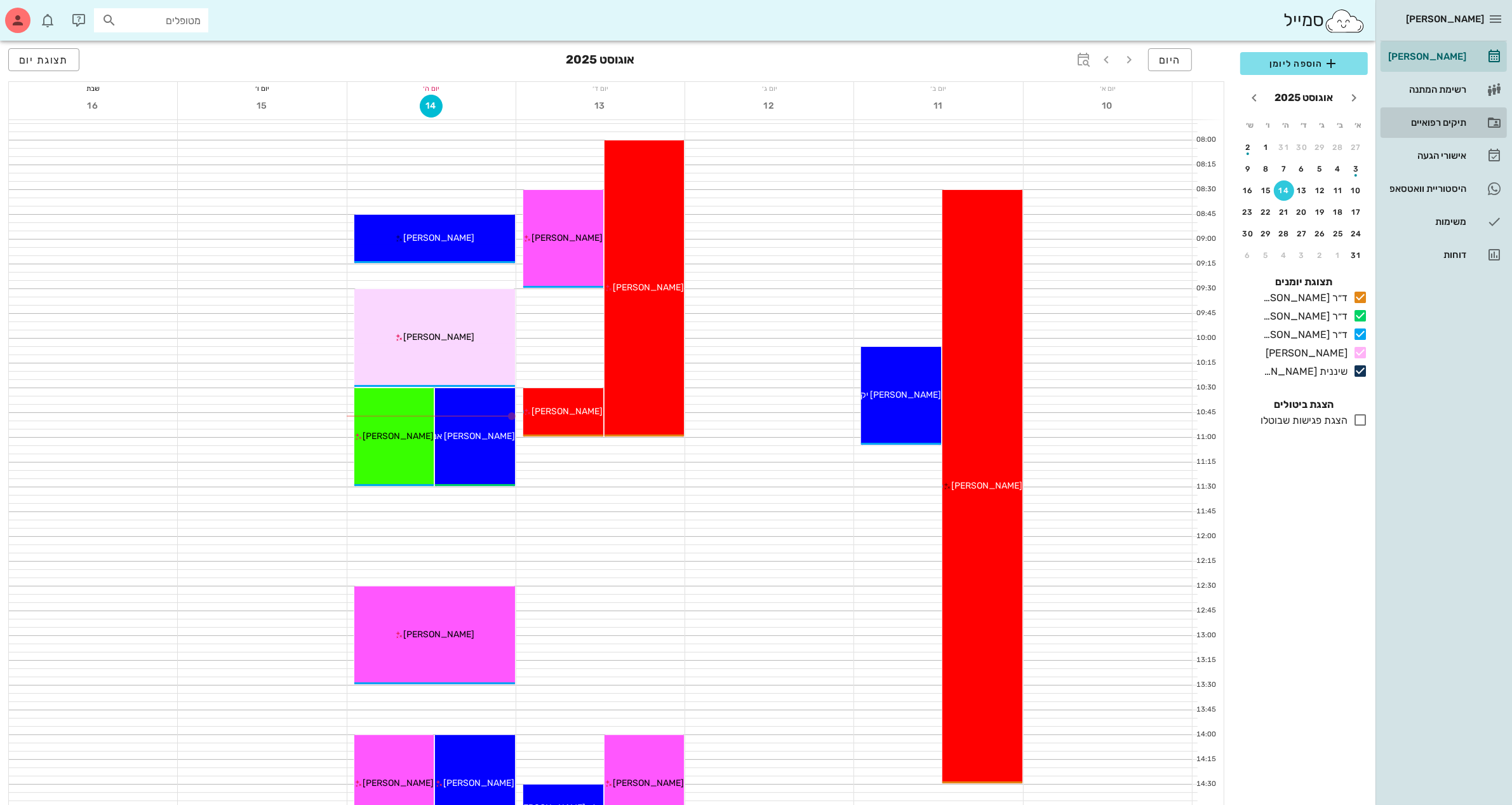
click at [1419, 115] on div "תיקים רפואיים" at bounding box center [1426, 122] width 80 height 20
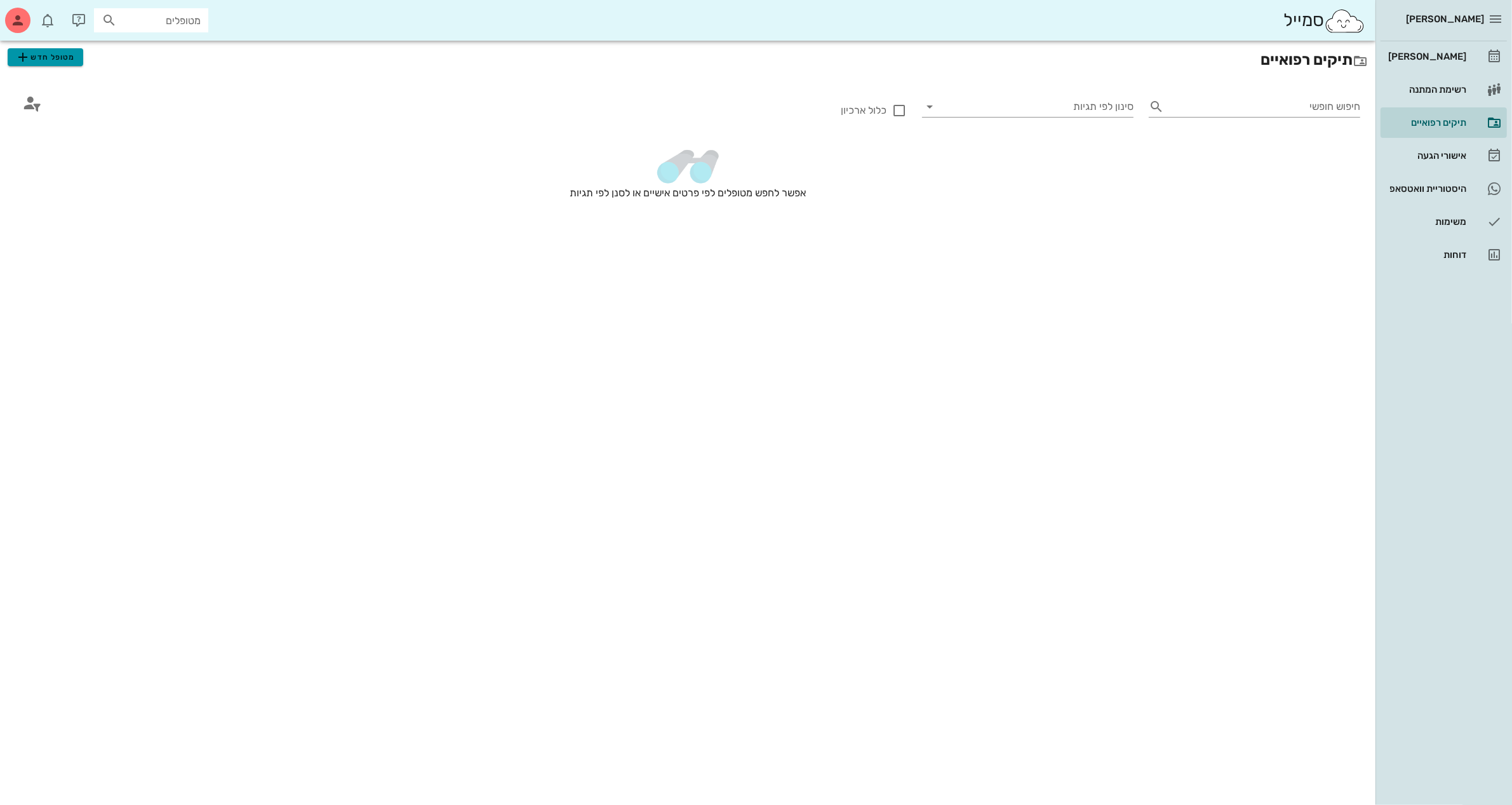
click at [37, 58] on span "מטופל חדש" at bounding box center [45, 56] width 60 height 15
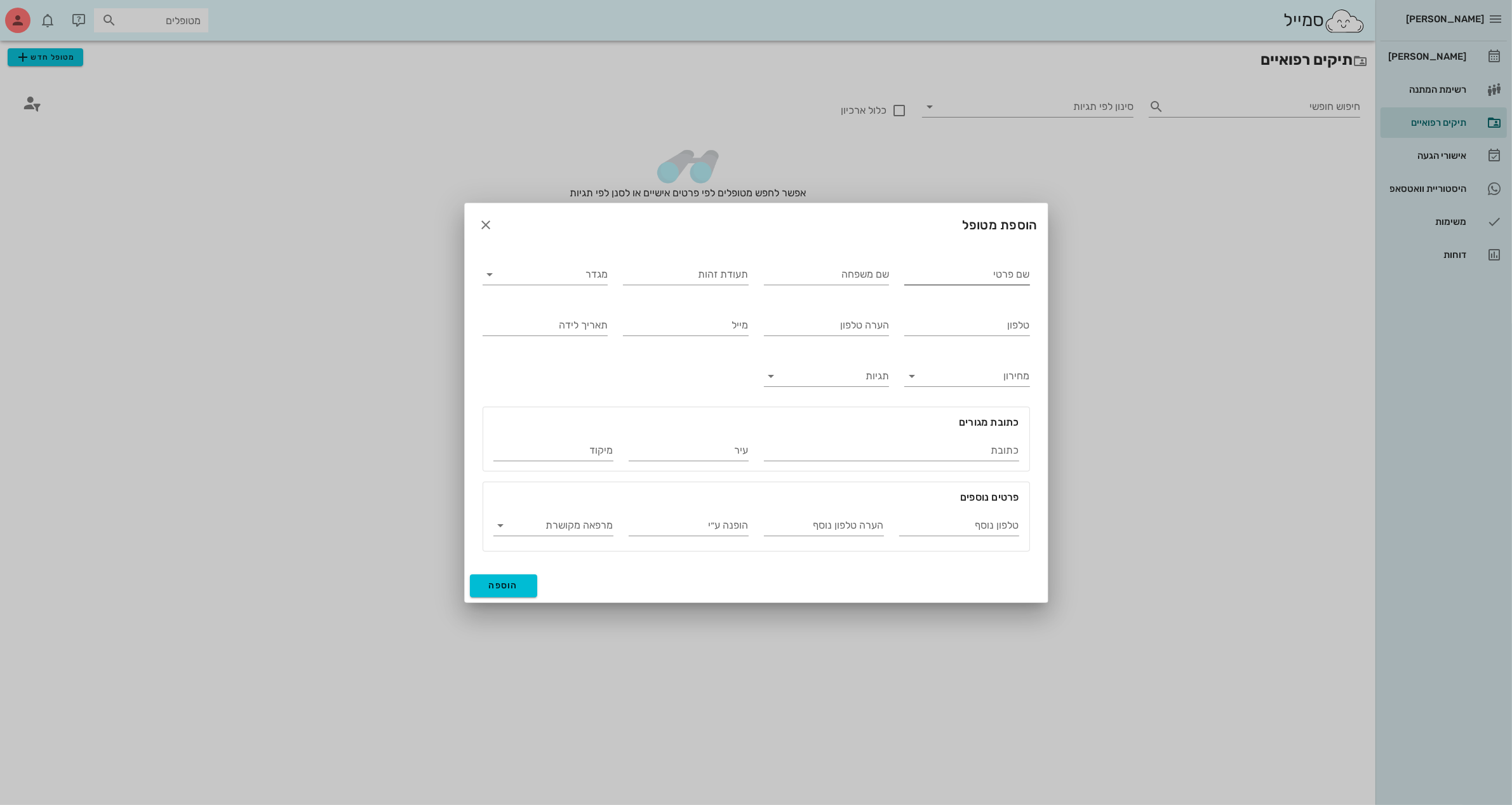
click at [935, 276] on input "שם פרטי" at bounding box center [967, 275] width 126 height 20
type input "[PERSON_NAME]"
click at [584, 282] on input "מגדר" at bounding box center [556, 275] width 106 height 20
click at [588, 282] on div "זכר" at bounding box center [545, 284] width 105 height 12
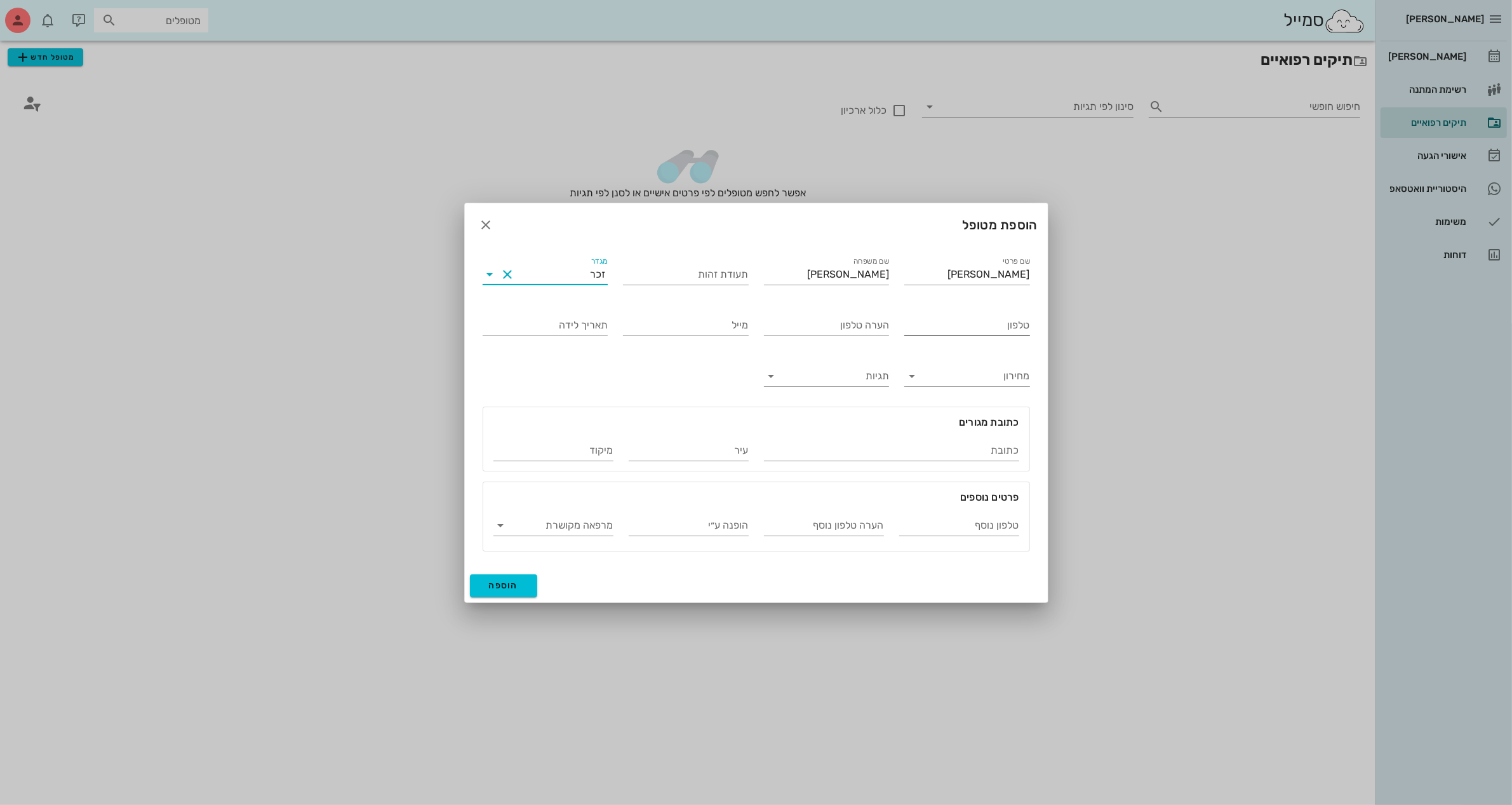
click at [938, 327] on input "טלפון" at bounding box center [967, 325] width 126 height 20
type input "052-7871222"
click at [730, 524] on input "הופנה ע״י" at bounding box center [689, 525] width 120 height 20
type input "[PERSON_NAME]"
click at [490, 583] on span "הוספה" at bounding box center [504, 585] width 30 height 11
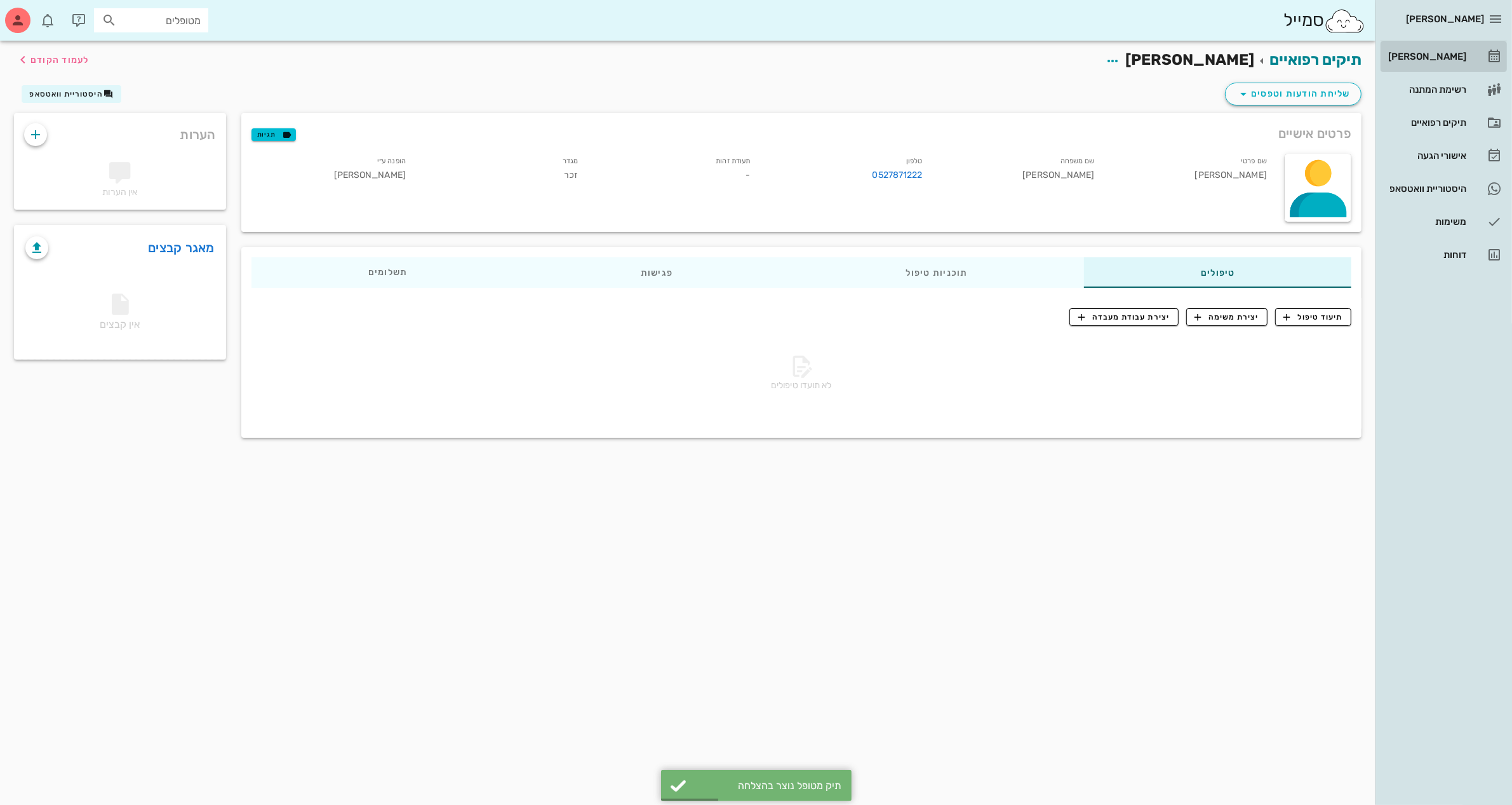
click at [1439, 52] on div "[PERSON_NAME]" at bounding box center [1426, 56] width 80 height 11
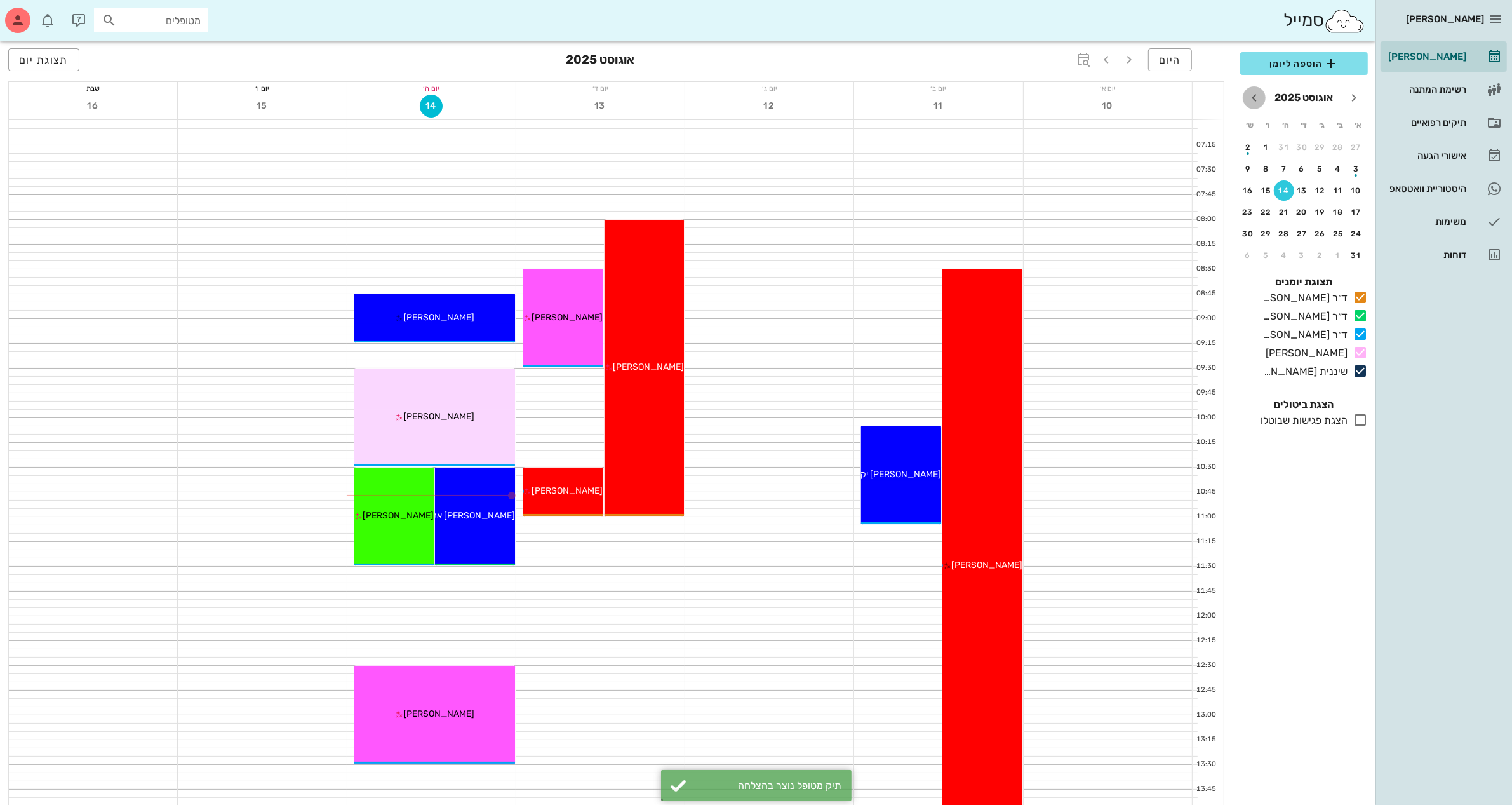
click at [1254, 99] on icon "חודש הבא" at bounding box center [1254, 97] width 15 height 15
click at [1353, 99] on icon "חודש שעבר" at bounding box center [1353, 97] width 15 height 15
click at [1321, 230] on div "26" at bounding box center [1320, 234] width 20 height 9
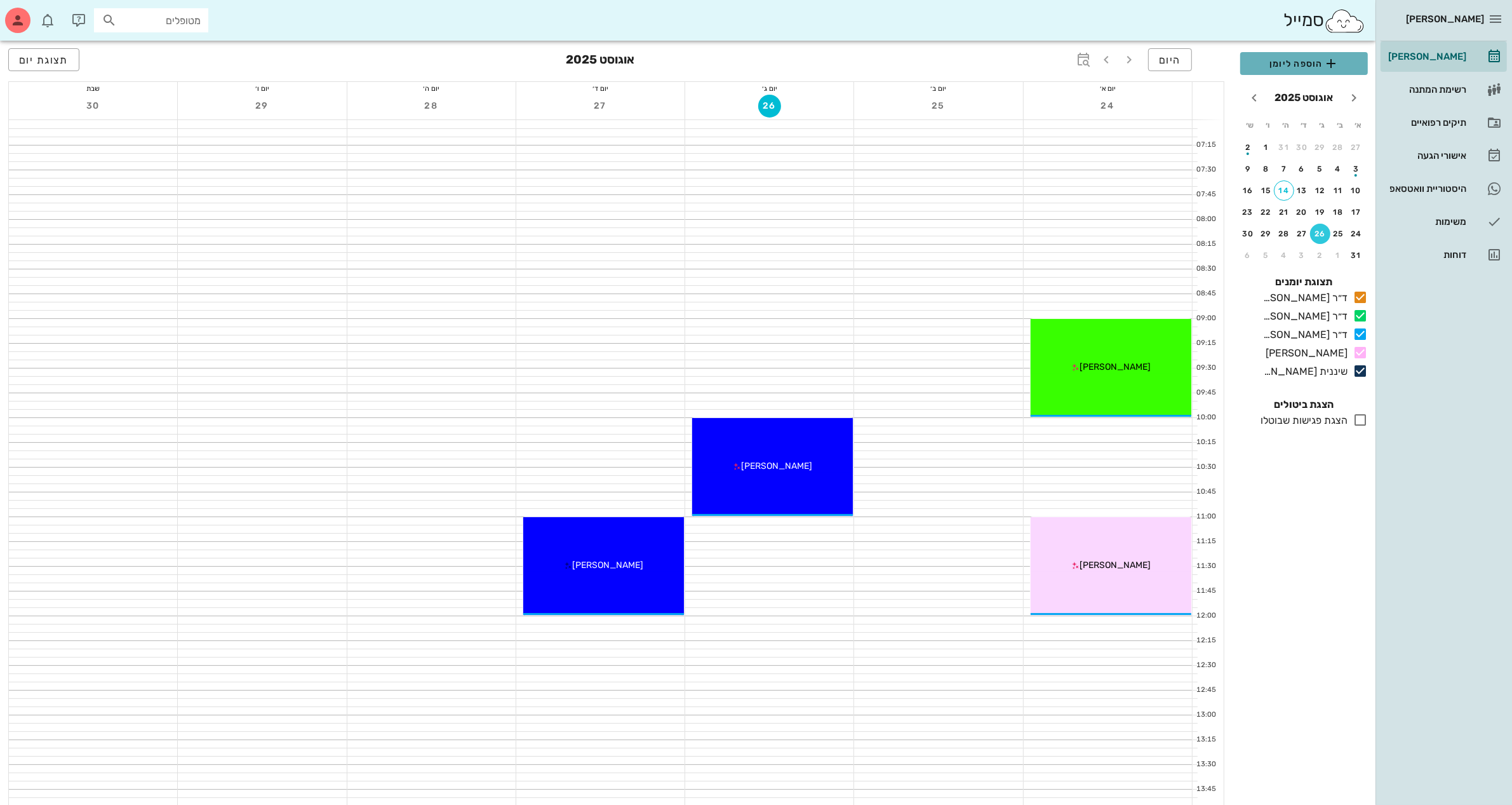
click at [1282, 62] on span "הוספה ליומן" at bounding box center [1305, 63] width 108 height 15
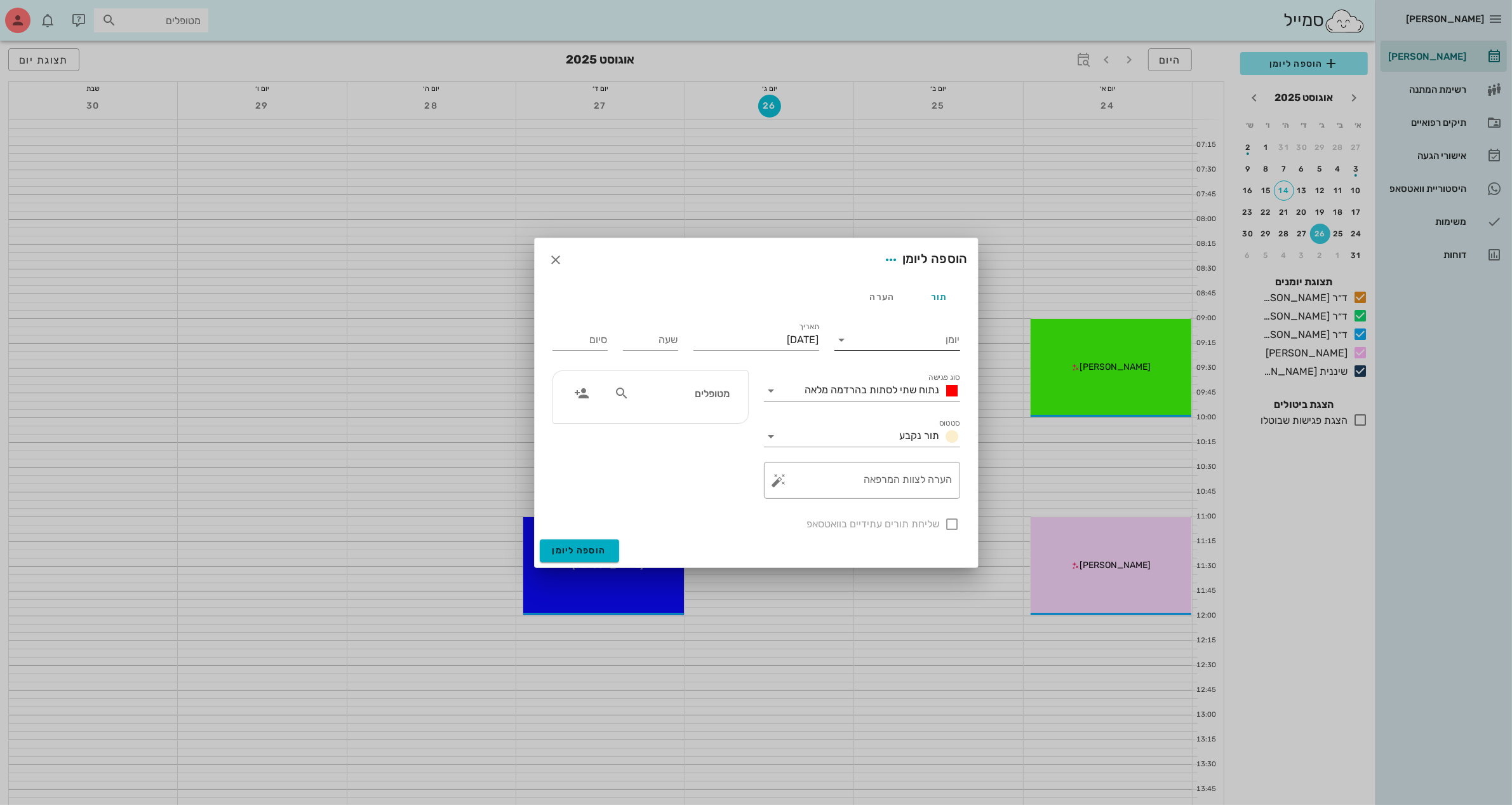
click at [885, 337] on input "יומן" at bounding box center [906, 340] width 108 height 20
click at [926, 414] on div "ד״ר [PERSON_NAME]" at bounding box center [901, 411] width 112 height 12
click at [662, 341] on input "שעה" at bounding box center [650, 340] width 56 height 20
type input "11:00"
click at [540, 539] on button "הוספה ליומן" at bounding box center [580, 551] width 79 height 23
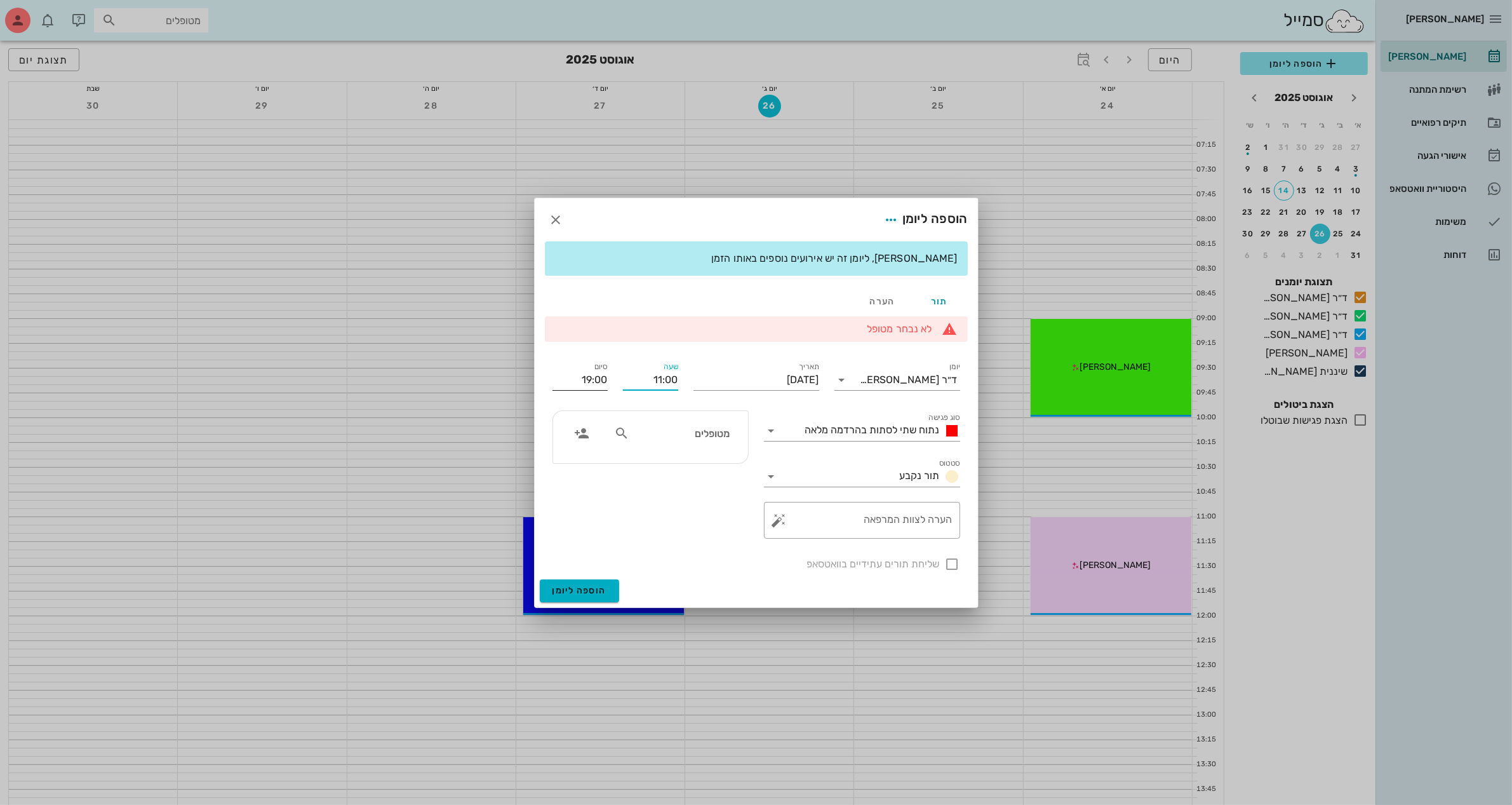
click at [588, 376] on input "19:00" at bounding box center [580, 380] width 56 height 20
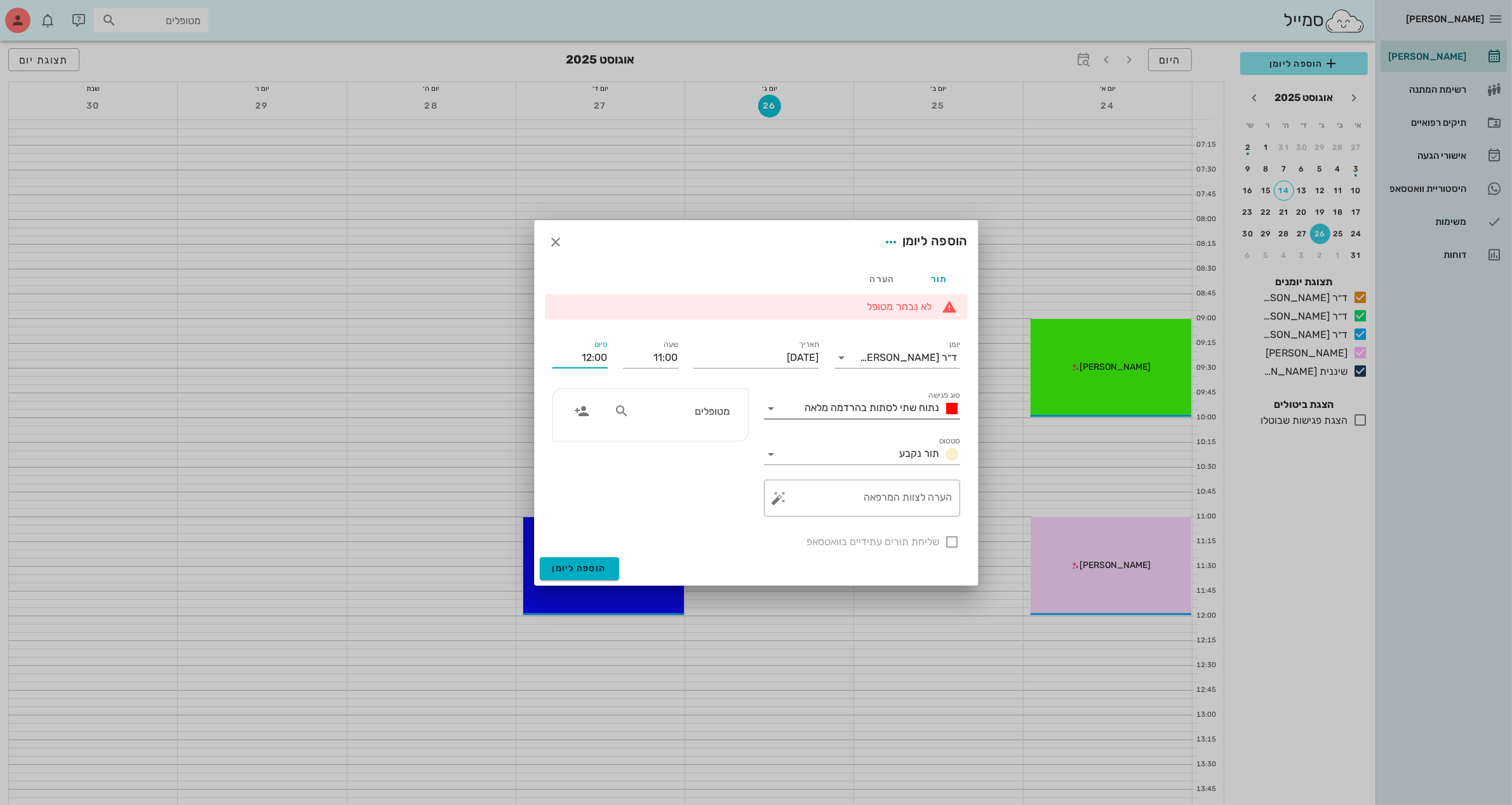
type input "12:00"
click at [823, 411] on span "נתוח שתי לסתות בהרדמה מלאה" at bounding box center [872, 408] width 135 height 12
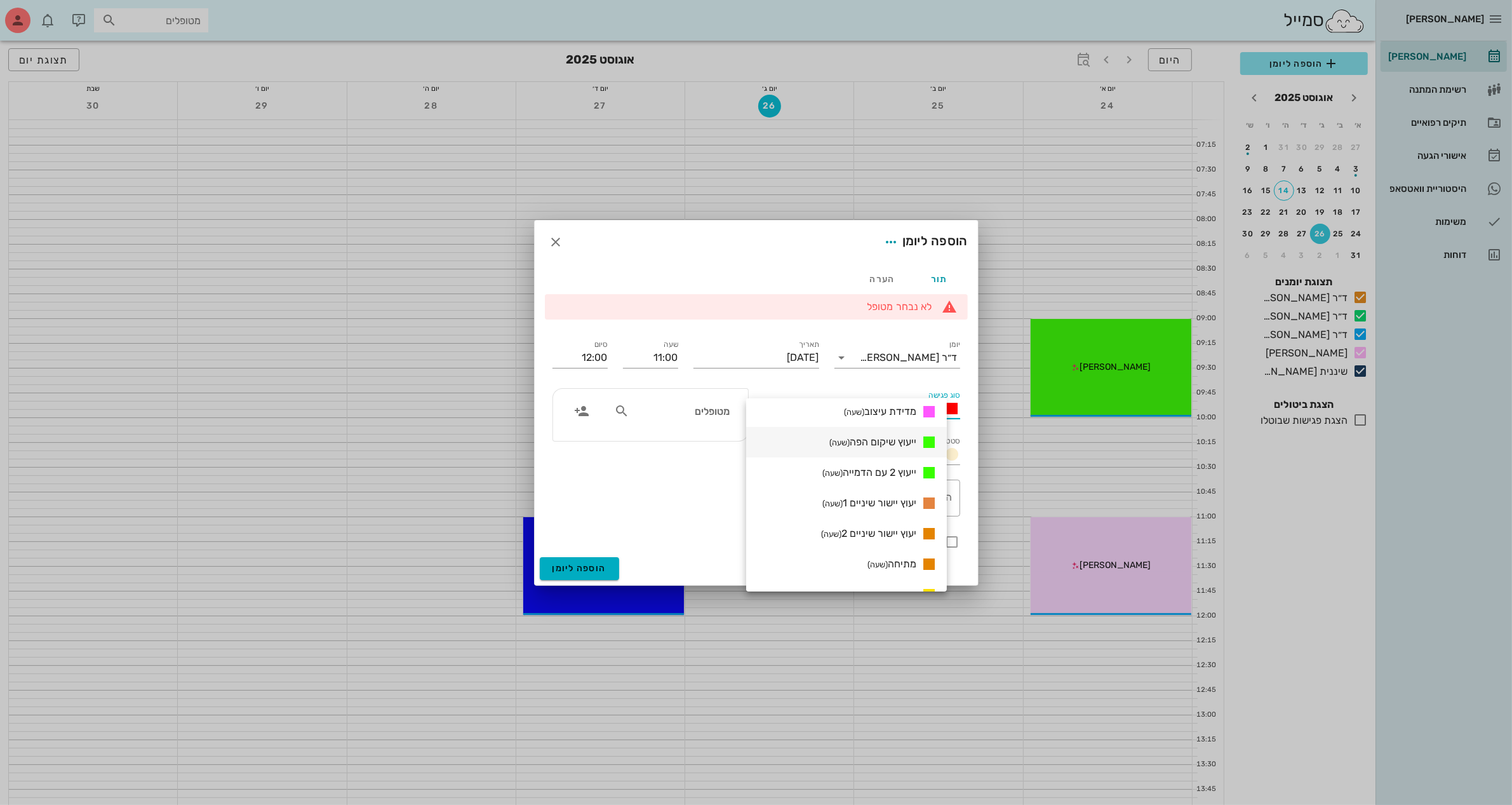
click at [870, 441] on span "ייעוץ שיקום הפה (שעה)" at bounding box center [872, 442] width 87 height 12
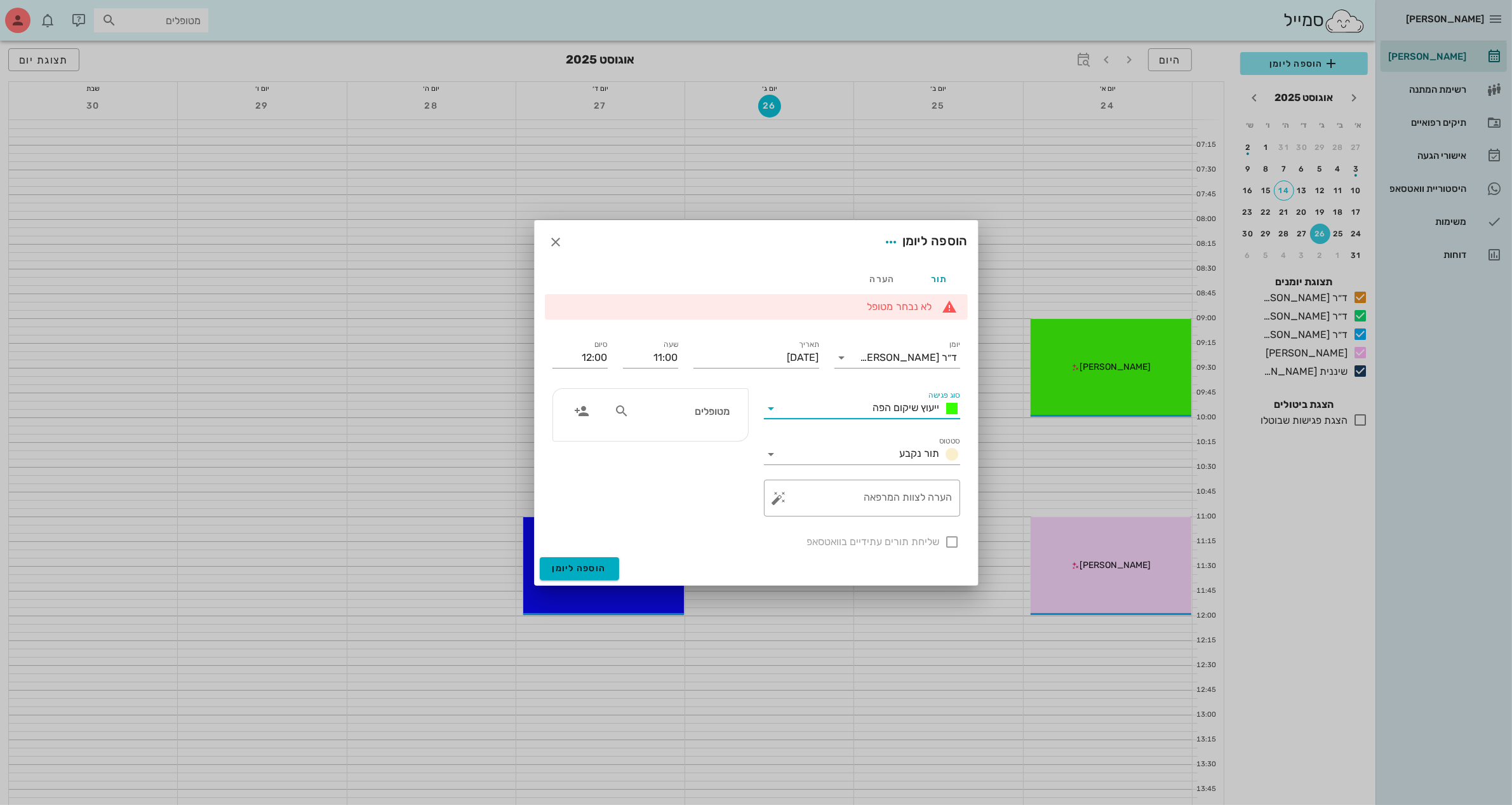
click at [714, 417] on input "מטופלים" at bounding box center [680, 410] width 98 height 17
type input "אמי"
click at [709, 446] on div "0527871222" at bounding box center [681, 451] width 127 height 11
click at [899, 507] on textarea "הערה לצוות המרפאה" at bounding box center [867, 501] width 171 height 31
type textarea "יעוץ [PERSON_NAME]"
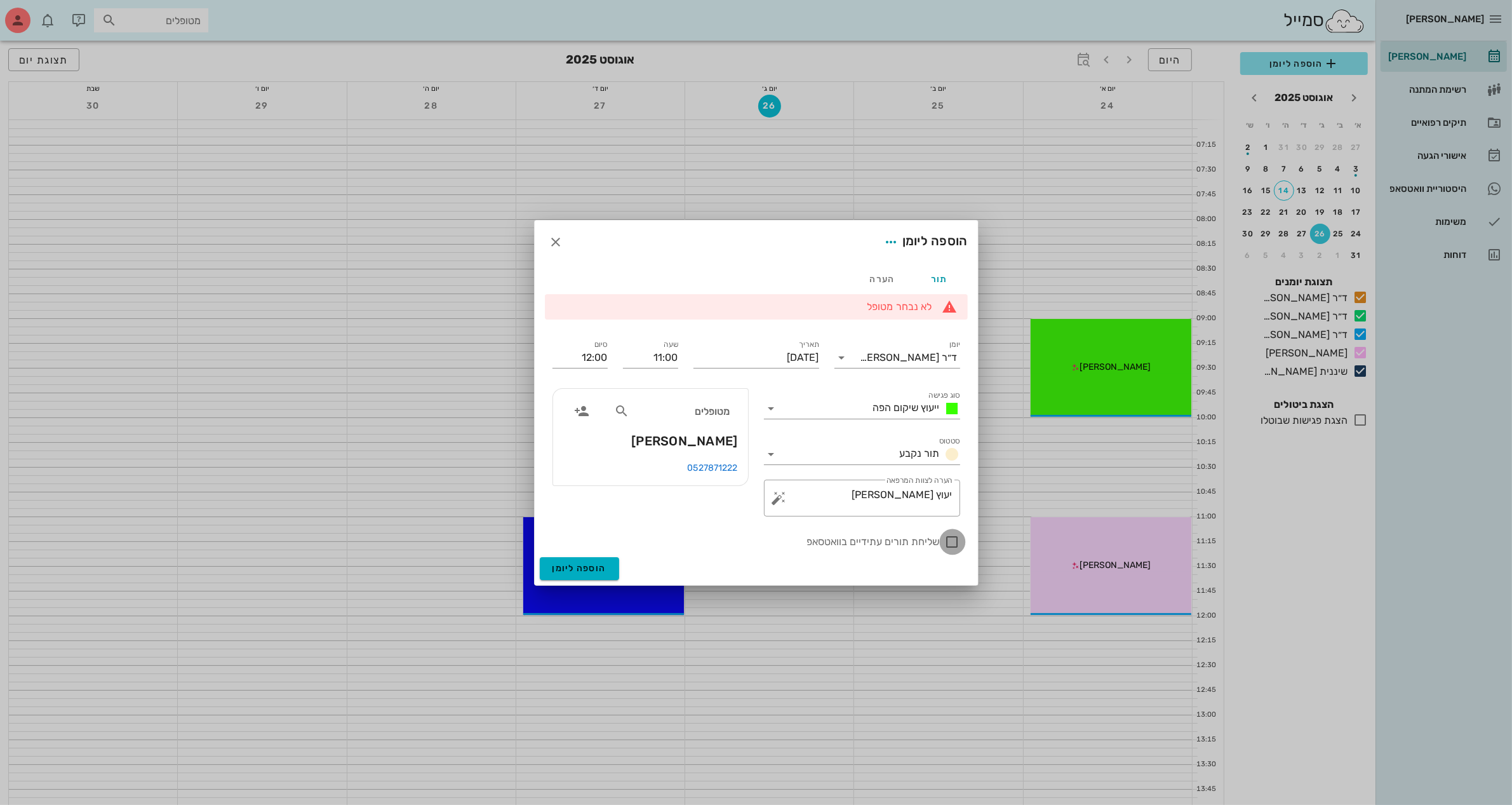
click at [947, 541] on div at bounding box center [953, 542] width 21 height 21
checkbox input "true"
click at [575, 568] on span "הוספה ליומן" at bounding box center [579, 568] width 54 height 11
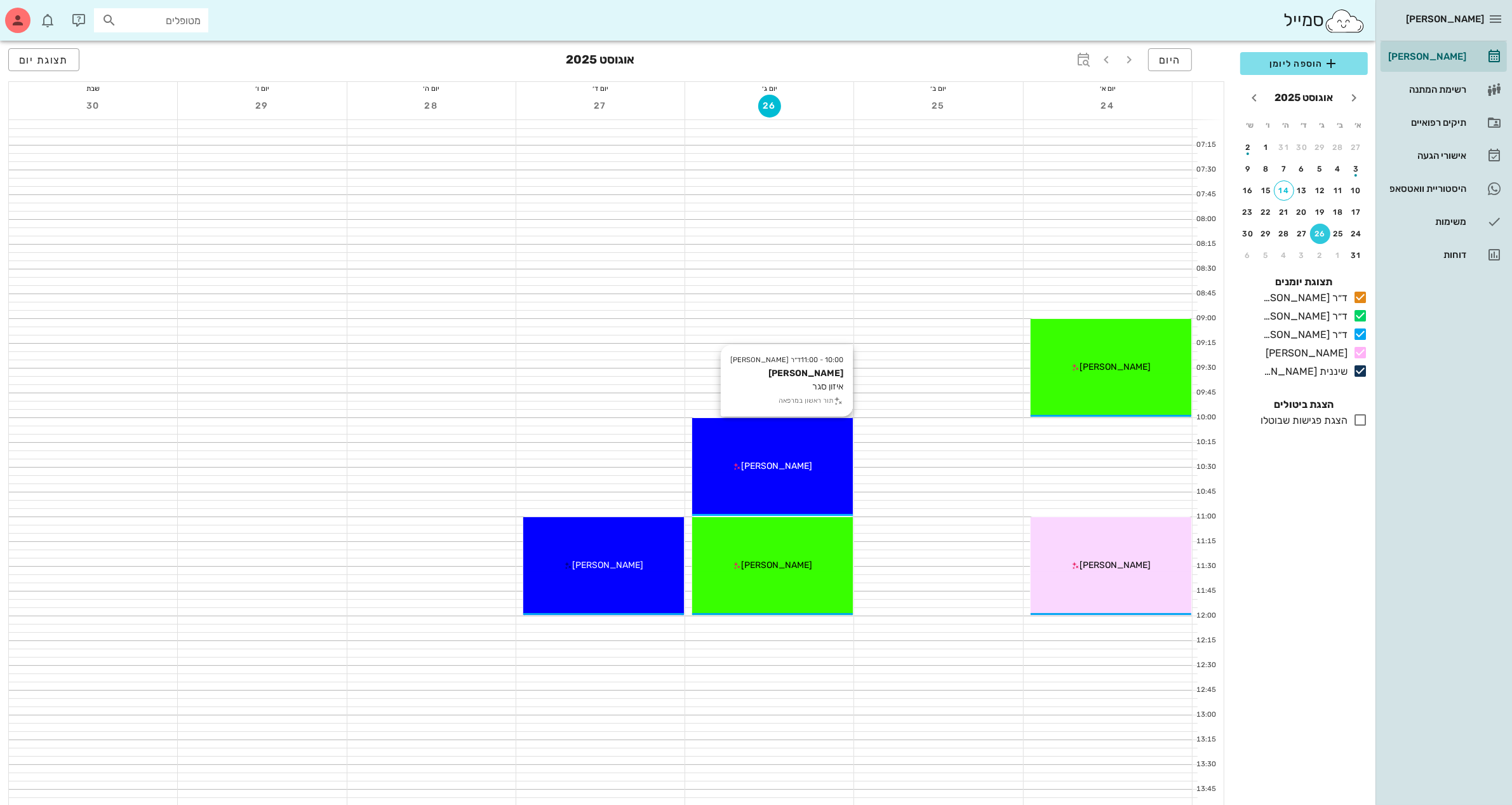
click at [811, 478] on div "10:00 - 11:00 ד״ר [PERSON_NAME] [PERSON_NAME] איזון סגר תור ראשון במרפאה [PERSO…" at bounding box center [773, 467] width 161 height 98
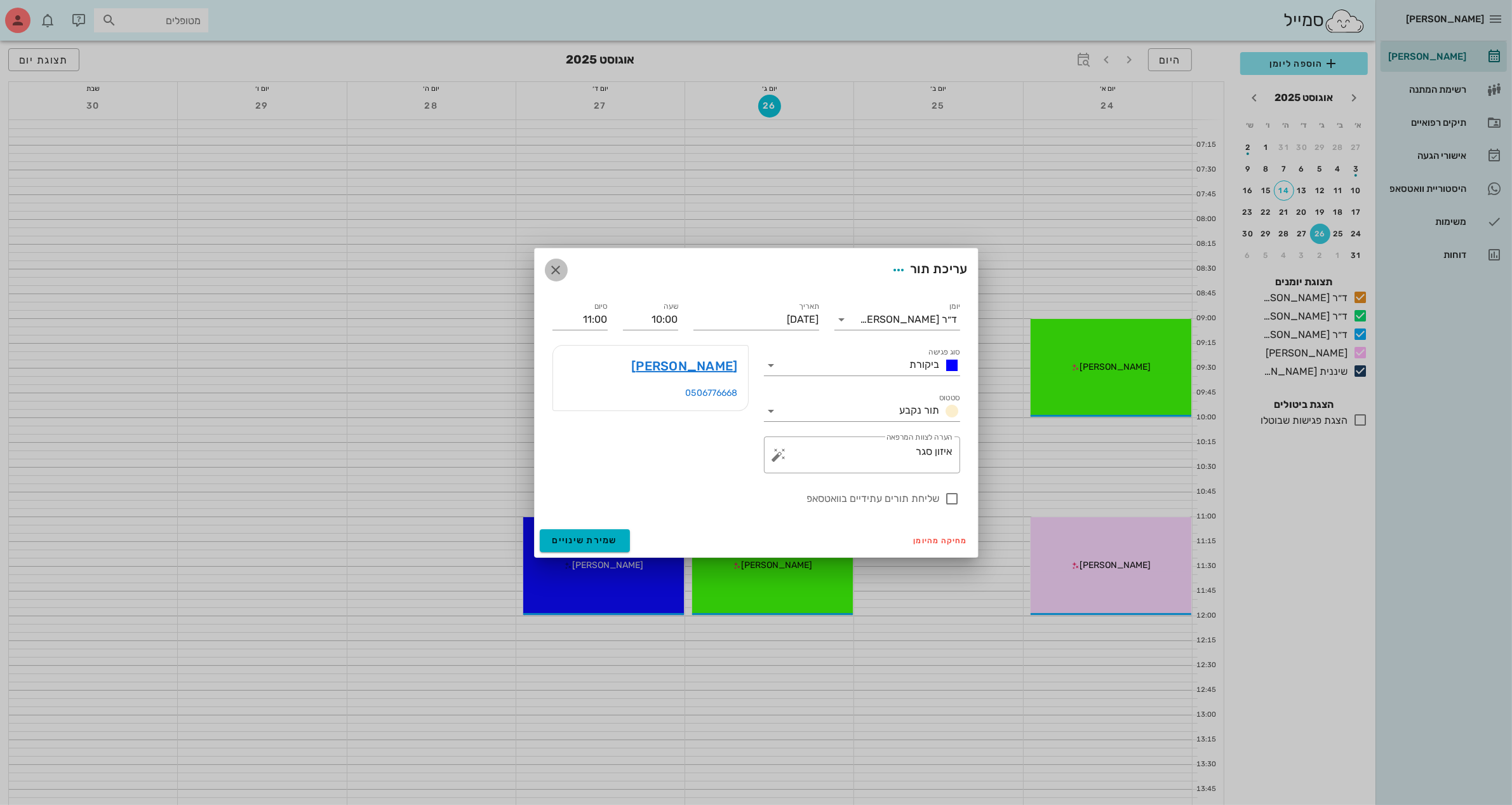
click at [551, 271] on icon "button" at bounding box center [556, 269] width 15 height 15
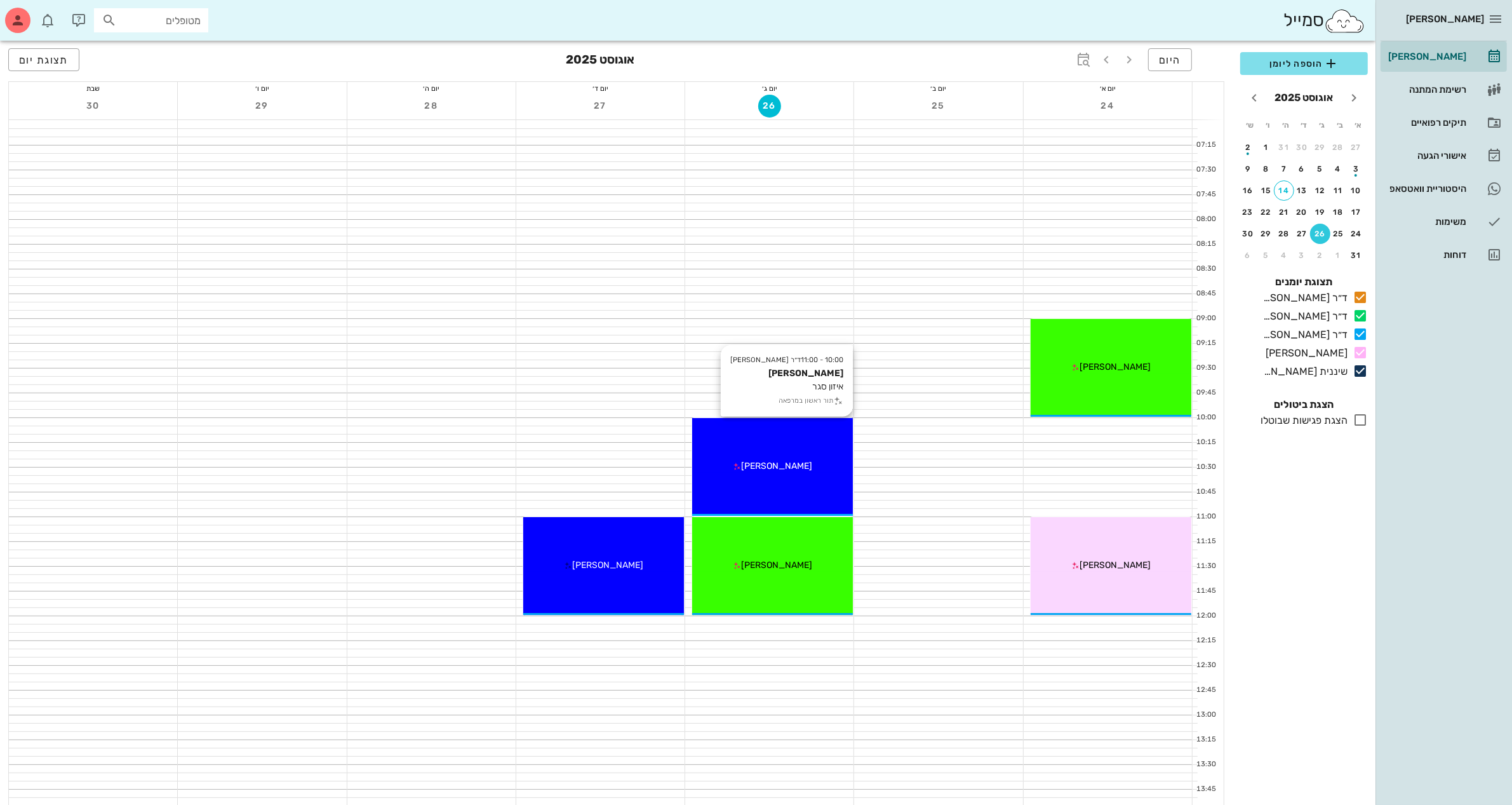
drag, startPoint x: 773, startPoint y: 568, endPoint x: 775, endPoint y: 464, distance: 104.0
click at [775, 464] on div "10:00 - 11:00 ד״ר [PERSON_NAME] [PERSON_NAME] איזון סגר תור ראשון במרפאה [PERSO…" at bounding box center [773, 814] width 162 height 1388
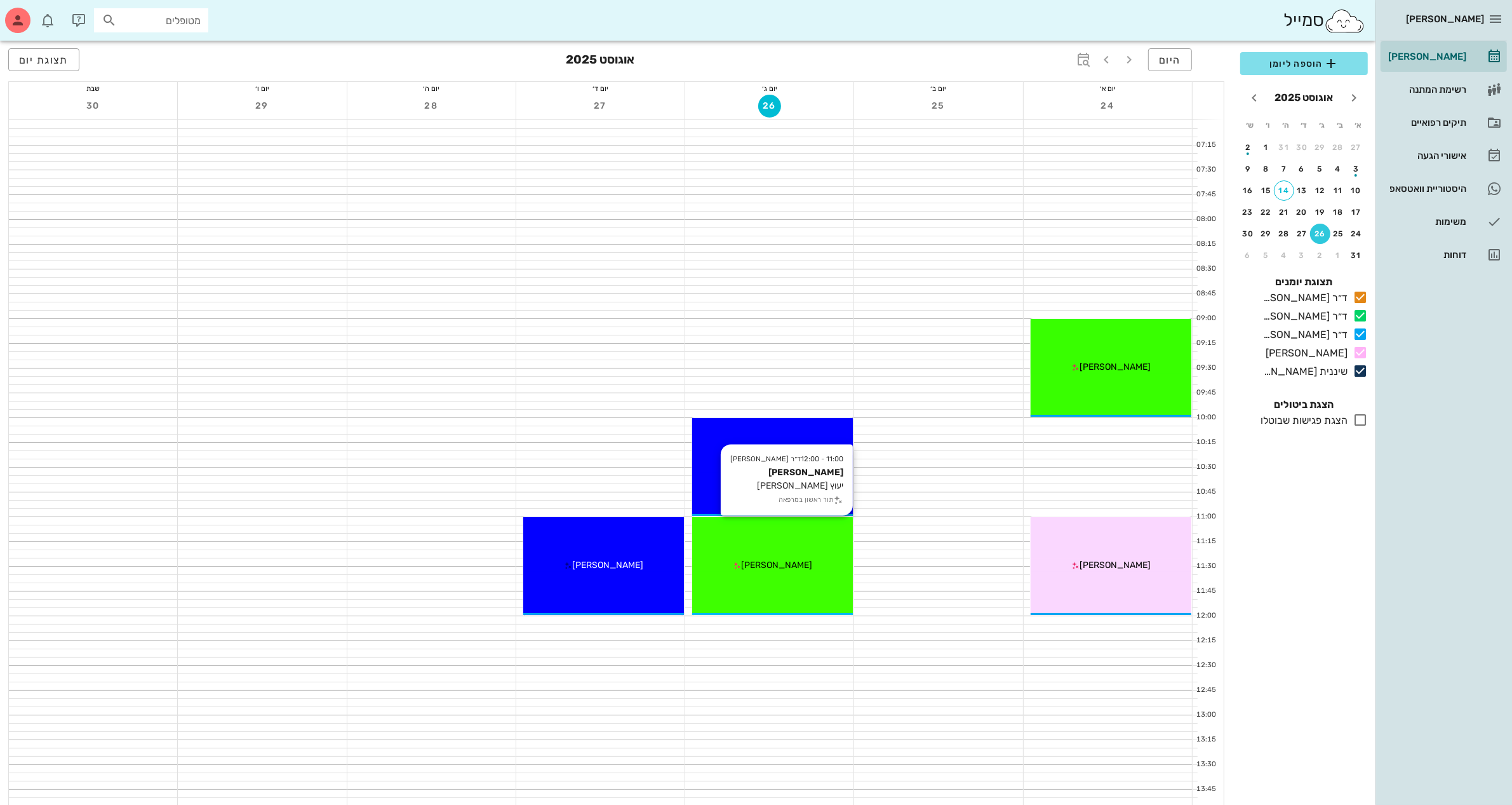
click at [789, 551] on div "11:00 - 12:00 ד״ר [PERSON_NAME] [PERSON_NAME] יעוץ [PERSON_NAME] תור ראשון במרפ…" at bounding box center [773, 566] width 161 height 98
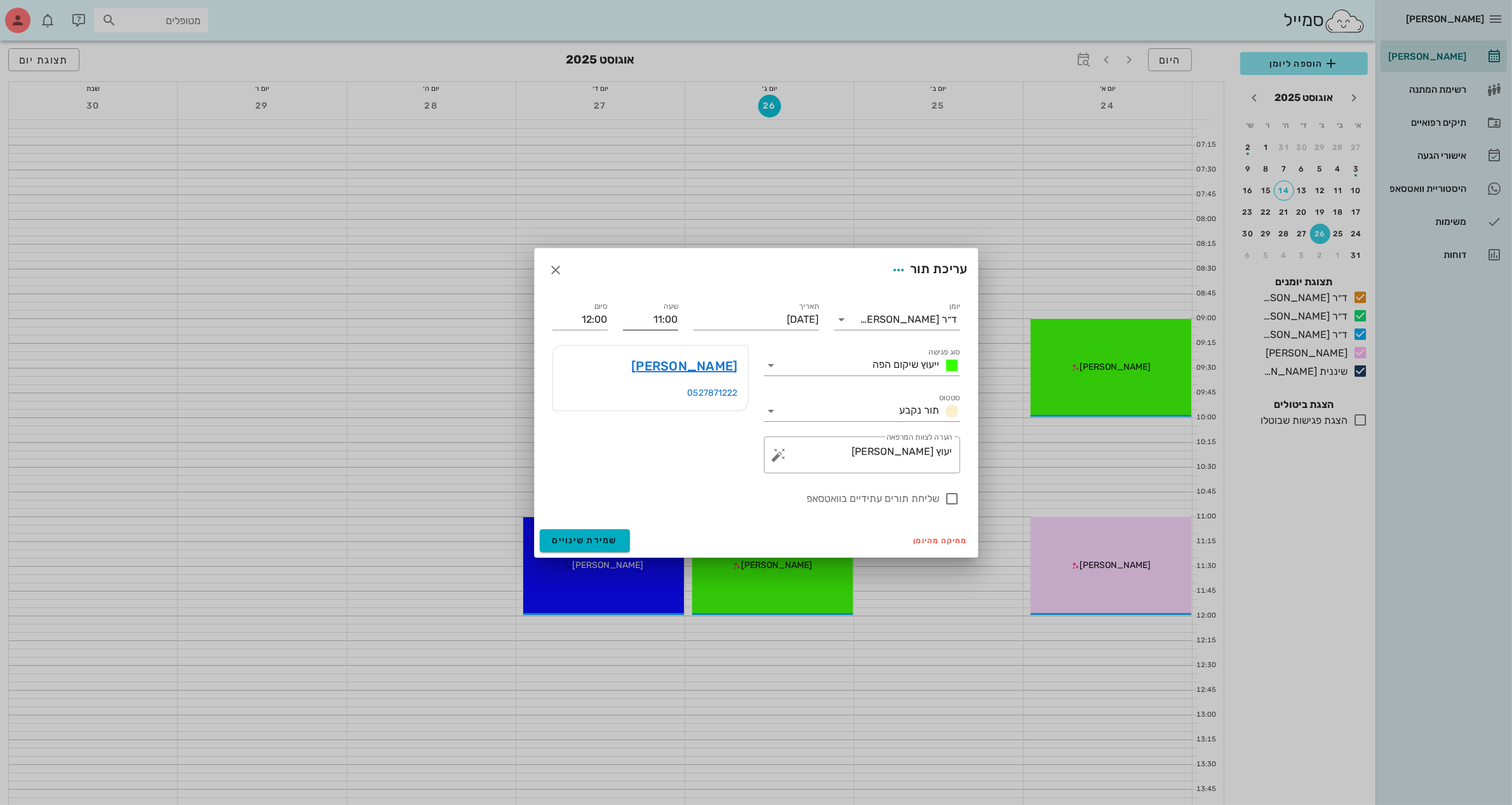
click at [662, 321] on input "11:00" at bounding box center [650, 320] width 56 height 20
click at [662, 320] on input "11:00" at bounding box center [650, 320] width 56 height 20
click at [657, 317] on input "11:00" at bounding box center [650, 320] width 56 height 20
type input "10:00"
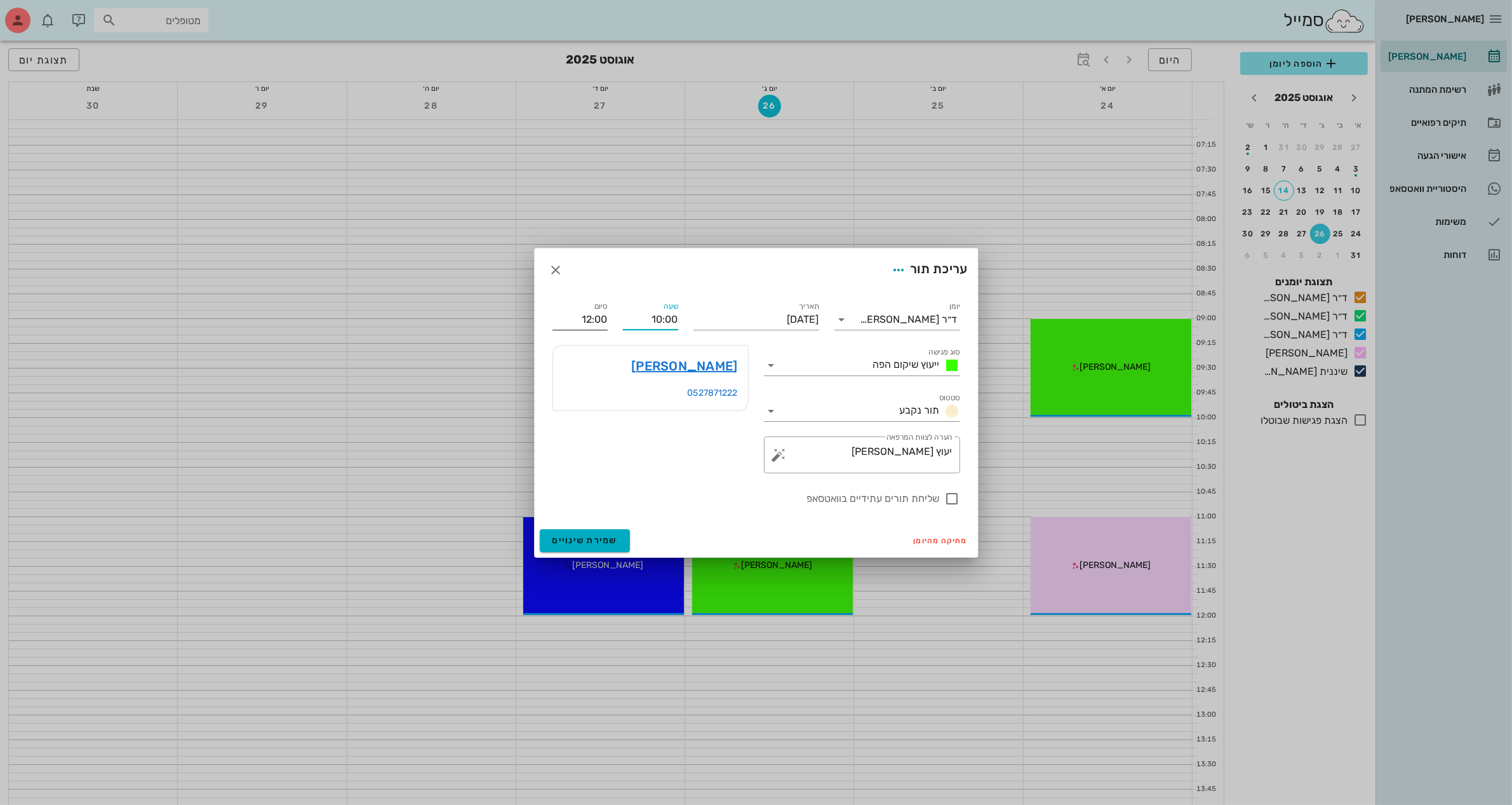
type input "11:00"
click at [588, 321] on div "סיום 11:00" at bounding box center [580, 314] width 71 height 46
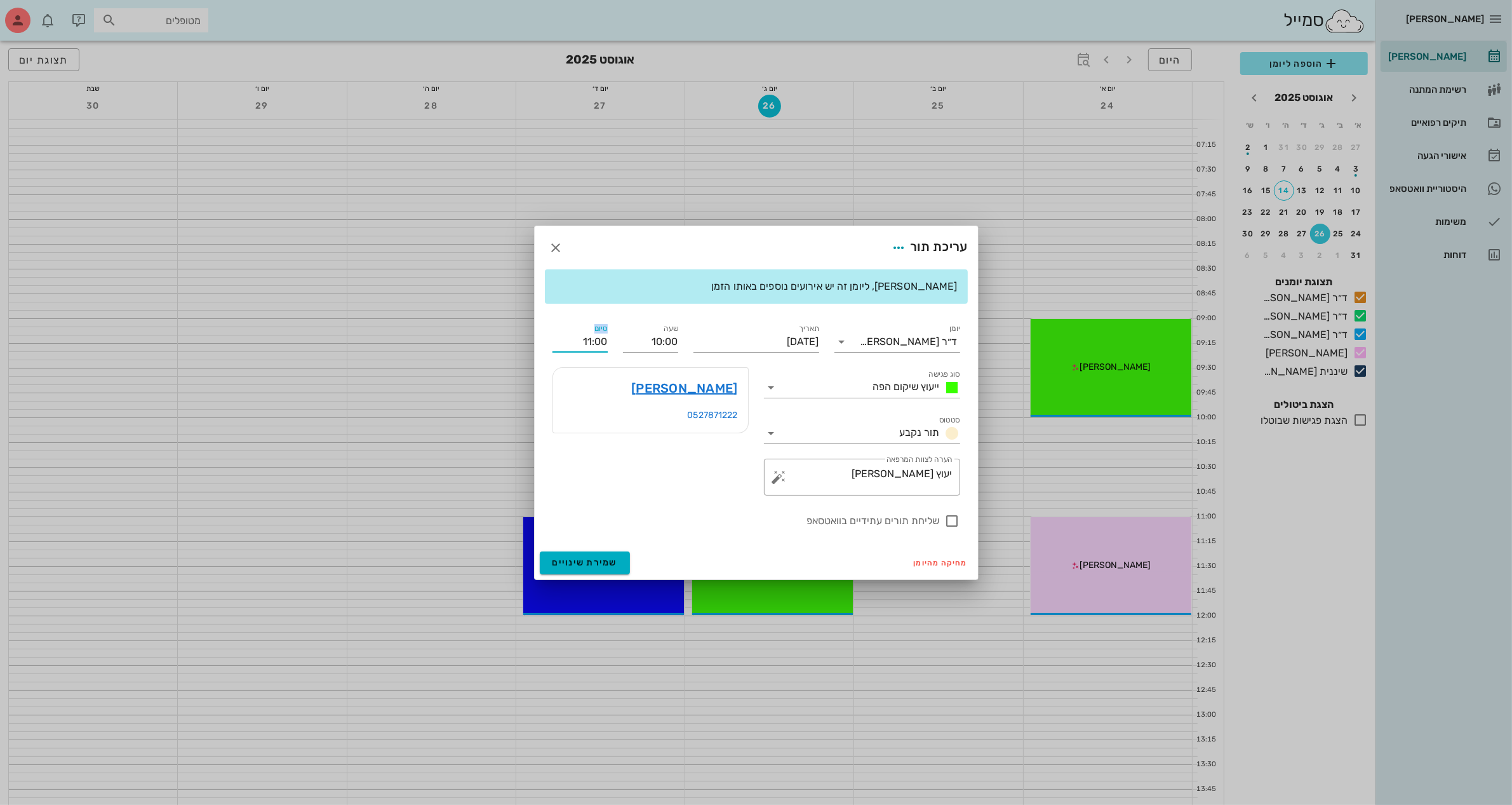
click at [588, 321] on div "סיום 11:00" at bounding box center [580, 337] width 71 height 46
click at [893, 471] on textarea "יעוץ [PERSON_NAME]" at bounding box center [867, 480] width 171 height 31
type textarea "יעוץ [PERSON_NAME]-דרך [PERSON_NAME]"
click at [952, 519] on div at bounding box center [953, 521] width 21 height 21
checkbox input "true"
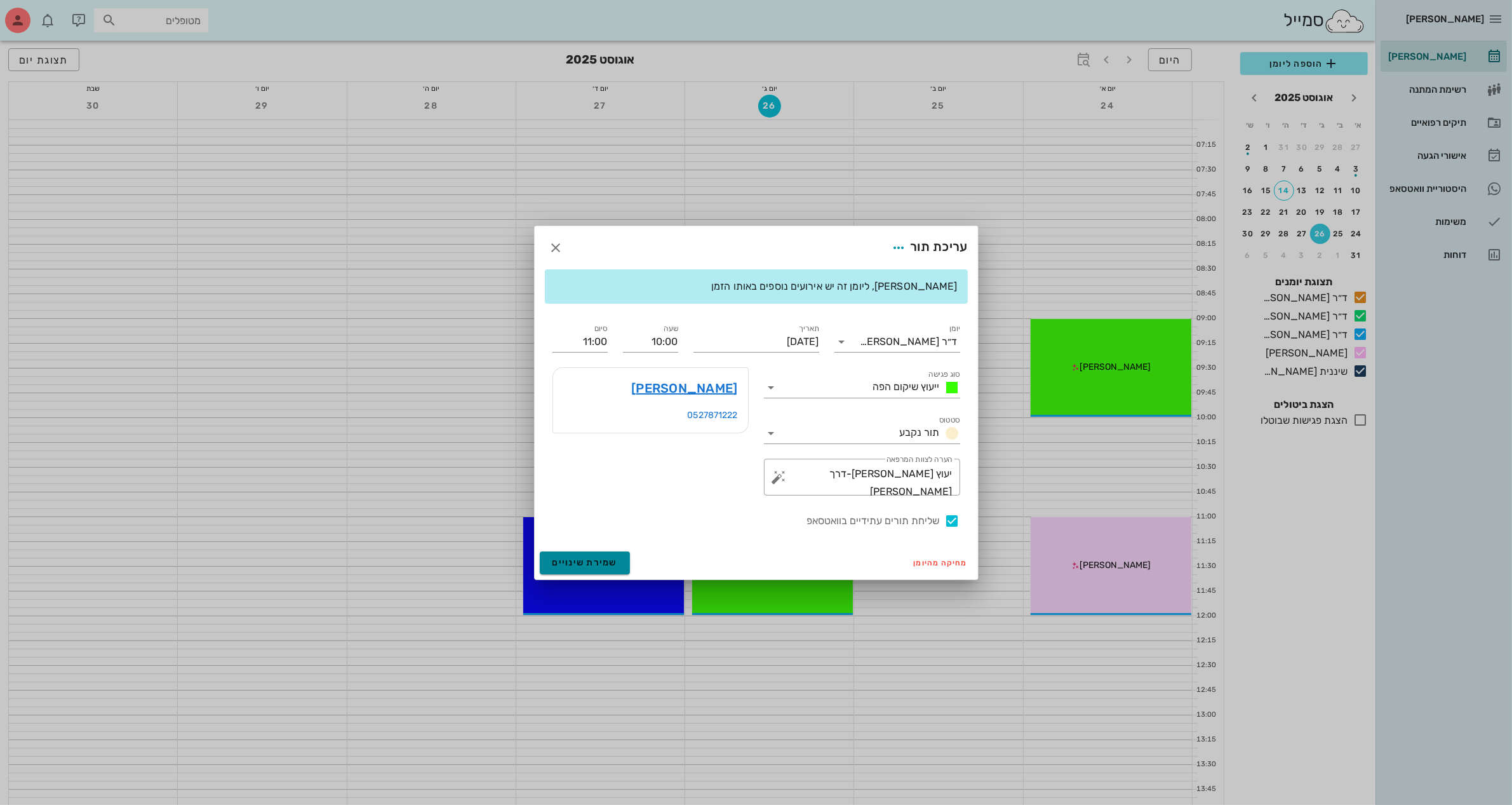
click at [594, 557] on span "שמירת שינויים" at bounding box center [585, 562] width 65 height 11
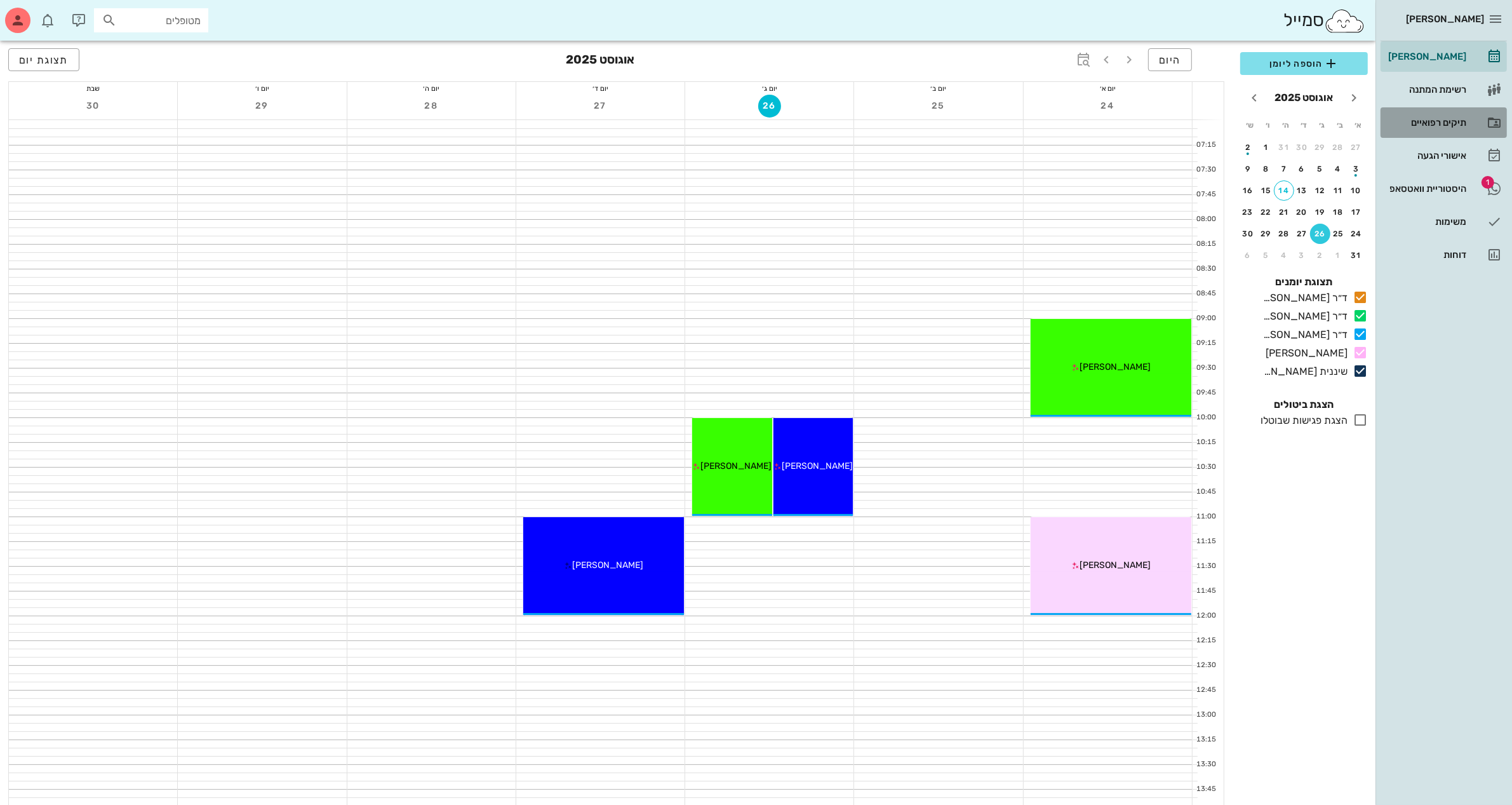
click at [1430, 110] on link "תיקים רפואיים" at bounding box center [1443, 123] width 126 height 31
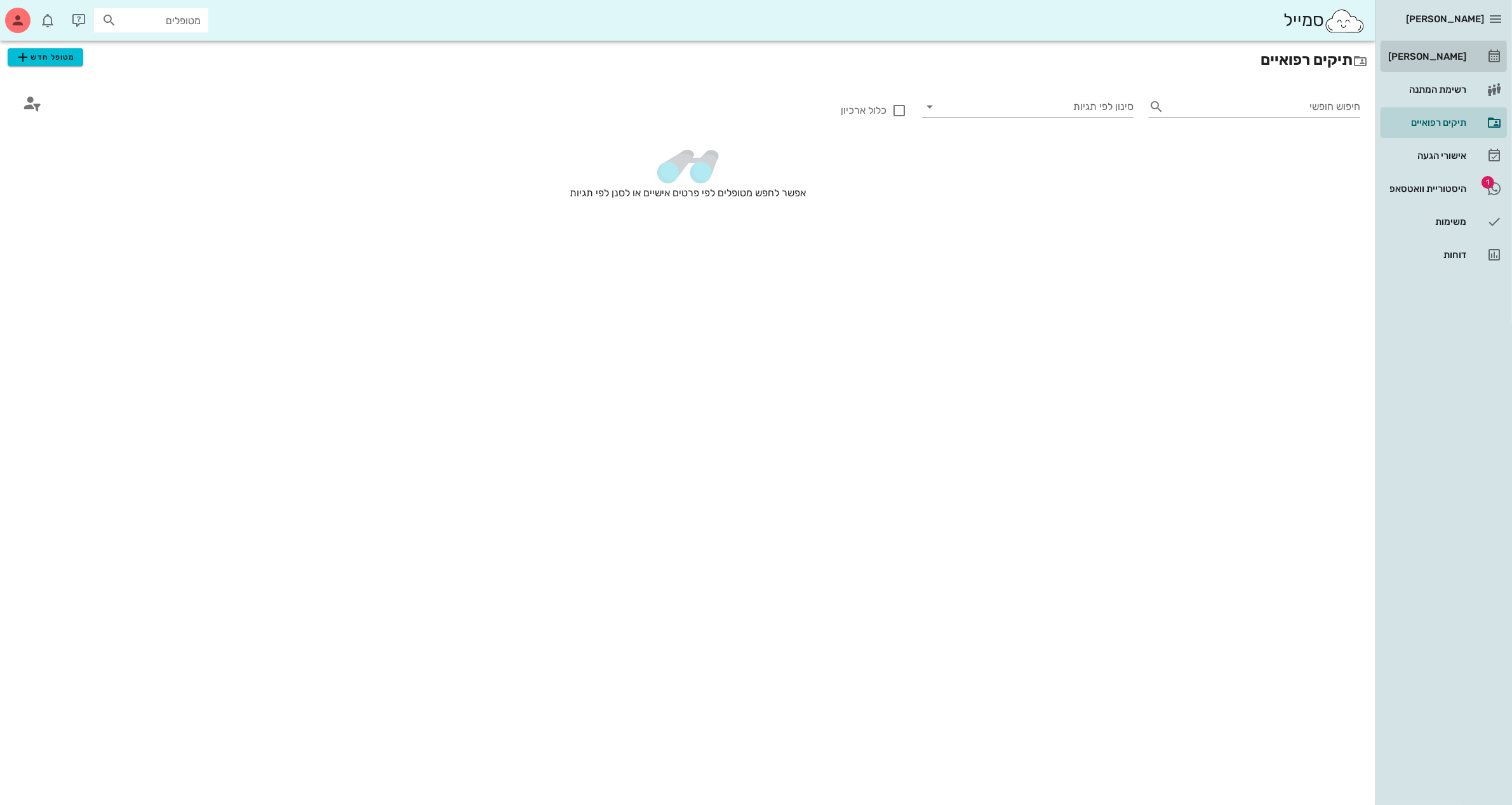
click at [1440, 61] on div "[PERSON_NAME]" at bounding box center [1426, 56] width 80 height 11
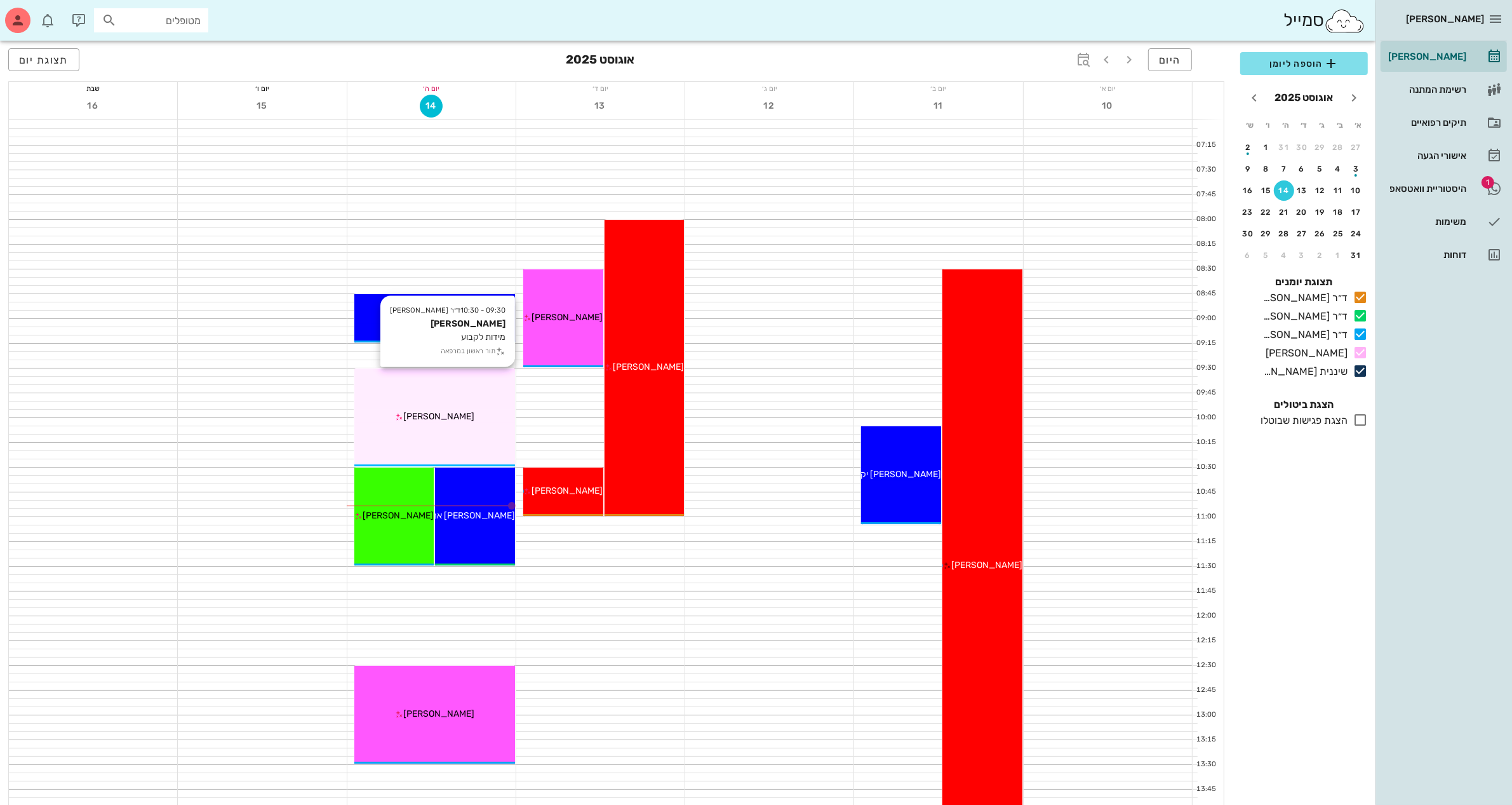
click at [401, 415] on div "[PERSON_NAME]" at bounding box center [435, 416] width 161 height 13
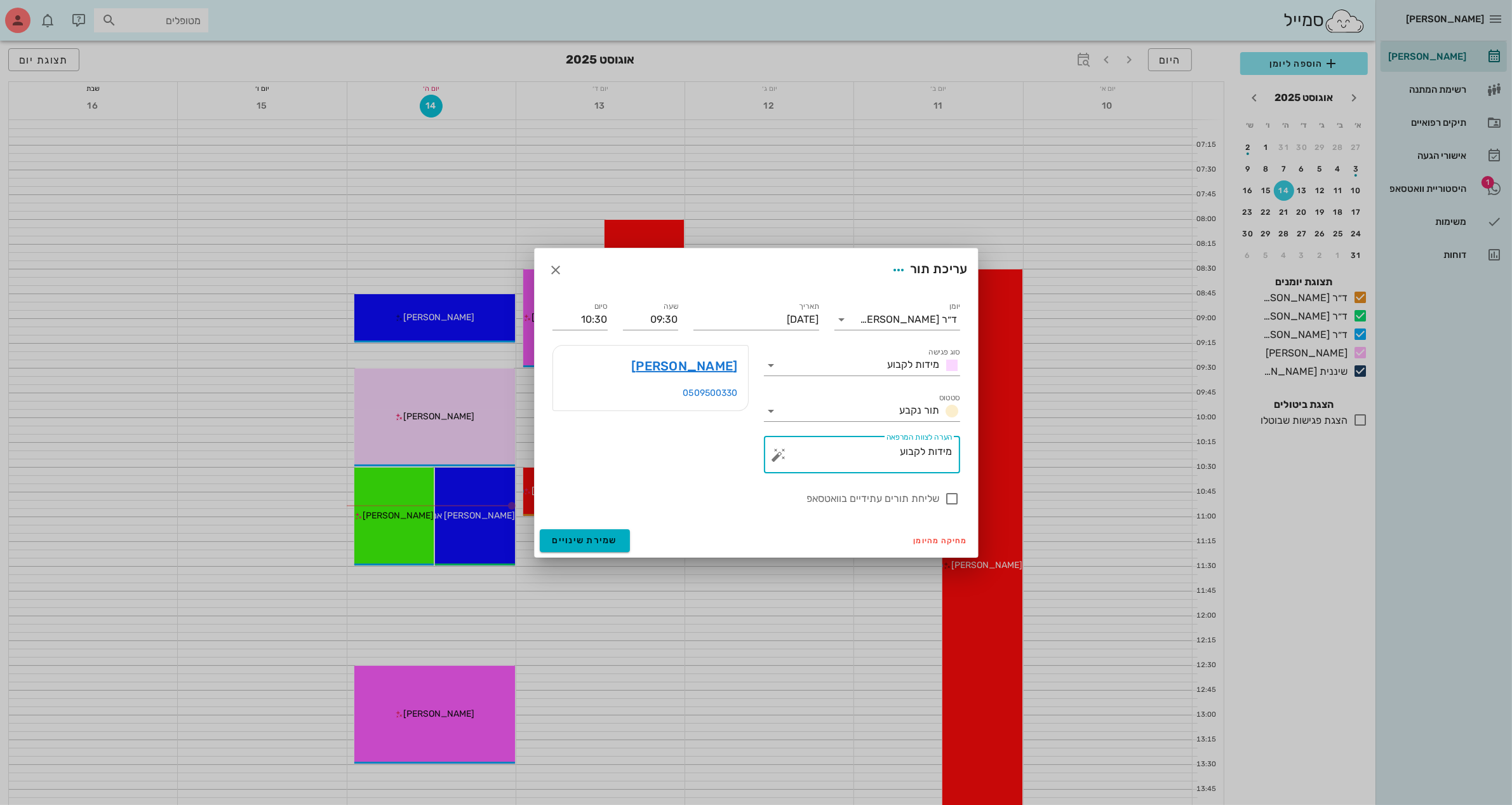
drag, startPoint x: 875, startPoint y: 453, endPoint x: 1063, endPoint y: 450, distance: 188.0
click at [1063, 450] on div "[PERSON_NAME] רשימת המתנה תיקים רפואיים אישורי הגעה 1 היסטוריית וואטסאפ משימות …" at bounding box center [756, 754] width 1512 height 1508
type textarea "ניקוי לפני מידות לקבוע"
click at [900, 367] on span "מידות לקבוע" at bounding box center [914, 365] width 52 height 12
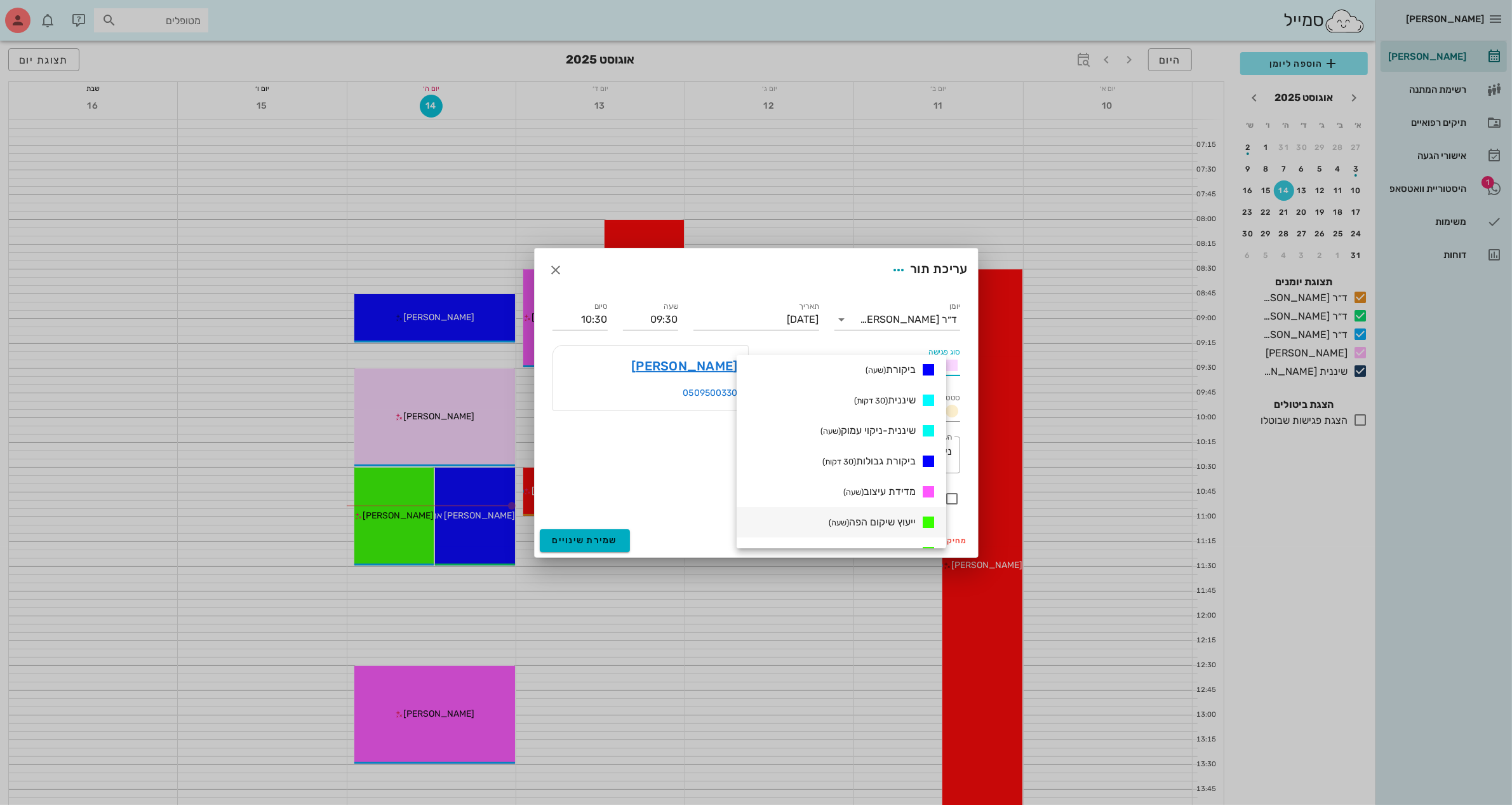
scroll to position [353, 0]
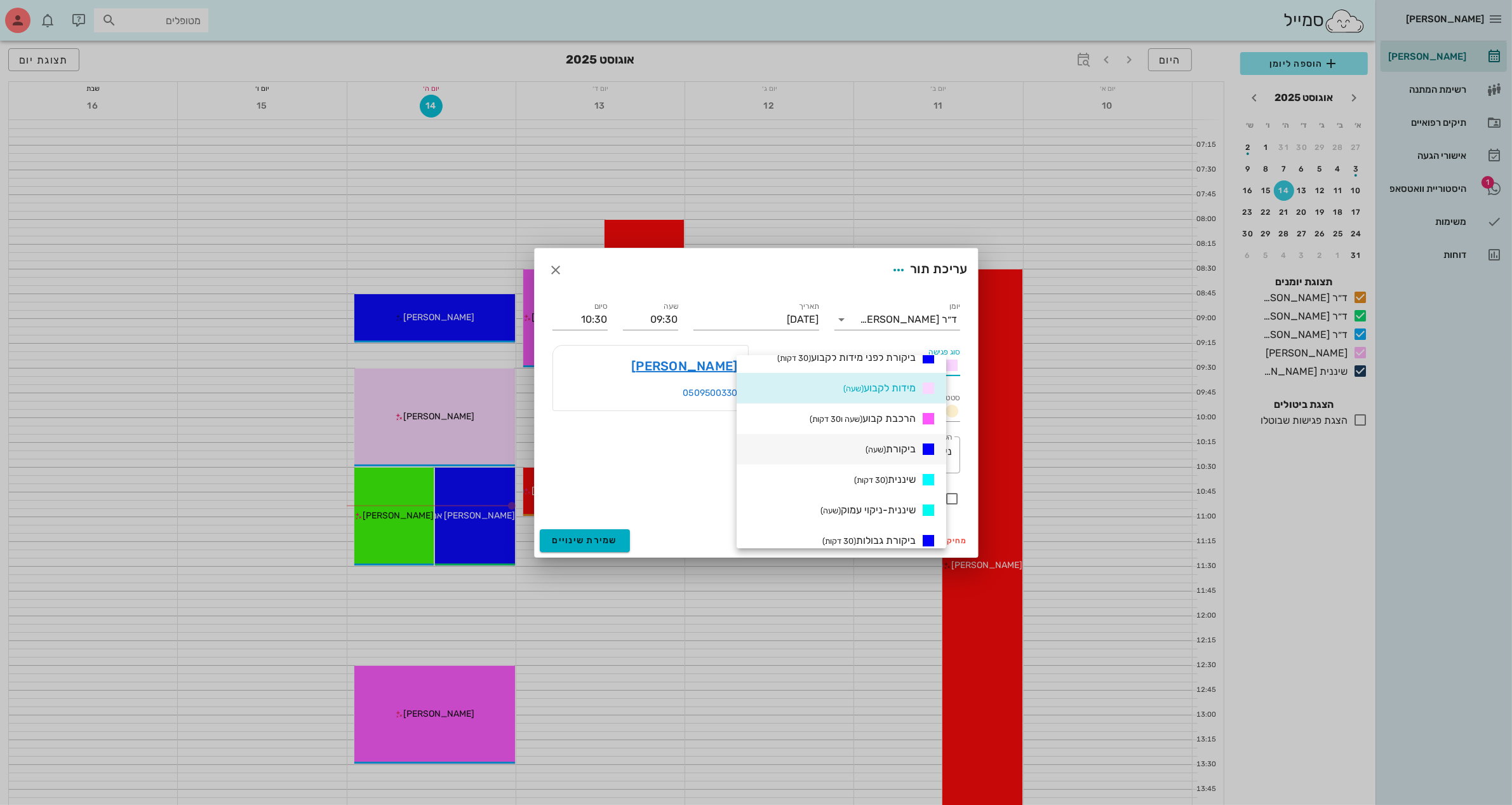
click at [909, 448] on span "ביקורת (שעה)" at bounding box center [890, 449] width 50 height 12
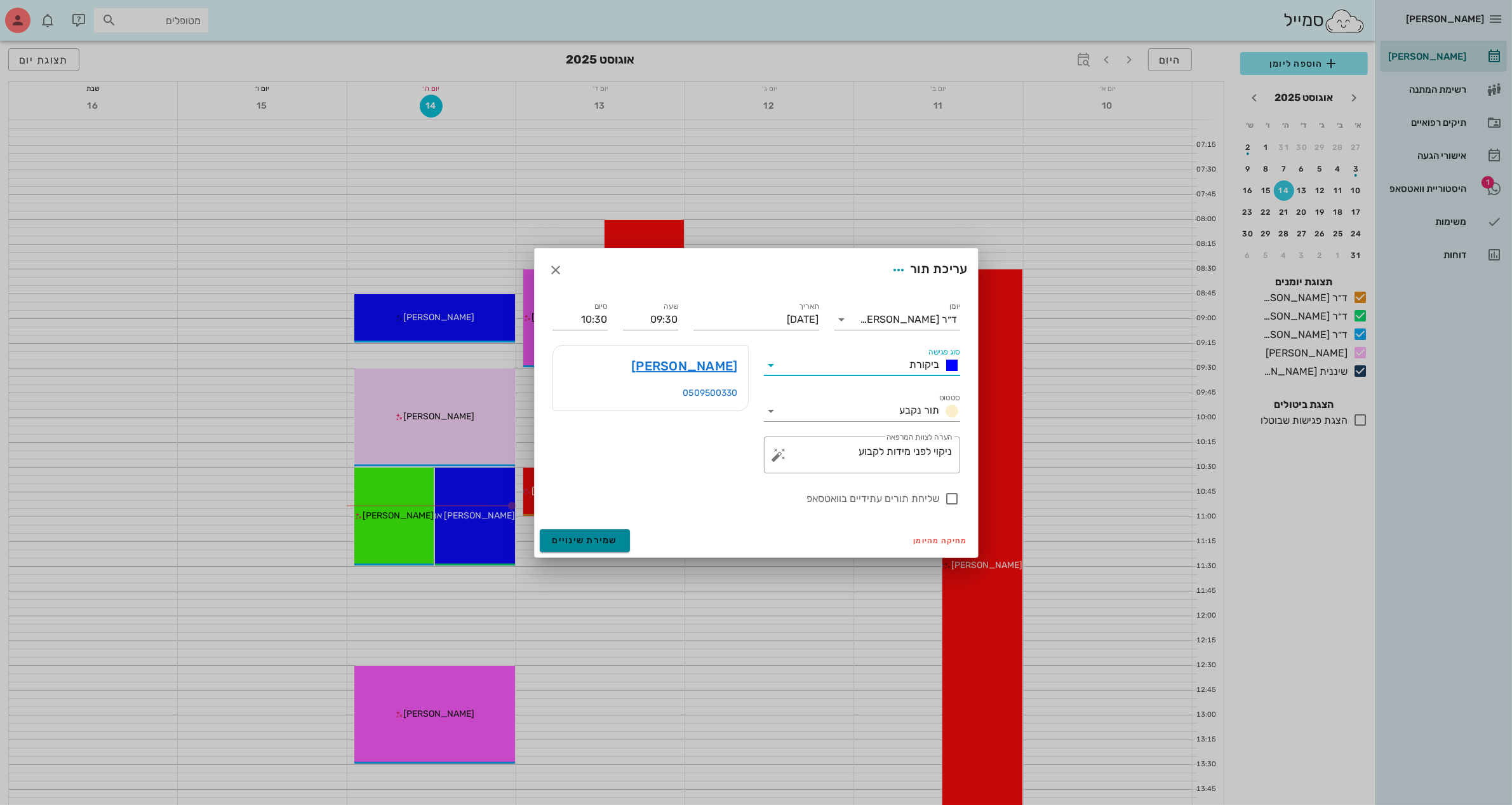
click at [584, 540] on span "שמירת שינויים" at bounding box center [585, 540] width 65 height 11
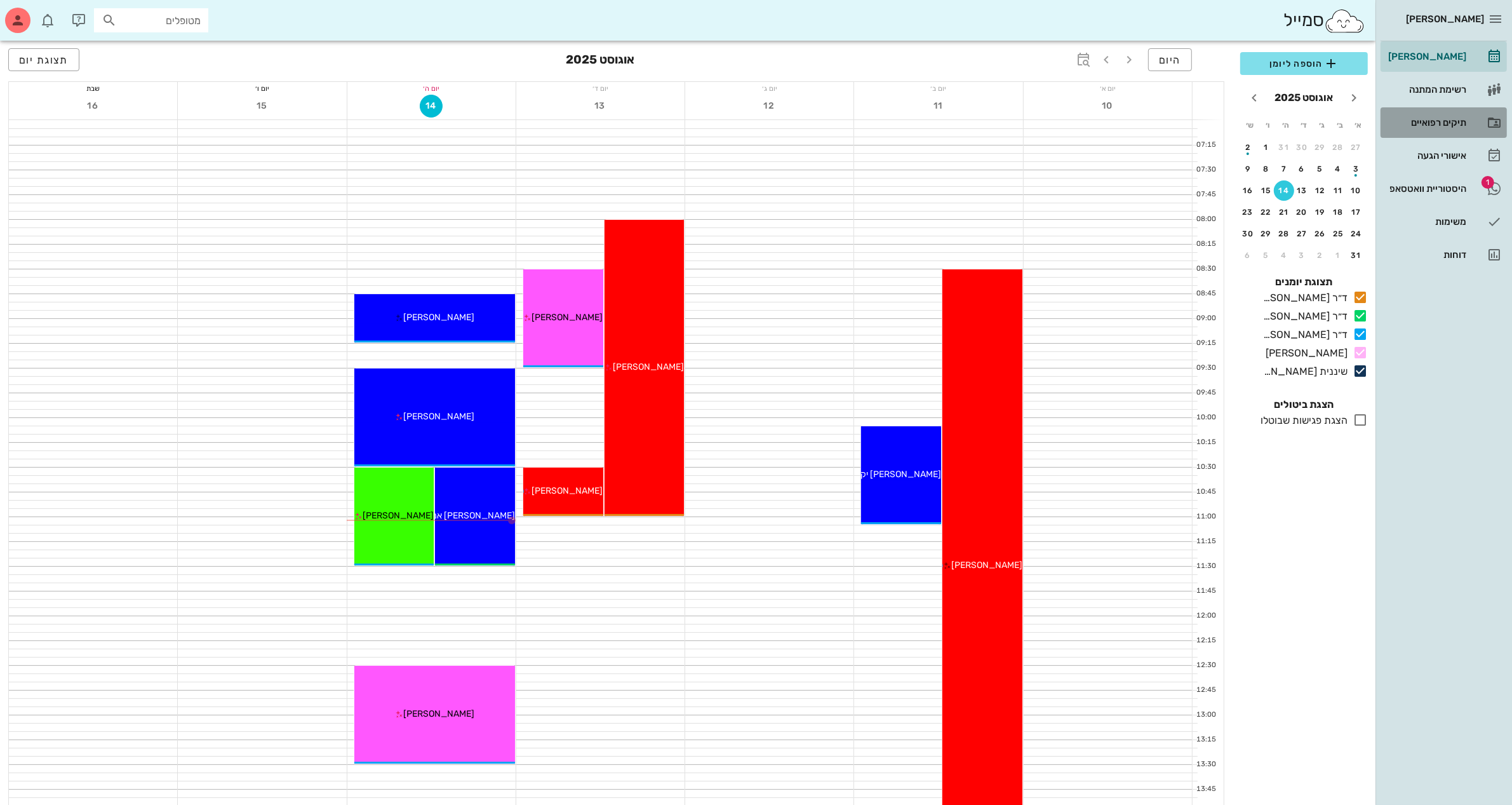
click at [1418, 122] on div "תיקים רפואיים" at bounding box center [1426, 123] width 80 height 11
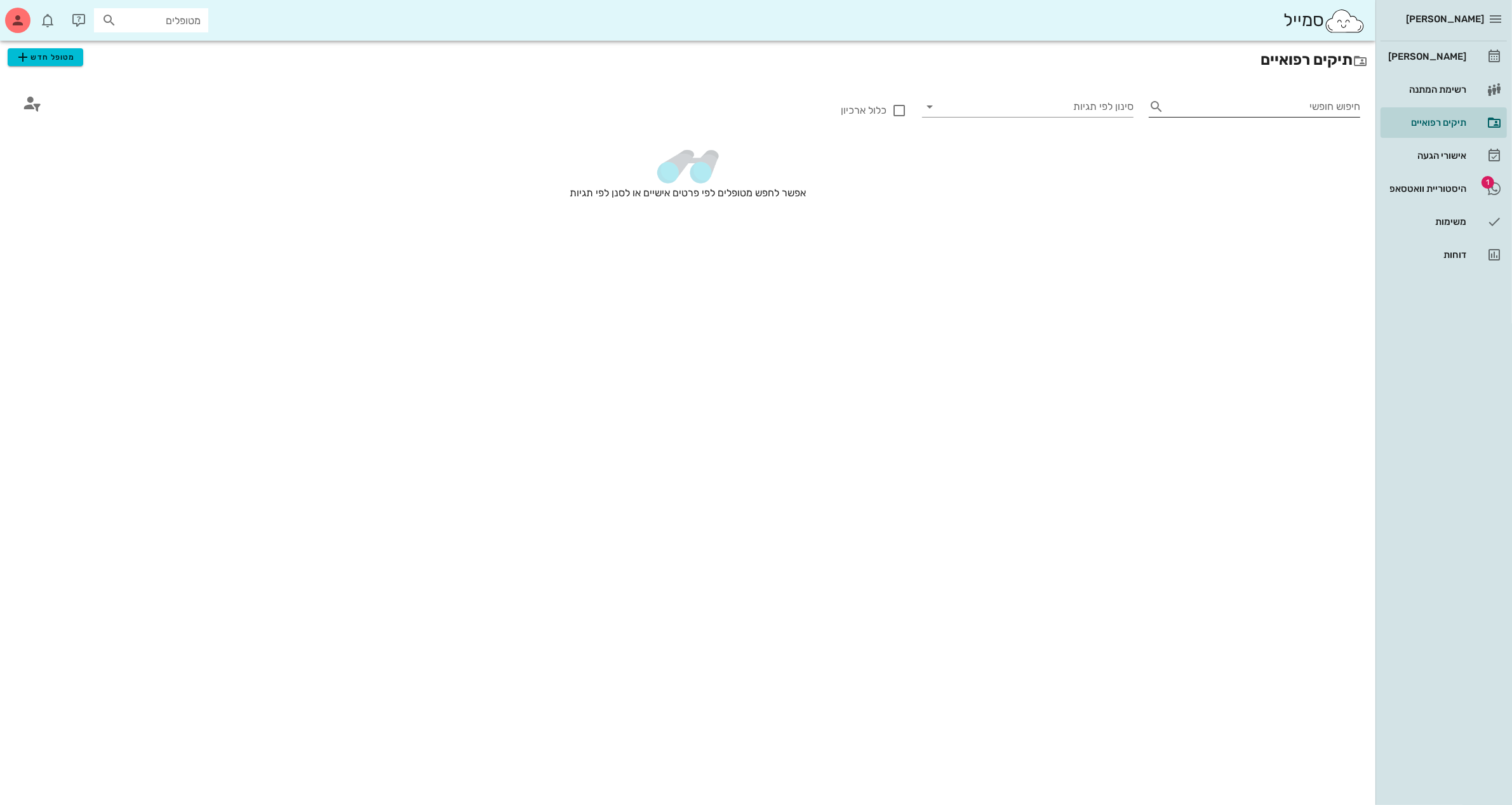
drag, startPoint x: 1287, startPoint y: 99, endPoint x: 1275, endPoint y: 107, distance: 14.4
click at [1284, 105] on input "חיפוש חופשי" at bounding box center [1265, 106] width 191 height 20
type input "[PERSON_NAME]"
click at [31, 58] on span "מטופל חדש" at bounding box center [45, 56] width 60 height 15
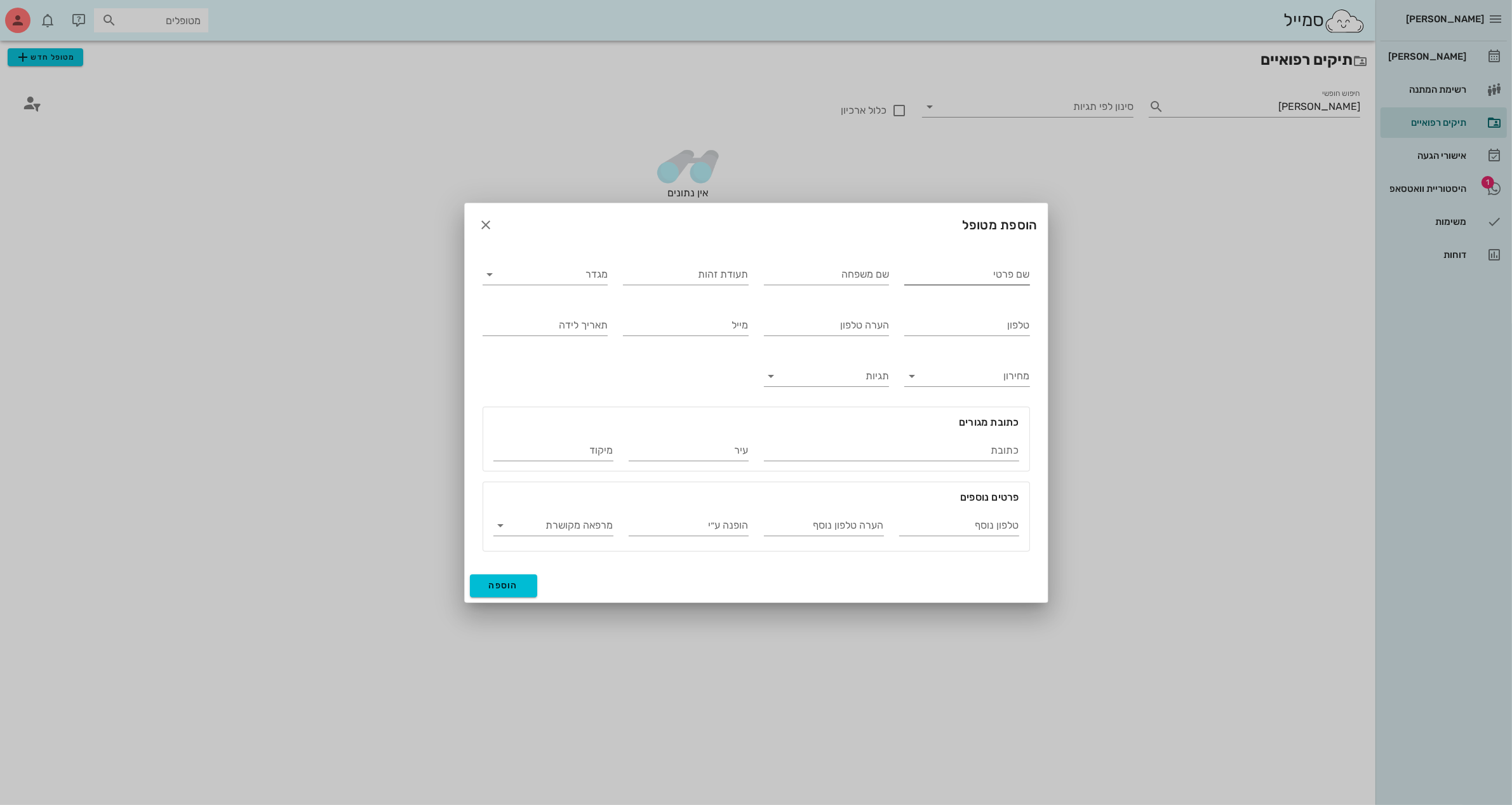
click at [940, 277] on input "שם פרטי" at bounding box center [967, 275] width 126 height 20
type input "[PERSON_NAME]"
type input "שרבי"
click at [558, 281] on input "מגדר" at bounding box center [556, 275] width 106 height 20
click at [570, 284] on div "זכר" at bounding box center [545, 284] width 105 height 12
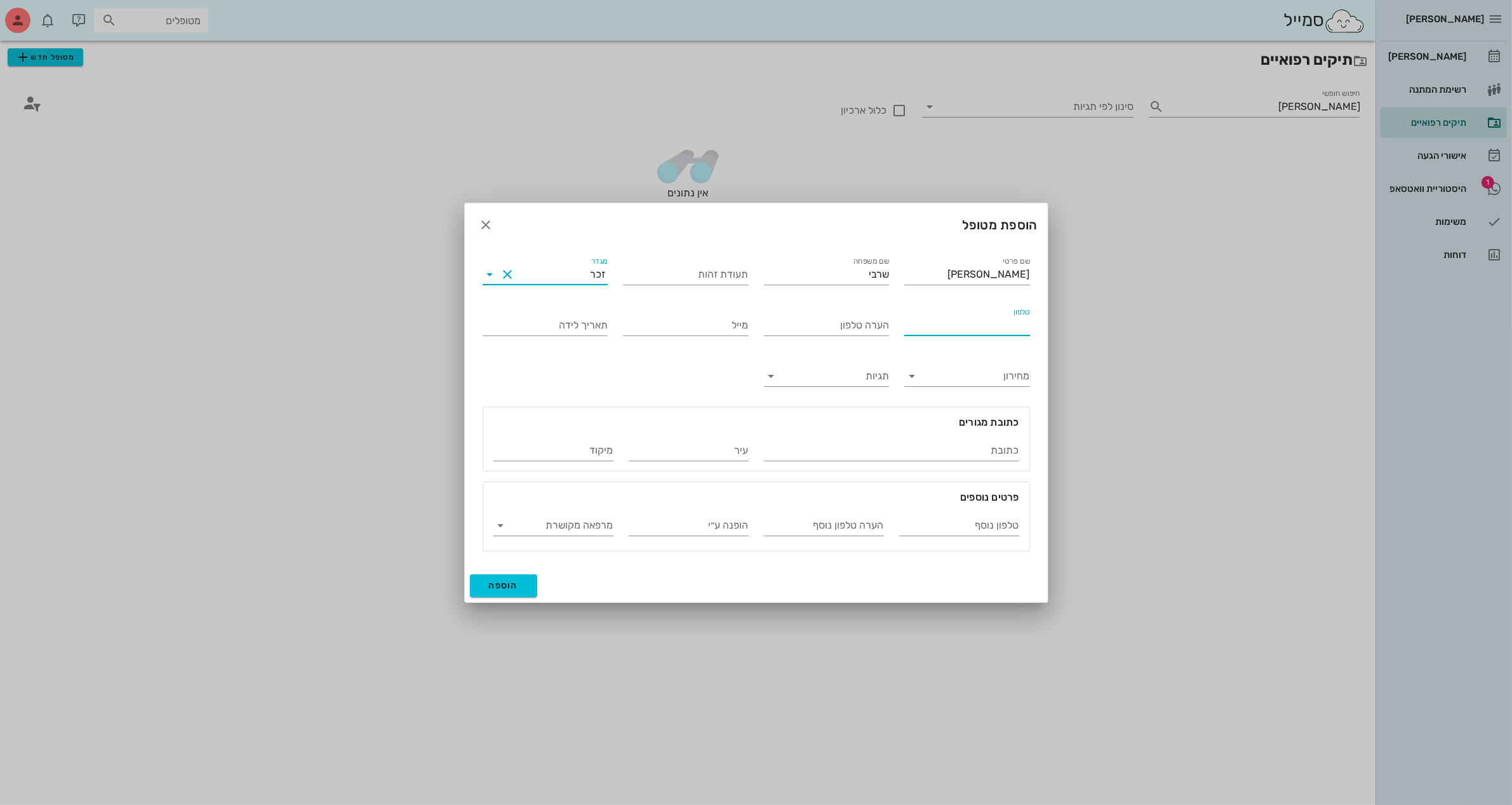
click at [967, 335] on div "טלפון" at bounding box center [967, 325] width 126 height 20
type input "054-5773577"
click at [508, 589] on span "הוספה" at bounding box center [504, 585] width 30 height 11
